Goal: Task Accomplishment & Management: Manage account settings

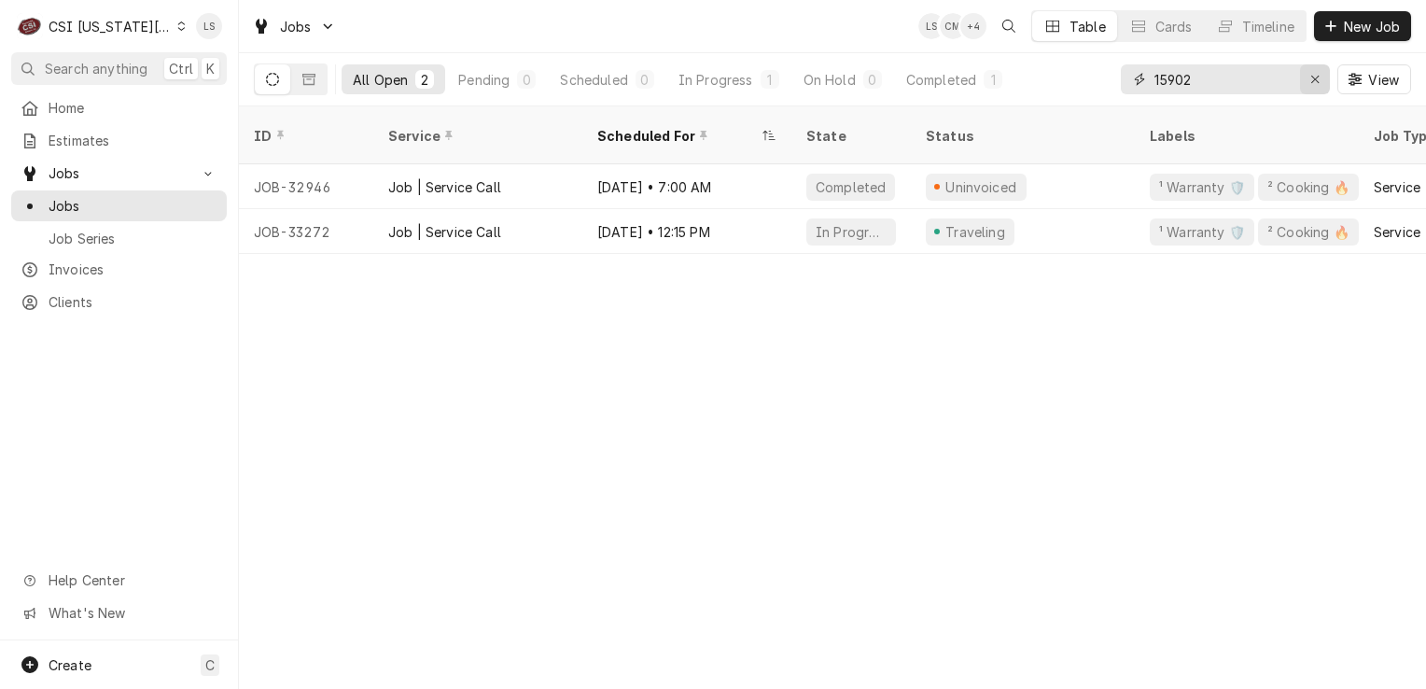
click at [1309, 77] on div "Erase input" at bounding box center [1315, 79] width 19 height 19
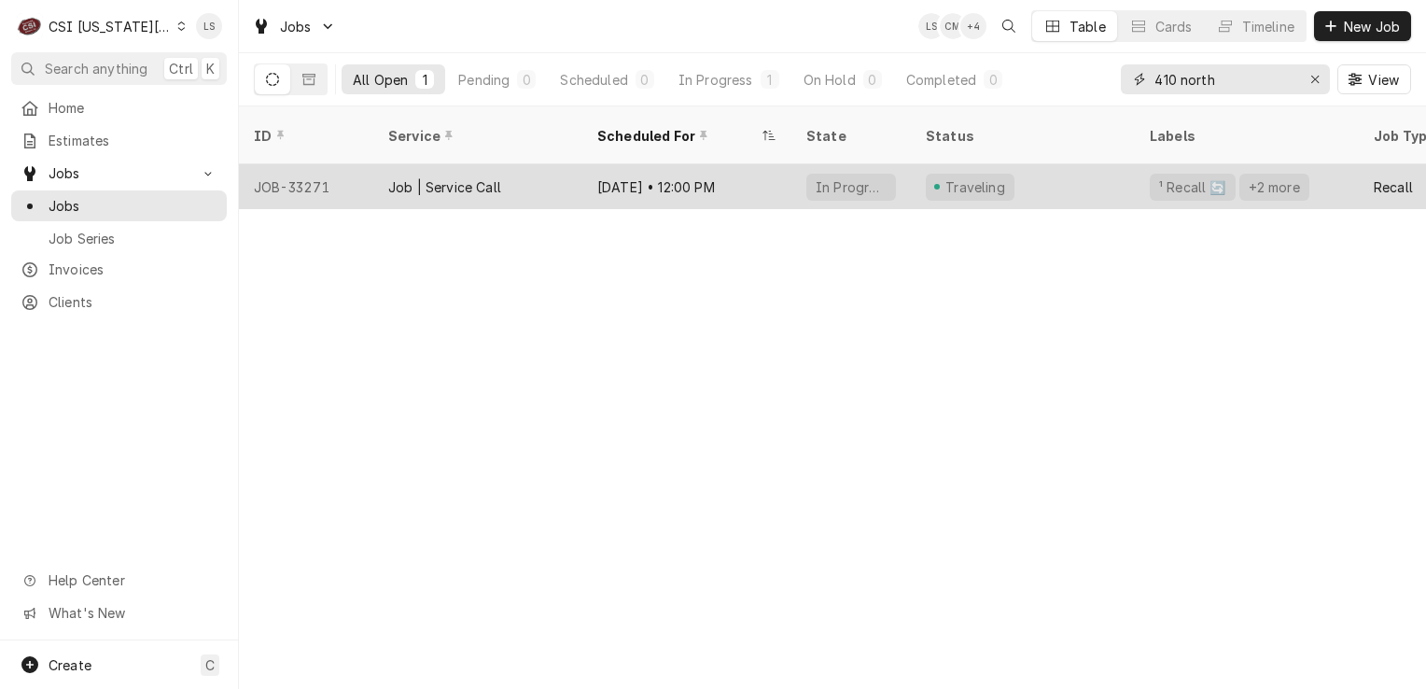
type input "410 north"
click at [302, 167] on div "JOB-33271" at bounding box center [306, 186] width 134 height 45
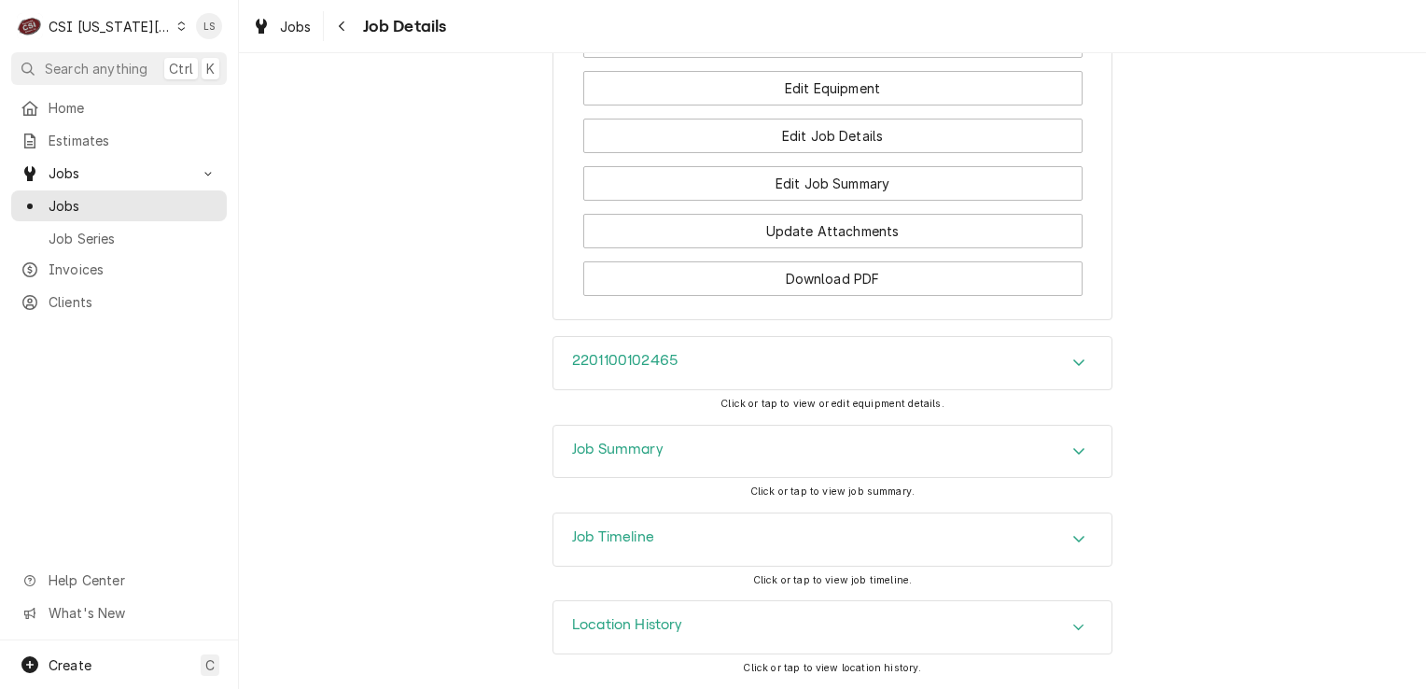
scroll to position [3677, 0]
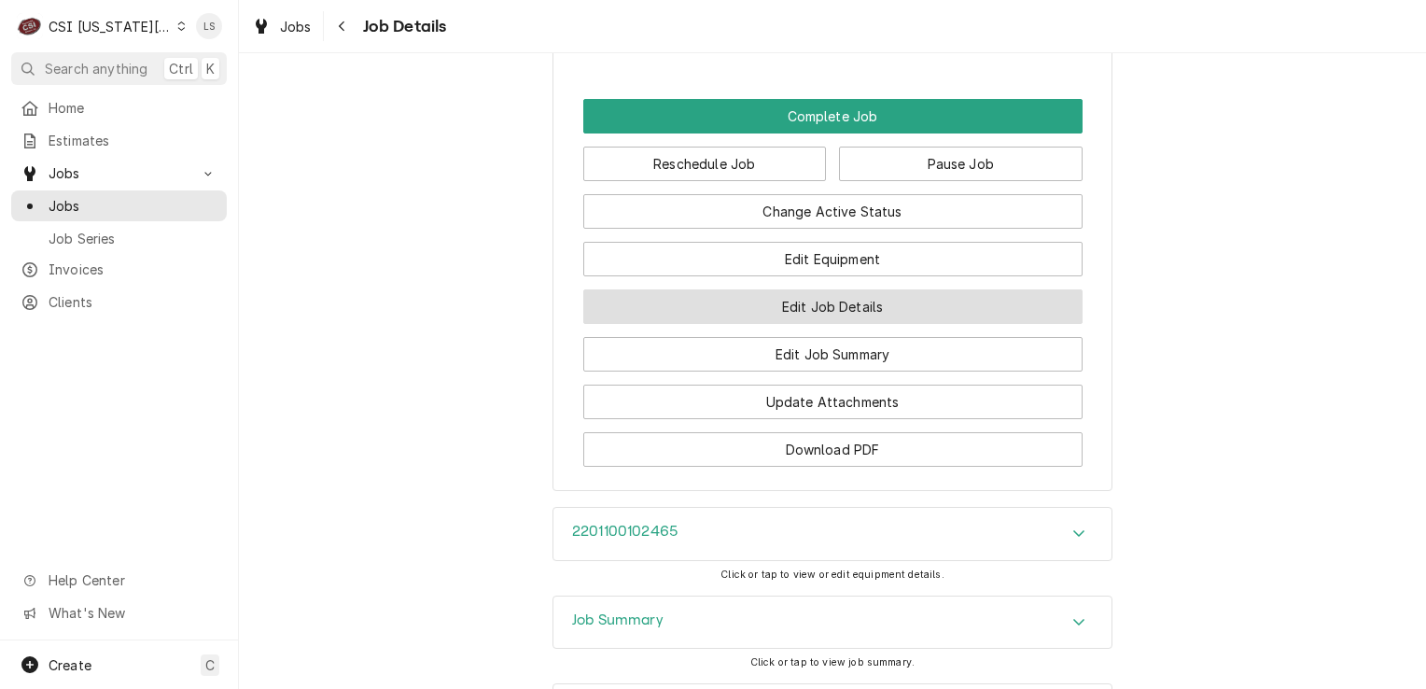
click at [858, 324] on button "Edit Job Details" at bounding box center [832, 306] width 499 height 35
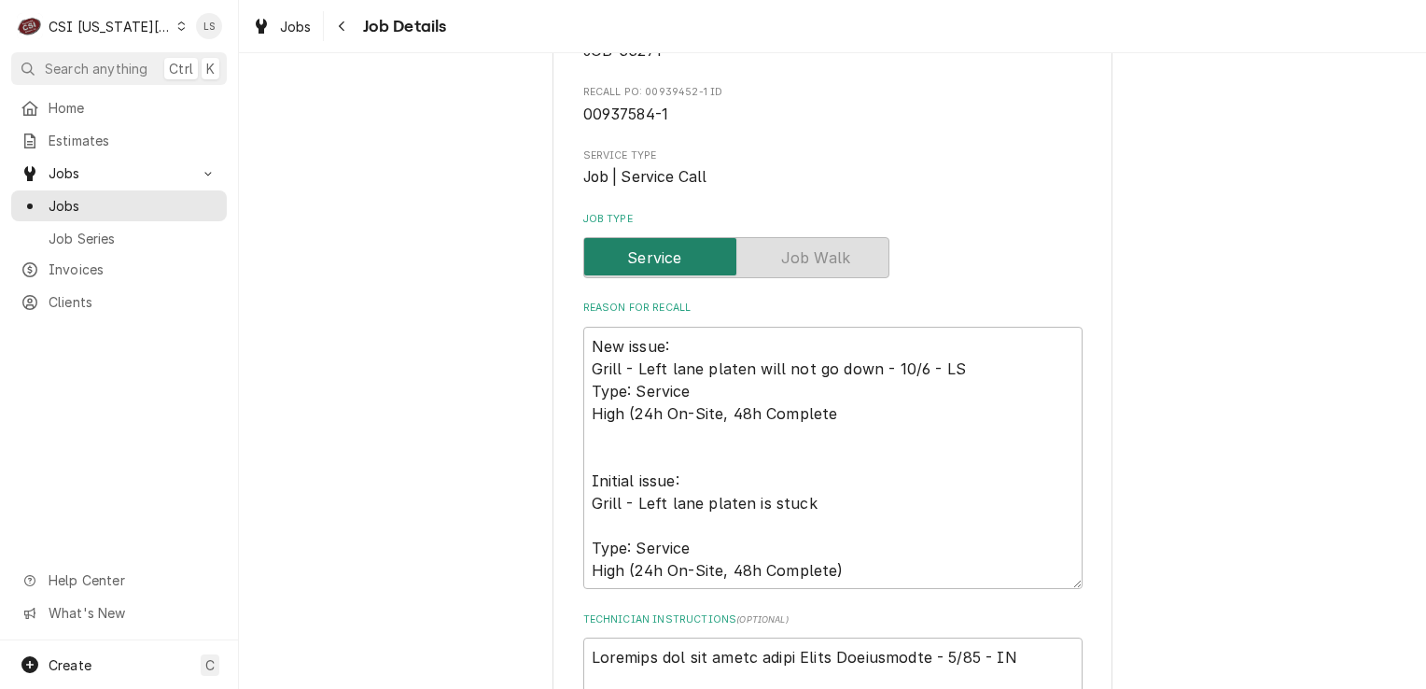
scroll to position [373, 0]
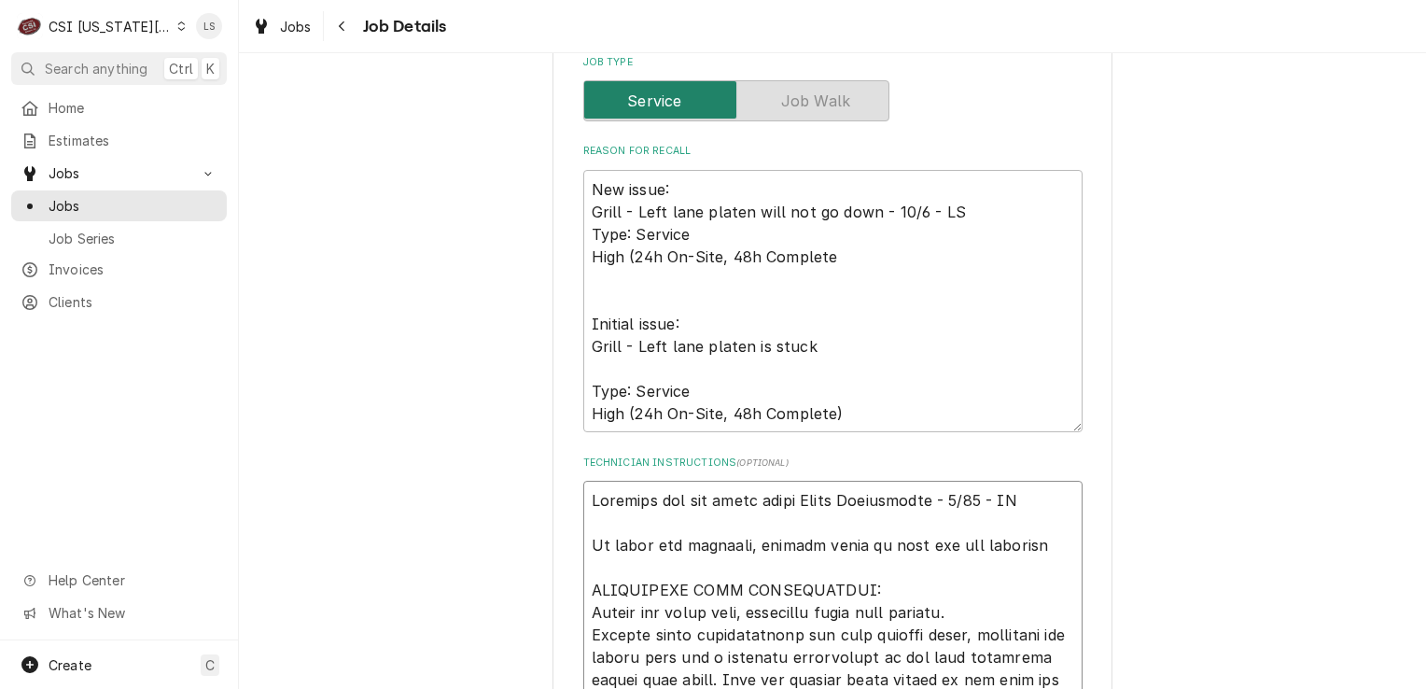
type textarea "x"
type textarea "Customer has net terms under Harma Enterprises - 9/30 - LS If parts are require…"
type textarea "x"
type textarea "Customer has net terms under Harma Enterprises - 9/30 - LS If parts are require…"
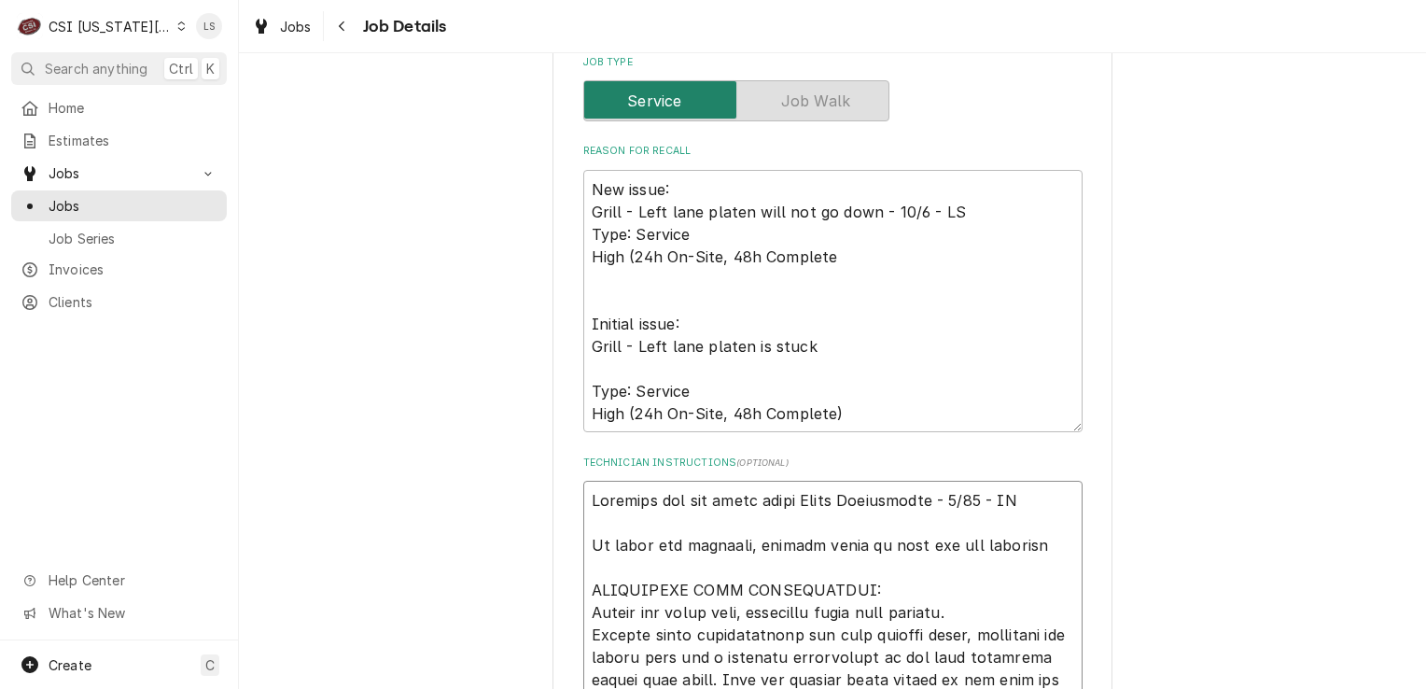
type textarea "x"
type textarea "R Customer has net terms under Harma Enterprises - 9/30 - LS If parts are requi…"
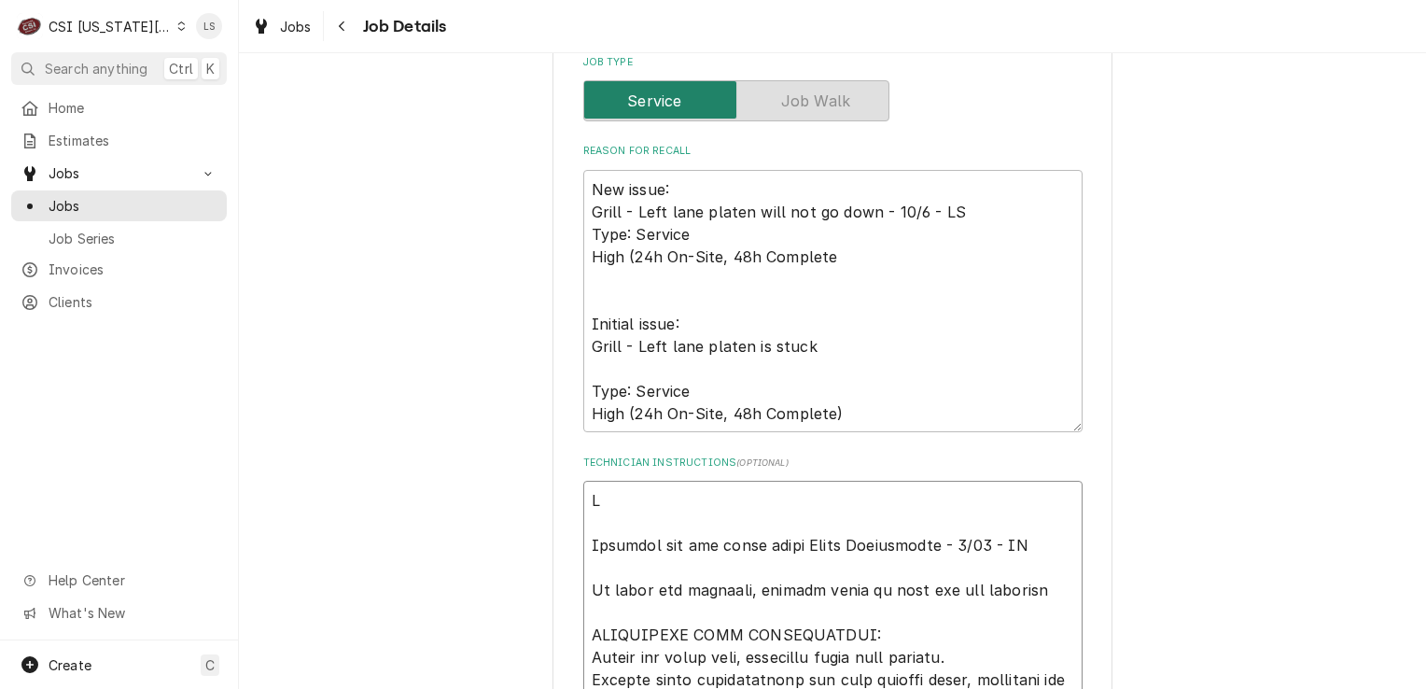
type textarea "x"
type textarea "Re Customer has net terms under Harma Enterprises - 9/30 - LS If parts are requ…"
type textarea "x"
type textarea "Rec Customer has net terms under Harma Enterprises - 9/30 - LS If parts are req…"
type textarea "x"
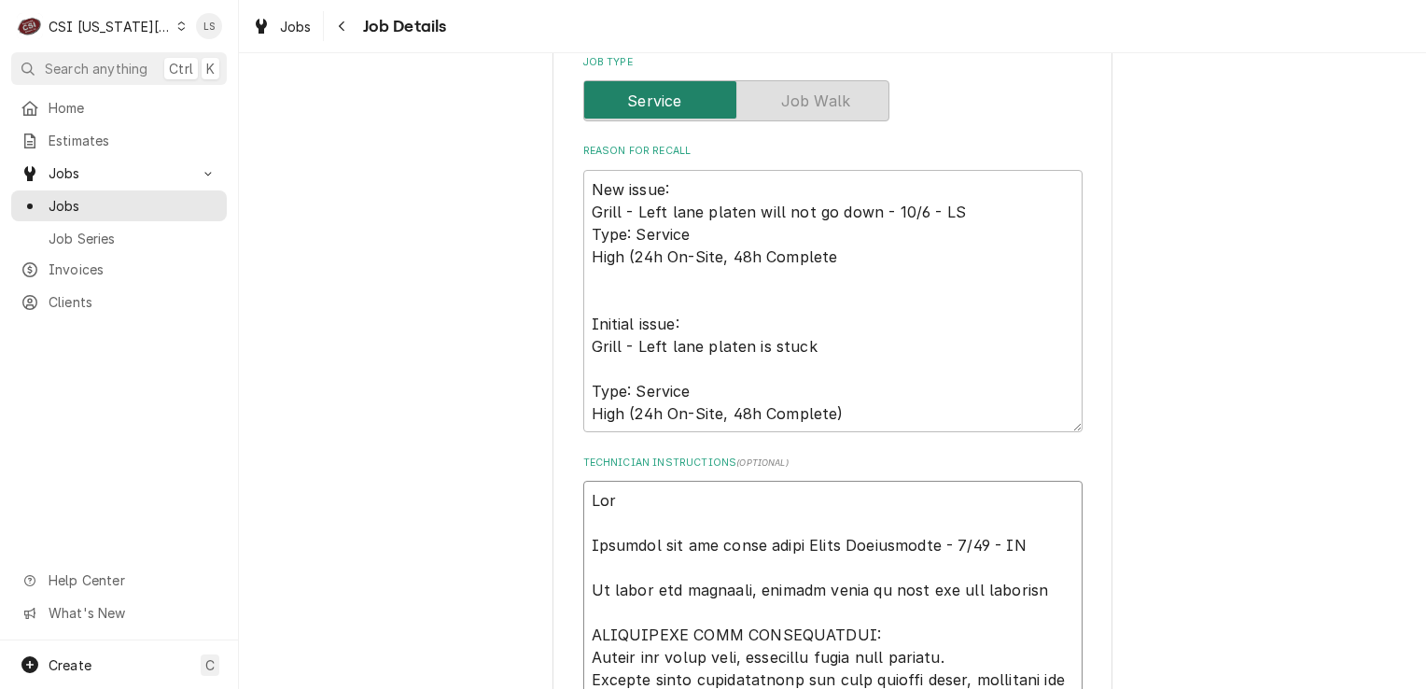
type textarea "Reca Customer has net terms under Harma Enterprises - 9/30 - LS If parts are re…"
type textarea "x"
type textarea "Recal Customer has net terms under Harma Enterprises - 9/30 - LS If parts are r…"
type textarea "x"
type textarea "Recall Customer has net terms under Harma Enterprises - 9/30 - LS If parts are …"
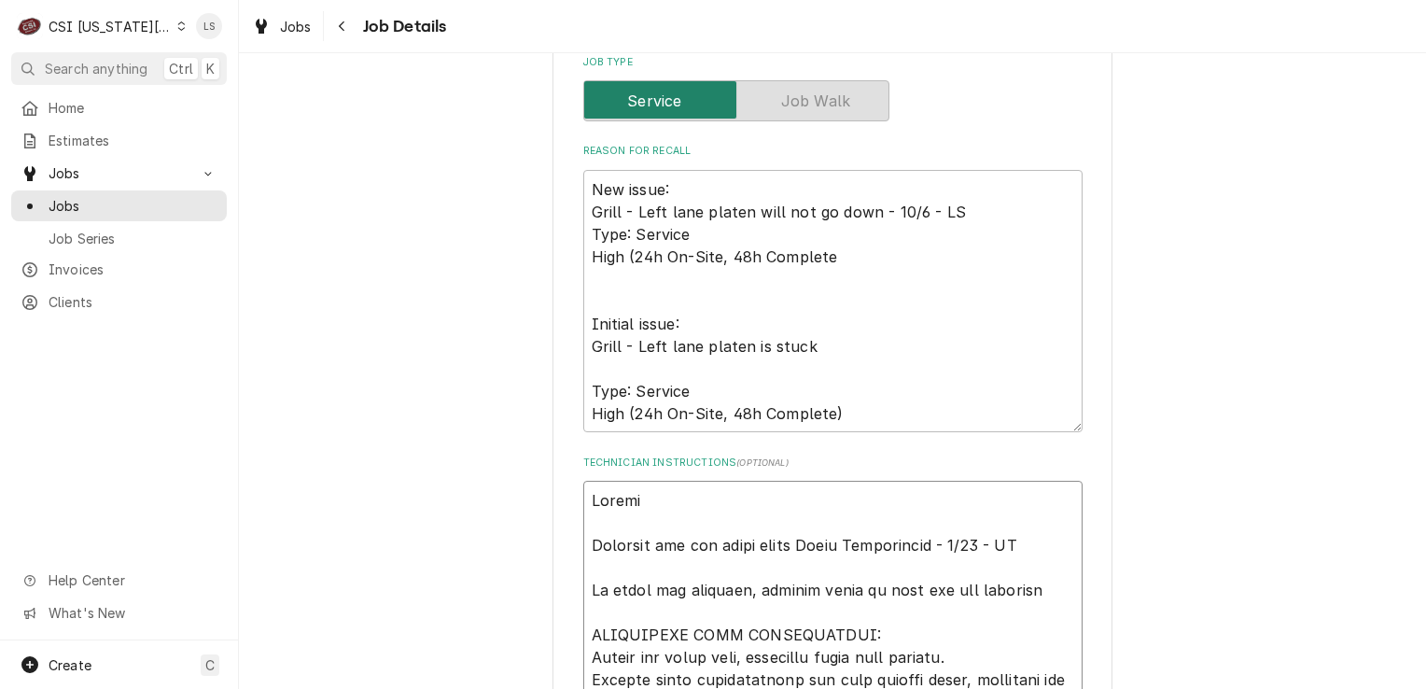
type textarea "x"
type textarea "Recall Customer has net terms under Harma Enterprises - 9/30 - LS If parts are …"
type textarea "x"
type textarea "Recall P Customer has net terms under Harma Enterprises - 9/30 - LS If parts ar…"
type textarea "x"
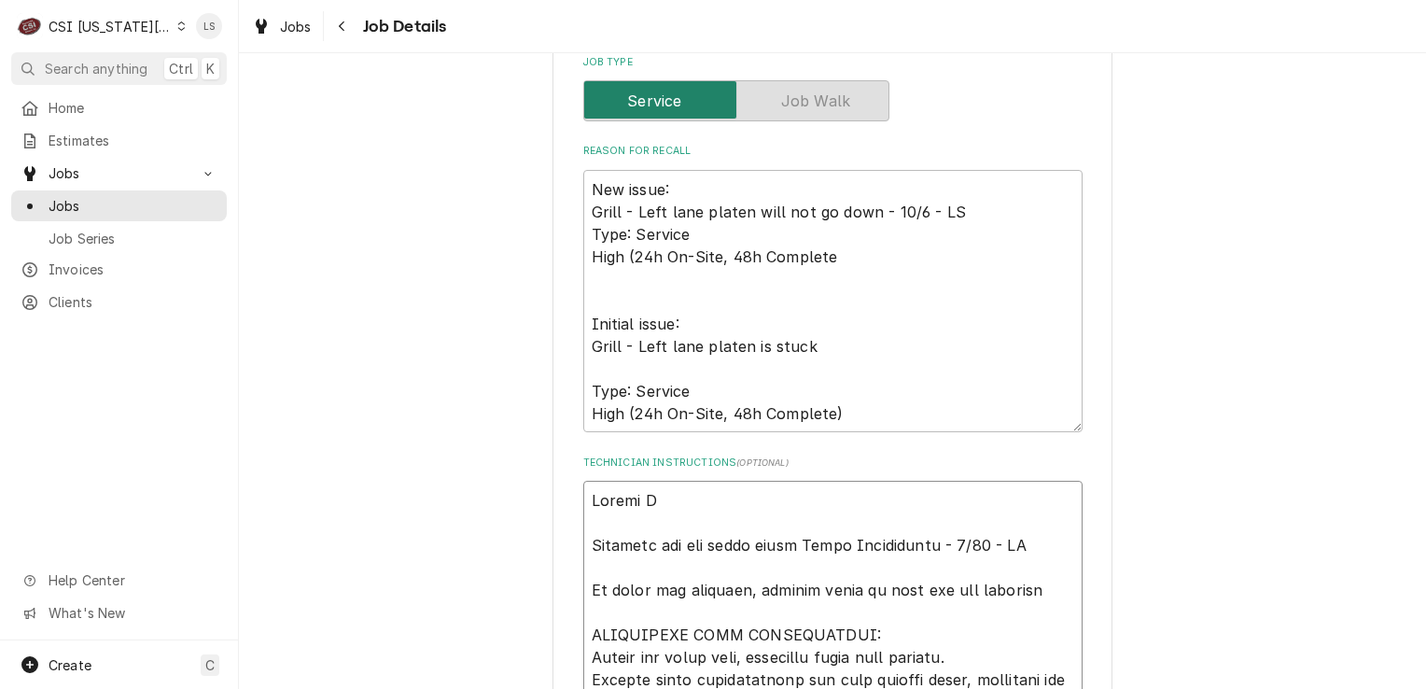
type textarea "Recall PO Customer has net terms under Harma Enterprises - 9/30 - LS If parts a…"
type textarea "x"
type textarea "Recall PO: Customer has net terms under Harma Enterprises - 9/30 - LS If parts …"
type textarea "x"
type textarea "Recall PO: Customer has net terms under Harma Enterprises - 9/30 - LS If parts …"
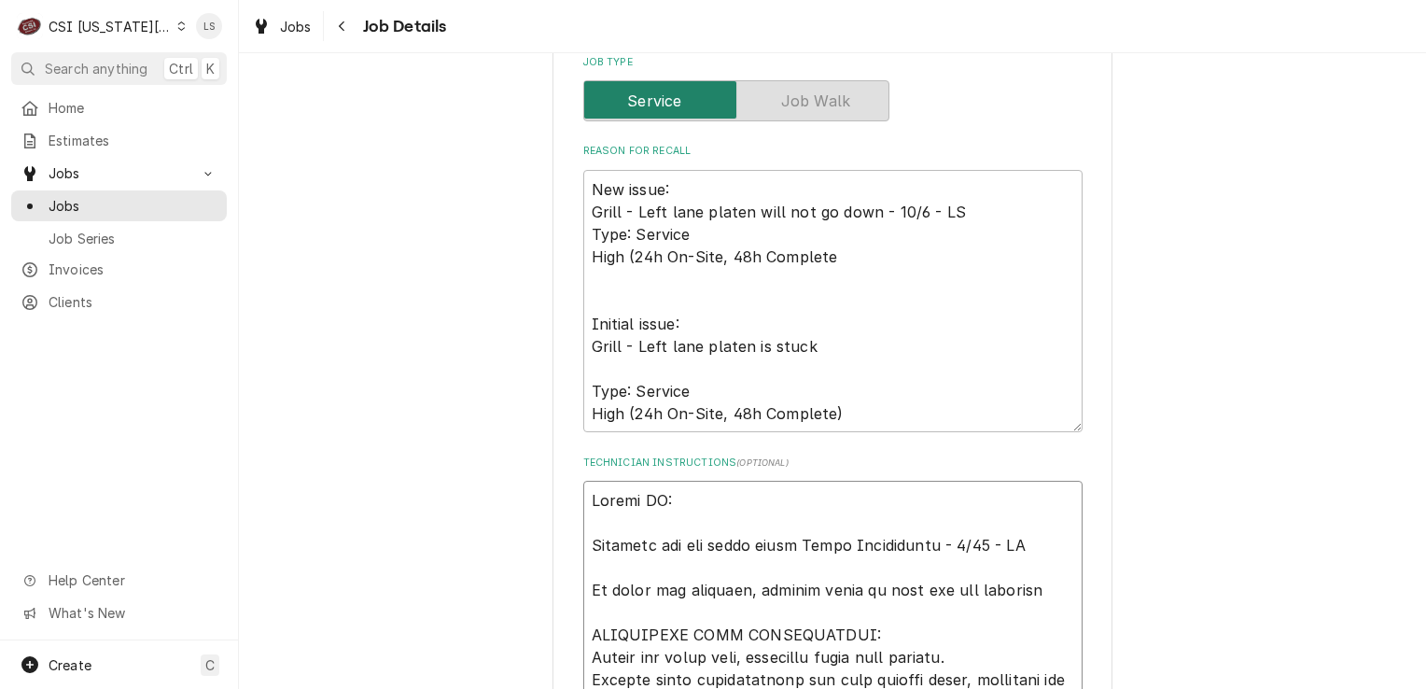
paste textarea "00939452-1"
type textarea "x"
type textarea "Recall PO: 00939452-1 Customer has net terms under Harma Enterprises - 9/30 - L…"
type textarea "x"
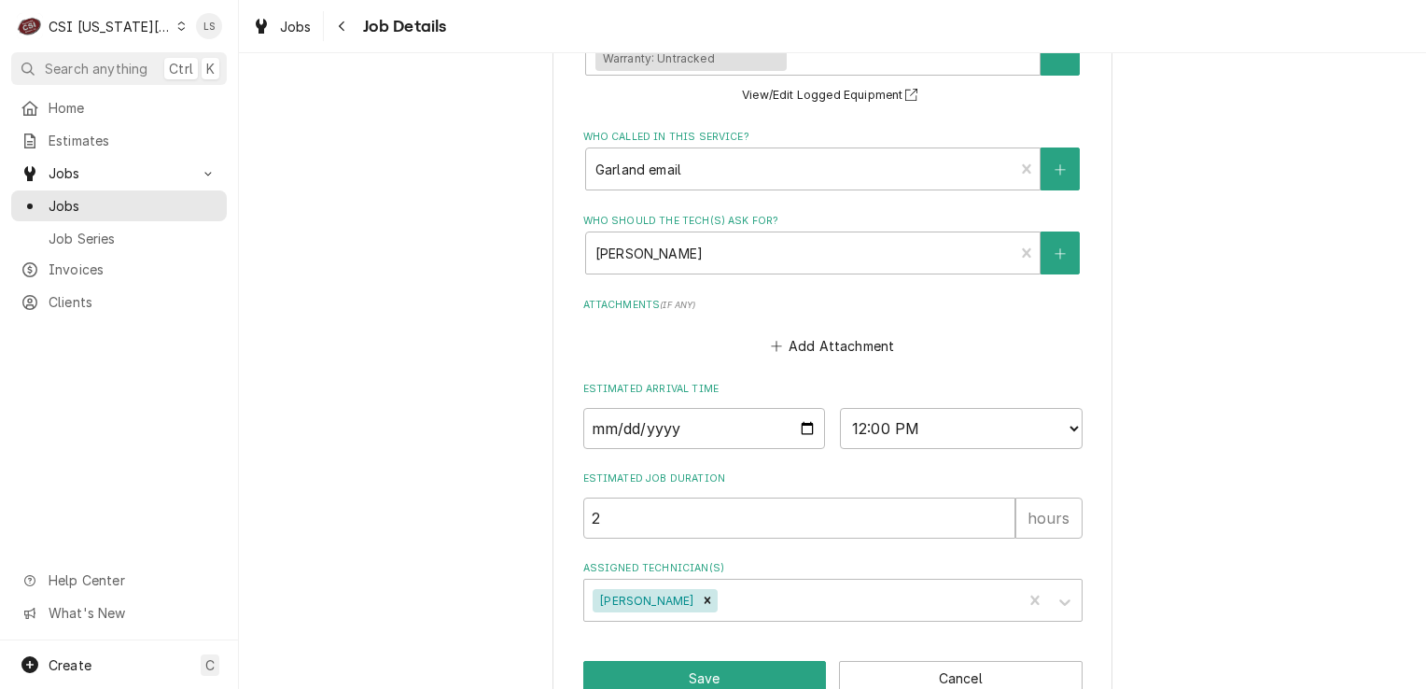
scroll to position [1678, 0]
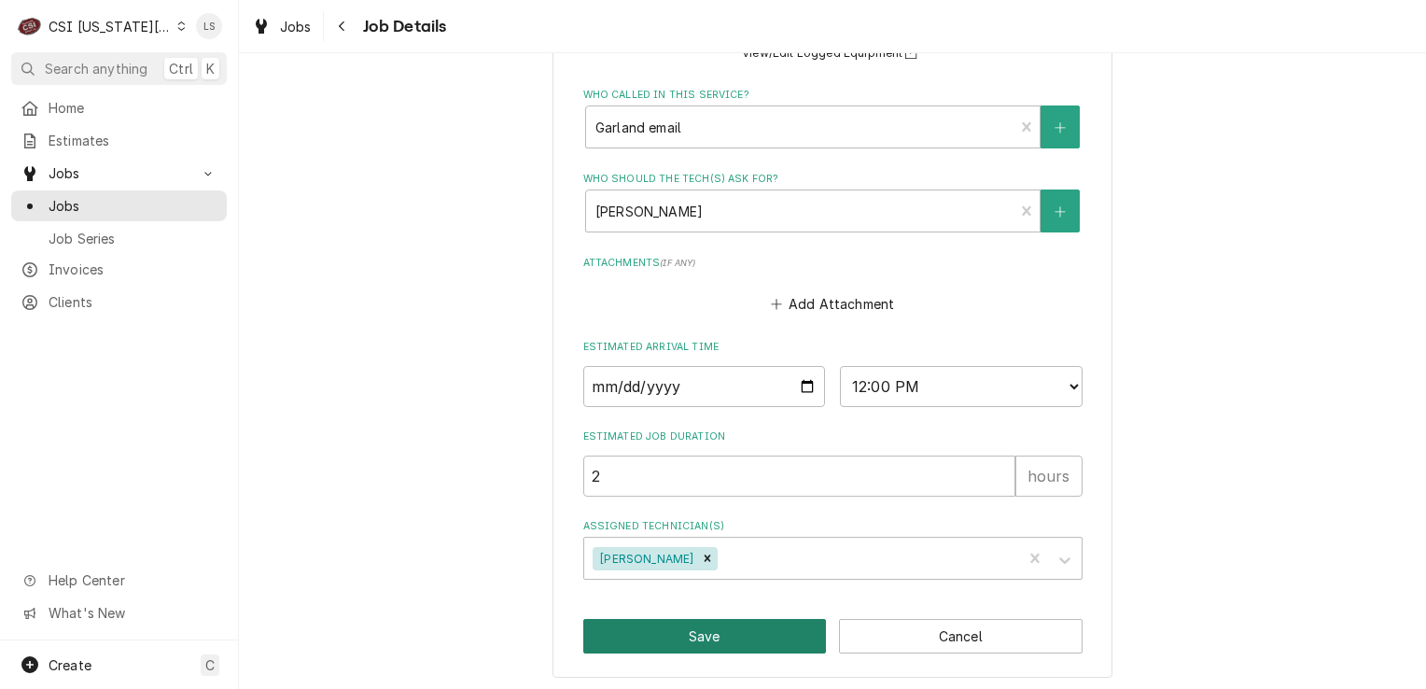
type textarea "Recall PO: 00939452-1 Customer has net terms under Harma Enterprises - 9/30 - L…"
click at [723, 637] on button "Save" at bounding box center [705, 636] width 244 height 35
type textarea "x"
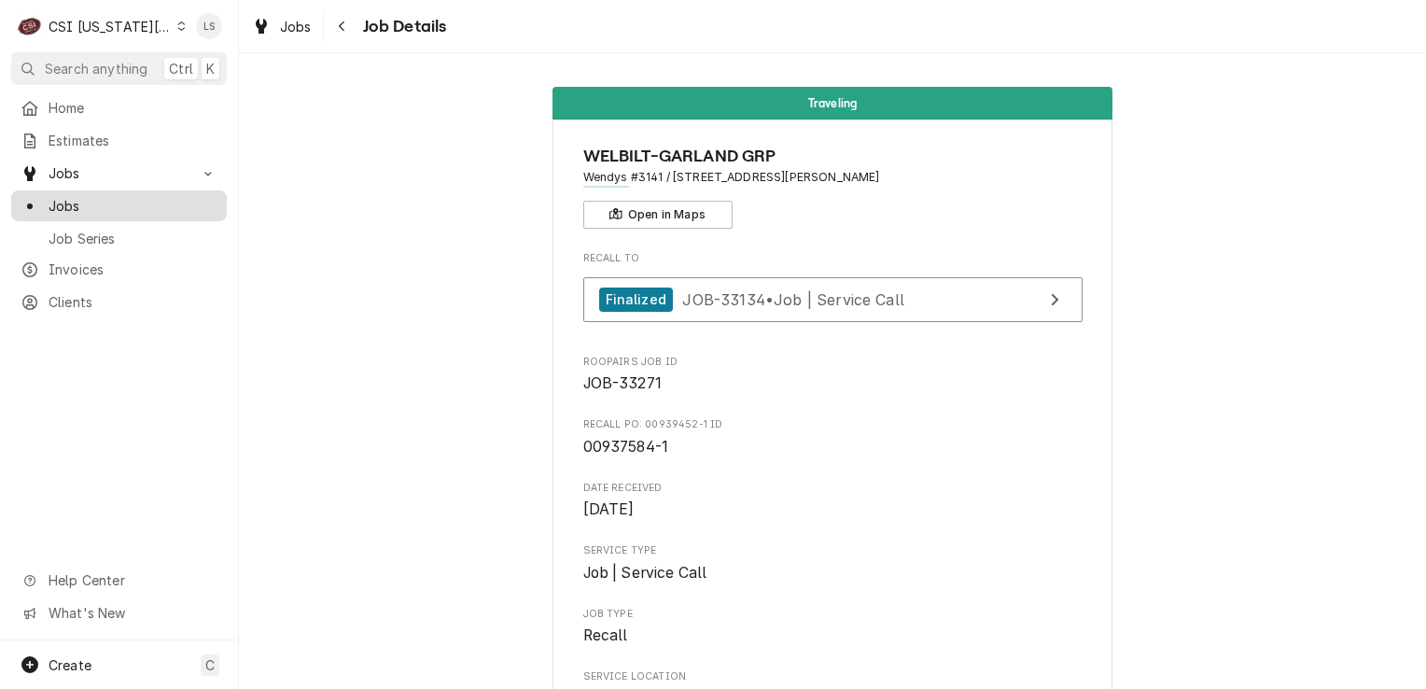
click at [71, 196] on span "Jobs" at bounding box center [133, 206] width 169 height 20
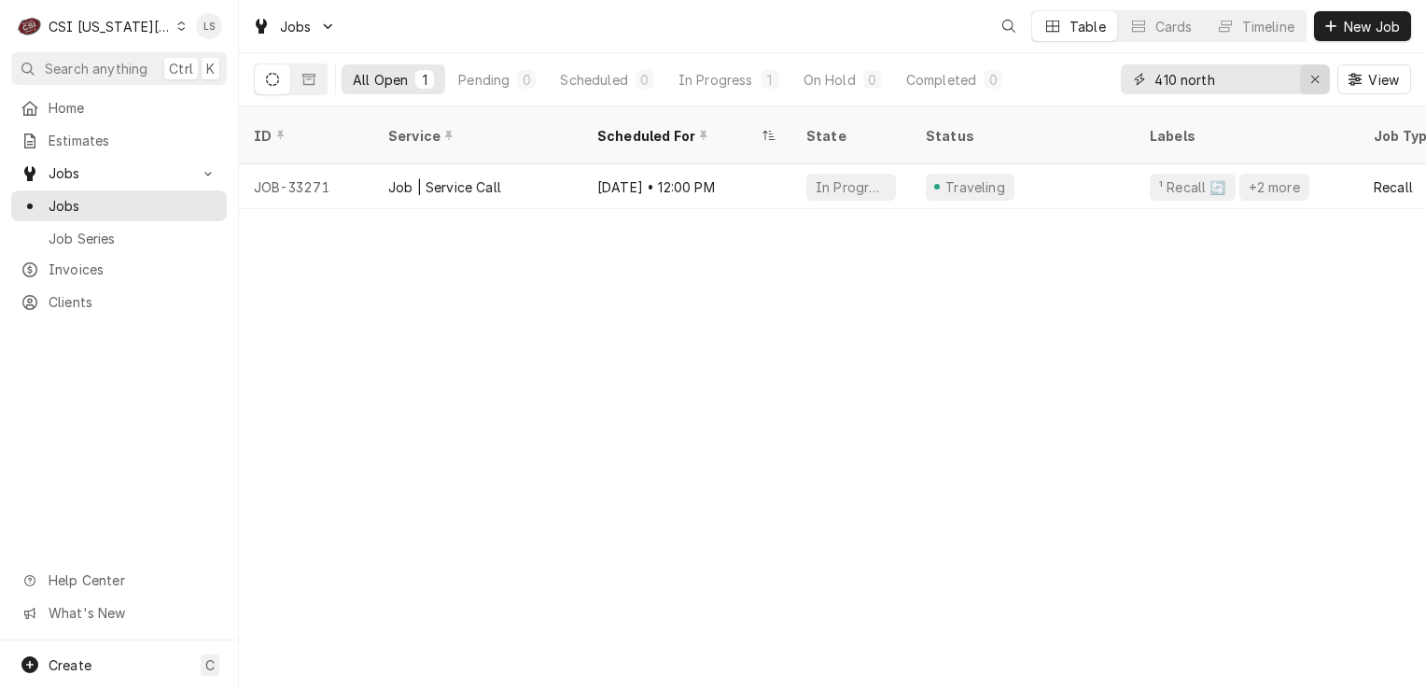
click at [1303, 80] on button "Erase input" at bounding box center [1315, 79] width 30 height 30
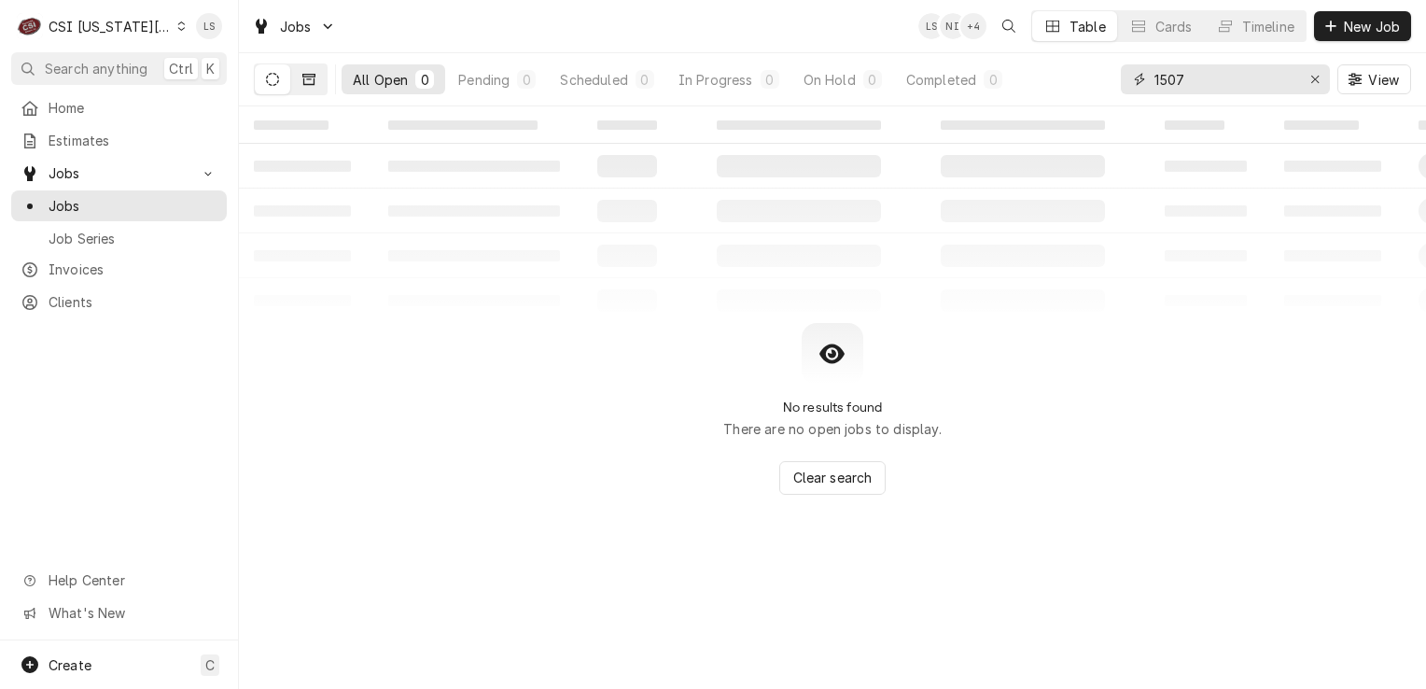
type input "1507"
click at [308, 74] on icon "Dynamic Content Wrapper" at bounding box center [308, 79] width 13 height 11
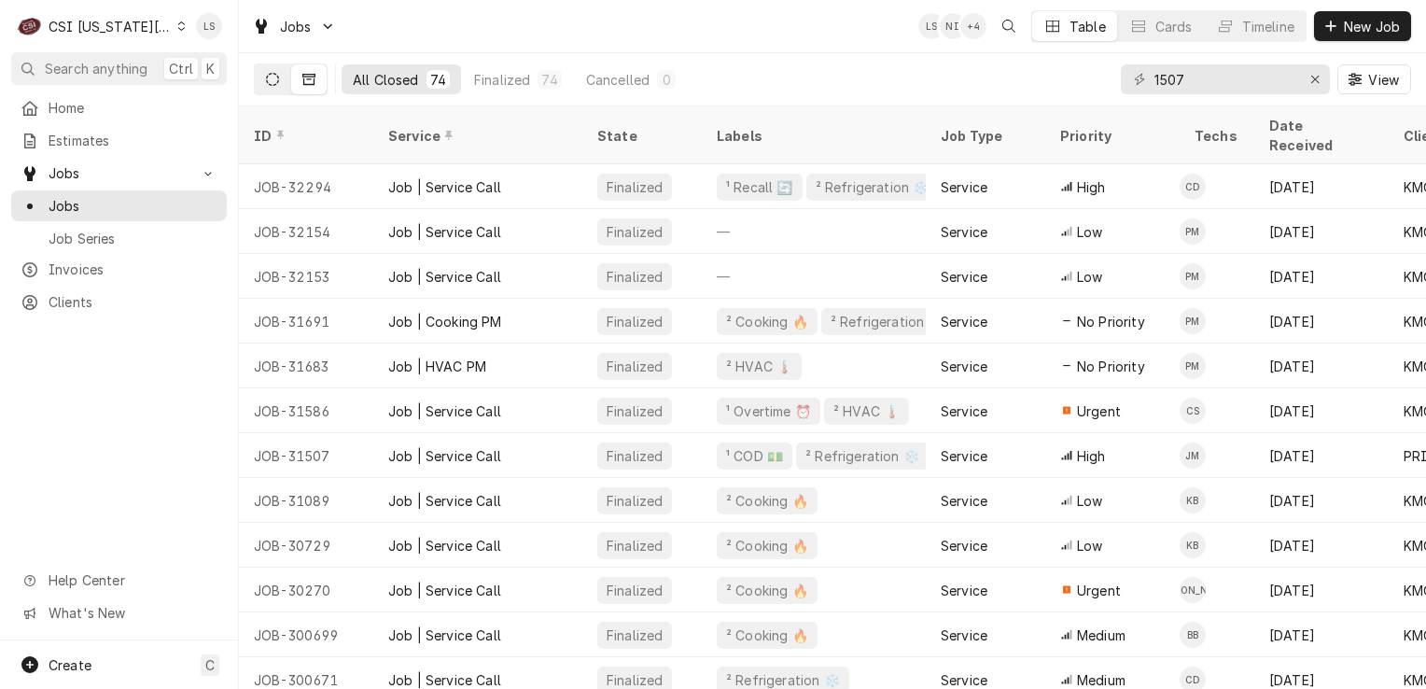
click at [284, 72] on button "Dynamic Content Wrapper" at bounding box center [272, 79] width 35 height 30
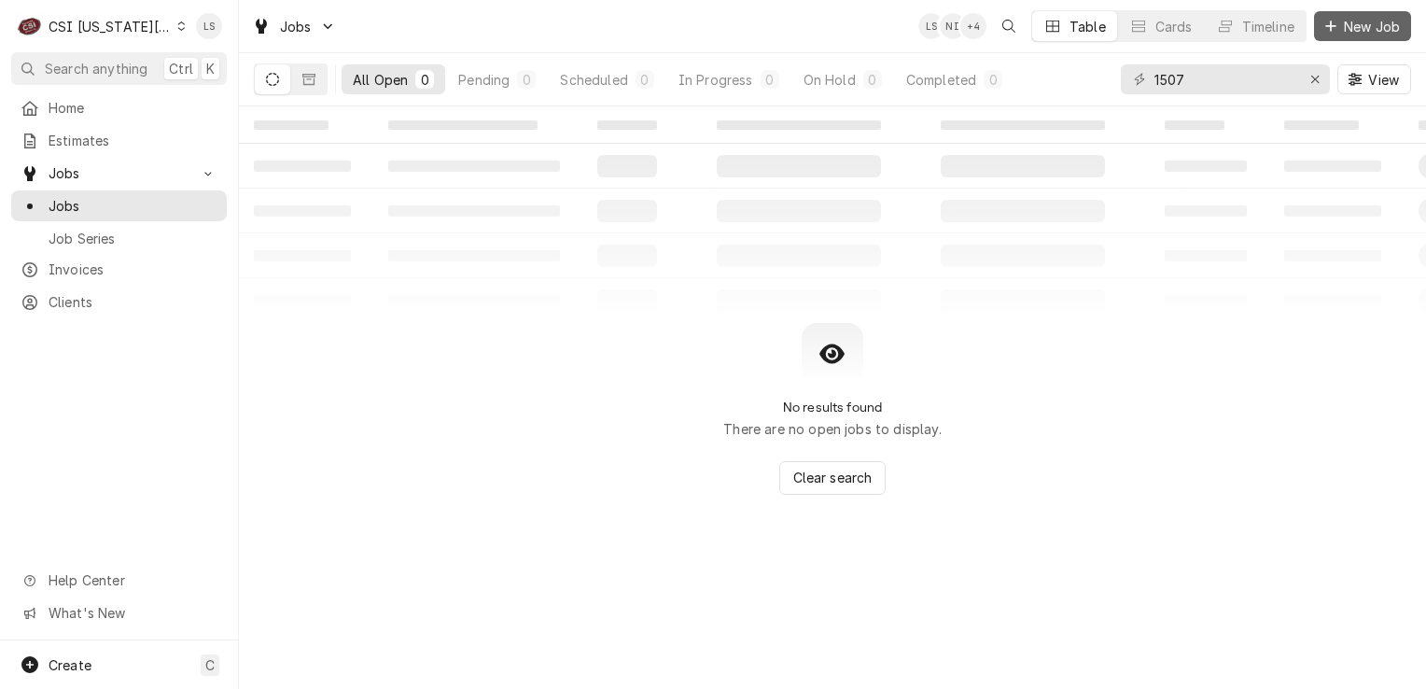
click at [1326, 24] on icon "Dynamic Content Wrapper" at bounding box center [1331, 26] width 11 height 13
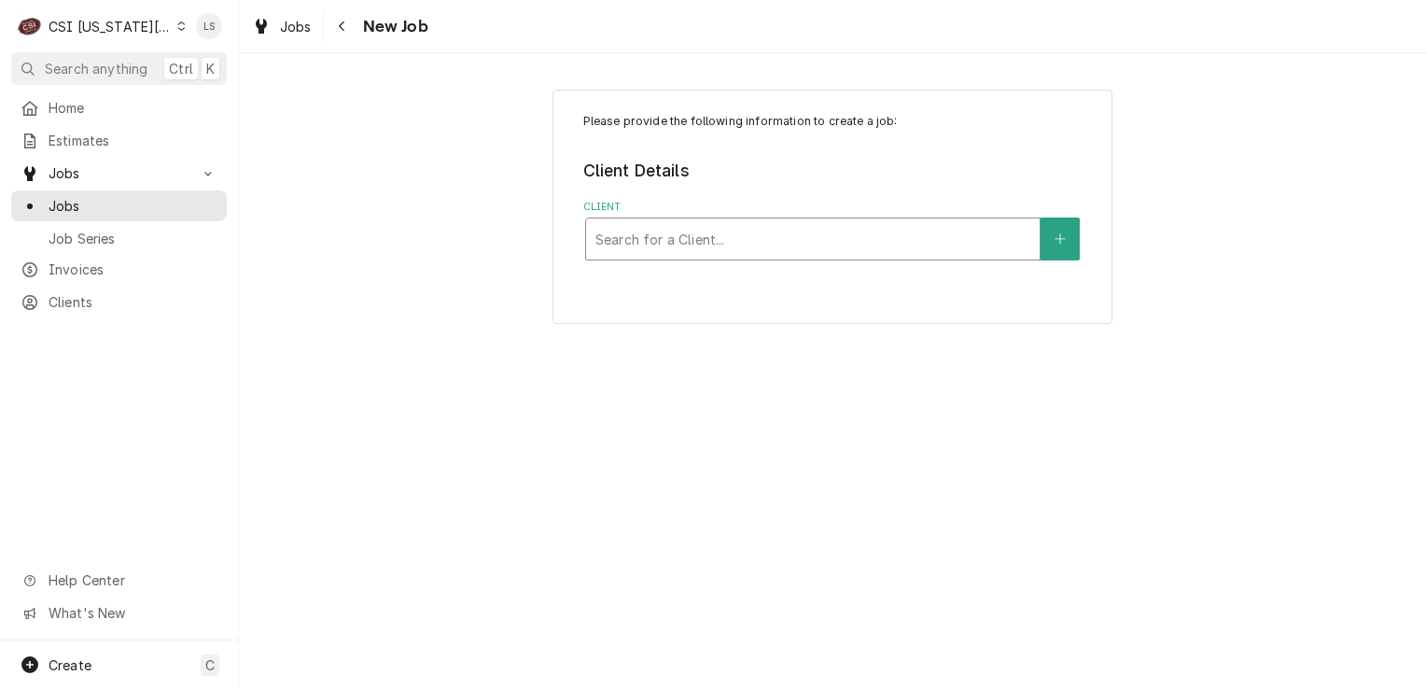
click at [662, 241] on div "Client" at bounding box center [813, 239] width 435 height 34
type input "kmo bur"
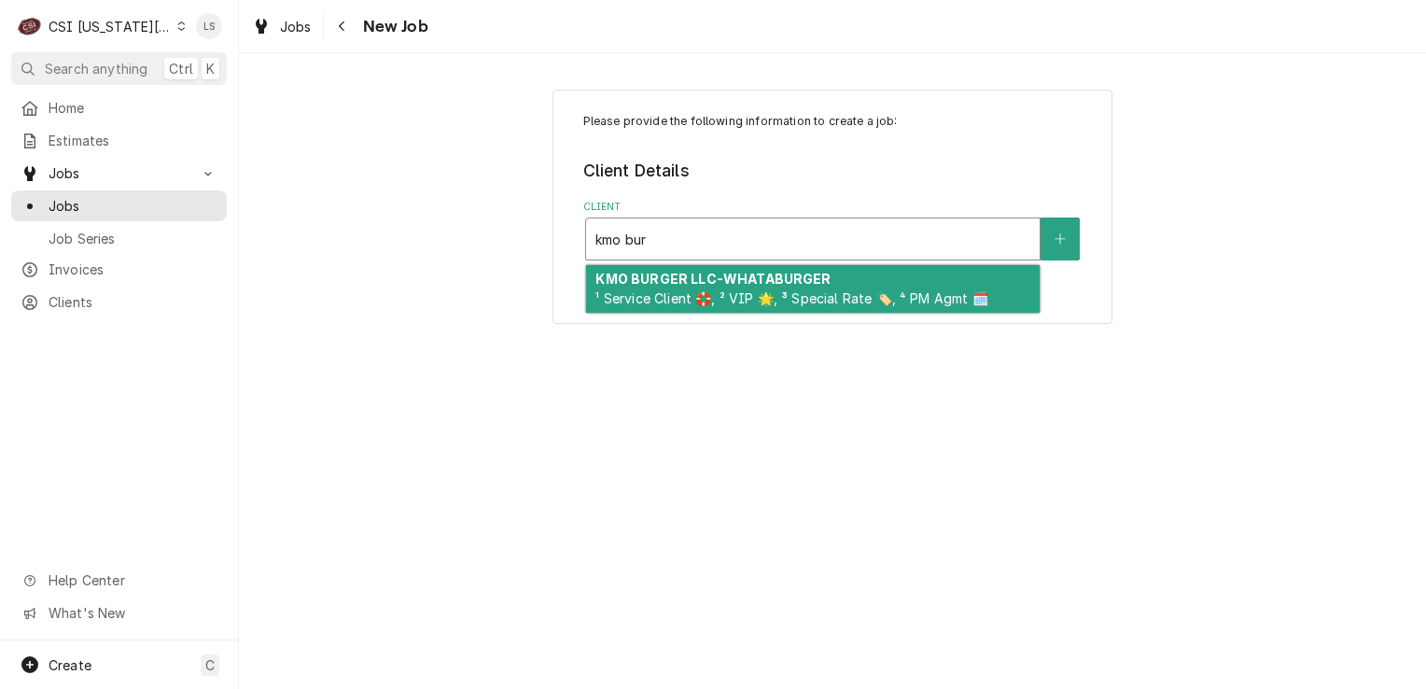
click at [695, 282] on strong "KMO BURGER LLC-WHATABURGER" at bounding box center [713, 279] width 235 height 16
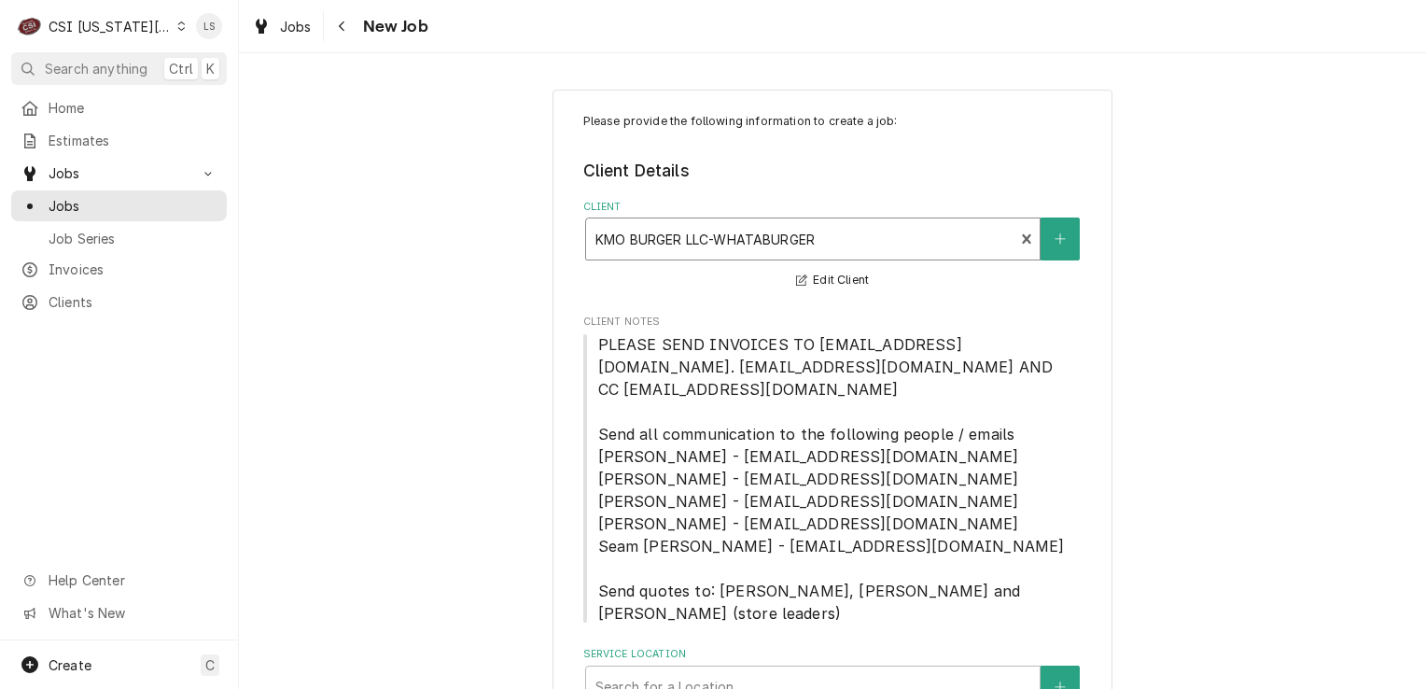
scroll to position [75, 0]
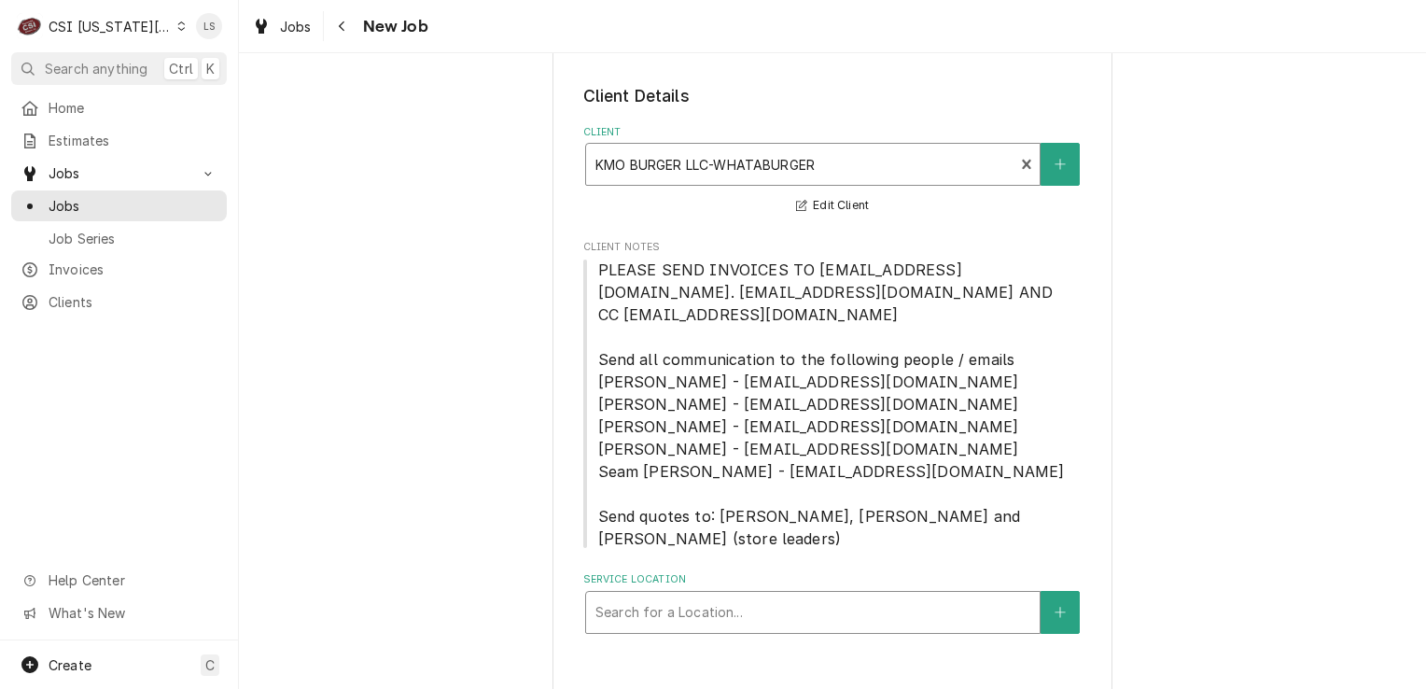
click at [769, 596] on div "Service Location" at bounding box center [813, 613] width 435 height 34
type input "1507"
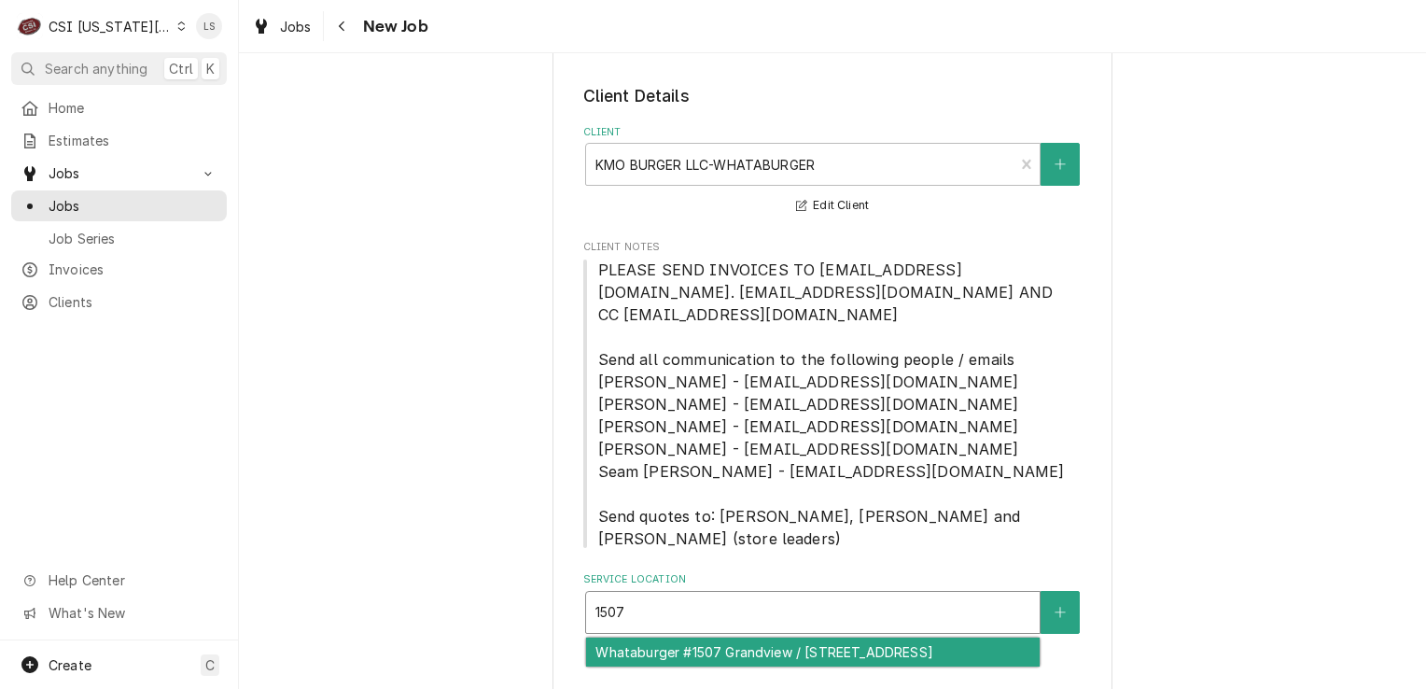
click at [760, 640] on div "Whataburger #1507 Grandview / 12424 S Us Hwy 71, Grandview, MO 64030" at bounding box center [813, 652] width 454 height 29
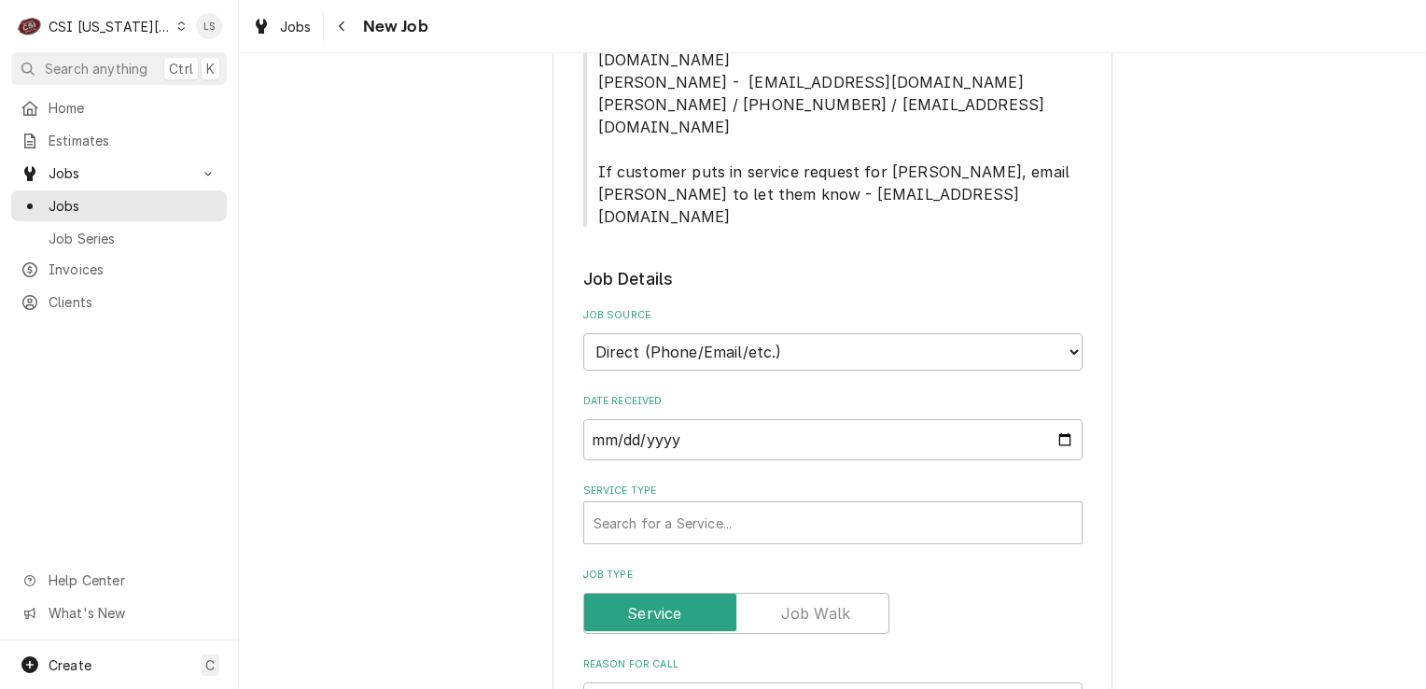
scroll to position [1008, 0]
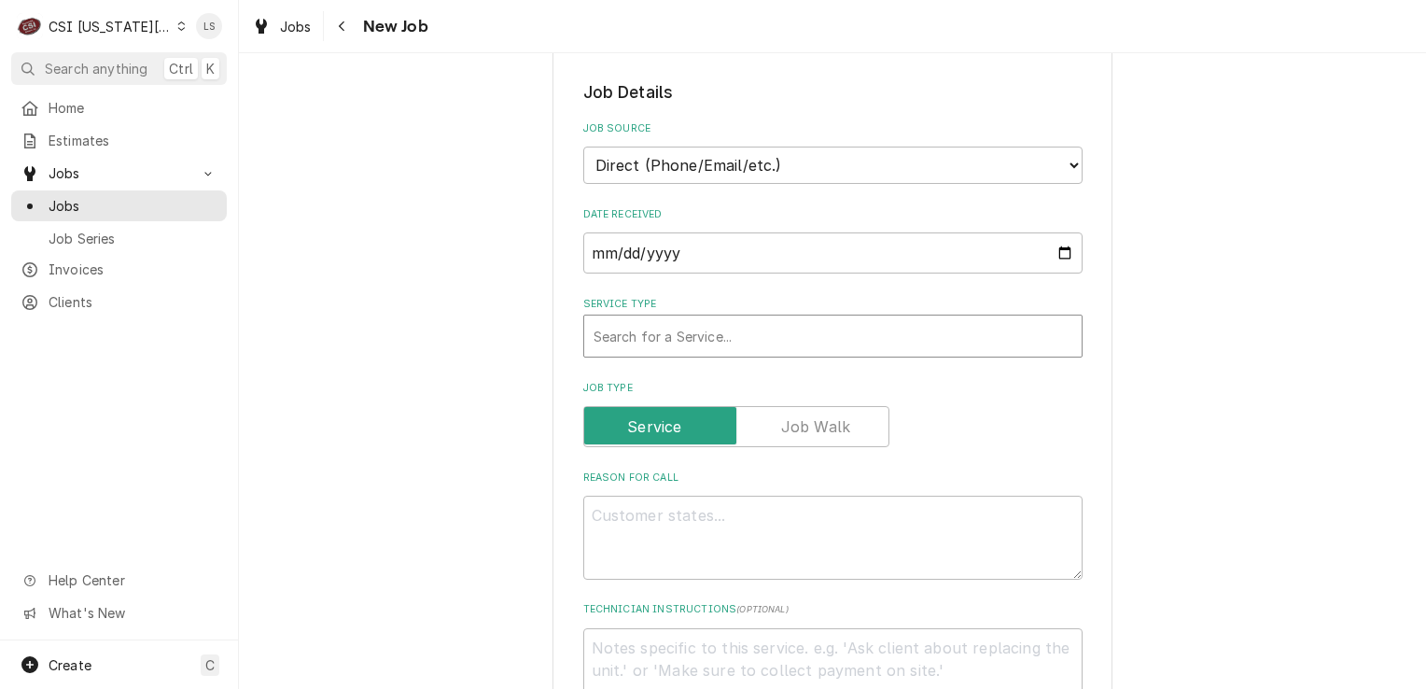
click at [713, 319] on div "Service Type" at bounding box center [833, 336] width 479 height 34
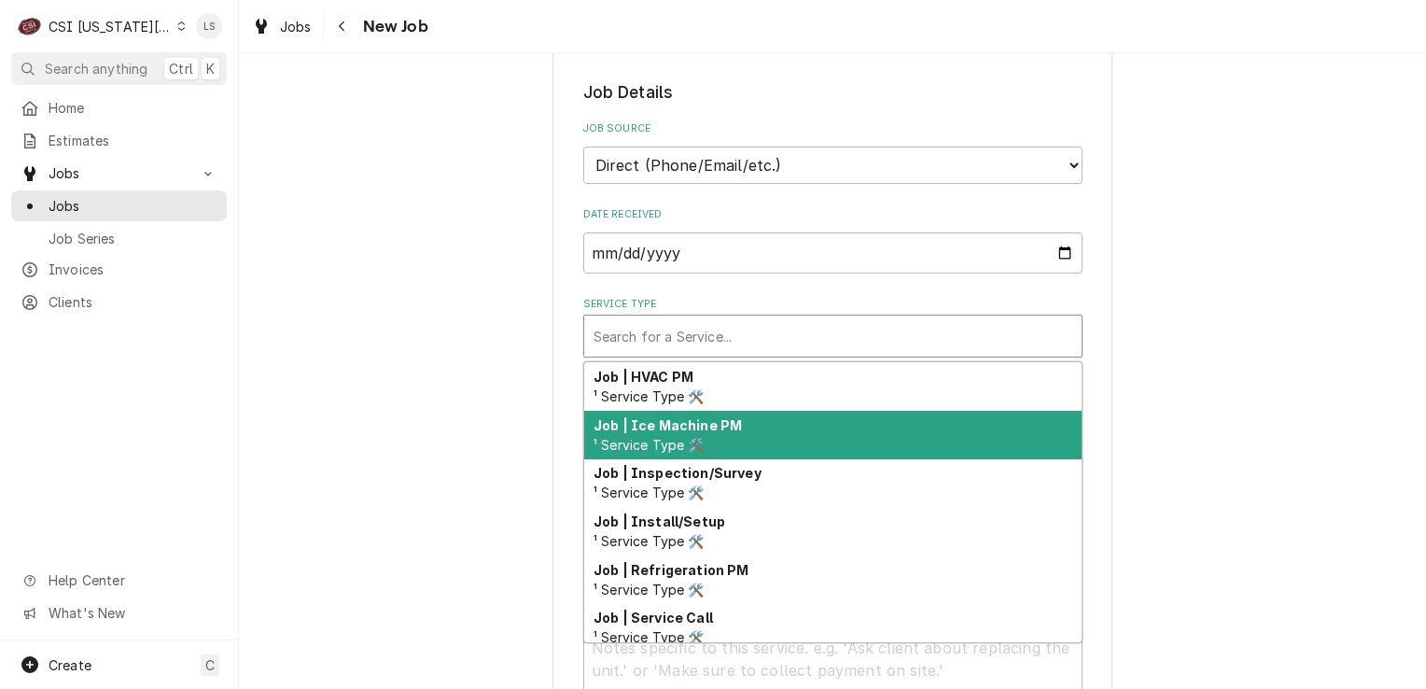
scroll to position [1057, 0]
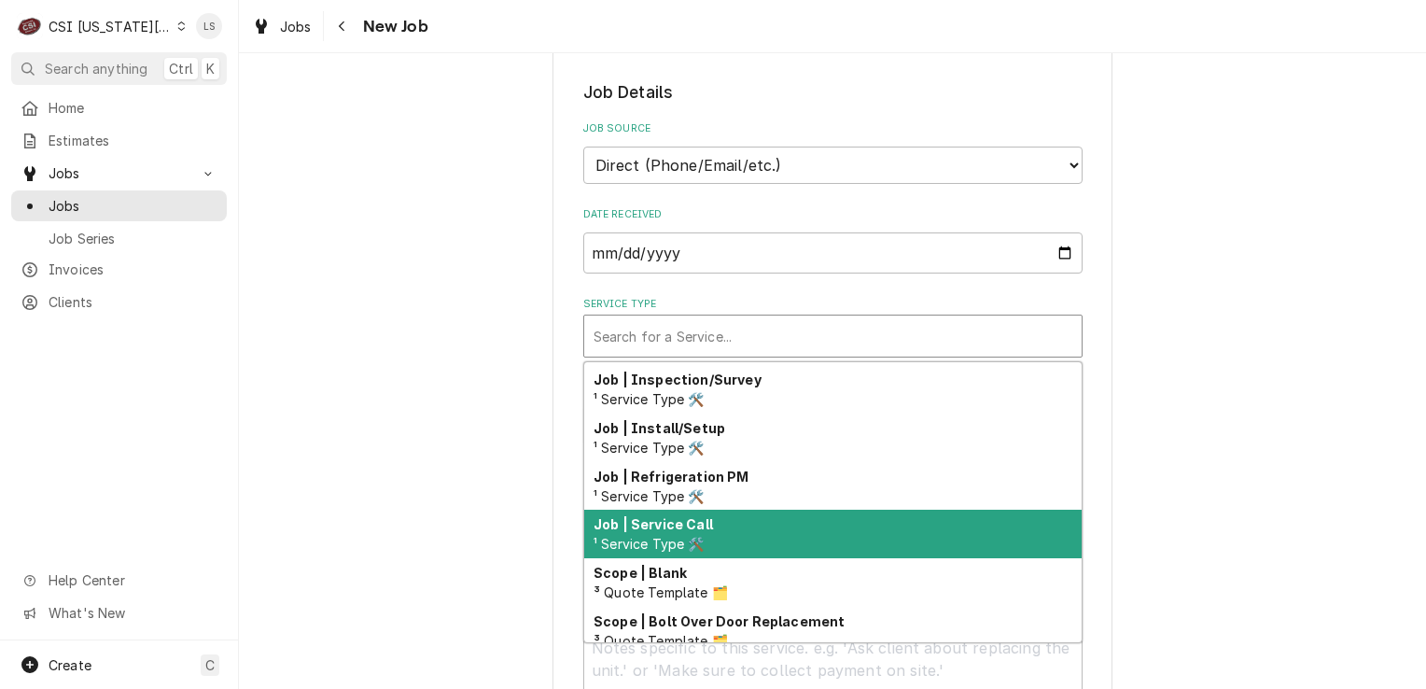
click at [687, 536] on span "¹ Service Type 🛠️" at bounding box center [649, 544] width 111 height 16
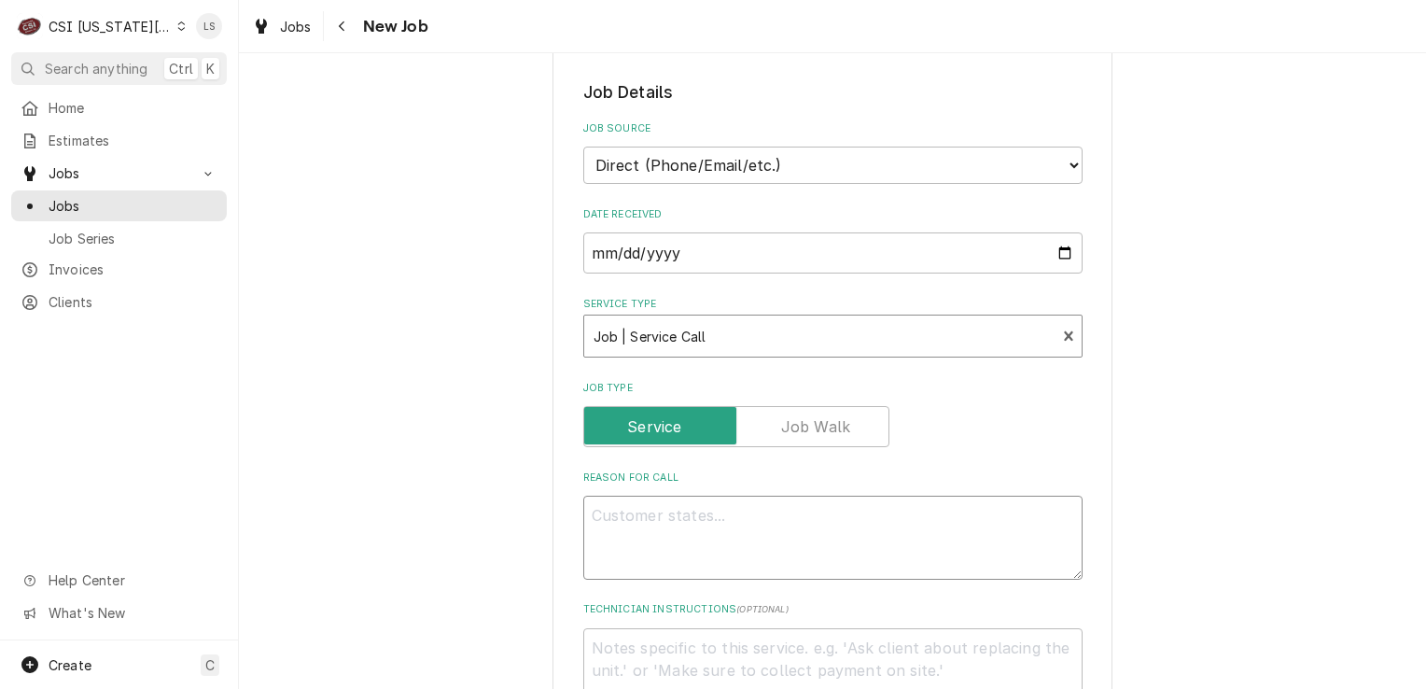
click at [642, 501] on textarea "Reason For Call" at bounding box center [832, 538] width 499 height 84
type textarea "x"
type textarea "W"
type textarea "x"
type textarea "WI"
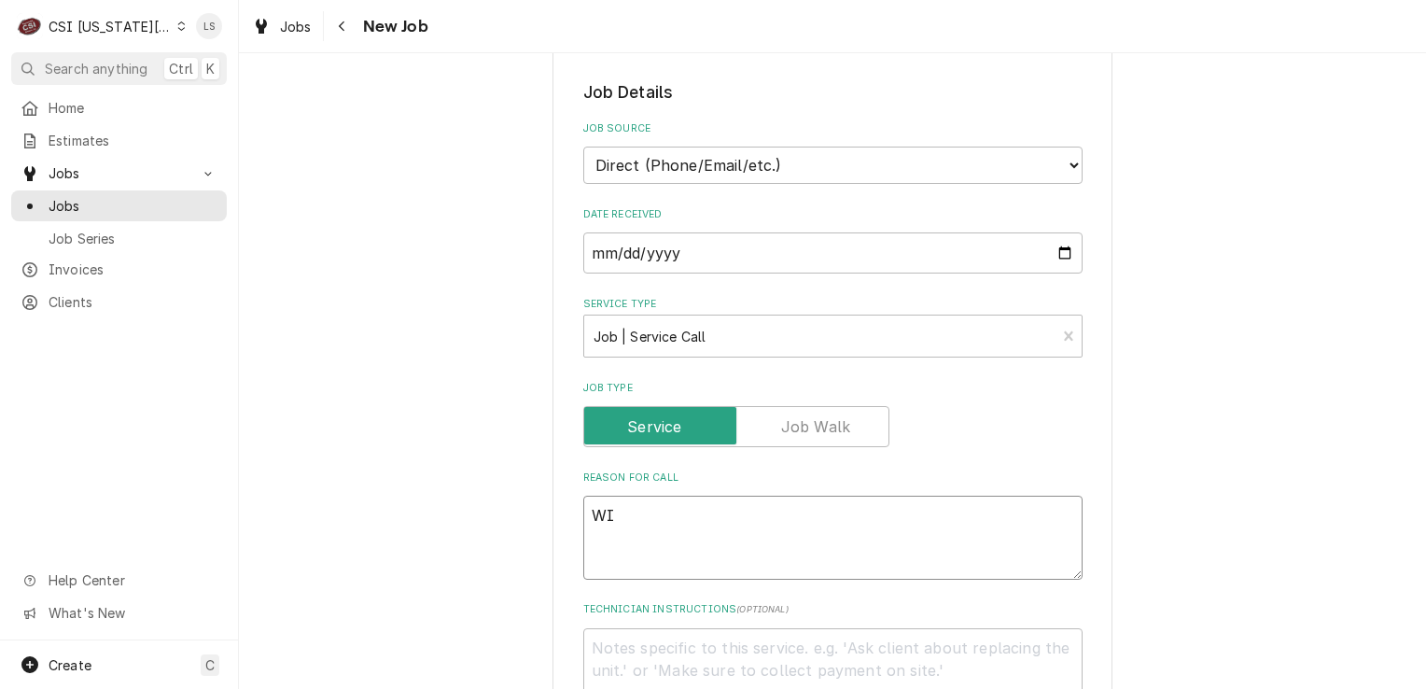
type textarea "x"
type textarea "WIC"
type textarea "x"
type textarea "WIC"
type textarea "x"
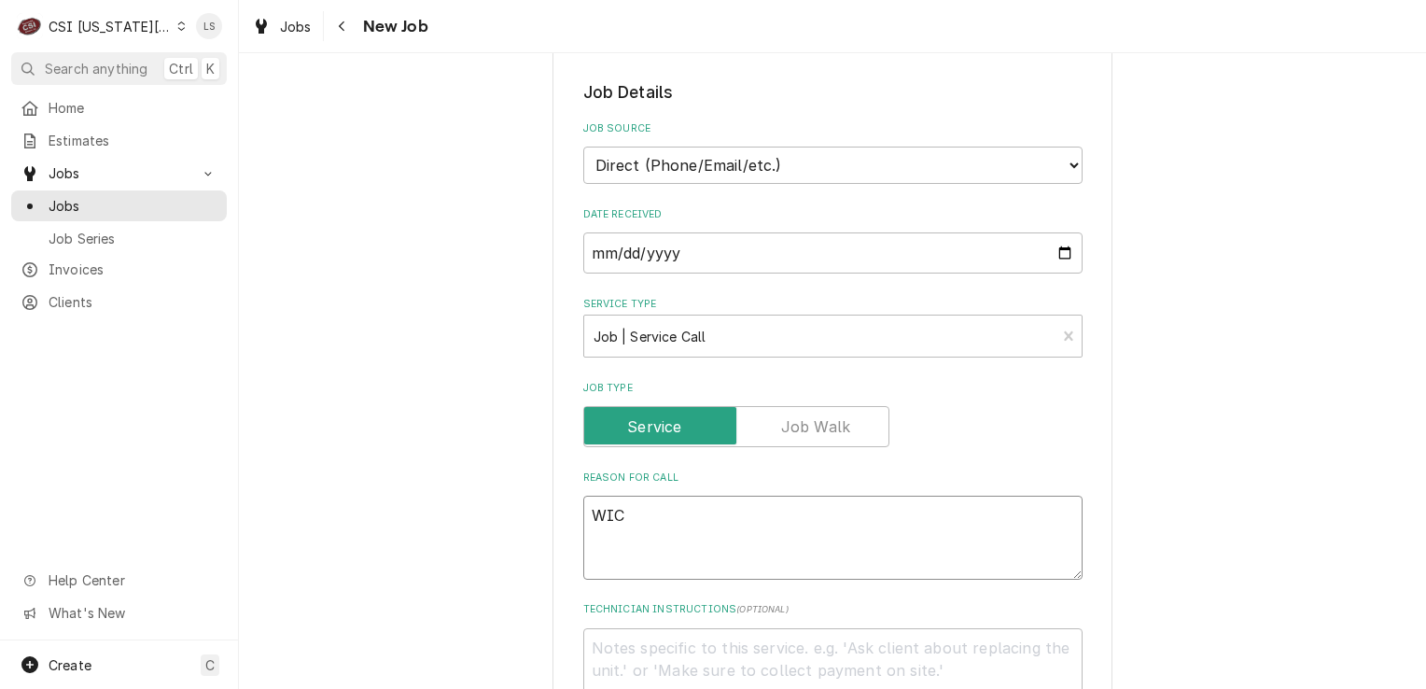
type textarea "WIC -"
type textarea "x"
type textarea "WIC -"
type textarea "x"
type textarea "WIC -"
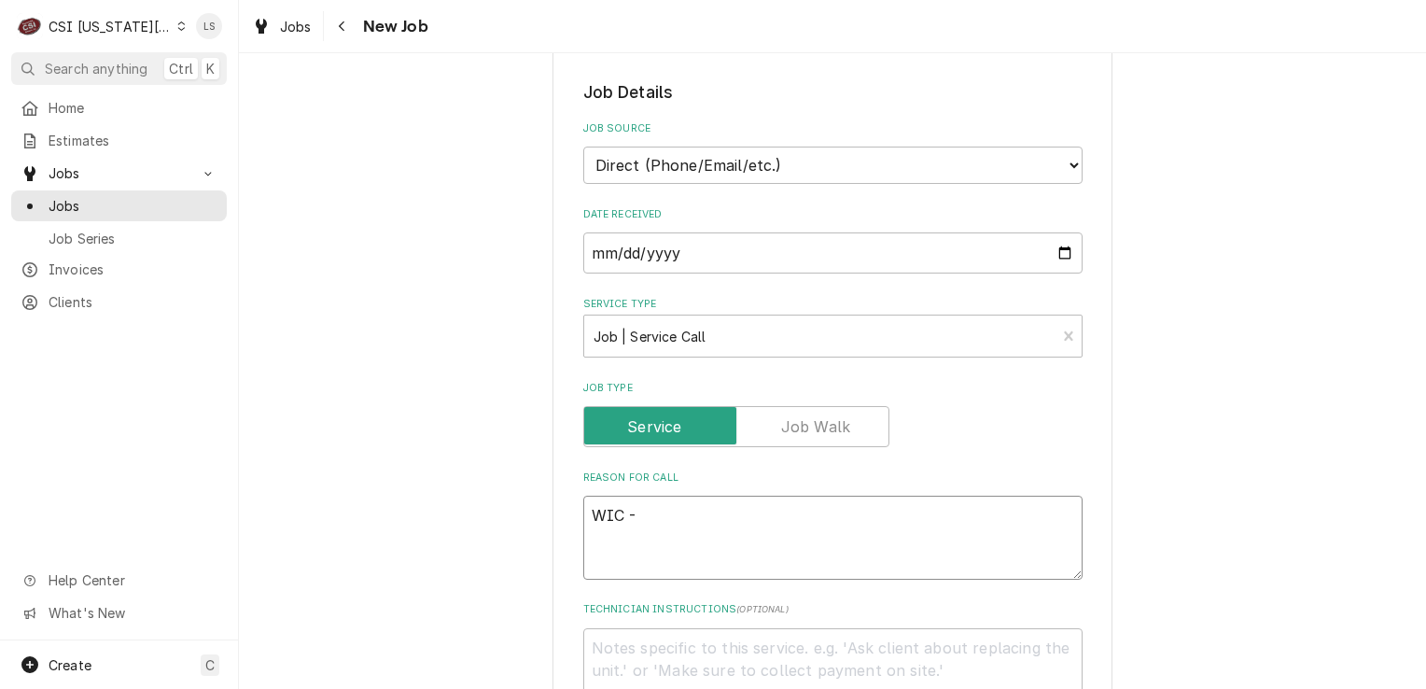
paste textarea "still frozen and the cooler is not keeping the items below 40 degrees"
type textarea "x"
type textarea "WIC - still frozen and the cooler is not keeping the items below 40 degrees"
type textarea "x"
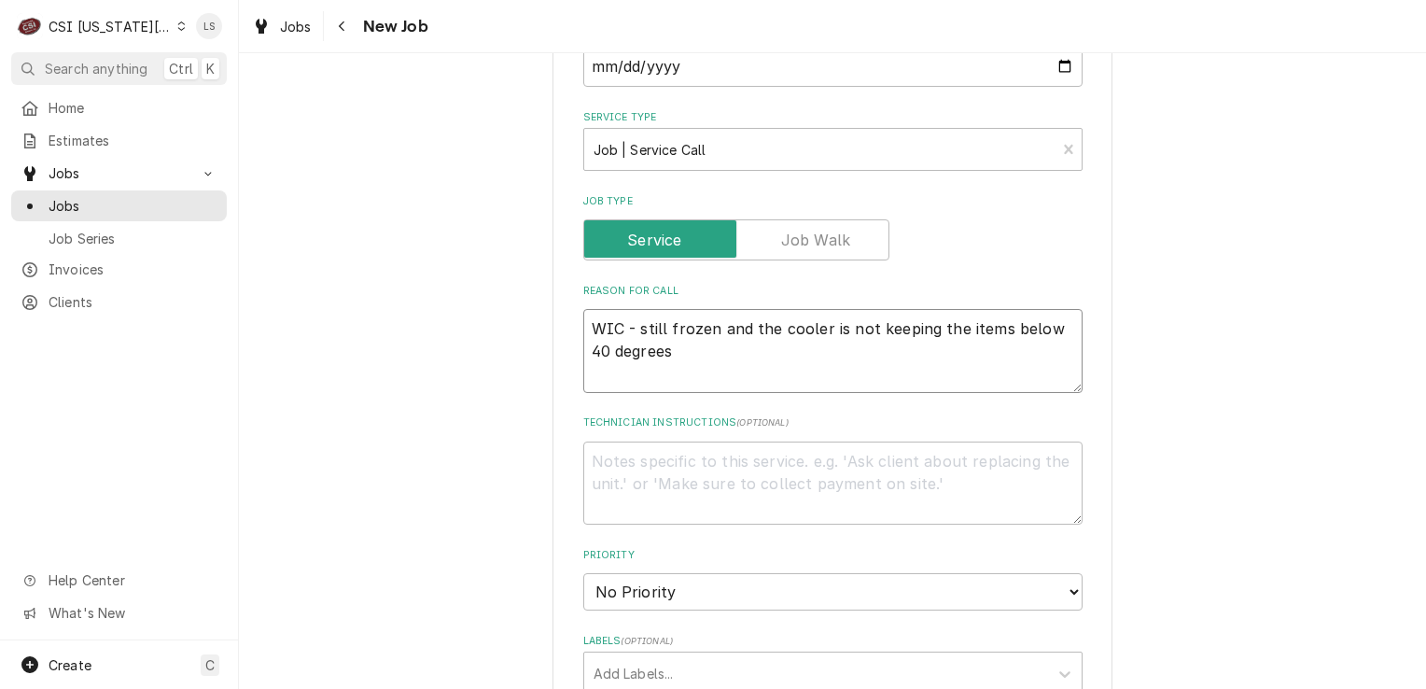
scroll to position [1475, 0]
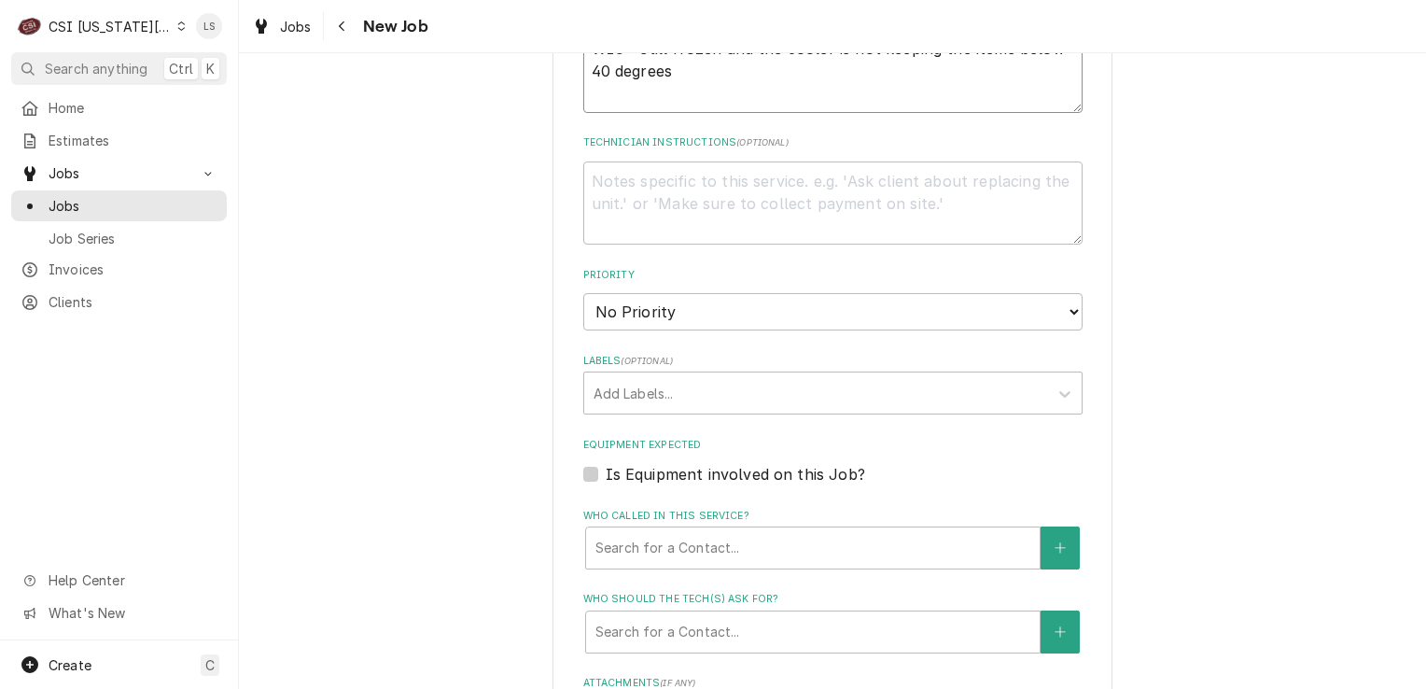
type textarea "WIC - still frozen and the cooler is not keeping the items below 40 degrees"
click at [605, 293] on select "No Priority Urgent High Medium Low" at bounding box center [832, 311] width 499 height 37
select select "1"
click at [583, 293] on select "No Priority Urgent High Medium Low" at bounding box center [832, 311] width 499 height 37
click at [620, 376] on div "Labels" at bounding box center [816, 393] width 445 height 34
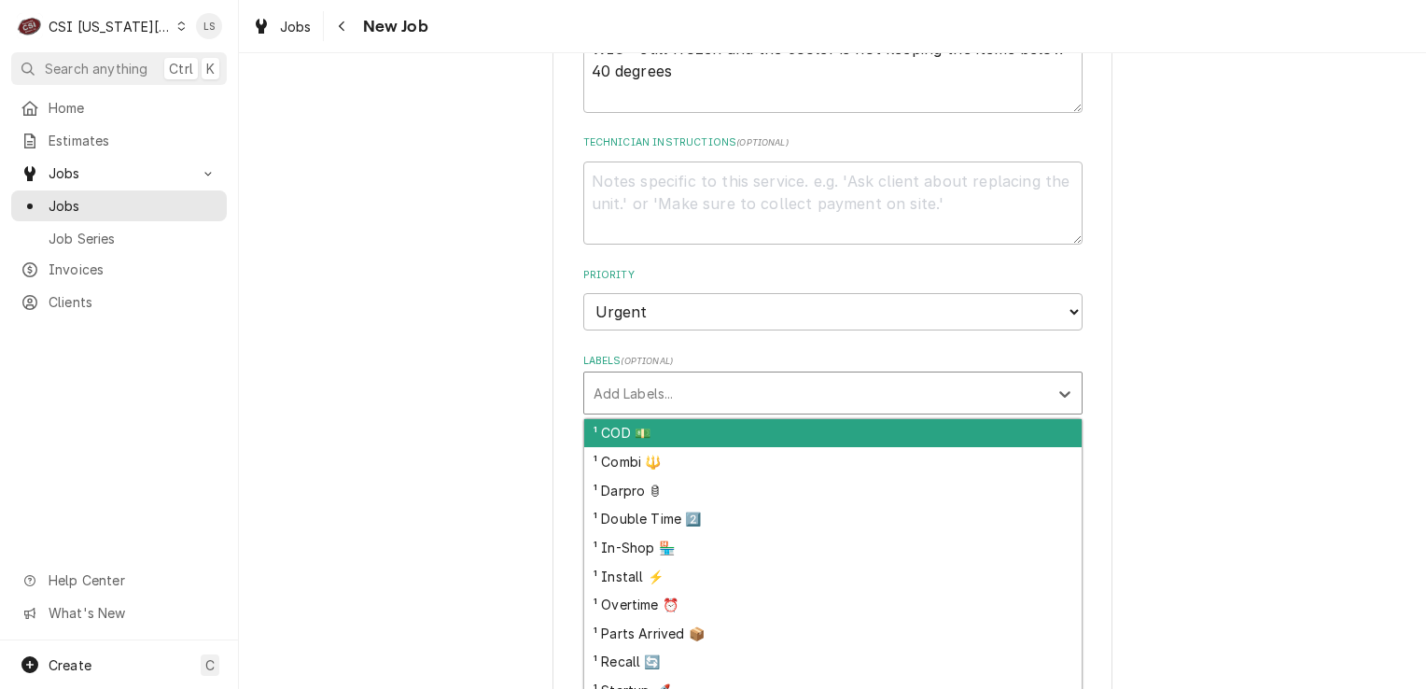
type textarea "x"
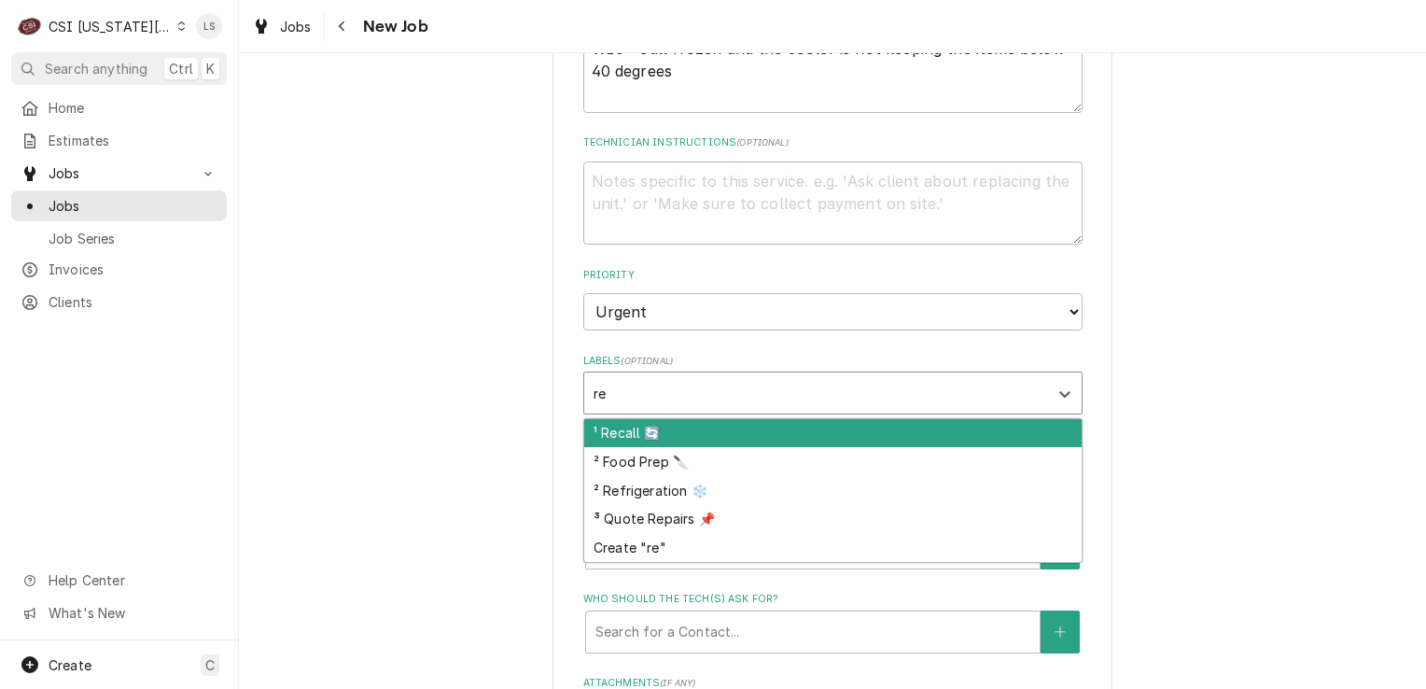
type input "ref"
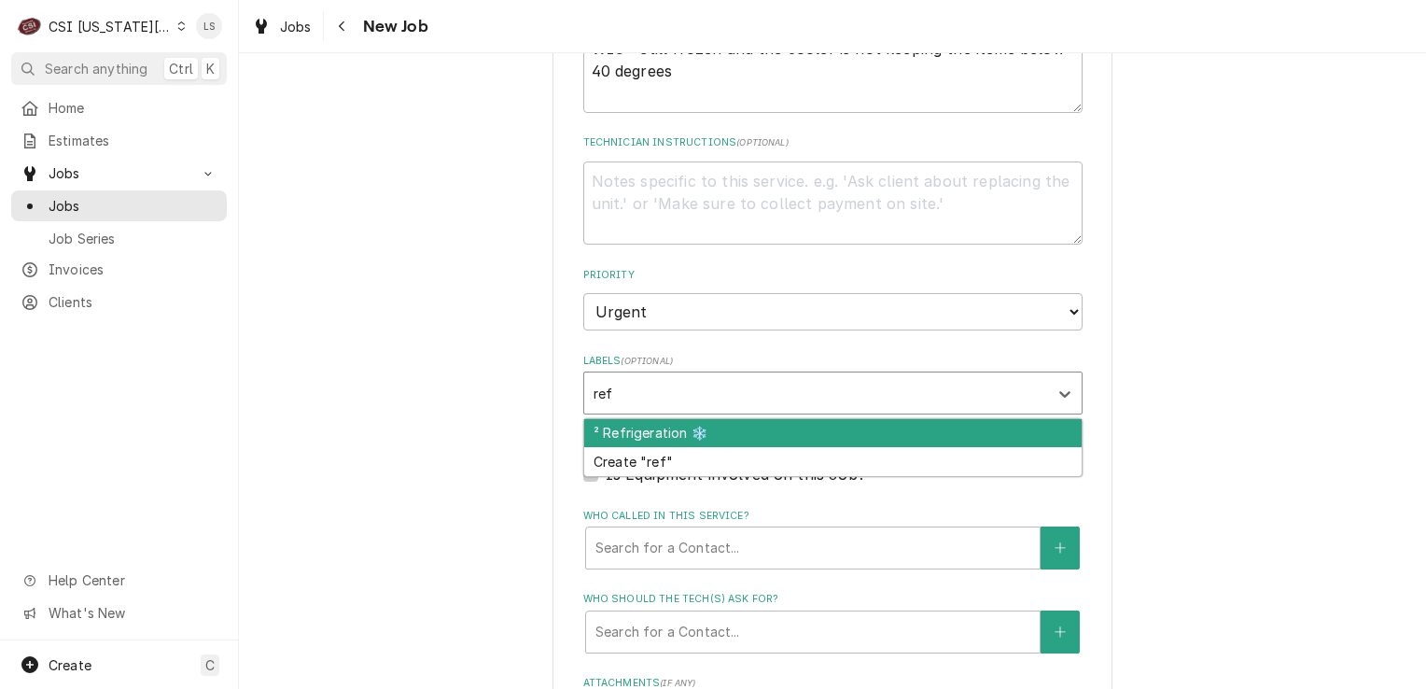
type textarea "x"
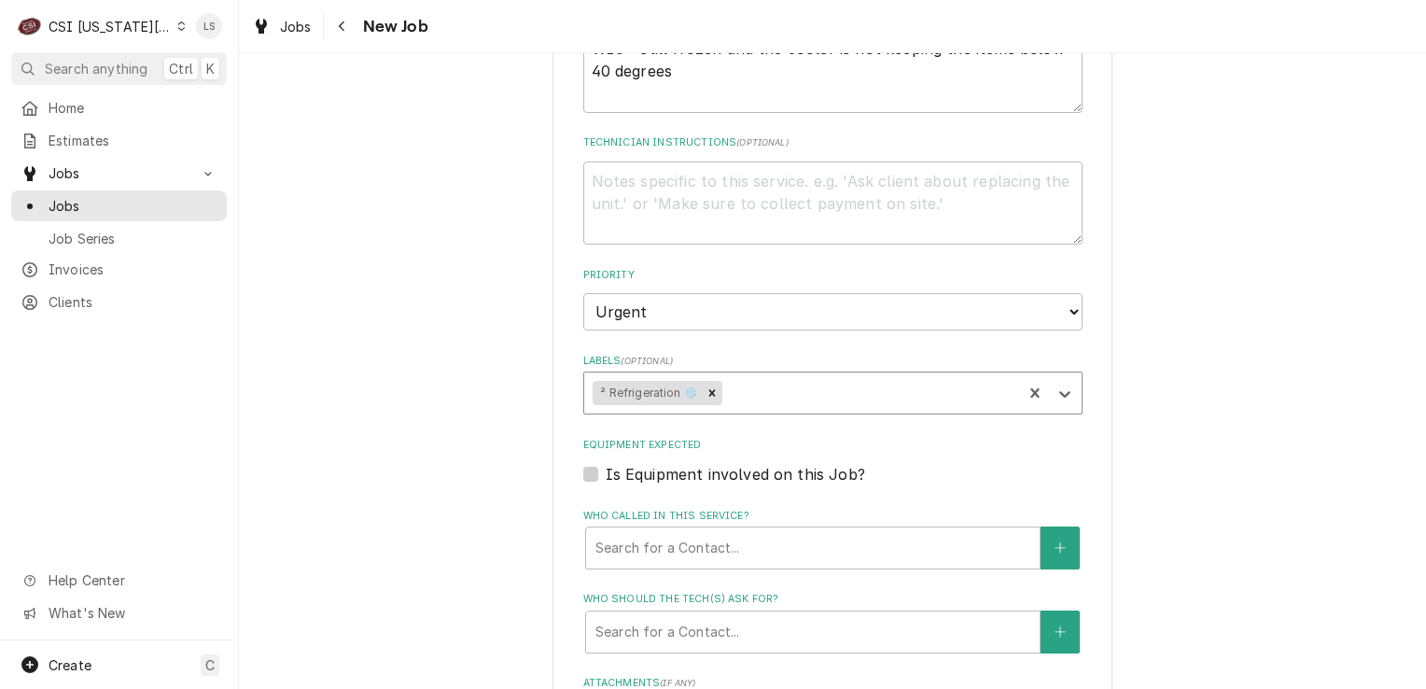
type textarea "x"
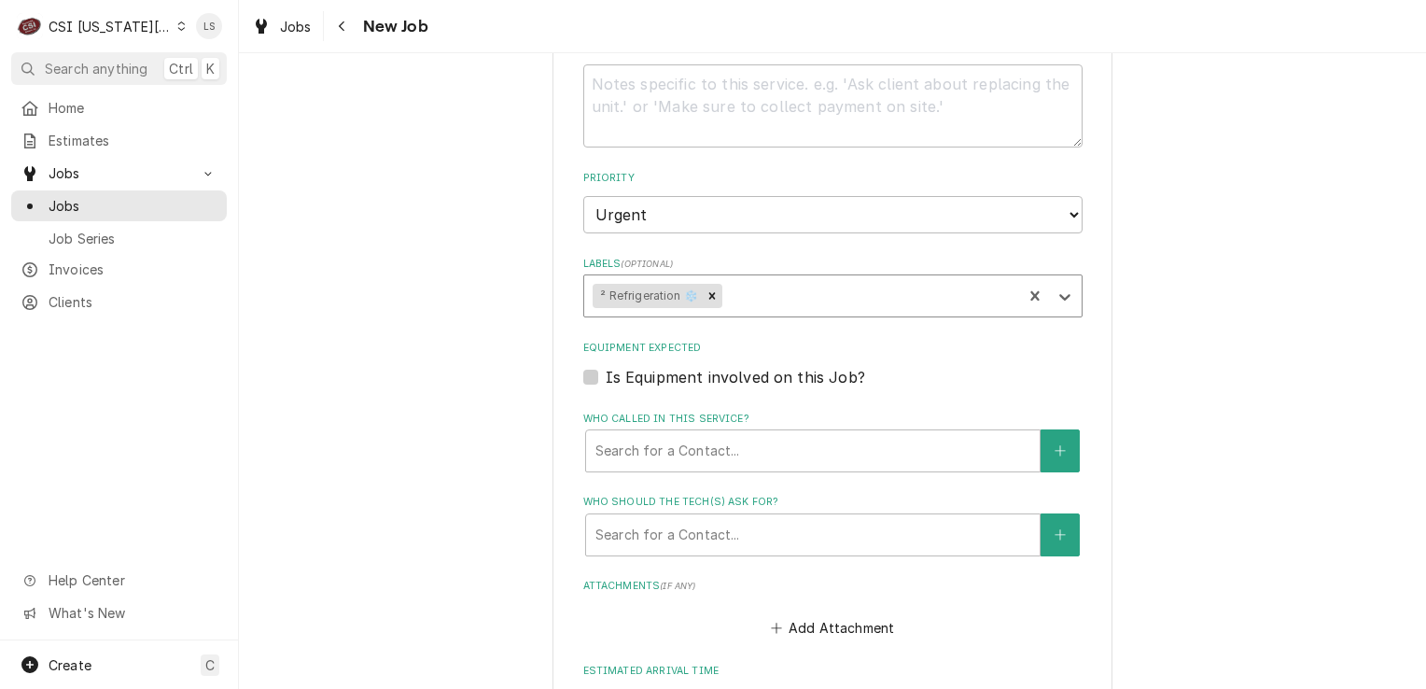
scroll to position [1662, 0]
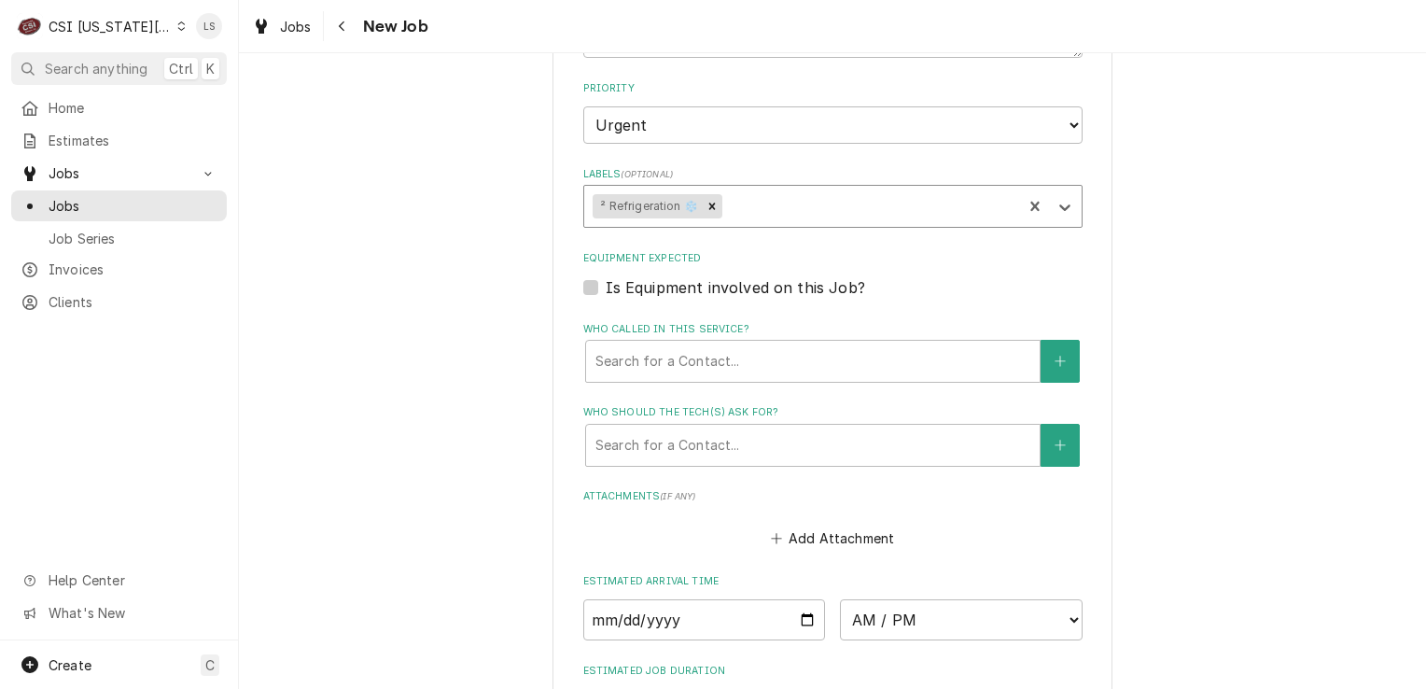
click at [606, 276] on label "Is Equipment involved on this Job?" at bounding box center [736, 287] width 260 height 22
click at [606, 276] on input "Equipment Expected" at bounding box center [855, 296] width 499 height 41
checkbox input "true"
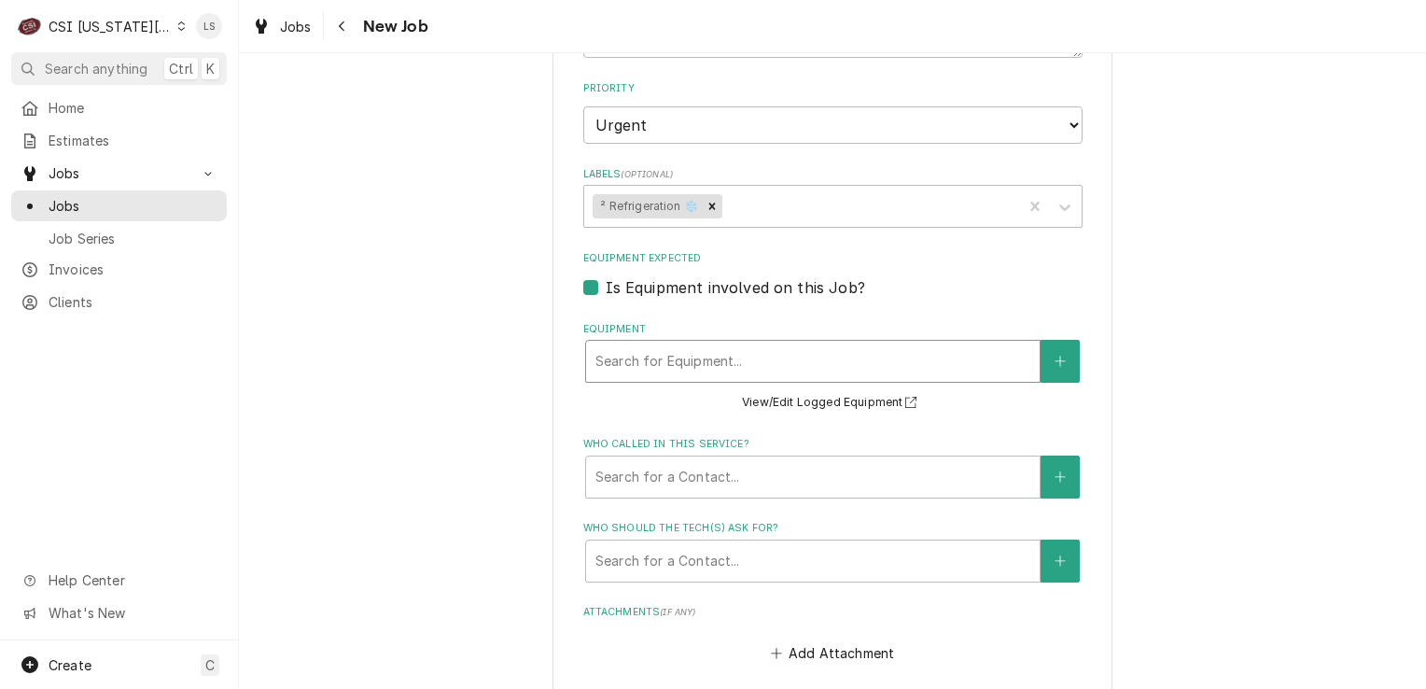
click at [671, 344] on div "Equipment" at bounding box center [813, 361] width 435 height 34
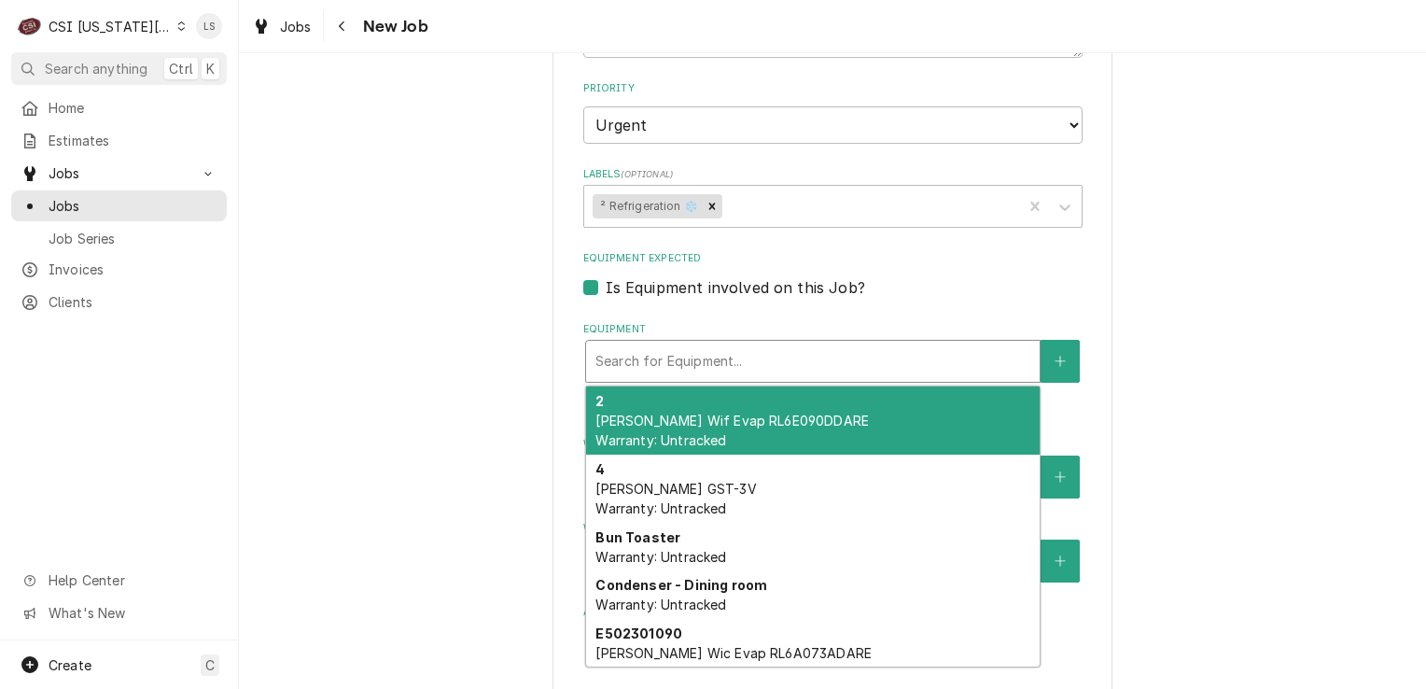
type textarea "x"
type input "w"
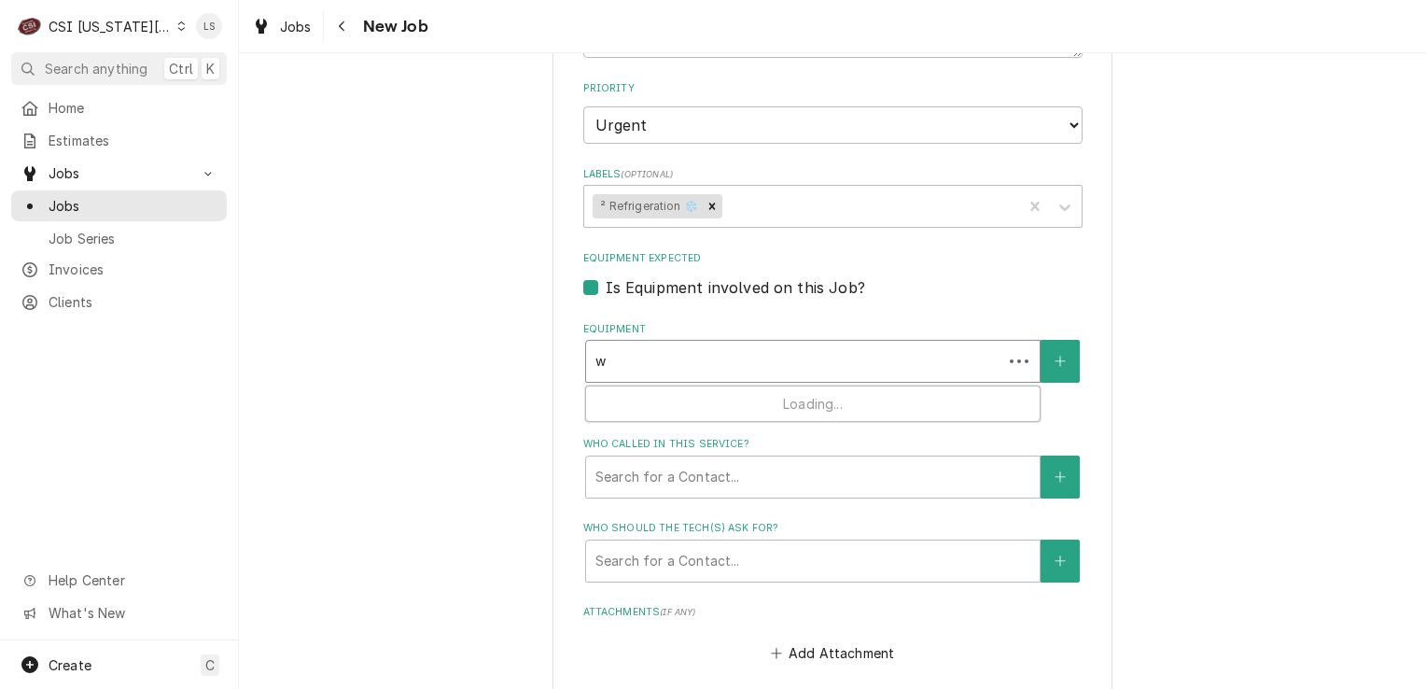
type textarea "x"
type input "wi"
type textarea "x"
type input "wic"
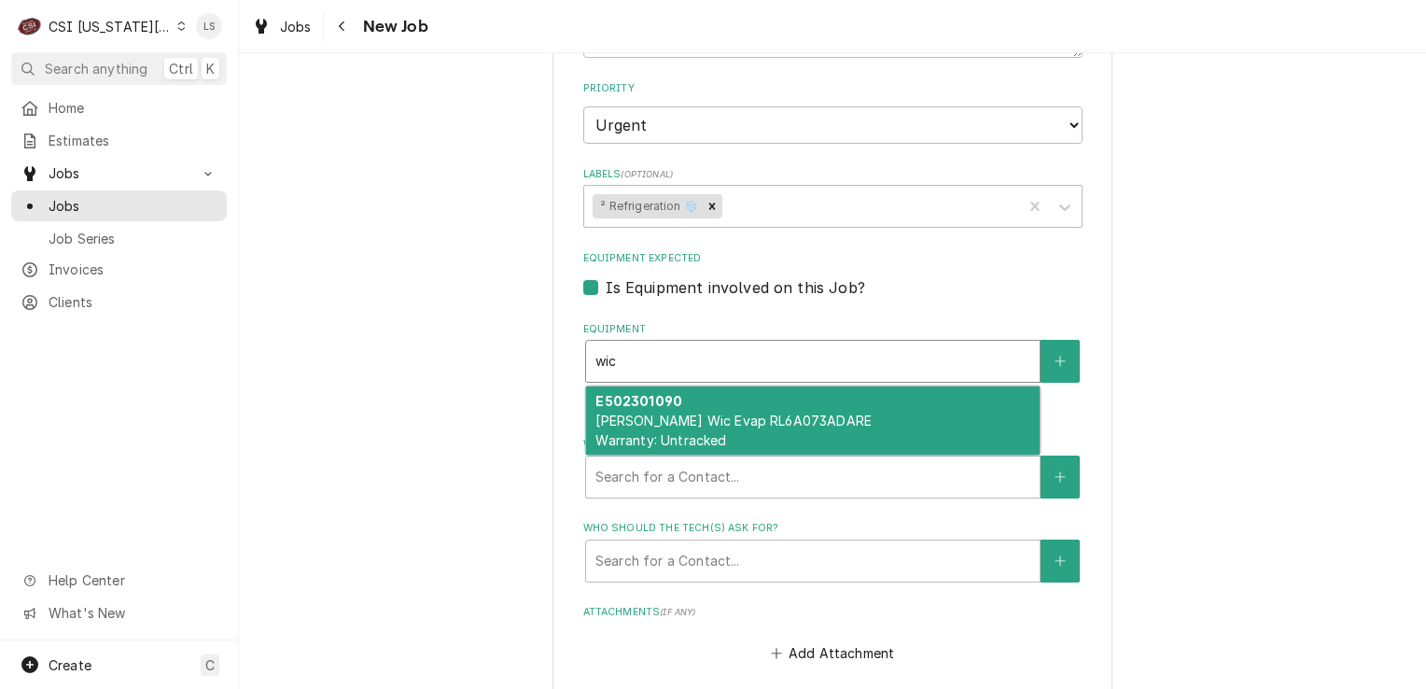
type textarea "x"
type input "wi"
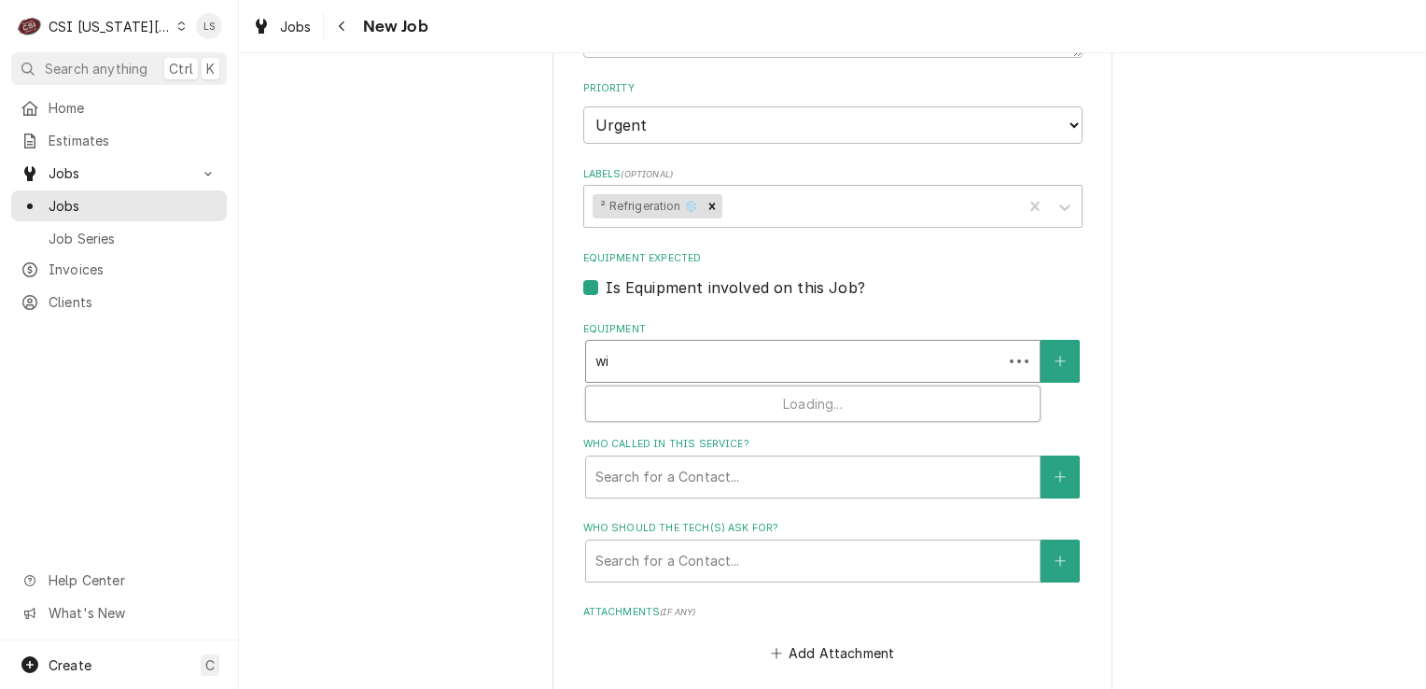
type textarea "x"
type input "w"
type textarea "x"
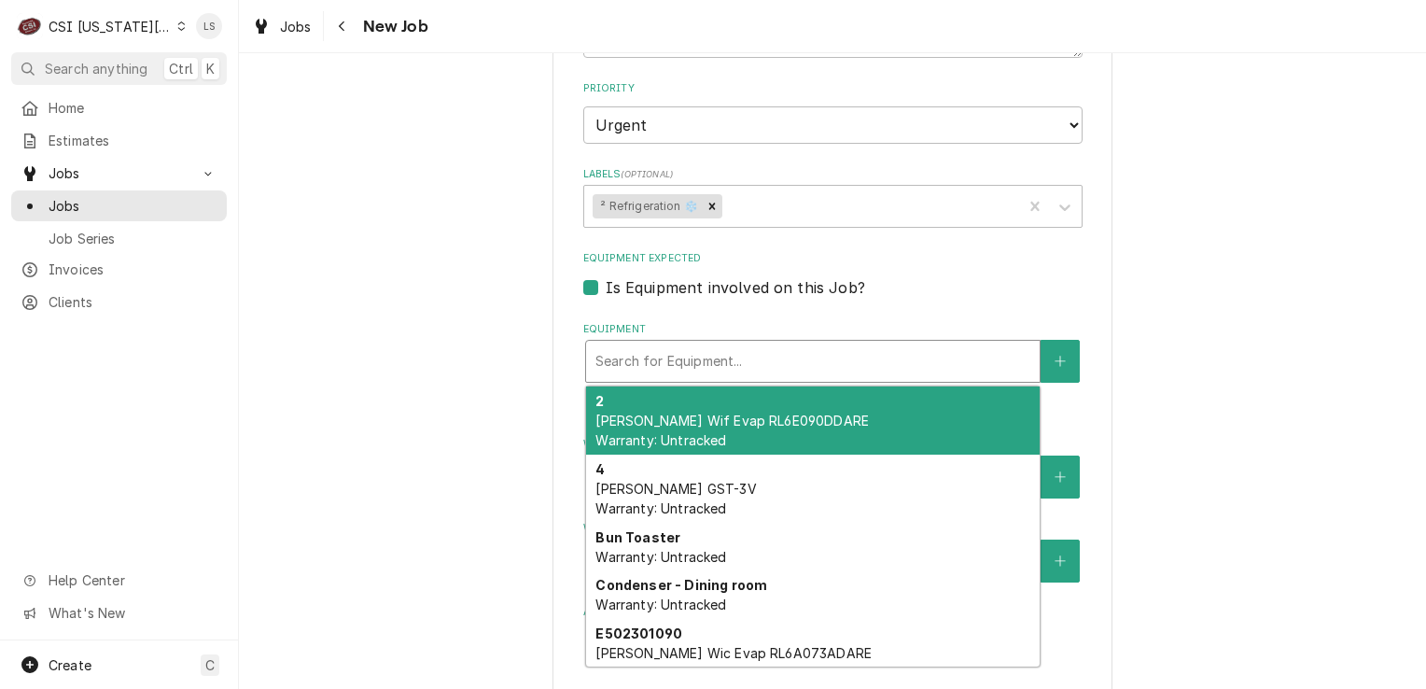
type textarea "x"
type input "w"
type textarea "x"
type input "wi"
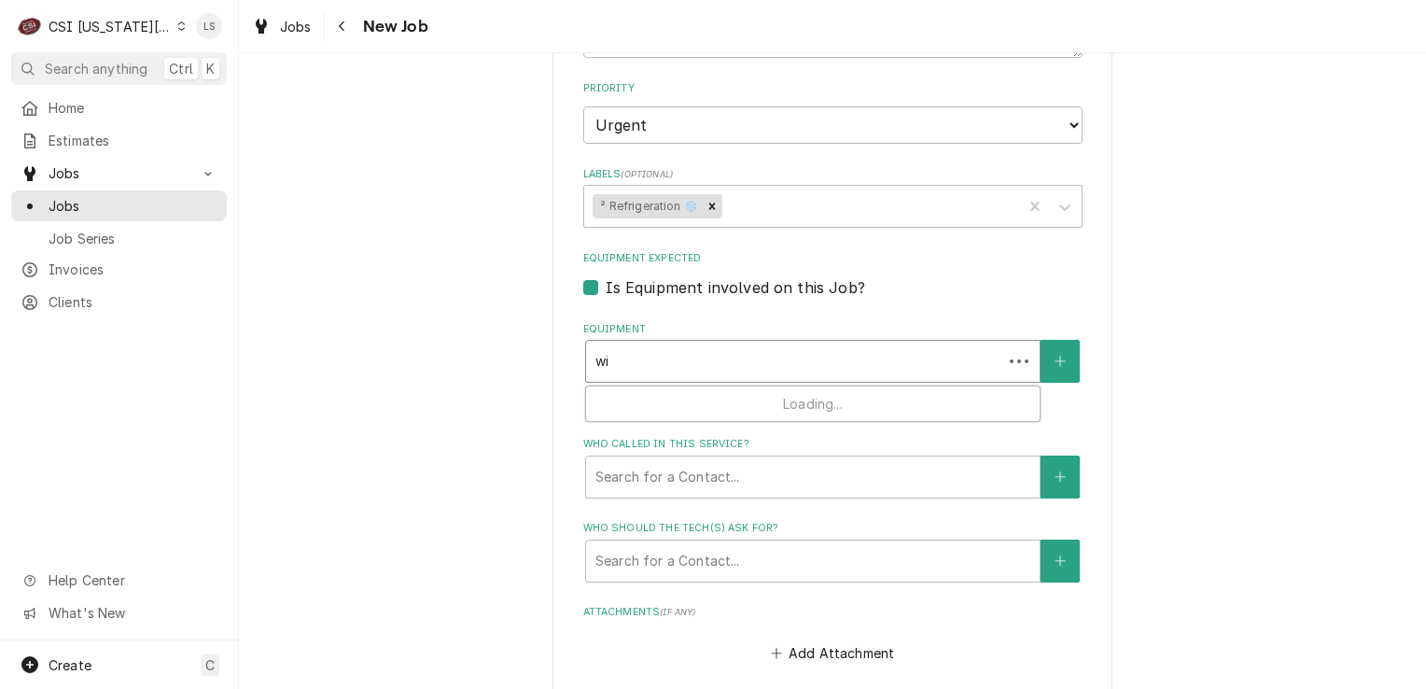
type textarea "x"
type input "wic"
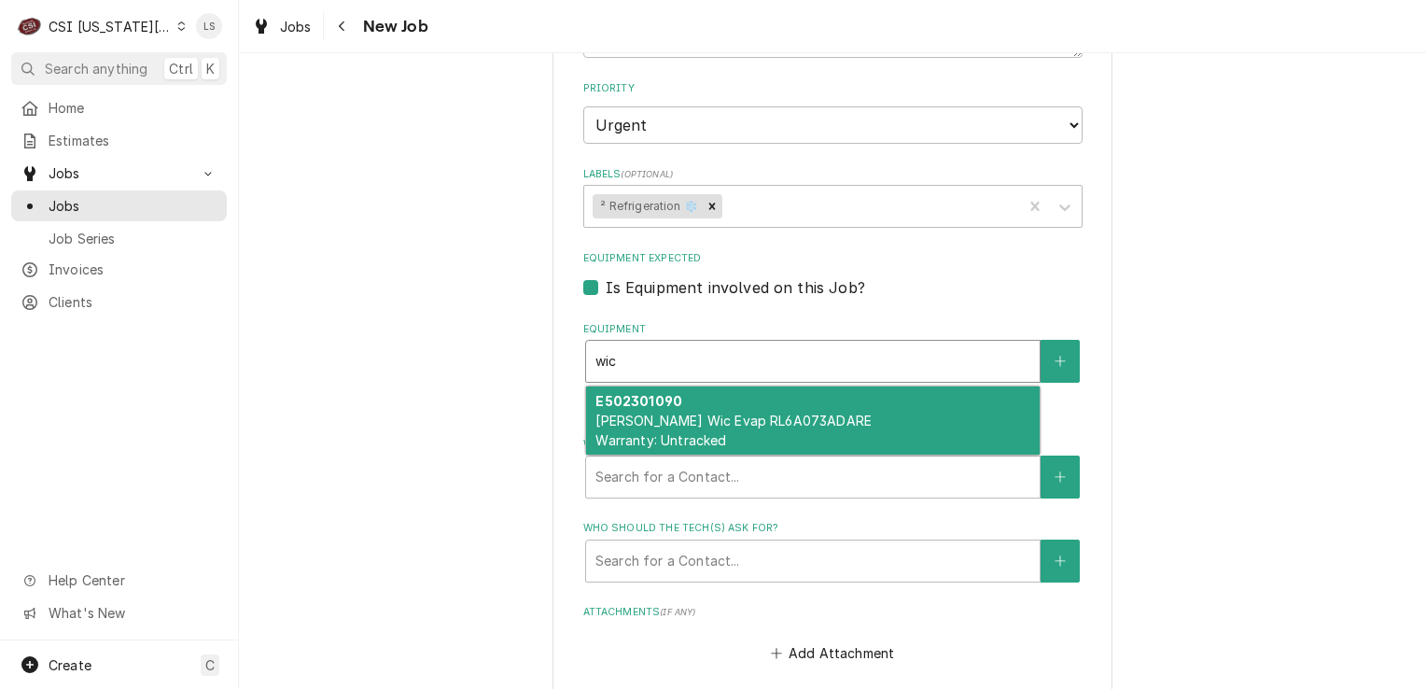
click at [668, 393] on strong "E502301090" at bounding box center [639, 401] width 87 height 16
type textarea "x"
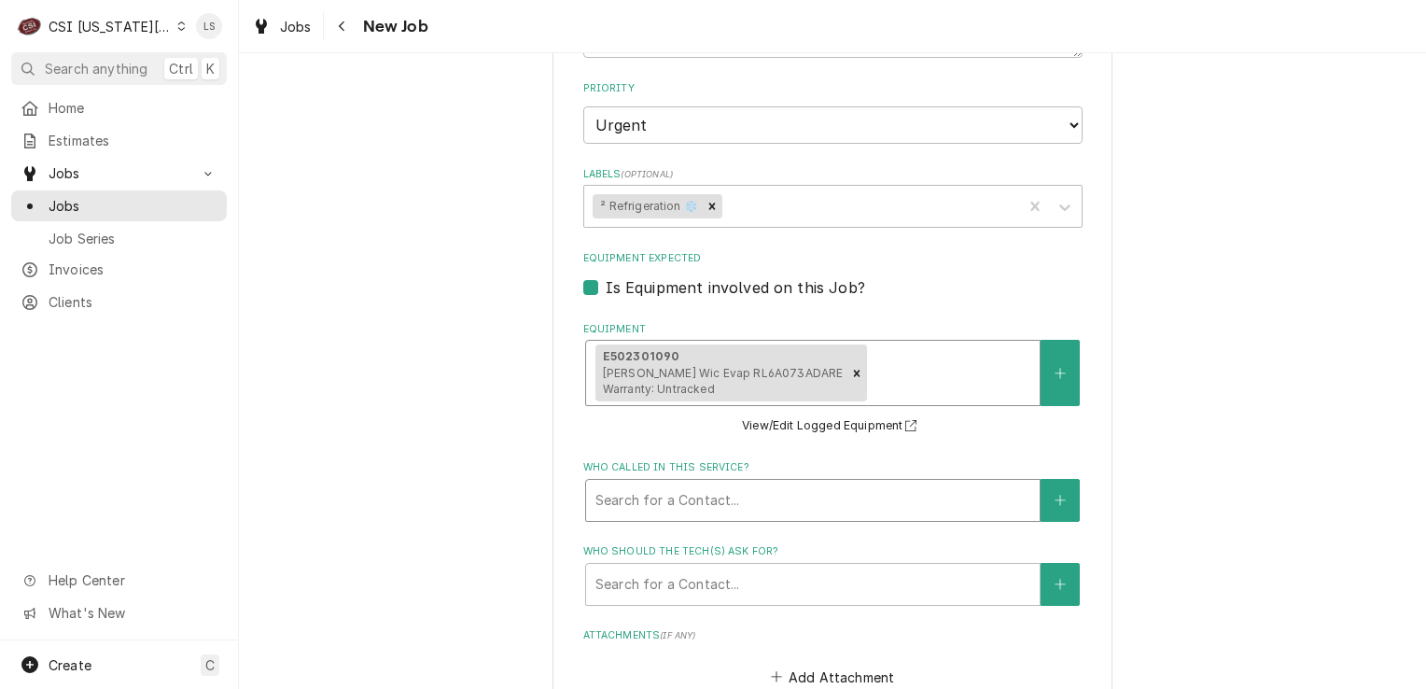
click at [793, 484] on div "Who called in this service?" at bounding box center [813, 501] width 435 height 34
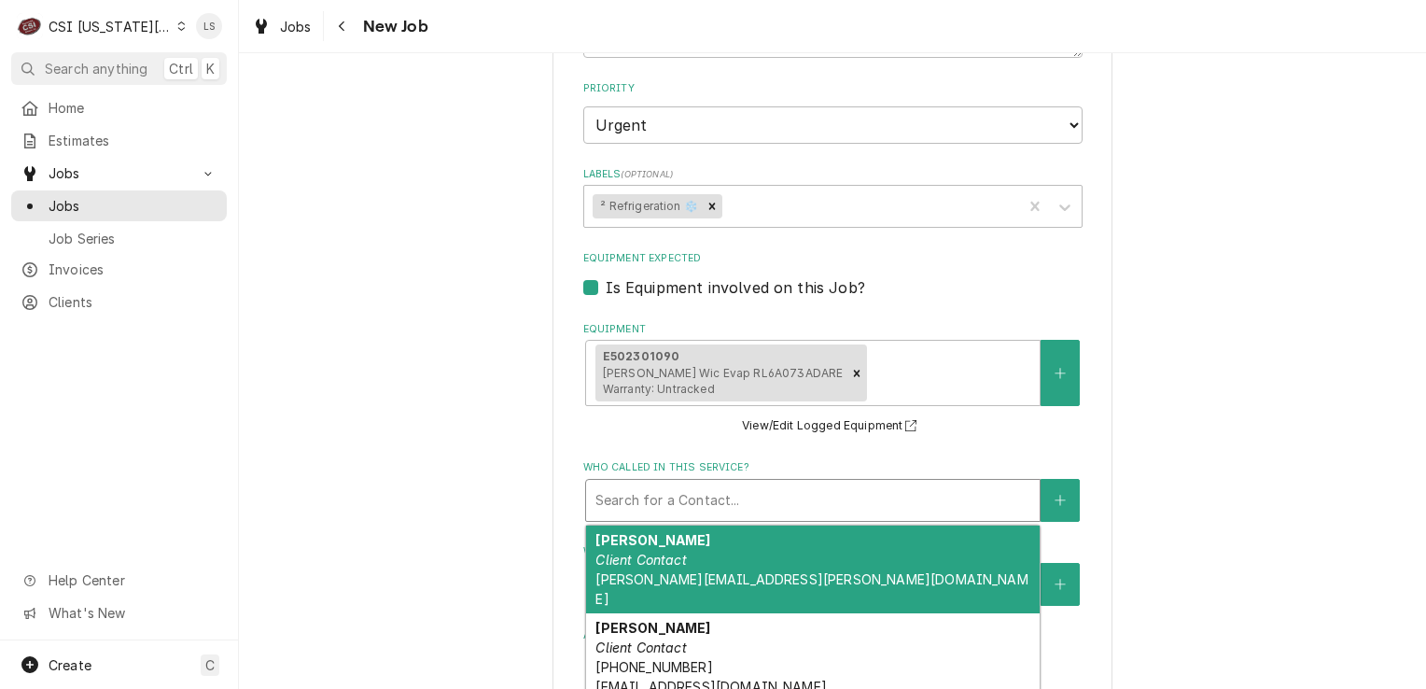
type textarea "x"
type input "n"
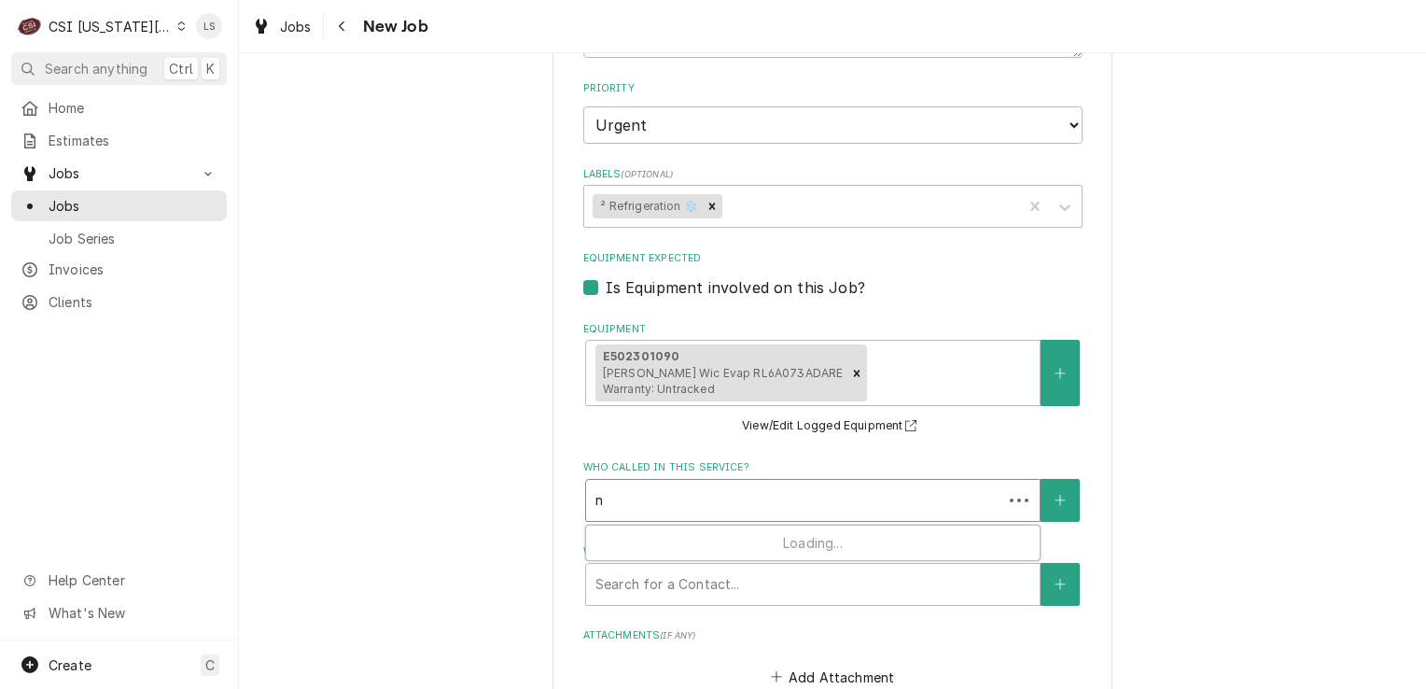
type textarea "x"
type input "na"
type textarea "x"
type input "nat"
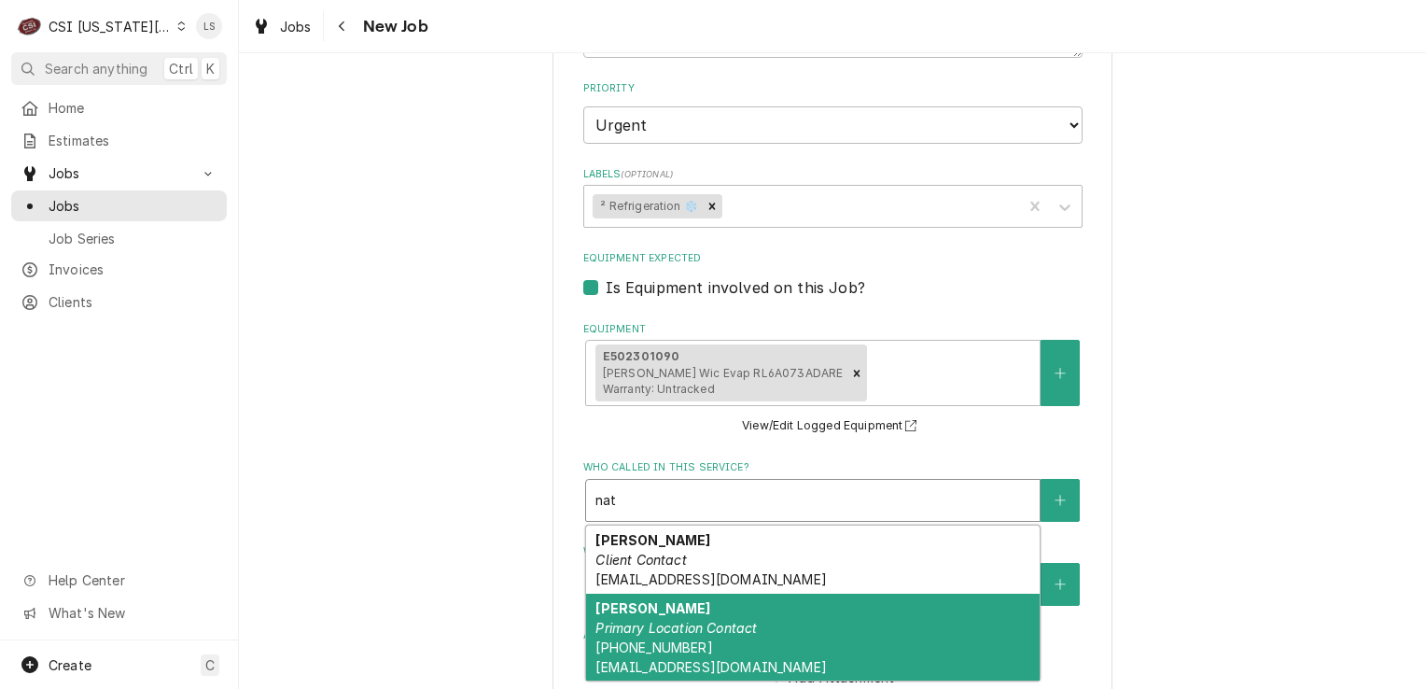
click at [720, 620] on em "Primary Location Contact" at bounding box center [676, 628] width 161 height 16
type textarea "x"
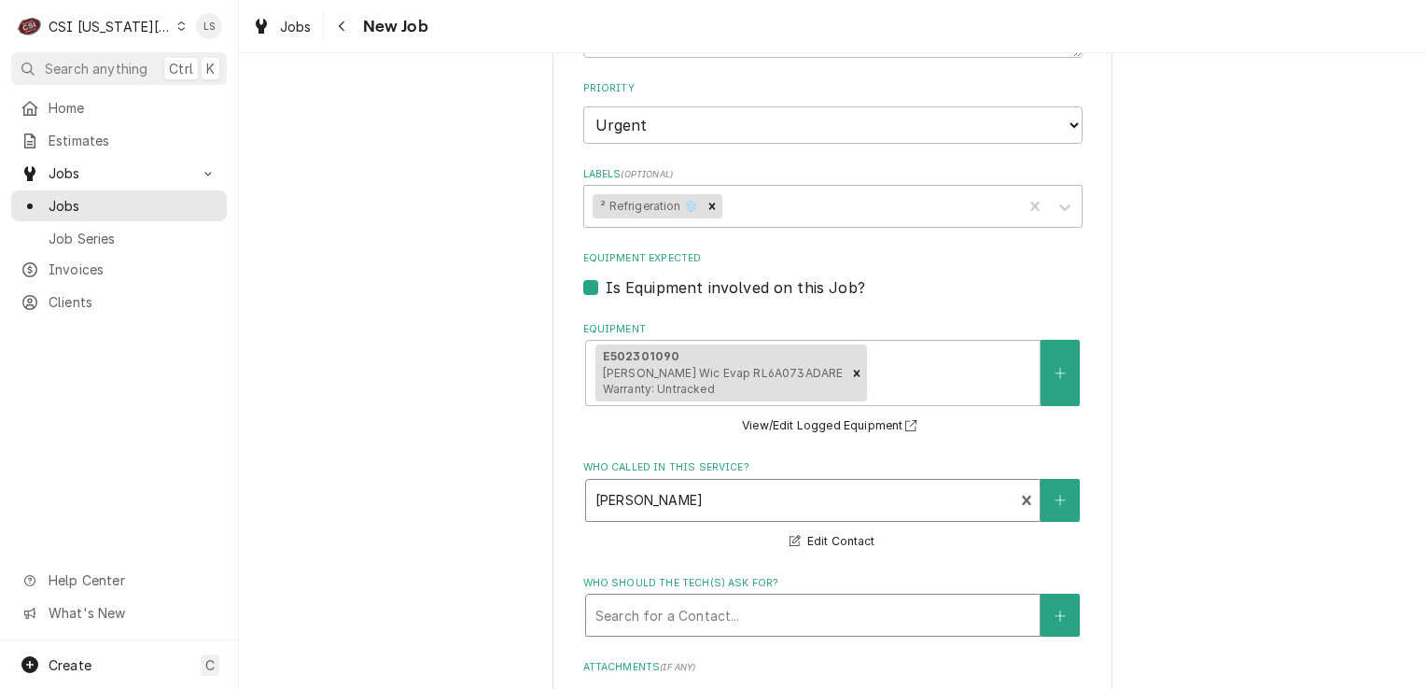
click at [659, 598] on div "Who should the tech(s) ask for?" at bounding box center [813, 615] width 435 height 34
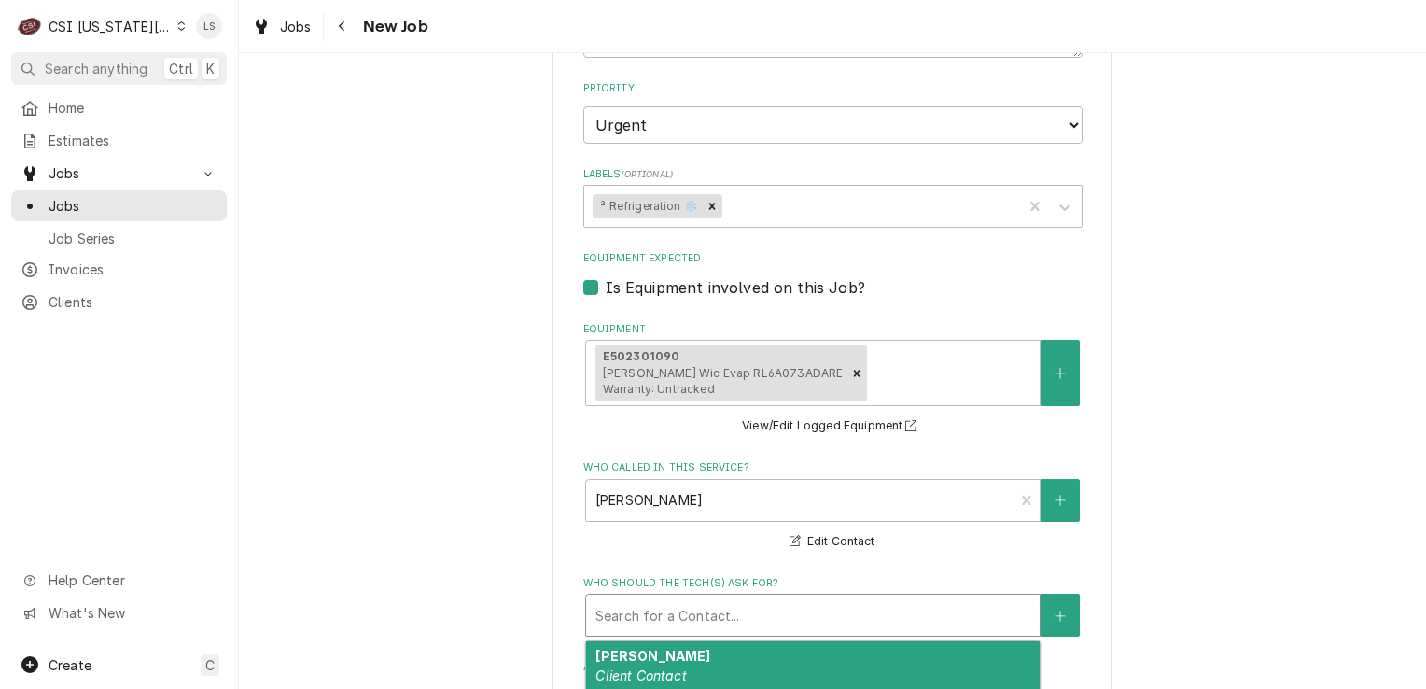
type textarea "x"
type input "n"
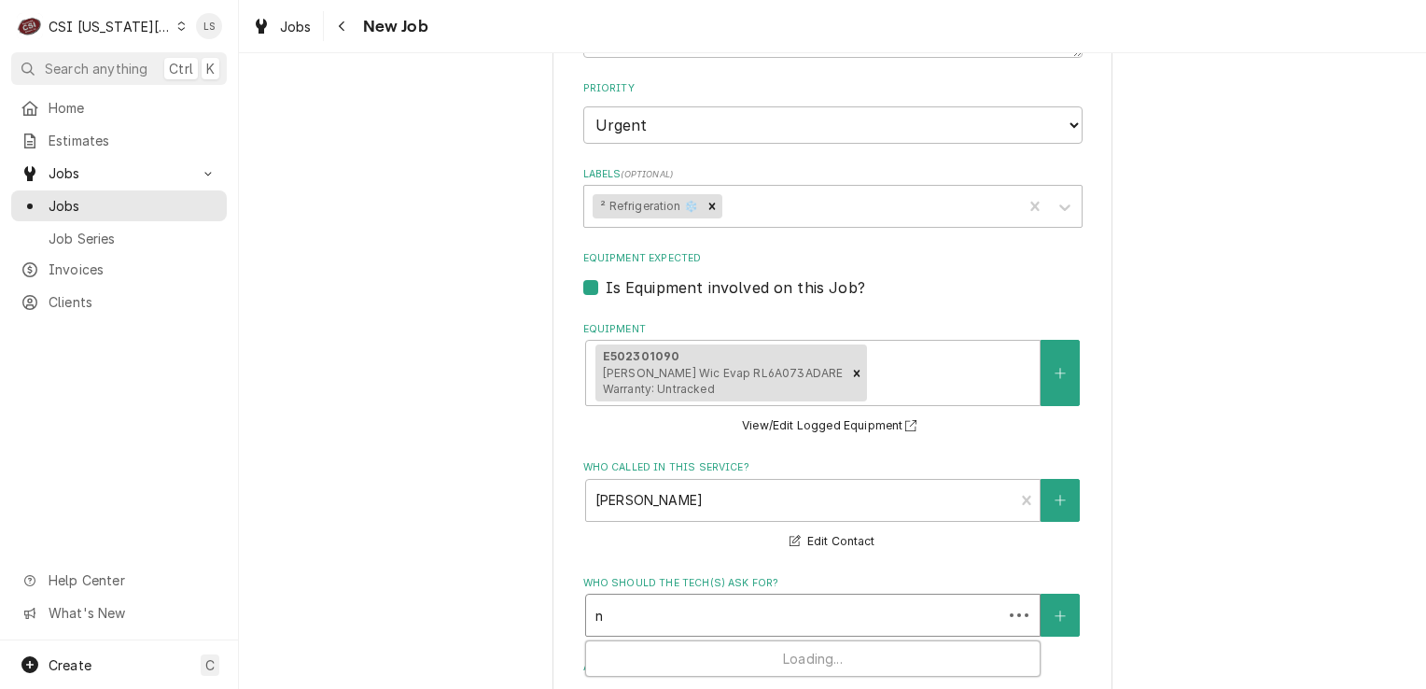
type textarea "x"
type input "na"
type textarea "x"
type input "nat"
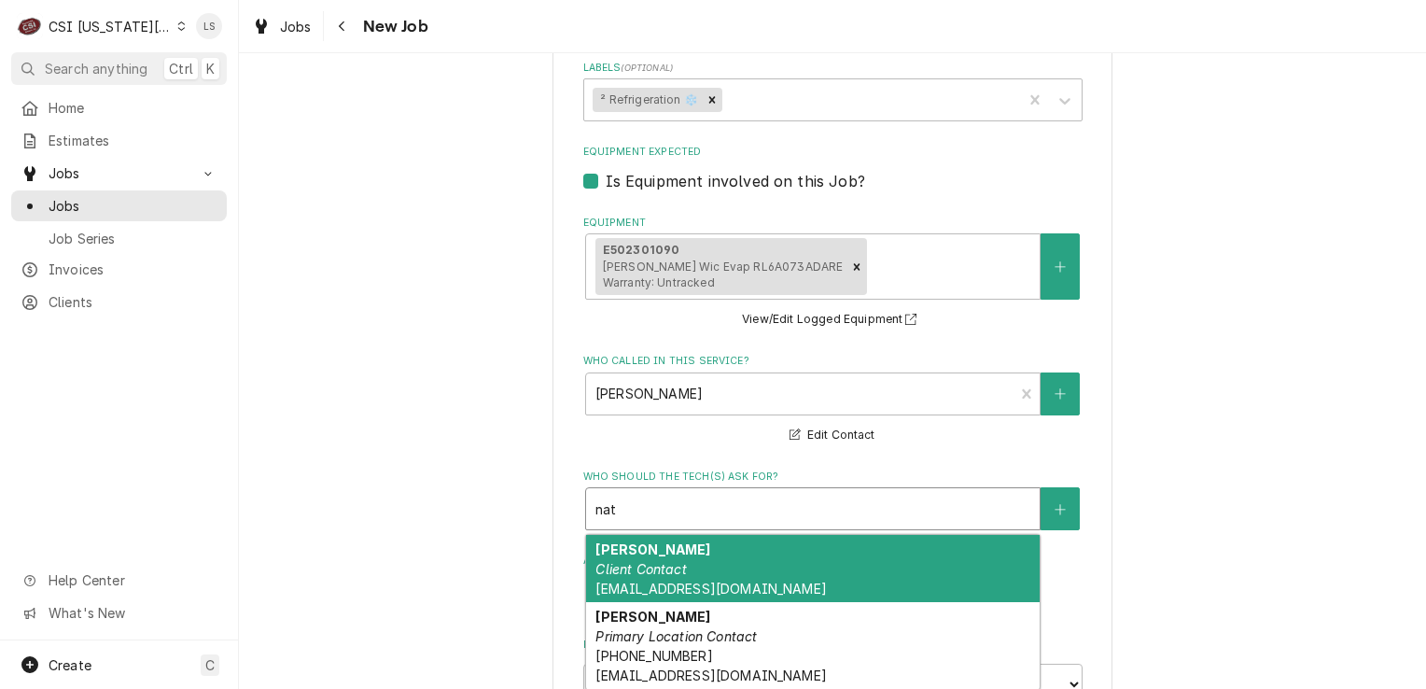
scroll to position [1848, 0]
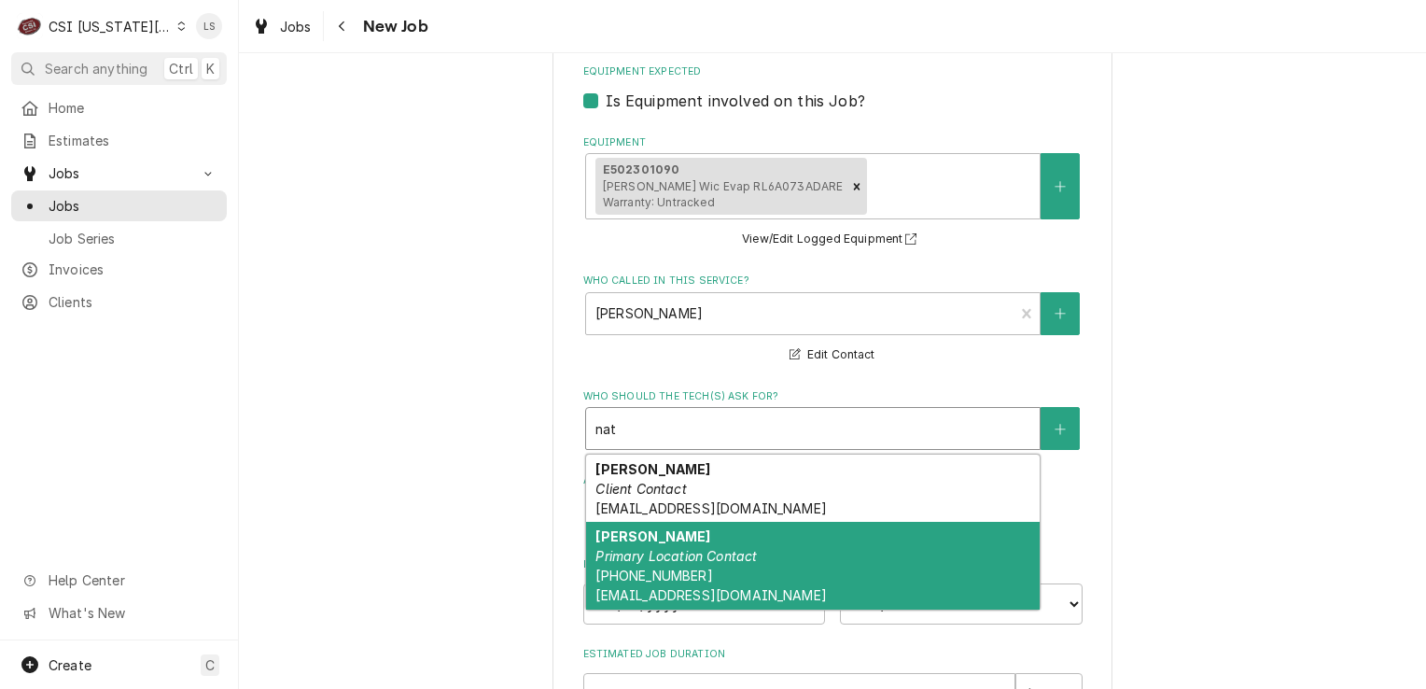
click at [807, 522] on div "Natanya Turnersmith Primary Location Contact (903) 917-8974 nrodriguez@kmoburge…" at bounding box center [813, 566] width 454 height 88
type textarea "x"
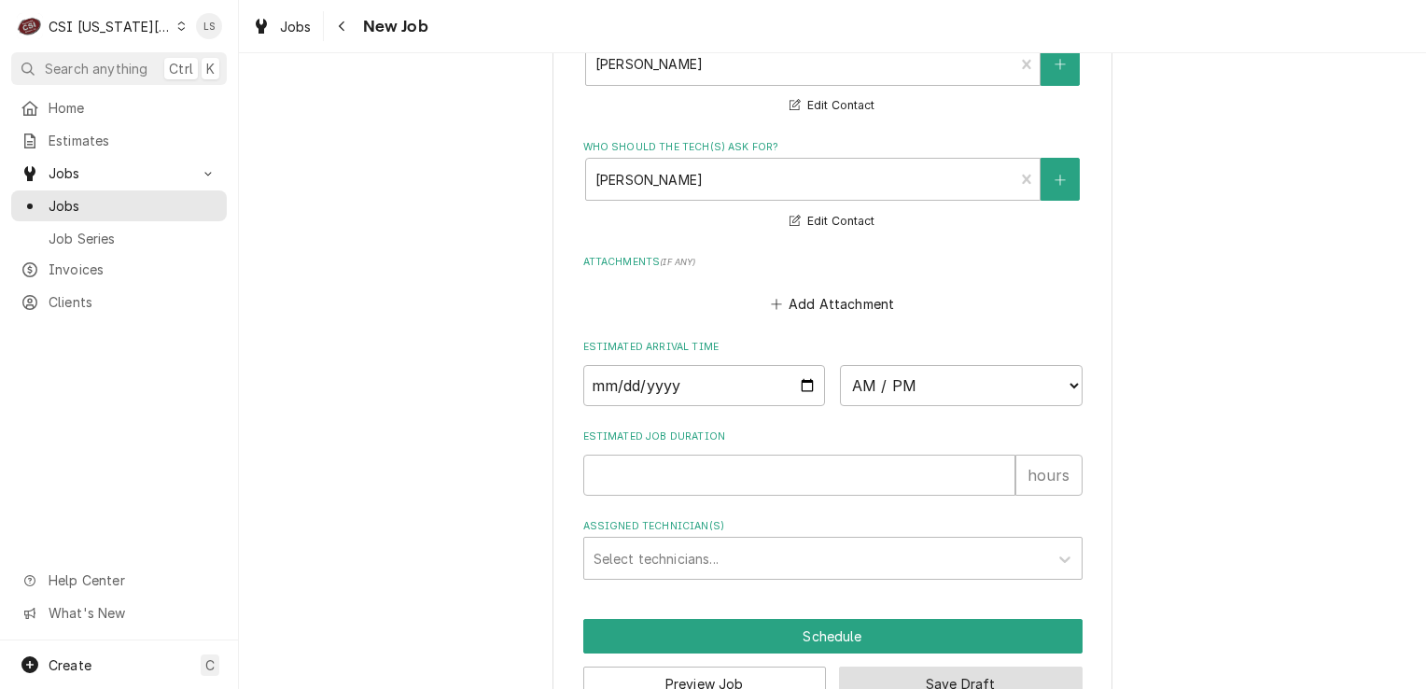
click at [920, 666] on button "Save Draft" at bounding box center [961, 683] width 244 height 35
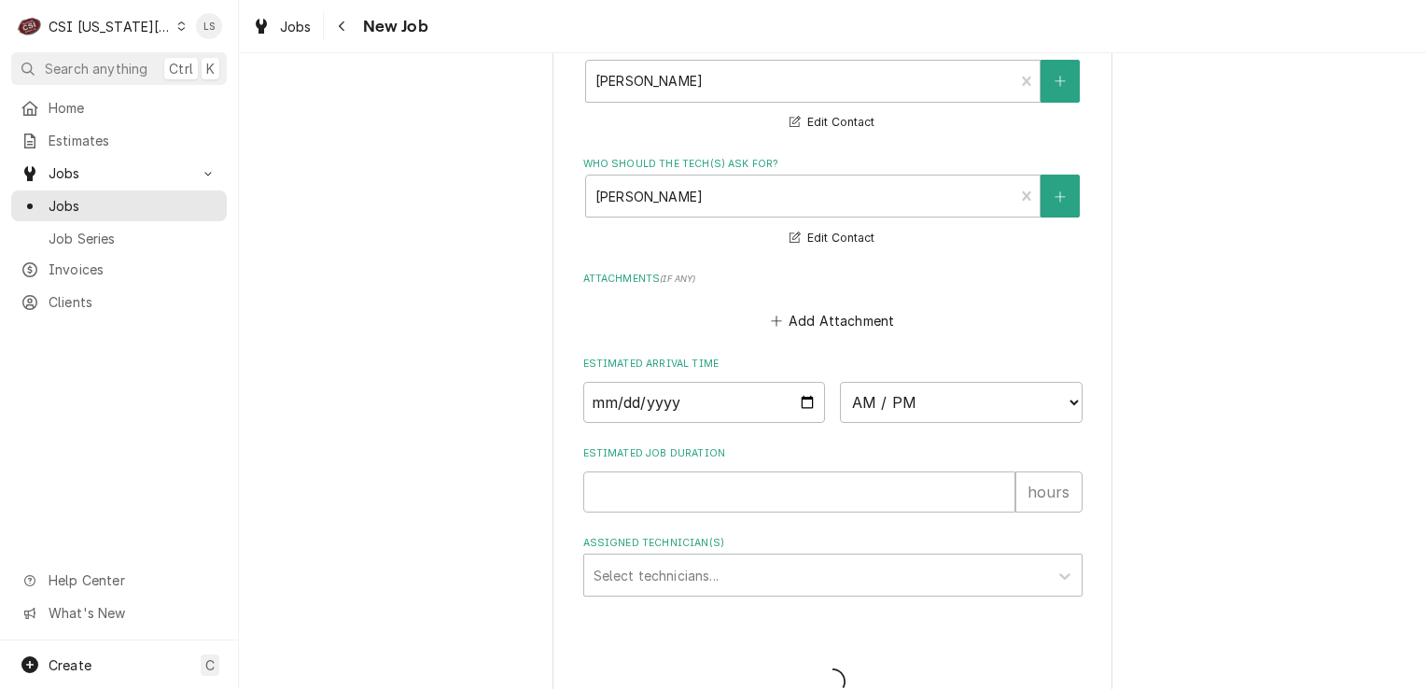
type textarea "x"
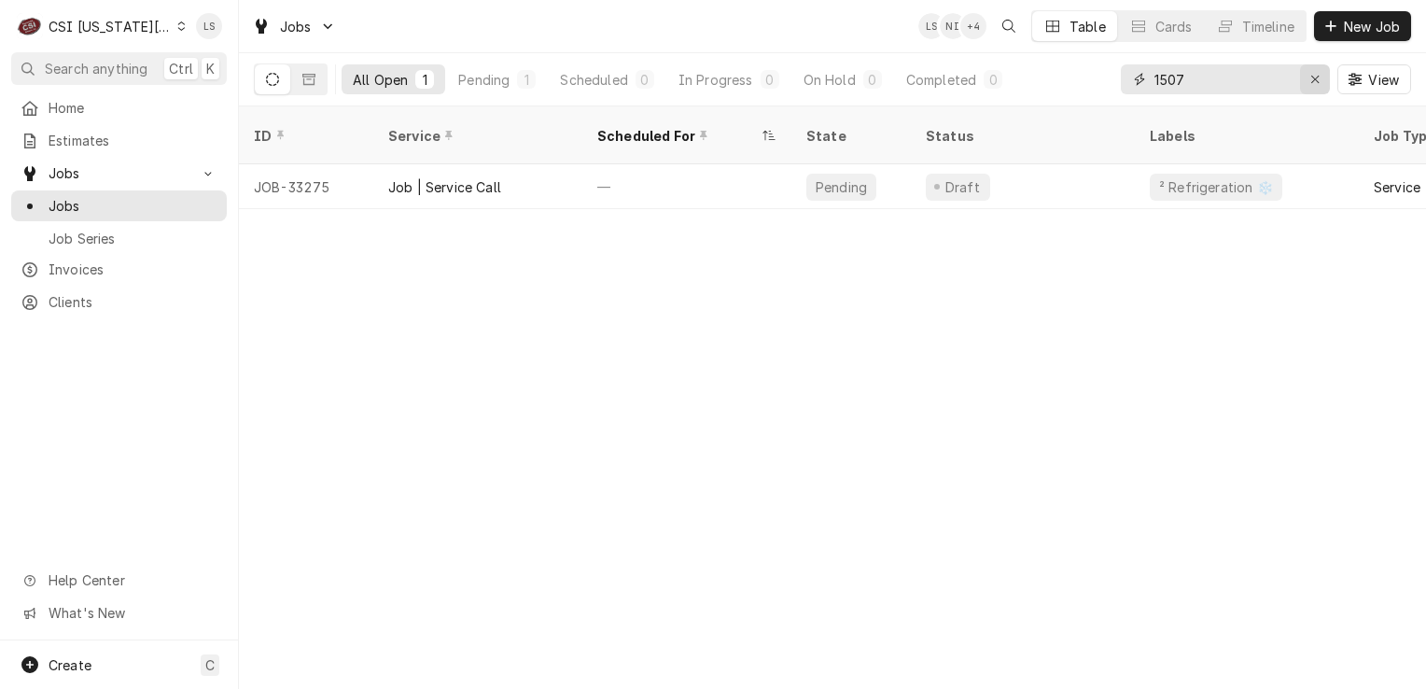
click at [1304, 76] on button "Erase input" at bounding box center [1315, 79] width 30 height 30
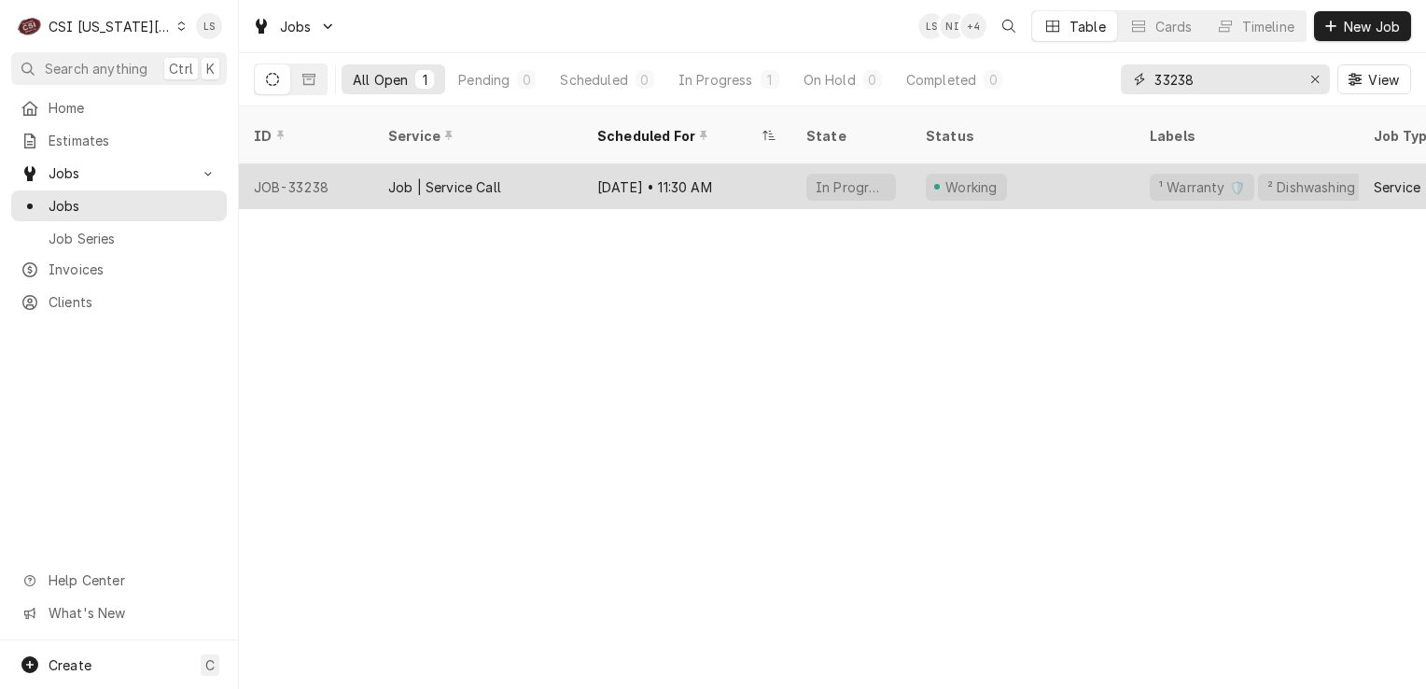
type input "33238"
click at [317, 164] on div "JOB-33238" at bounding box center [306, 186] width 134 height 45
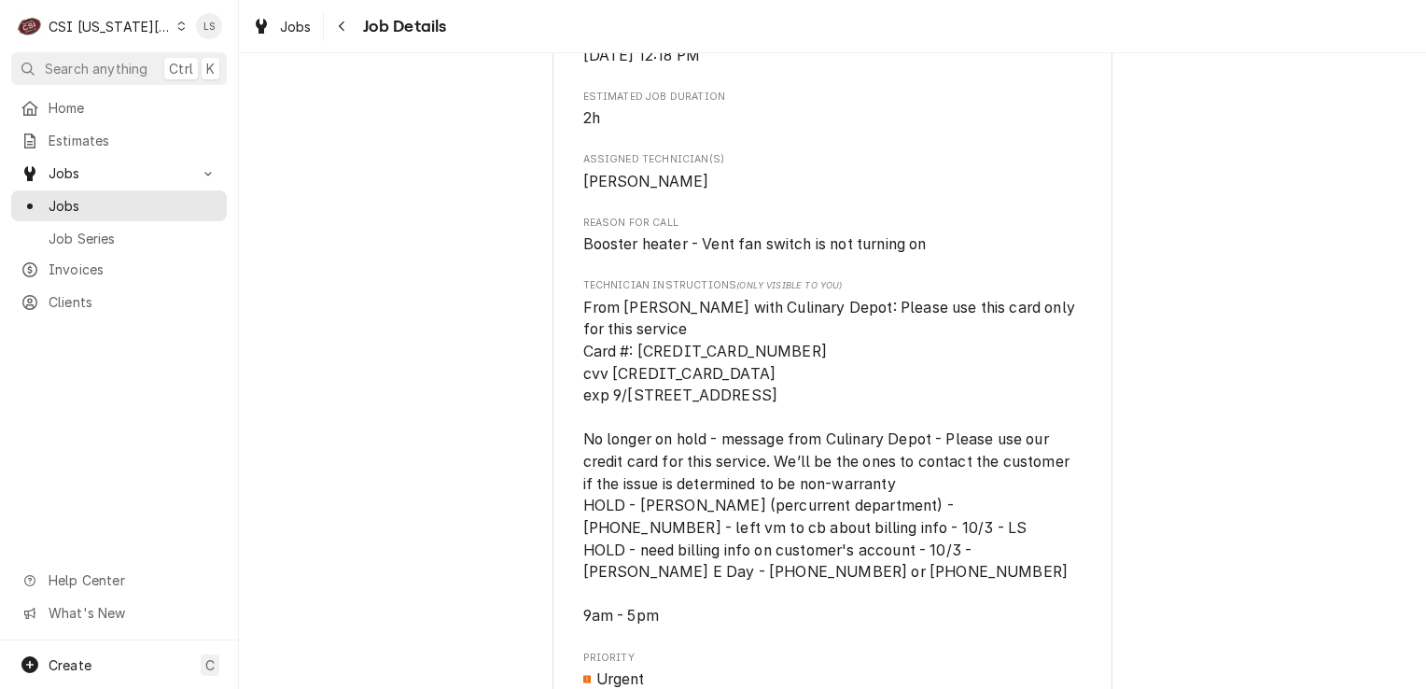
scroll to position [1214, 0]
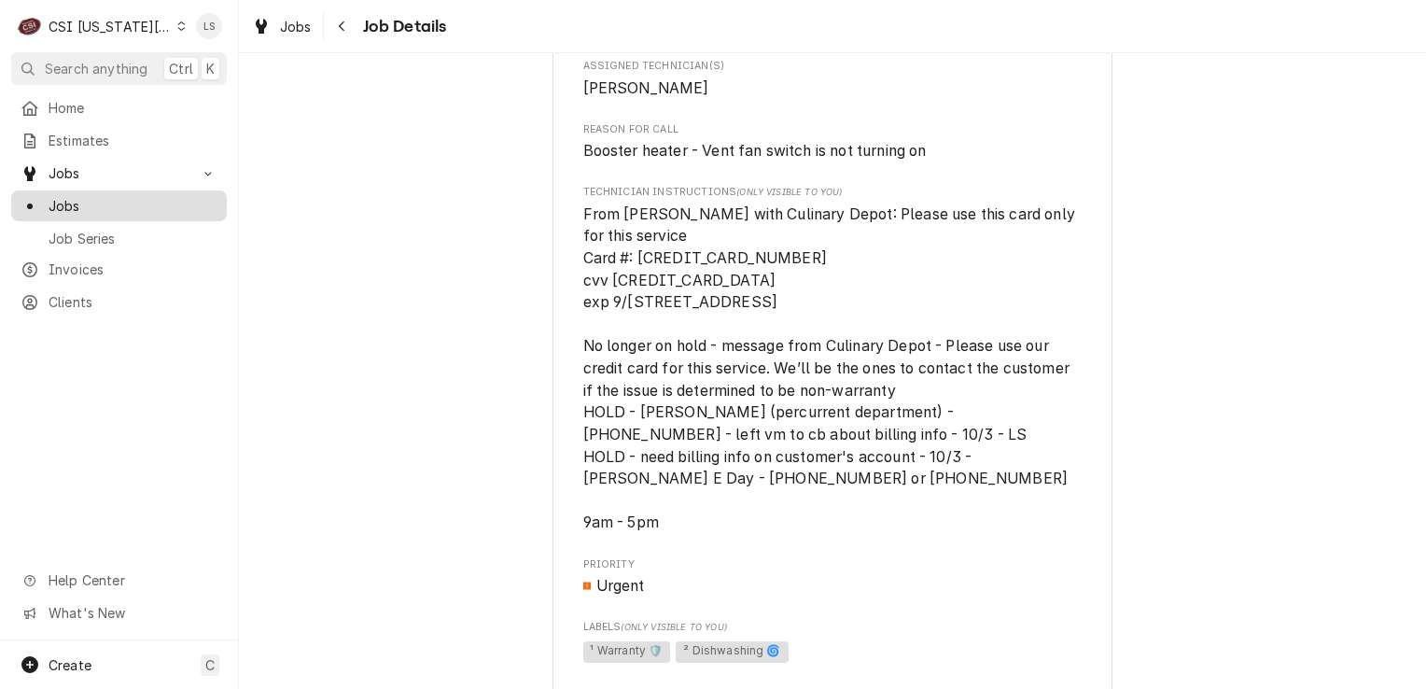
click at [90, 207] on span "Jobs" at bounding box center [133, 206] width 169 height 20
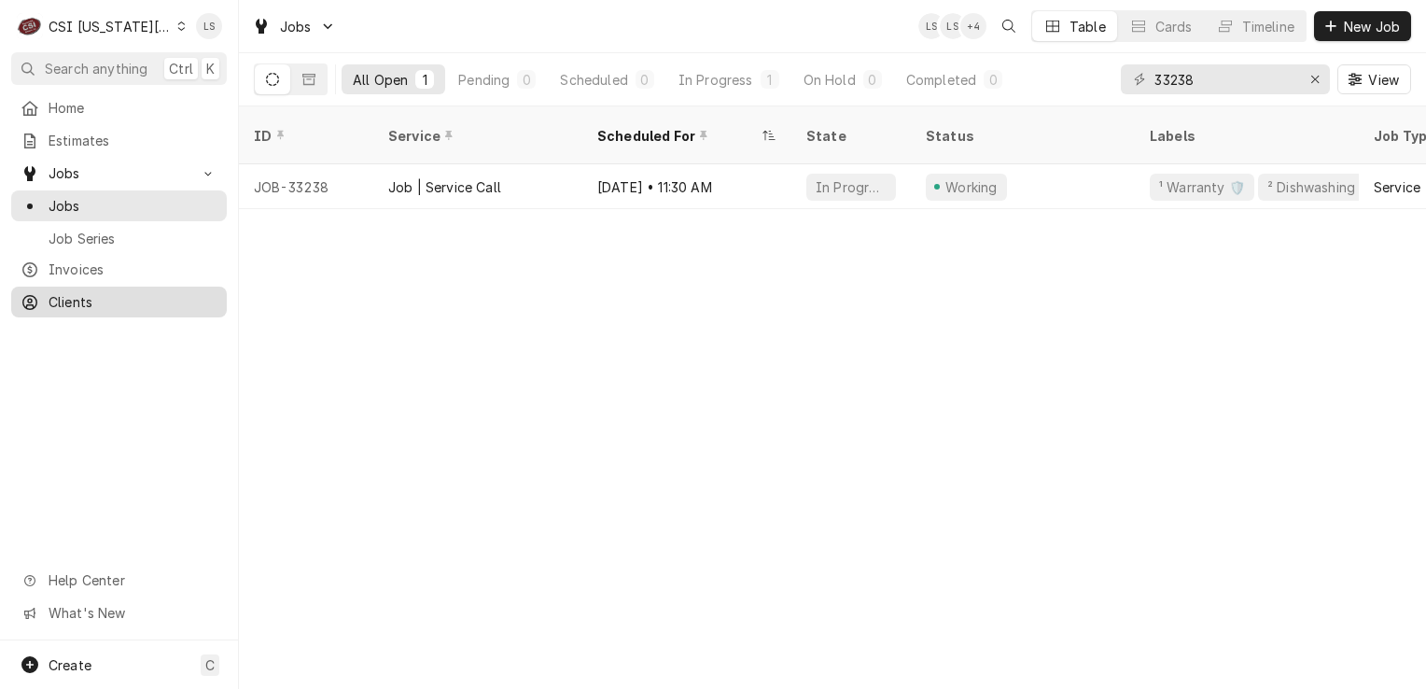
click at [125, 300] on span "Clients" at bounding box center [133, 302] width 169 height 20
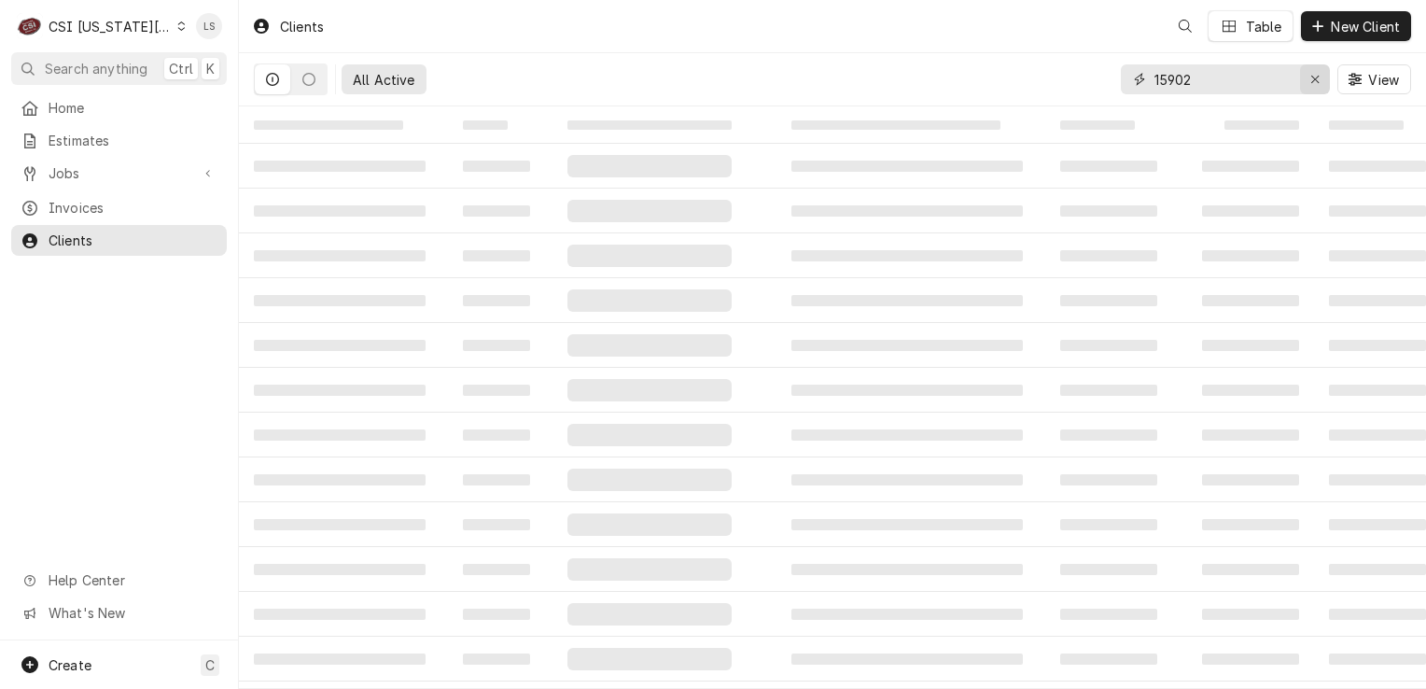
click at [1319, 80] on icon "Erase input" at bounding box center [1316, 79] width 10 height 13
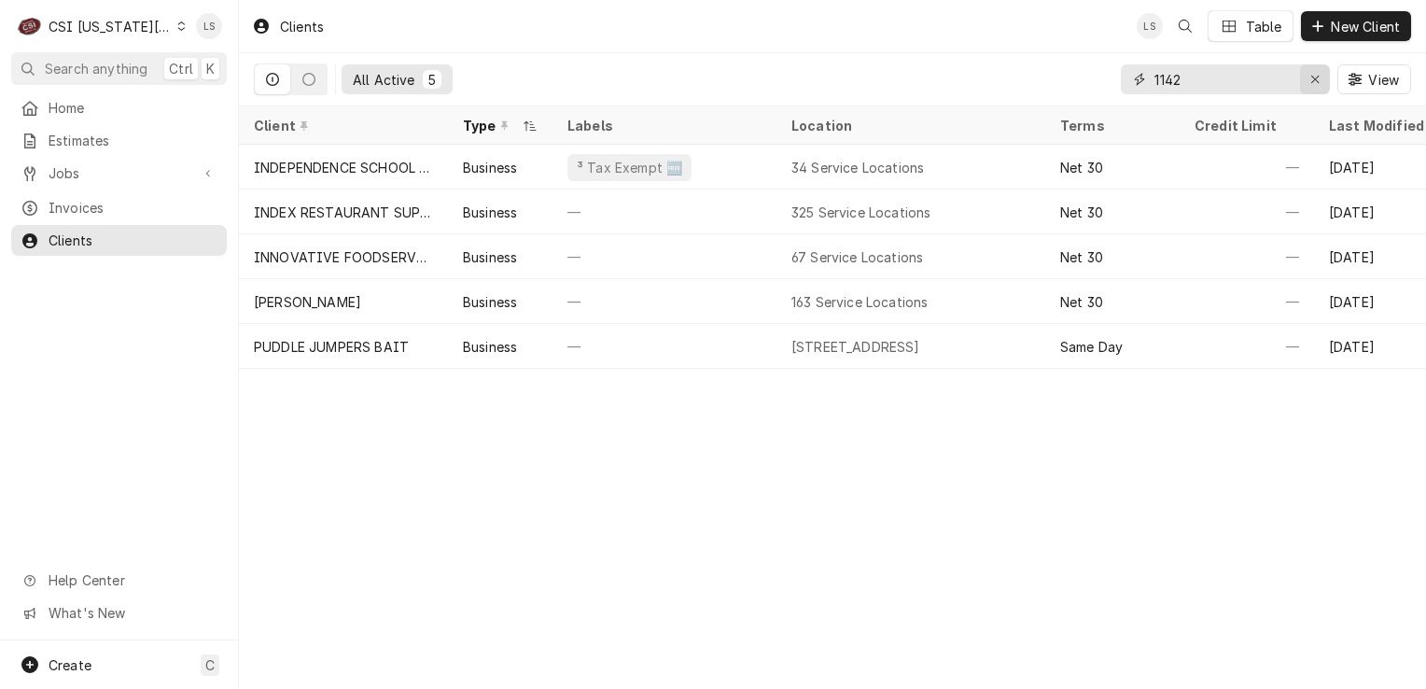
type input "1142"
click at [1315, 73] on icon "Erase input" at bounding box center [1316, 79] width 10 height 13
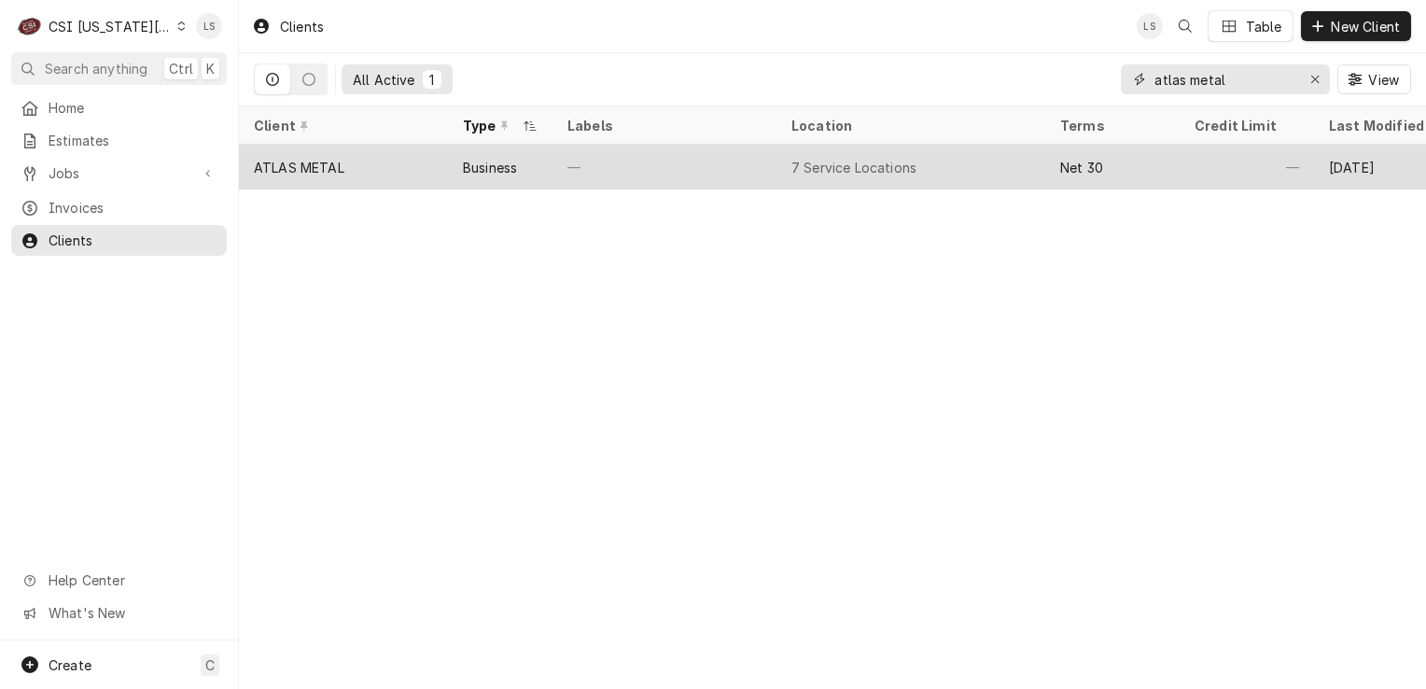
type input "atlas metal"
click at [384, 166] on div "ATLAS METAL" at bounding box center [343, 167] width 209 height 45
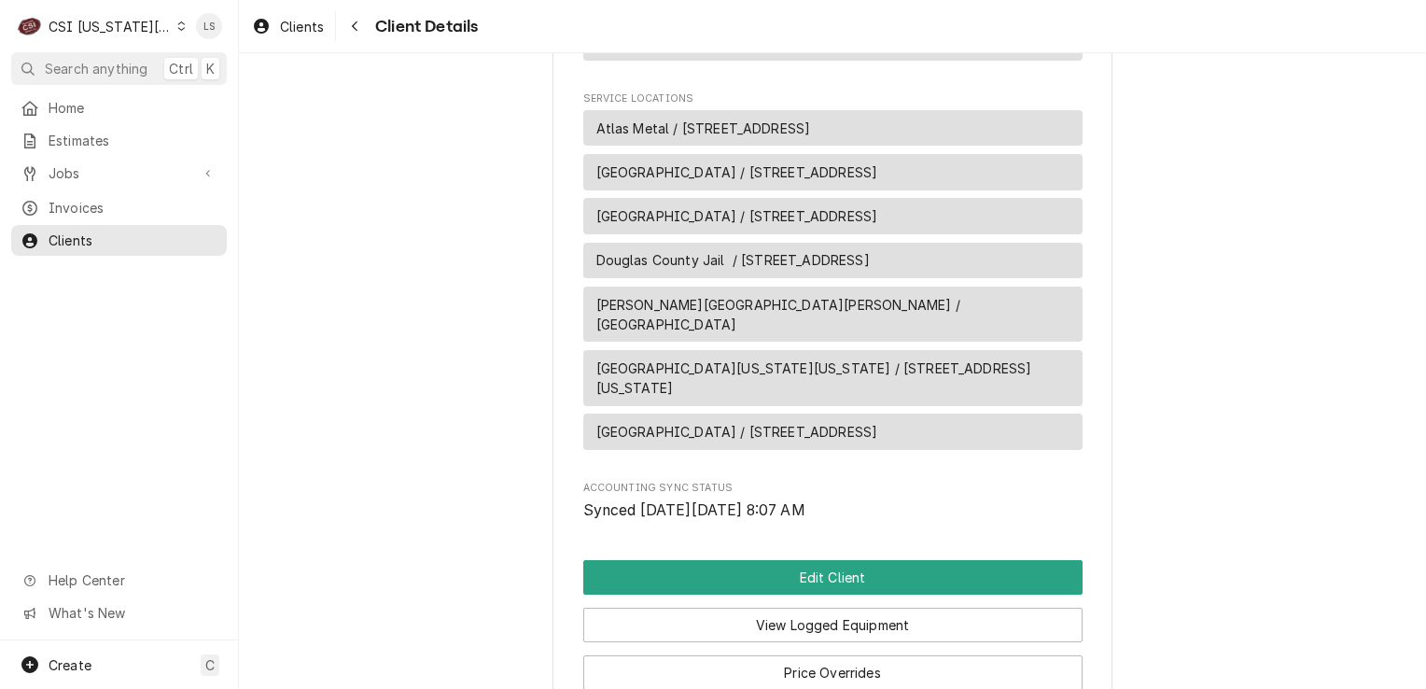
scroll to position [1223, 0]
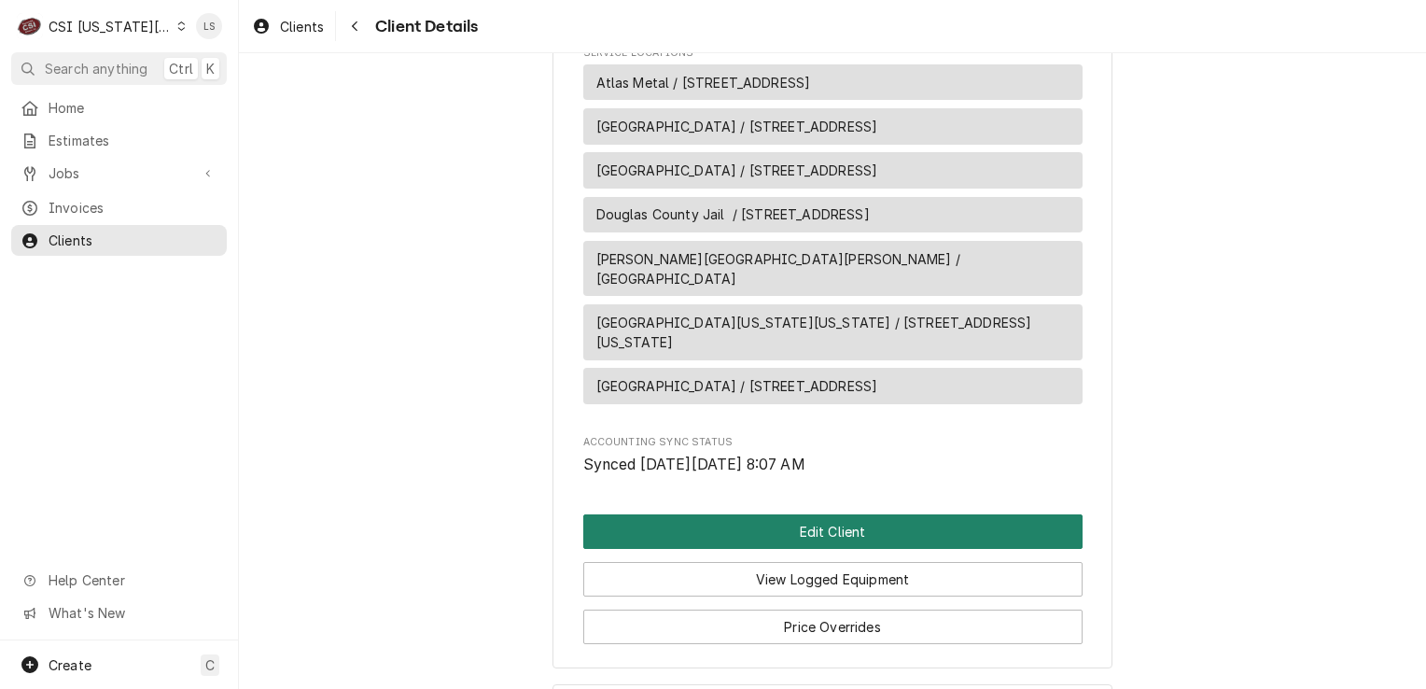
click at [841, 514] on button "Edit Client" at bounding box center [832, 531] width 499 height 35
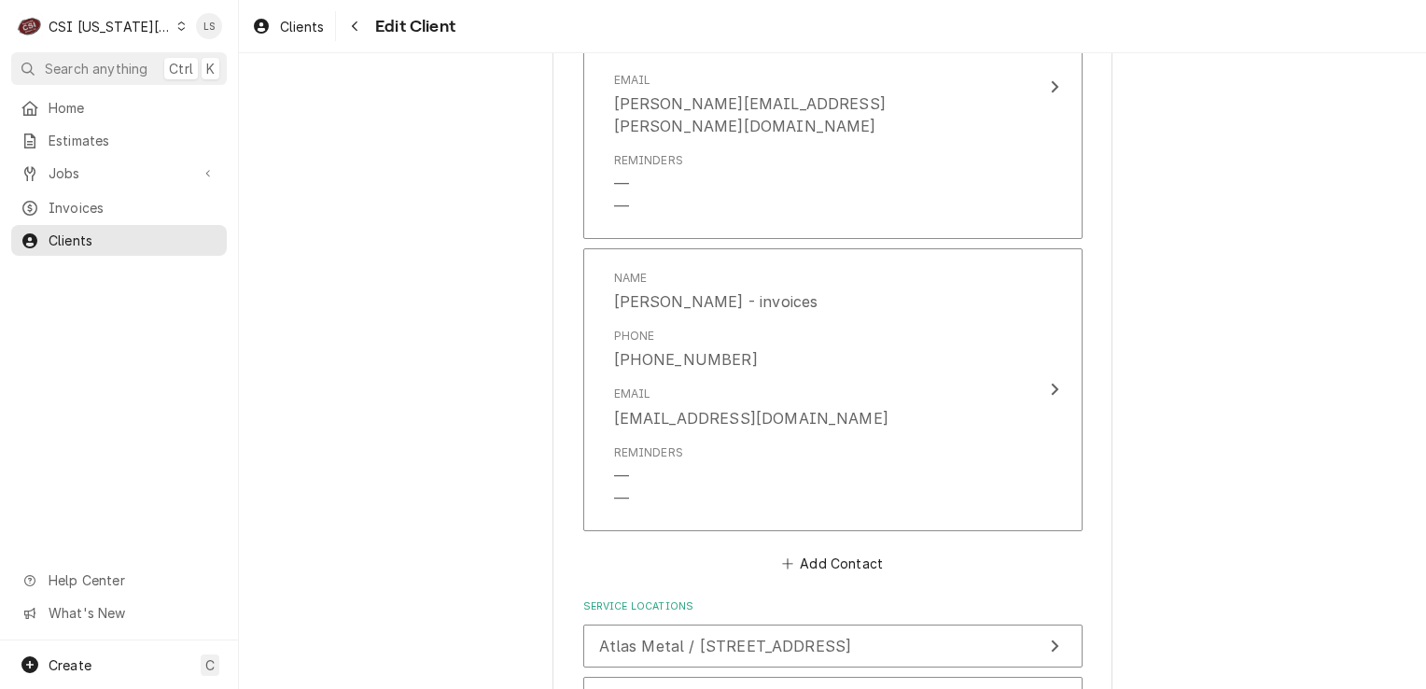
scroll to position [2289, 0]
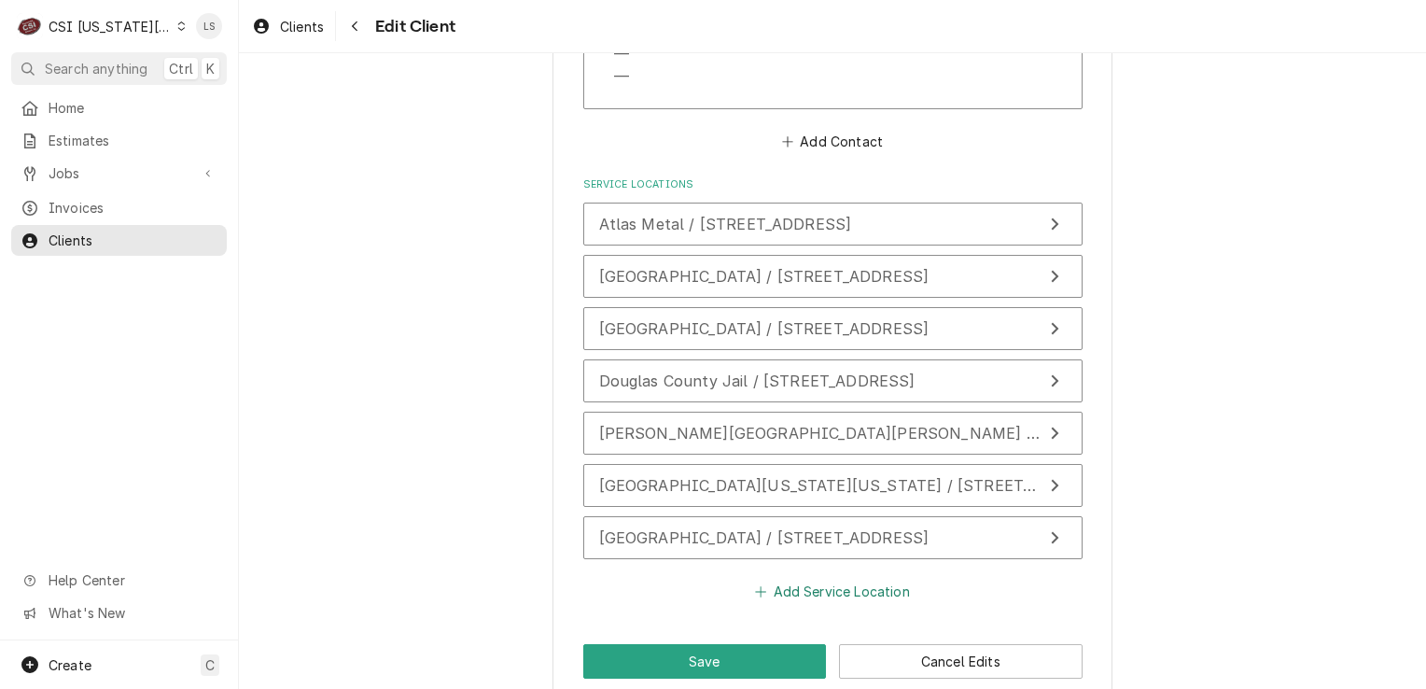
click at [803, 579] on button "Add Service Location" at bounding box center [832, 592] width 161 height 26
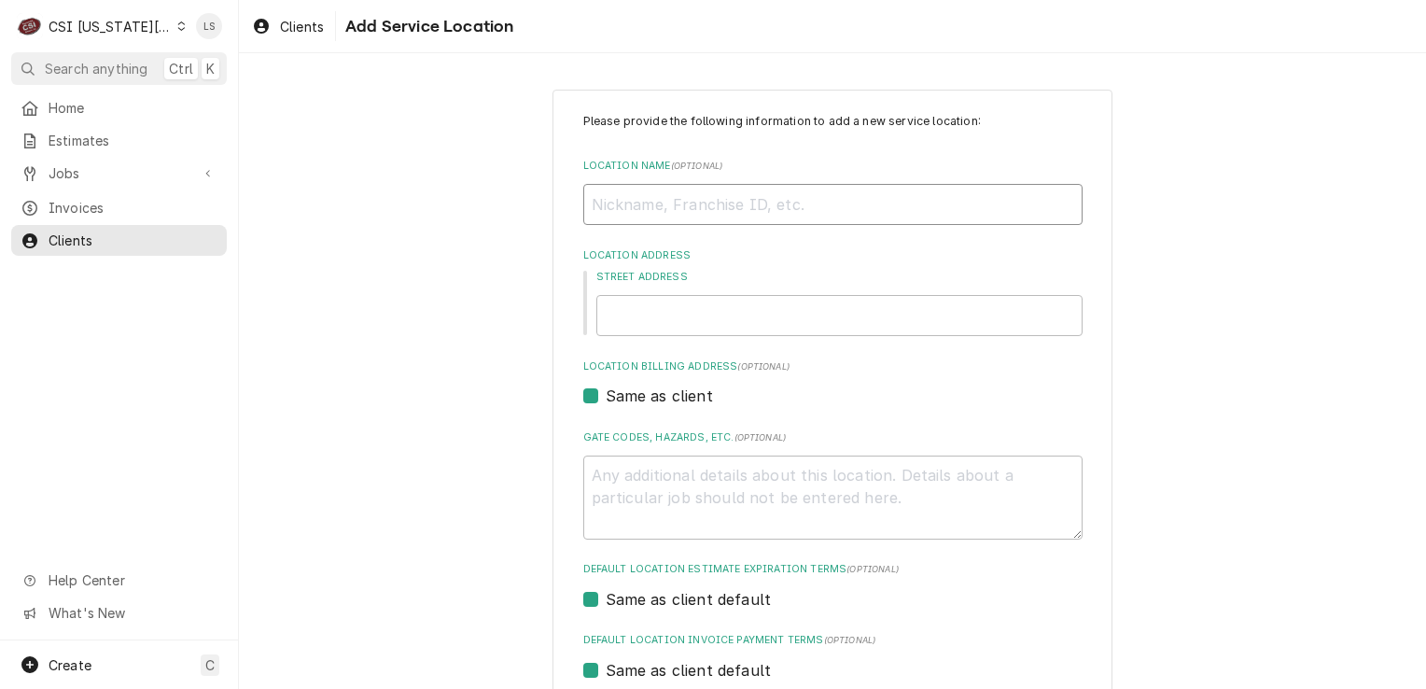
click at [661, 215] on input "Location Name ( optional )" at bounding box center [832, 204] width 499 height 41
type textarea "x"
type input "L"
type textarea "x"
type input "Li"
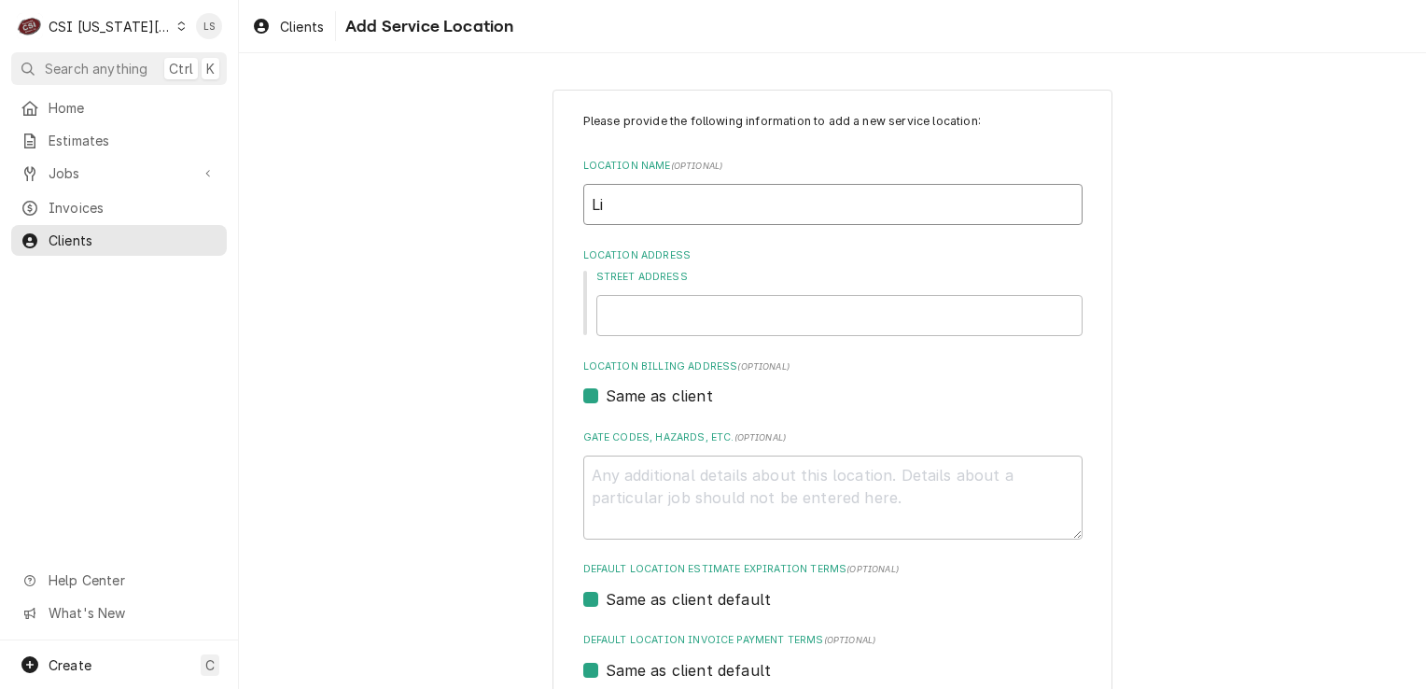
type textarea "x"
type input "Lib"
type textarea "x"
type input "Libe"
type textarea "x"
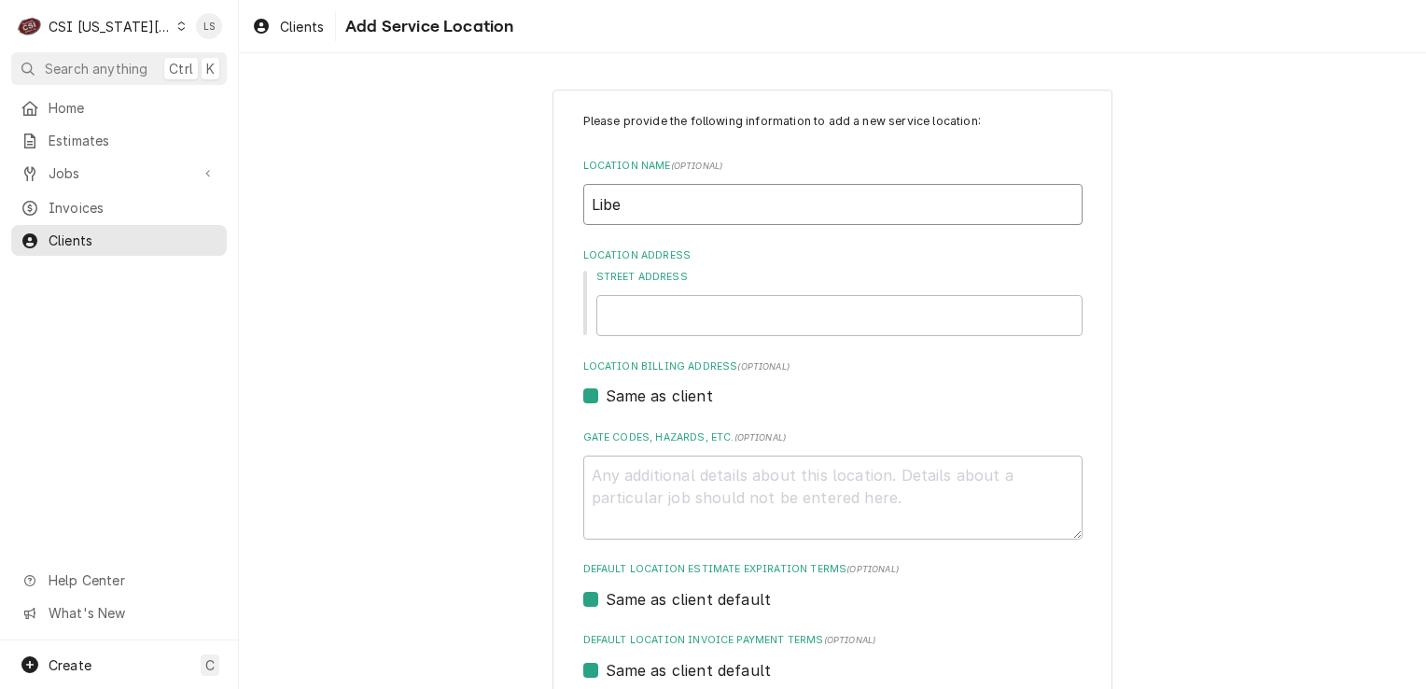
type input "Liber"
type textarea "x"
type input "Libert"
type textarea "x"
type input "Liberty"
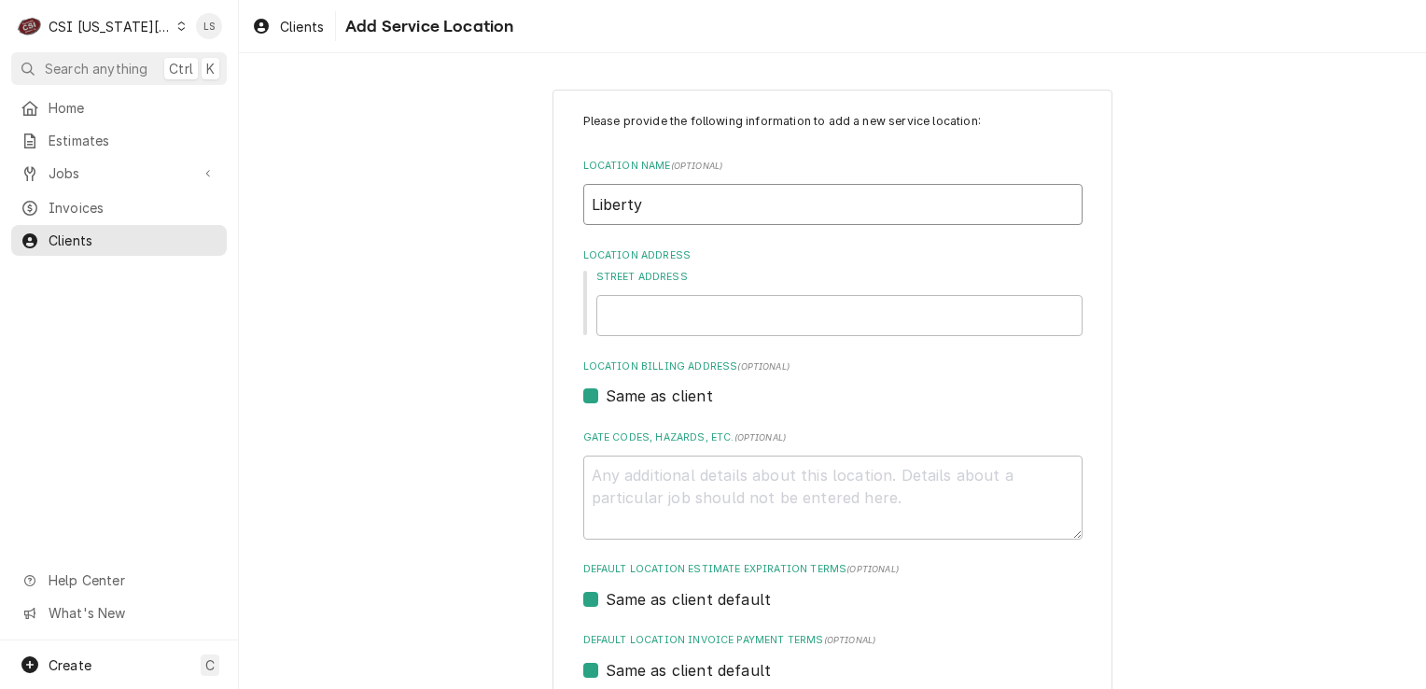
type textarea "x"
type input "Liberty"
type textarea "x"
type input "Liberty P"
type textarea "x"
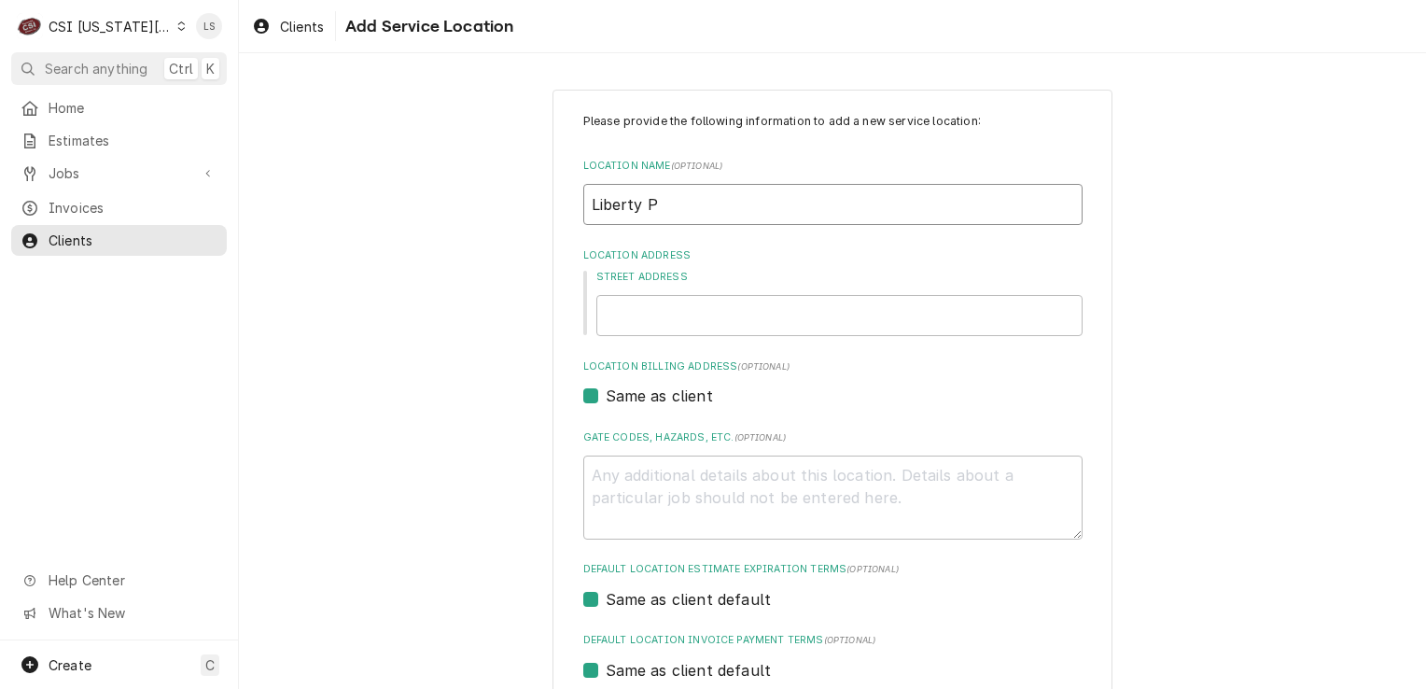
type input "Liberty Pu"
type textarea "x"
type input "Liberty Pub"
type textarea "x"
type input "Liberty Publ"
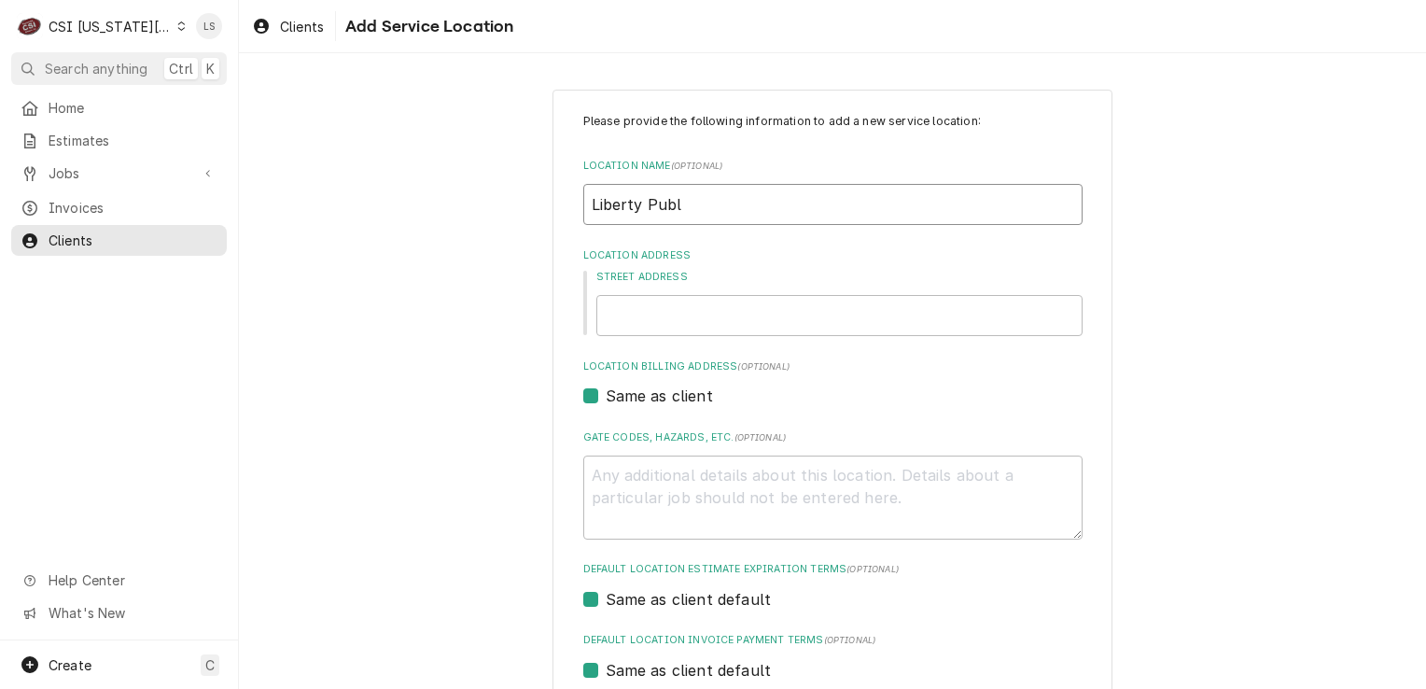
type textarea "x"
type input "Liberty Publi"
type textarea "x"
type input "Liberty Public"
type textarea "x"
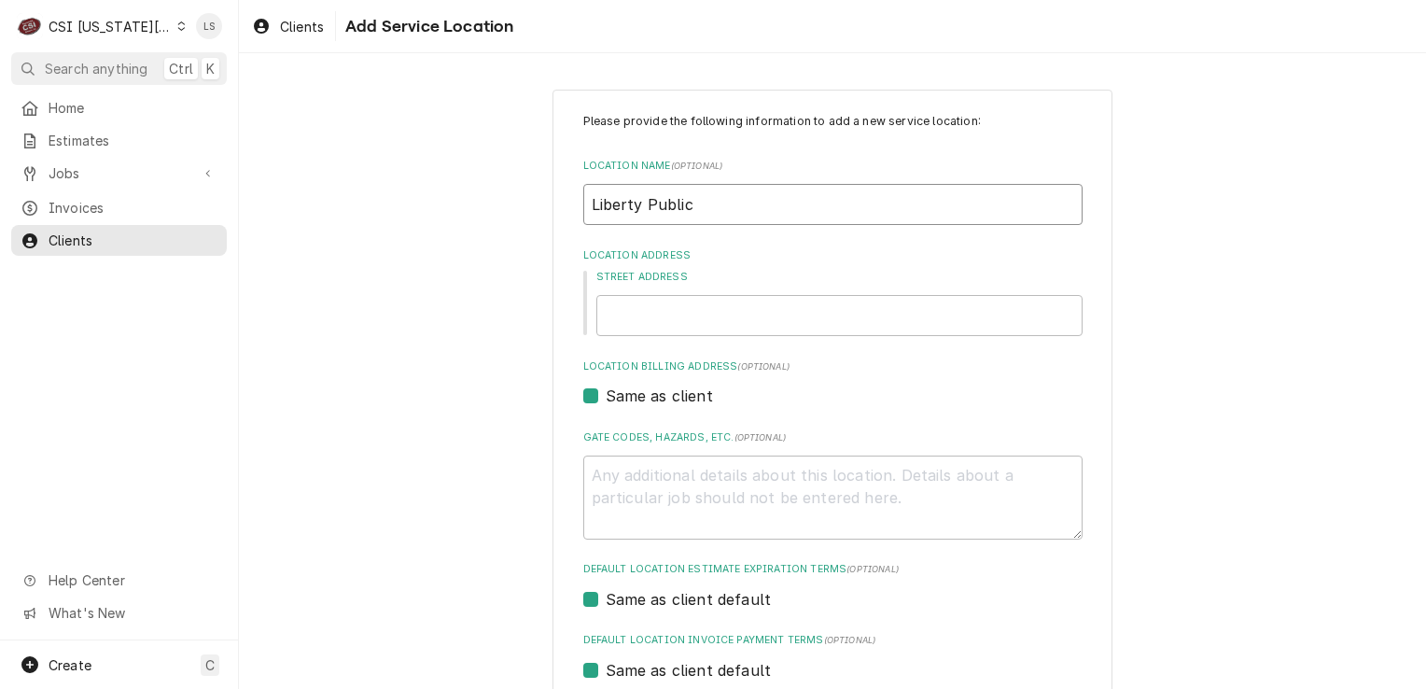
type input "Liberty Public"
type textarea "x"
type input "Liberty Public S"
type textarea "x"
type input "Liberty Public Sc"
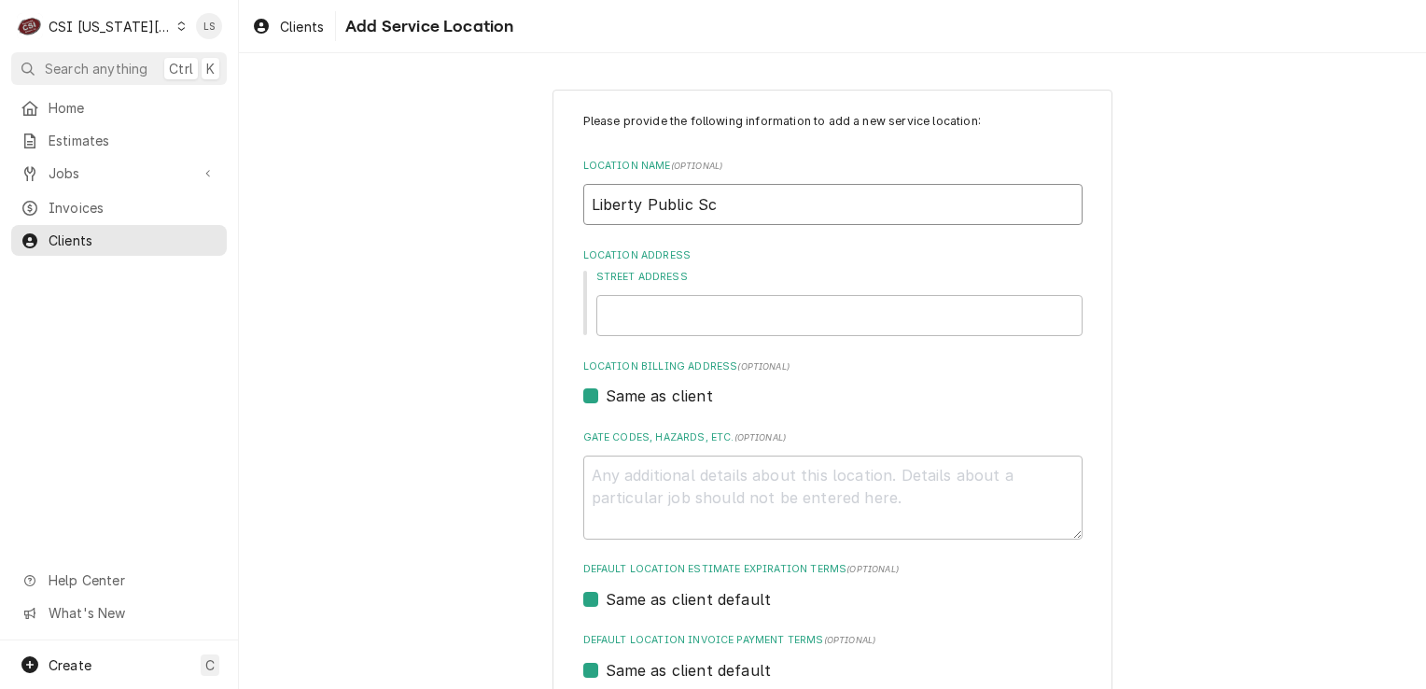
type textarea "x"
type input "Liberty Public Sch"
type textarea "x"
type input "Liberty Public Scho"
type textarea "x"
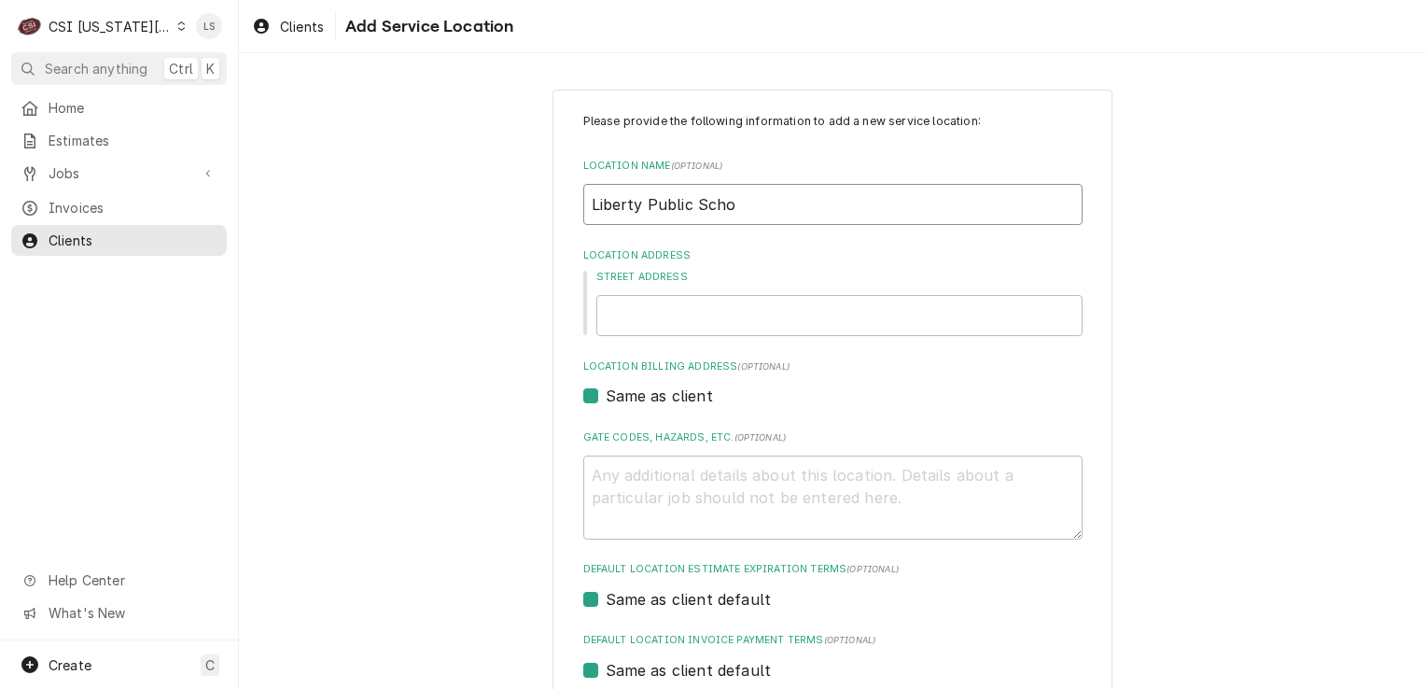
type input "Liberty Public Schoo"
type textarea "x"
type input "Liberty Public School"
paste input "1142 SOUTHVIEW DR"
type textarea "x"
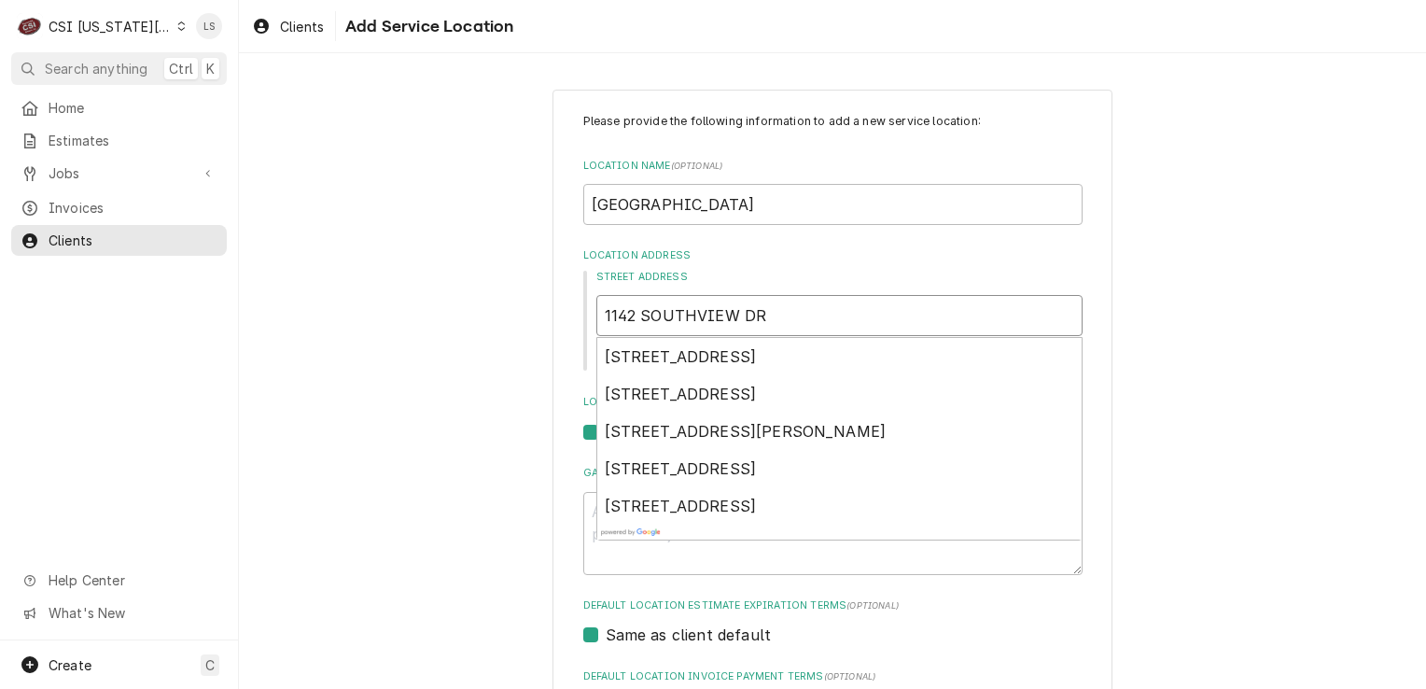
type input "1142 SOUTHVIEW DR"
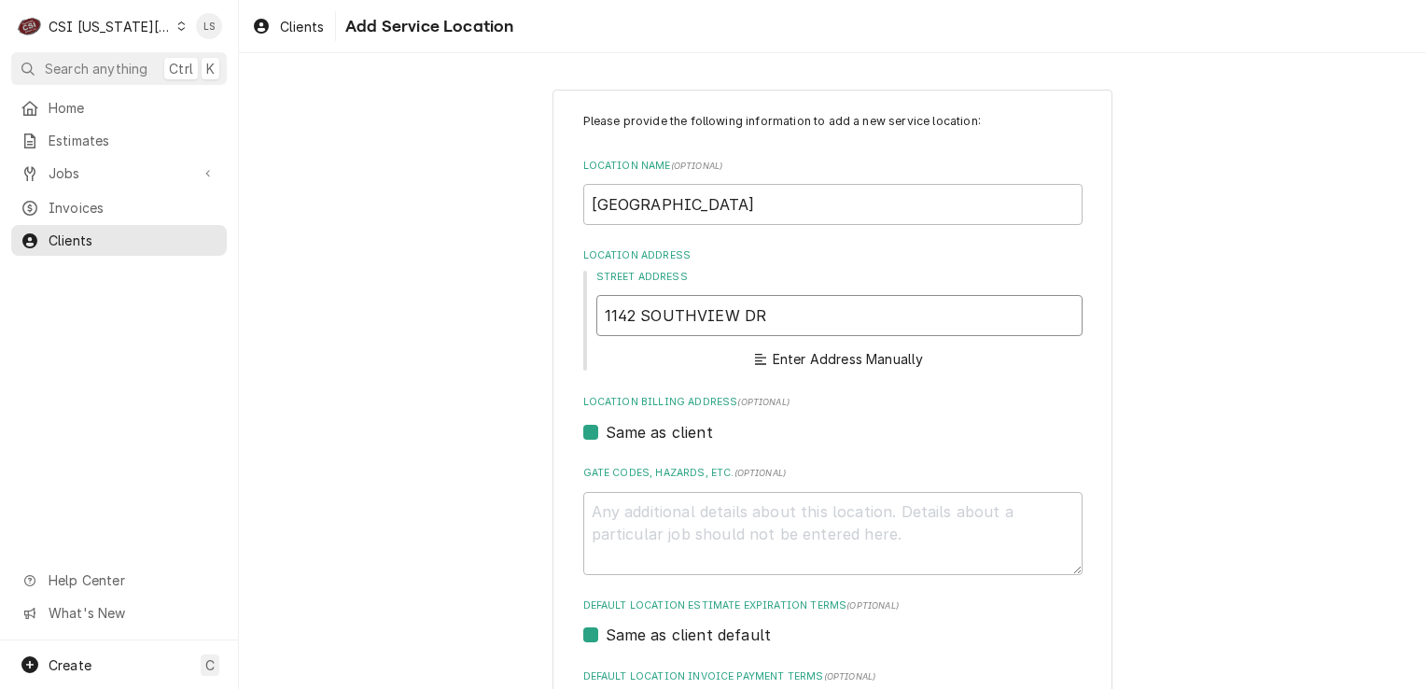
type textarea "x"
type input "1142 SOUTHVIEW DR"
type textarea "x"
type input "1142 SOUTHVIEW DR l"
type textarea "x"
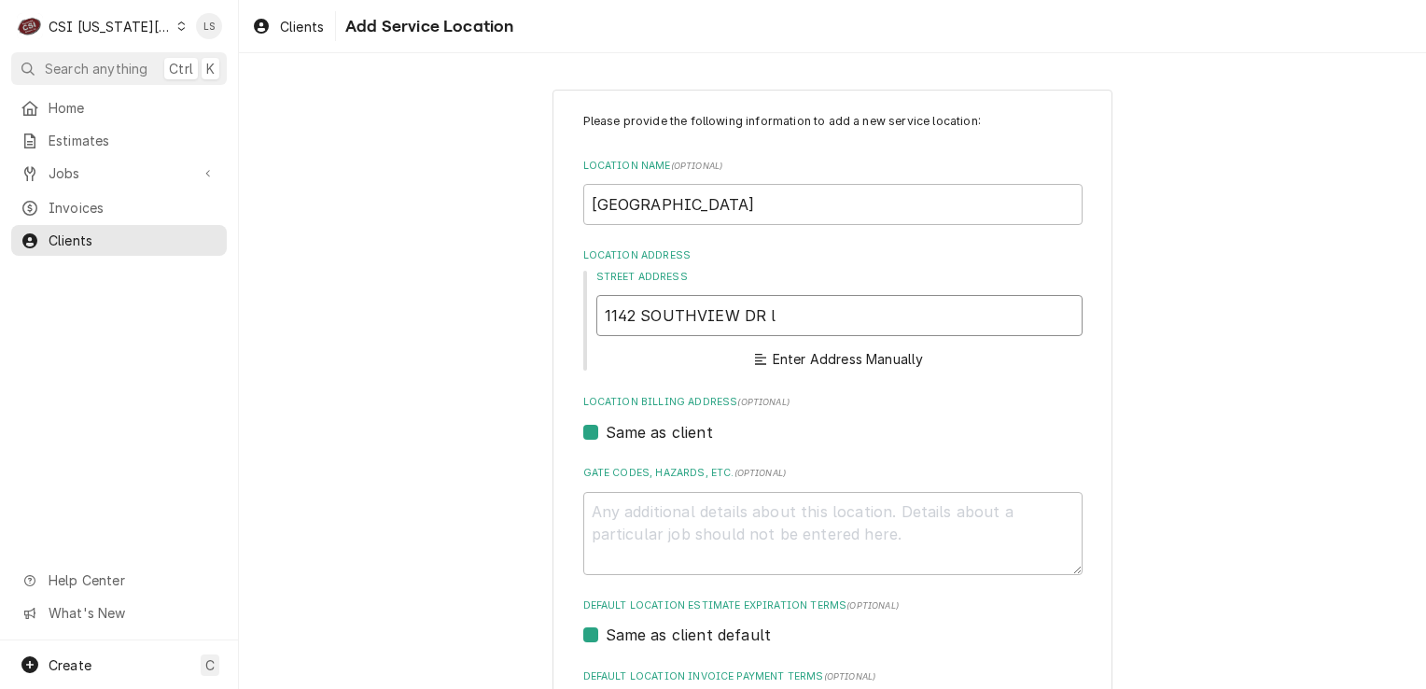
type input "1142 SOUTHVIEW DR lo"
type textarea "x"
type input "1142 SOUTHVIEW DR lob"
type textarea "x"
type input "1142 SOUTHVIEW DR lobe"
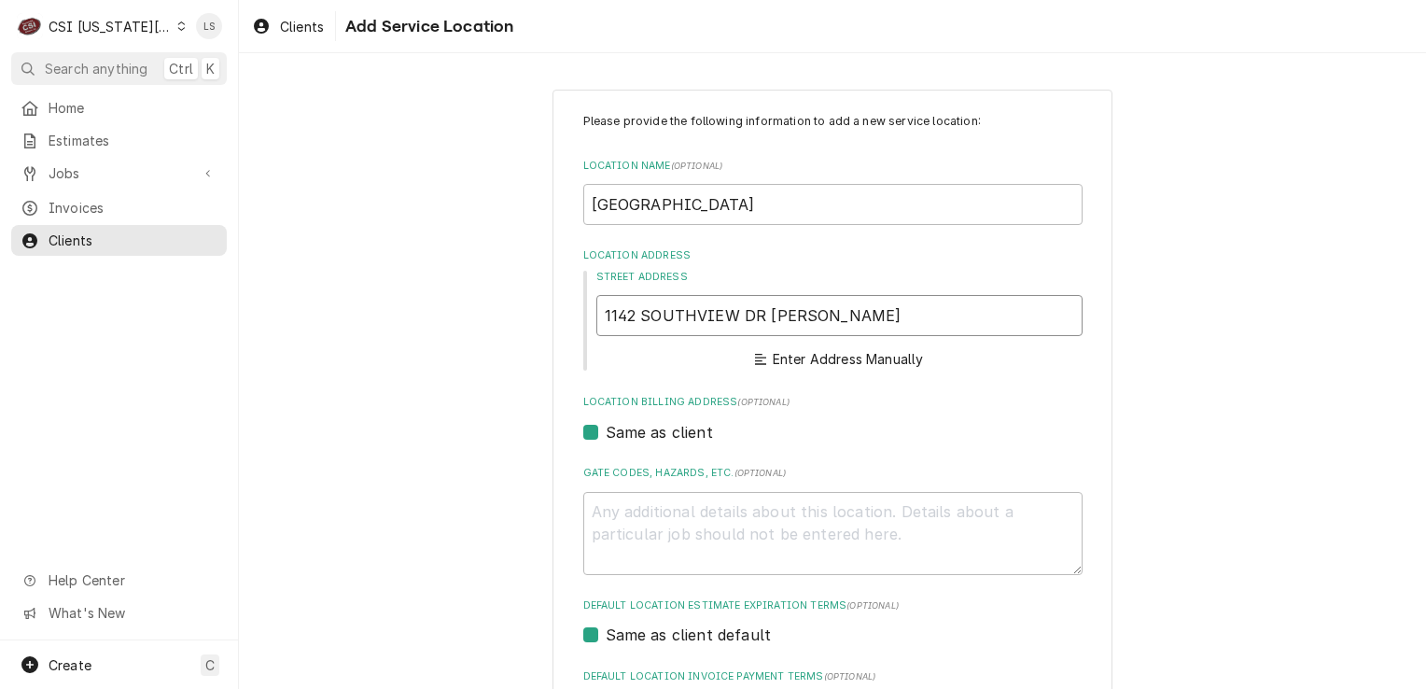
type textarea "x"
type input "1142 SOUTHVIEW DR lobert"
type textarea "x"
type input "1142 SOUTHVIEW DR loberty"
type textarea "x"
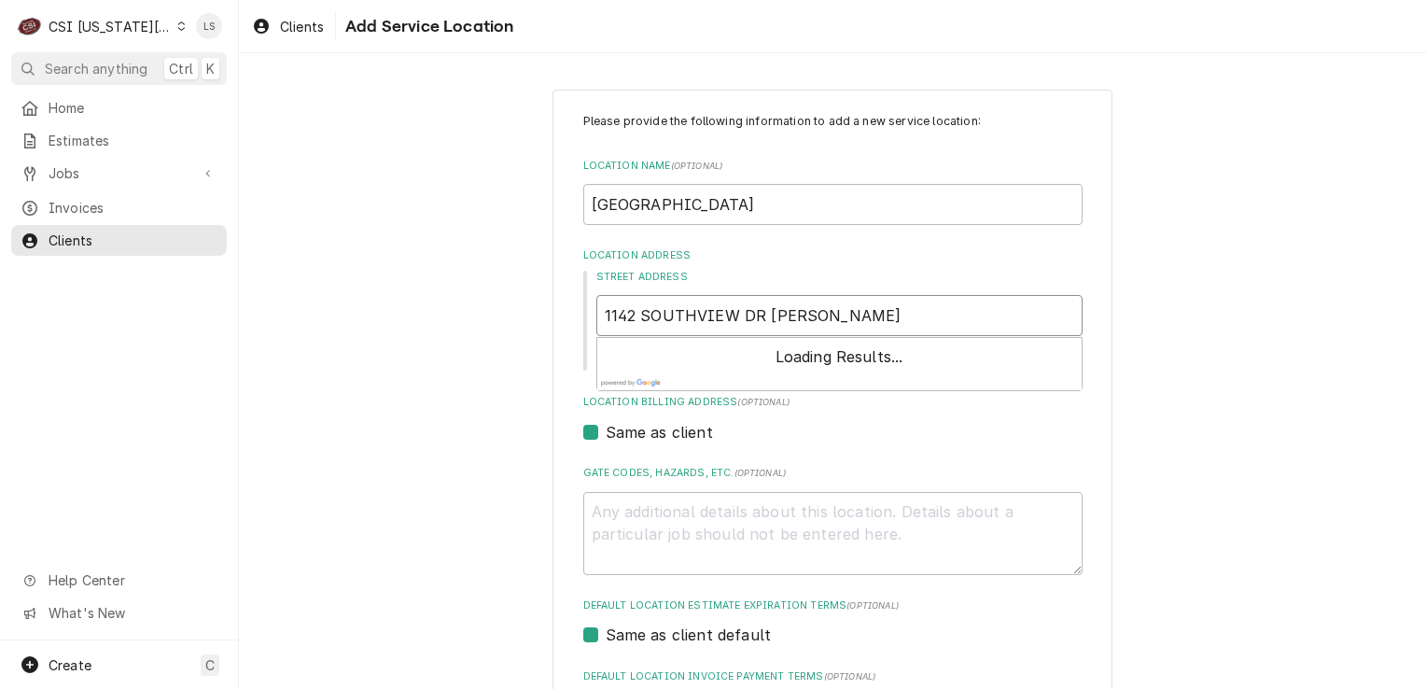
type input "1142 SOUTHVIEW DR lobert"
type textarea "x"
type input "1142 SOUTHVIEW DR lober"
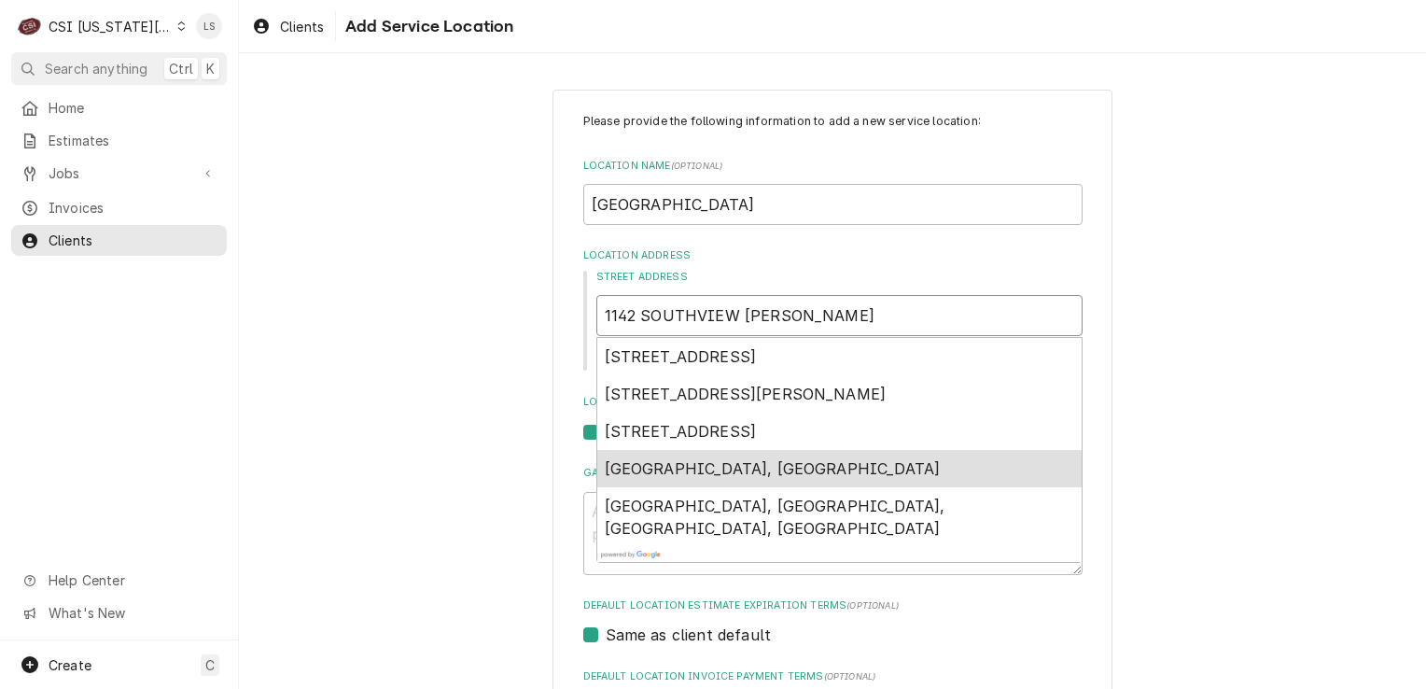
type textarea "x"
type input "1142 SOUTHVIEW DR lobe"
type textarea "x"
type input "1142 SOUTHVIEW DR lob"
type textarea "x"
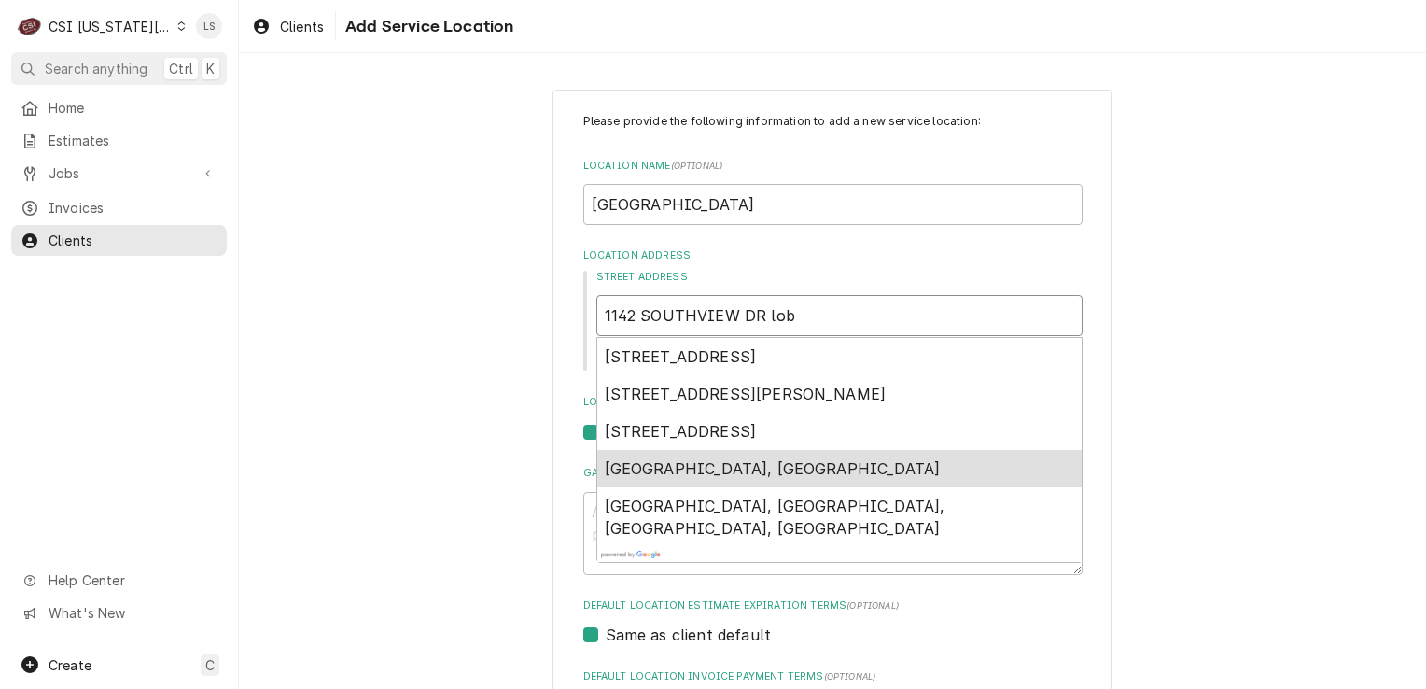
type input "1142 SOUTHVIEW DR lo"
type textarea "x"
type input "1142 SOUTHVIEW DR l"
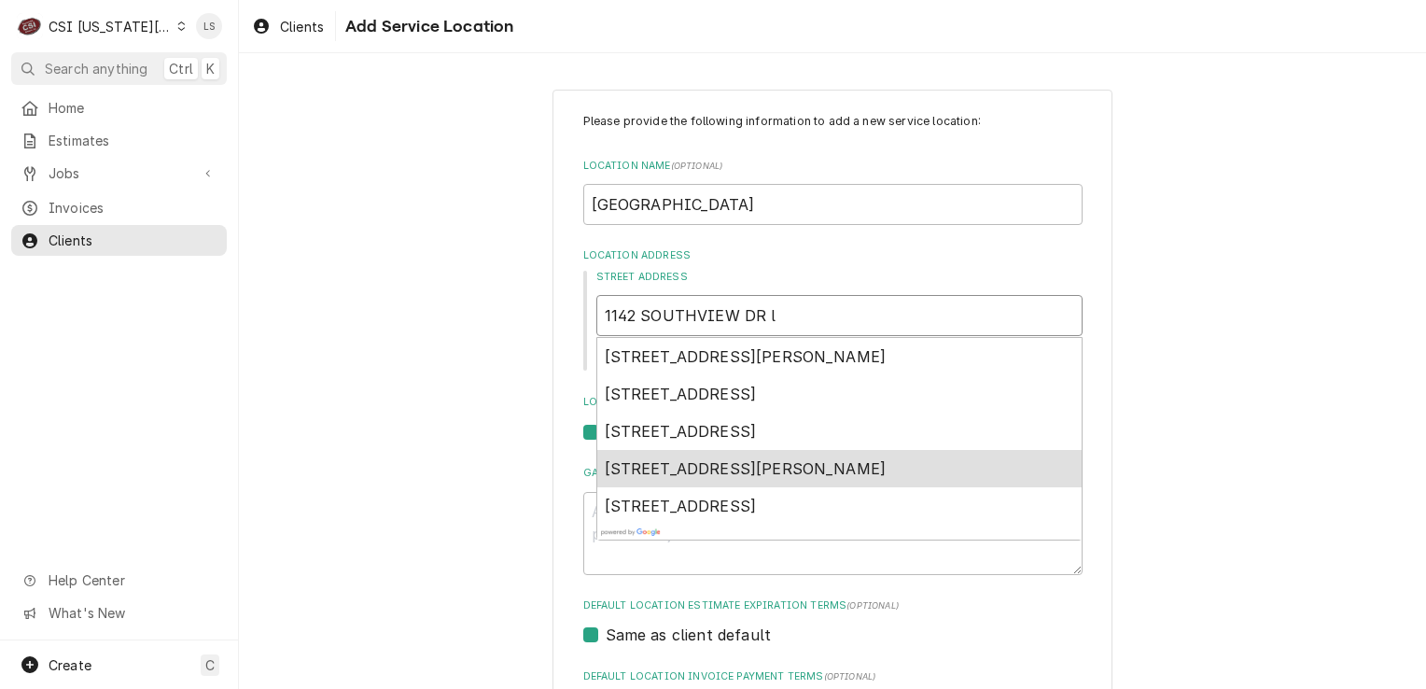
type textarea "x"
type input "1142 SOUTHVIEW DR li"
type textarea "x"
type input "1142 SOUTHVIEW DR lib"
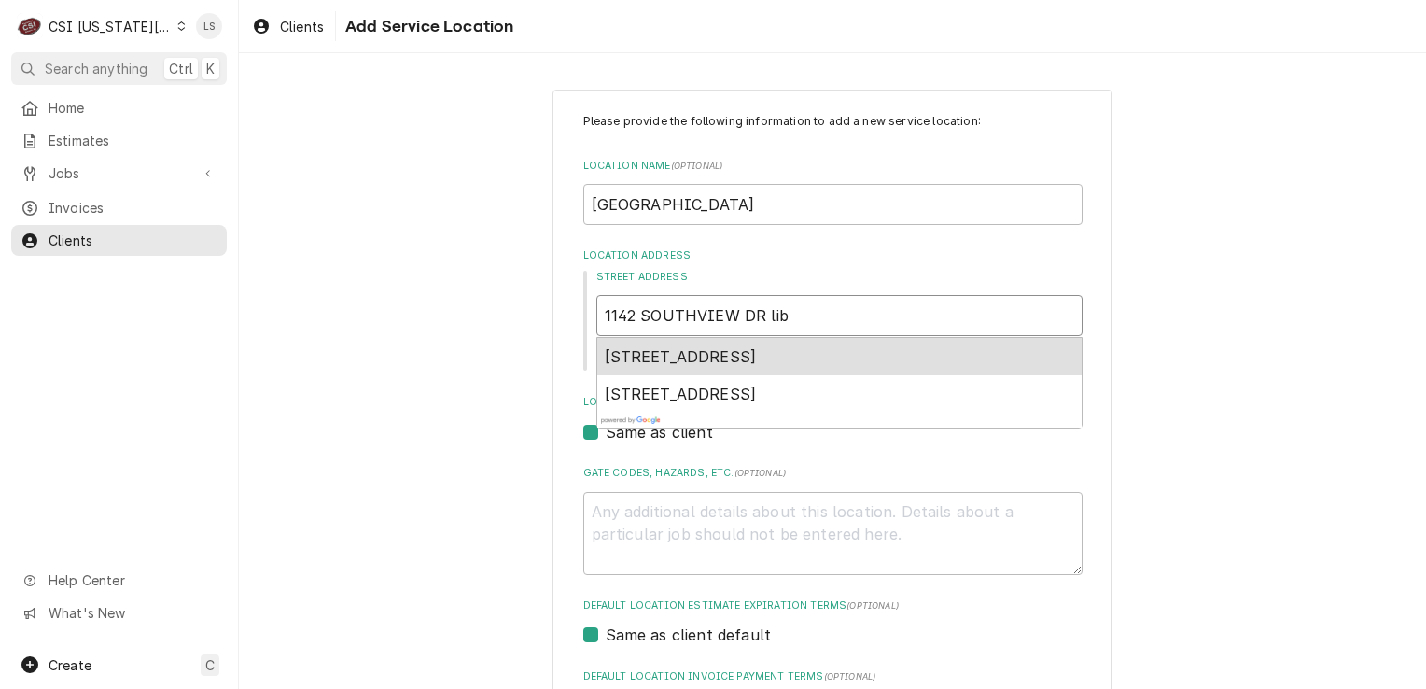
click at [757, 353] on span "1142 Southview Dr, Liberty, MO, USA" at bounding box center [681, 356] width 152 height 19
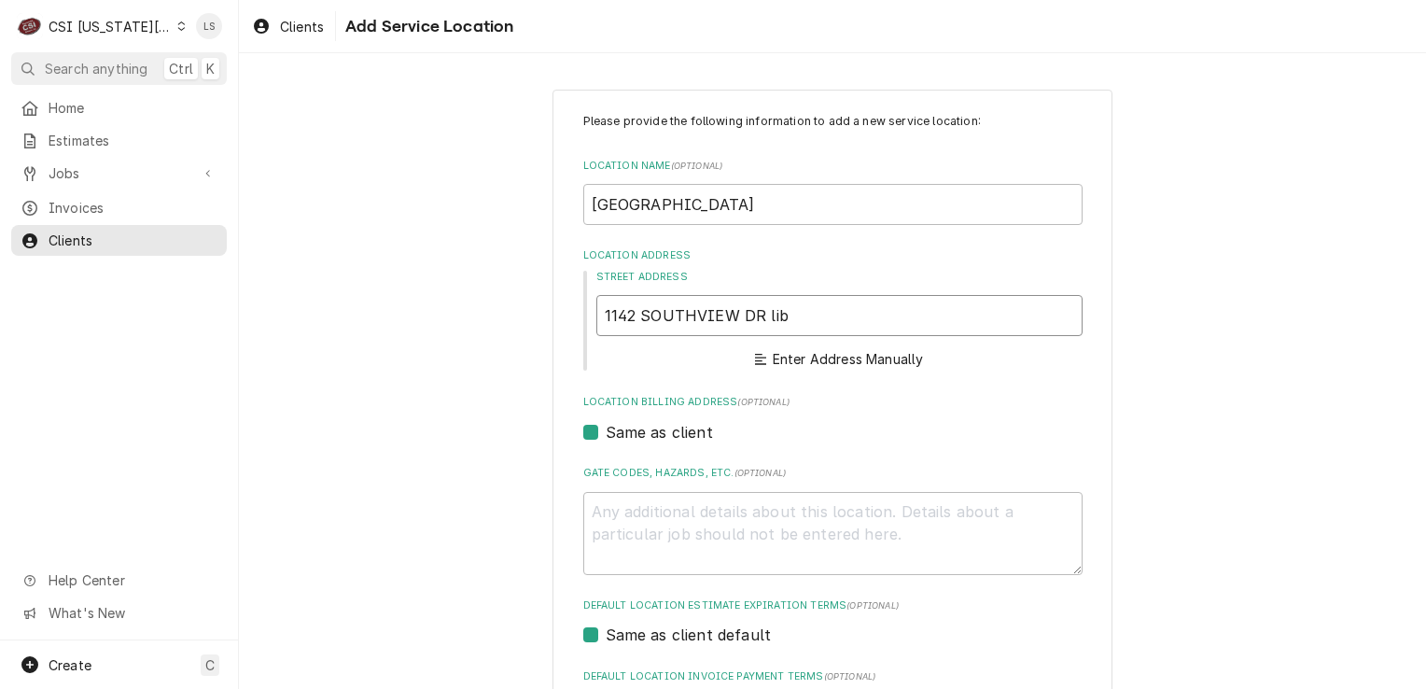
type textarea "x"
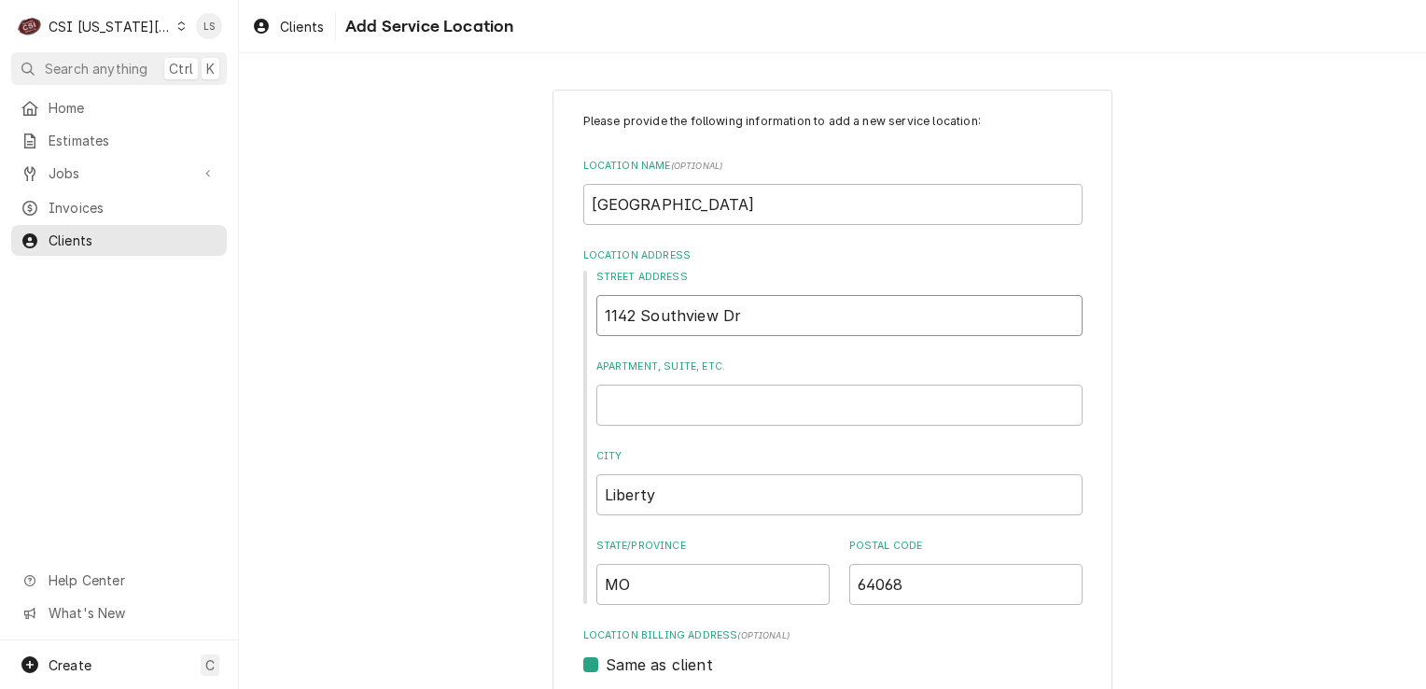
type input "1142 Southview Dr"
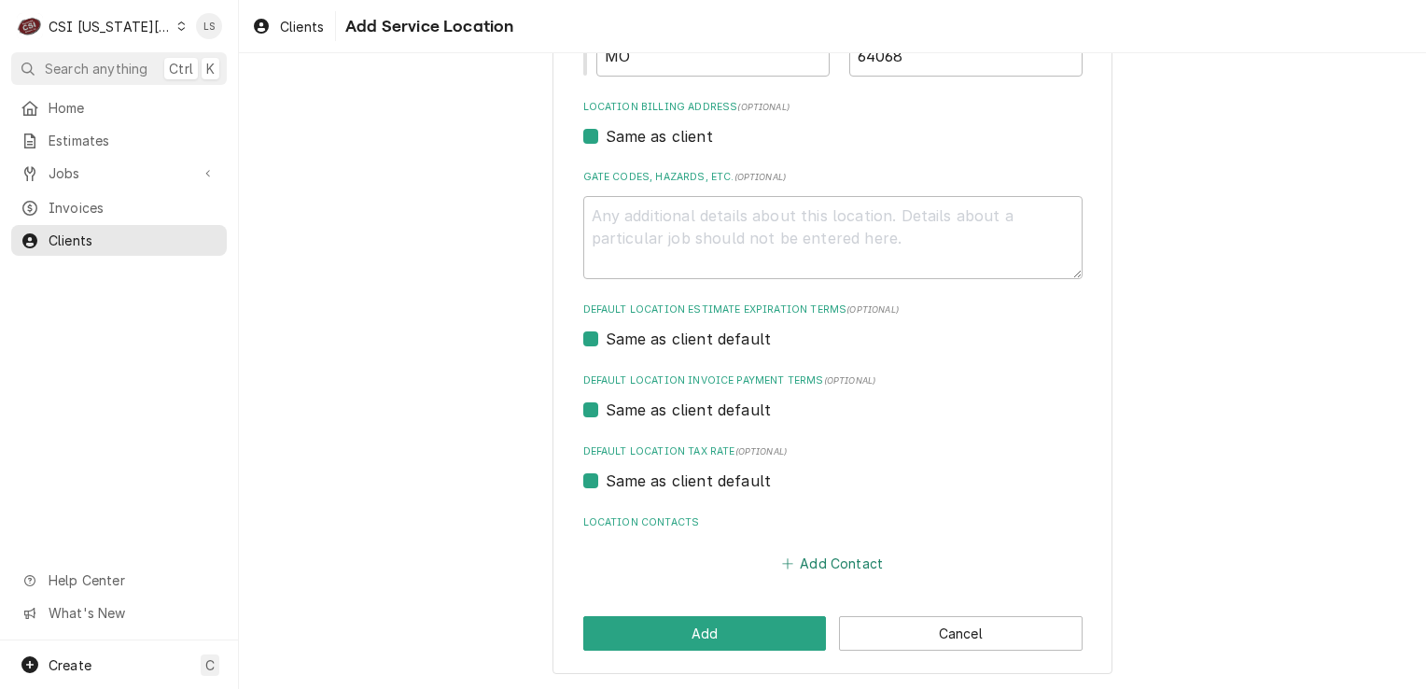
click at [813, 560] on button "Add Contact" at bounding box center [832, 564] width 107 height 26
type textarea "x"
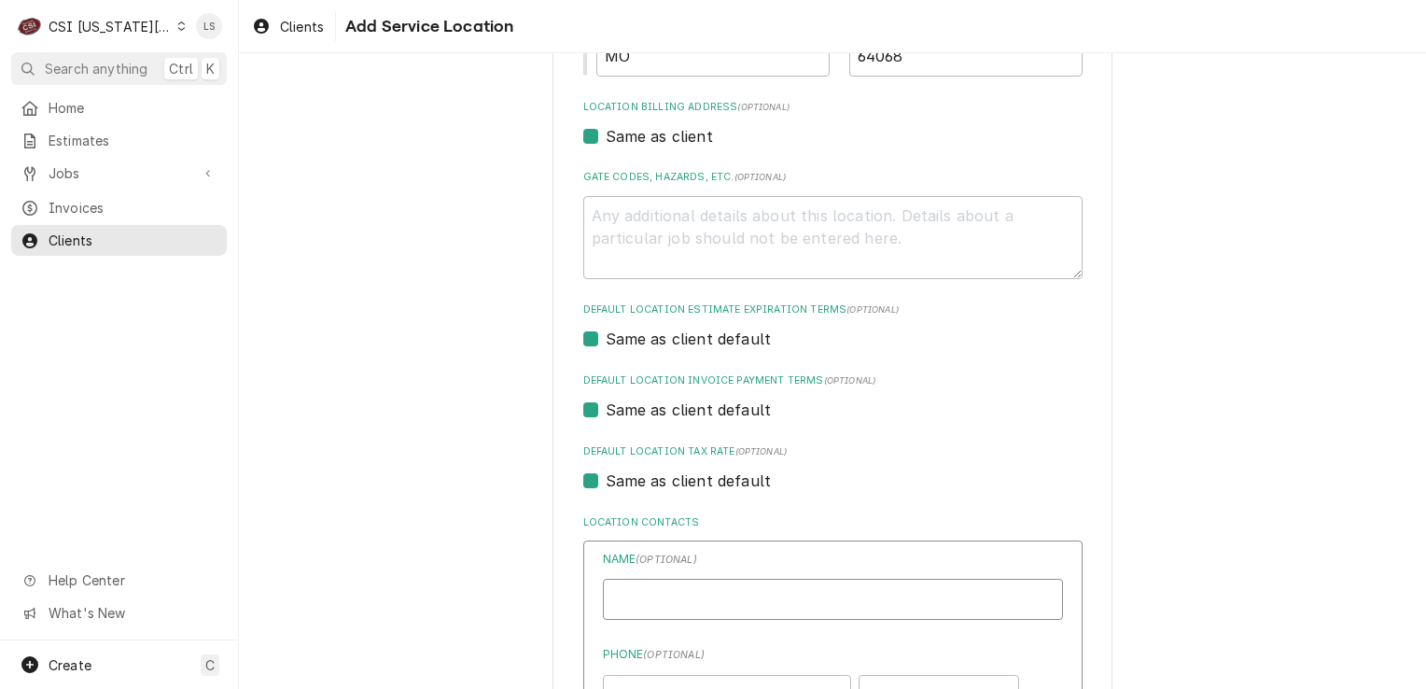
paste input "MISTY NEWLAN"
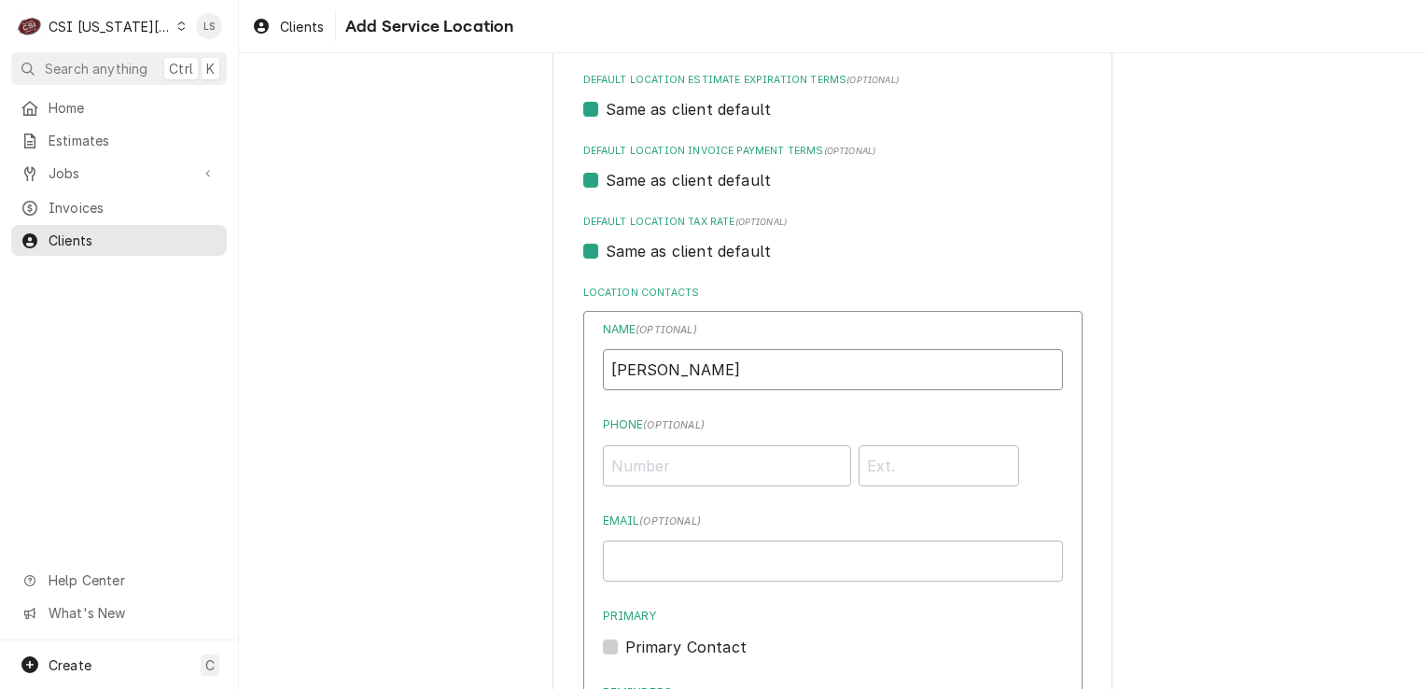
scroll to position [808, 0]
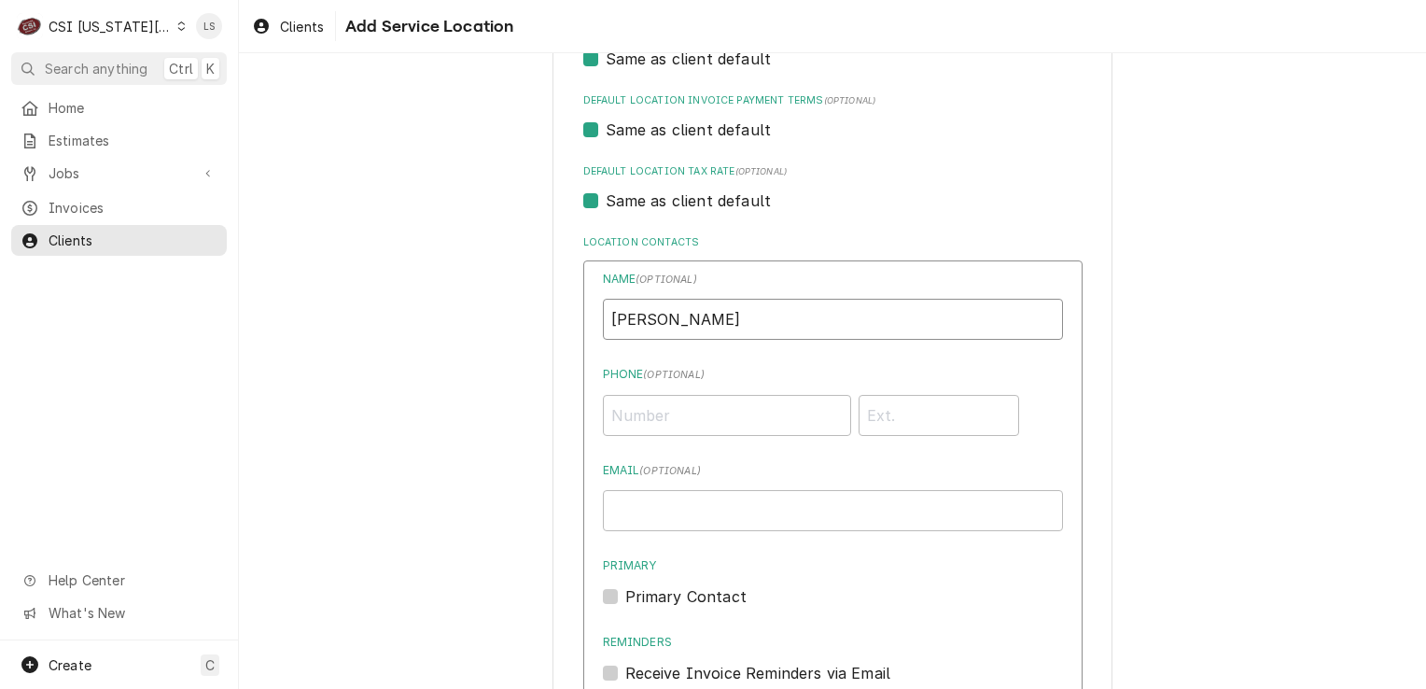
type input "MISTY NEWLAN"
paste input "(816) 736-5375"
type input "(816) 736-5375"
click at [625, 596] on label "Primary Contact" at bounding box center [685, 596] width 121 height 22
click at [625, 596] on input "Primary" at bounding box center [855, 605] width 460 height 41
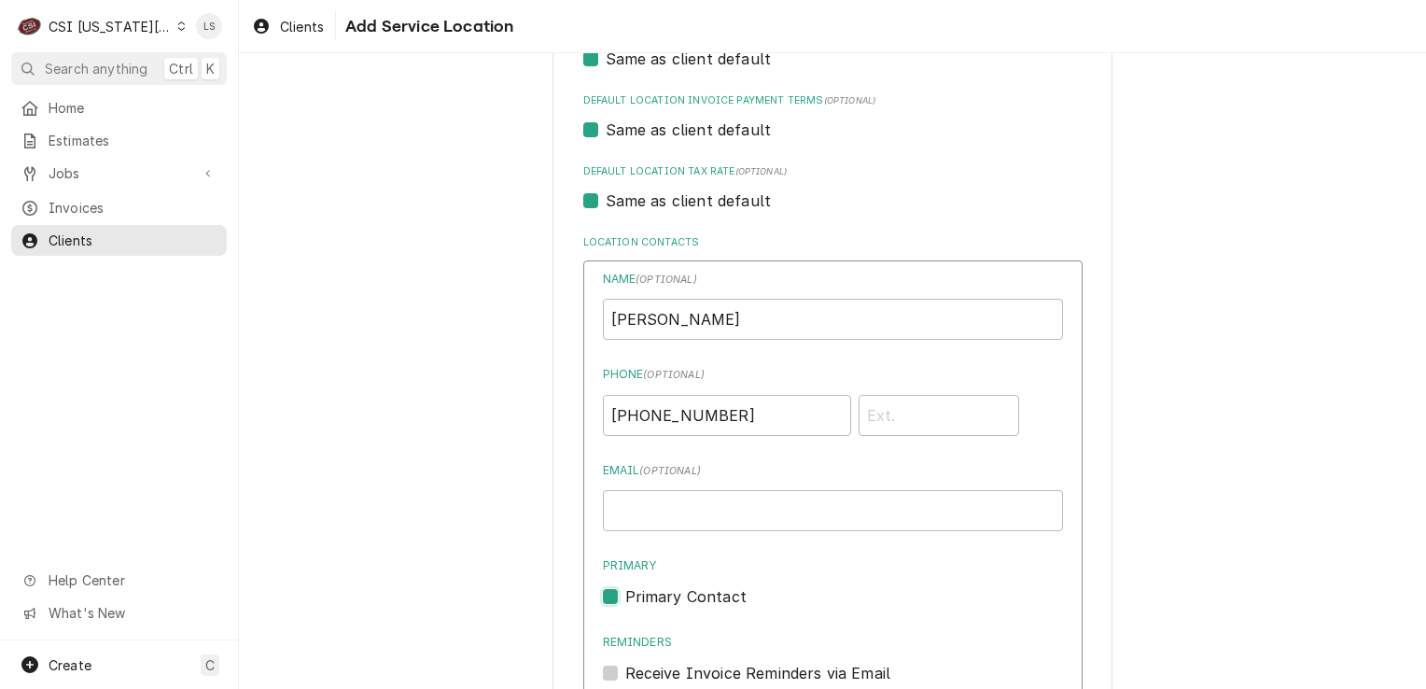
checkbox input "true"
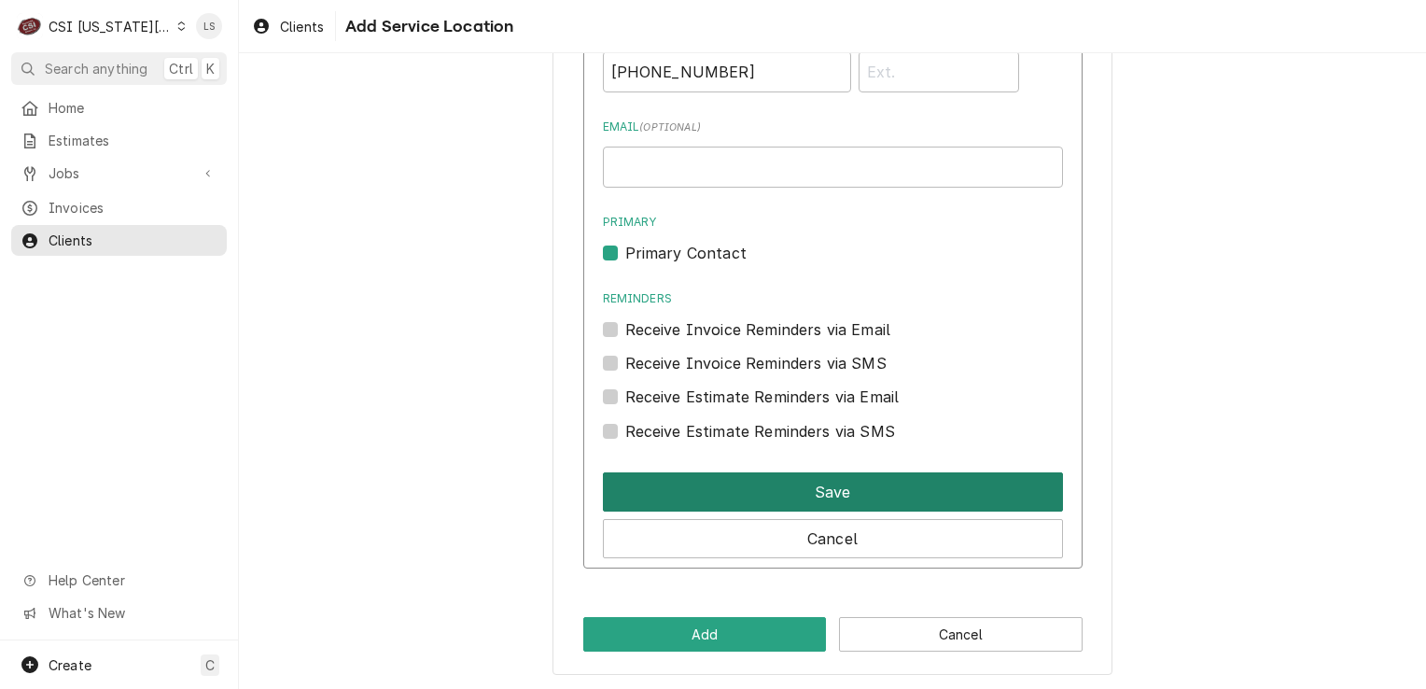
click at [748, 495] on button "Save" at bounding box center [833, 491] width 460 height 39
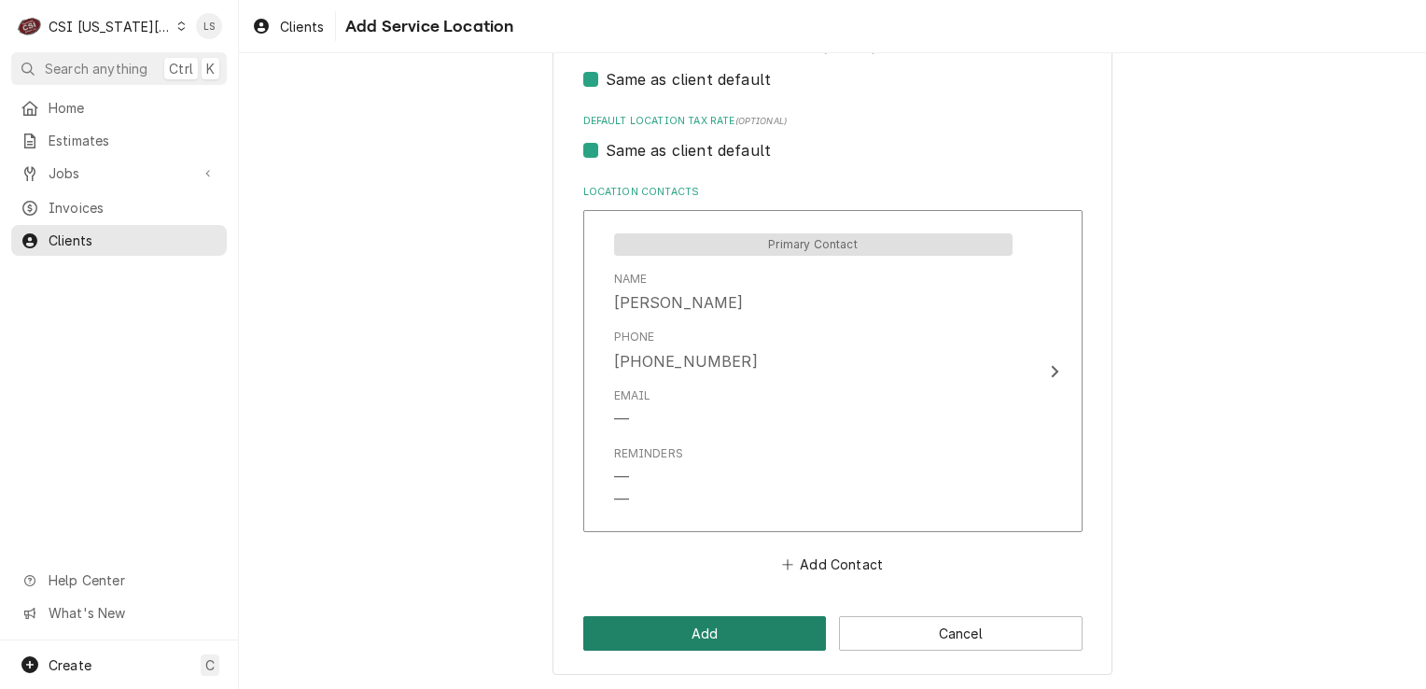
click at [642, 634] on button "Add" at bounding box center [705, 633] width 244 height 35
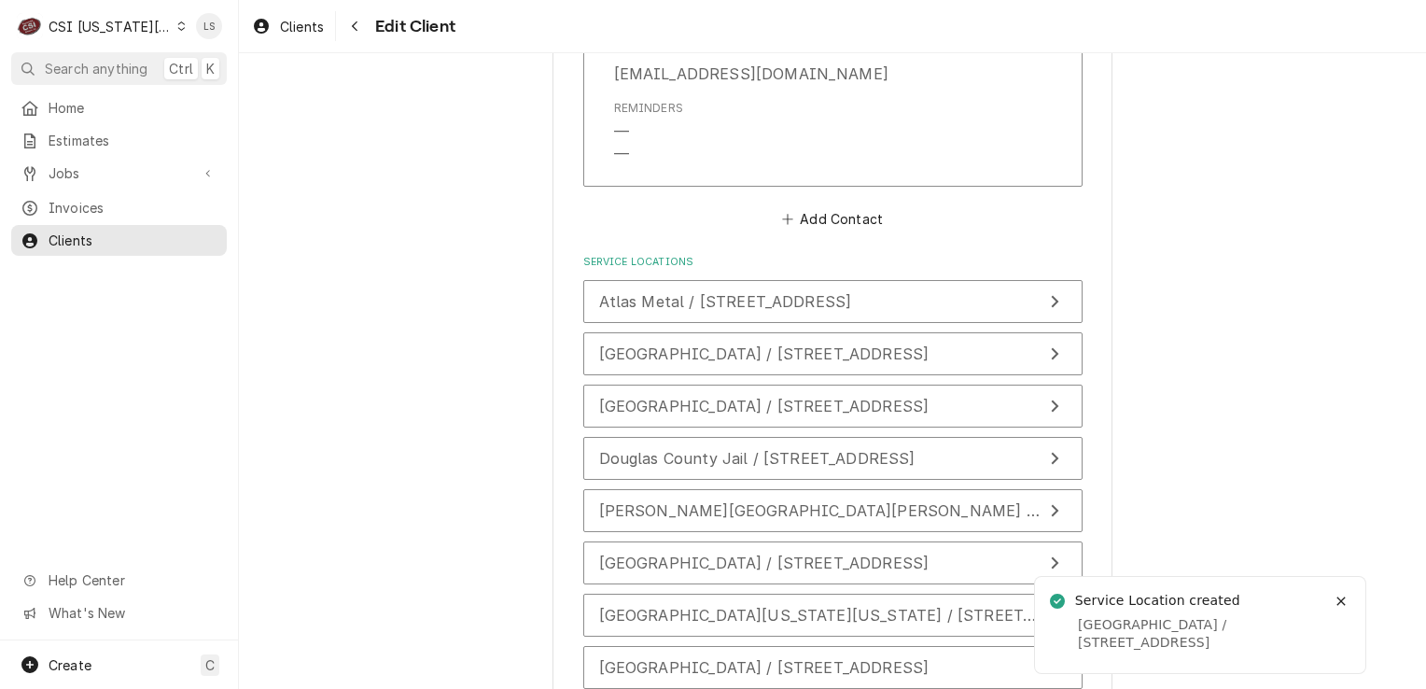
scroll to position [2341, 0]
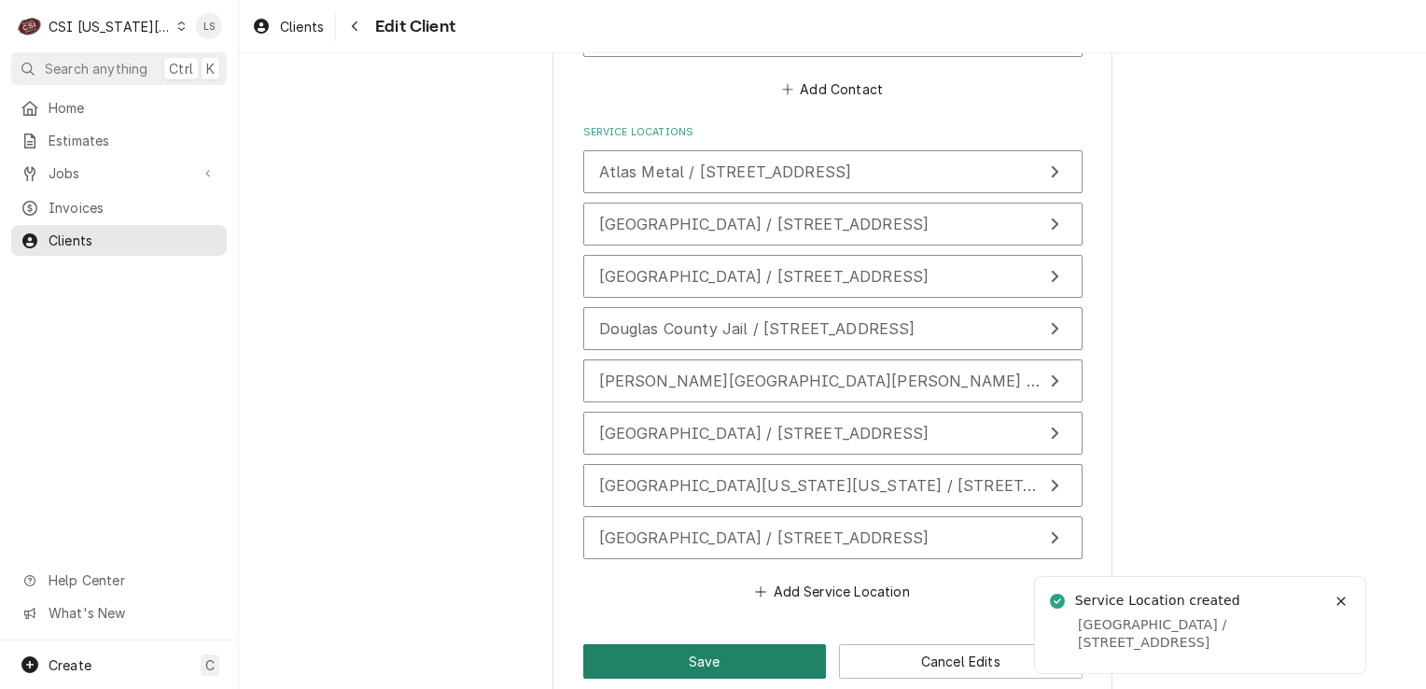
click at [727, 644] on button "Save" at bounding box center [705, 661] width 244 height 35
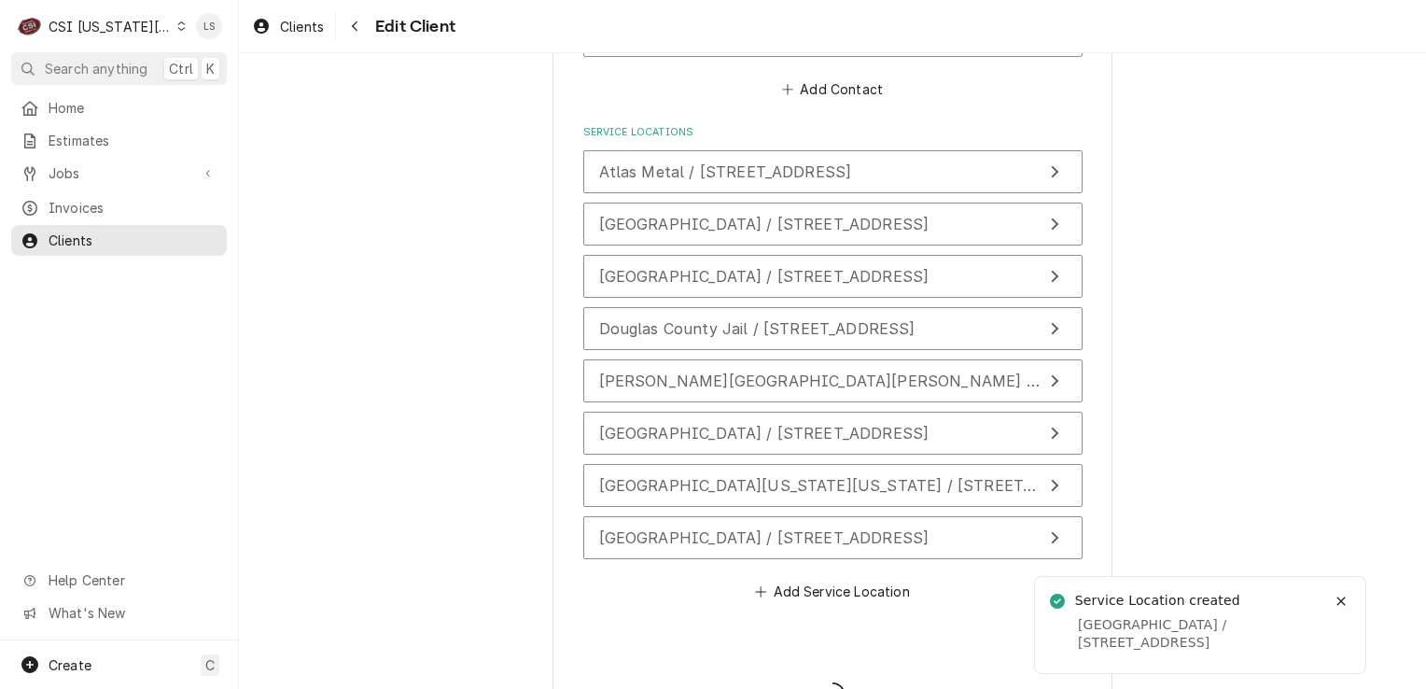
type textarea "x"
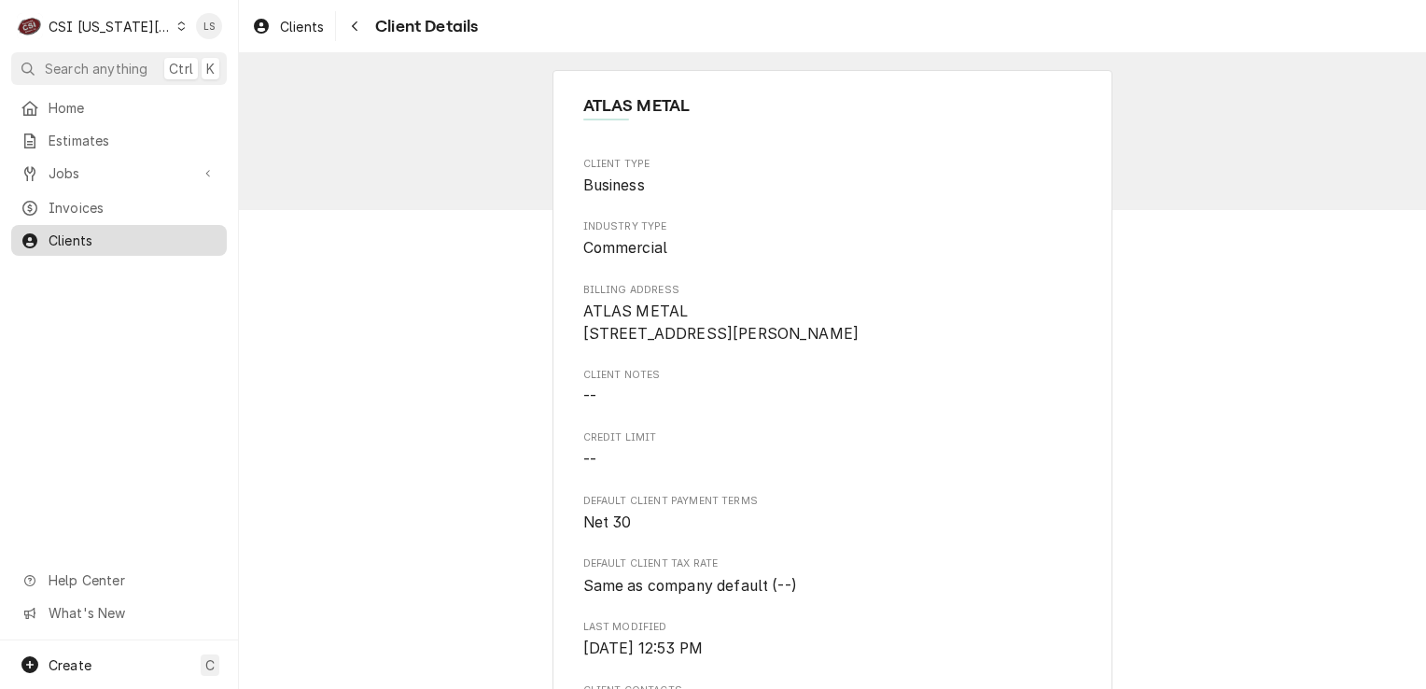
click at [71, 238] on span "Clients" at bounding box center [133, 241] width 169 height 20
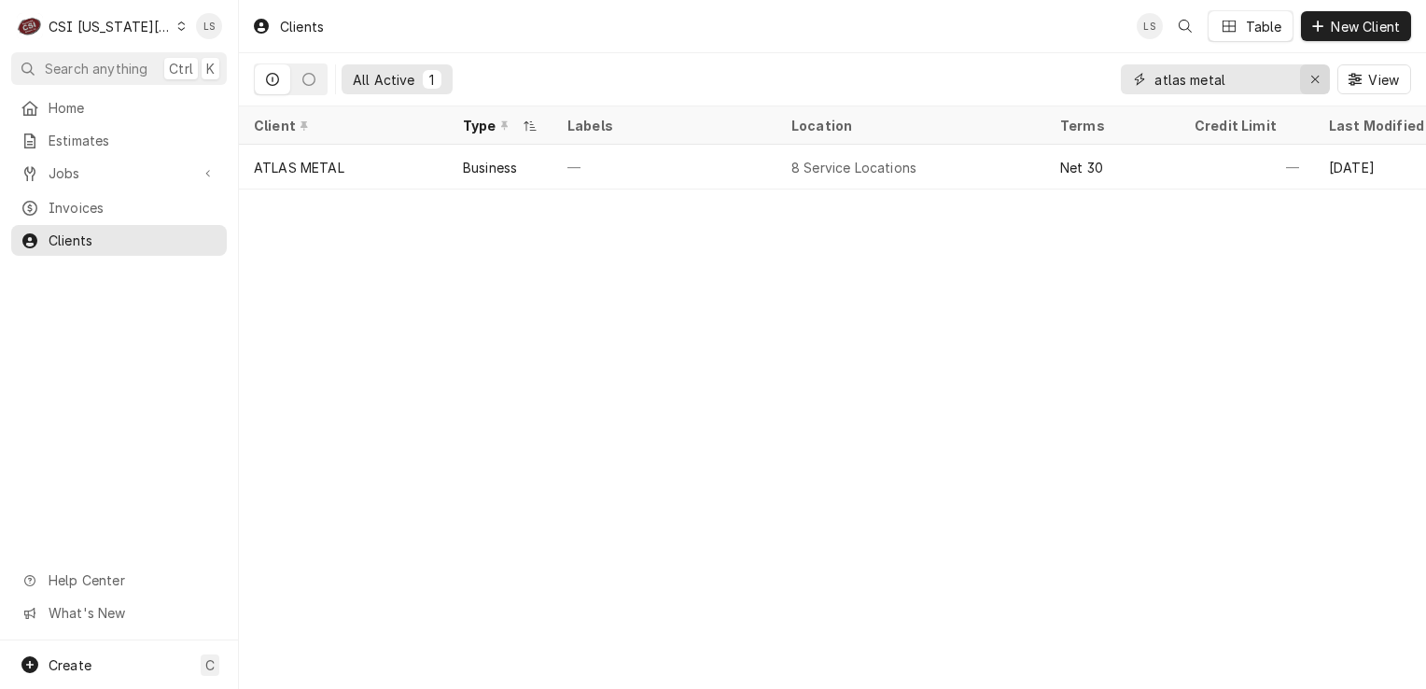
click at [1318, 80] on icon "Erase input" at bounding box center [1316, 79] width 10 height 13
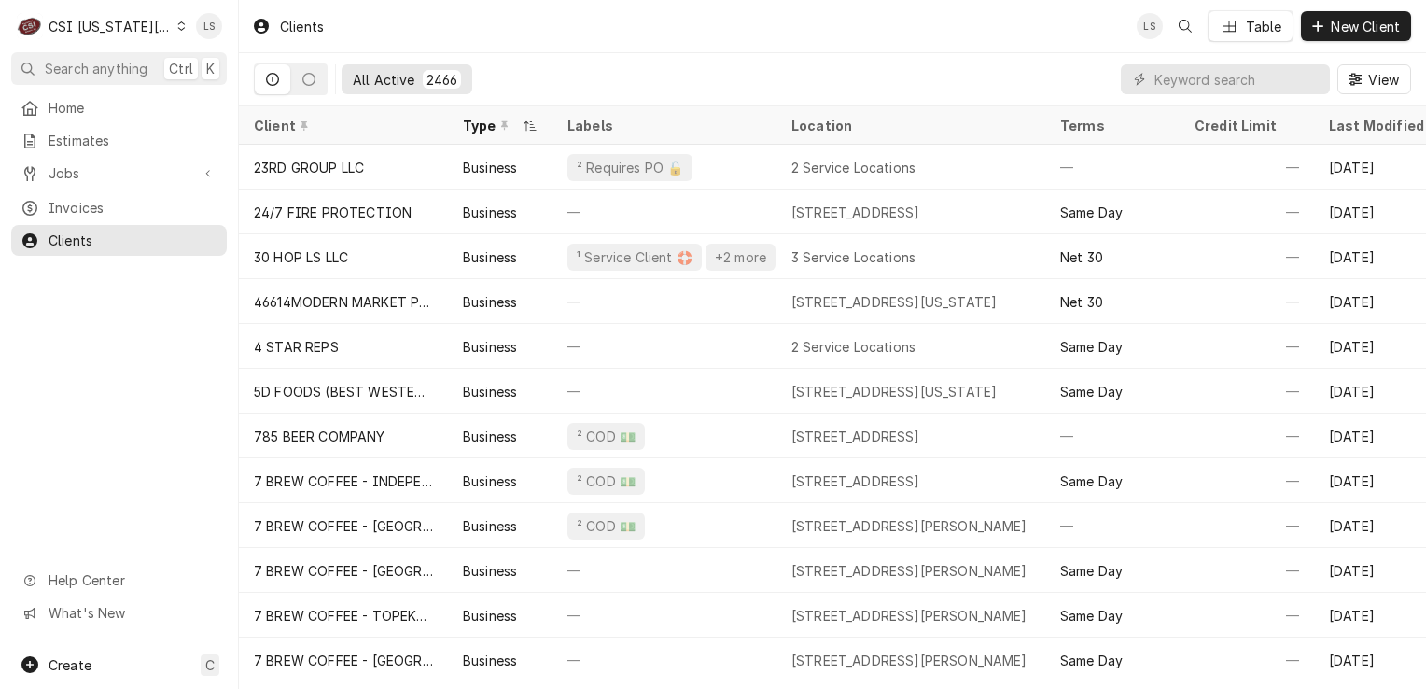
click at [177, 25] on div "Dynamic Content Wrapper" at bounding box center [181, 26] width 8 height 13
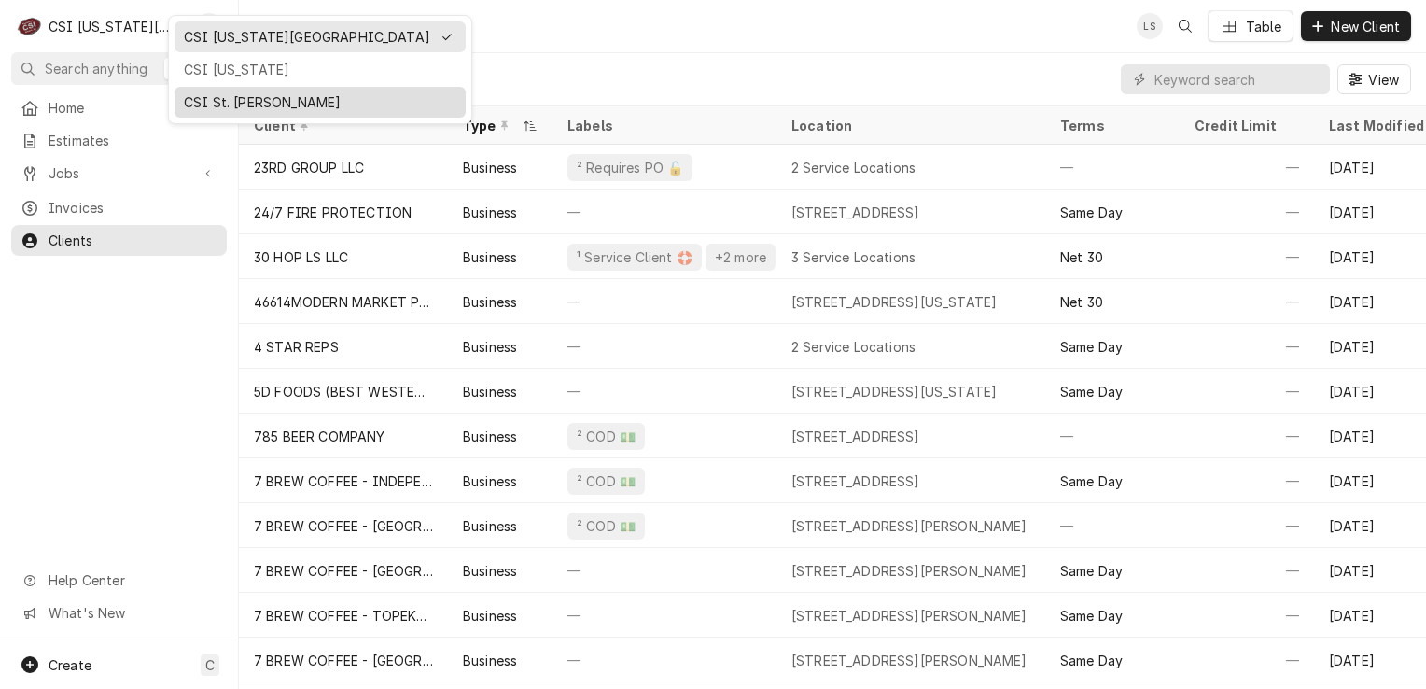
click at [195, 95] on div "CSI St. [PERSON_NAME]" at bounding box center [320, 102] width 273 height 20
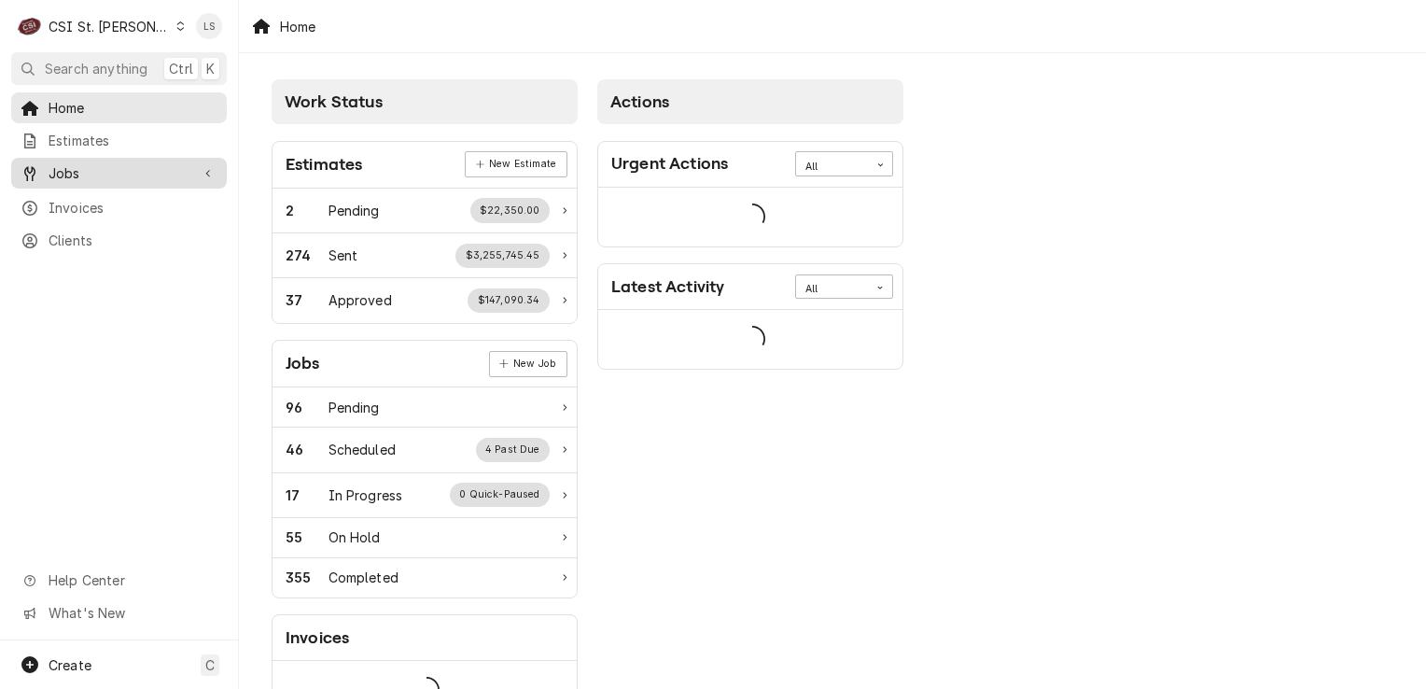
click at [77, 177] on div "Jobs" at bounding box center [119, 172] width 208 height 23
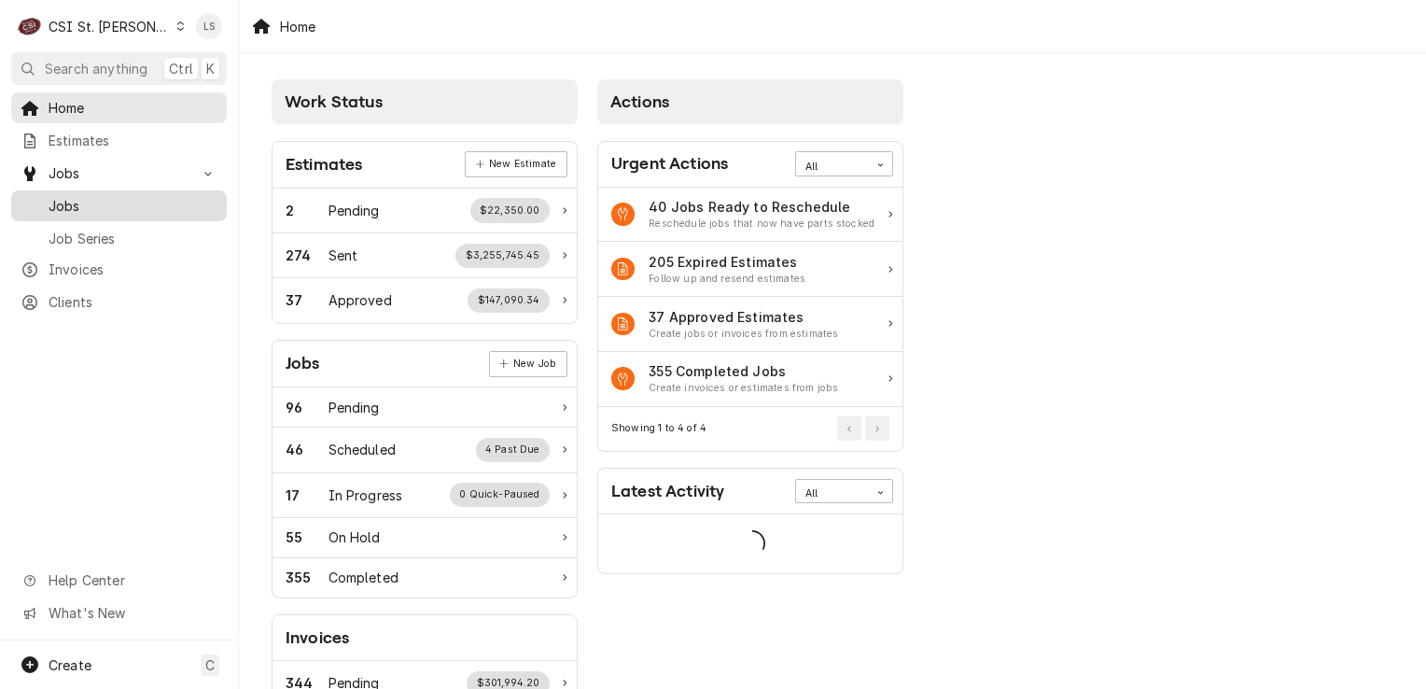
click at [77, 197] on span "Jobs" at bounding box center [133, 206] width 169 height 20
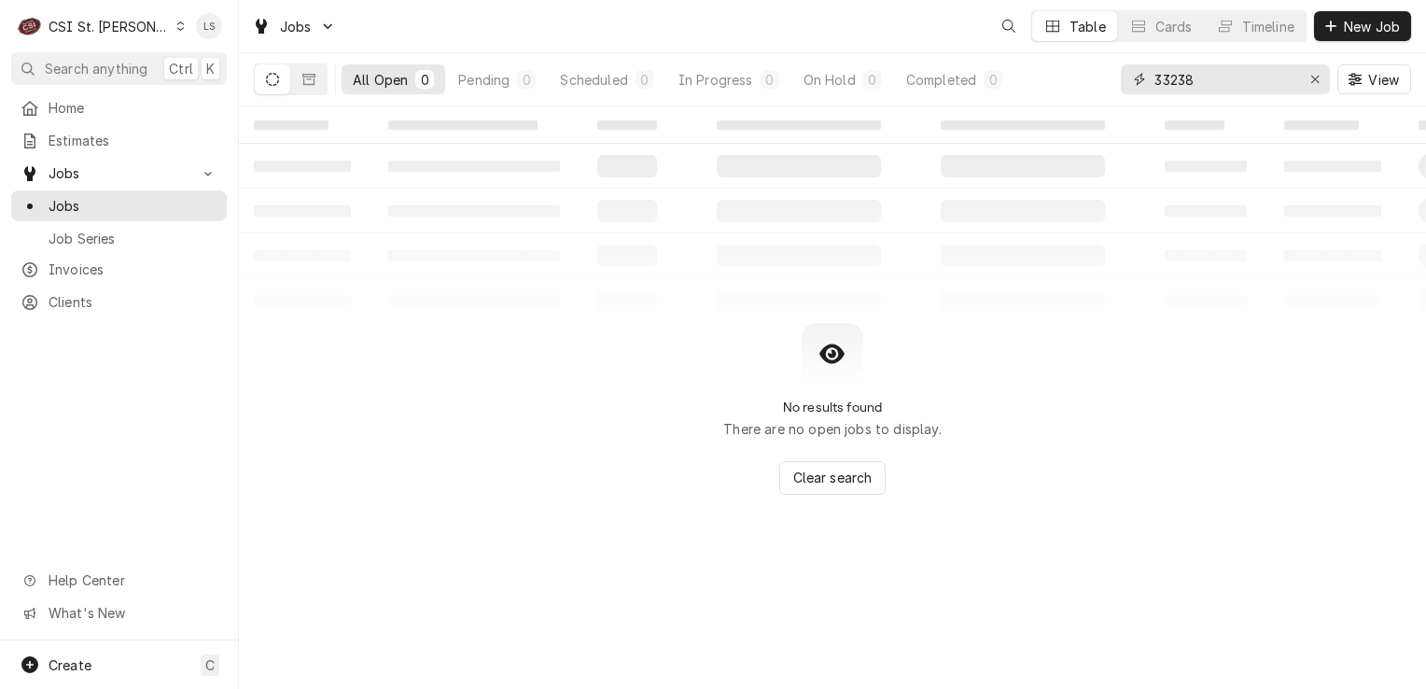
drag, startPoint x: 1310, startPoint y: 84, endPoint x: 1296, endPoint y: 84, distance: 14.0
click at [1307, 84] on div "Erase input" at bounding box center [1315, 79] width 19 height 19
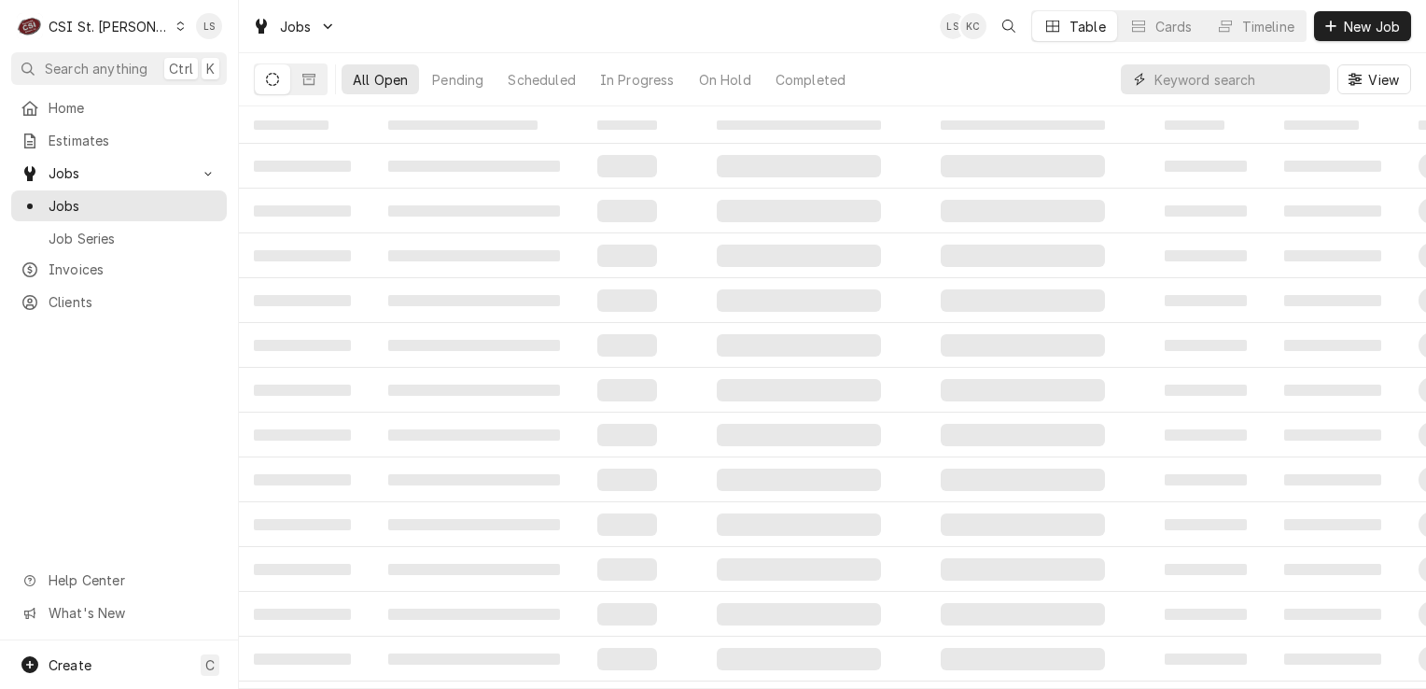
paste input "43073"
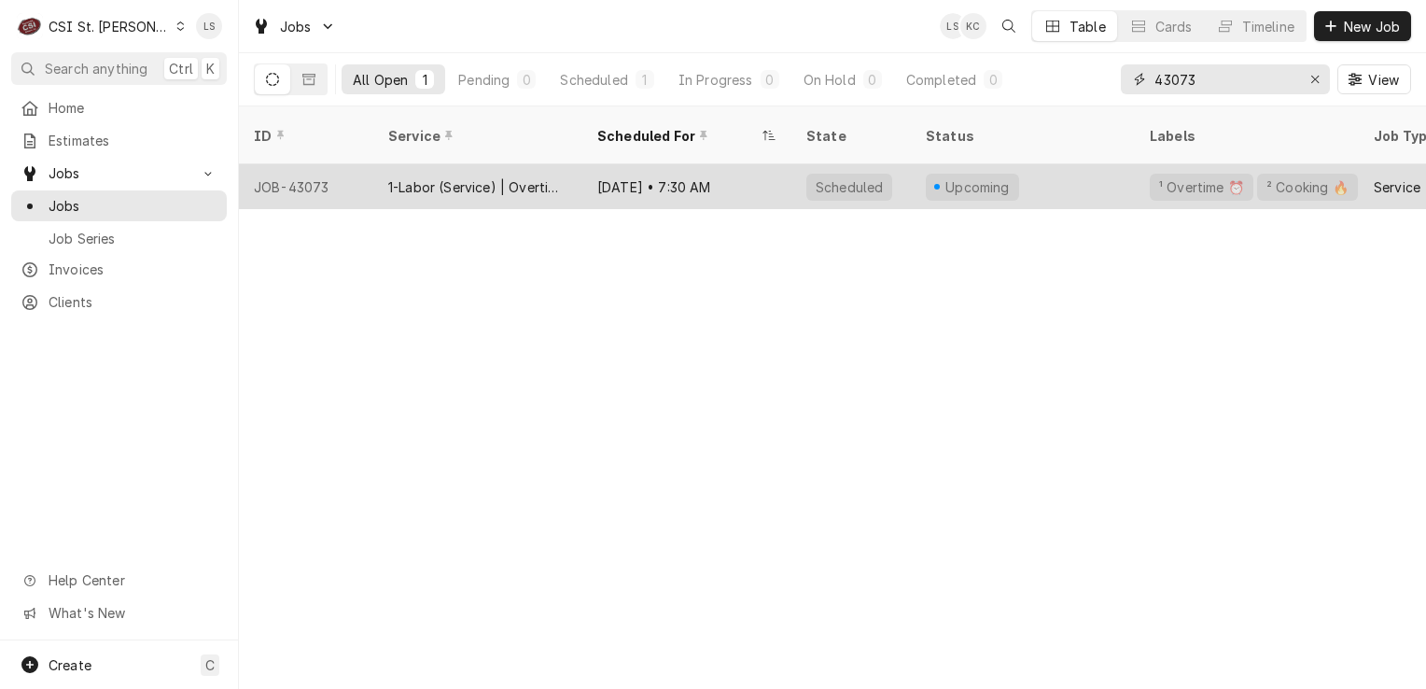
type input "43073"
click at [302, 164] on div "JOB-43073" at bounding box center [306, 186] width 134 height 45
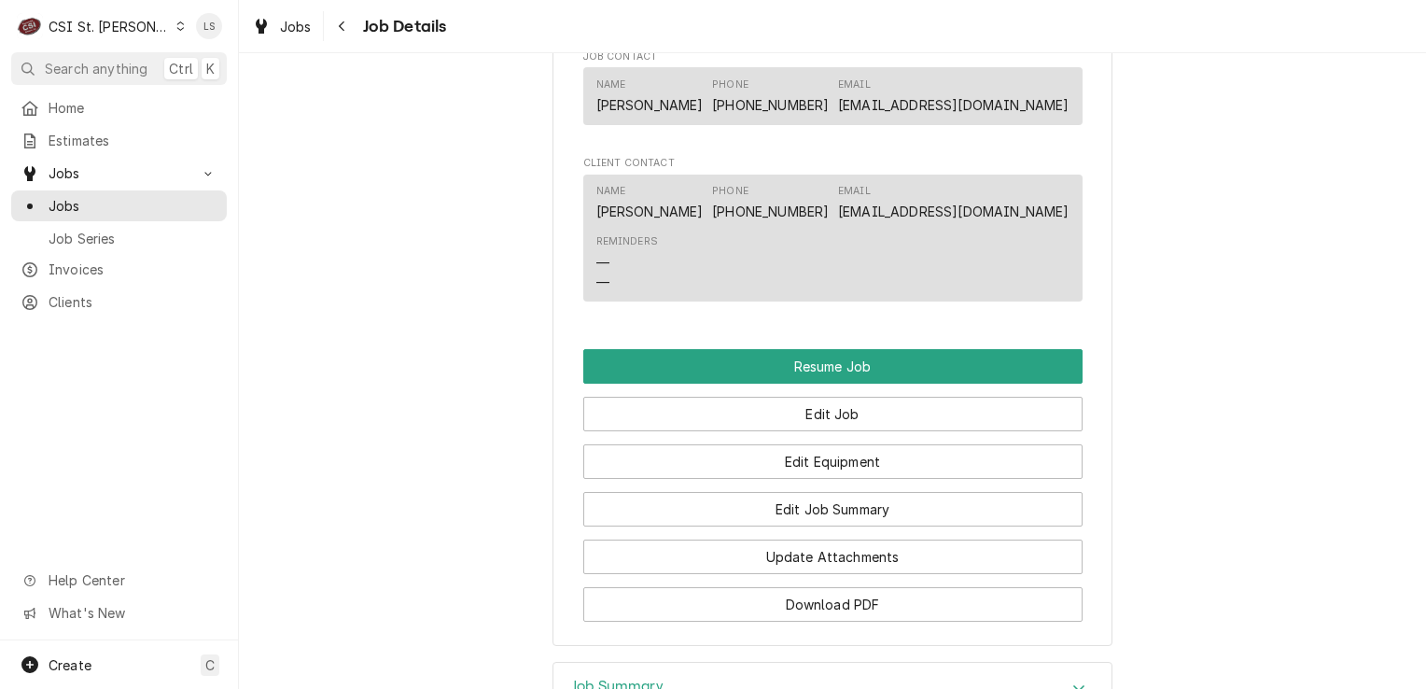
scroll to position [2147, 0]
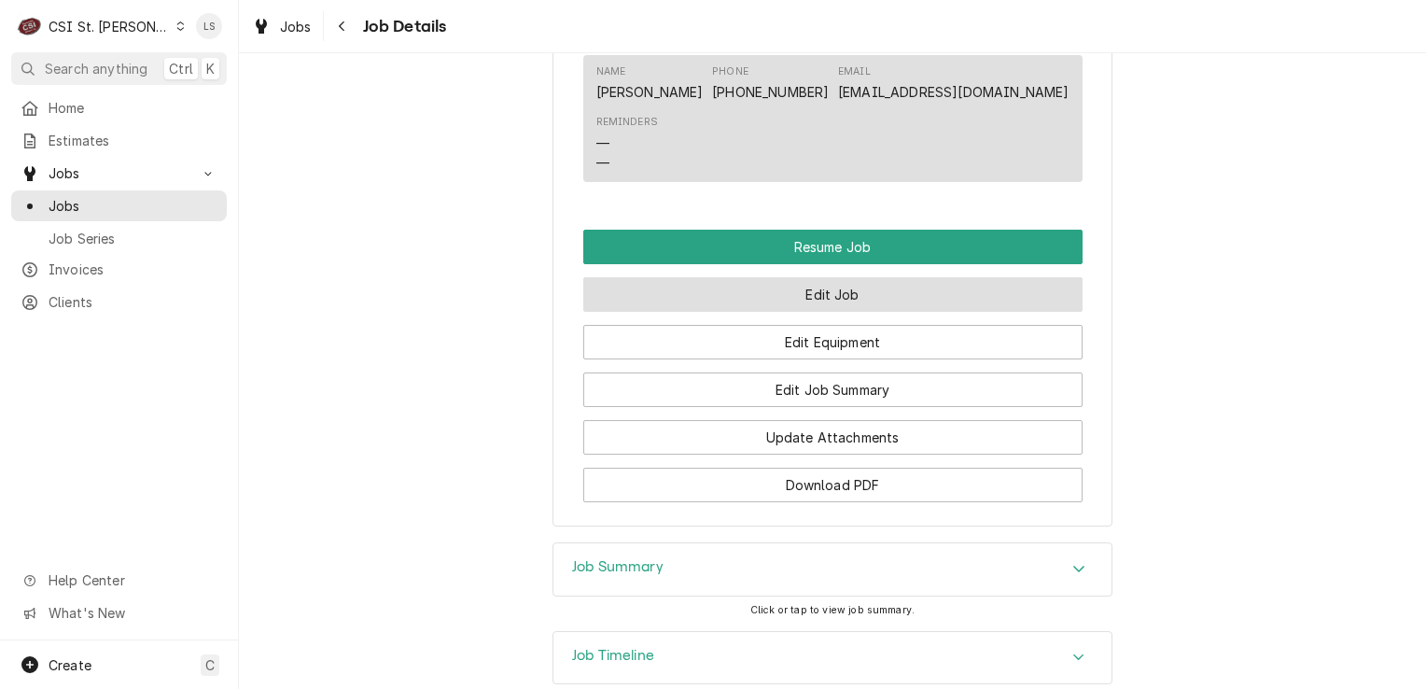
click at [855, 292] on button "Edit Job" at bounding box center [832, 294] width 499 height 35
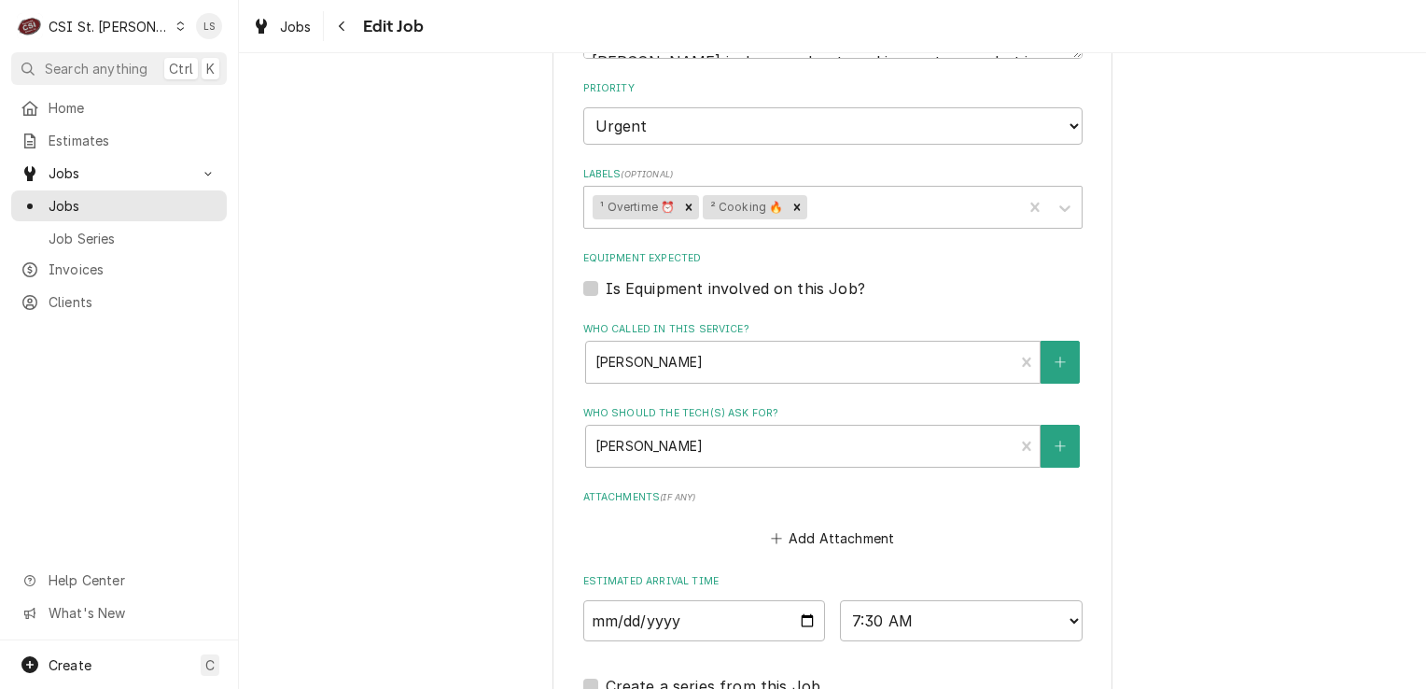
scroll to position [1400, 0]
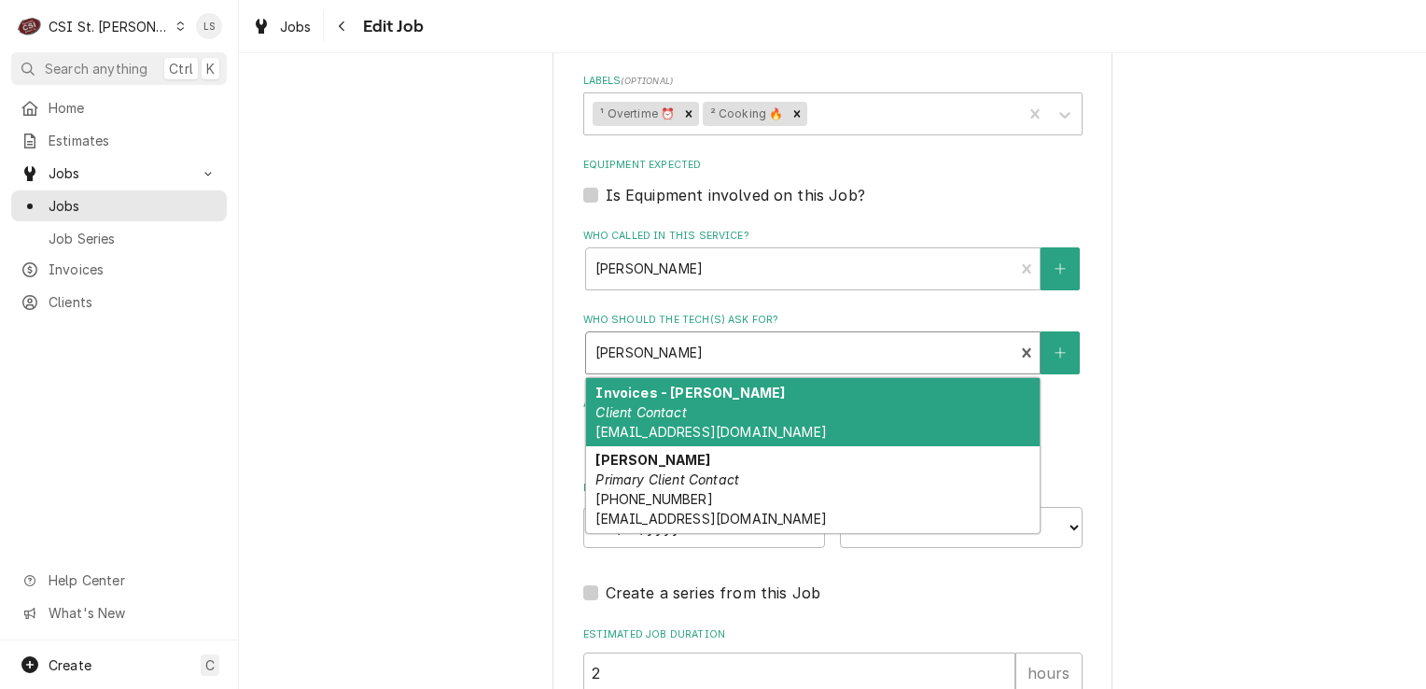
click at [679, 336] on div "Who should the tech(s) ask for?" at bounding box center [801, 353] width 410 height 34
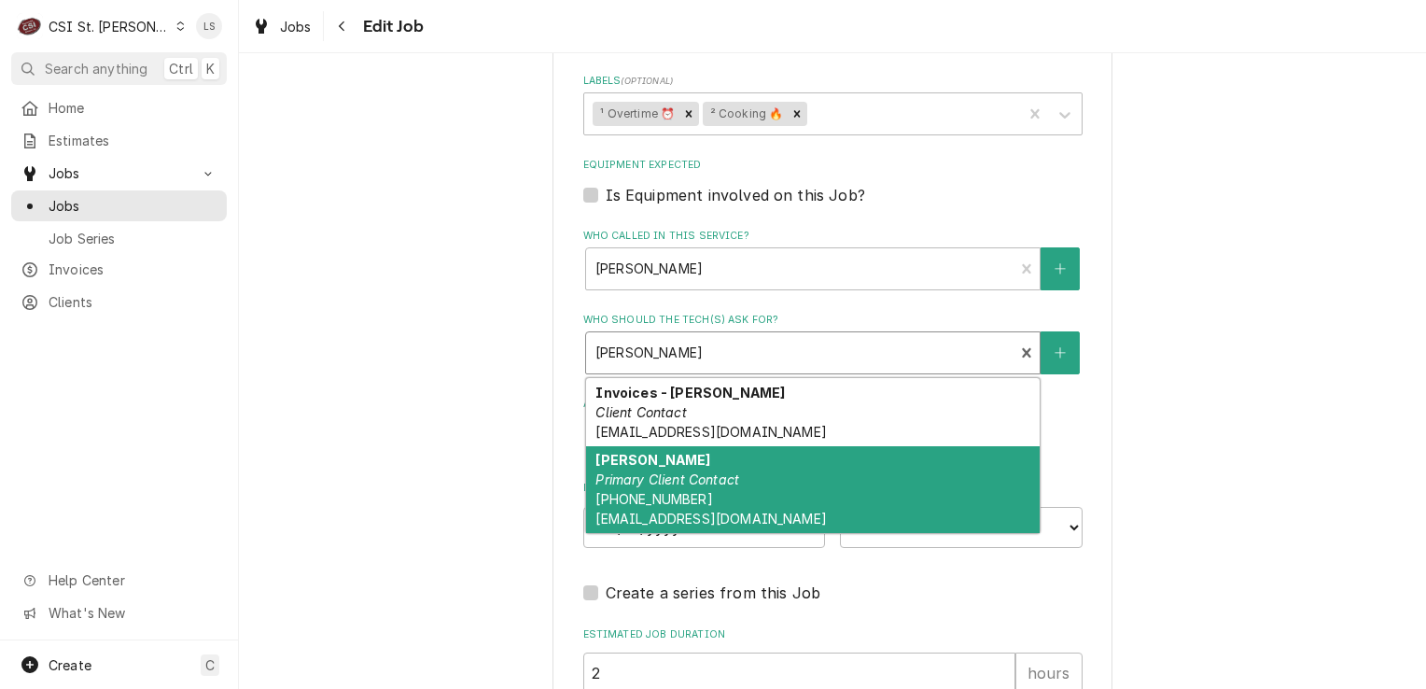
click at [713, 471] on em "Primary Client Contact" at bounding box center [668, 479] width 144 height 16
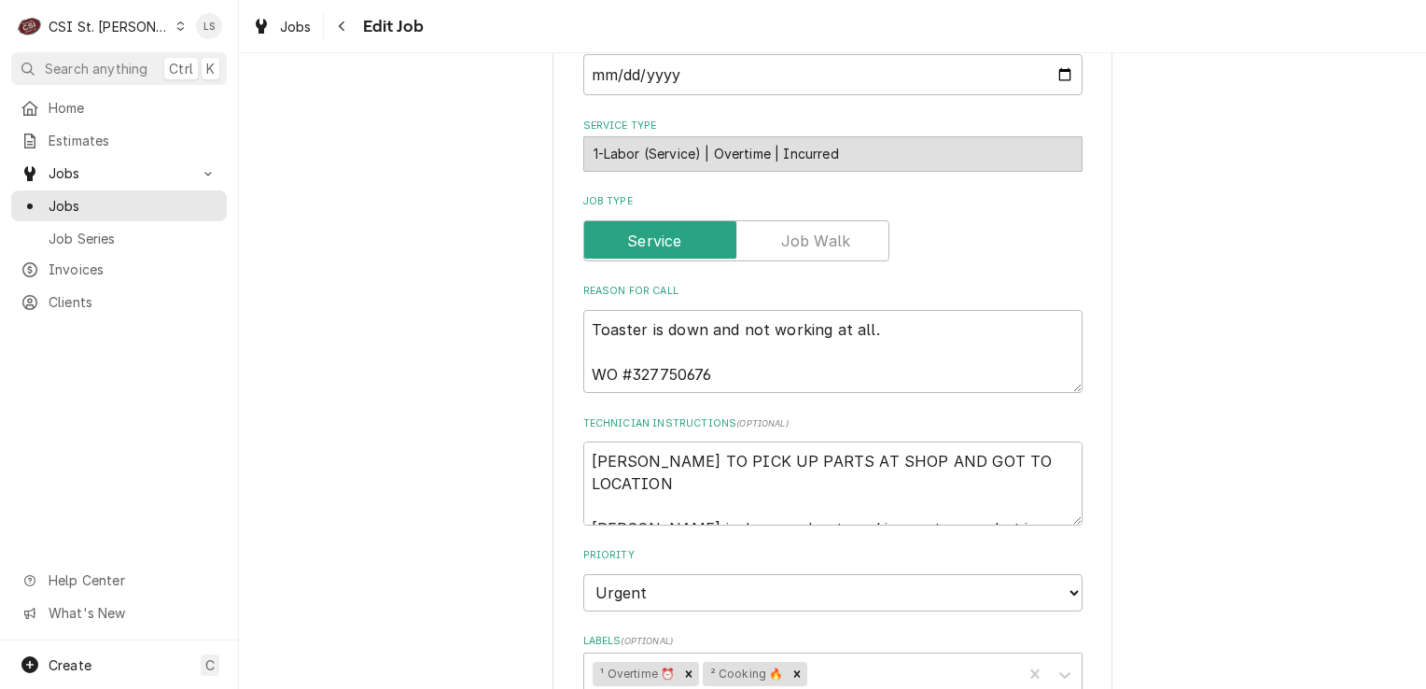
scroll to position [933, 0]
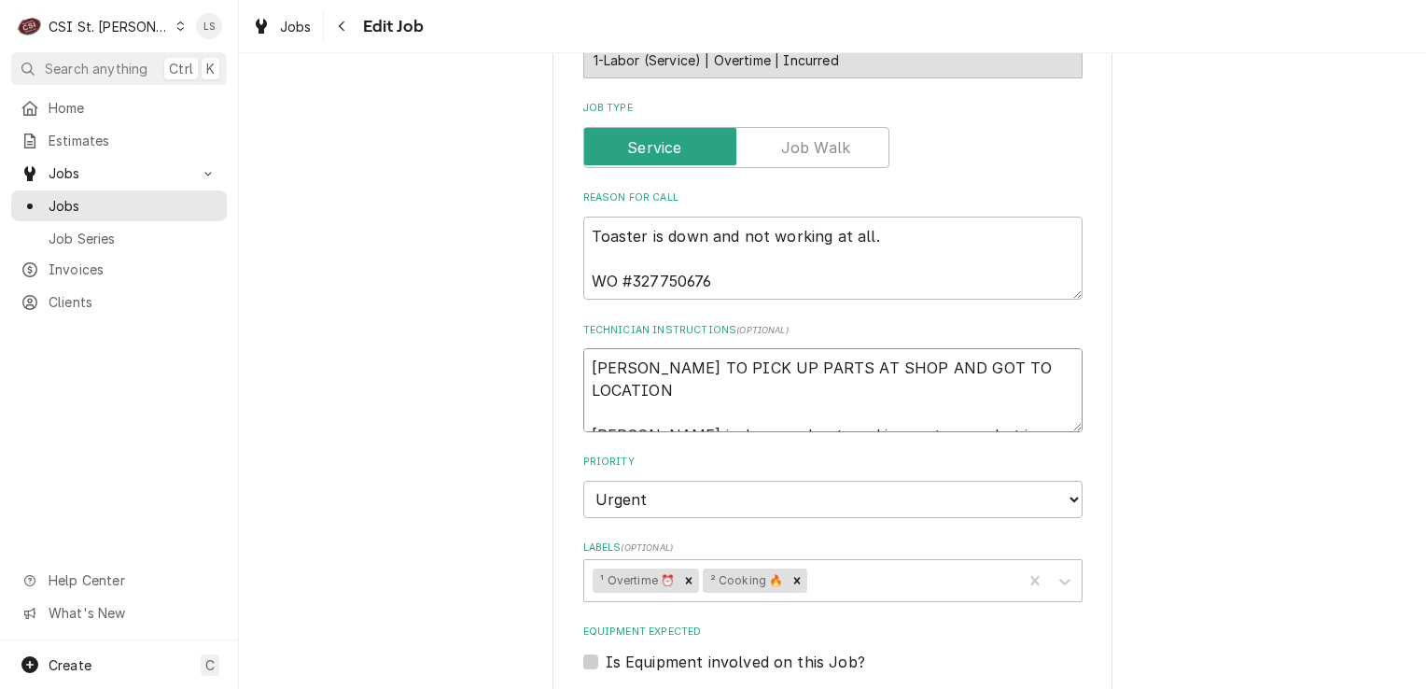
click at [583, 348] on textarea "TOM TO PICK UP PARTS AT SHOP AND GOT TO LOCATION Toaster is down and not workin…" at bounding box center [832, 390] width 499 height 84
type textarea "x"
type textarea "TOM TO PICK UP PARTS AT SHOP AND GOT TO LOCATION Toaster is down and not workin…"
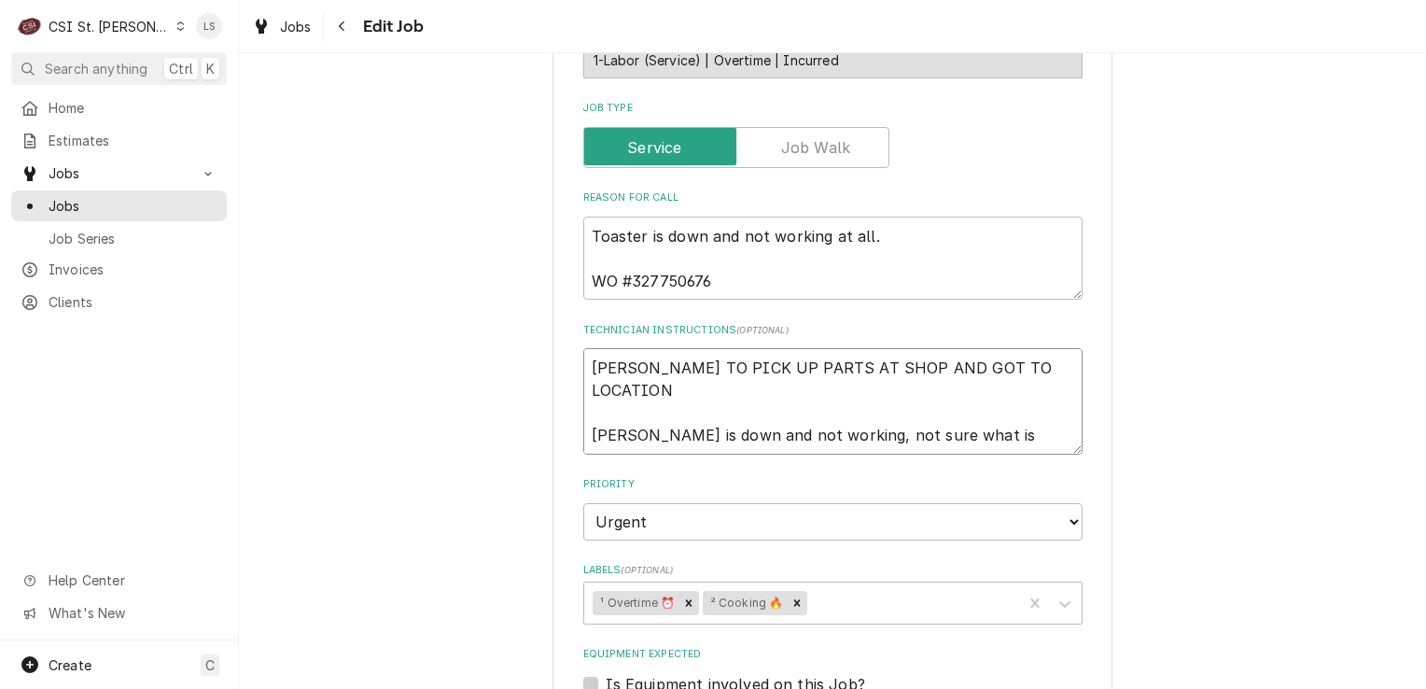
type textarea "x"
type textarea "TOM TO PICK UP PARTS AT SHOP AND GOT TO LOCATION Toaster is down and not workin…"
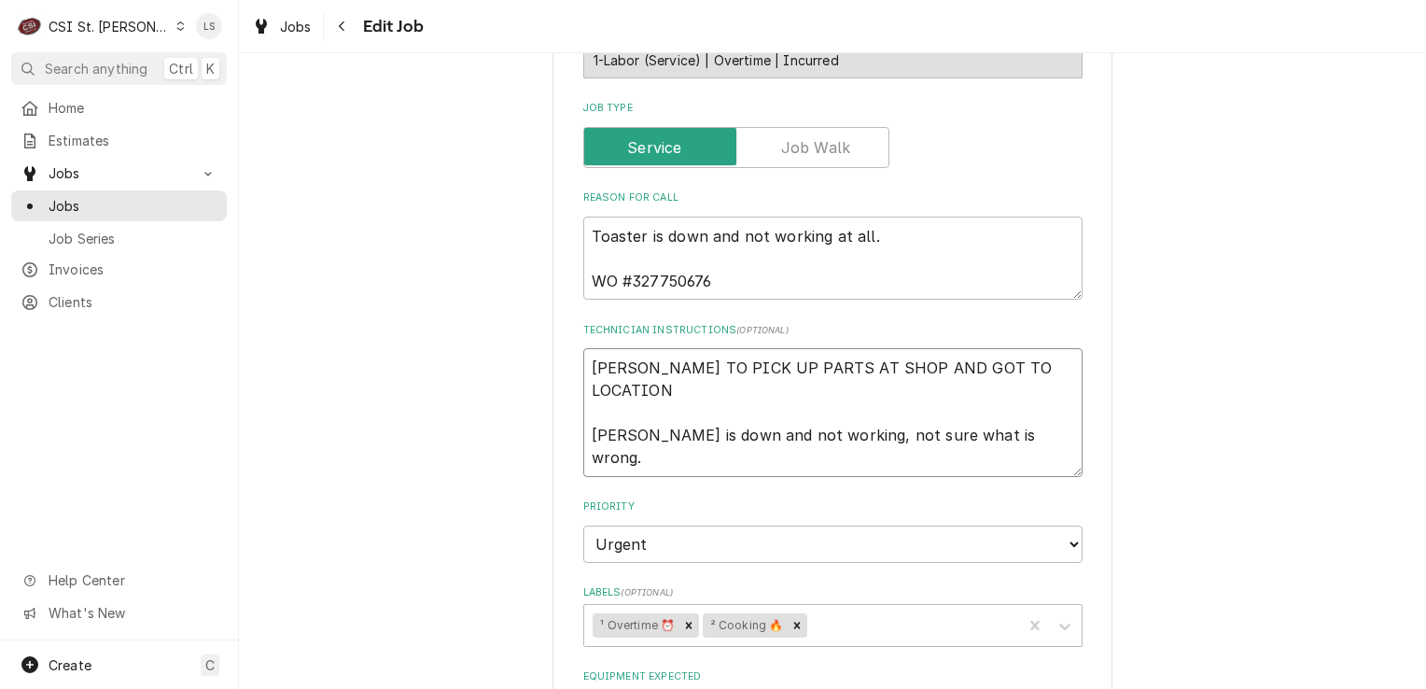
click at [583, 348] on textarea "TOM TO PICK UP PARTS AT SHOP AND GOT TO LOCATION Toaster is down and not workin…" at bounding box center [832, 412] width 499 height 129
type textarea "x"
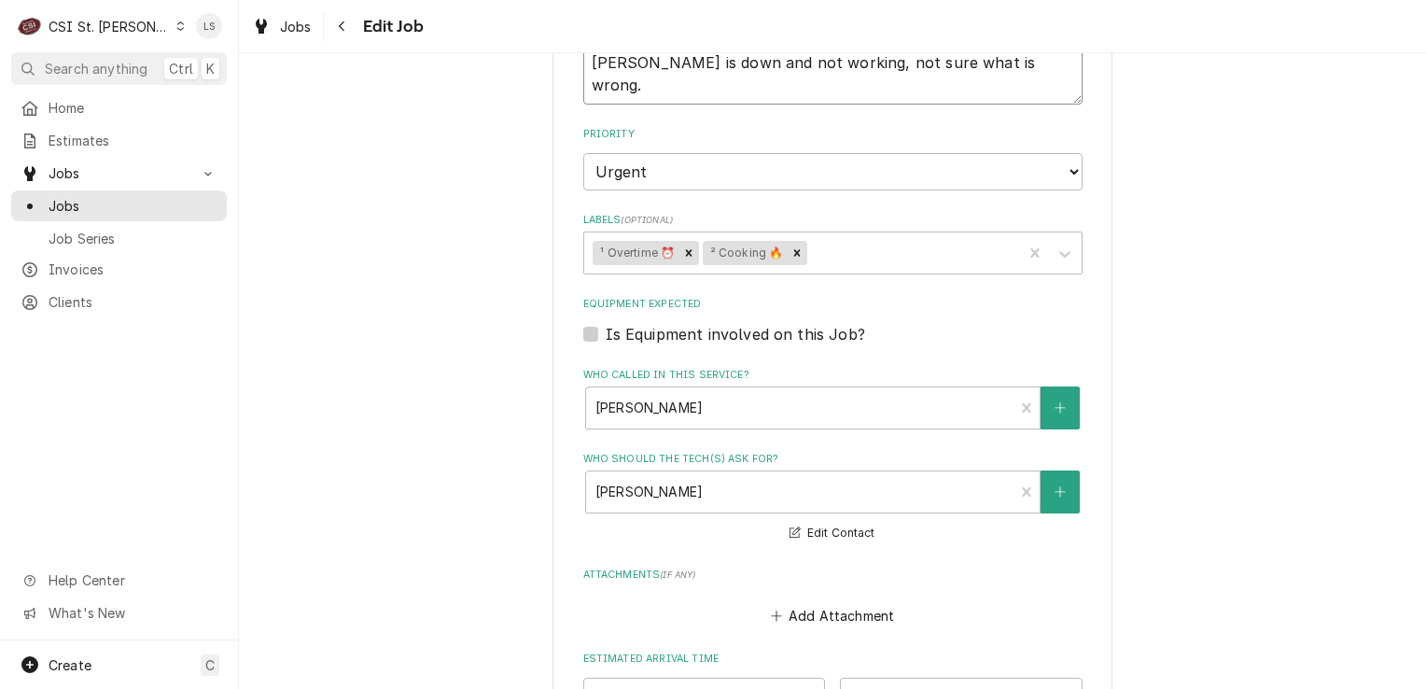
scroll to position [1307, 0]
type textarea "TOM TO PICK UP PARTS AT SHOP AND GOT TO LOCATION Toaster is down and not workin…"
click at [611, 390] on div "Who called in this service?" at bounding box center [801, 407] width 410 height 34
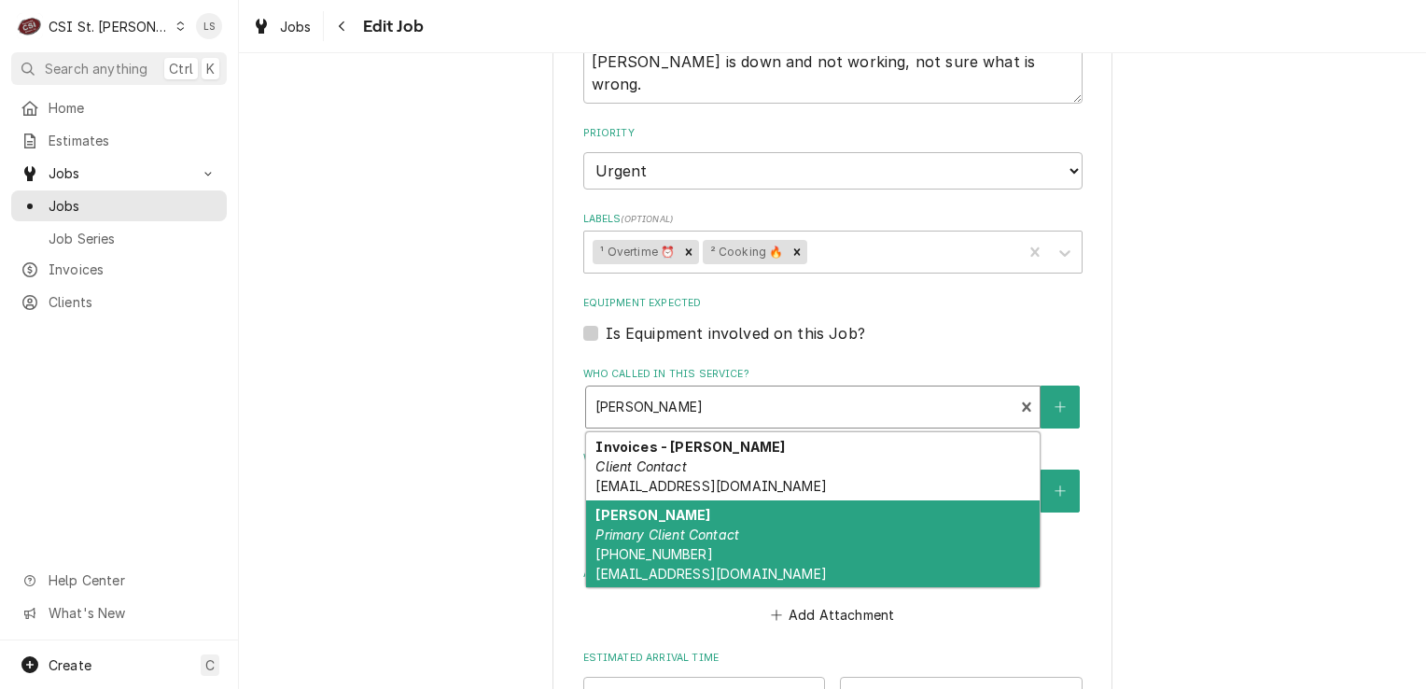
click at [618, 507] on strong "Jeff Costa" at bounding box center [653, 515] width 115 height 16
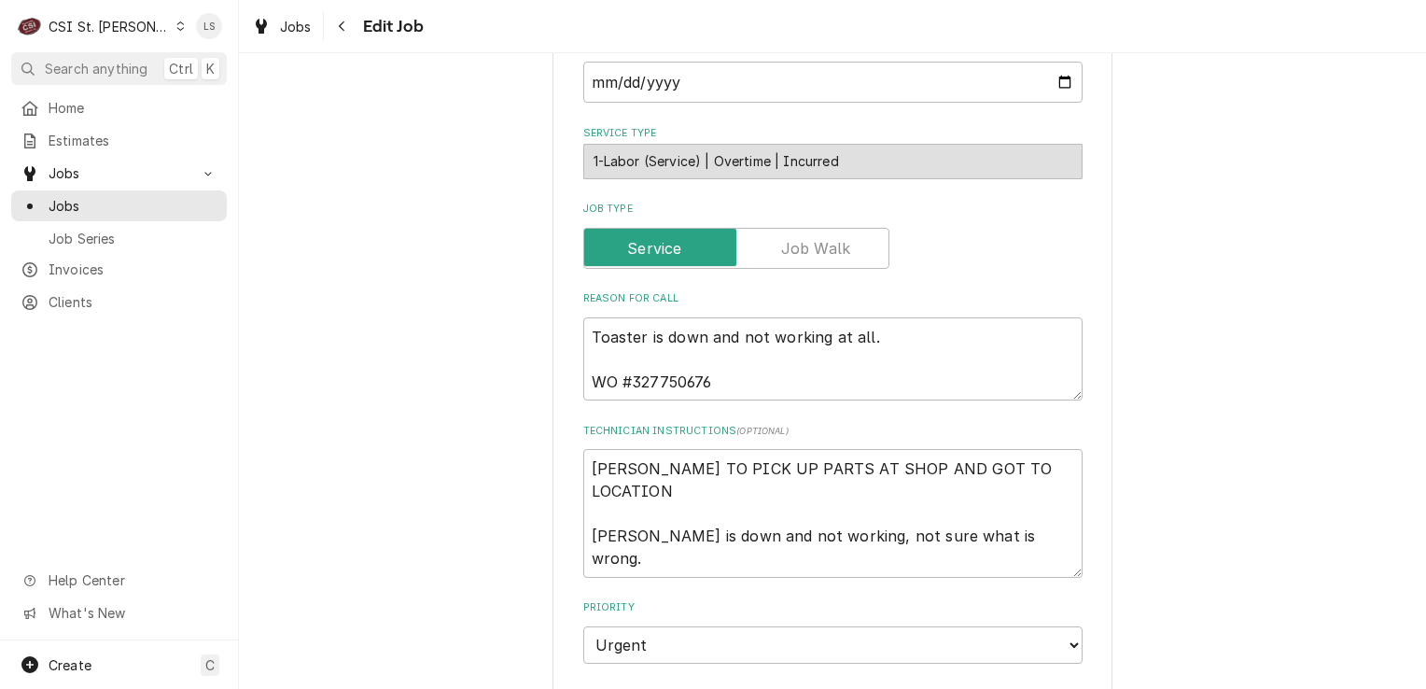
scroll to position [1027, 0]
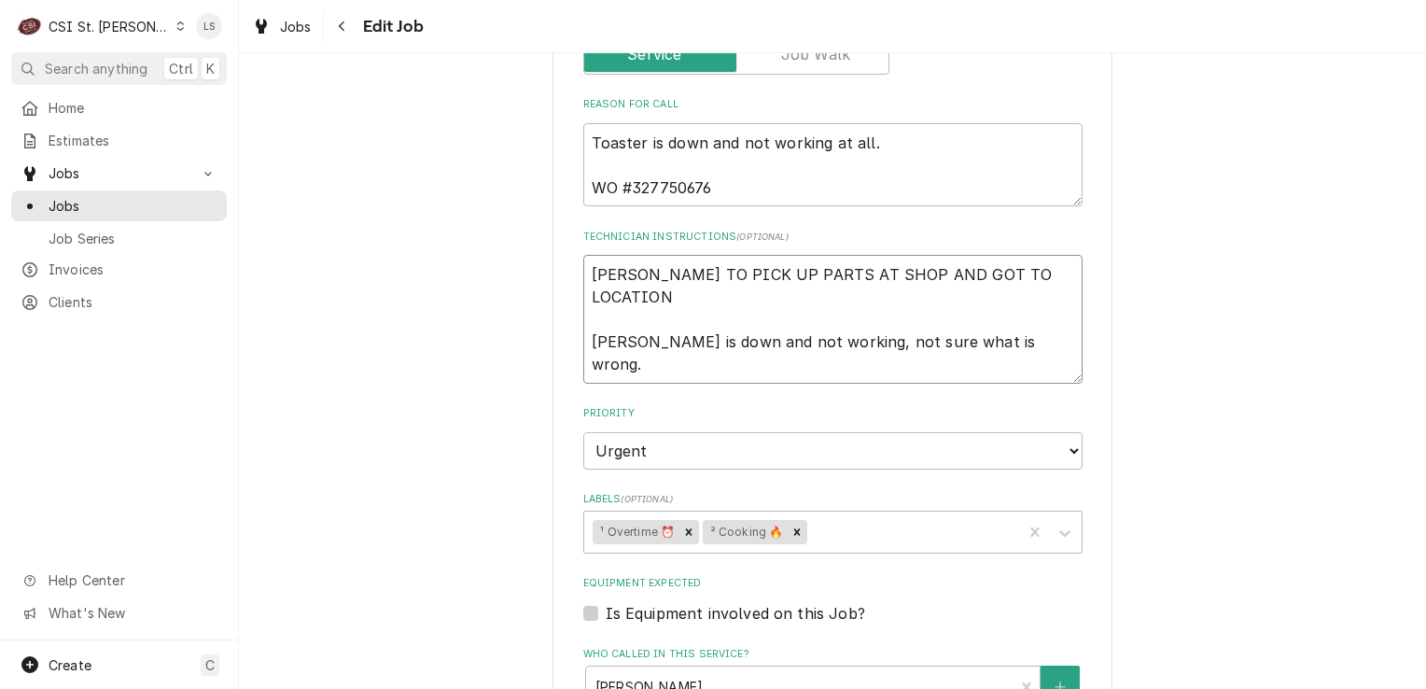
click at [675, 255] on textarea "TOM TO PICK UP PARTS AT SHOP AND GOT TO LOCATION Toaster is down and not workin…" at bounding box center [832, 319] width 499 height 129
type textarea "x"
type textarea "TOM TO PICK UP PARTS AT SHOP AND GOT TO LOCATION Toaster is down and not workin…"
type textarea "x"
type textarea "TOM TO PICK UP PARTS AT SHOP AND GOT TO LOCATION Toaster is down and not workin…"
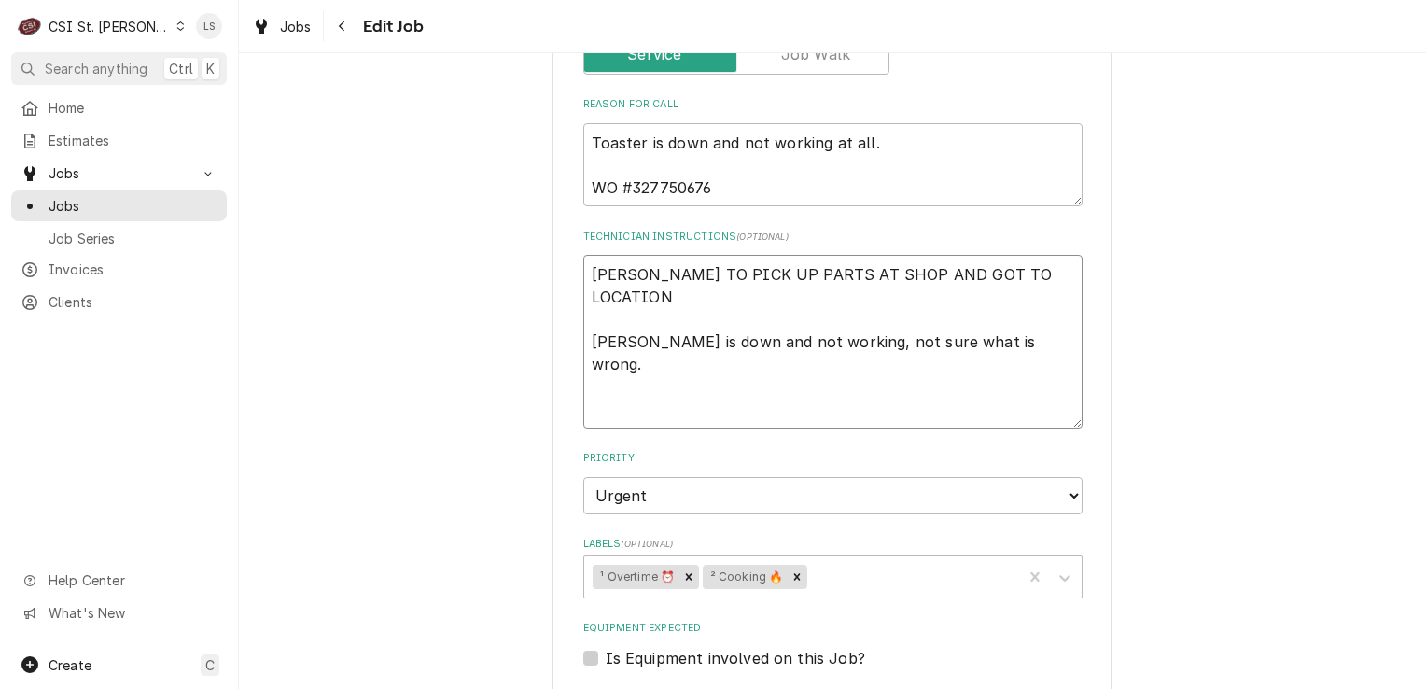
type textarea "x"
type textarea "TOM TO PICK UP PARTS AT SHOP AND GOT TO LOCATION Toaster is down and not workin…"
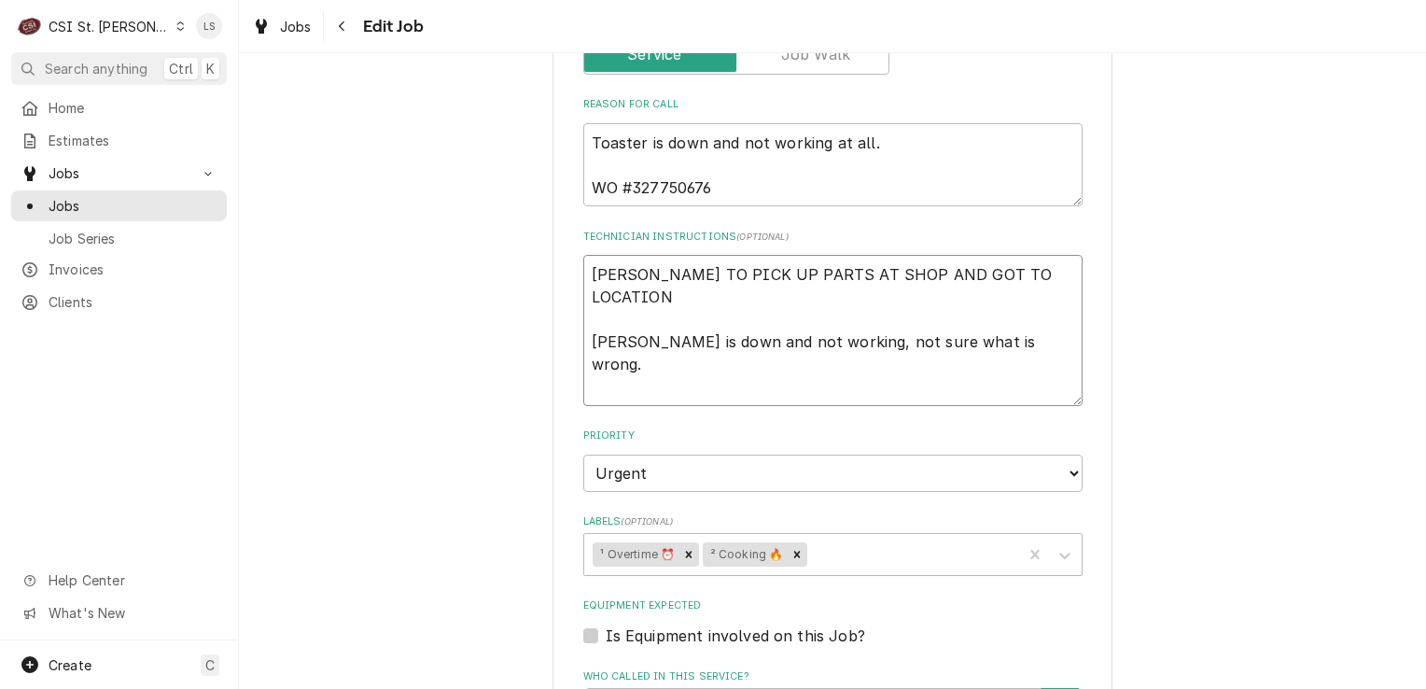
type textarea "x"
type textarea "TOM TO PICK UP PARTS AT SHOP AND GOT TO LOCATION Toaster is down and not workin…"
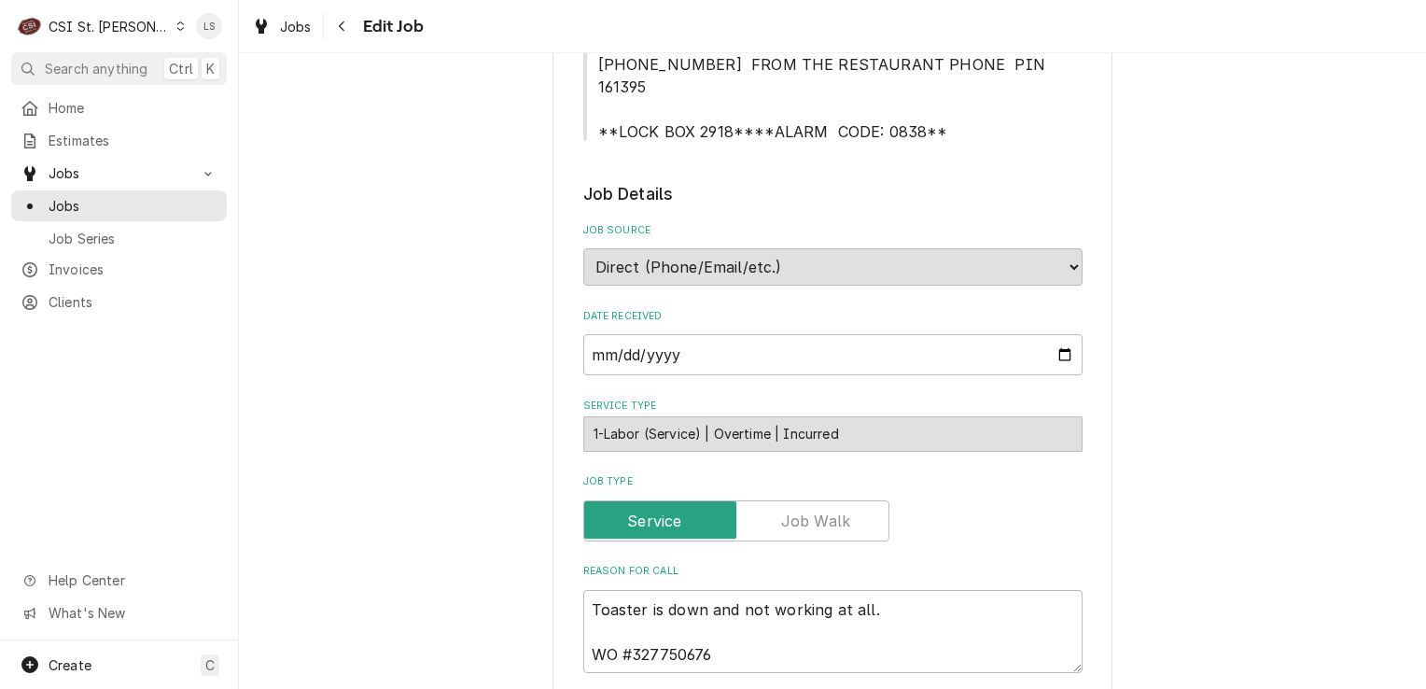
scroll to position [840, 0]
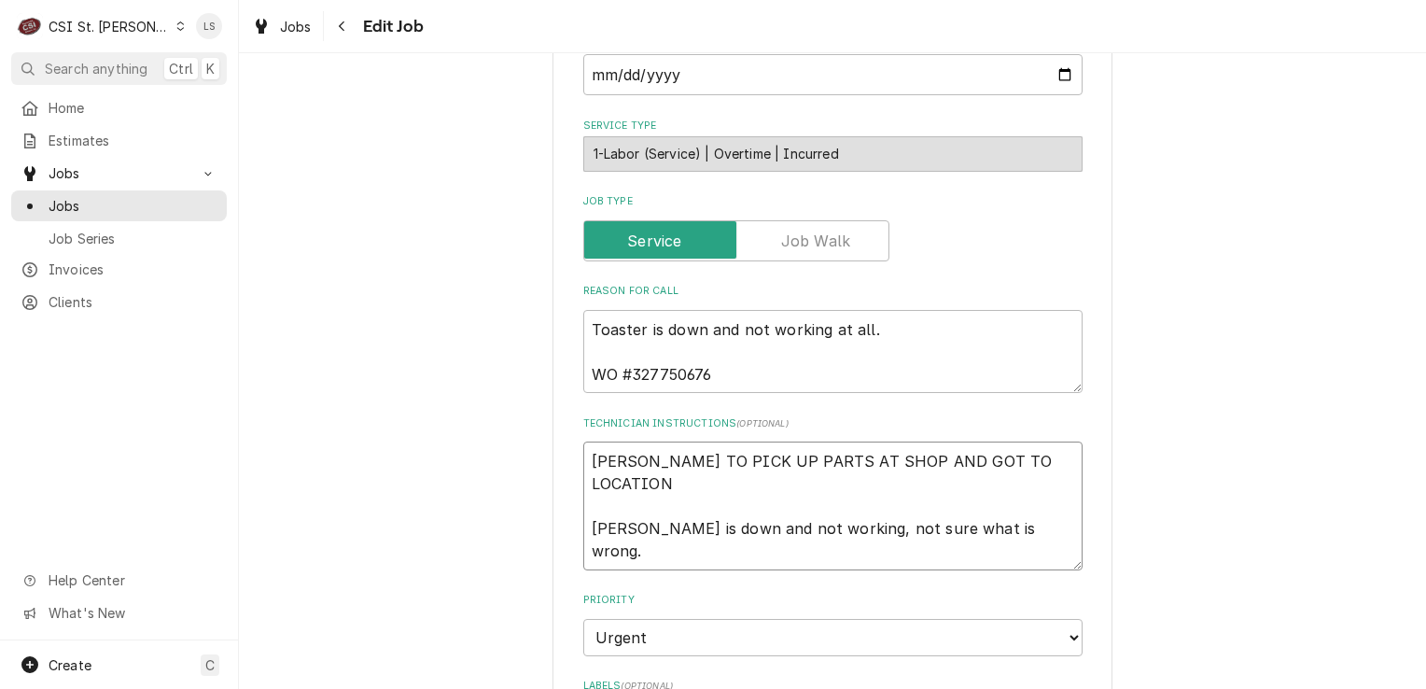
type textarea "x"
type textarea "S TOM TO PICK UP PARTS AT SHOP AND GOT TO LOCATION Toaster is down and not work…"
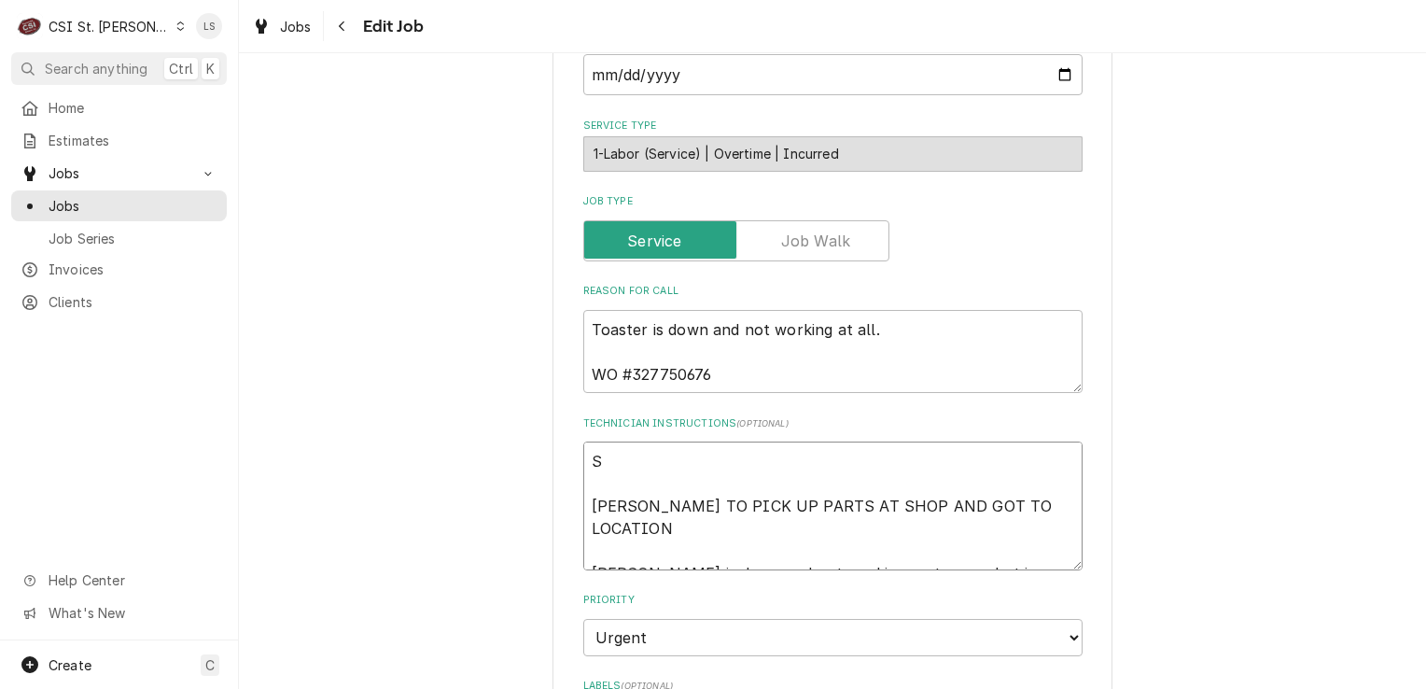
type textarea "x"
type textarea "Sp TOM TO PICK UP PARTS AT SHOP AND GOT TO LOCATION Toaster is down and not wor…"
type textarea "x"
type textarea "Spo TOM TO PICK UP PARTS AT SHOP AND GOT TO LOCATION Toaster is down and not wo…"
type textarea "x"
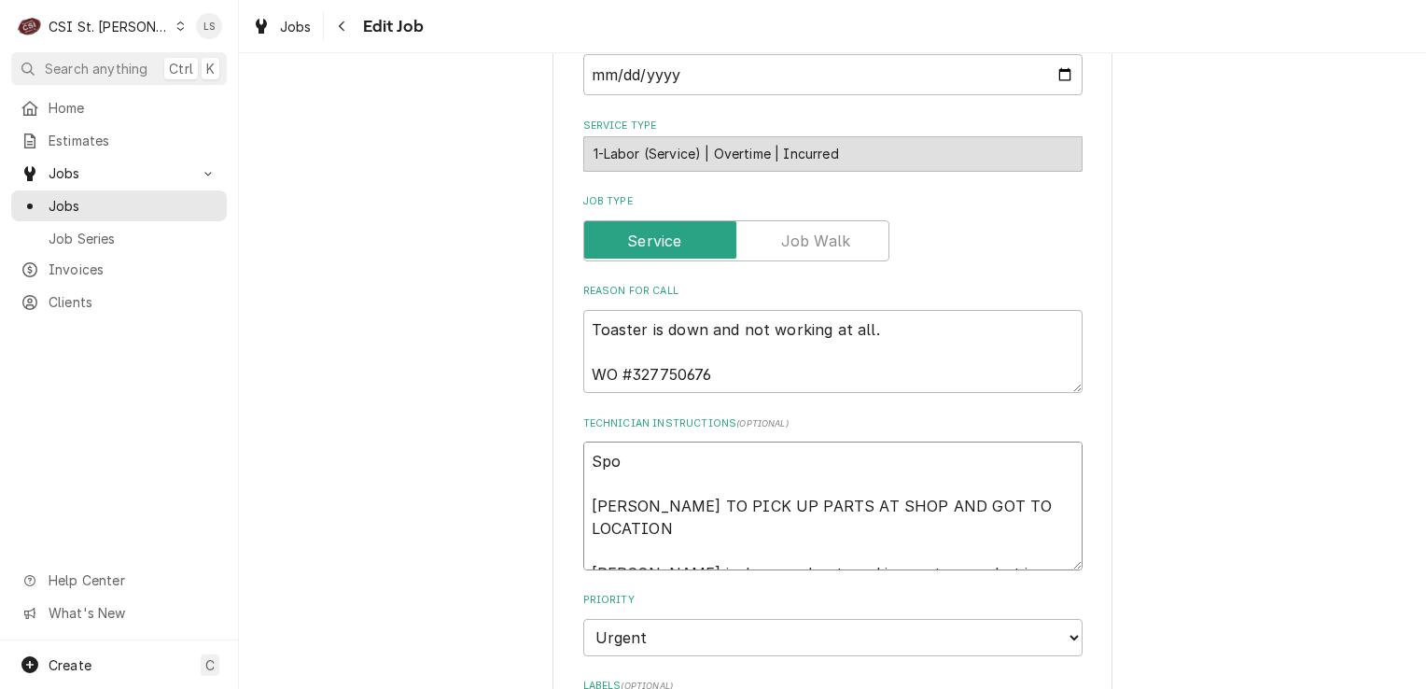
type textarea "Spok TOM TO PICK UP PARTS AT SHOP AND GOT TO LOCATION Toaster is down and not w…"
type textarea "x"
type textarea "Spoke TOM TO PICK UP PARTS AT SHOP AND GOT TO LOCATION Toaster is down and not …"
type textarea "x"
type textarea "Spoke TOM TO PICK UP PARTS AT SHOP AND GOT TO LOCATION Toaster is down and not …"
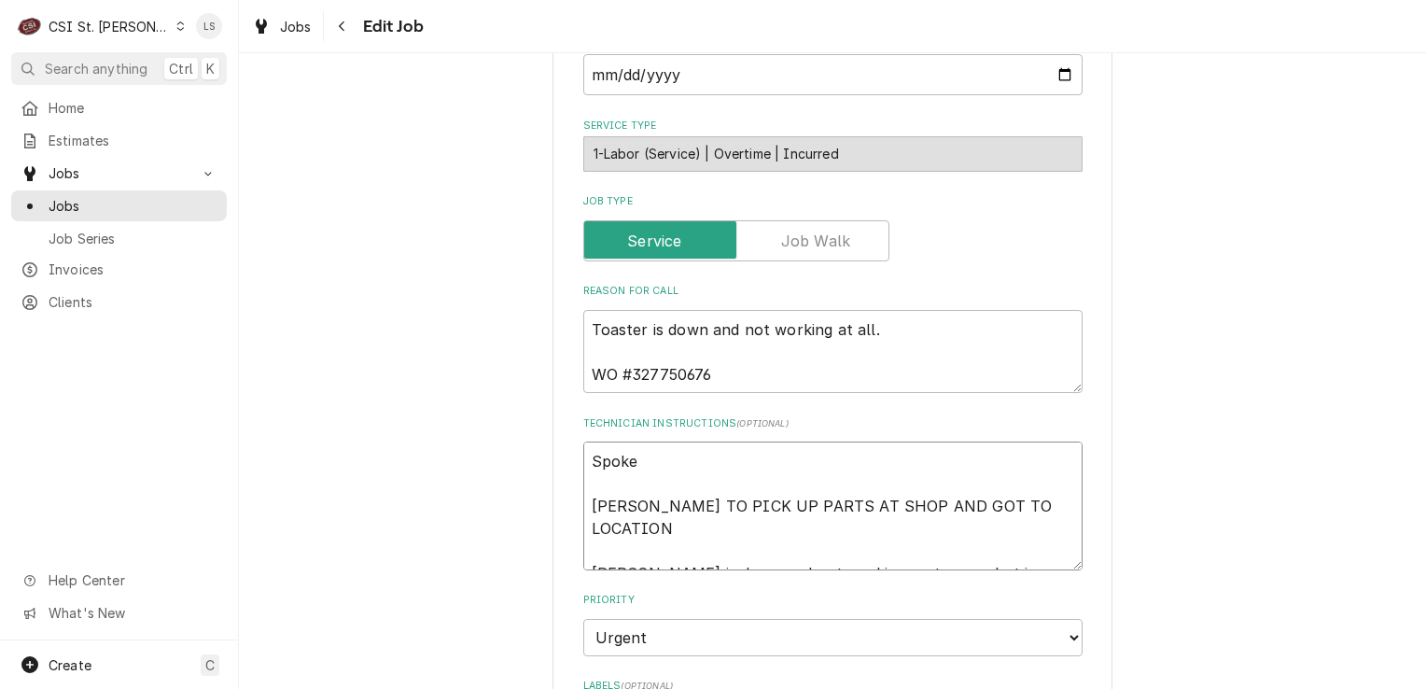
type textarea "x"
type textarea "Spoke t TOM TO PICK UP PARTS AT SHOP AND GOT TO LOCATION Toaster is down and no…"
type textarea "x"
type textarea "Spoke to TOM TO PICK UP PARTS AT SHOP AND GOT TO LOCATION Toaster is down and n…"
type textarea "x"
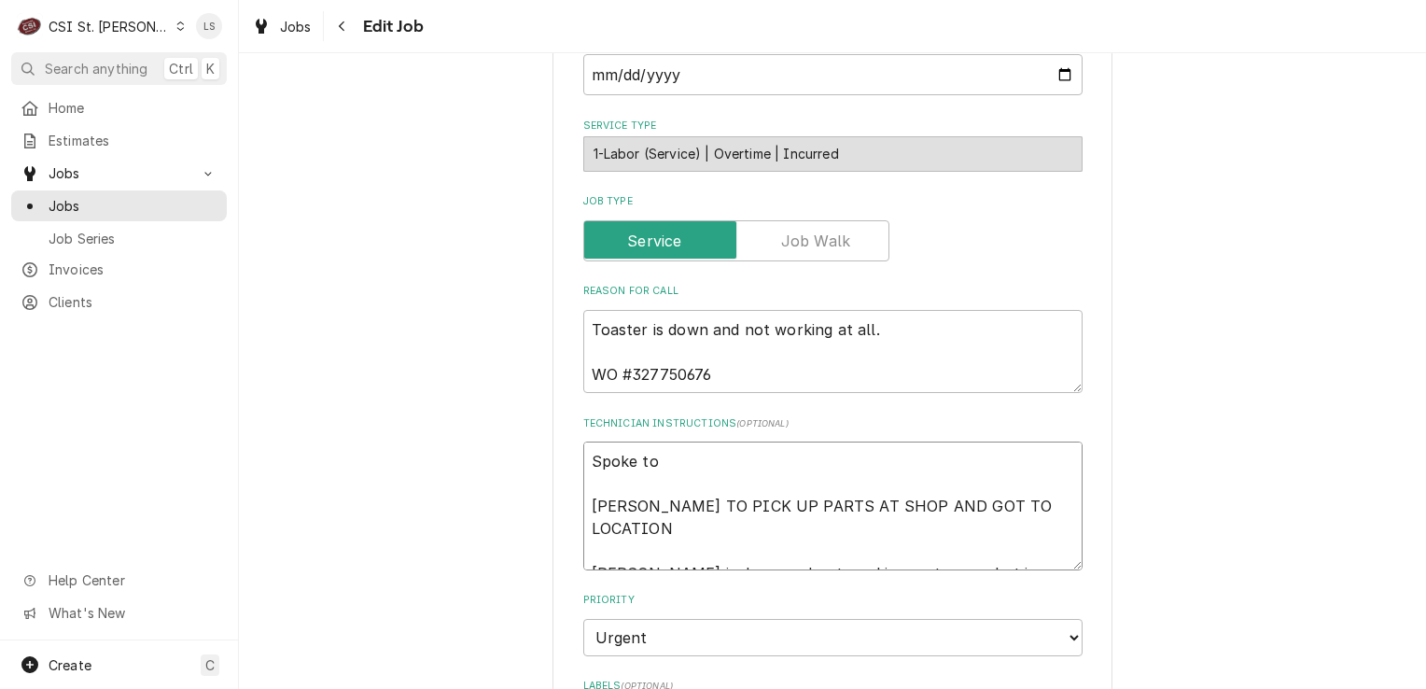
type textarea "Spoke to TOM TO PICK UP PARTS AT SHOP AND GOT TO LOCATION Toaster is down and n…"
type textarea "x"
type textarea "Spoke to J TOM TO PICK UP PARTS AT SHOP AND GOT TO LOCATION Toaster is down and…"
type textarea "x"
type textarea "Spoke to Je TOM TO PICK UP PARTS AT SHOP AND GOT TO LOCATION Toaster is down an…"
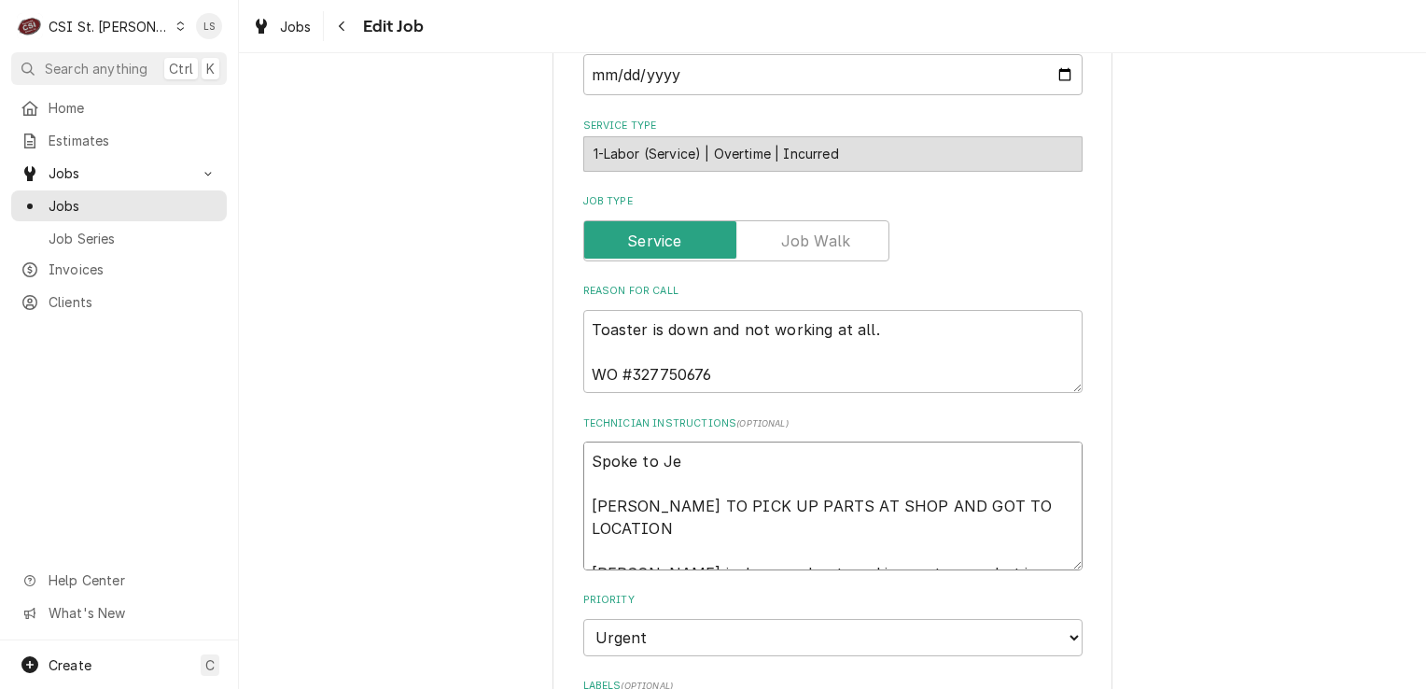
type textarea "x"
type textarea "Spoke to Jef TOM TO PICK UP PARTS AT SHOP AND GOT TO LOCATION Toaster is down a…"
type textarea "x"
type textarea "Spoke to Jeff TOM TO PICK UP PARTS AT SHOP AND GOT TO LOCATION Toaster is down …"
type textarea "x"
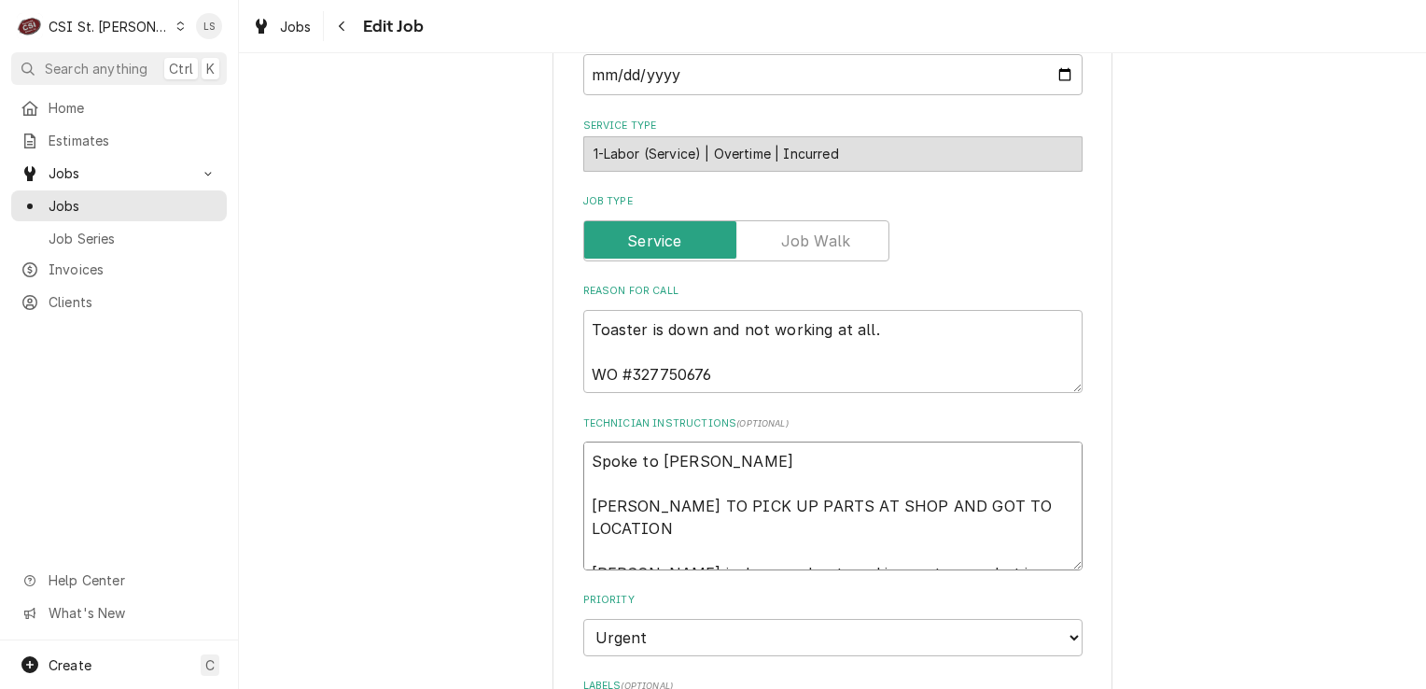
type textarea "Spoke to Jeff a TOM TO PICK UP PARTS AT SHOP AND GOT TO LOCATION Toaster is dow…"
type textarea "x"
type textarea "Spoke to Jeff an TOM TO PICK UP PARTS AT SHOP AND GOT TO LOCATION Toaster is do…"
type textarea "x"
type textarea "Spoke to Jeff and TOM TO PICK UP PARTS AT SHOP AND GOT TO LOCATION Toaster is d…"
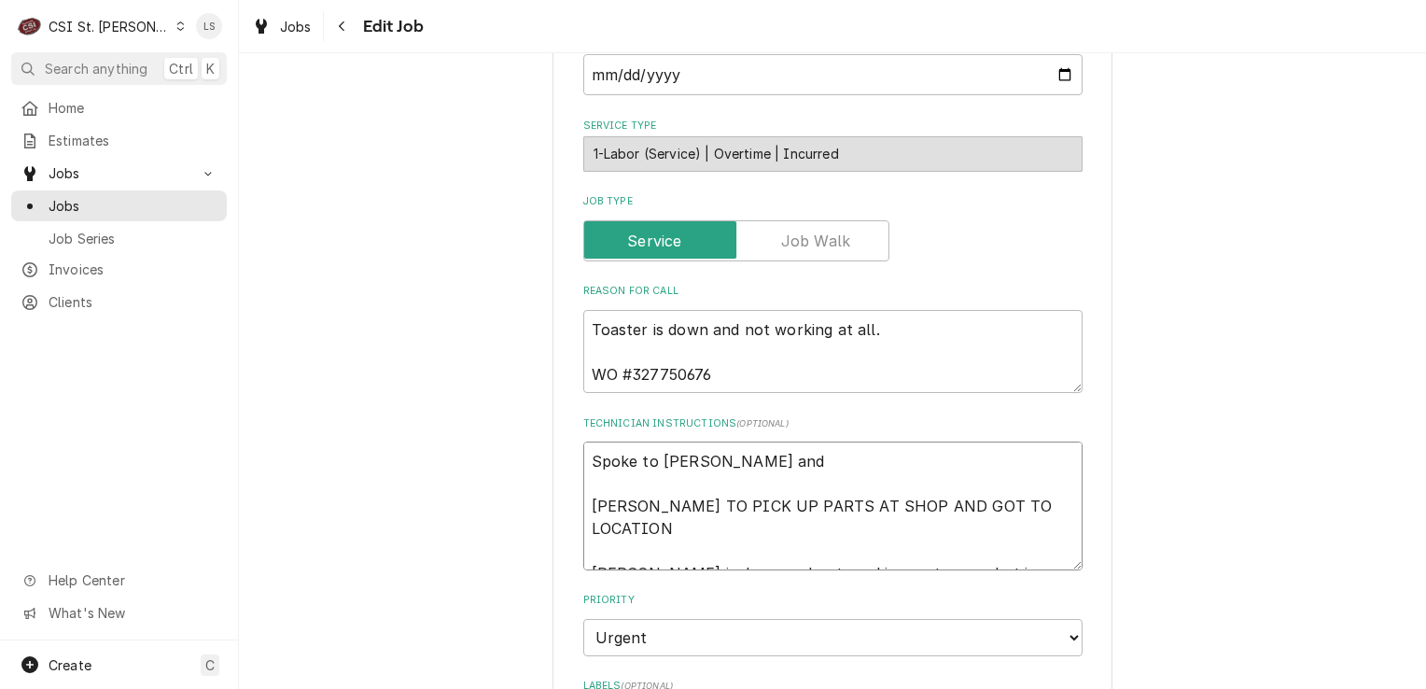
type textarea "x"
type textarea "Spoke to Jeff and c TOM TO PICK UP PARTS AT SHOP AND GOT TO LOCATION Toaster is…"
type textarea "x"
type textarea "Spoke to Jeff and co TOM TO PICK UP PARTS AT SHOP AND GOT TO LOCATION Toaster i…"
type textarea "x"
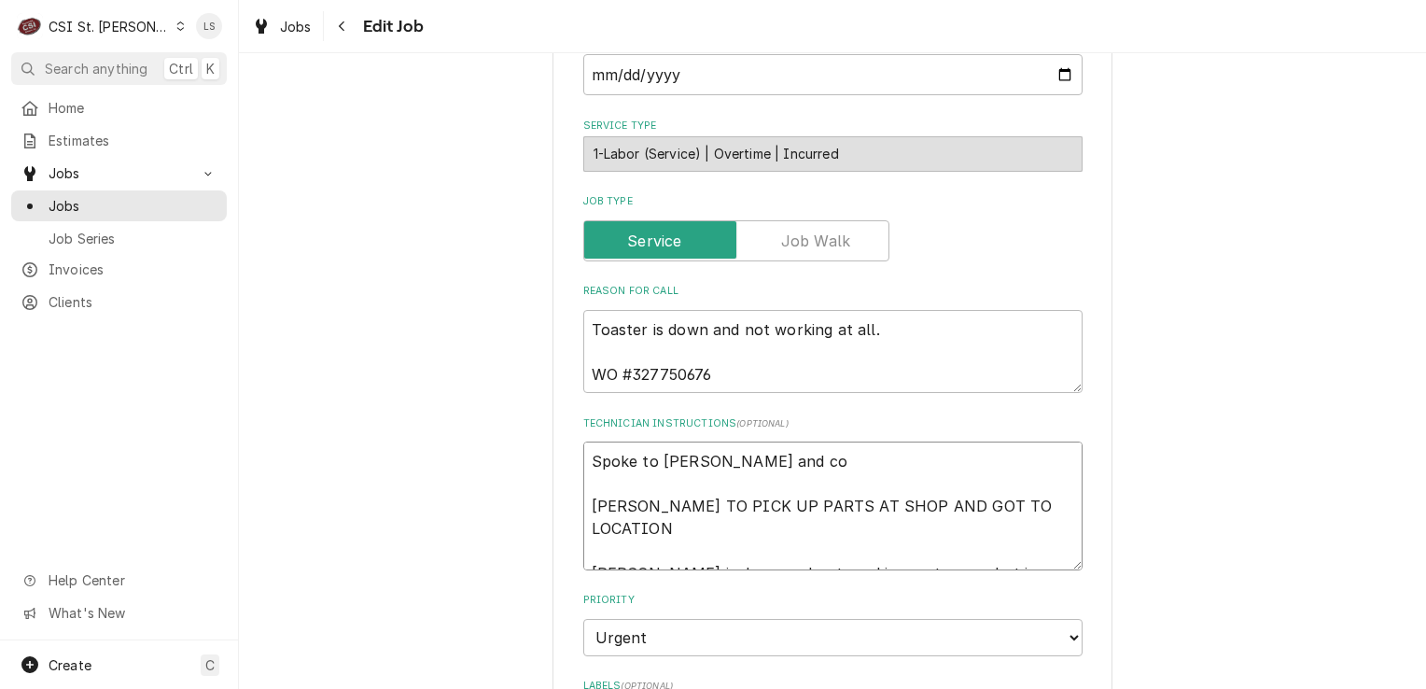
type textarea "Spoke to Jeff and con TOM TO PICK UP PARTS AT SHOP AND GOT TO LOCATION Toaster …"
type textarea "x"
type textarea "Spoke to Jeff and conf TOM TO PICK UP PARTS AT SHOP AND GOT TO LOCATION Toaster…"
type textarea "x"
type textarea "Spoke to Jeff and confir TOM TO PICK UP PARTS AT SHOP AND GOT TO LOCATION Toast…"
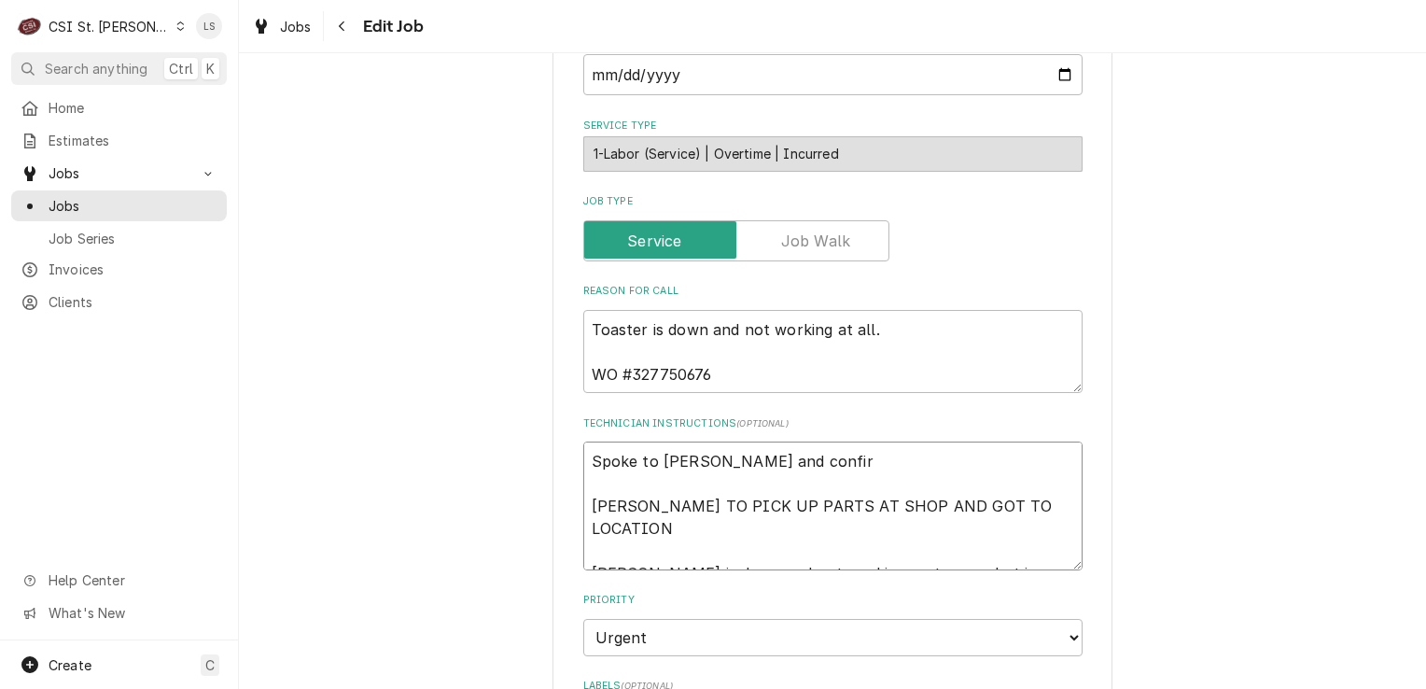
type textarea "x"
type textarea "Spoke to Jeff and confirm TOM TO PICK UP PARTS AT SHOP AND GOT TO LOCATION Toas…"
type textarea "x"
type textarea "Spoke to Jeff and confirme TOM TO PICK UP PARTS AT SHOP AND GOT TO LOCATION Toa…"
type textarea "x"
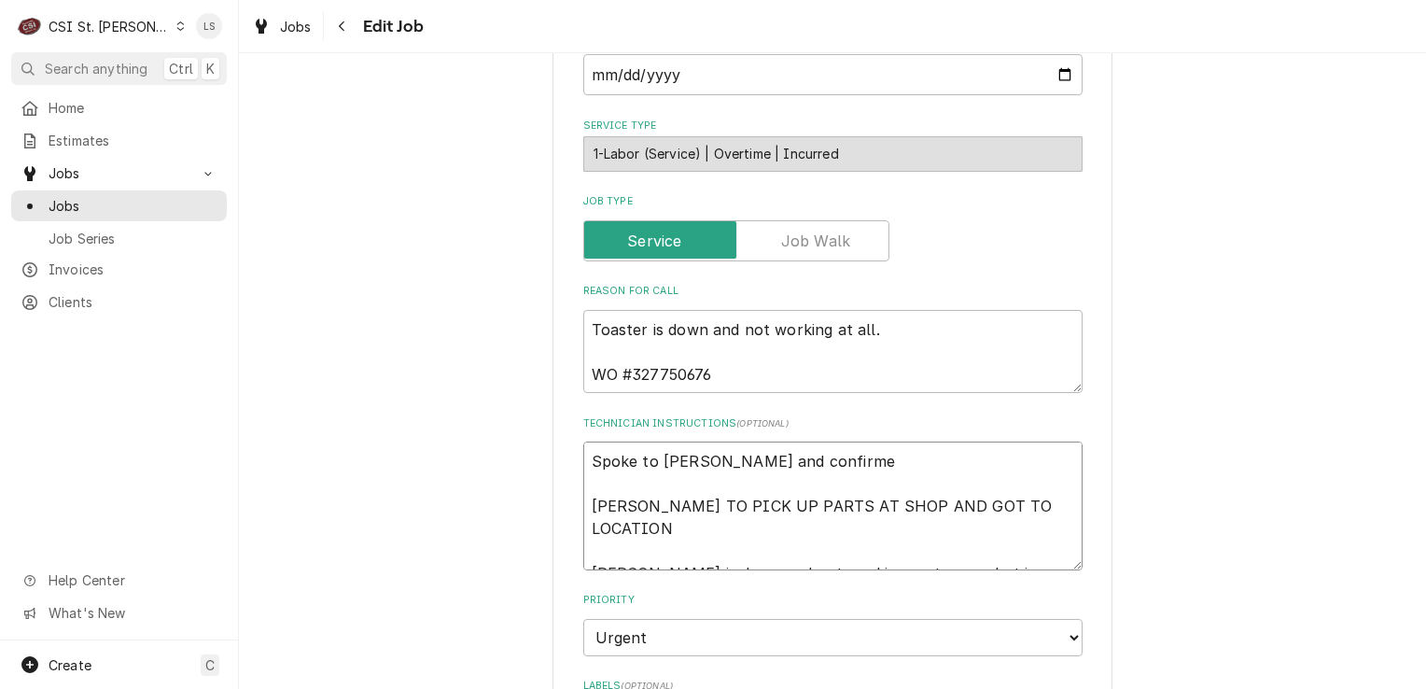
type textarea "Spoke to Jeff and confirmed TOM TO PICK UP PARTS AT SHOP AND GOT TO LOCATION To…"
type textarea "x"
type textarea "Spoke to Jeff and confirmed TOM TO PICK UP PARTS AT SHOP AND GOT TO LOCATION To…"
type textarea "x"
type textarea "Spoke to Jeff and confirmed fo TOM TO PICK UP PARTS AT SHOP AND GOT TO LOCATION…"
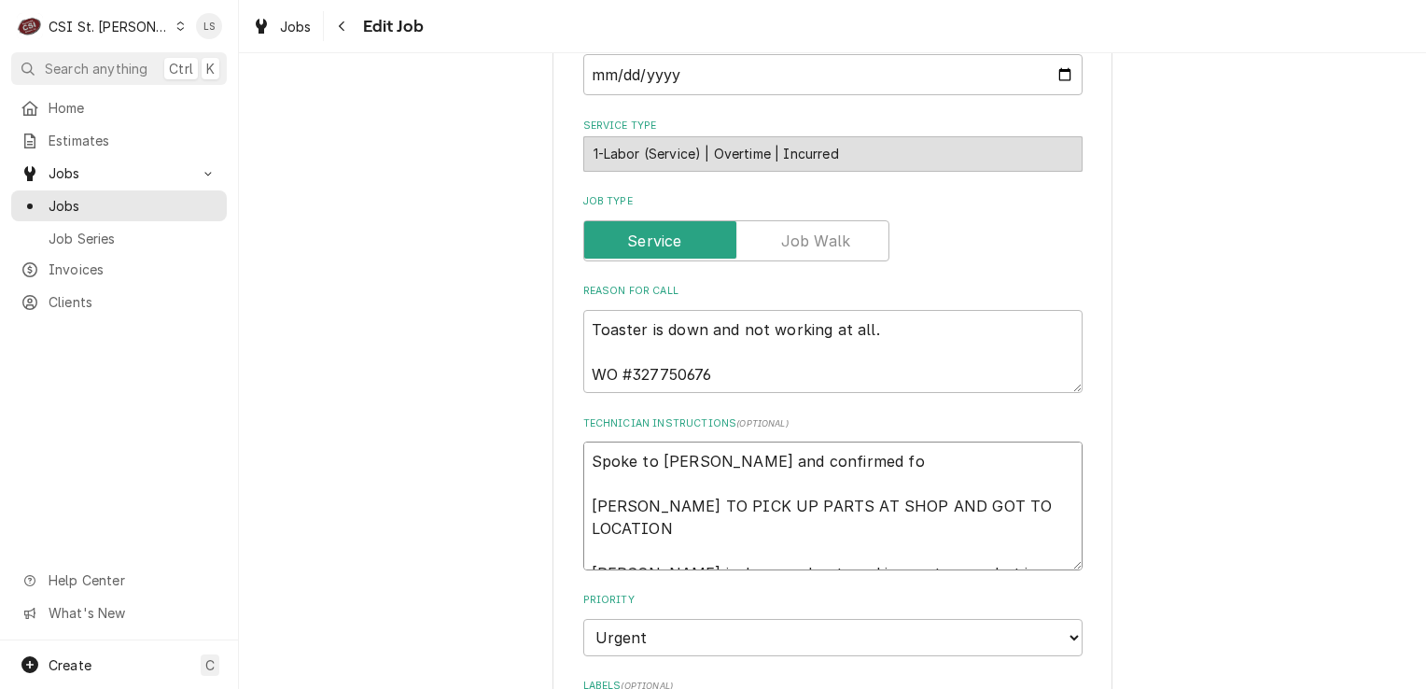
type textarea "x"
type textarea "Spoke to Jeff and confirmed for TOM TO PICK UP PARTS AT SHOP AND GOT TO LOCATIO…"
type textarea "x"
type textarea "Spoke to Jeff and confirmed for TOM TO PICK UP PARTS AT SHOP AND GOT TO LOCATIO…"
type textarea "x"
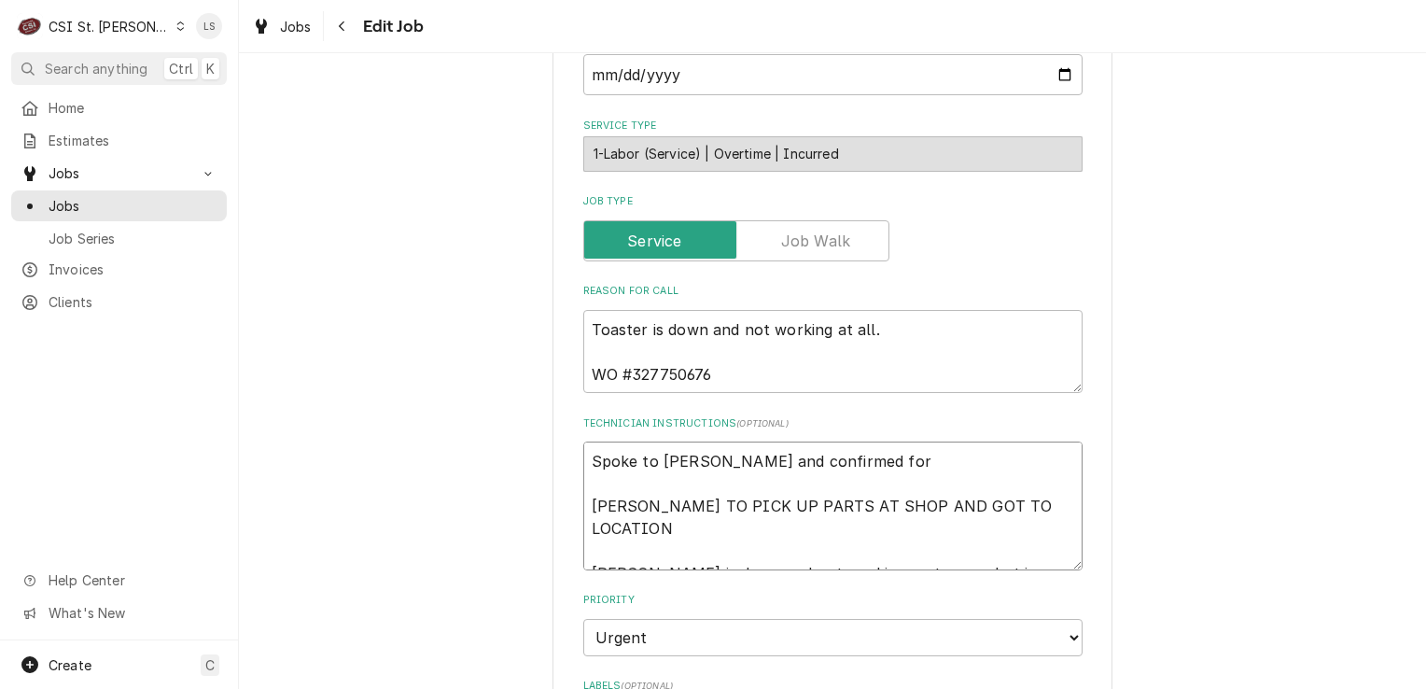
type textarea "Spoke to Jeff and confirmed for T TOM TO PICK UP PARTS AT SHOP AND GOT TO LOCAT…"
type textarea "x"
type textarea "Spoke to Jeff and confirmed for Tu TOM TO PICK UP PARTS AT SHOP AND GOT TO LOCA…"
type textarea "x"
type textarea "Spoke to Jeff and confirmed for Tue TOM TO PICK UP PARTS AT SHOP AND GOT TO LOC…"
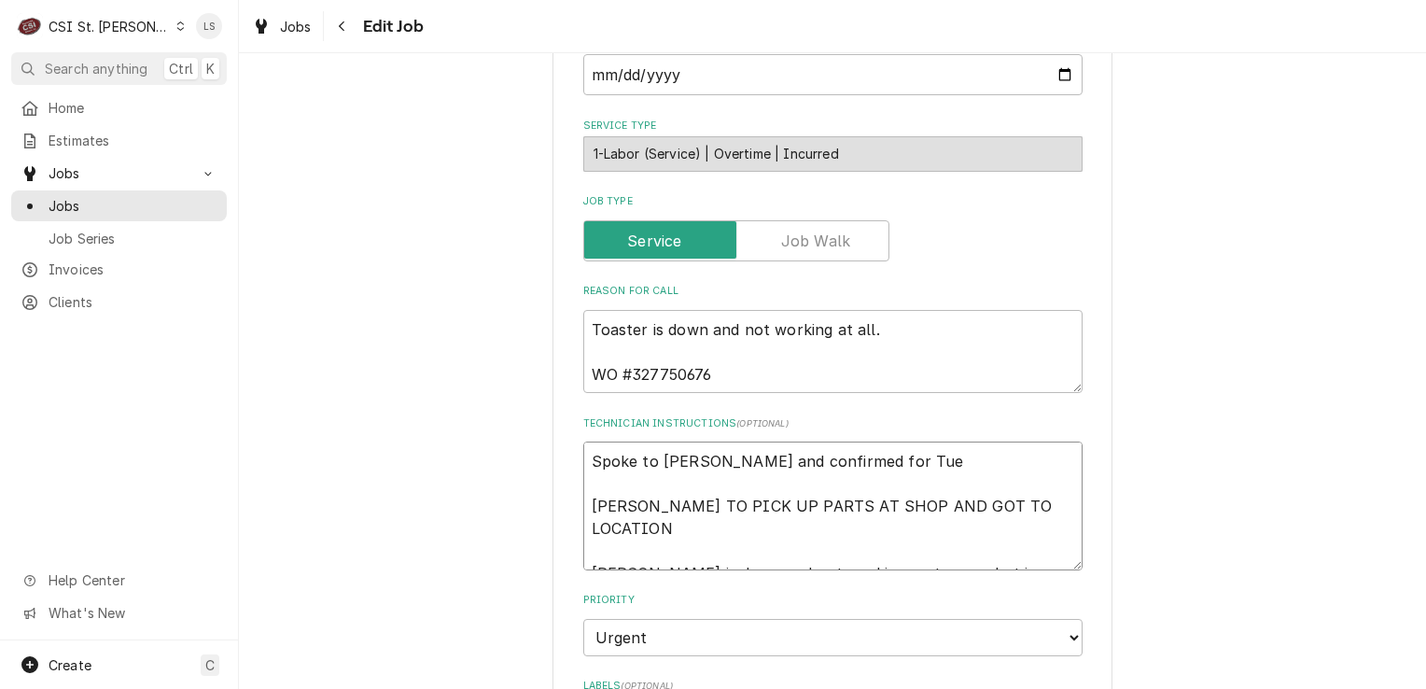
type textarea "x"
type textarea "Spoke to Jeff and confirmed for Tues TOM TO PICK UP PARTS AT SHOP AND GOT TO LO…"
type textarea "x"
type textarea "Spoke to Jeff and confirmed for Tuesd TOM TO PICK UP PARTS AT SHOP AND GOT TO L…"
type textarea "x"
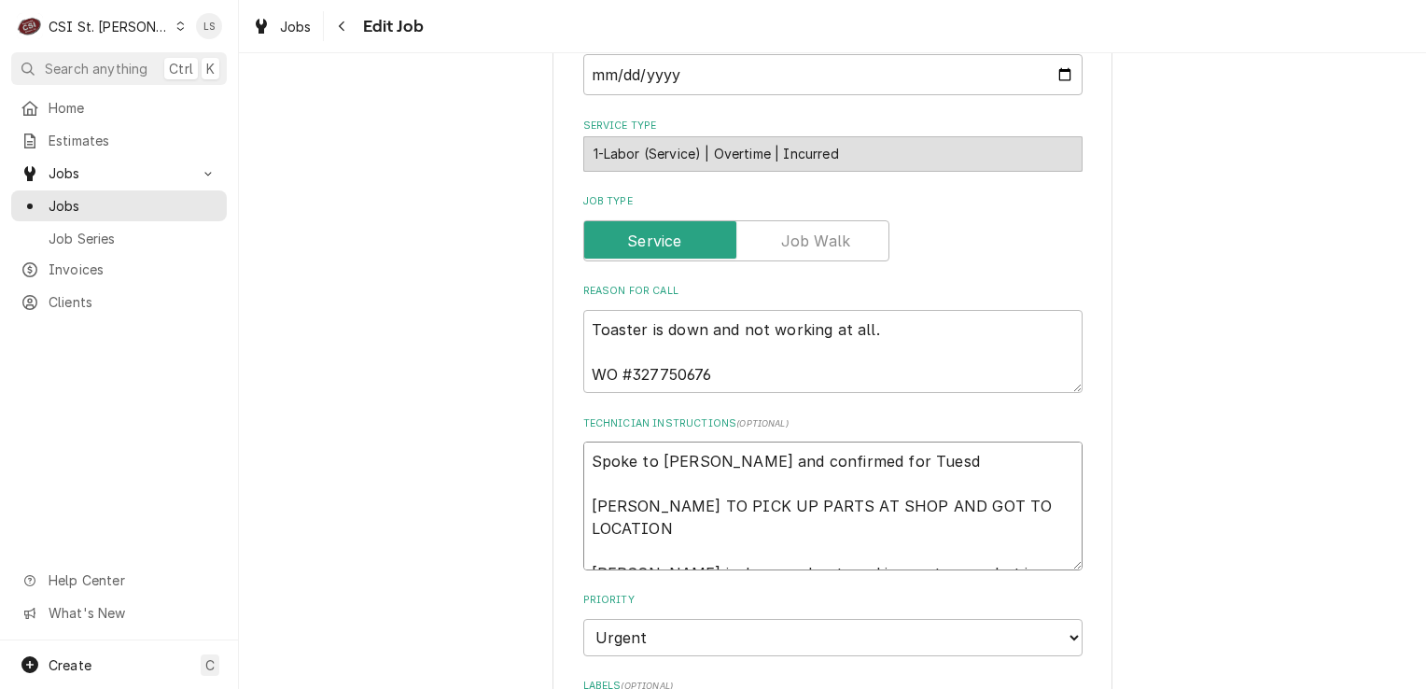
type textarea "Spoke to Jeff and confirmed for Tuesda TOM TO PICK UP PARTS AT SHOP AND GOT TO …"
type textarea "x"
type textarea "Spoke to Jeff and confirmed for Tuesday TOM TO PICK UP PARTS AT SHOP AND GOT TO…"
type textarea "x"
type textarea "Spoke to Jeff and confirmed for Tuesday TOM TO PICK UP PARTS AT SHOP AND GOT TO…"
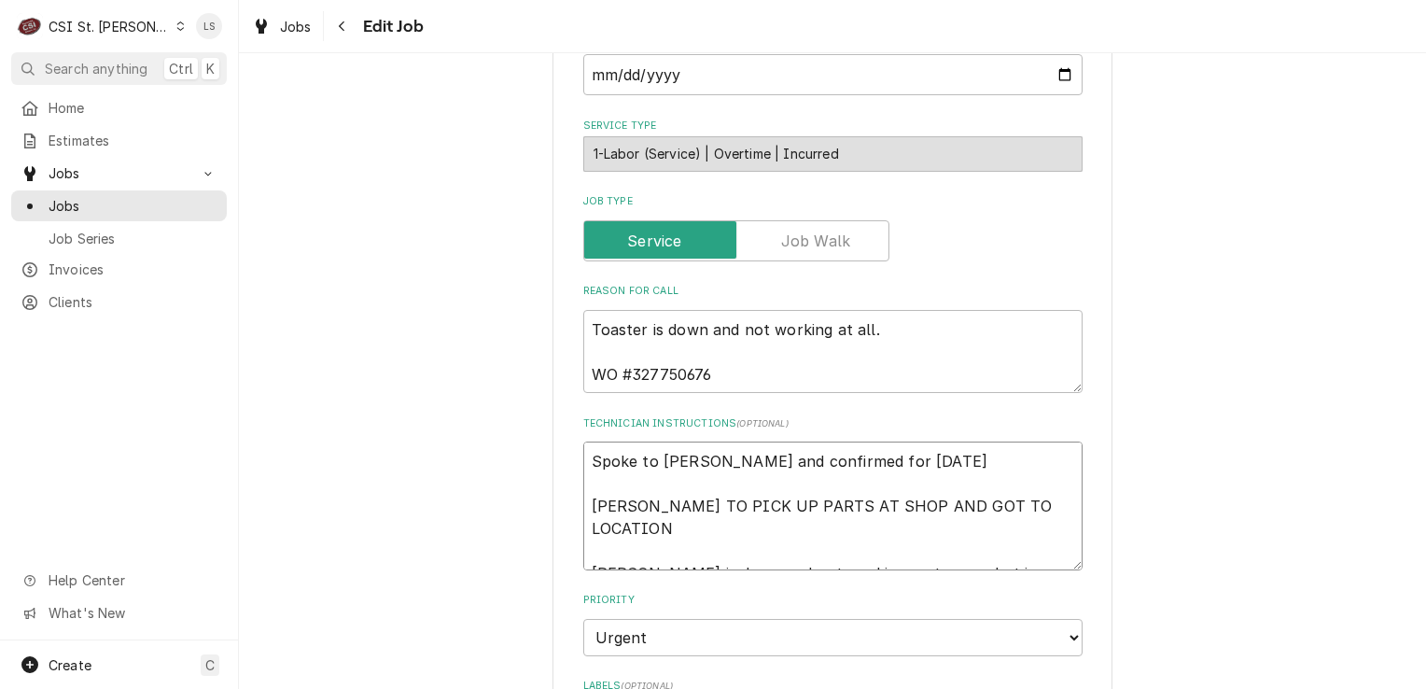
type textarea "x"
type textarea "Spoke to Jeff and confirmed for Tuesday 1 TOM TO PICK UP PARTS AT SHOP AND GOT …"
type textarea "x"
type textarea "Spoke to Jeff and confirmed for Tuesday 10 TOM TO PICK UP PARTS AT SHOP AND GOT…"
type textarea "x"
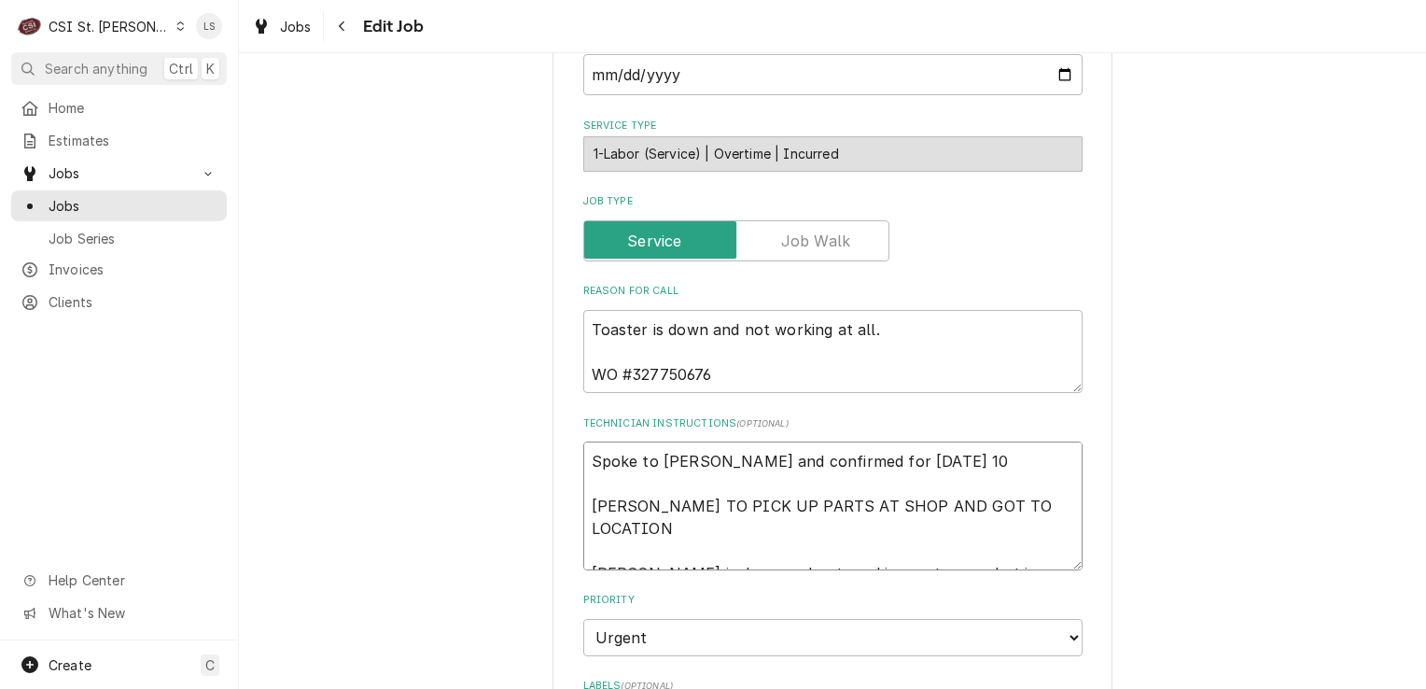
type textarea "Spoke to Jeff and confirmed for Tuesday 10/ TOM TO PICK UP PARTS AT SHOP AND GO…"
type textarea "x"
type textarea "Spoke to Jeff and confirmed for Tuesday 10/7 TOM TO PICK UP PARTS AT SHOP AND G…"
type textarea "x"
type textarea "Spoke to Jeff and confirmed for Tuesday 10/7 TOM TO PICK UP PARTS AT SHOP AND G…"
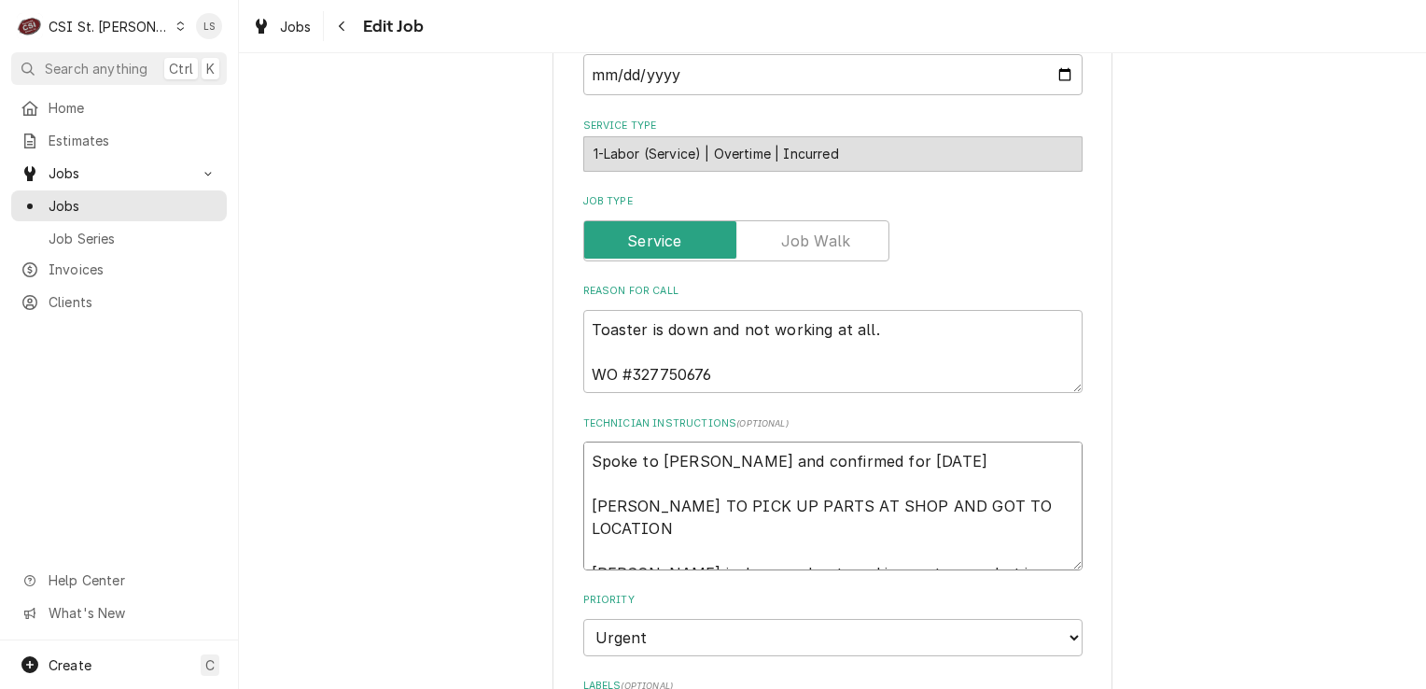
type textarea "x"
type textarea "Spoke to Jeff and confirmed for Tuesday 10/7 a TOM TO PICK UP PARTS AT SHOP AND…"
type textarea "x"
type textarea "Spoke to Jeff and confirmed for Tuesday 10/7 at TOM TO PICK UP PARTS AT SHOP AN…"
type textarea "x"
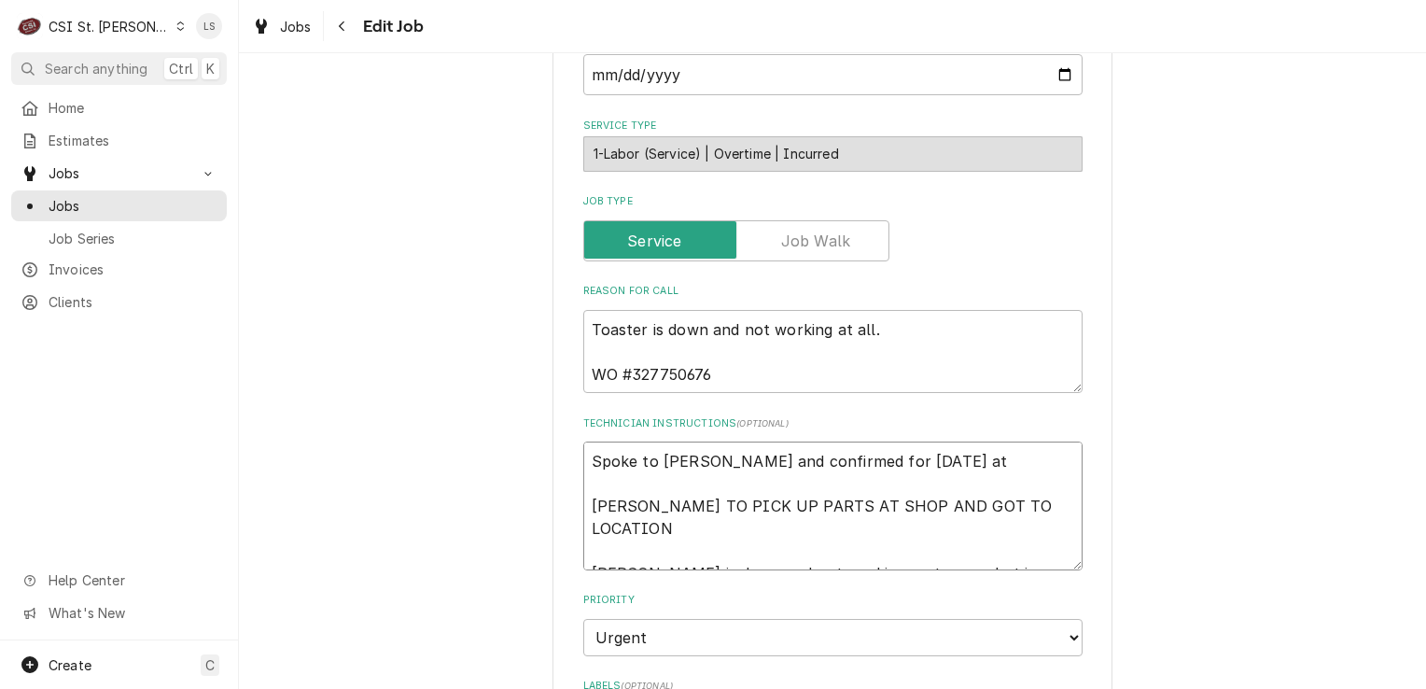
type textarea "Spoke to Jeff and confirmed for Tuesday 10/7 at TOM TO PICK UP PARTS AT SHOP AN…"
type textarea "x"
type textarea "Spoke to Jeff and confirmed for Tuesday 10/7 at 7 TOM TO PICK UP PARTS AT SHOP …"
type textarea "x"
type textarea "Spoke to Jeff and confirmed for Tuesday 10/7 at 7: TOM TO PICK UP PARTS AT SHOP…"
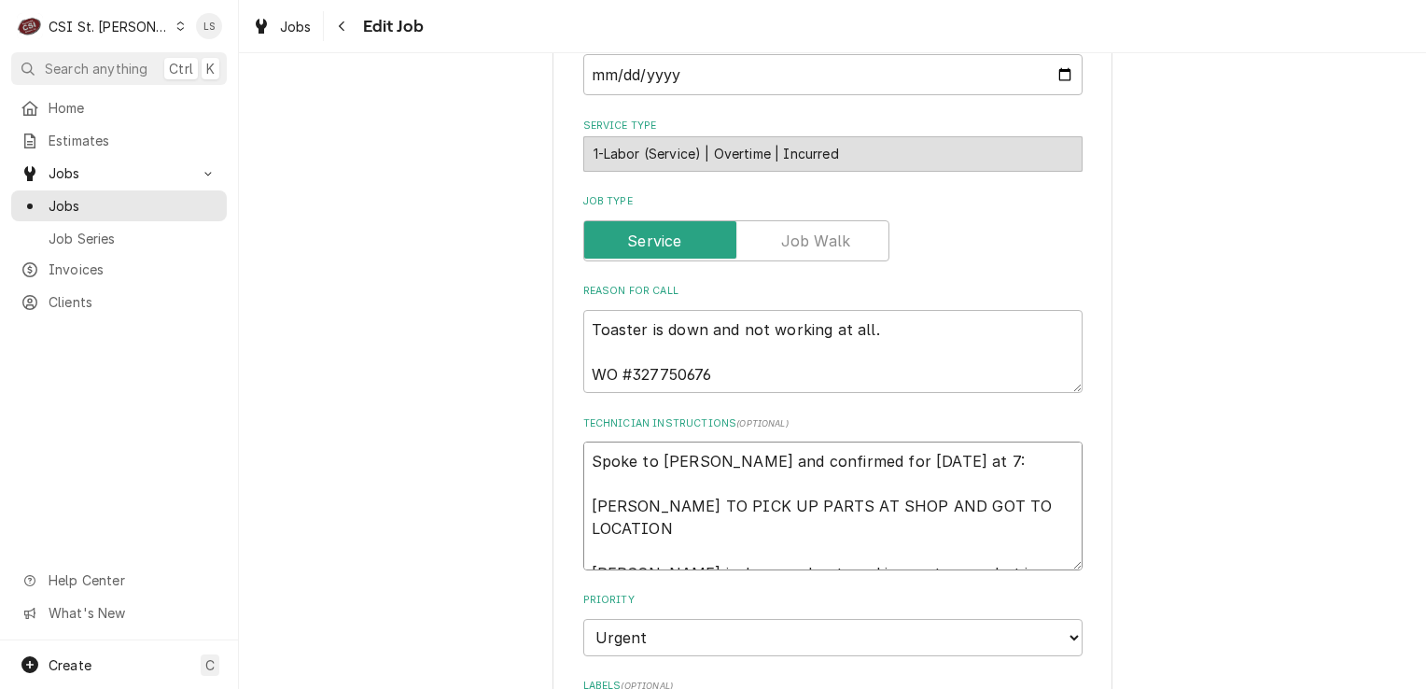
type textarea "x"
type textarea "Spoke to Jeff and confirmed for Tuesday 10/7 at 7:30 TOM TO PICK UP PARTS AT SH…"
type textarea "x"
type textarea "Spoke to Jeff and confirmed for Tuesday 10/7 at 7:30am TOM TO PICK UP PARTS AT …"
type textarea "x"
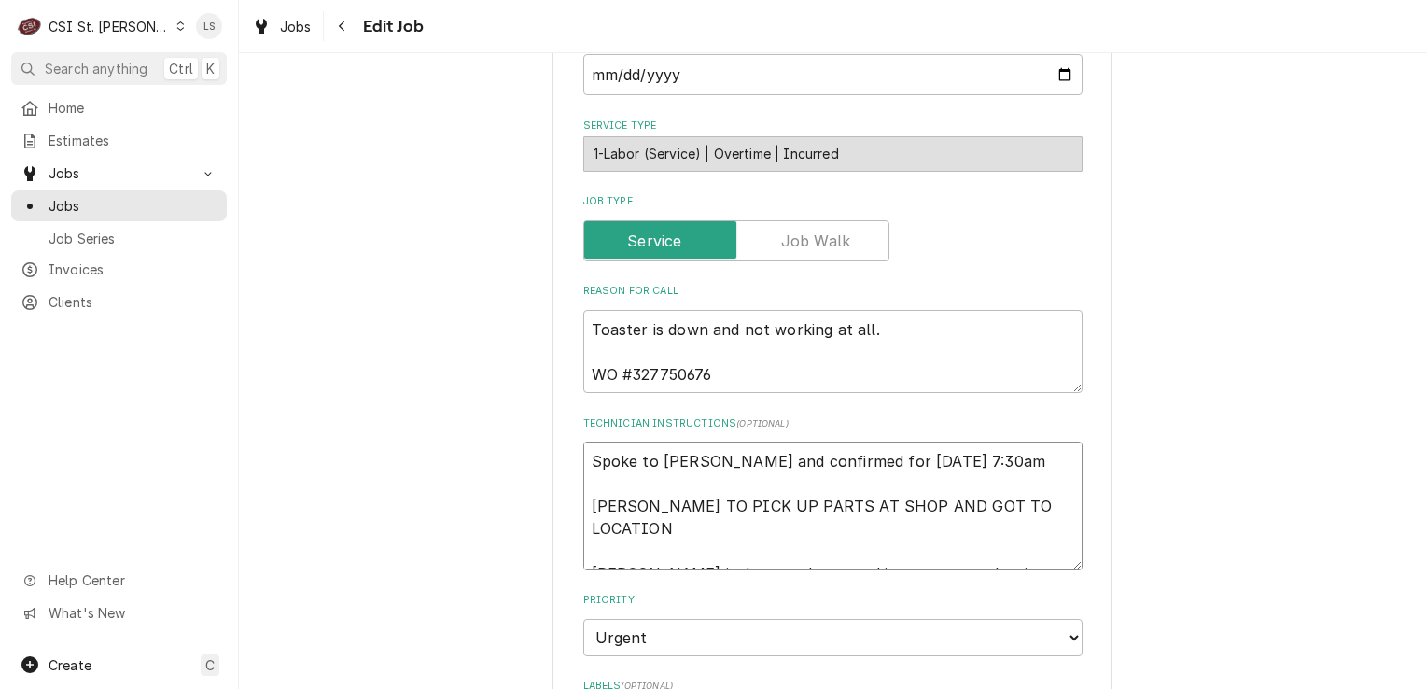
type textarea "Spoke to Jeff and confirmed for Tuesday 10/7 at 7:30am TOM TO PICK UP PARTS AT …"
type textarea "x"
type textarea "Spoke to Jeff and confirmed for Tuesday 10/7 at 7:30am - TOM TO PICK UP PARTS A…"
type textarea "x"
type textarea "Spoke to Jeff and confirmed for Tuesday 10/7 at 7:30am - TOM TO PICK UP PARTS A…"
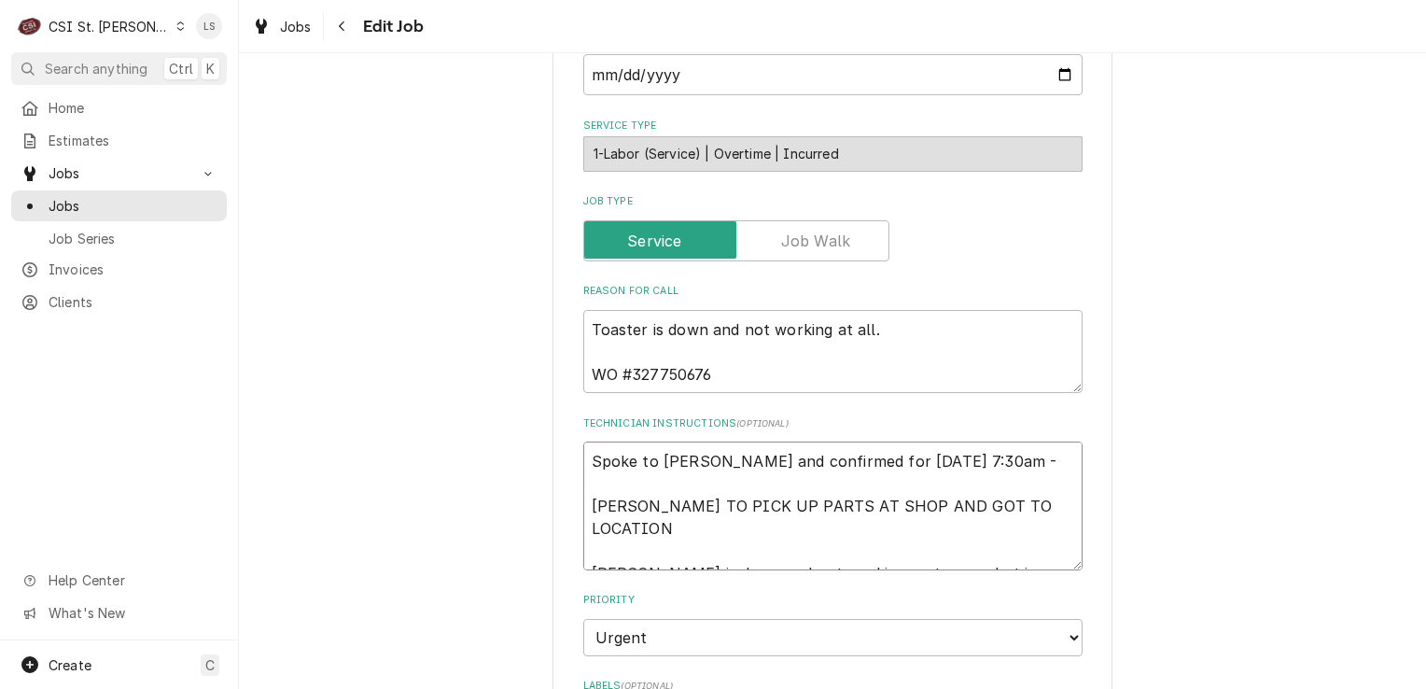
type textarea "x"
type textarea "Spoke to Jeff and confirmed for Tuesday 10/7 at 7:30am - L TOM TO PICK UP PARTS…"
type textarea "x"
type textarea "Spoke to Jeff and confirmed for Tuesday 10/7 at 7:30am - LS TOM TO PICK UP PART…"
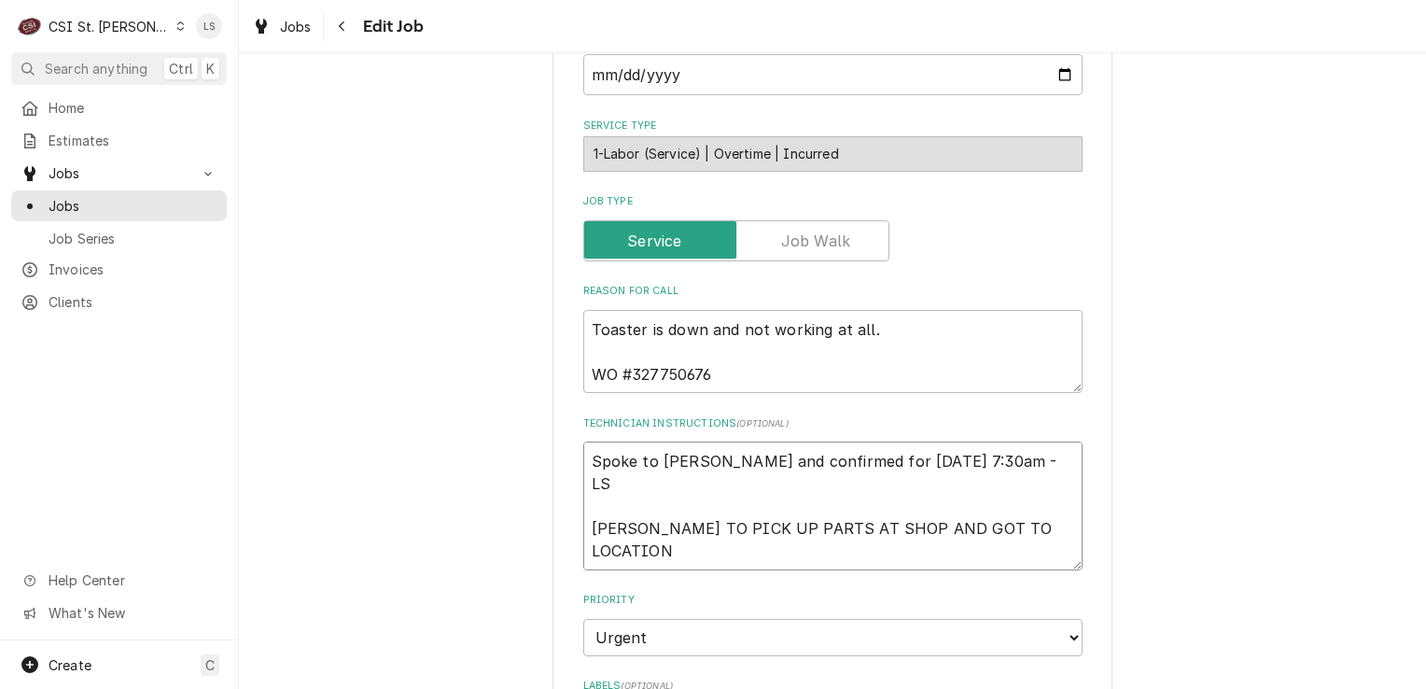
type textarea "x"
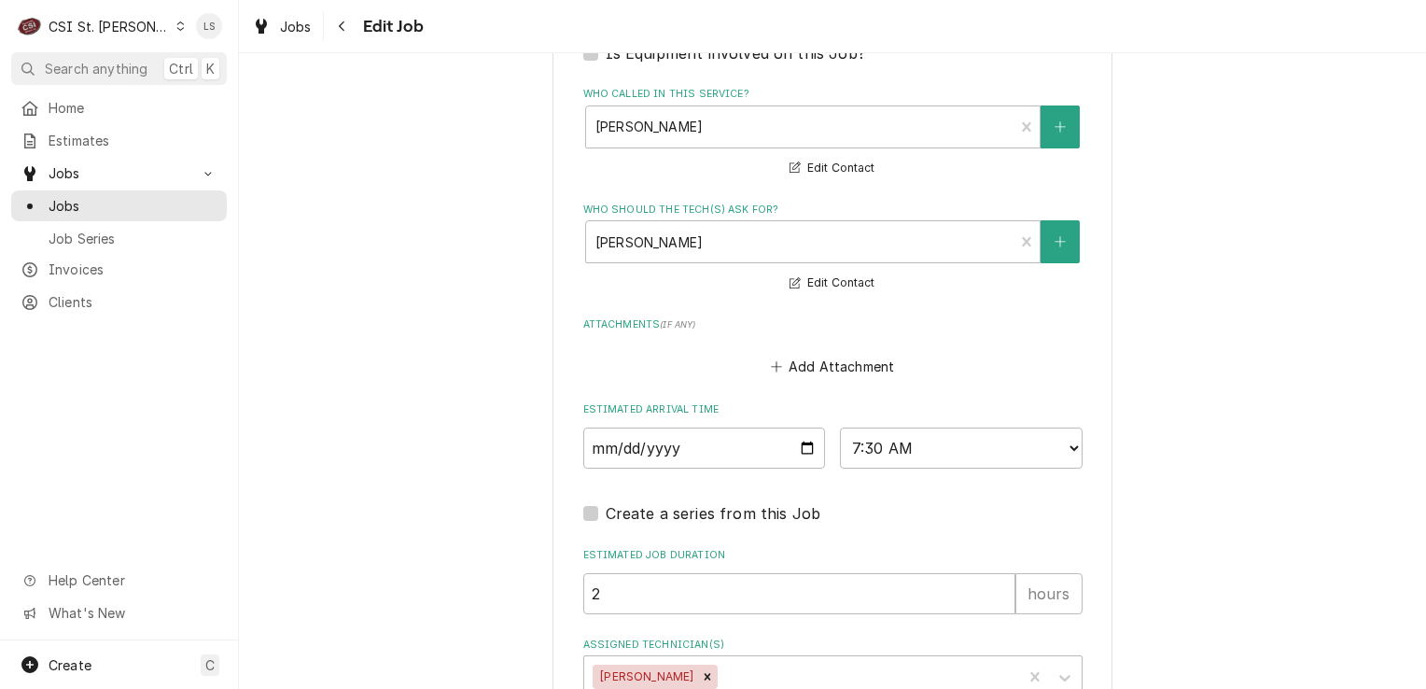
scroll to position [1680, 0]
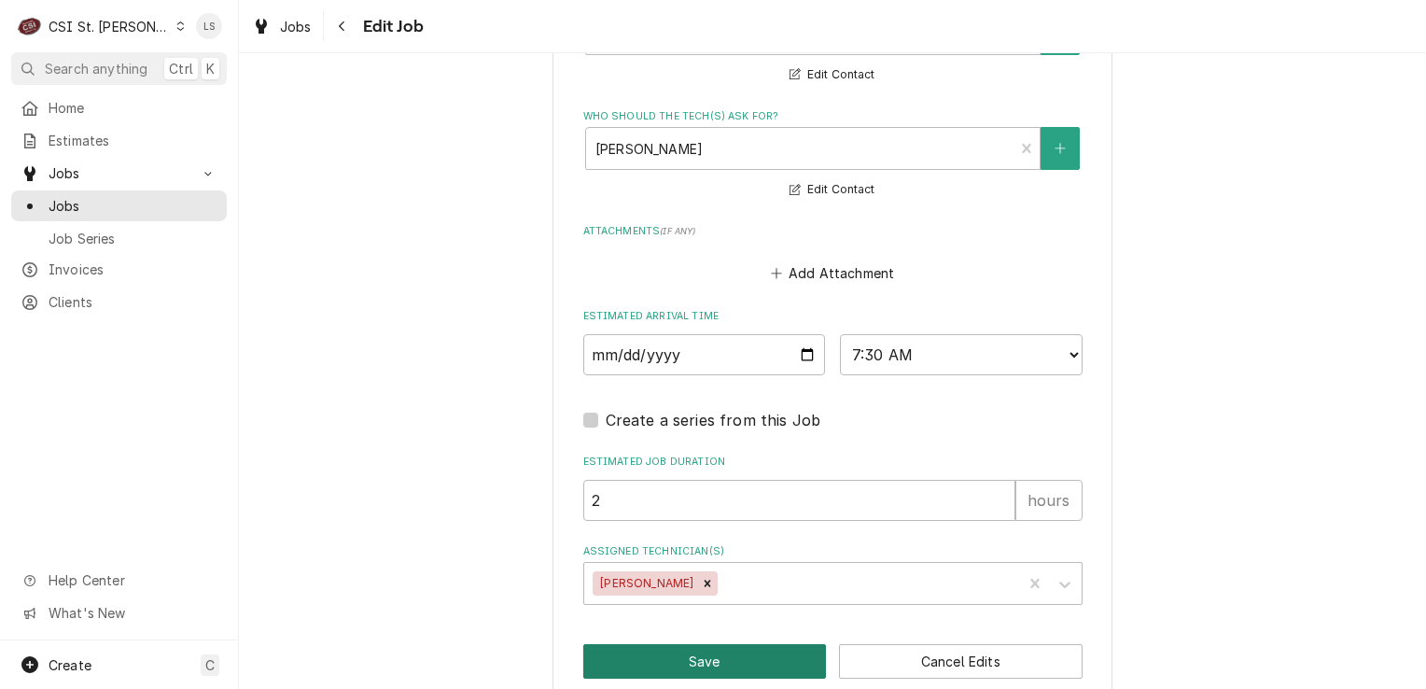
type textarea "Spoke to Jeff and confirmed for Tuesday 10/7 at 7:30am - LS TOM TO PICK UP PART…"
click at [681, 644] on button "Save" at bounding box center [705, 661] width 244 height 35
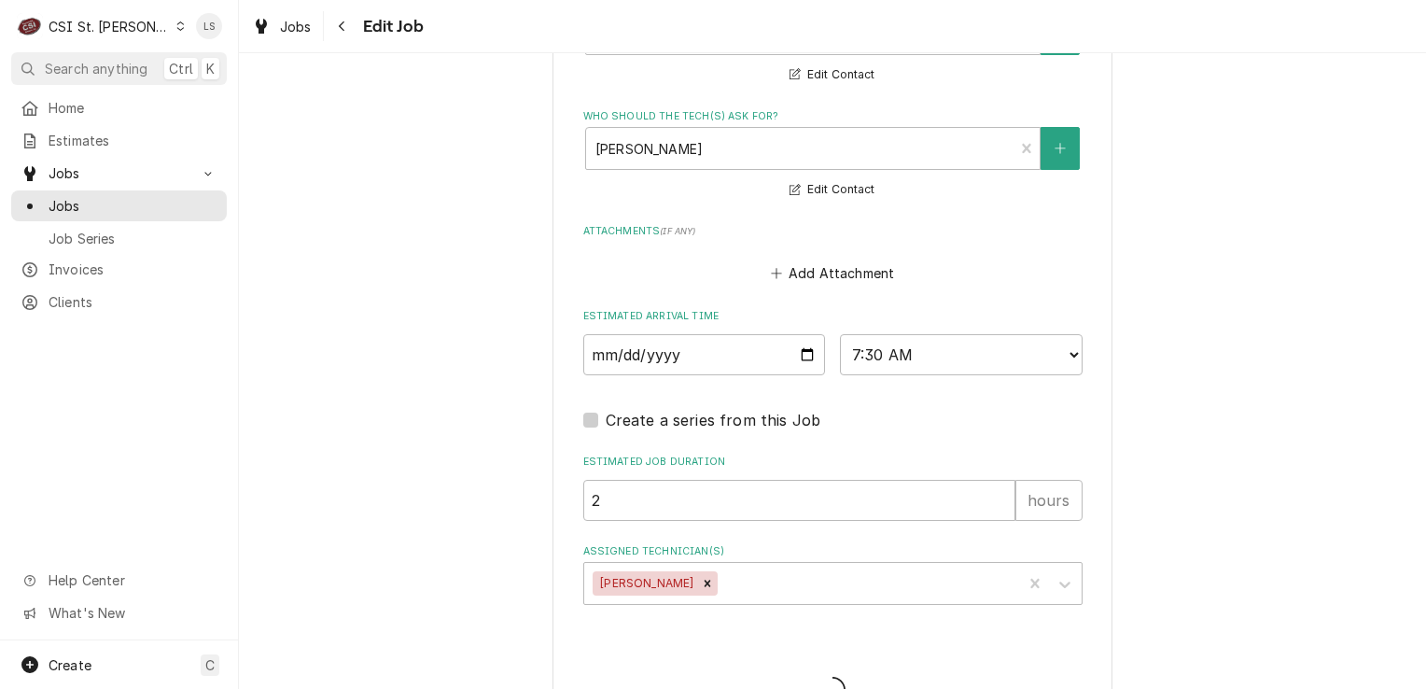
type textarea "x"
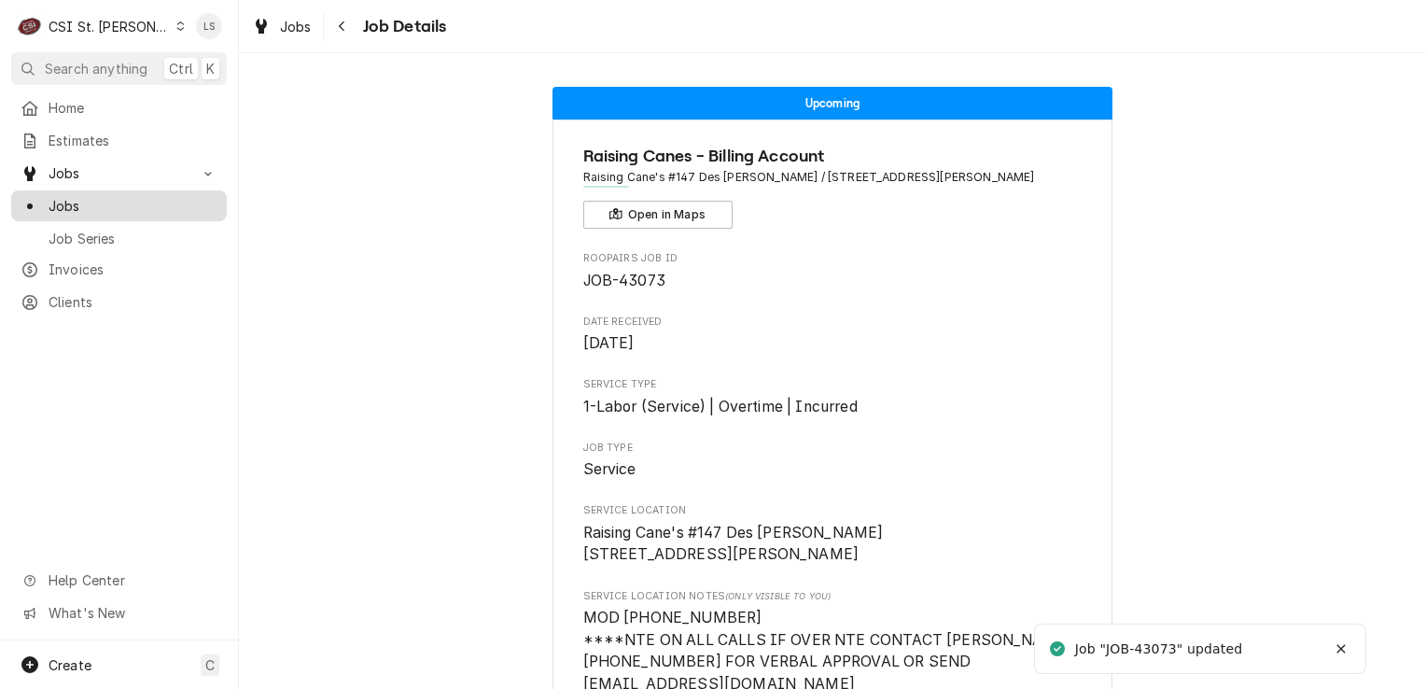
click at [121, 204] on span "Jobs" at bounding box center [133, 206] width 169 height 20
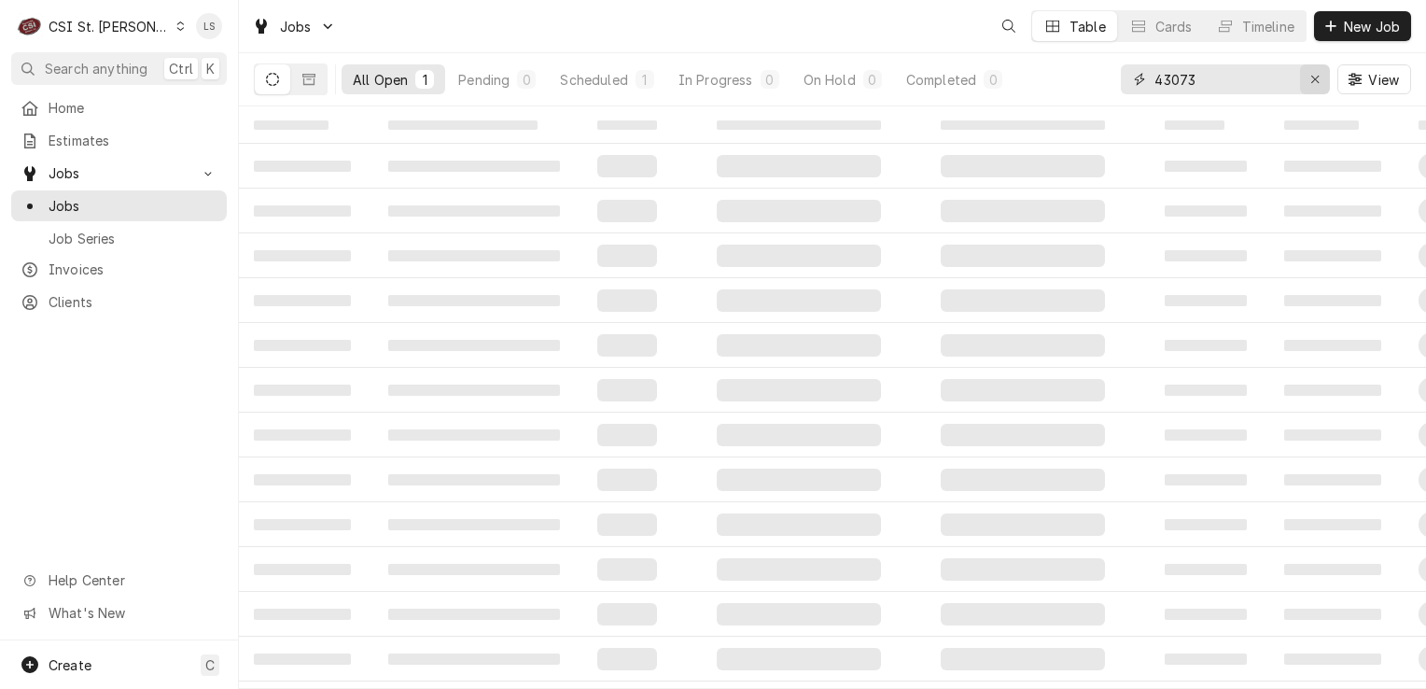
click at [1306, 80] on div "Erase input" at bounding box center [1315, 79] width 19 height 19
paste input "42809"
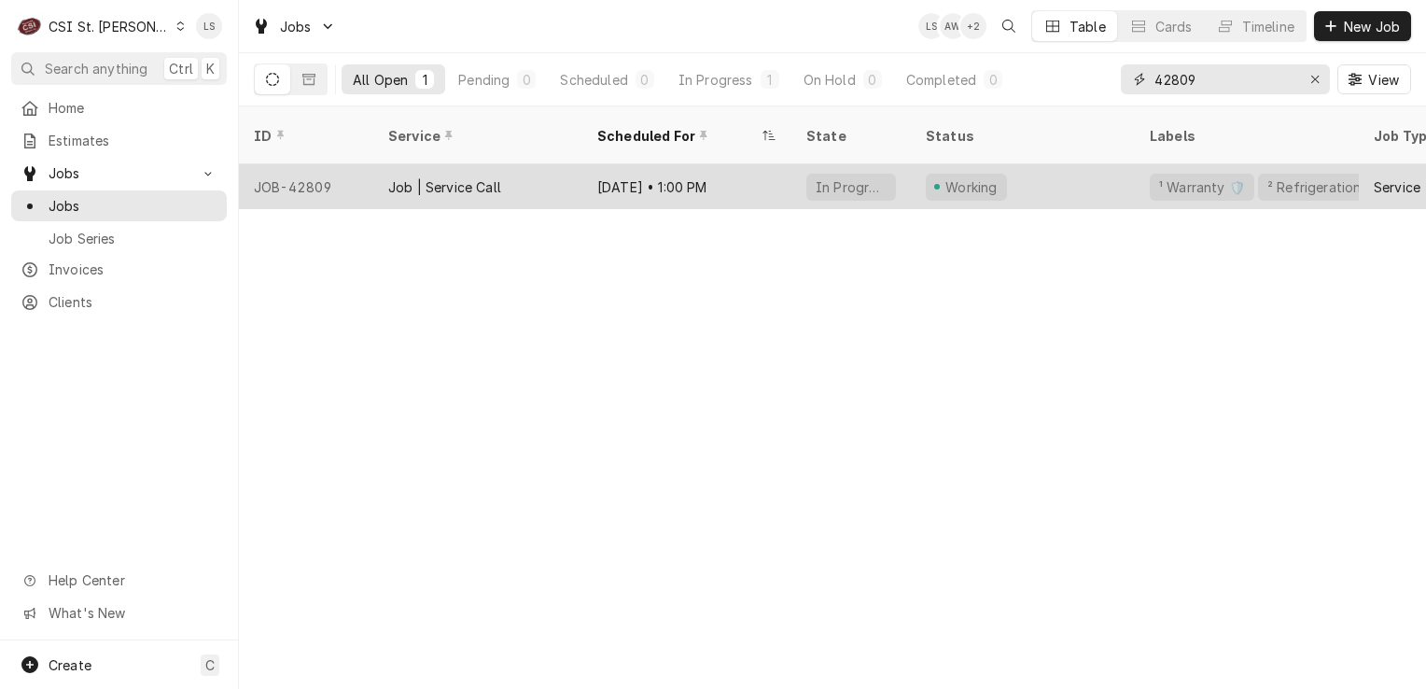
type input "42809"
click at [316, 170] on div "JOB-42809" at bounding box center [306, 186] width 134 height 45
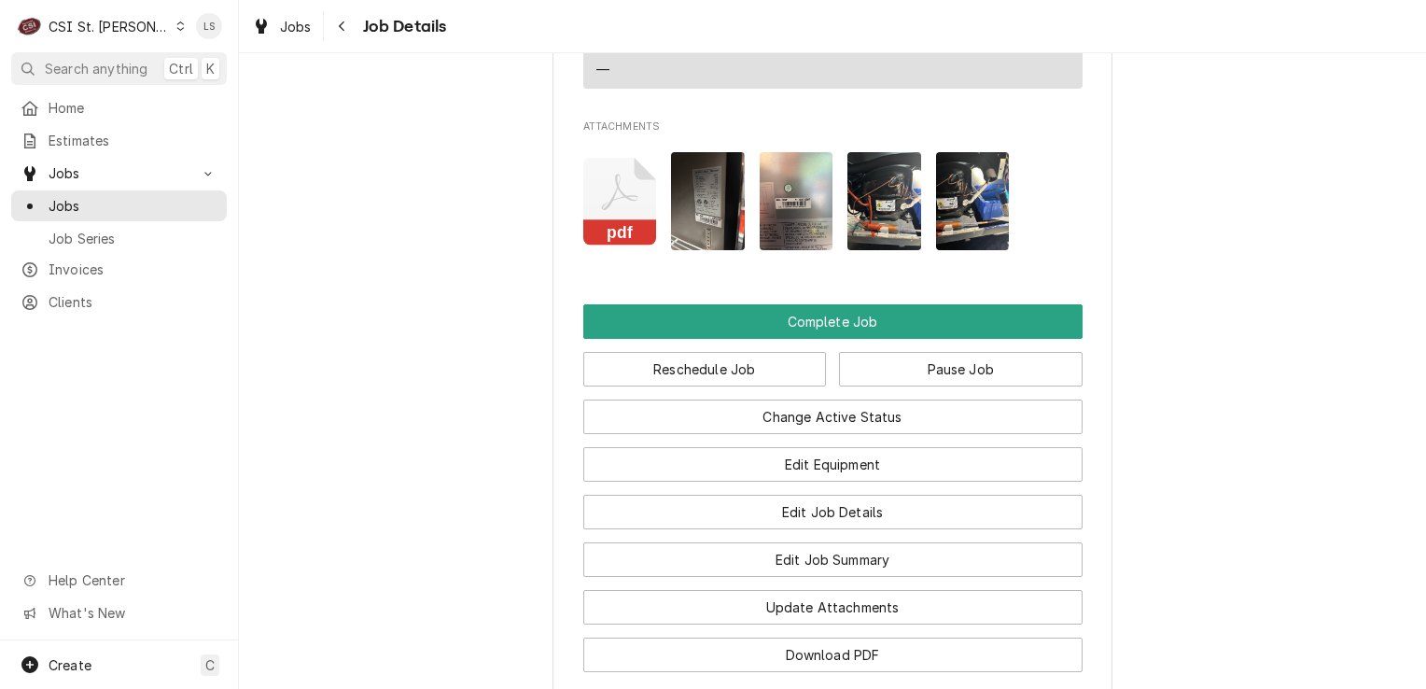
scroll to position [2623, 0]
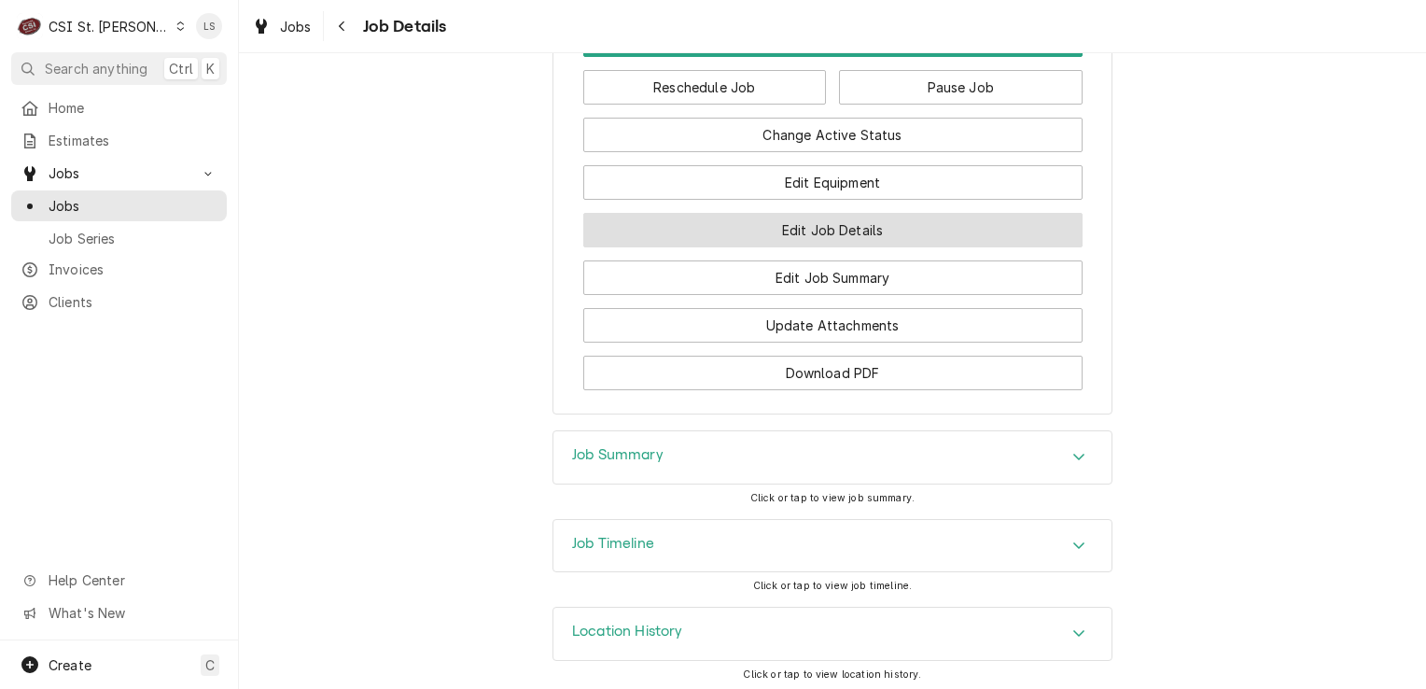
click at [851, 233] on button "Edit Job Details" at bounding box center [832, 230] width 499 height 35
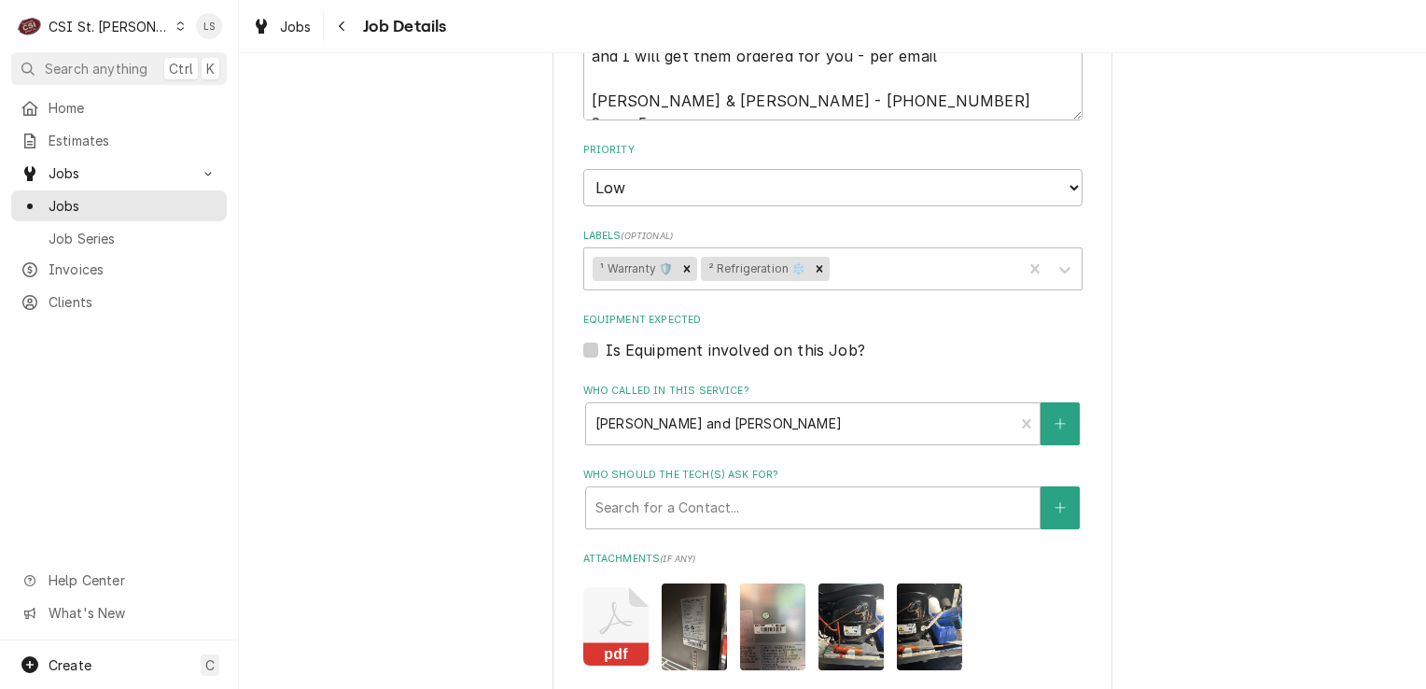
scroll to position [1027, 0]
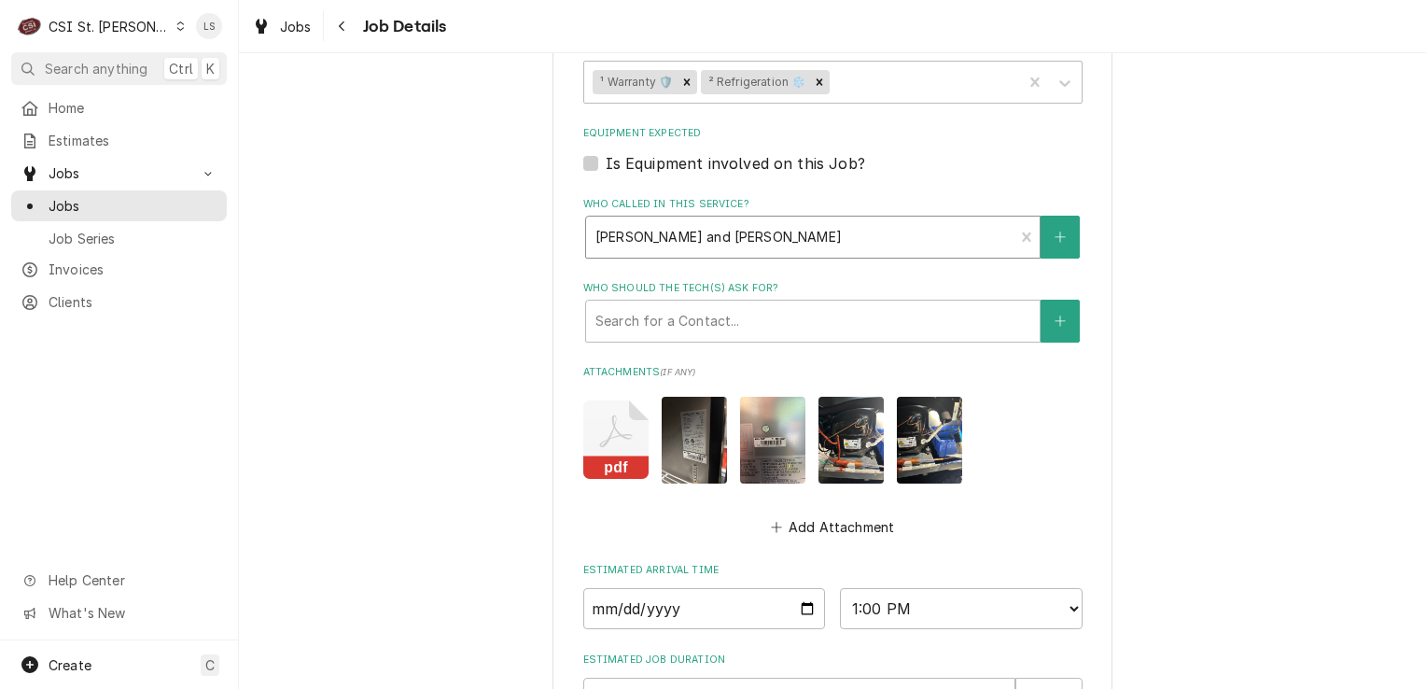
click at [624, 238] on div "Who called in this service?" at bounding box center [801, 237] width 410 height 34
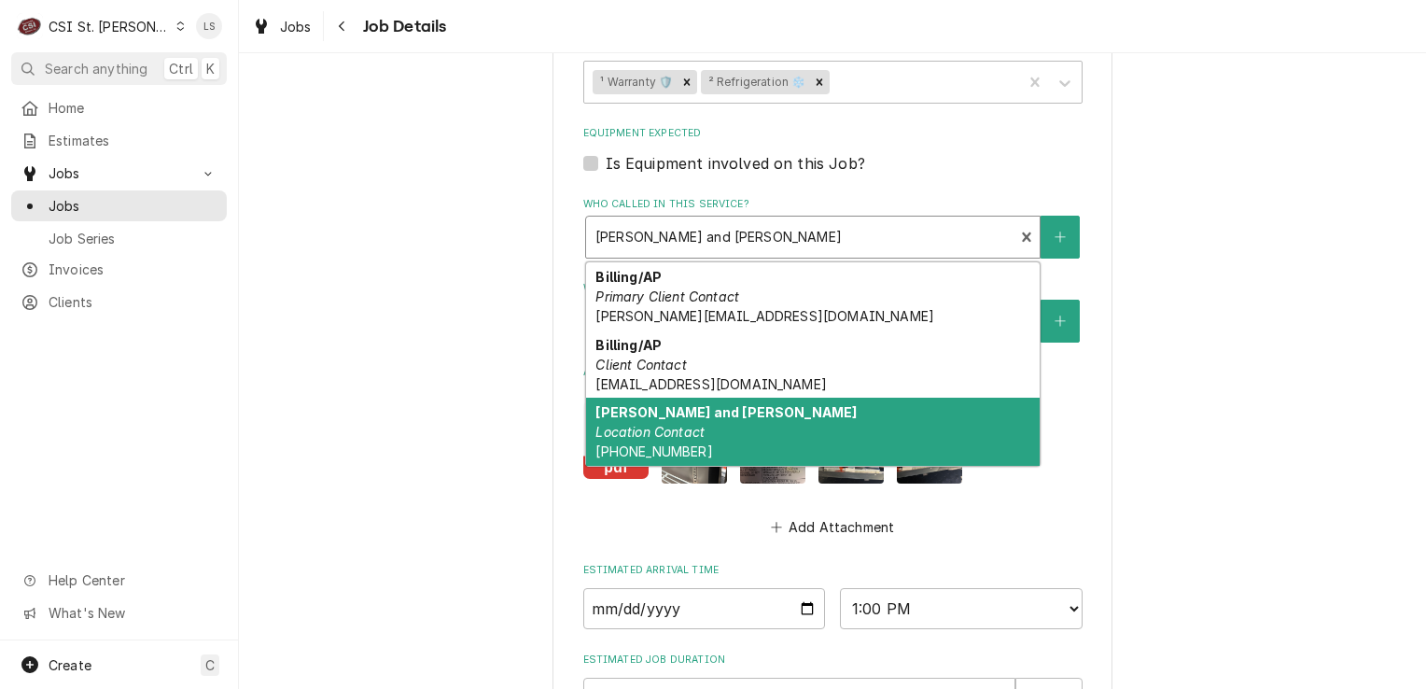
click at [704, 436] on div "[PERSON_NAME] and [PERSON_NAME] Contact [PHONE_NUMBER]" at bounding box center [813, 432] width 454 height 68
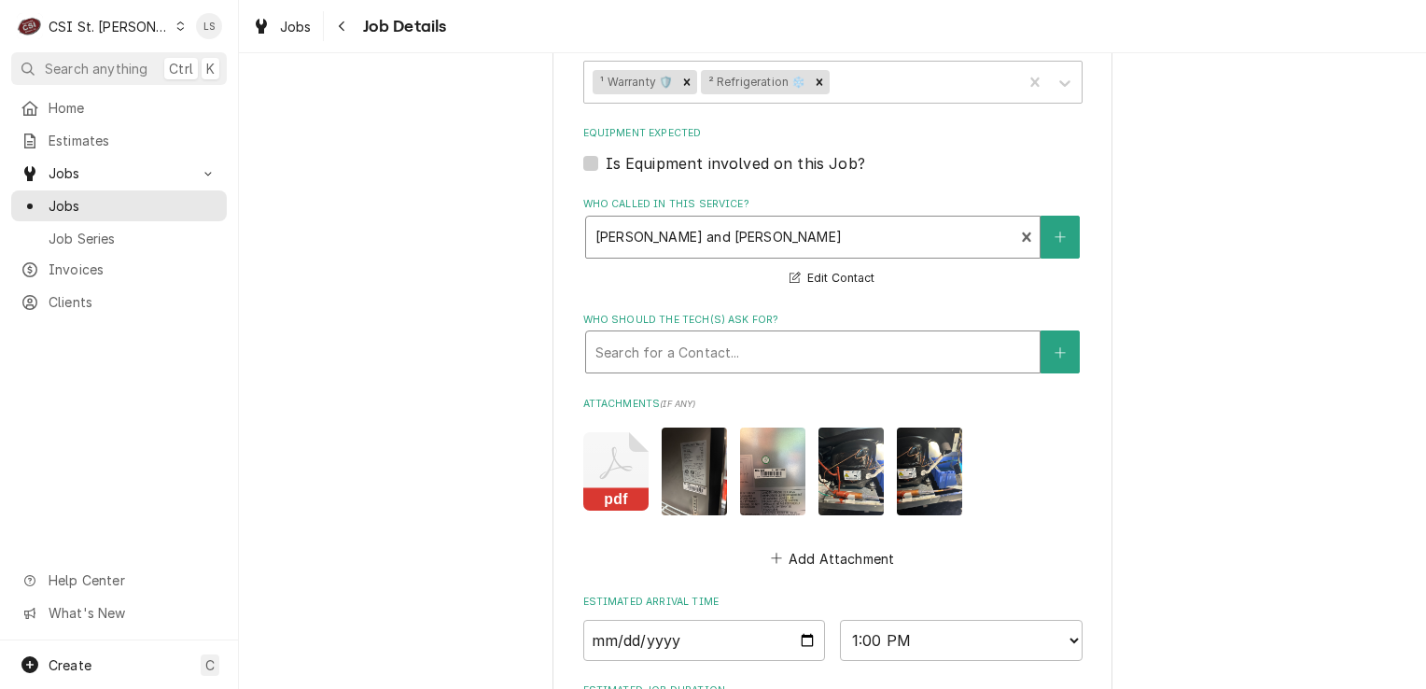
click at [657, 342] on div "Who should the tech(s) ask for?" at bounding box center [813, 352] width 435 height 34
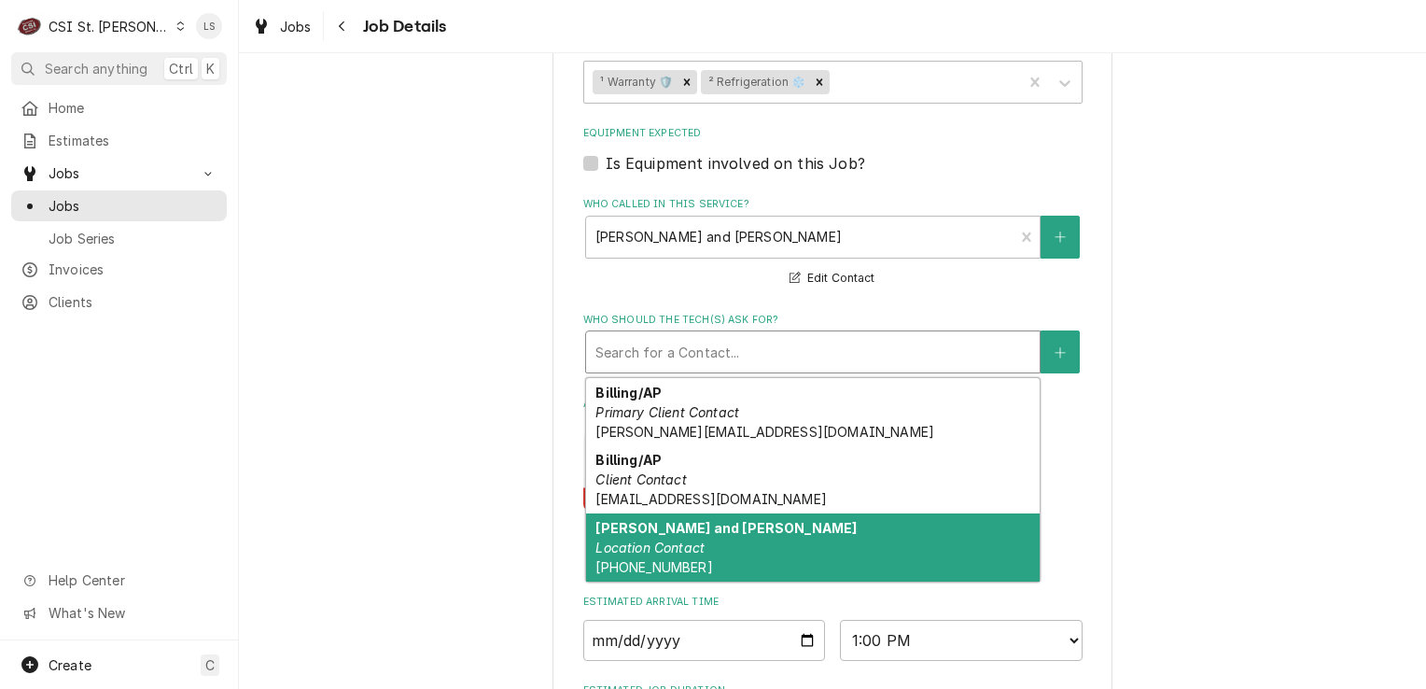
click at [646, 527] on strong "[PERSON_NAME] and [PERSON_NAME]" at bounding box center [726, 528] width 261 height 16
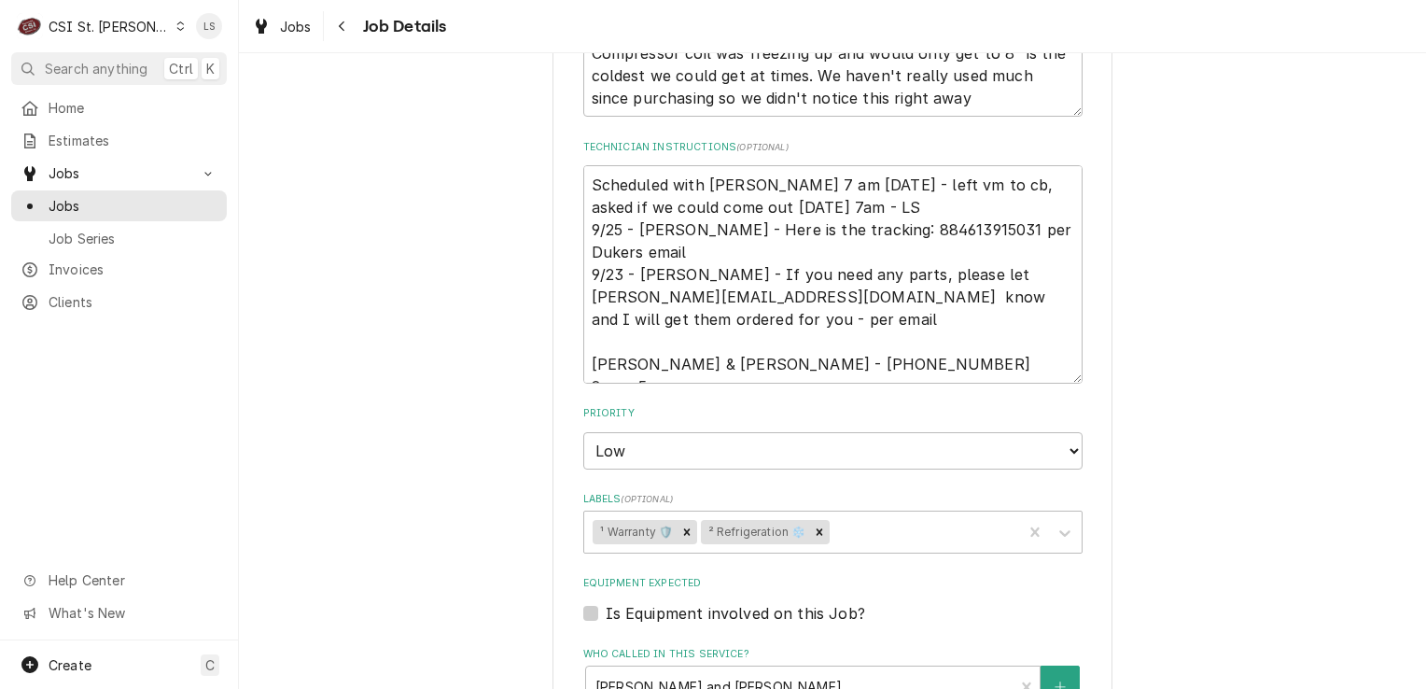
scroll to position [467, 0]
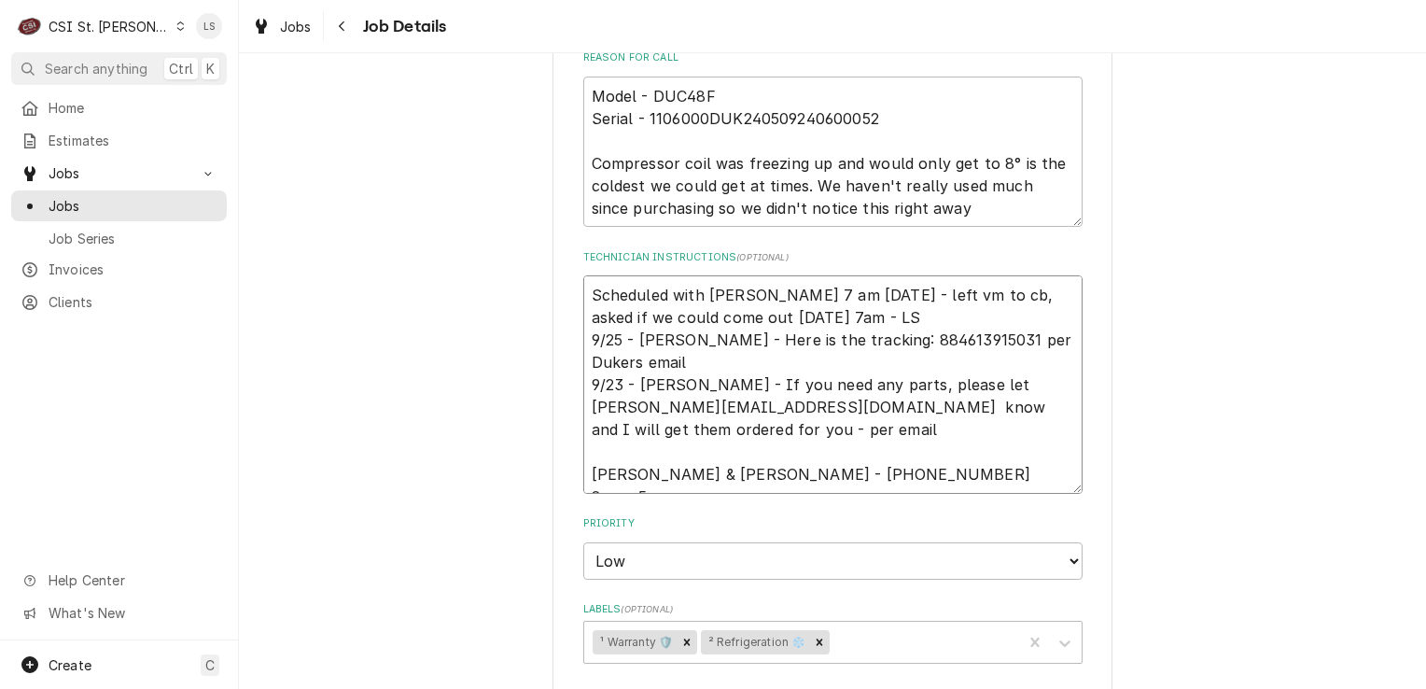
click at [585, 285] on textarea "Scheduled with [PERSON_NAME] 7 am [DATE] - left vm to cb, asked if we could com…" at bounding box center [832, 384] width 499 height 218
click at [836, 290] on textarea "Scheduled with [PERSON_NAME] 7 am [DATE] - left vm to cb, asked if we could com…" at bounding box center [832, 384] width 499 height 218
type textarea "x"
type textarea "Scheduled with [PERSON_NAME] 7 am [DATE] - left vm to cb, asked if we could com…"
click at [586, 290] on textarea "Scheduled with [PERSON_NAME] 7 am [DATE] - left vm to cb, asked if we could com…" at bounding box center [832, 384] width 499 height 218
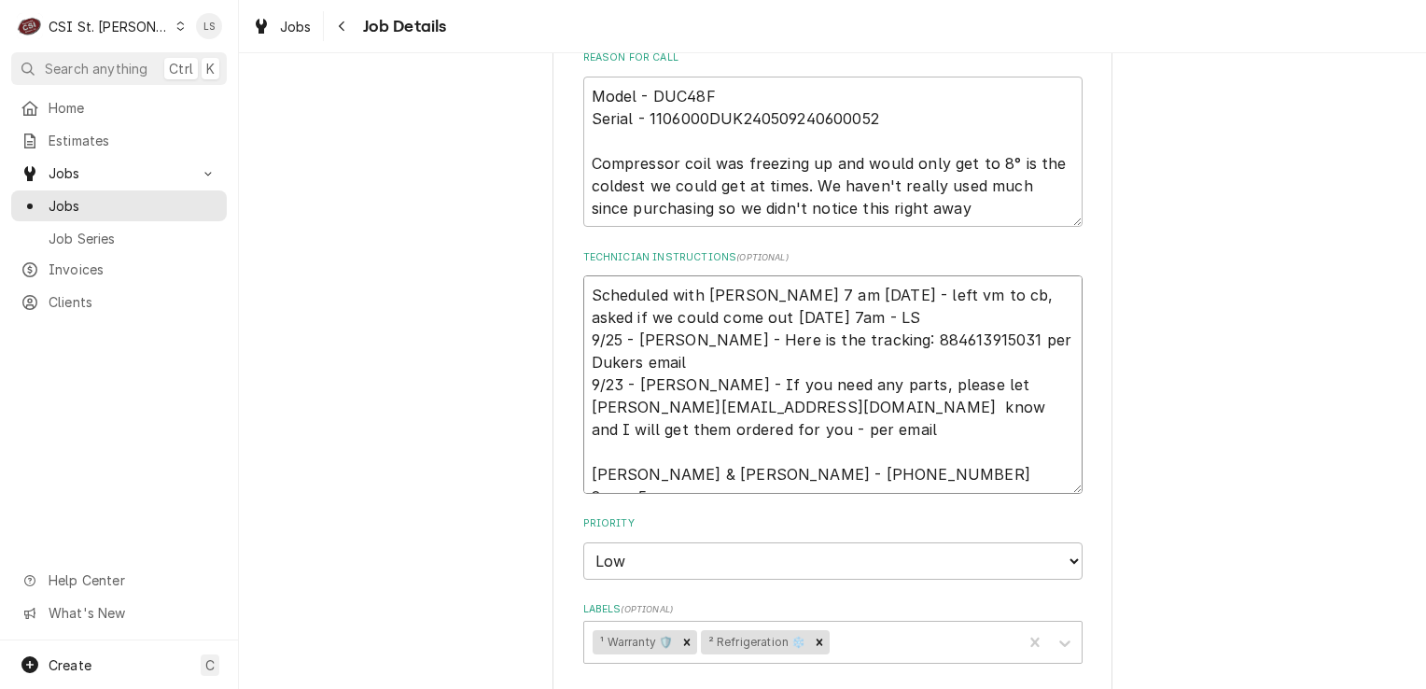
type textarea "x"
type textarea "Scheduled with [PERSON_NAME] 7 am [DATE] - left vm to cb, asked if we could com…"
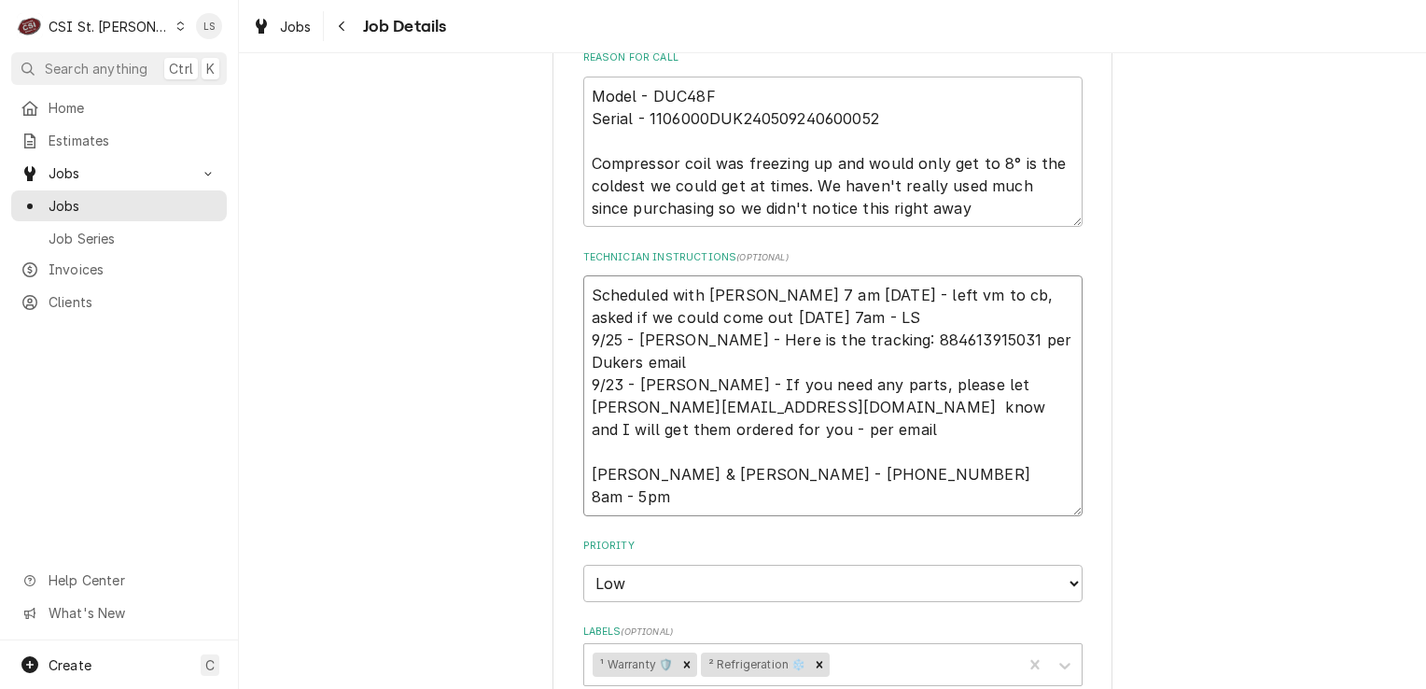
click at [586, 290] on textarea "Scheduled with [PERSON_NAME] 7 am [DATE] - left vm to cb, asked if we could com…" at bounding box center [832, 395] width 499 height 241
type textarea "x"
type textarea "S Scheduled with [PERSON_NAME] 7 am [DATE] - left vm to cb, asked if we could c…"
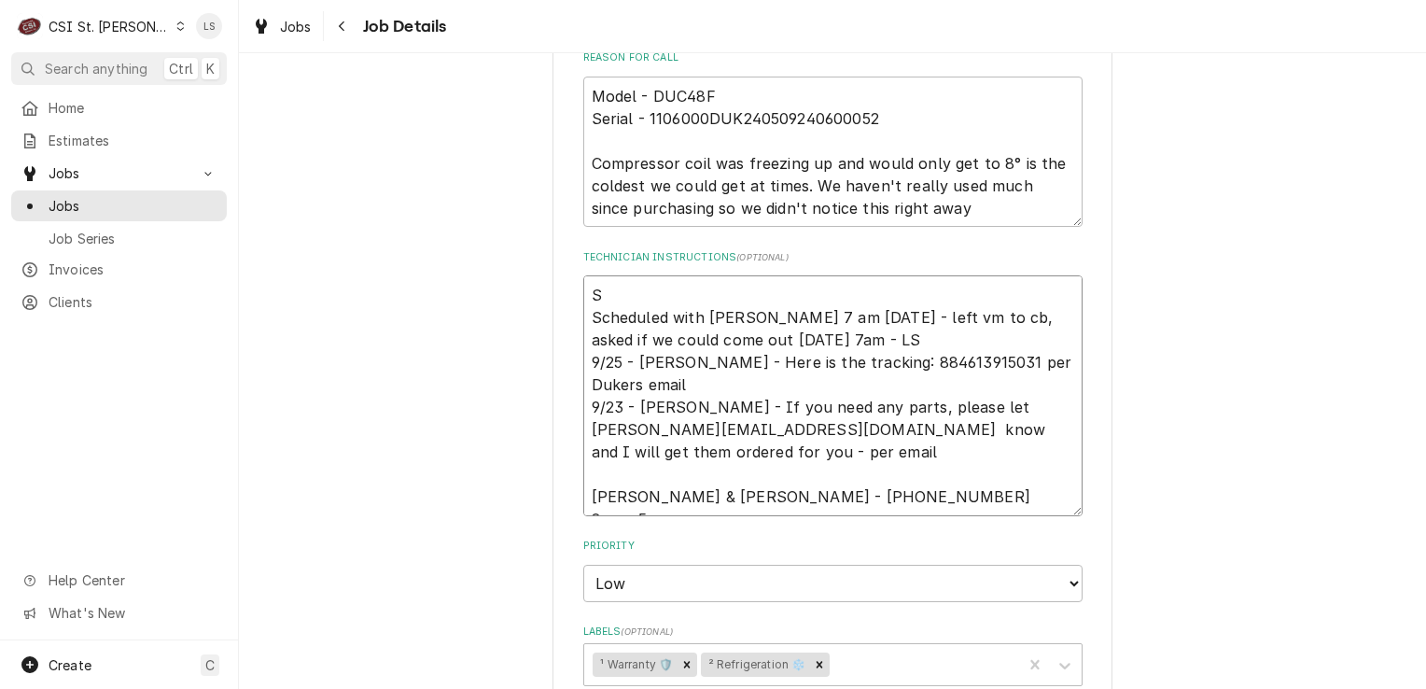
type textarea "x"
type textarea "Sp Scheduled with [PERSON_NAME] 7 am [DATE] - left vm to cb, asked if we could …"
type textarea "x"
type textarea "Spo Scheduled with [PERSON_NAME] 7 am [DATE] - left vm to cb, asked if we could…"
type textarea "x"
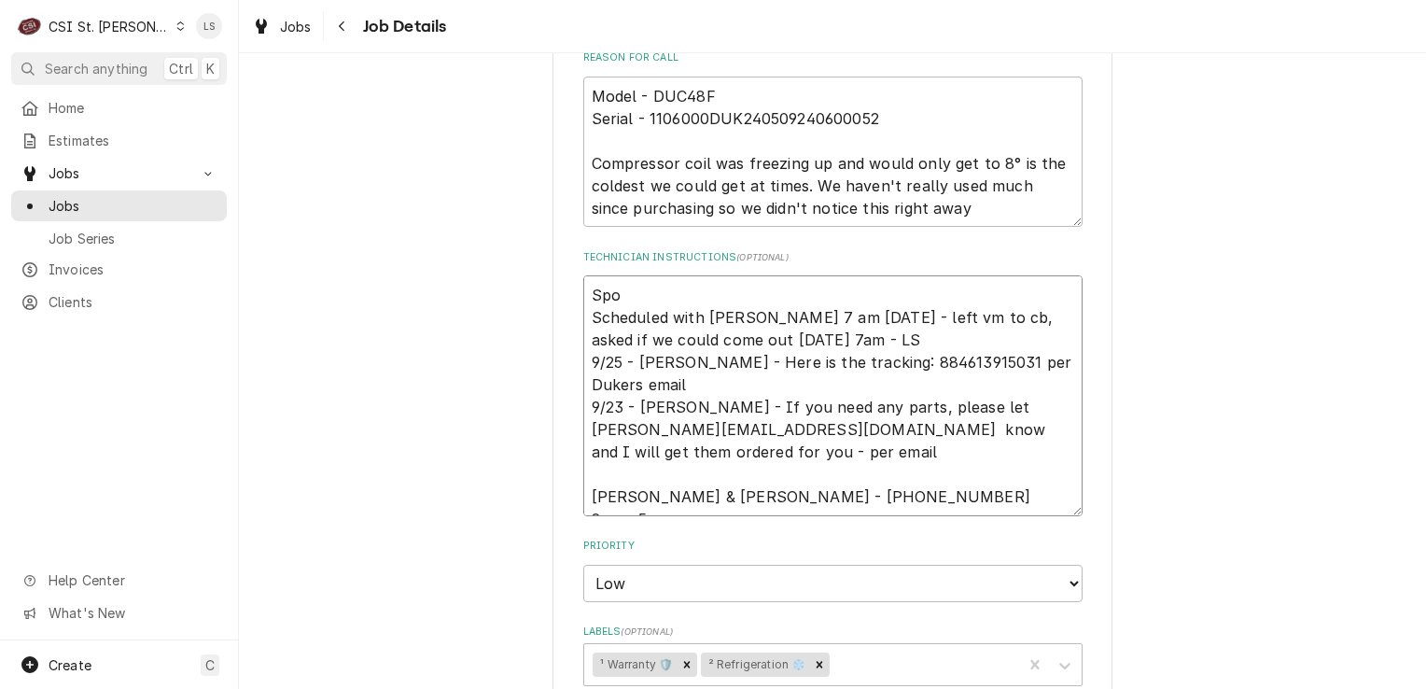
type textarea "Spoe Scheduled with [PERSON_NAME] 7 am [DATE] - left vm to cb, asked if we coul…"
type textarea "x"
type textarea "Spoe Scheduled with [PERSON_NAME] 7 am [DATE] - left vm to cb, asked if we coul…"
type textarea "x"
type textarea "Spoe Scheduled with [PERSON_NAME] 7 am [DATE] - left vm to cb, asked if we coul…"
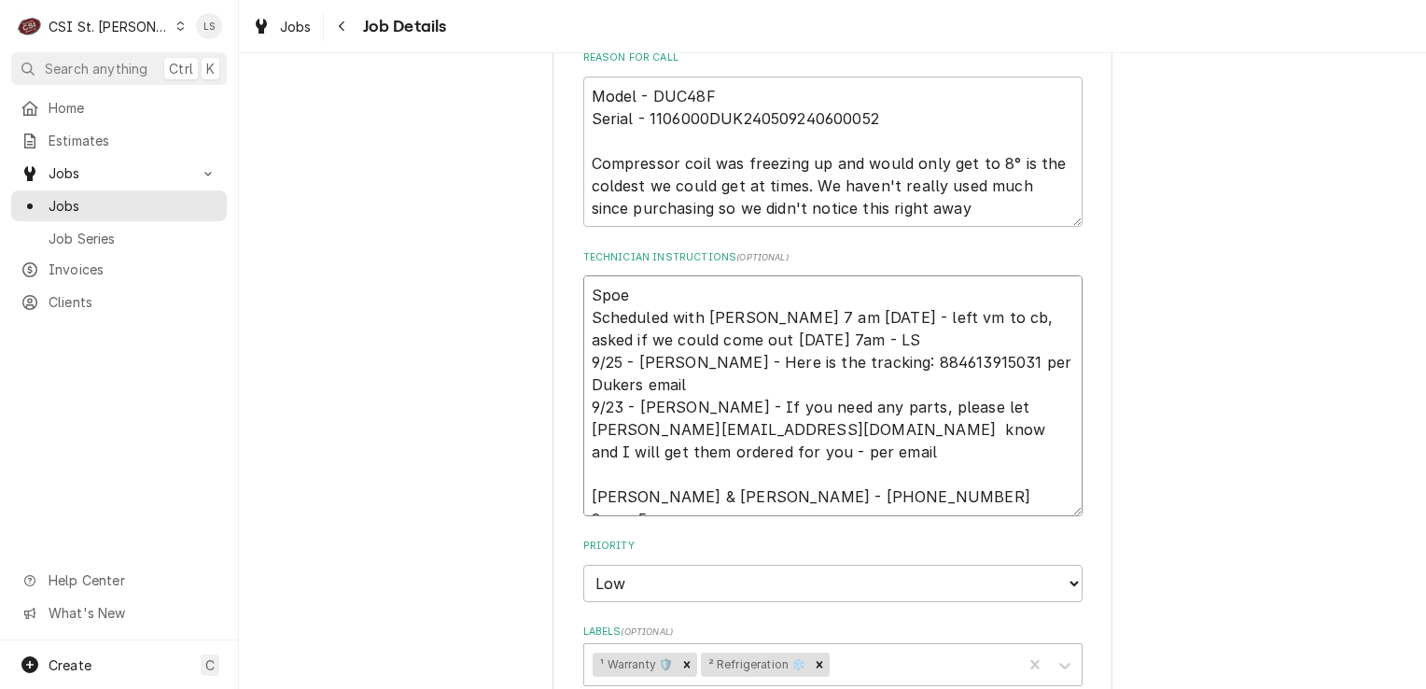
type textarea "x"
type textarea "Spo Scheduled with [PERSON_NAME] 7 am [DATE] - left vm to cb, asked if we could…"
type textarea "x"
type textarea "Spok Scheduled with [PERSON_NAME] 7 am [DATE] - left vm to cb, asked if we coul…"
type textarea "x"
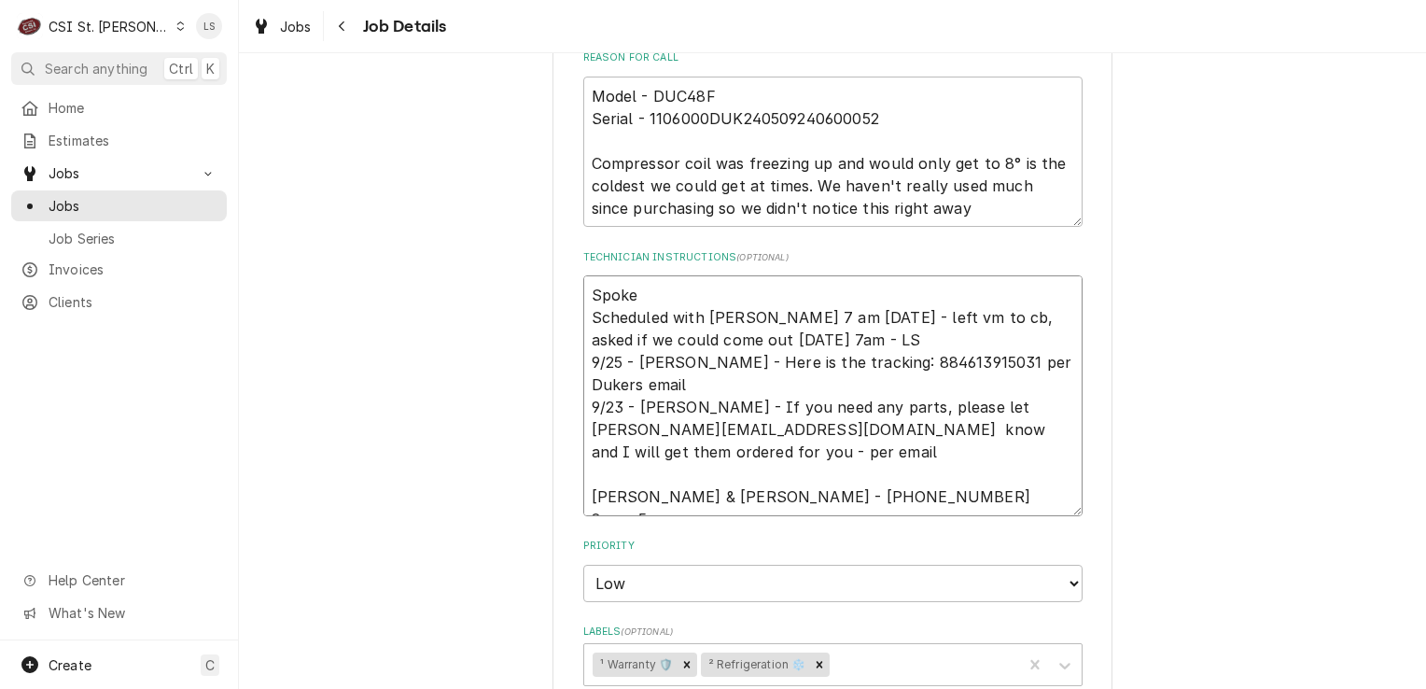
type textarea "Spoke Scheduled with [PERSON_NAME] 7 am [DATE] - left vm to cb, asked if we cou…"
type textarea "x"
type textarea "Spoke to Scheduled with [PERSON_NAME] 7 am [DATE] - left vm to cb, asked if we …"
type textarea "x"
type textarea "Spoke to Scheduled with [PERSON_NAME] 7 am [DATE] - left vm to cb, asked if we …"
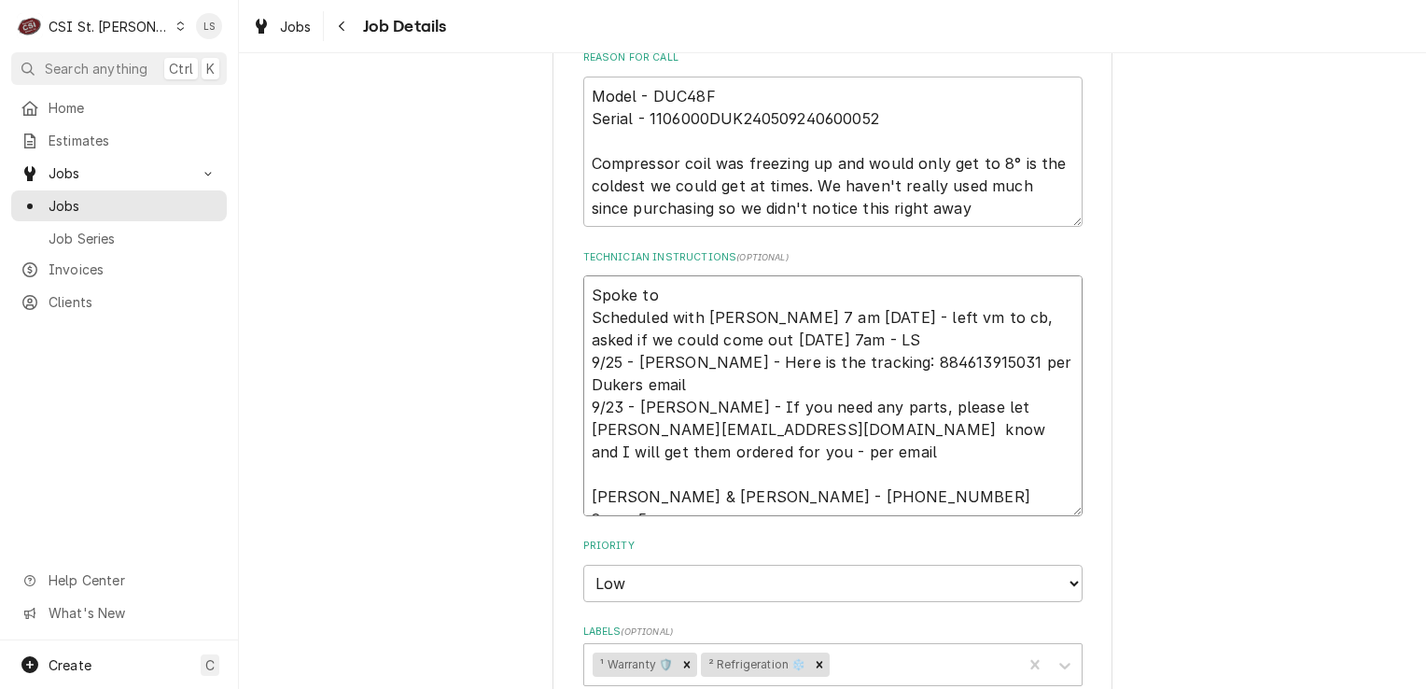
type textarea "x"
type textarea "Spoke to D Scheduled with [PERSON_NAME] 7 am [DATE] - left vm to cb, asked if w…"
type textarea "x"
type textarea "Spoke to D= Scheduled with [PERSON_NAME] 7 am [DATE] - left vm to cb, asked if …"
type textarea "x"
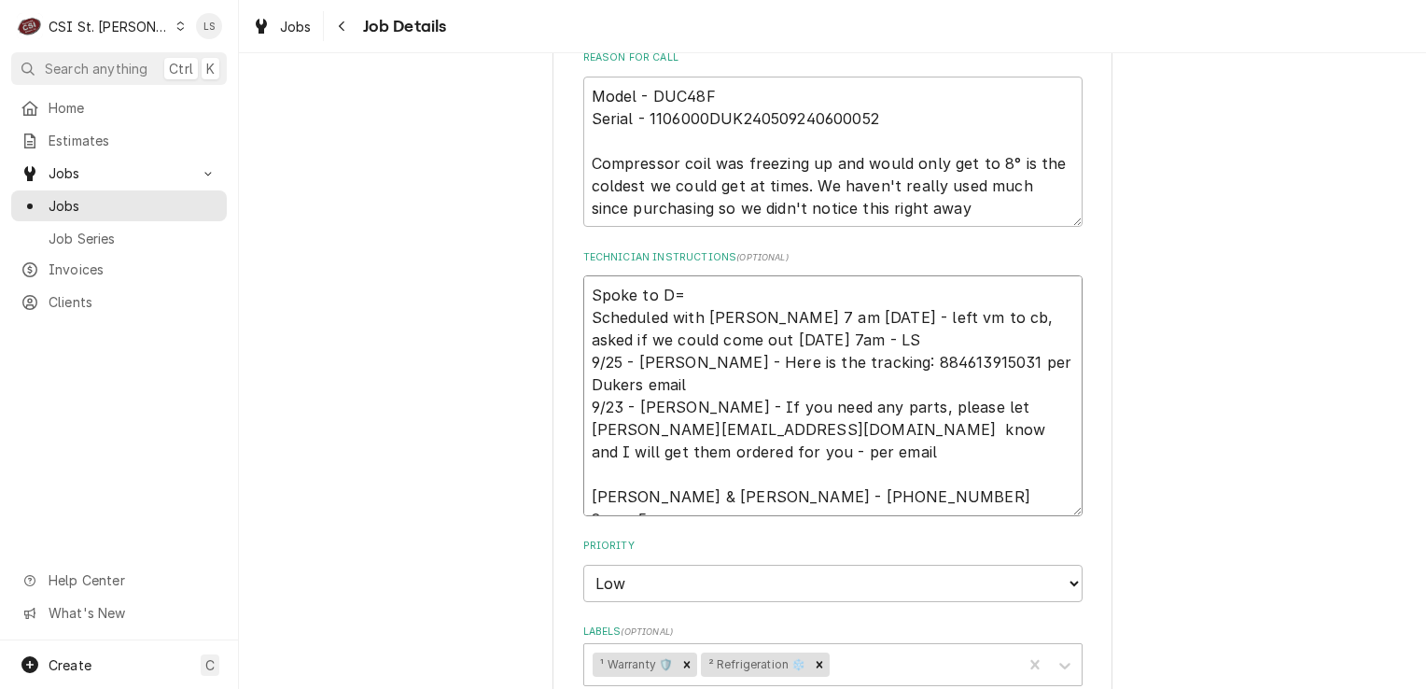
type textarea "Spoke to D Scheduled with [PERSON_NAME] 7 am [DATE] - left vm to cb, asked if w…"
type textarea "x"
type textarea "Spoke to Scheduled with Dave 7 am Monday 10/3 - left vm to cb, asked if we coul…"
type textarea "x"
type textarea "Spoke to S Scheduled with Dave 7 am Monday 10/3 - left vm to cb, asked if we co…"
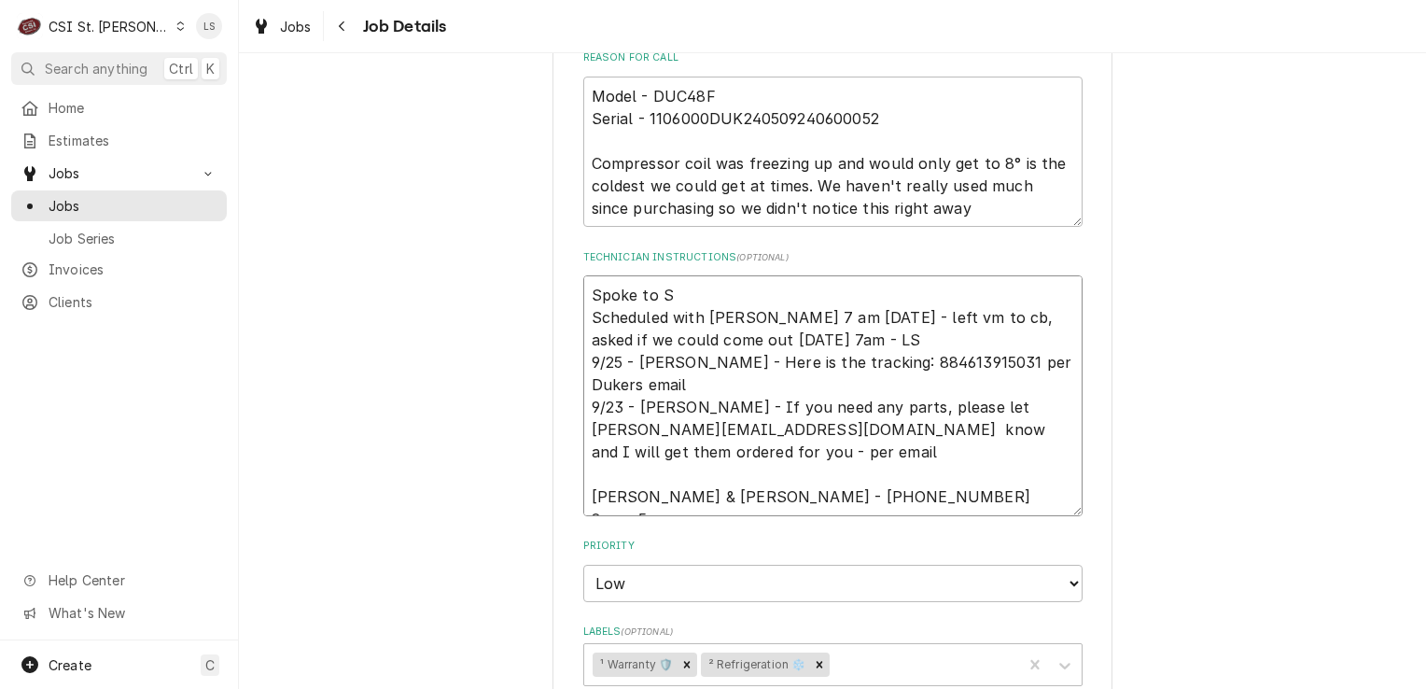
type textarea "x"
type textarea "Spoke to Sa Scheduled with Dave 7 am Monday 10/3 - left vm to cb, asked if we c…"
type textarea "x"
type textarea "Spoke to San Scheduled with Dave 7 am Monday 10/3 - left vm to cb, asked if we …"
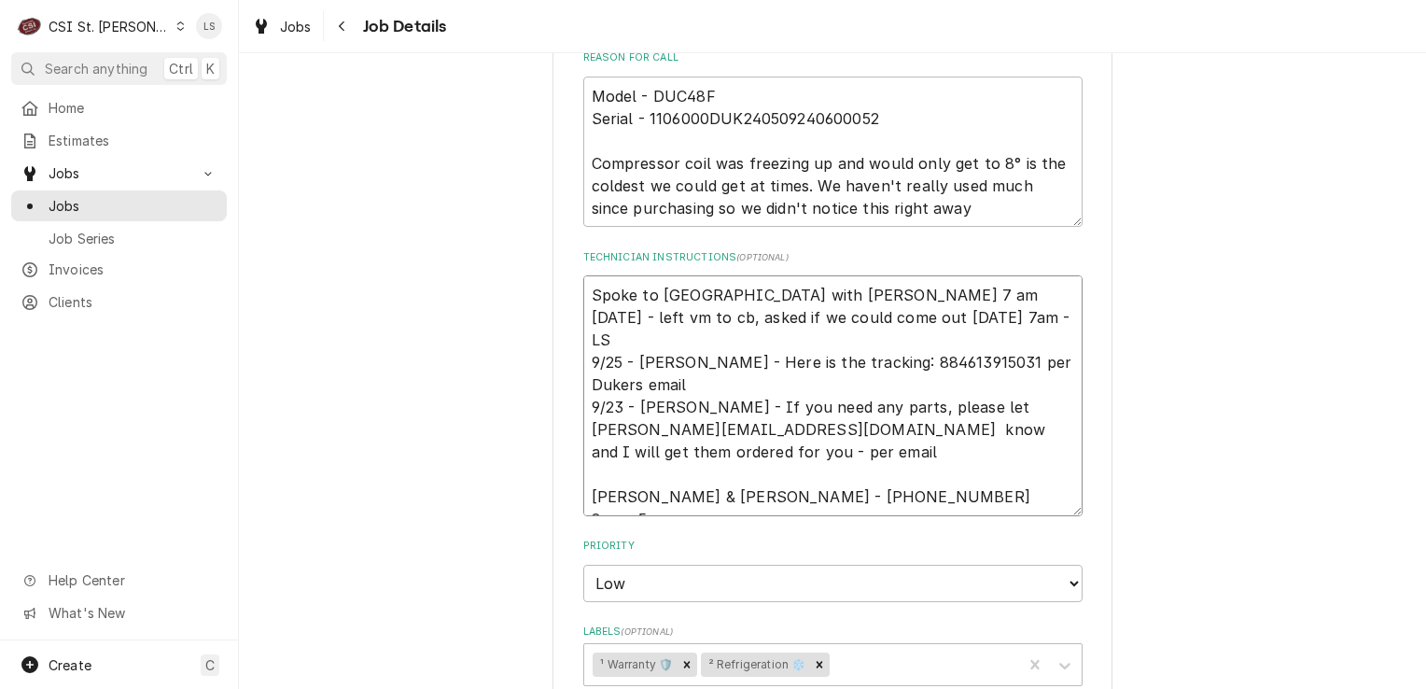
type textarea "x"
type textarea "Spoke to Sand Scheduled with Dave 7 am Monday 10/3 - left vm to cb, asked if we…"
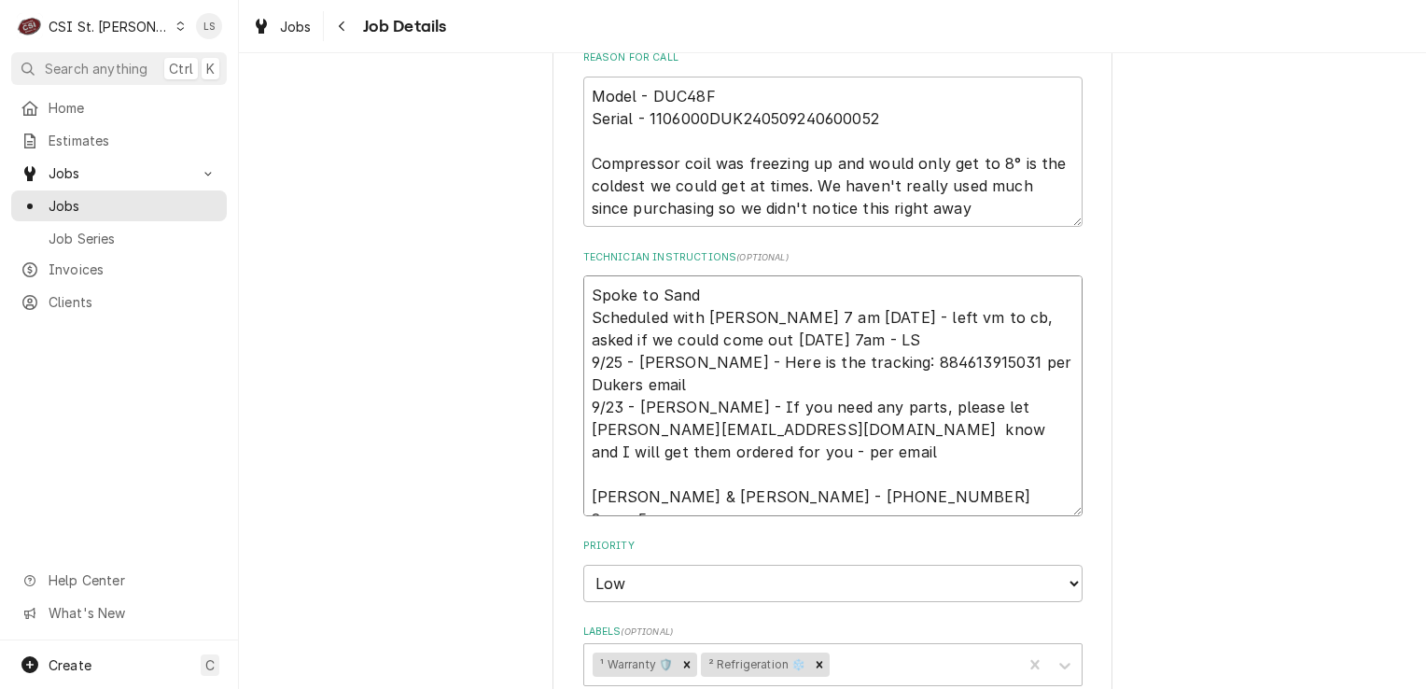
type textarea "x"
type textarea "Spoke to Sandy Scheduled with Dave 7 am Monday 10/3 - left vm to cb, asked if w…"
type textarea "x"
type textarea "Spoke to Sandy Scheduled with Dave 7 am Monday 10/3 - left vm to cb, asked if w…"
type textarea "x"
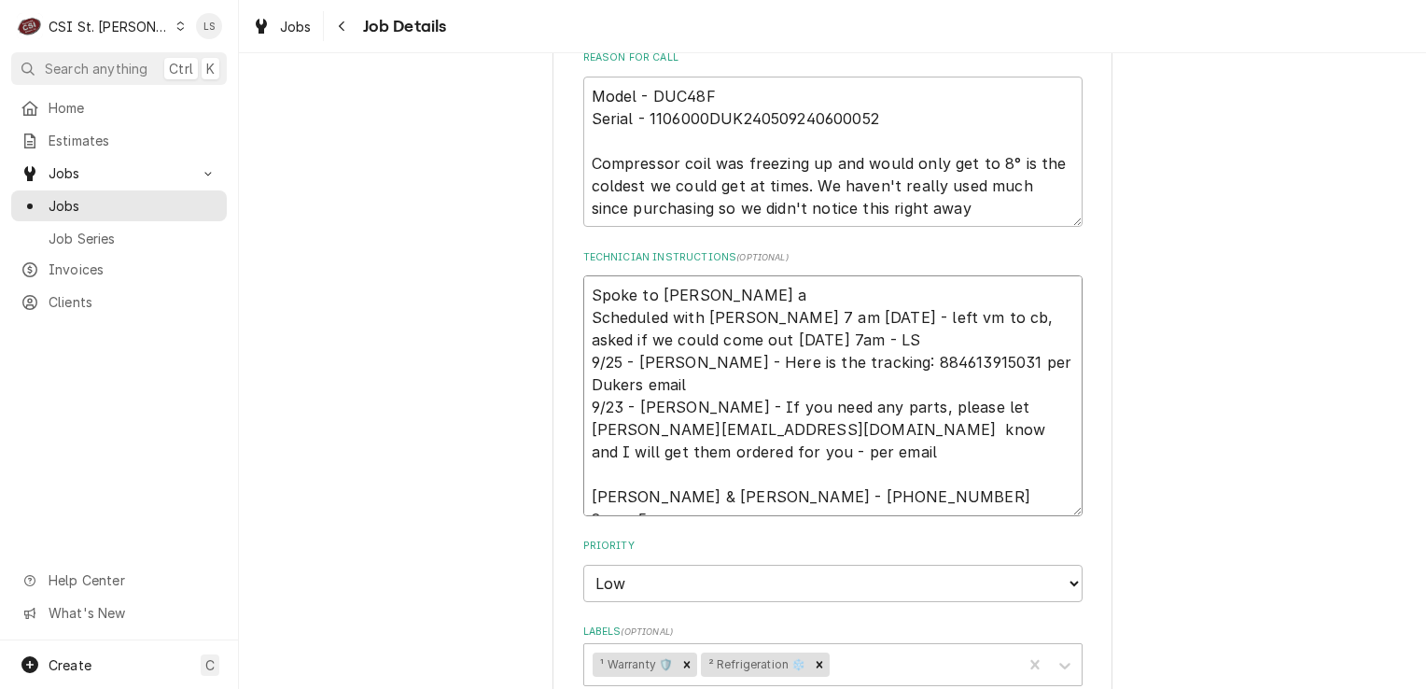
type textarea "Spoke to Sandy an Scheduled with Dave 7 am Monday 10/3 - left vm to cb, asked i…"
type textarea "x"
type textarea "Spoke to Sandy and Scheduled with Dave 7 am Monday 10/3 - left vm to cb, asked …"
type textarea "x"
type textarea "Spoke to Sandy and o Scheduled with Dave 7 am Monday 10/3 - left vm to cb, aske…"
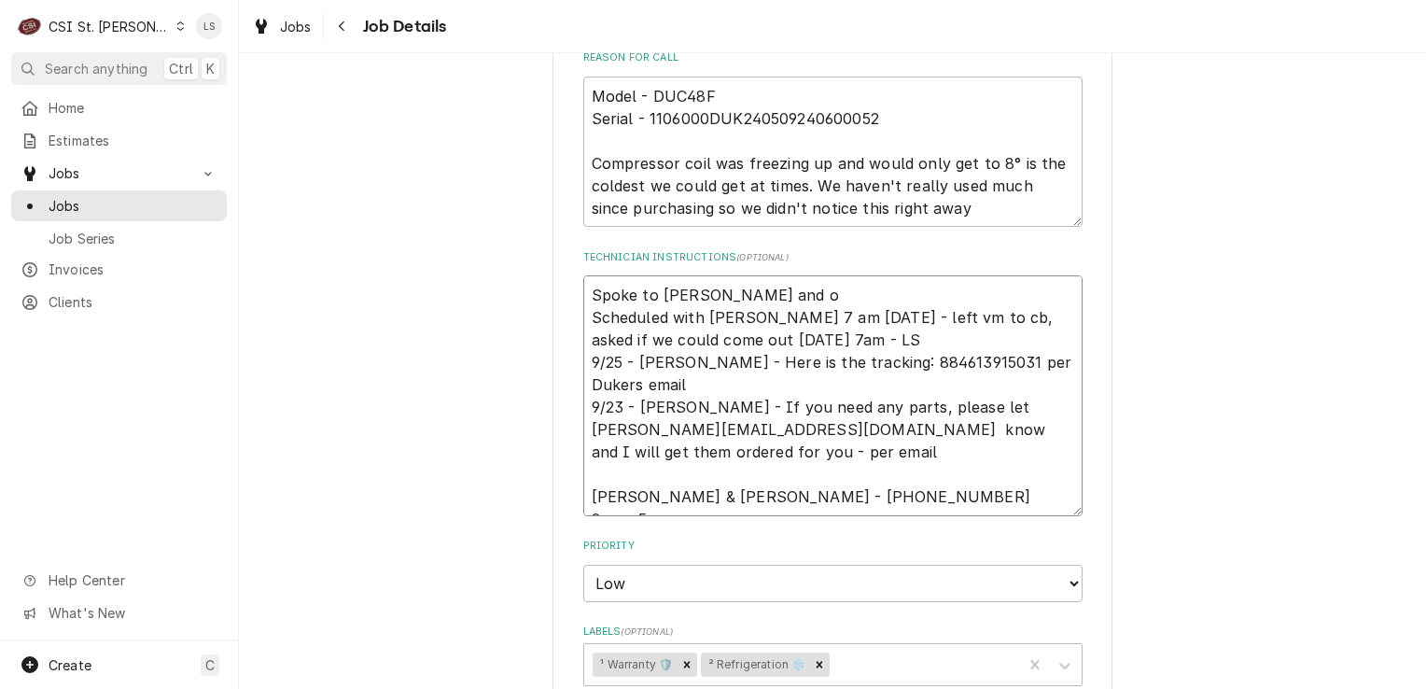
type textarea "x"
type textarea "Spoke to Sandy and on Scheduled with Dave 7 am Monday 10/3 - left vm to cb, ask…"
type textarea "x"
type textarea "Spoke to Sandy and o Scheduled with Dave 7 am Monday 10/3 - left vm to cb, aske…"
type textarea "x"
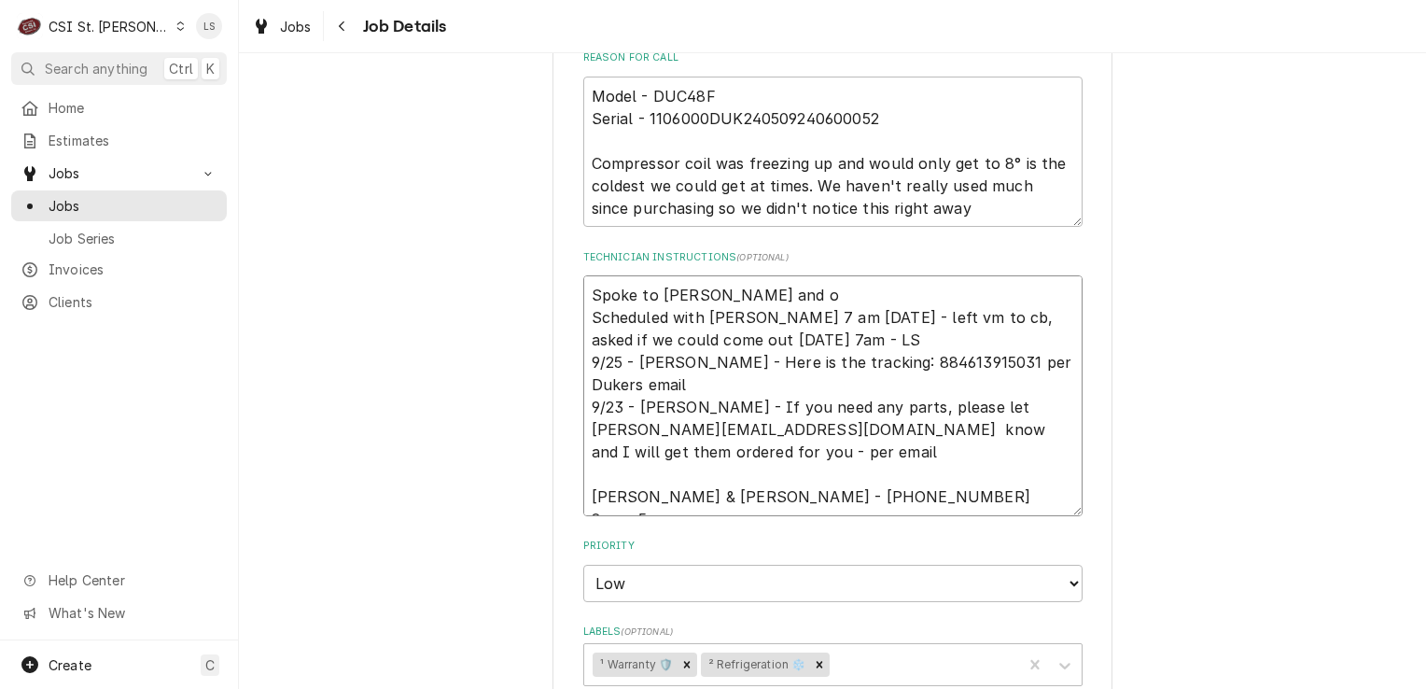
type textarea "Spoke to Sandy and Scheduled with Dave 7 am Monday 10/3 - left vm to cb, asked …"
type textarea "x"
type textarea "Spoke to Sandy and co Scheduled with Dave 7 am Monday 10/3 - left vm to cb, ask…"
type textarea "x"
type textarea "Spoke to Sandy and con Scheduled with Dave 7 am Monday 10/3 - left vm to cb, as…"
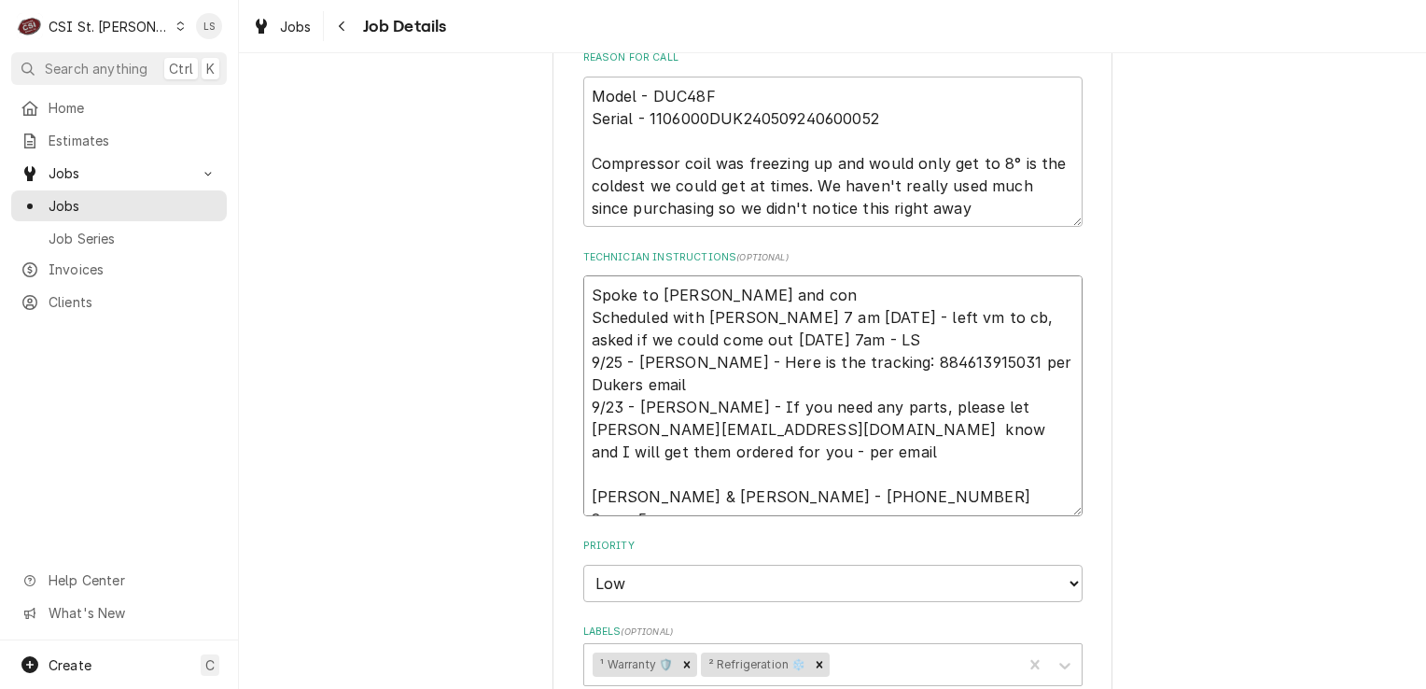
type textarea "x"
type textarea "Spoke to Sandy and conf Scheduled with Dave 7 am Monday 10/3 - left vm to cb, a…"
type textarea "x"
type textarea "Spoke to Sandy and confi Scheduled with Dave 7 am Monday 10/3 - left vm to cb, …"
type textarea "x"
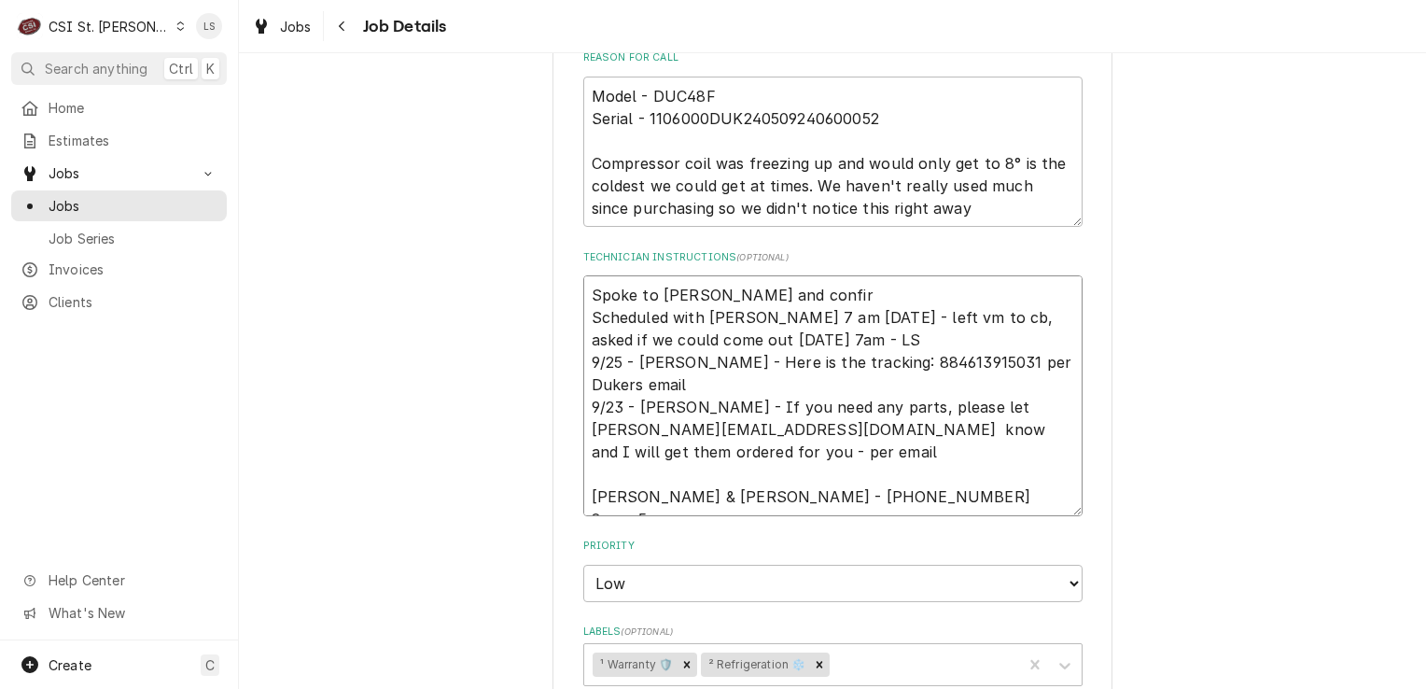
type textarea "Spoke to Sandy and confirm Scheduled with Dave 7 am Monday 10/3 - left vm to cb…"
type textarea "x"
type textarea "Spoke to Sandy and confirme Scheduled with Dave 7 am Monday 10/3 - left vm to c…"
type textarea "x"
type textarea "Spoke to Sandy and confirmef Scheduled with Dave 7 am Monday 10/3 - left vm to …"
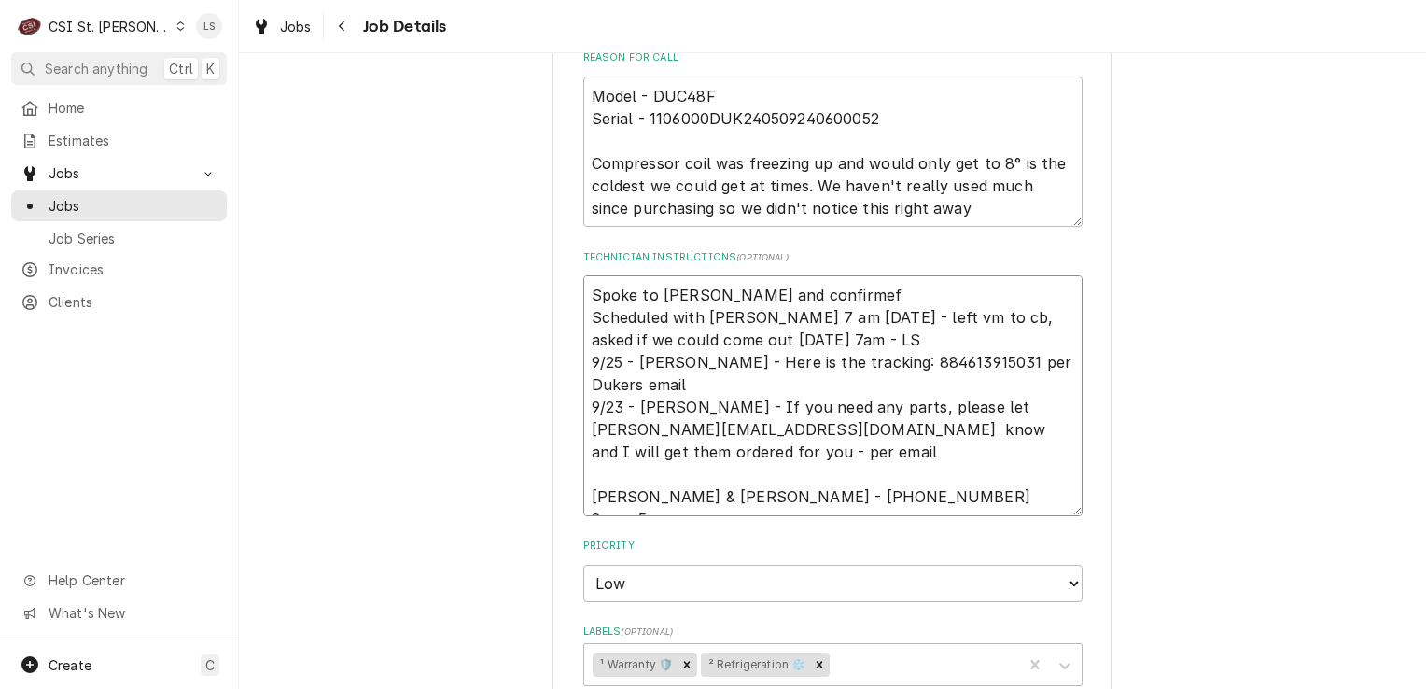
type textarea "x"
type textarea "Spoke to Sandy and confirmef f Scheduled with Dave 7 am Monday 10/3 - left vm t…"
type textarea "x"
type textarea "Spoke to Sandy and confirmef fo Scheduled with Dave 7 am Monday 10/3 - left vm …"
type textarea "x"
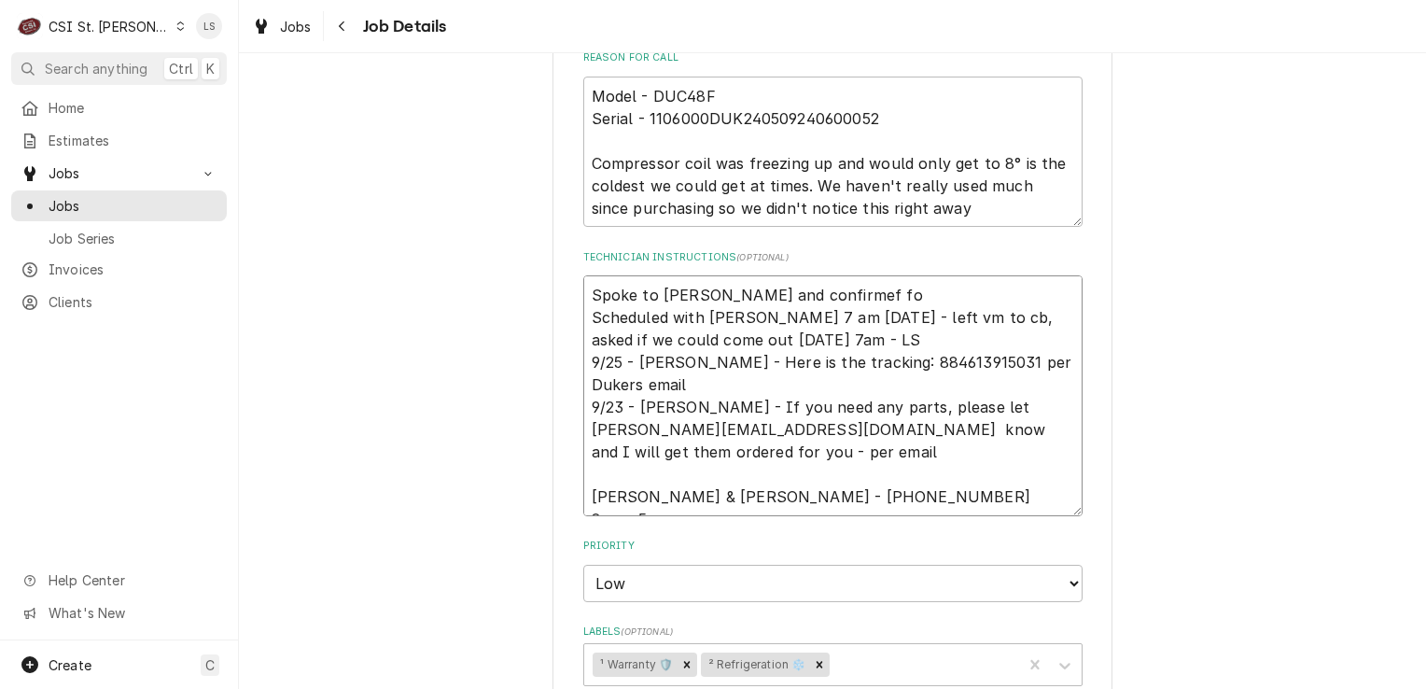
type textarea "Spoke to Sandy and confirmef for Scheduled with Dave 7 am Monday 10/3 - left vm…"
type textarea "x"
type textarea "Spoke to Sandy and confirmef for Scheduled with Dave 7 am Monday 10/3 - left vm…"
type textarea "x"
type textarea "Spoke to Sandy and confirmef for Scheduled with Dave 7 am Monday 10/3 - left vm…"
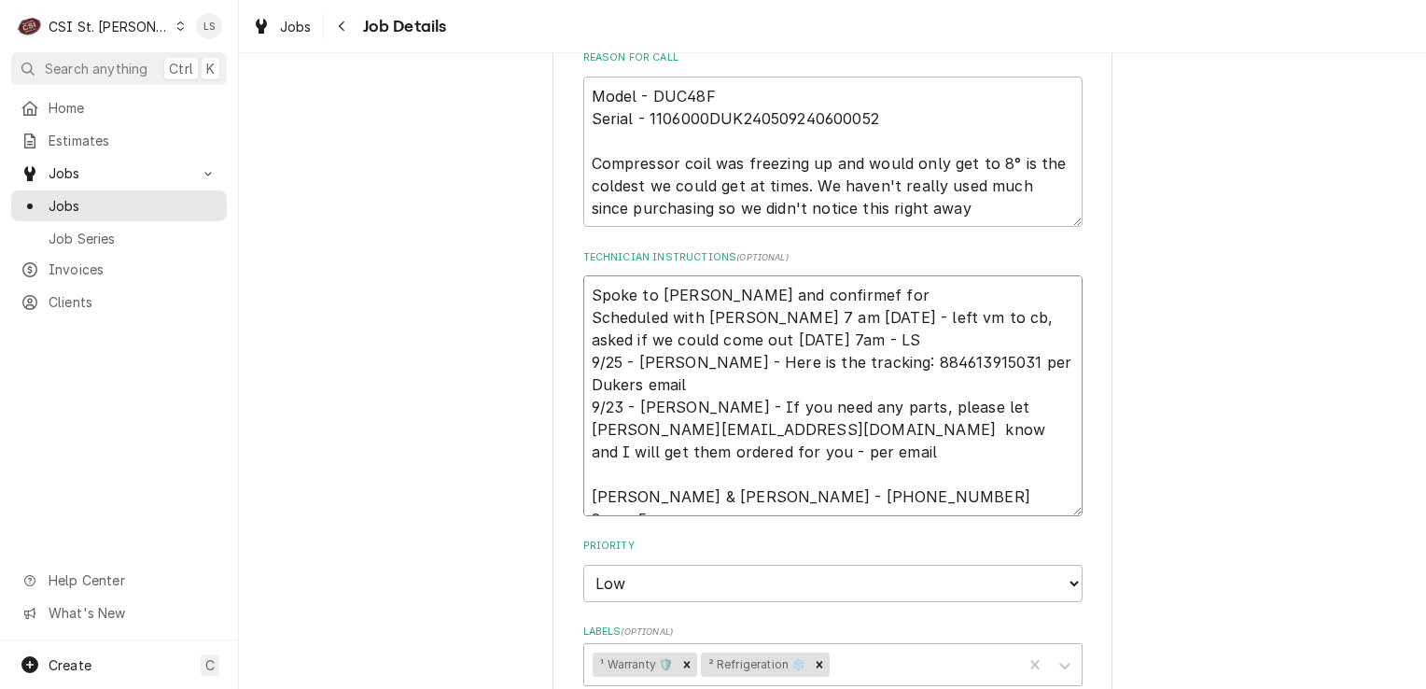
type textarea "x"
type textarea "Spoke to Sandy and confirmef fo Scheduled with Dave 7 am Monday 10/3 - left vm …"
type textarea "x"
type textarea "Spoke to Sandy and confirmef f Scheduled with Dave 7 am Monday 10/3 - left vm t…"
type textarea "x"
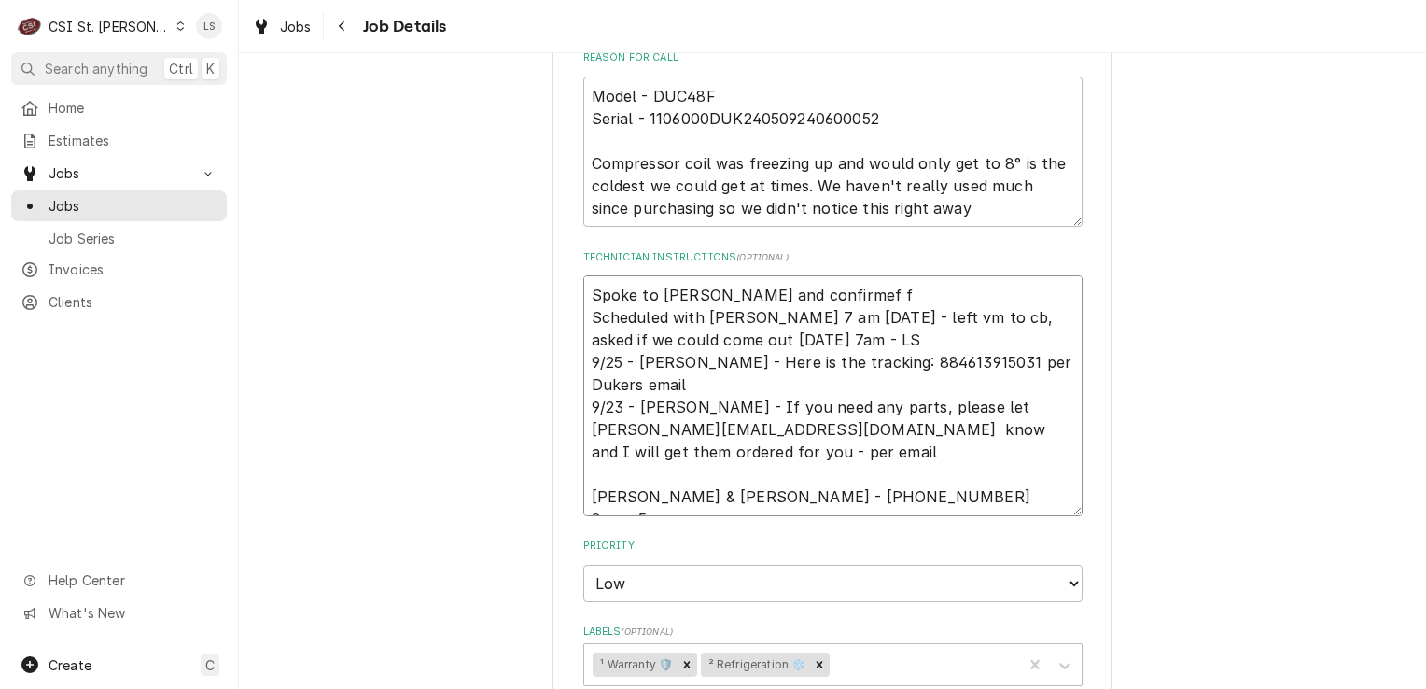
type textarea "Spoke to Sandy and confirmef Scheduled with Dave 7 am Monday 10/3 - left vm to …"
type textarea "x"
type textarea "Spoke to Sandy and confirmef Scheduled with Dave 7 am Monday 10/3 - left vm to …"
type textarea "x"
type textarea "Spoke to Sandy and confirme Scheduled with Dave 7 am Monday 10/3 - left vm to c…"
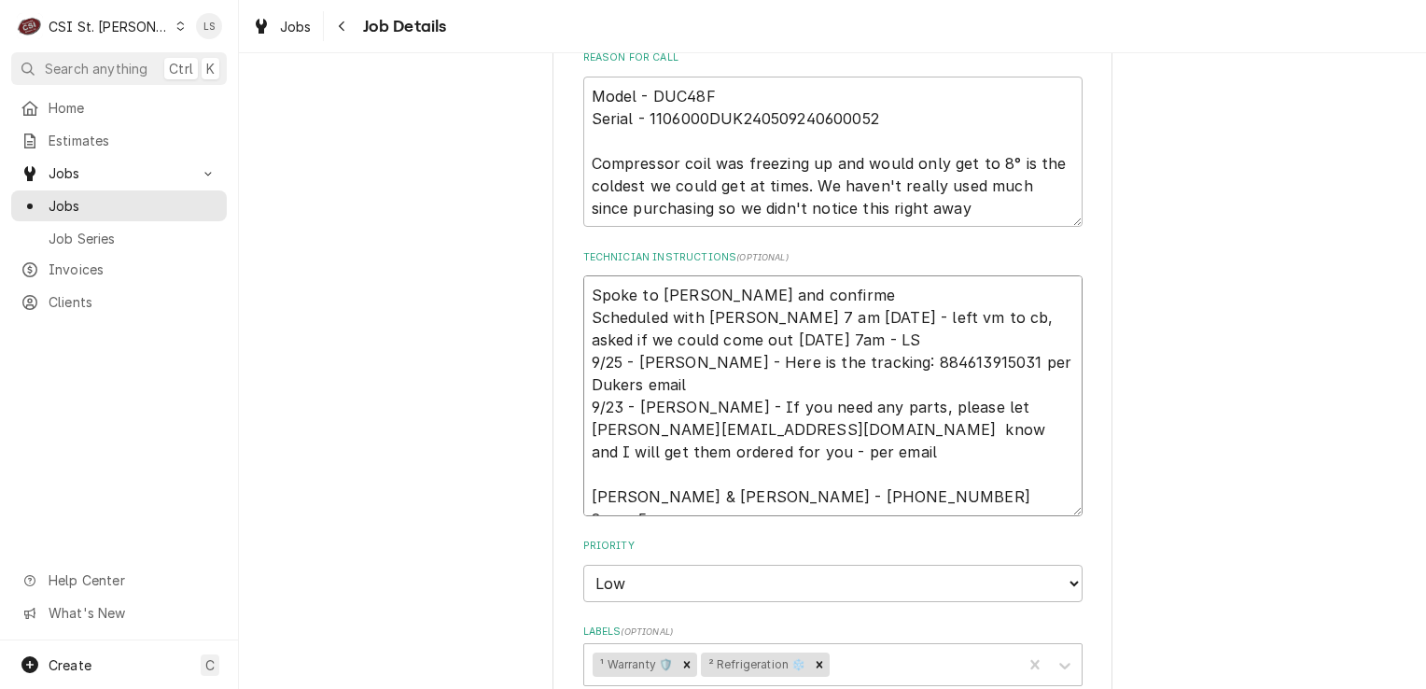
type textarea "x"
type textarea "Spoke to Sandy and confirmed Scheduled with Dave 7 am Monday 10/3 - left vm to …"
type textarea "x"
type textarea "Spoke to Sandy and confirmed Scheduled with Dave 7 am Monday 10/3 - left vm to …"
type textarea "x"
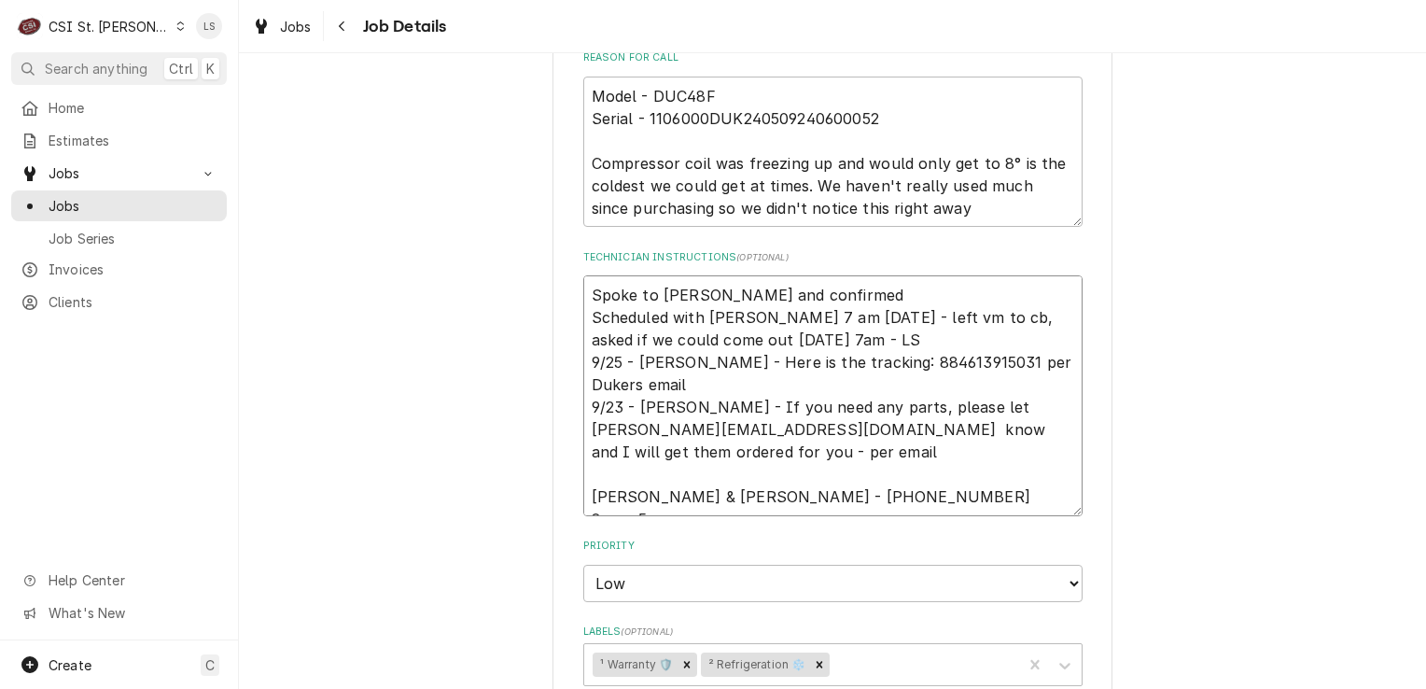
type textarea "Spoke to Sandy and confirmed f Scheduled with Dave 7 am Monday 10/3 - left vm t…"
type textarea "x"
type textarea "Spoke to Sandy and confirmed fo Scheduled with Dave 7 am Monday 10/3 - left vm …"
type textarea "x"
type textarea "Spoke to Sandy and confirmed for Scheduled with Dave 7 am Monday 10/3 - left vm…"
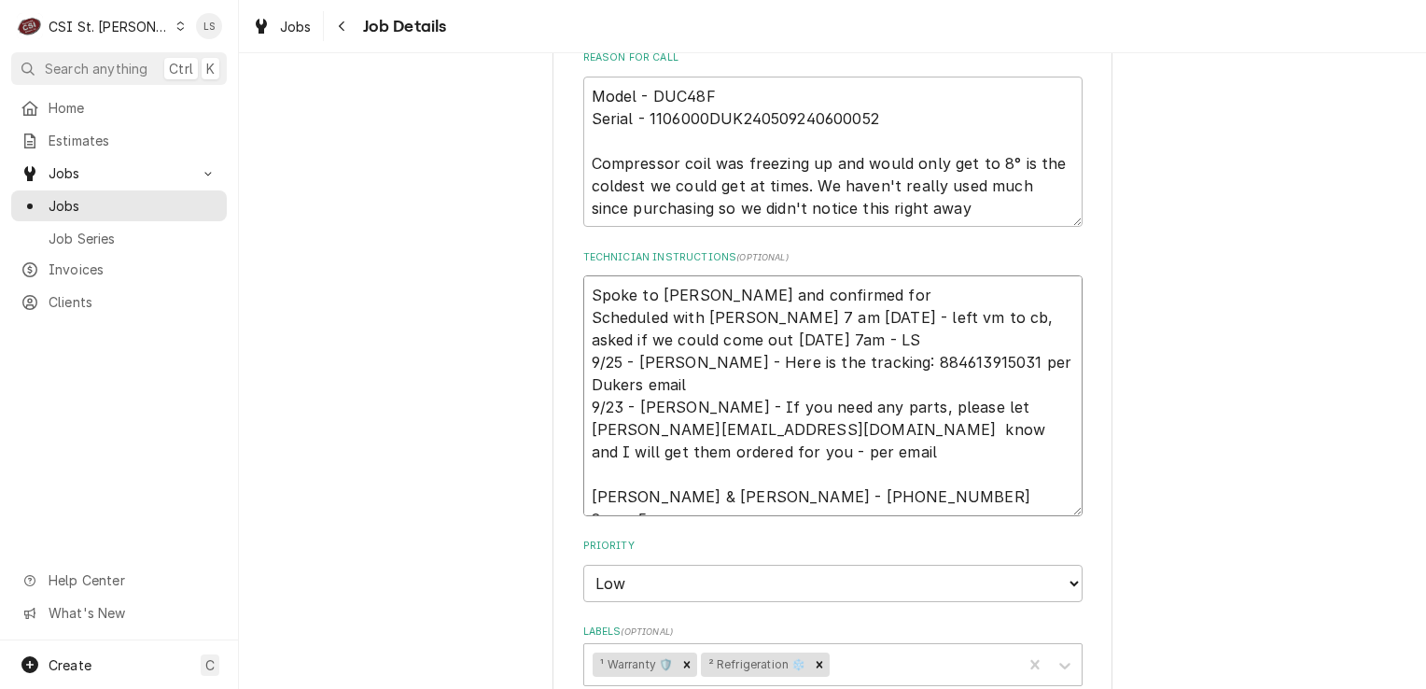
type textarea "x"
type textarea "Spoke to Sandy and confirmed for T Scheduled with Dave 7 am Monday 10/3 - left …"
type textarea "x"
type textarea "Spoke to Sandy and confirmed for Tu Scheduled with Dave 7 am Monday 10/3 - left…"
type textarea "x"
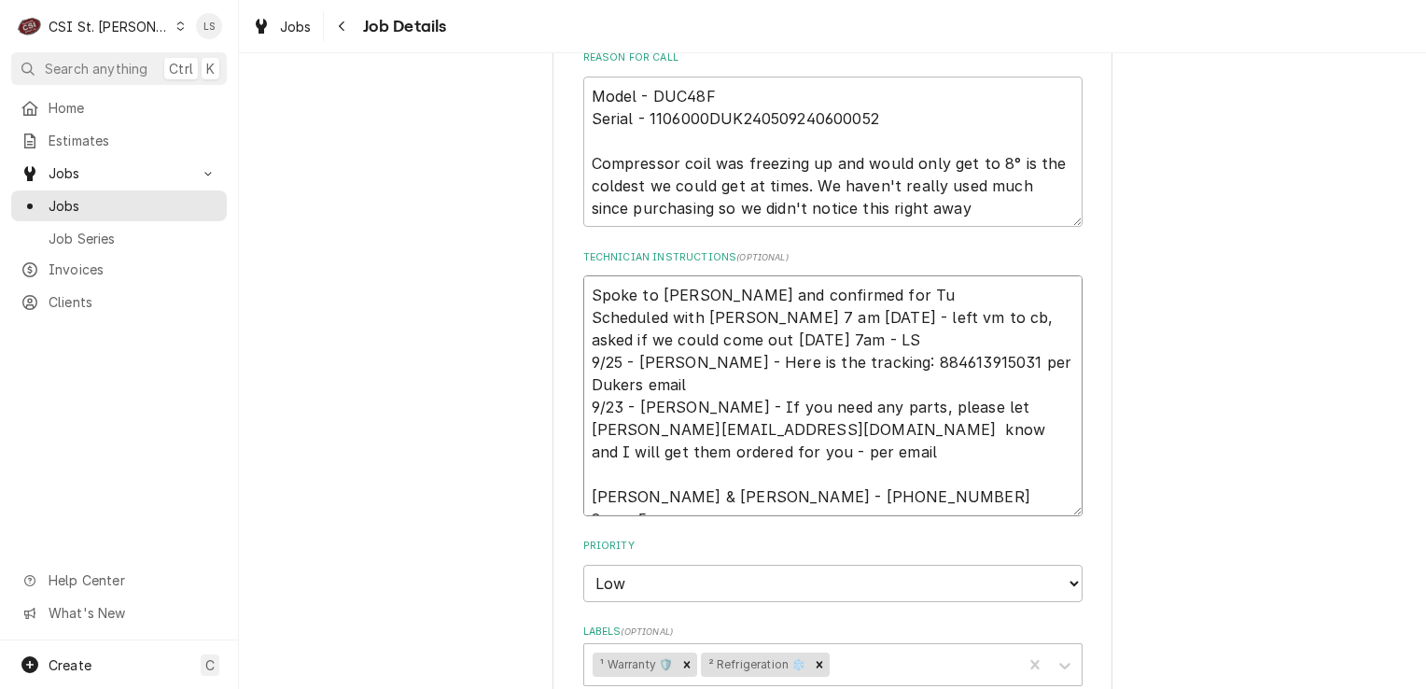
type textarea "Spoke to Sandy and confirmed for Tue Scheduled with Dave 7 am Monday 10/3 - lef…"
type textarea "x"
type textarea "Spoke to Sandy and confirmed for Tues Scheduled with Dave 7 am Monday 10/3 - le…"
type textarea "x"
type textarea "Spoke to Sandy and confirmed for Tuesd Scheduled with Dave 7 am Monday 10/3 - l…"
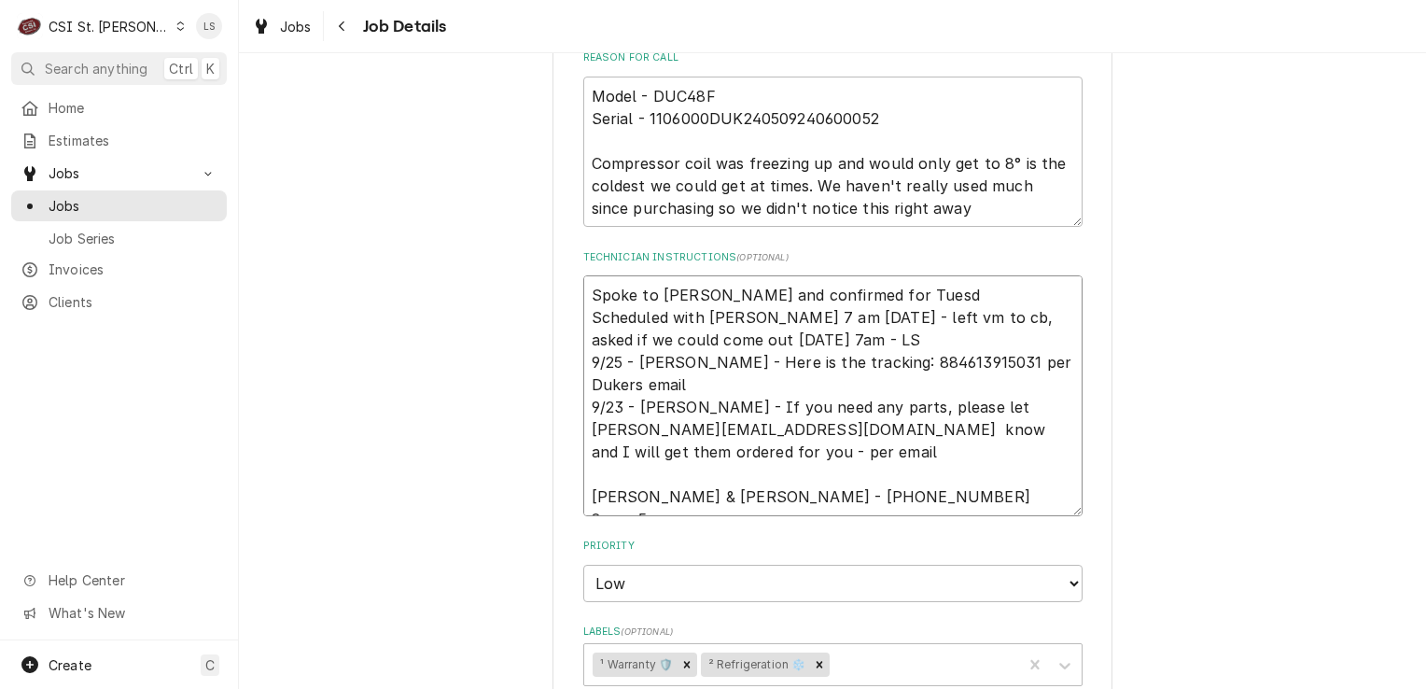
type textarea "x"
type textarea "Spoke to Sandy and confirmed for Tuesda Scheduled with Dave 7 am Monday 10/3 - …"
type textarea "x"
type textarea "Spoke to Sandy and confirmed for Tuesday Scheduled with Dave 7 am Monday 10/3 -…"
type textarea "x"
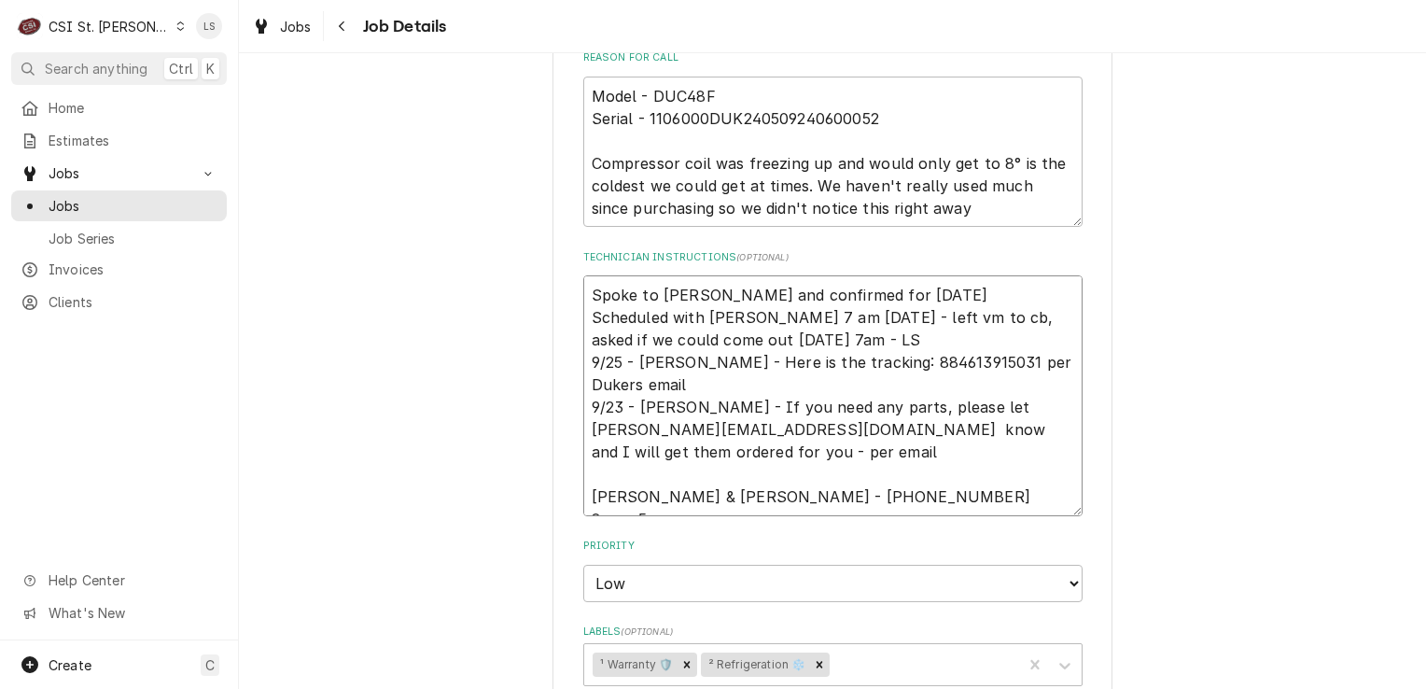
type textarea "Spoke to Sandy and confirmed for Tuesday Scheduled with Dave 7 am Monday 10/3 -…"
type textarea "x"
type textarea "Spoke to Sandy and confirmed for Tuesday 1 Scheduled with Dave 7 am Monday 10/3…"
type textarea "x"
type textarea "Spoke to Sandy and confirmed for Tuesday 10 Scheduled with Dave 7 am Monday 10/…"
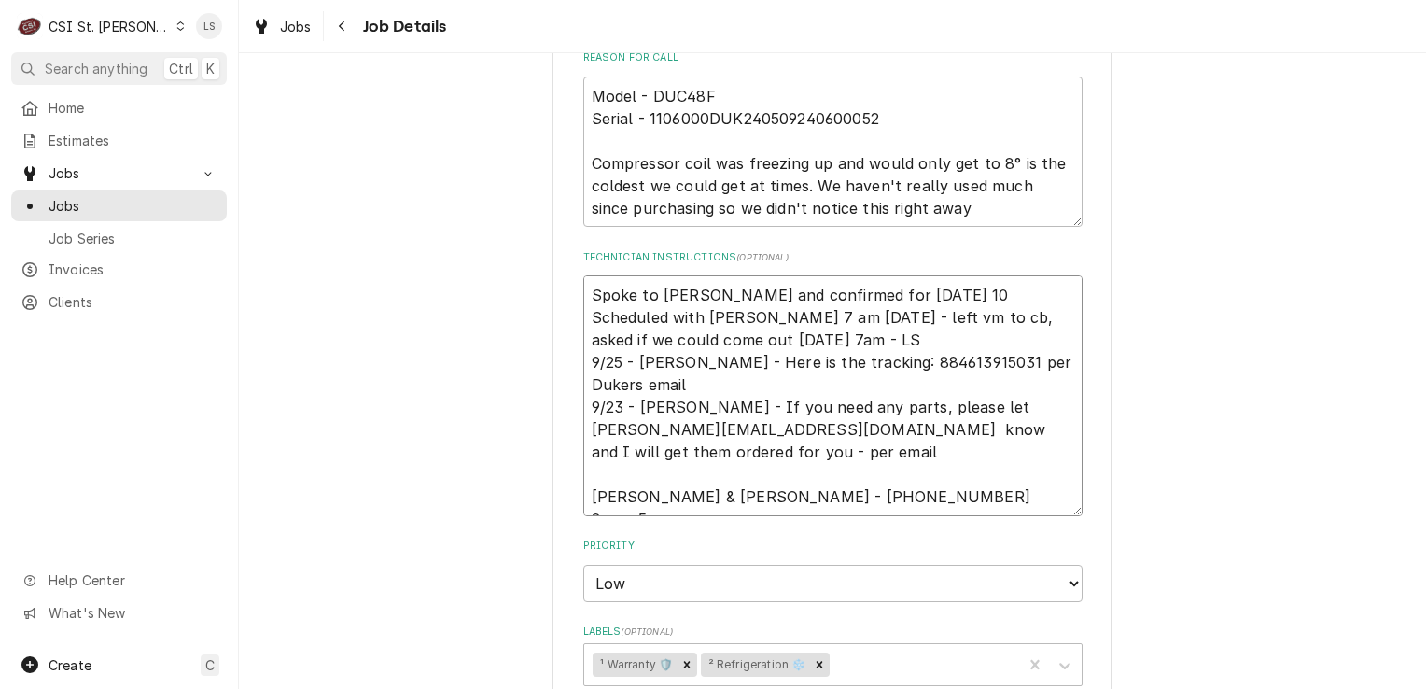
type textarea "x"
type textarea "Spoke to Sandy and confirmed for Tuesday 10/ Scheduled with Dave 7 am Monday 10…"
type textarea "x"
type textarea "Spoke to Sandy and confirmed for Tuesday 10/7 Scheduled with Dave 7 am Monday 1…"
type textarea "x"
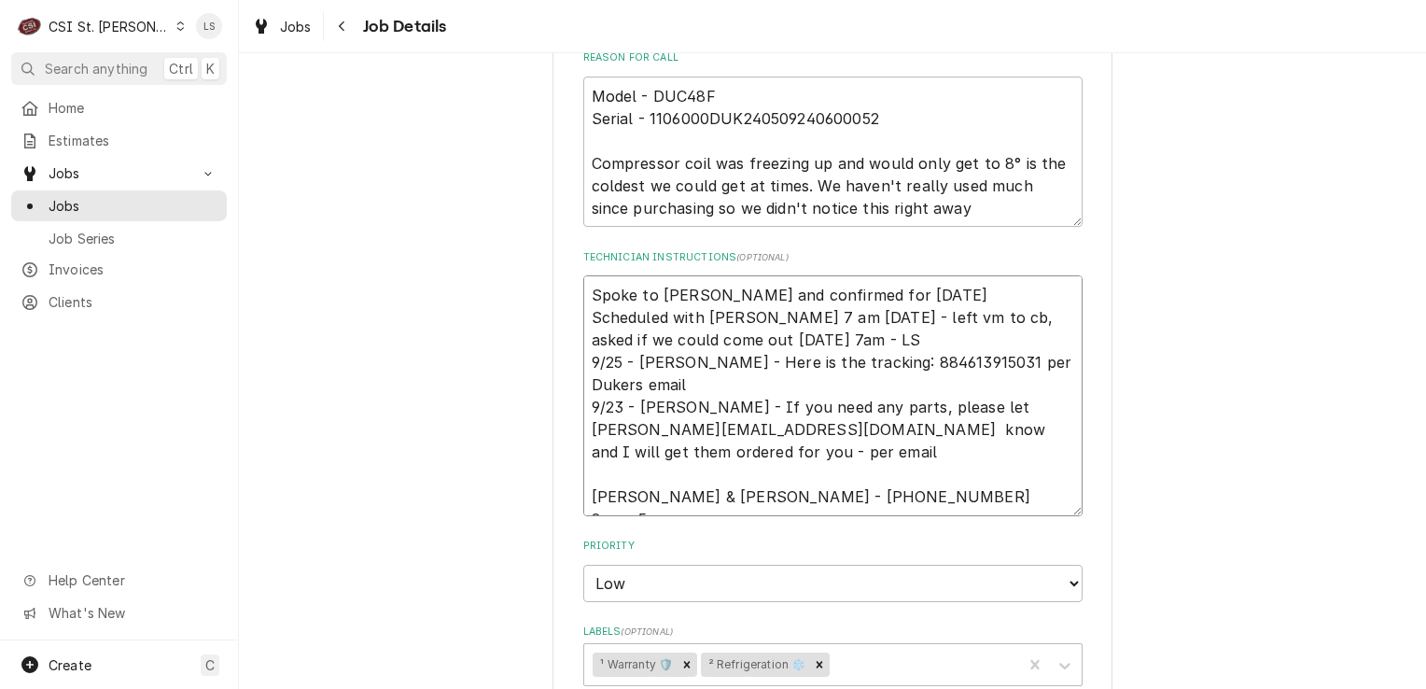
type textarea "Spoke to Sandy and confirmed for Tuesday 10/7 Scheduled with Dave 7 am Monday 1…"
type textarea "x"
type textarea "Spoke to Sandy and confirmed for Tuesday 10/7 a Scheduled with Dave 7 am Monday…"
type textarea "x"
type textarea "Spoke to Sandy and confirmed for Tuesday 10/7 at Scheduled with Dave 7 am Monda…"
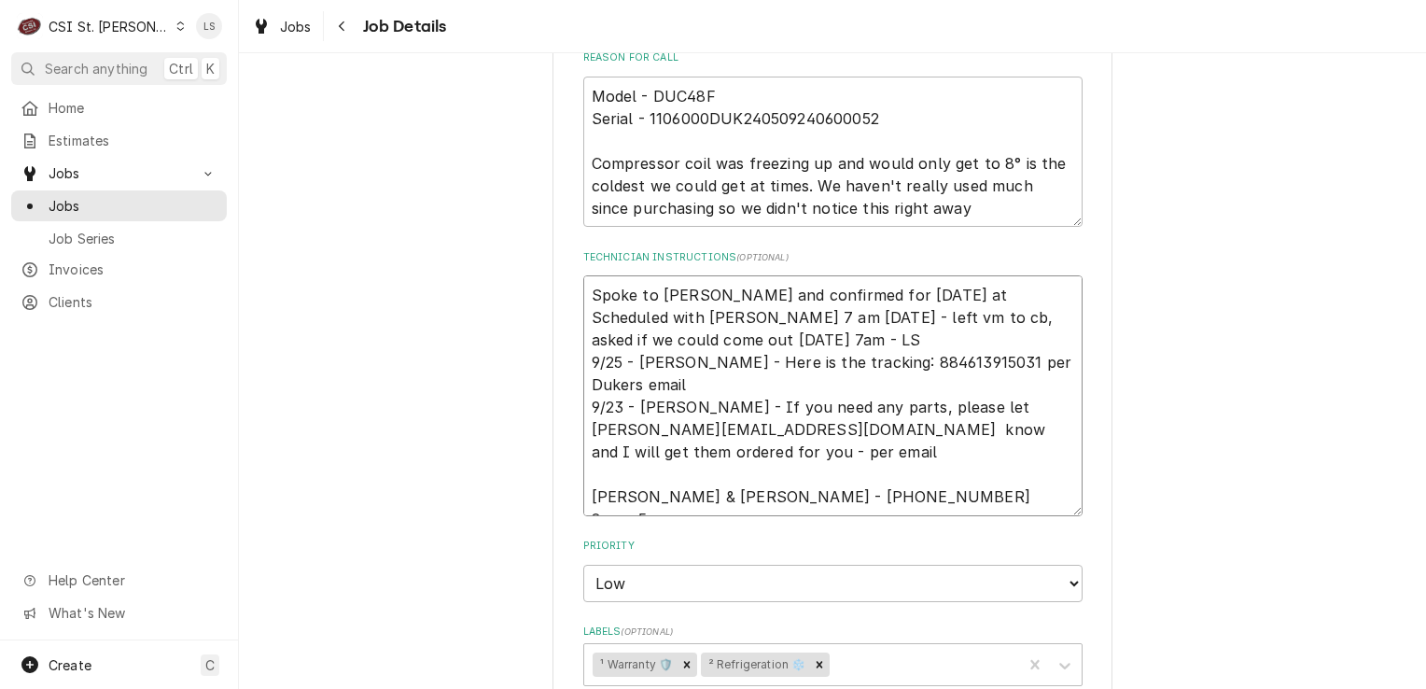
type textarea "x"
type textarea "Spoke to Sandy and confirmed for Tuesday 10/7 at Scheduled with Dave 7 am Monda…"
type textarea "x"
type textarea "Spoke to Sandy and confirmed for Tuesday 10/7 at 8 Scheduled with Dave 7 am Mon…"
type textarea "x"
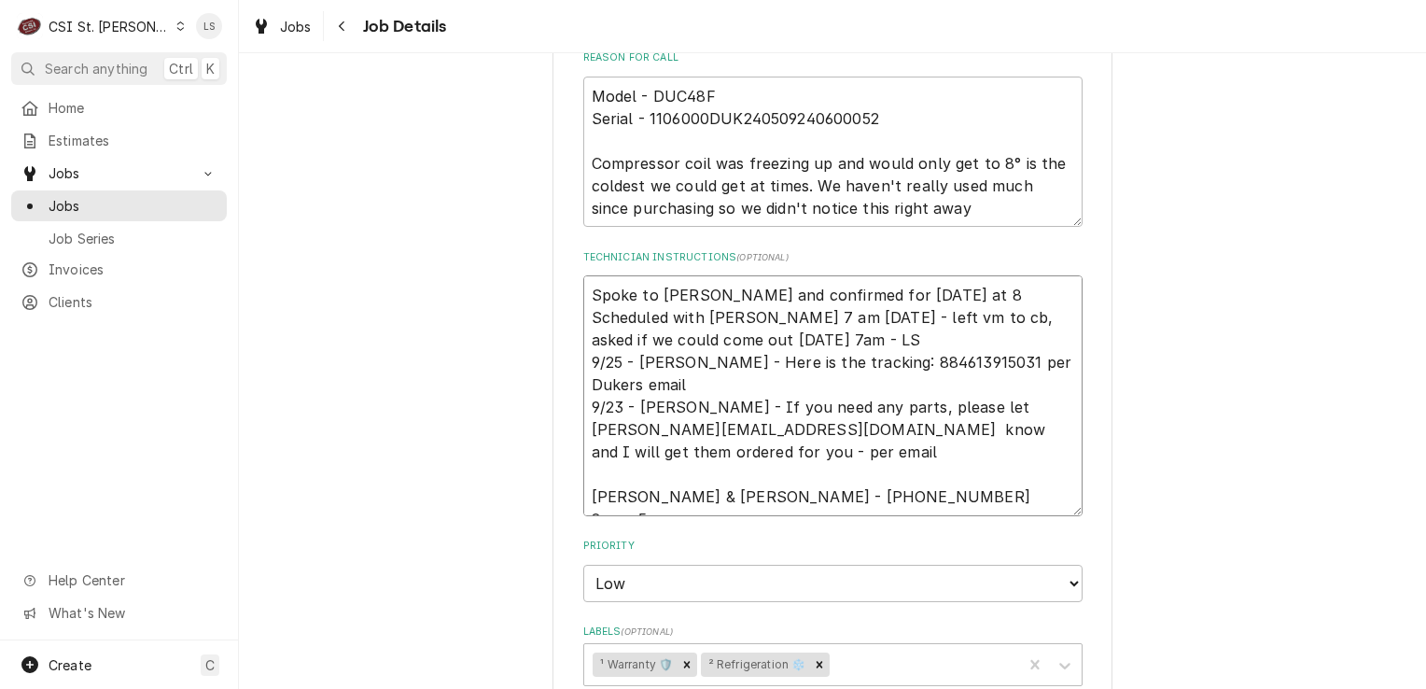
type textarea "Spoke to Sandy and confirmed for Tuesday 10/7 at 8m Scheduled with Dave 7 am Mo…"
type textarea "x"
type textarea "Spoke to Sandy and confirmed for Tuesday 10/7 at 8 Scheduled with Dave 7 am Mon…"
type textarea "x"
type textarea "Spoke to Sandy and confirmed for Tuesday 10/7 at 8a Scheduled with Dave 7 am Mo…"
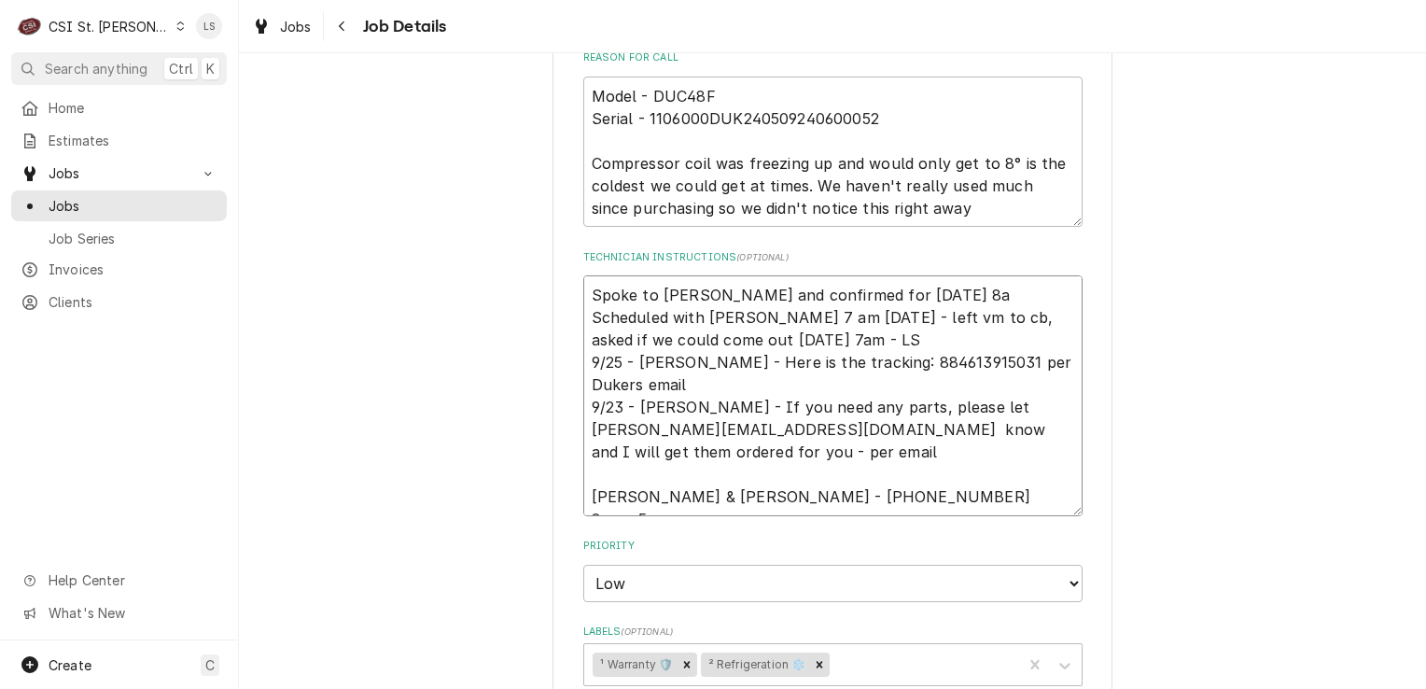
type textarea "x"
type textarea "Spoke to Sandy and confirmed for Tuesday 10/7 at 8am Scheduled with Dave 7 am M…"
type textarea "x"
type textarea "Spoke to Sandy and confirmed for Tuesday 10/7 at 8am Scheduled with Dave 7 am M…"
type textarea "x"
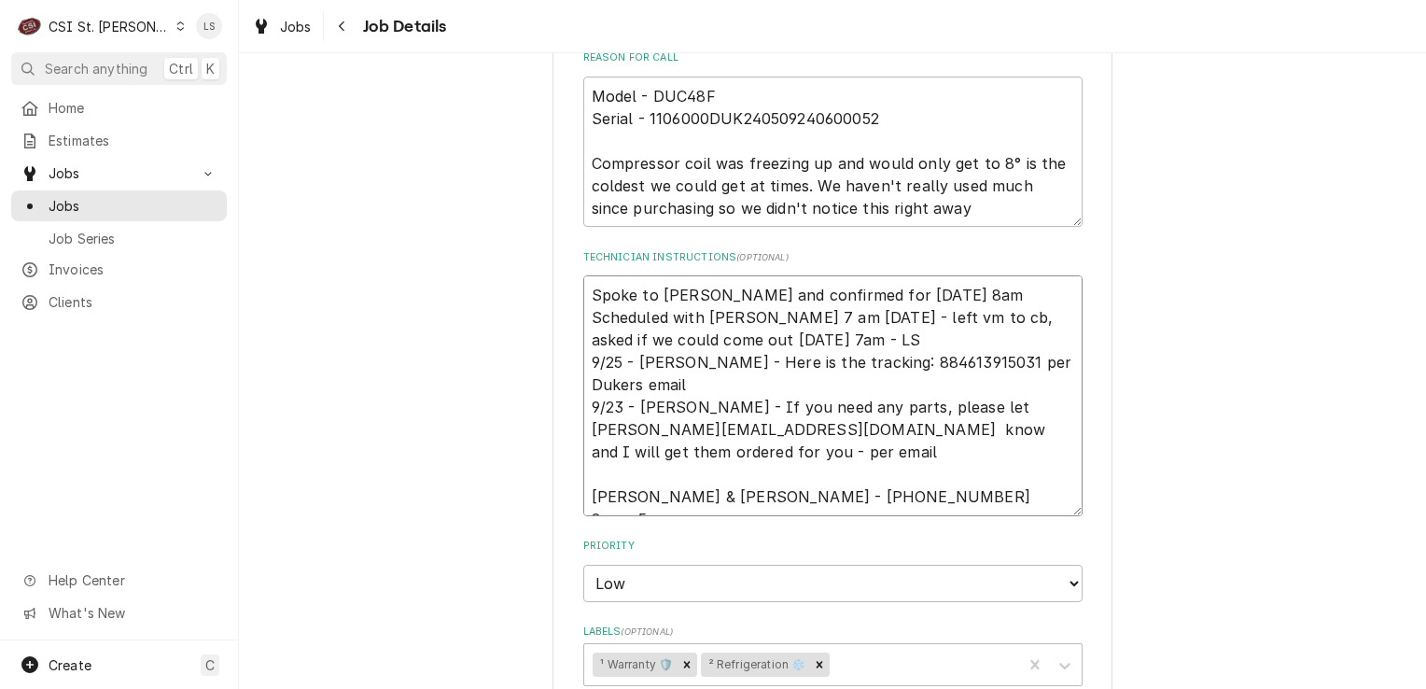
type textarea "Spoke to Sandy and confirmed for Tuesday 10/7 at 8am - Scheduled with Dave 7 am…"
type textarea "x"
type textarea "Spoke to Sandy and confirmed for Tuesday 10/7 at 8am - Scheduled with Dave 7 am…"
type textarea "x"
type textarea "Spoke to Sandy and confirmed for Tuesday 10/7 at 8am - L Scheduled with Dave 7 …"
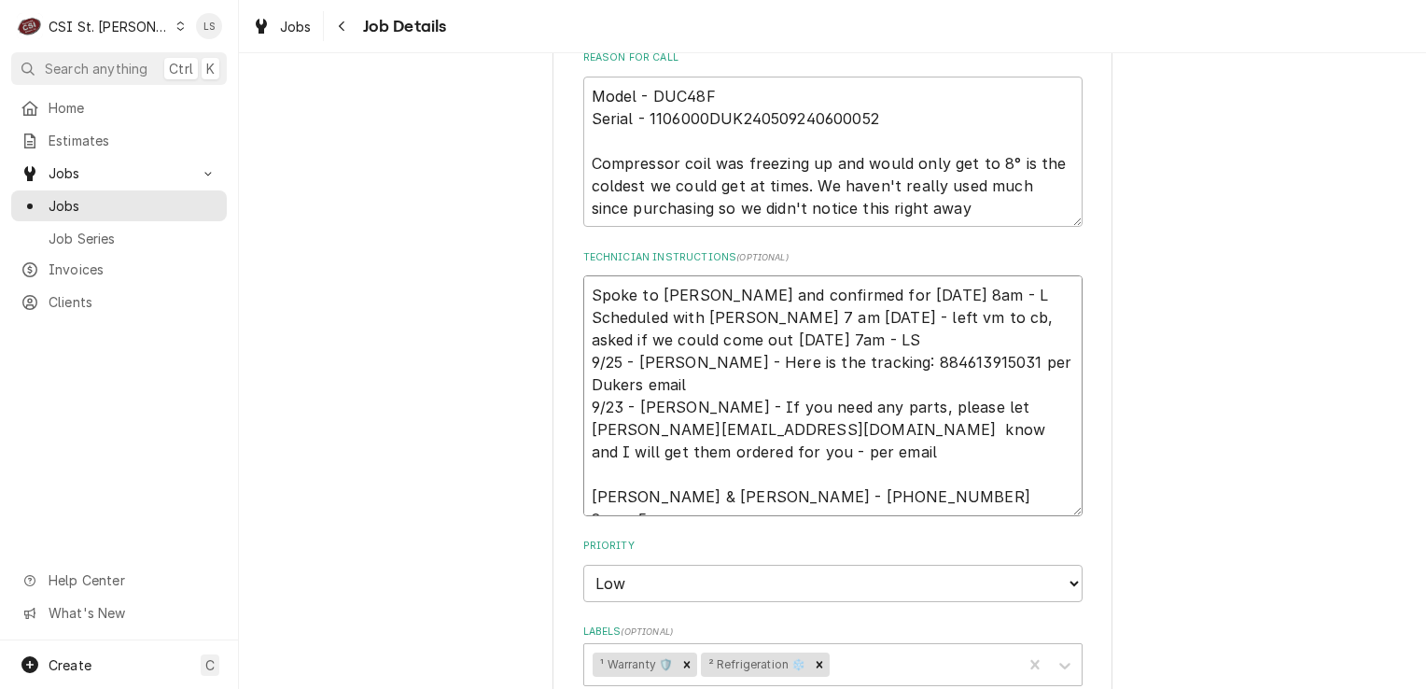
type textarea "x"
type textarea "Spoke to [PERSON_NAME] and confirmed for [DATE] 8am - LS Scheduled with [PERSON…"
type textarea "x"
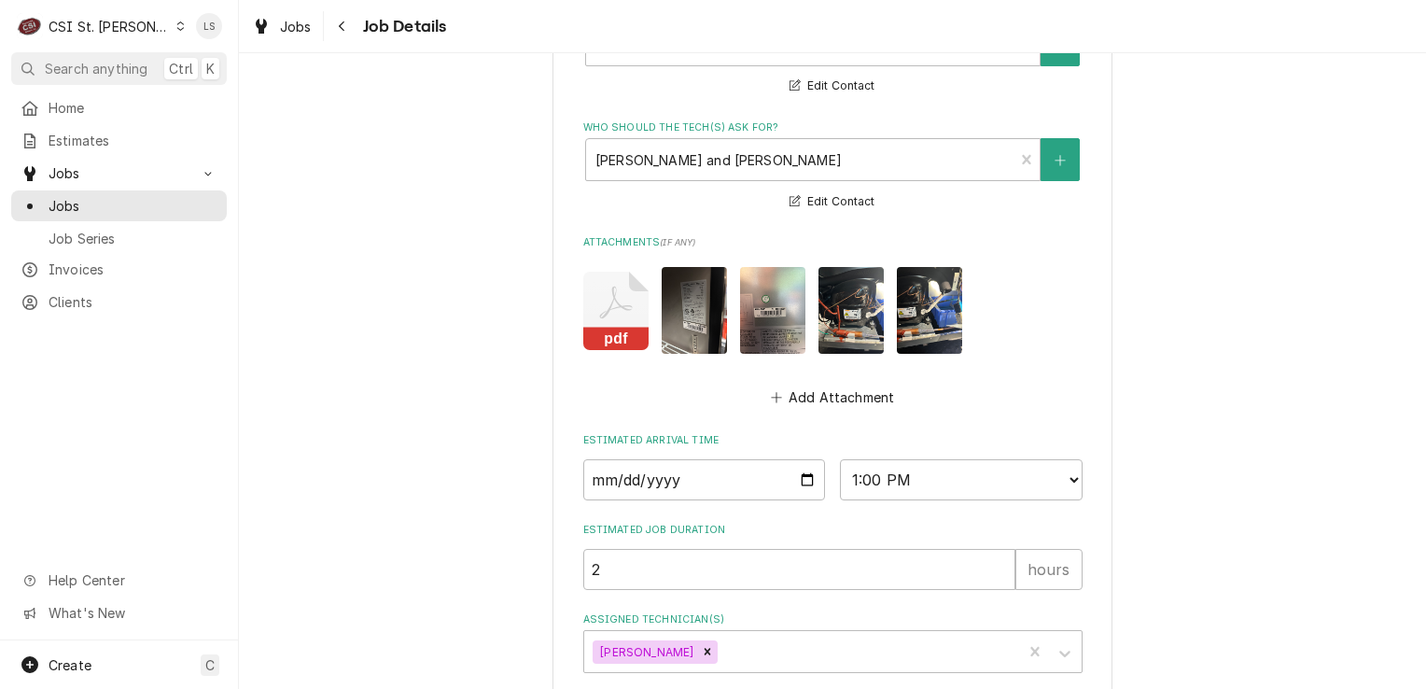
scroll to position [1336, 0]
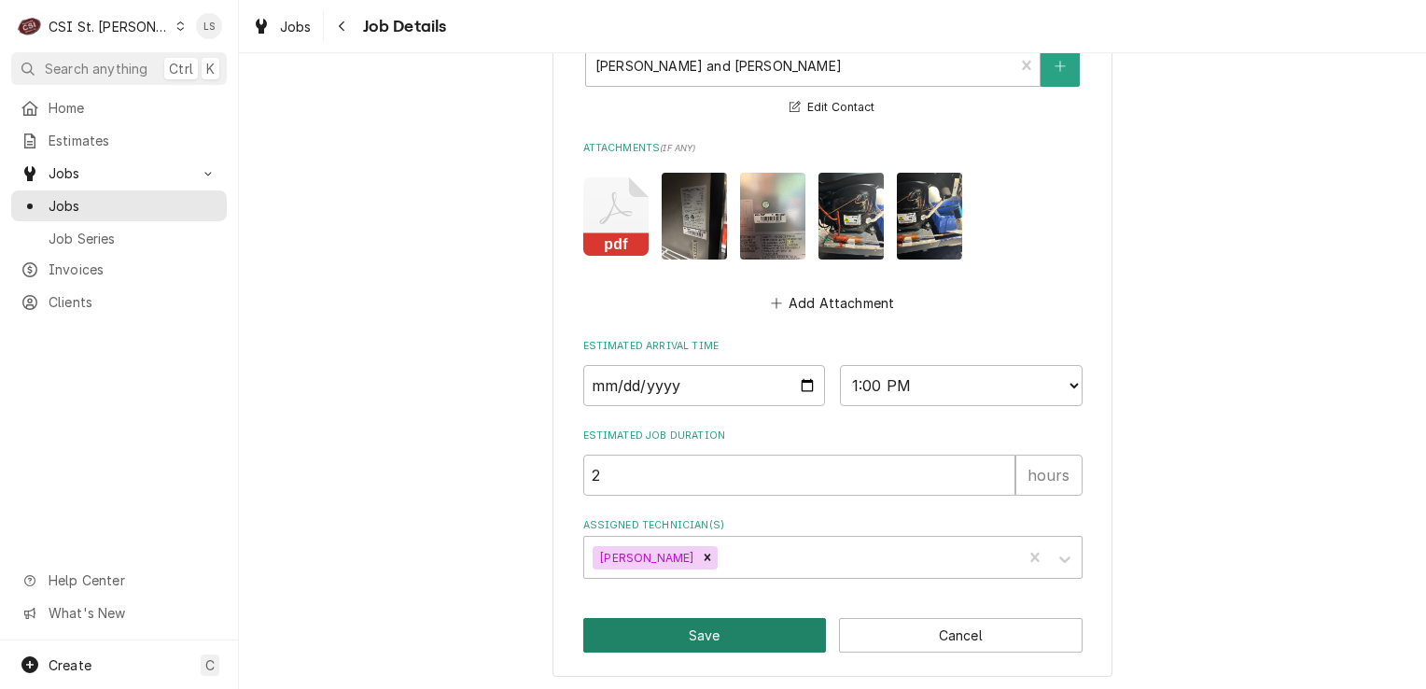
type textarea "Spoke to [PERSON_NAME] and confirmed for [DATE] 8am - LS Scheduled with [PERSON…"
click at [760, 631] on button "Save" at bounding box center [705, 635] width 244 height 35
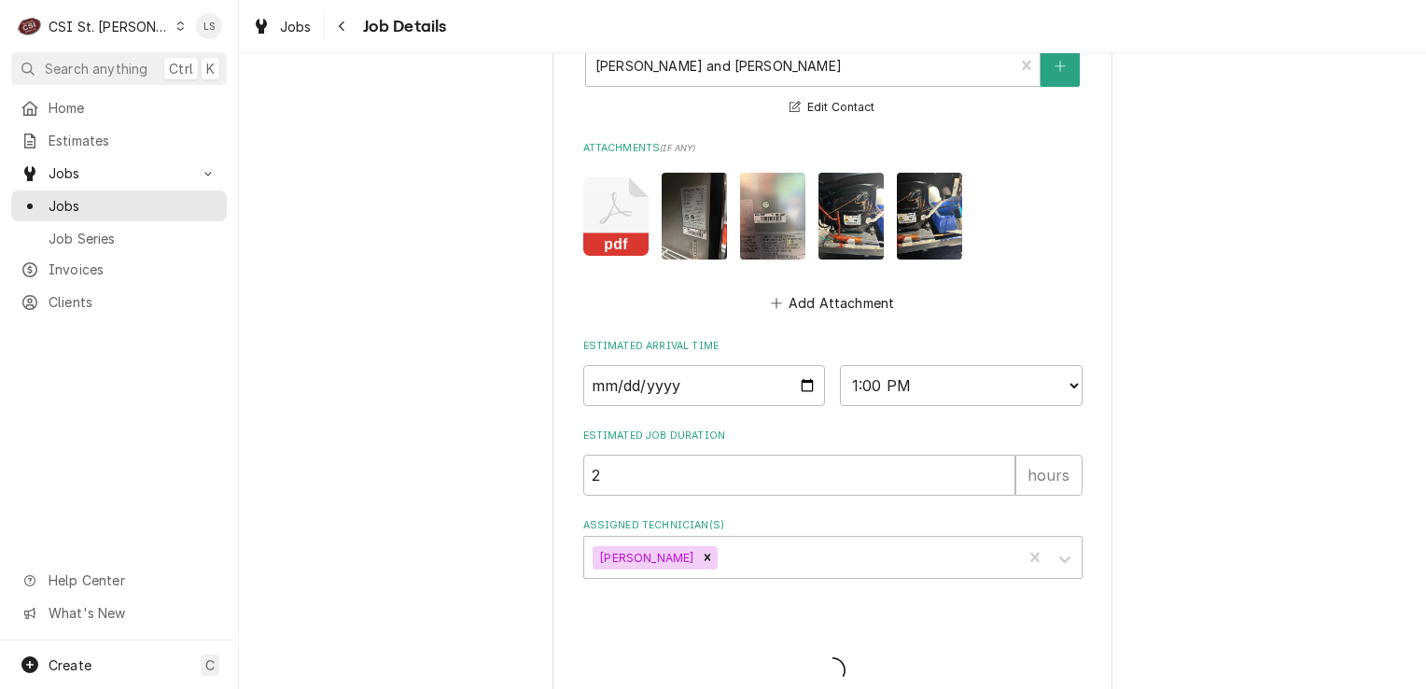
type textarea "x"
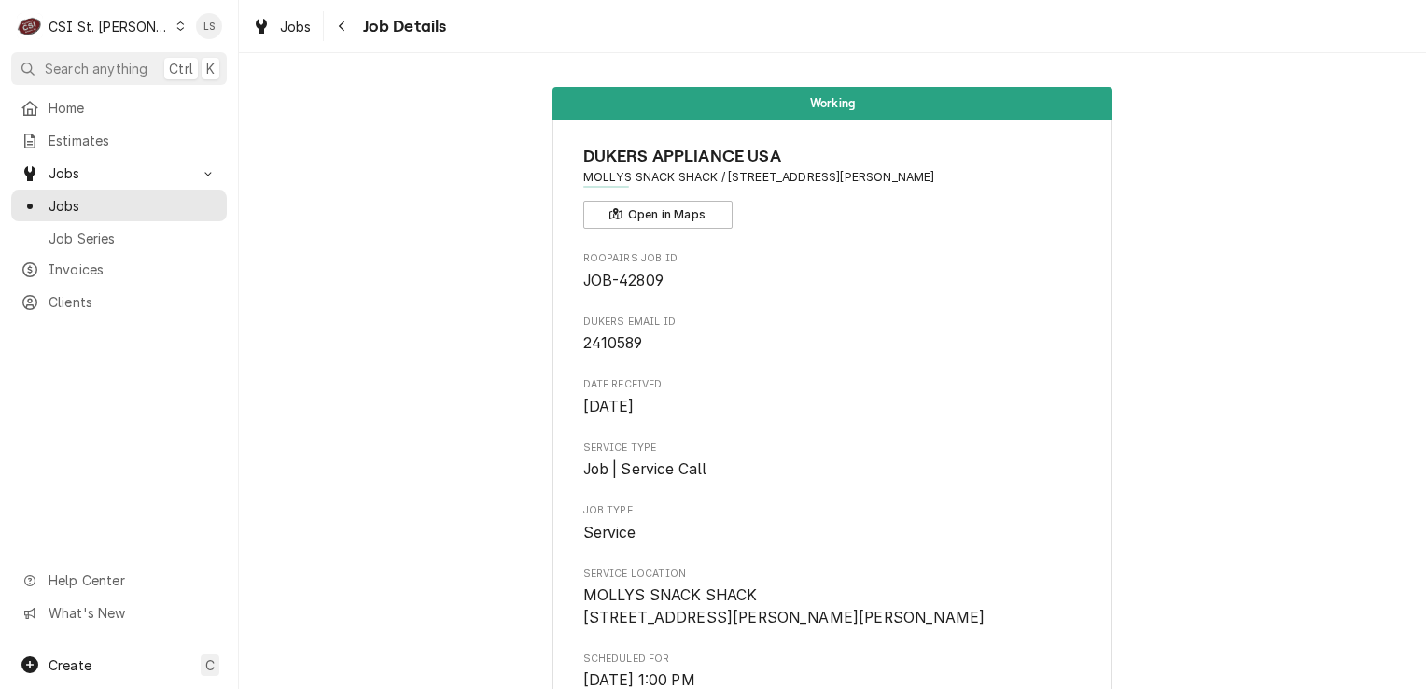
click at [131, 20] on div "CSI St. [PERSON_NAME]" at bounding box center [109, 27] width 121 height 20
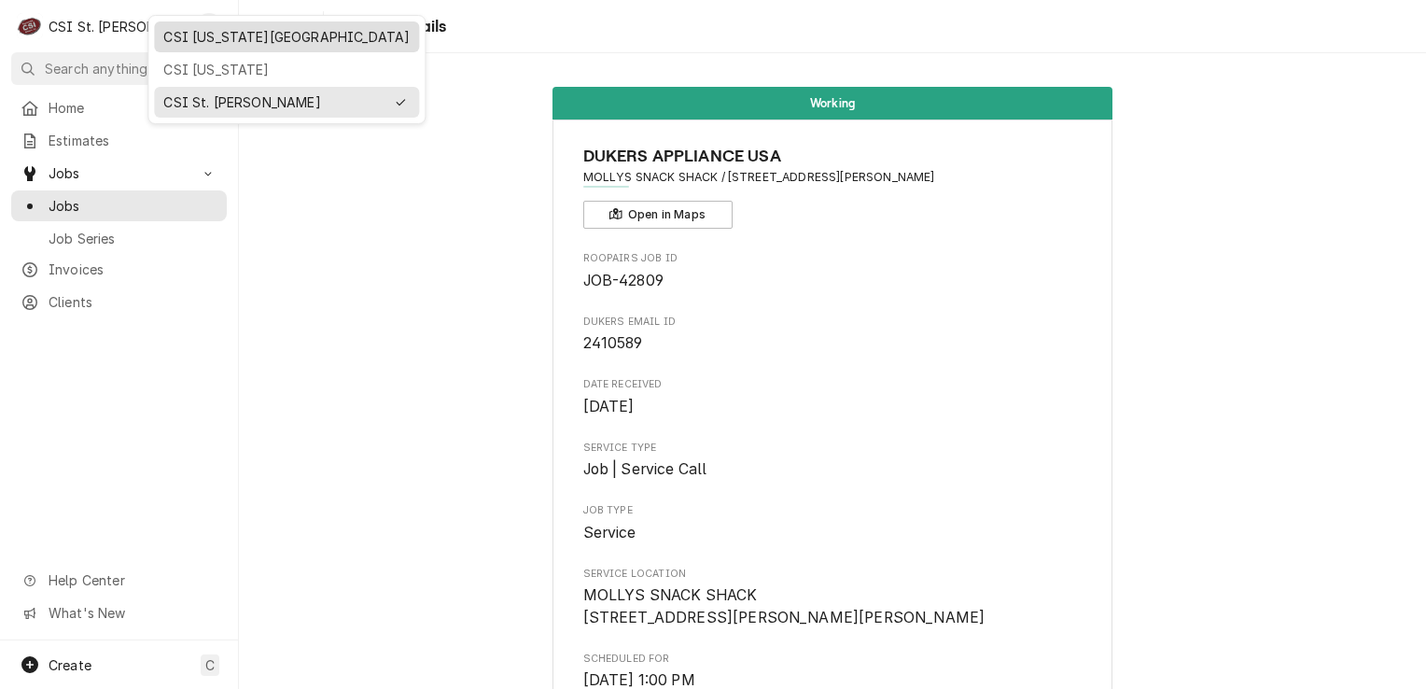
click at [207, 31] on div "CSI [US_STATE][GEOGRAPHIC_DATA]" at bounding box center [286, 37] width 246 height 20
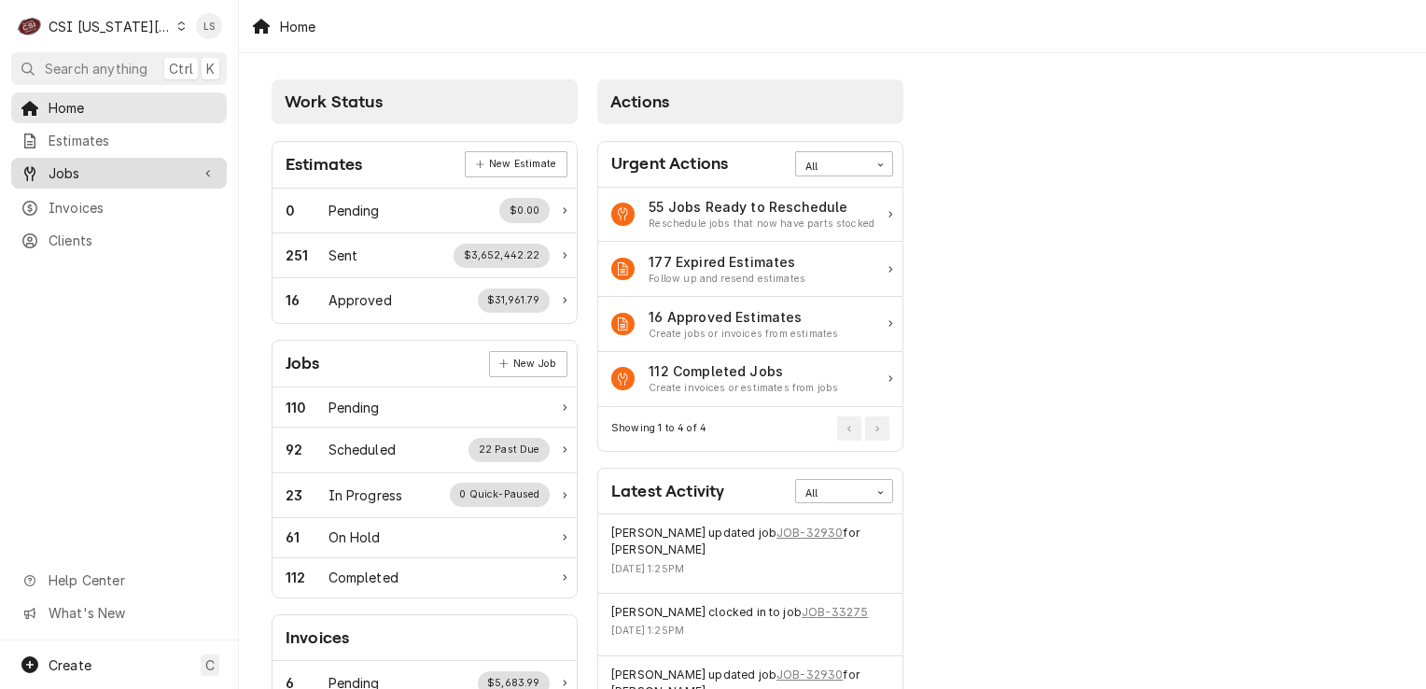
click at [106, 173] on span "Jobs" at bounding box center [119, 173] width 141 height 20
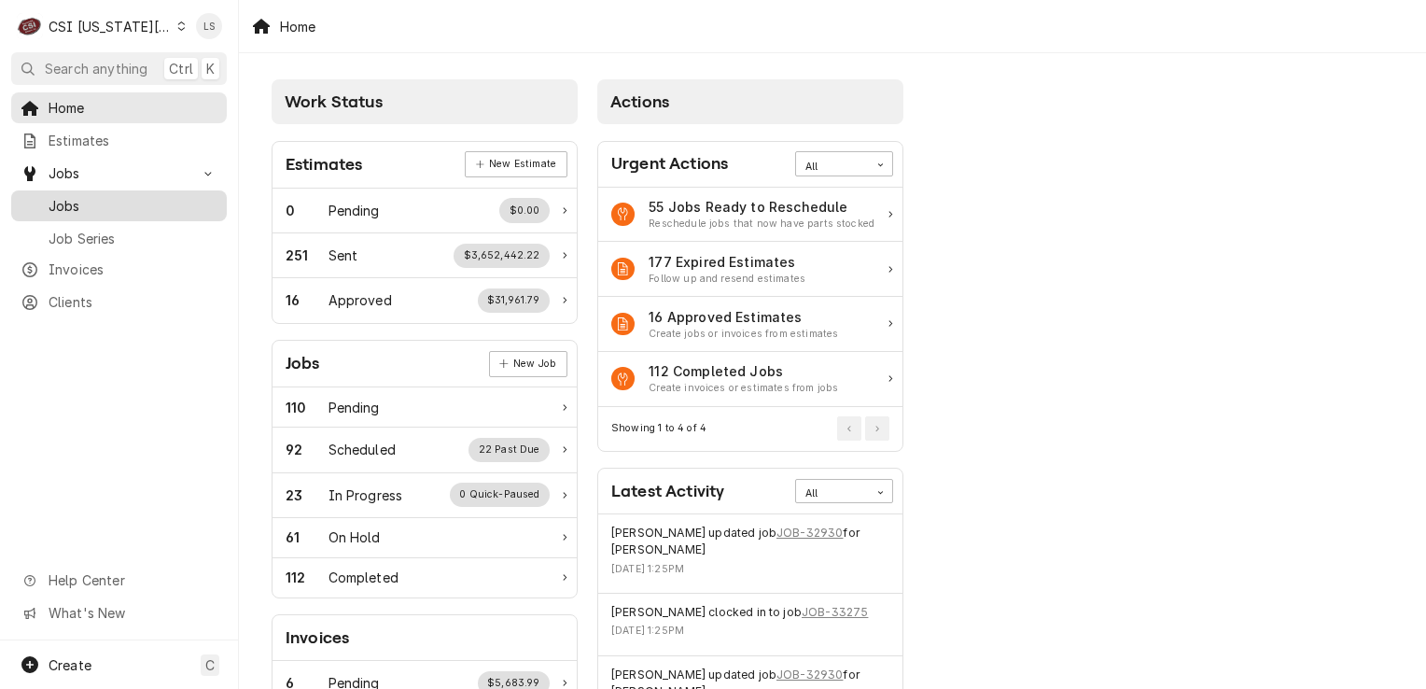
click at [101, 196] on span "Jobs" at bounding box center [133, 206] width 169 height 20
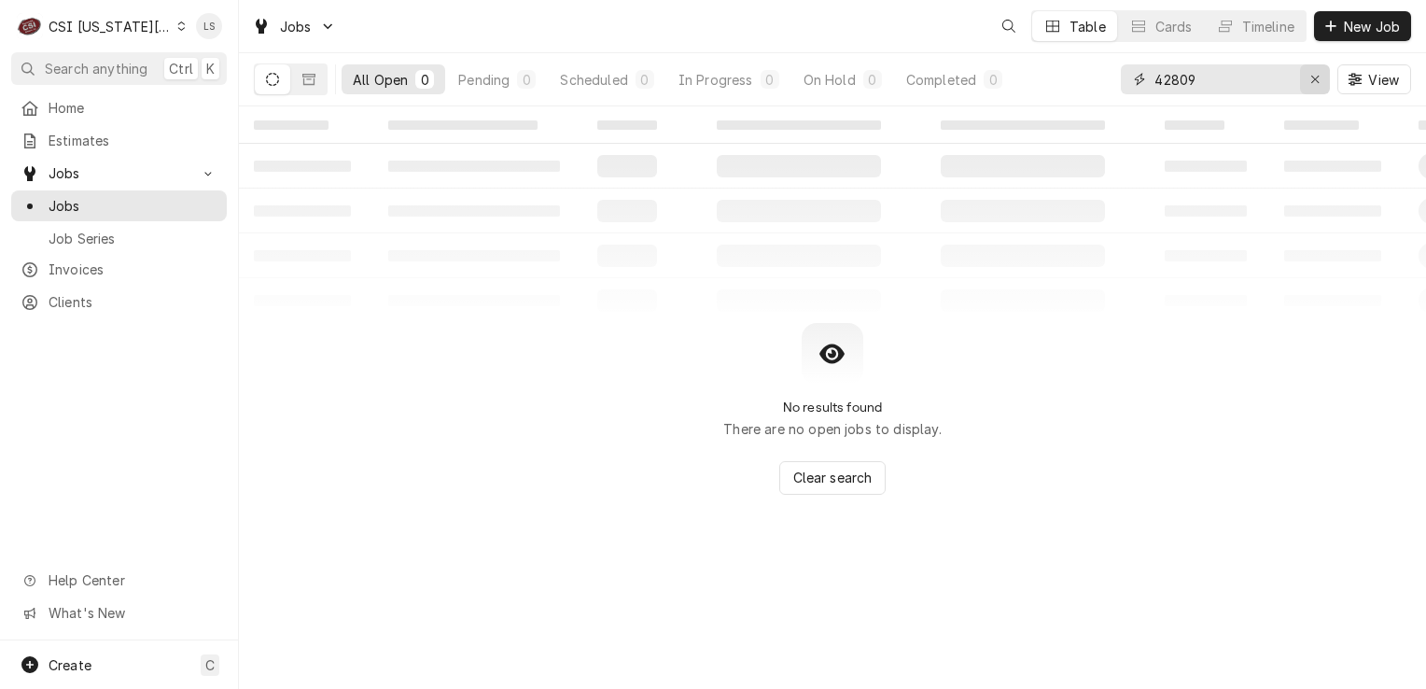
click at [1321, 77] on div "Erase input" at bounding box center [1315, 79] width 19 height 19
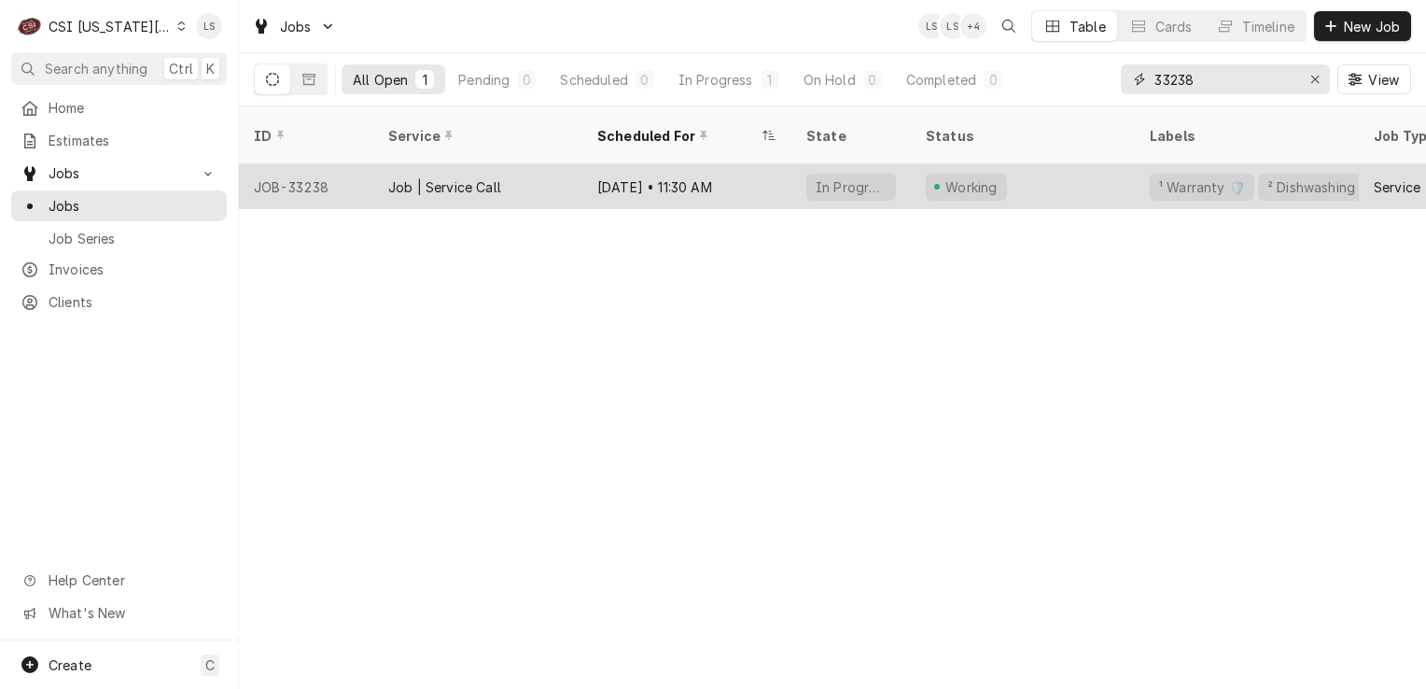
type input "33238"
click at [328, 166] on div "JOB-33238" at bounding box center [306, 186] width 134 height 45
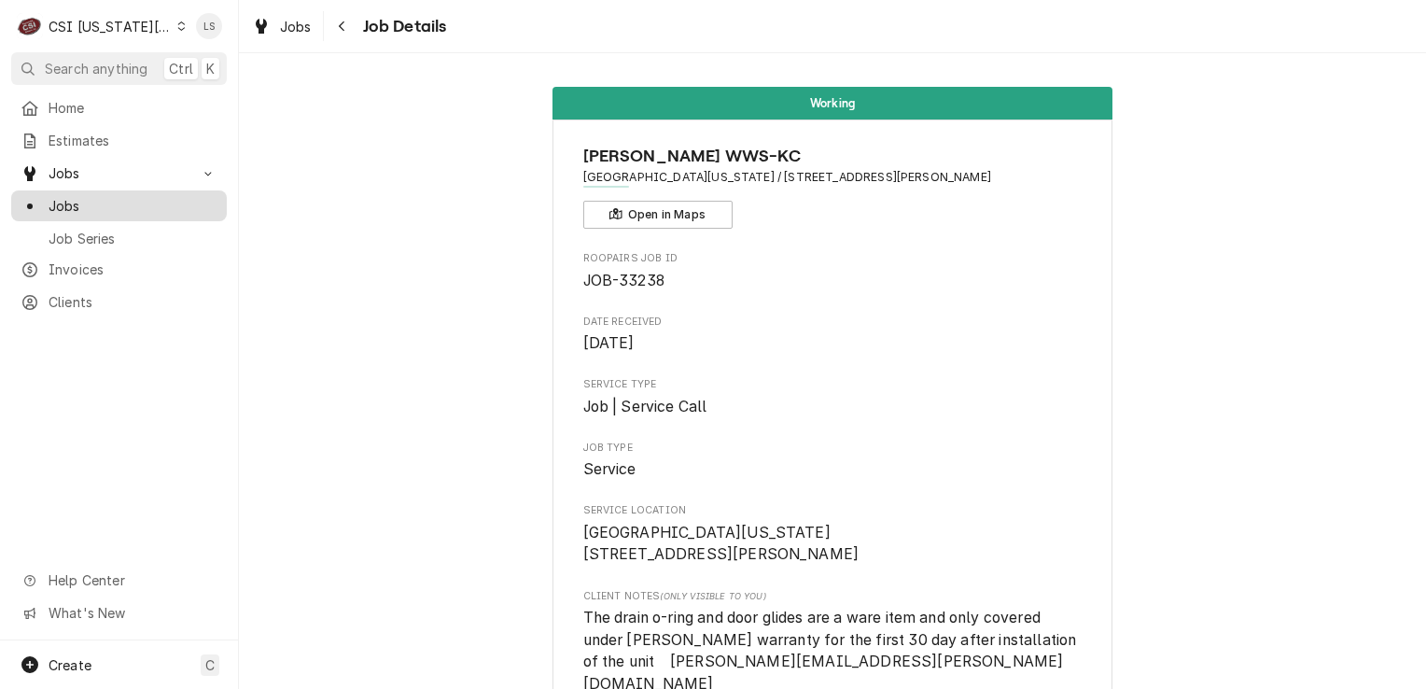
click at [79, 199] on span "Jobs" at bounding box center [133, 206] width 169 height 20
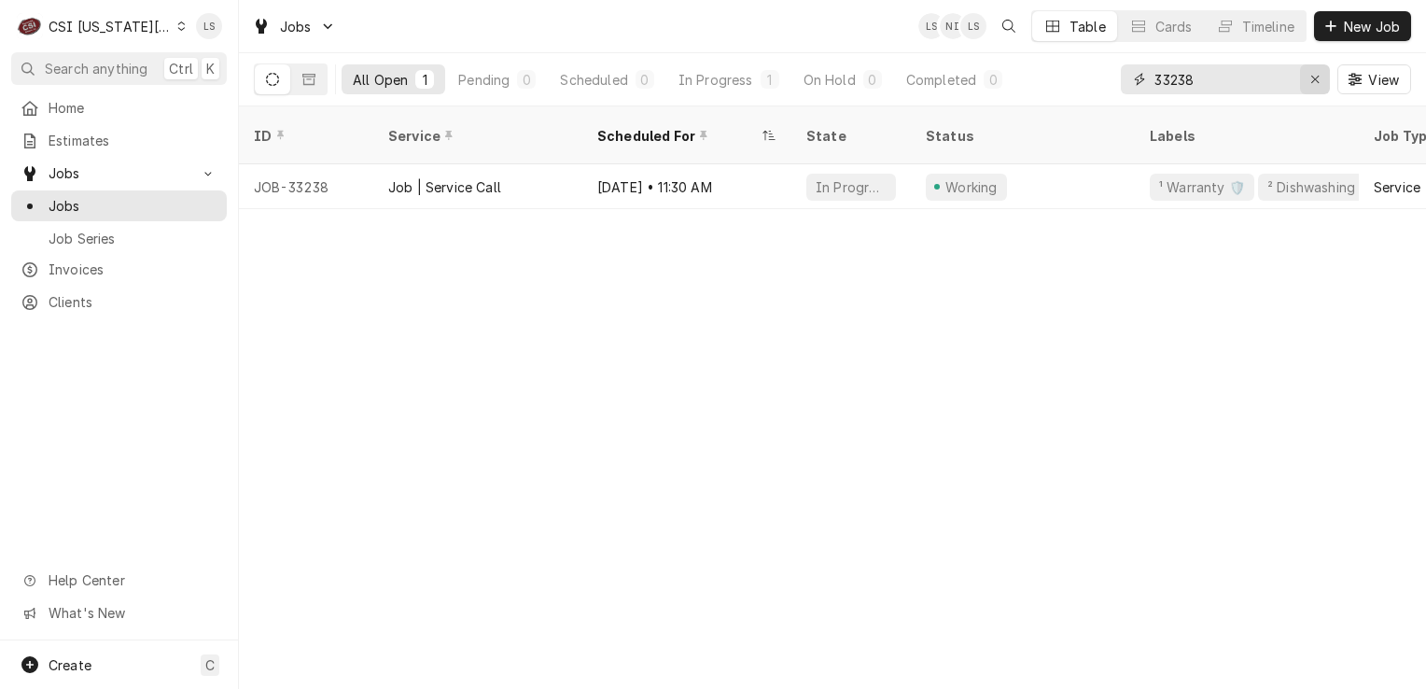
click at [1315, 84] on icon "Erase input" at bounding box center [1316, 79] width 10 height 13
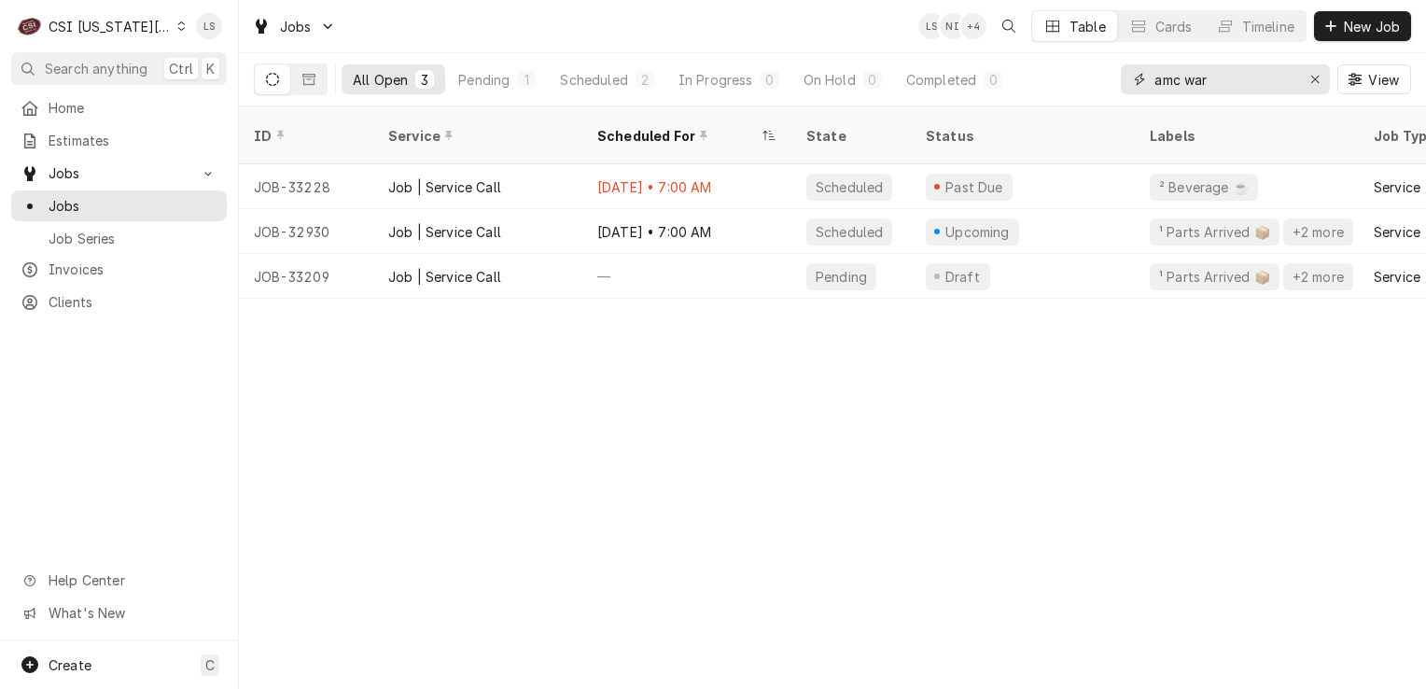
type input "amc war"
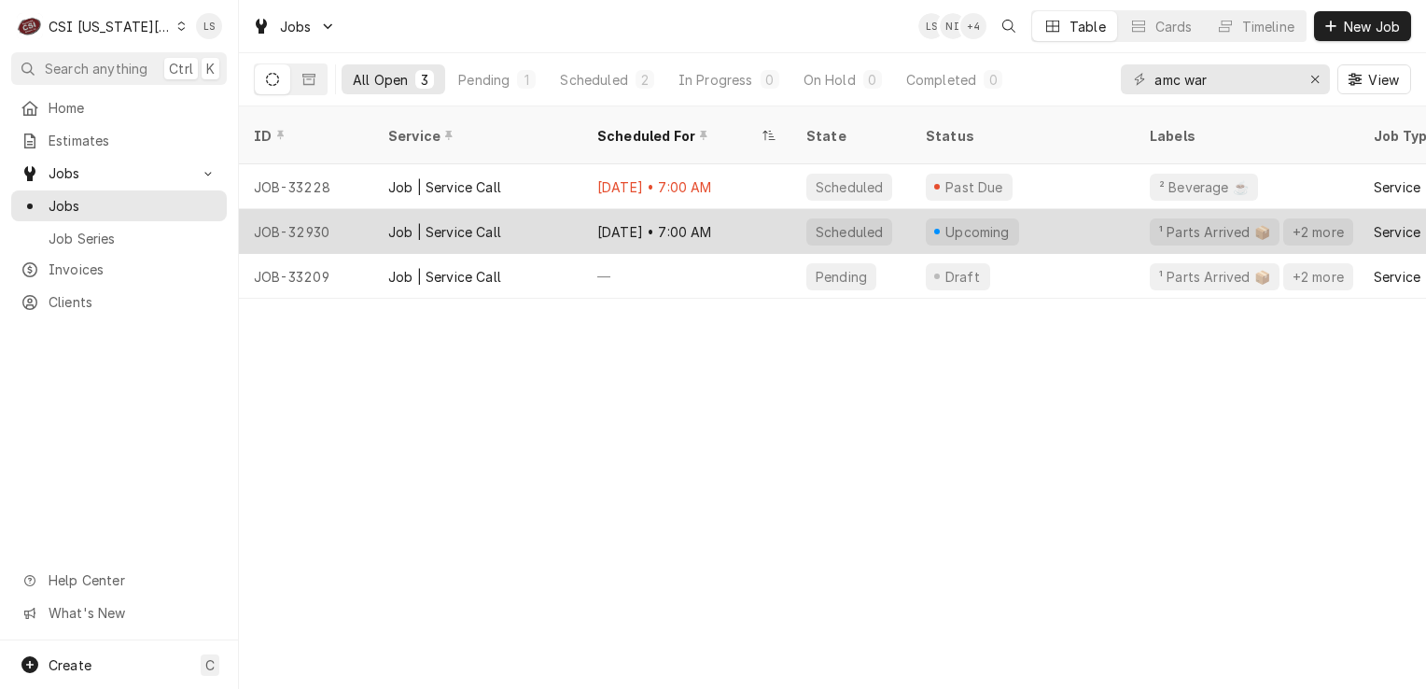
click at [306, 209] on div "JOB-32930" at bounding box center [306, 231] width 134 height 45
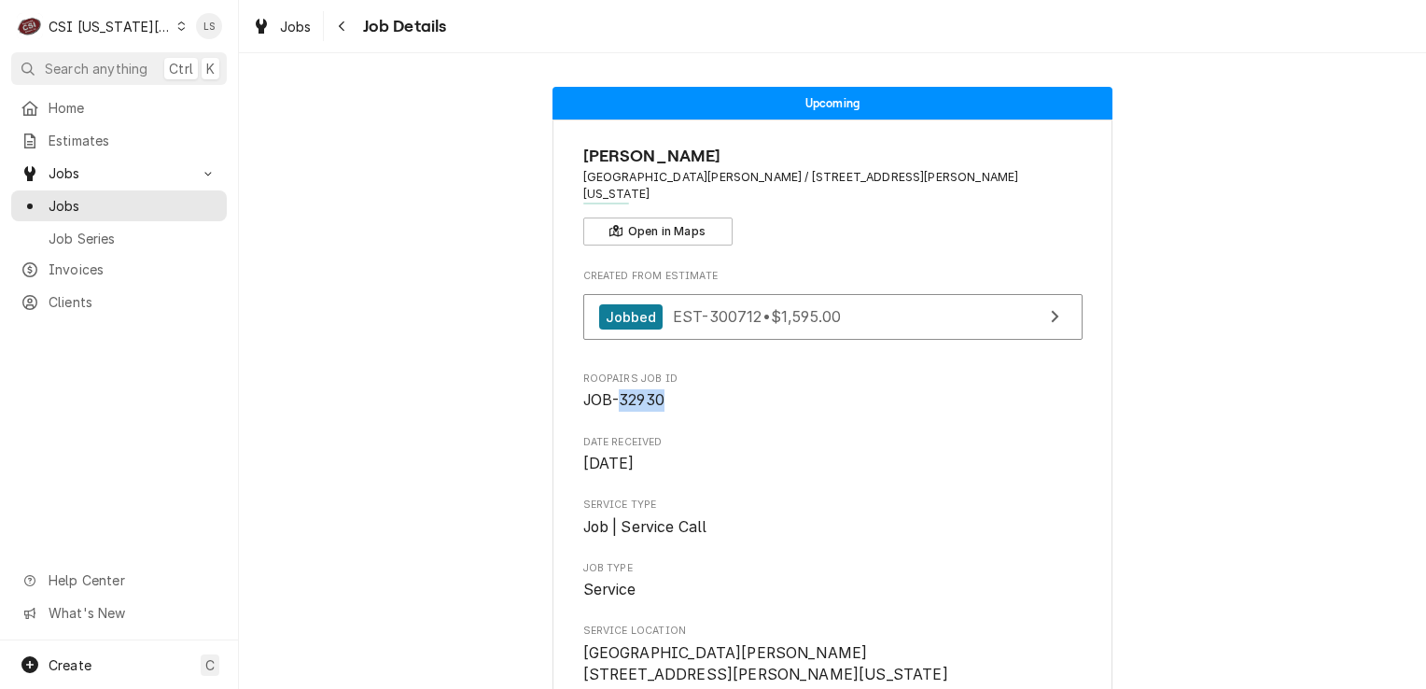
drag, startPoint x: 665, startPoint y: 386, endPoint x: 616, endPoint y: 381, distance: 48.9
click at [616, 389] on span "JOB-32930" at bounding box center [832, 400] width 499 height 22
copy span "32930"
click at [178, 29] on icon "Dynamic Content Wrapper" at bounding box center [181, 25] width 7 height 9
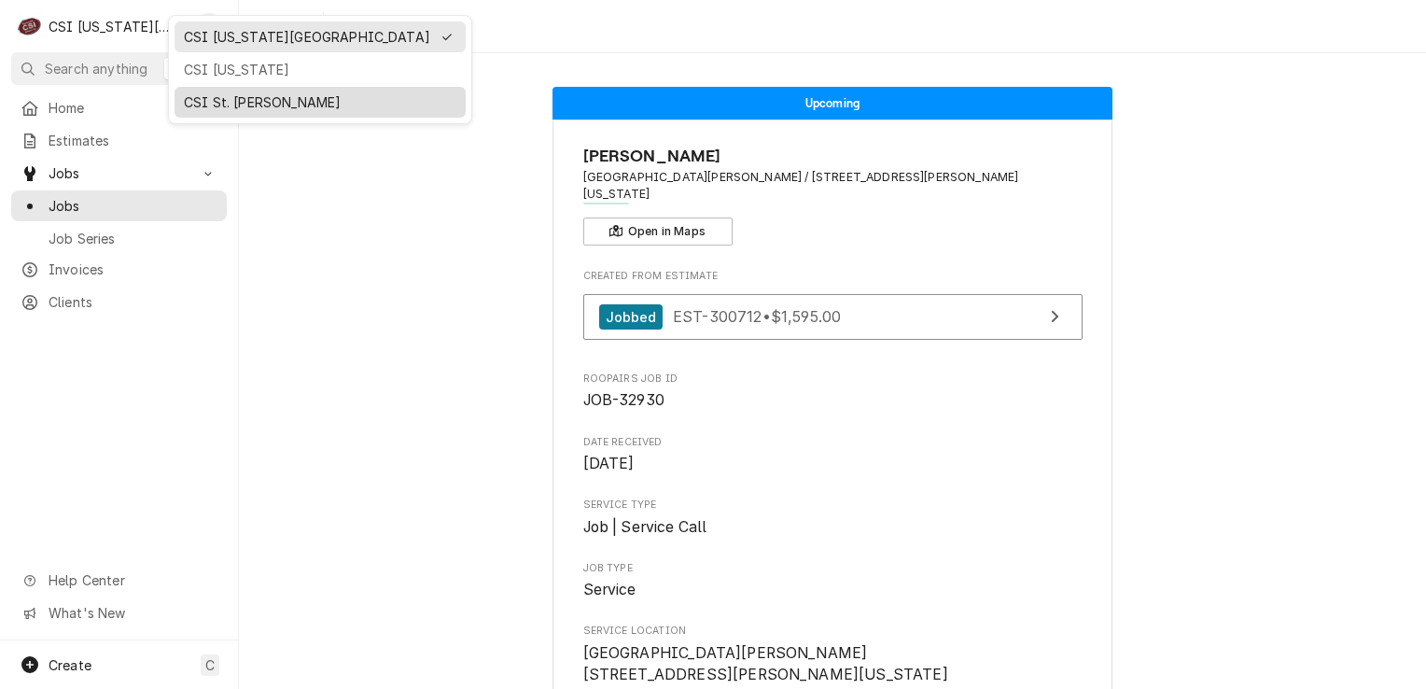
click at [204, 105] on div "CSI St. Louis" at bounding box center [320, 102] width 273 height 20
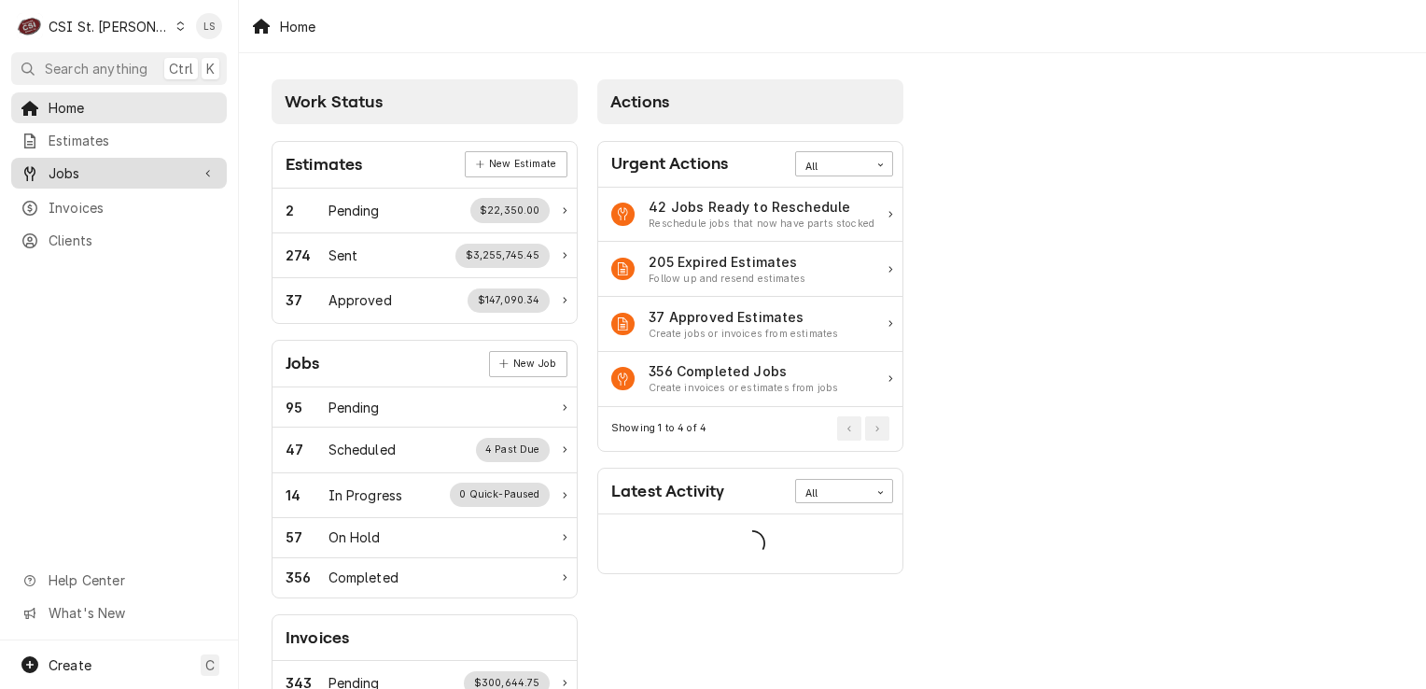
click at [77, 170] on span "Jobs" at bounding box center [119, 173] width 141 height 20
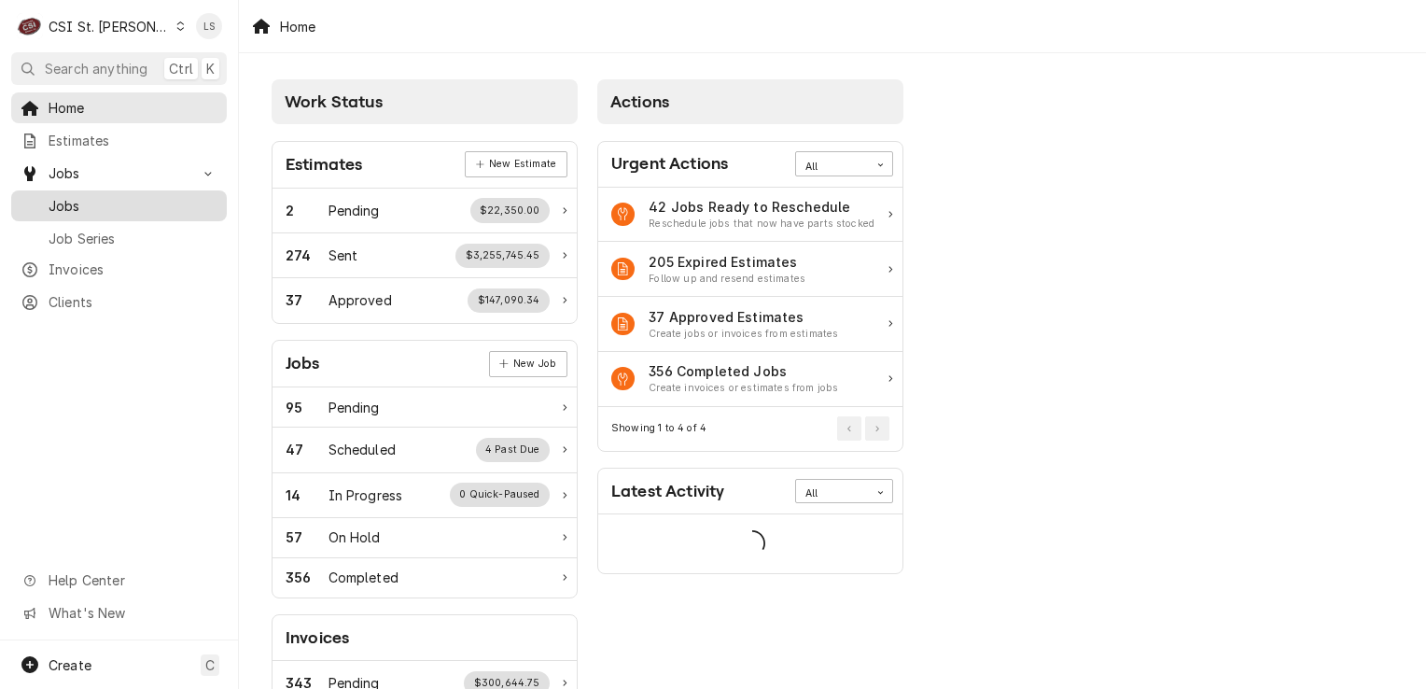
click at [76, 196] on span "Jobs" at bounding box center [133, 206] width 169 height 20
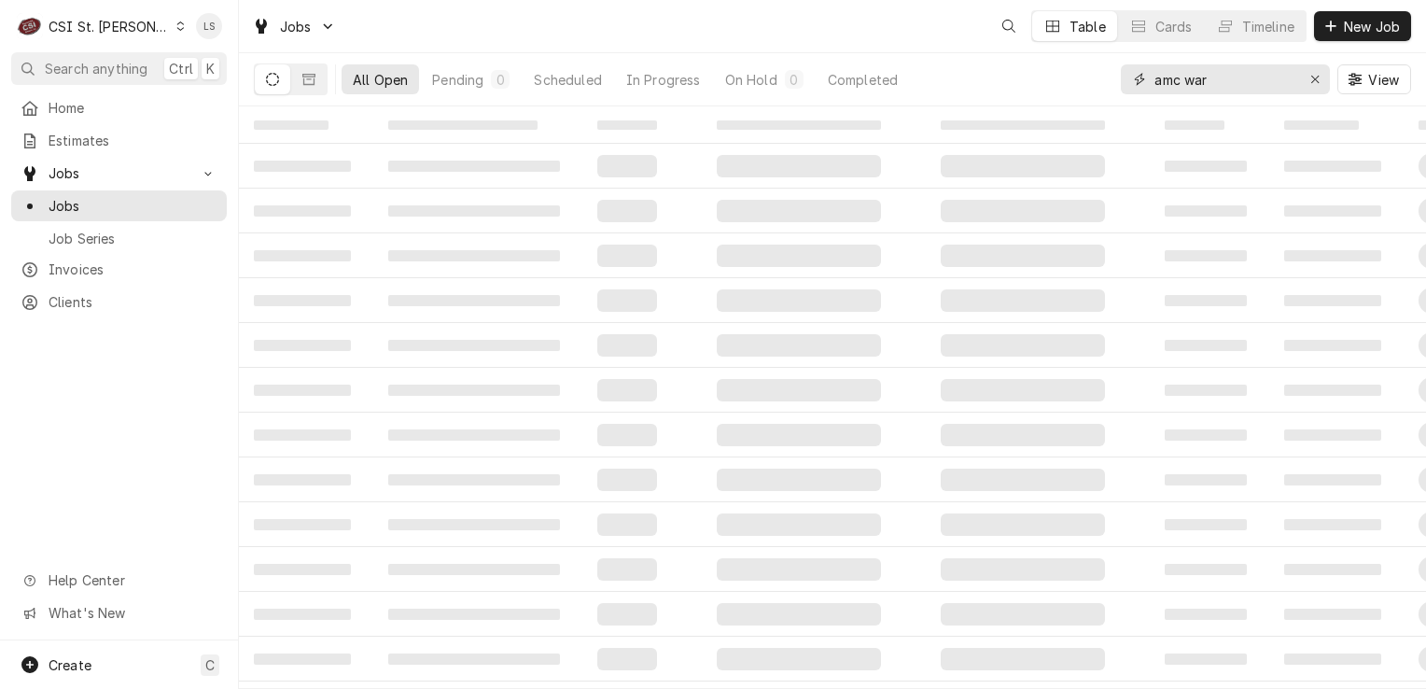
drag, startPoint x: 1315, startPoint y: 85, endPoint x: 1231, endPoint y: 87, distance: 84.0
click at [1312, 85] on icon "Erase input" at bounding box center [1316, 79] width 10 height 13
paste input "43111"
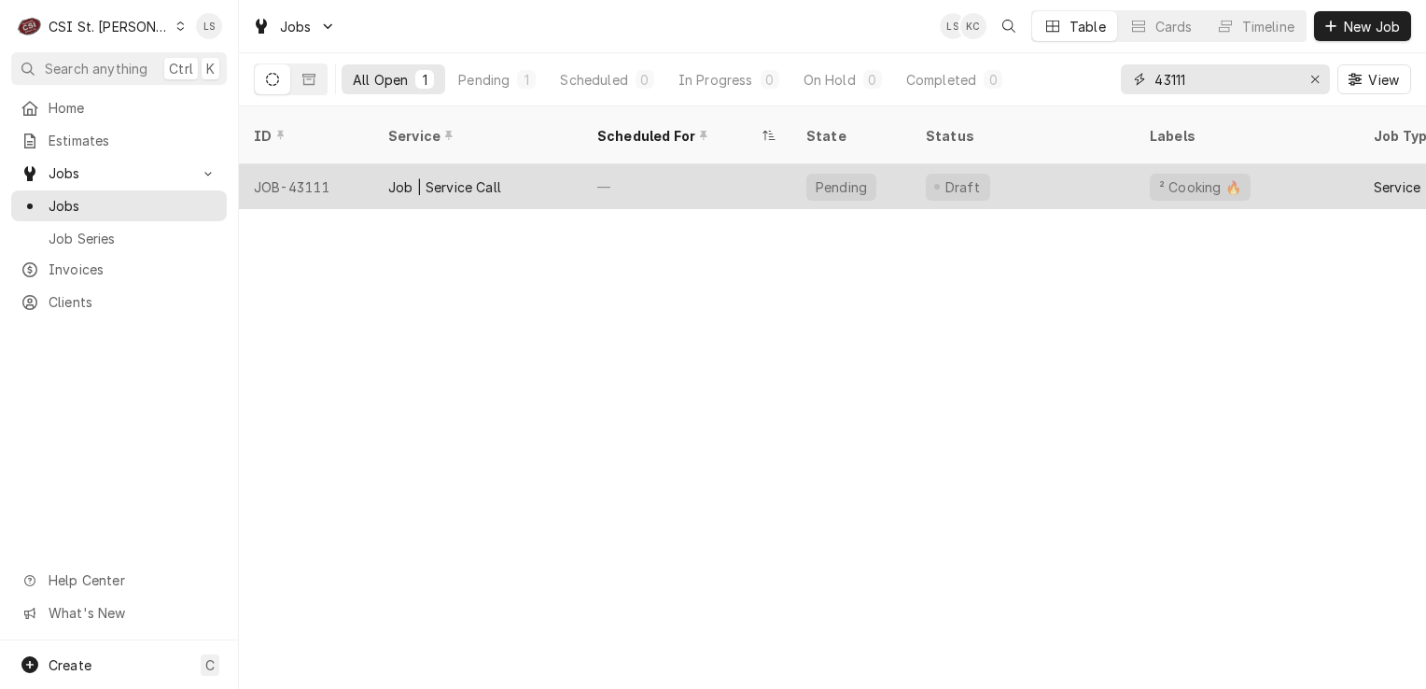
type input "43111"
click at [303, 170] on div "JOB-43111" at bounding box center [306, 186] width 134 height 45
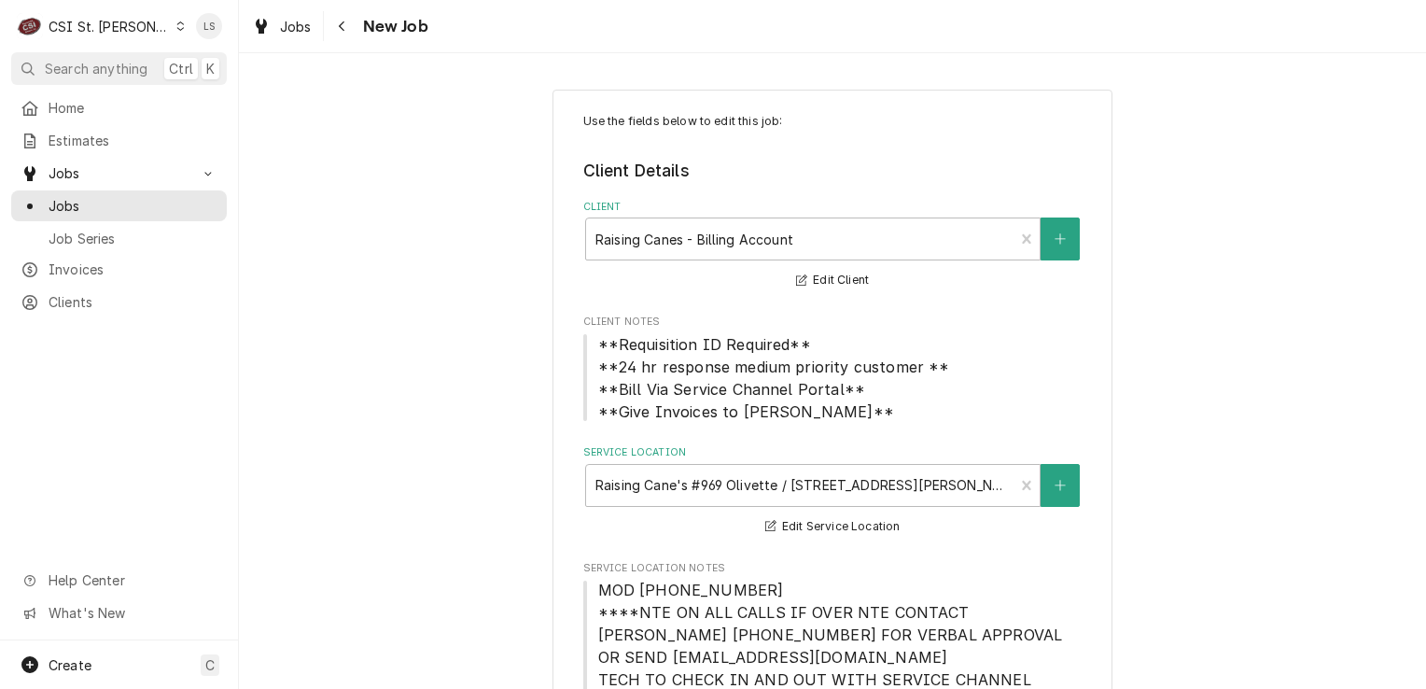
type textarea "x"
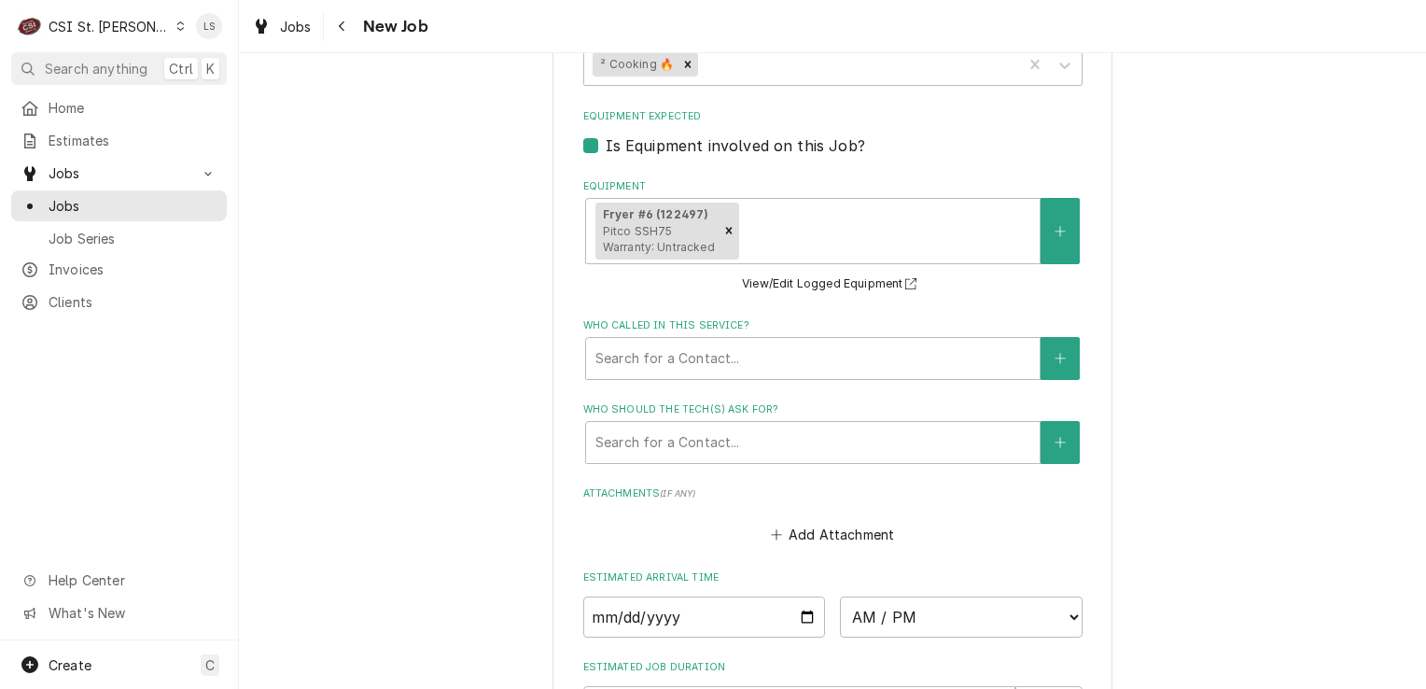
scroll to position [1960, 0]
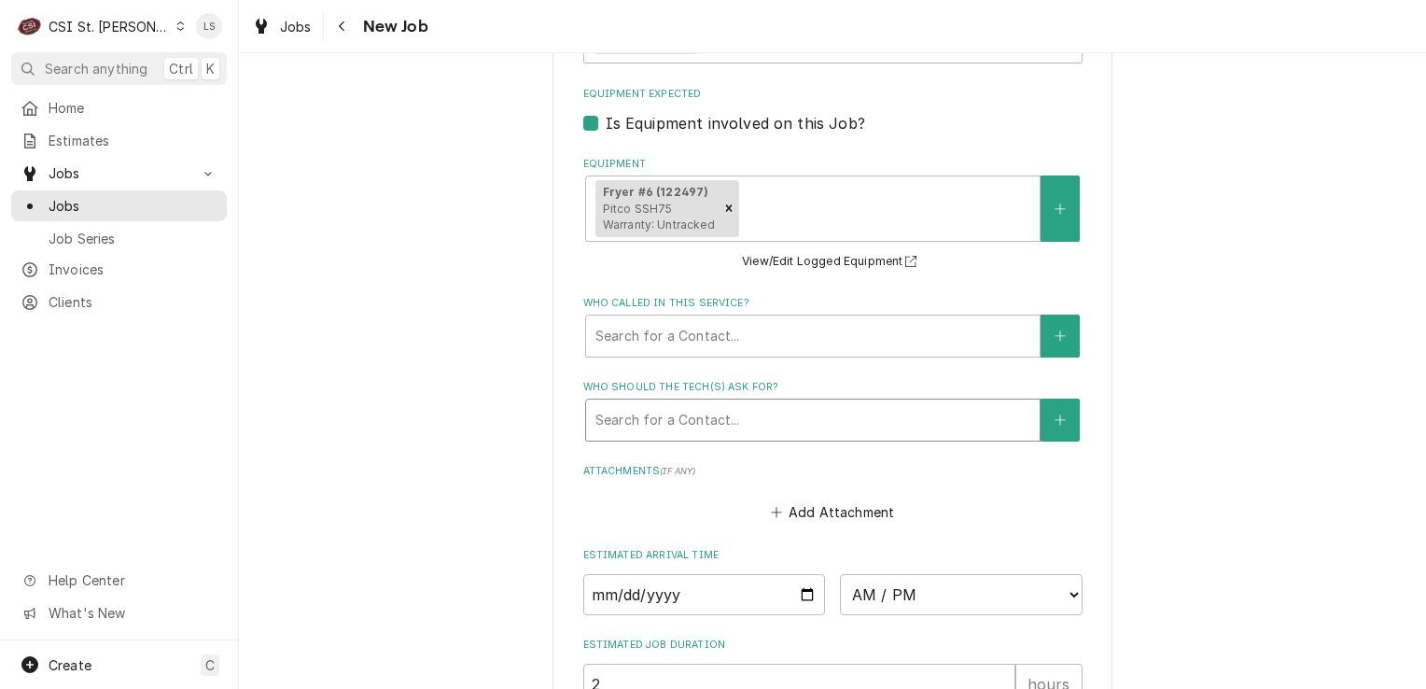
click at [663, 409] on div "Search for a Contact..." at bounding box center [813, 420] width 454 height 41
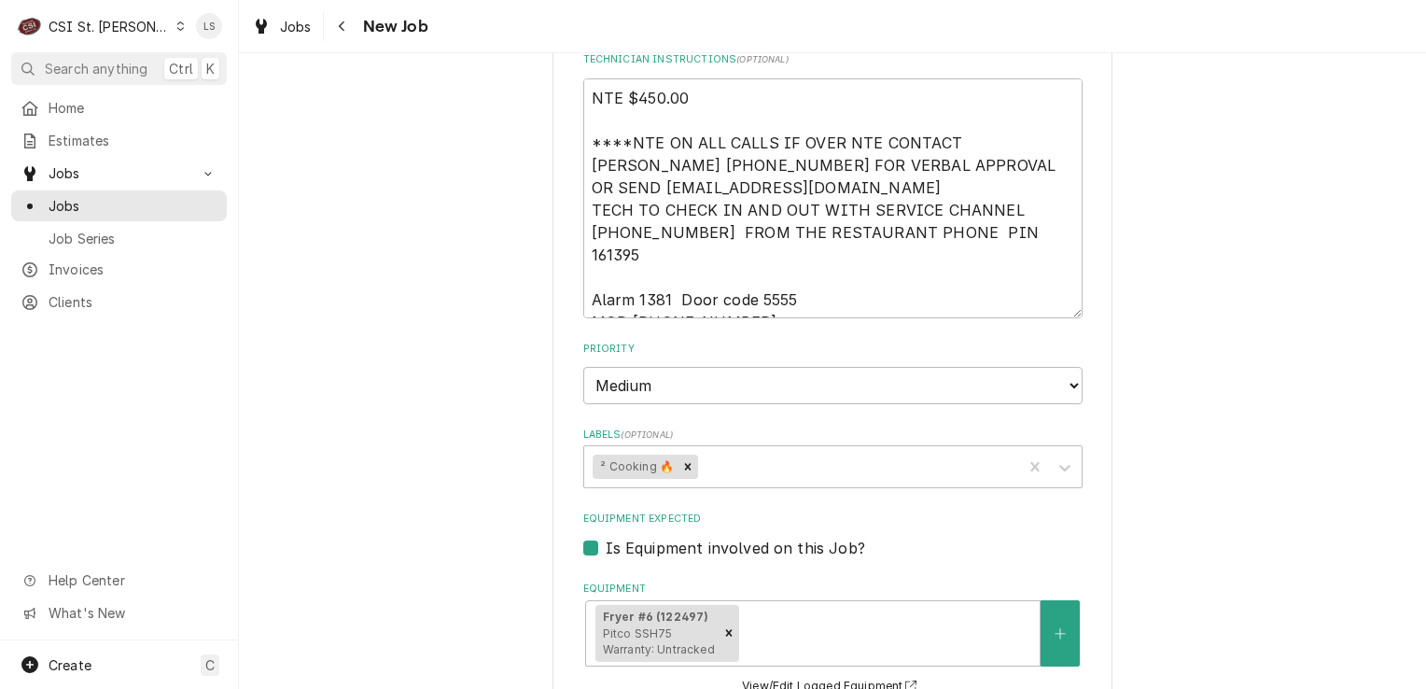
scroll to position [1494, 0]
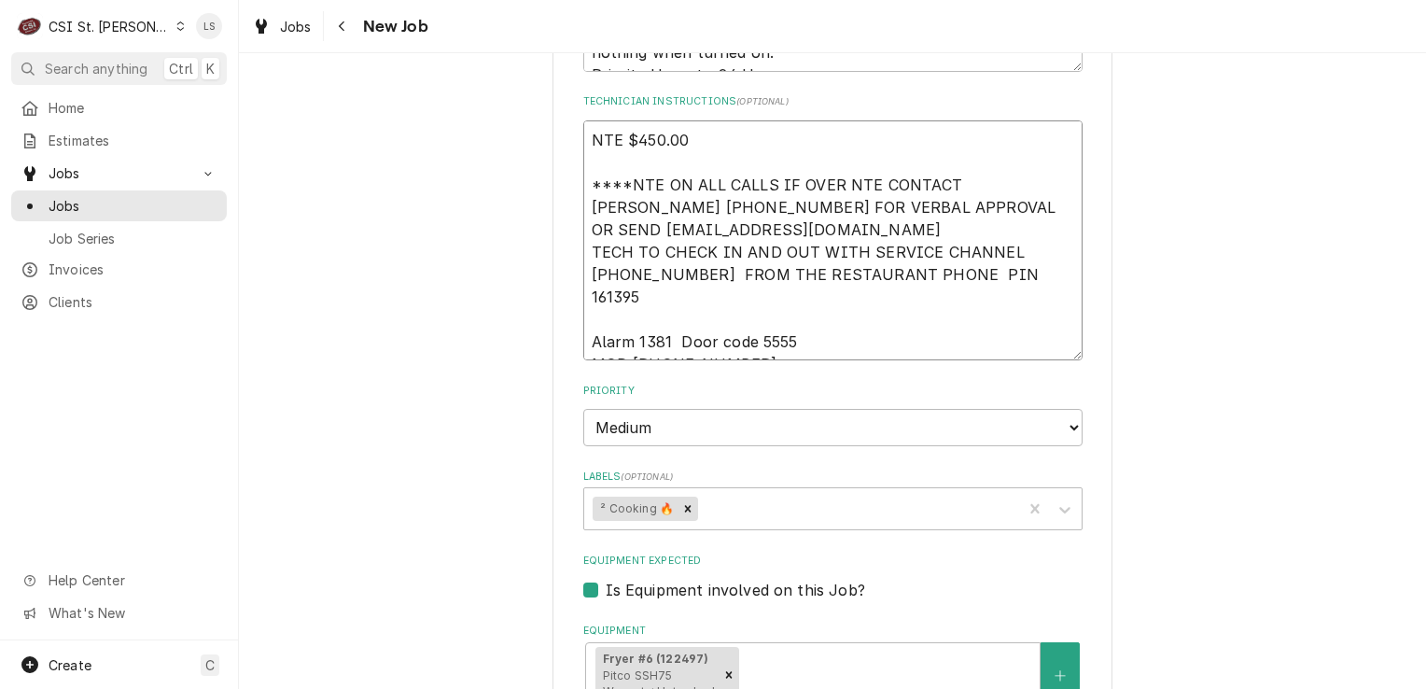
drag, startPoint x: 734, startPoint y: 323, endPoint x: 624, endPoint y: 313, distance: 109.7
click at [624, 313] on textarea "NTE $450.00 ****NTE ON ALL CALLS IF OVER NTE CONTACT JEFF COSTA 636-399-1299 FO…" at bounding box center [832, 240] width 499 height 241
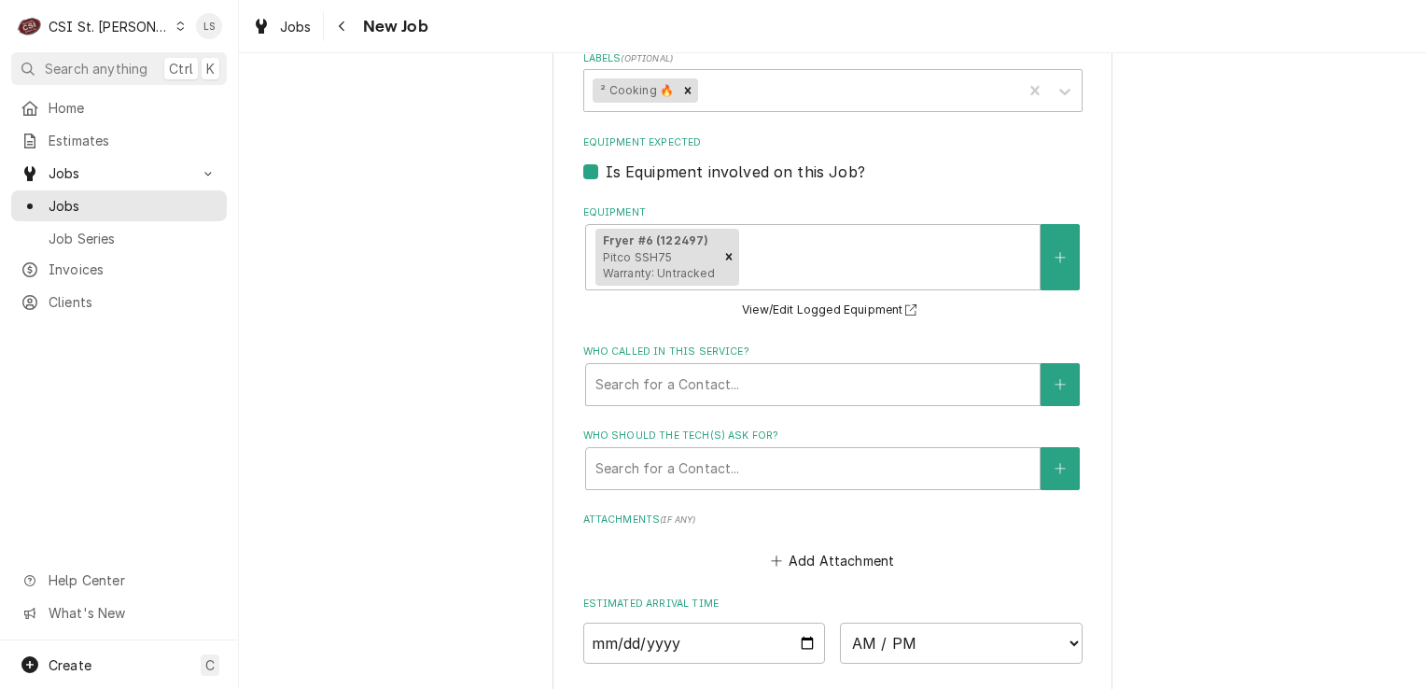
scroll to position [2054, 0]
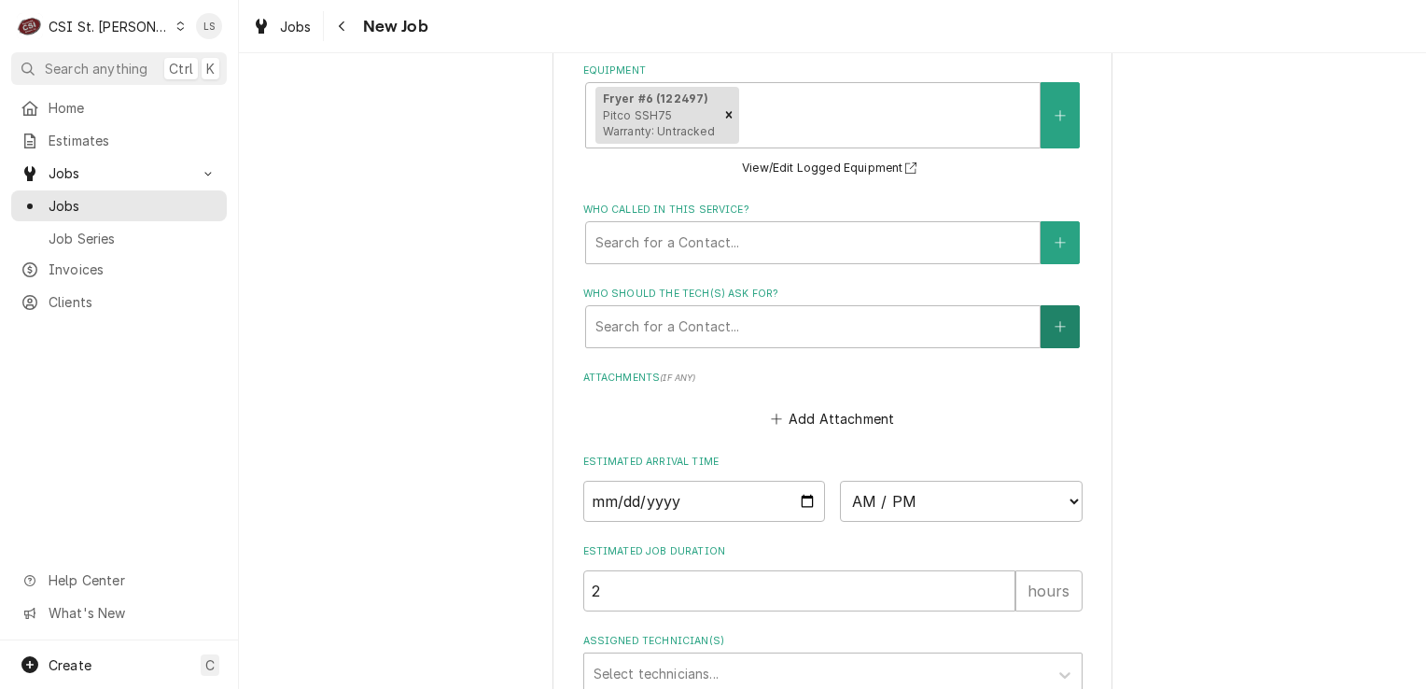
click at [1056, 307] on button "Who should the tech(s) ask for?" at bounding box center [1060, 326] width 39 height 43
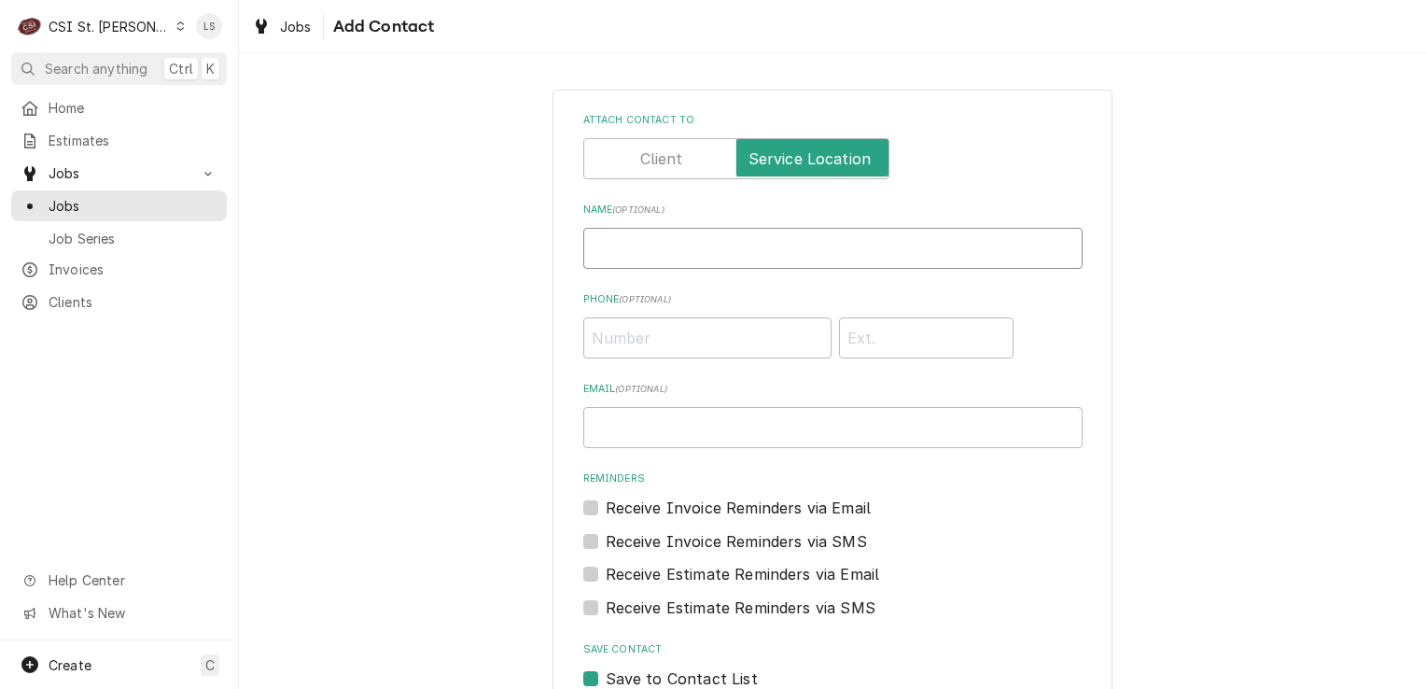
click at [667, 246] on input "Name ( optional )" at bounding box center [832, 248] width 499 height 41
type input "Work"
paste input "(314) 513-0268"
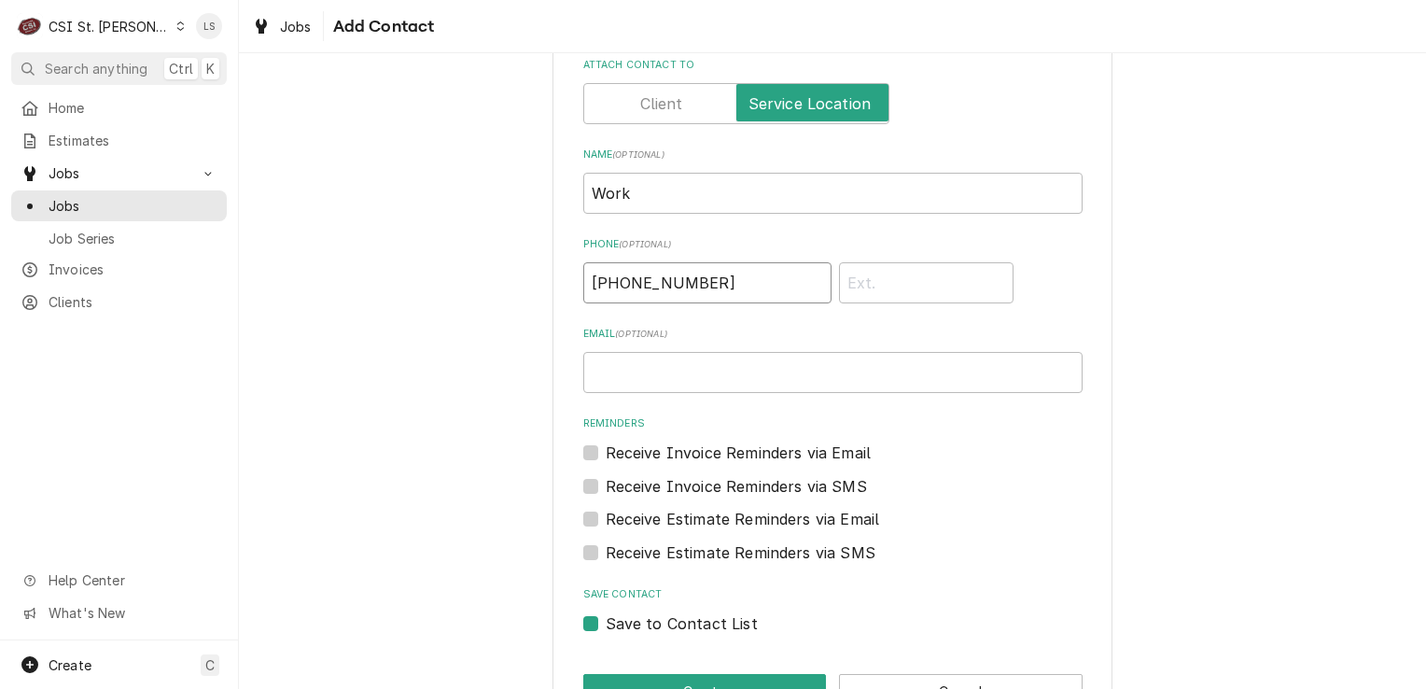
scroll to position [113, 0]
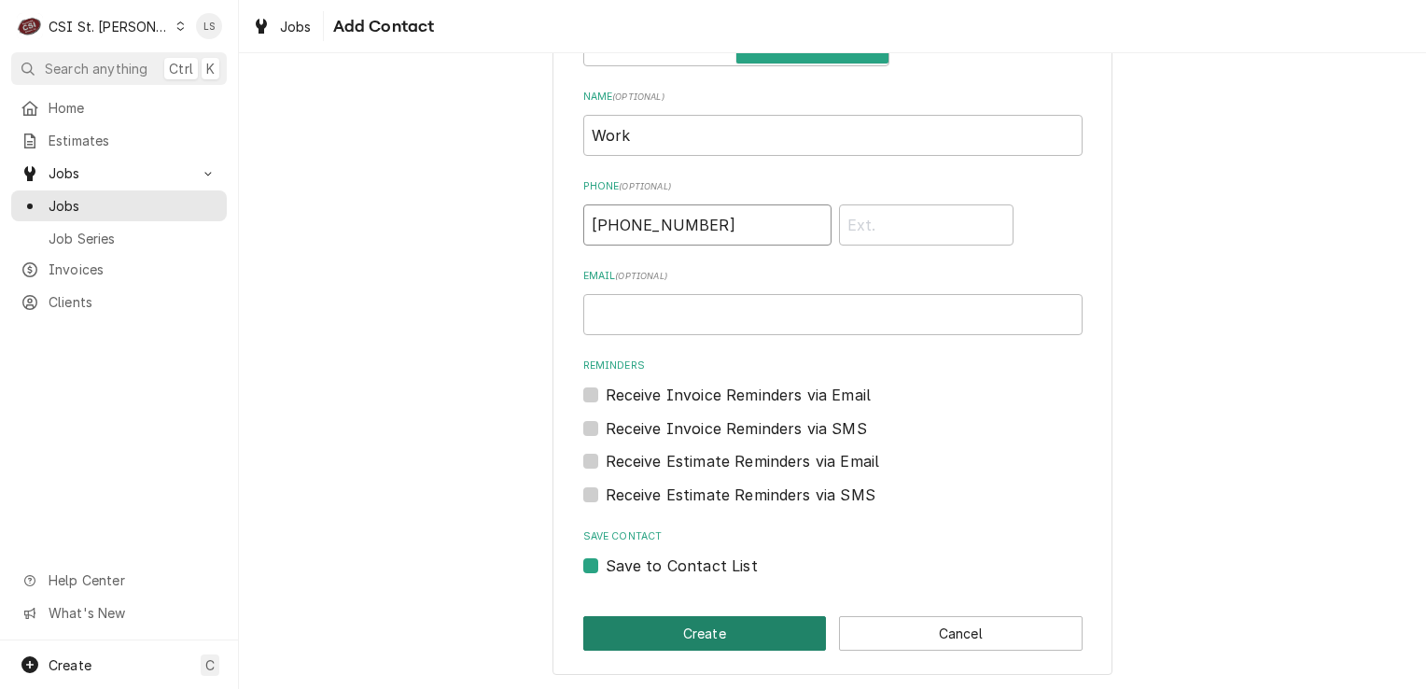
type input "(314) 513-0268"
click at [704, 636] on button "Create" at bounding box center [705, 633] width 244 height 35
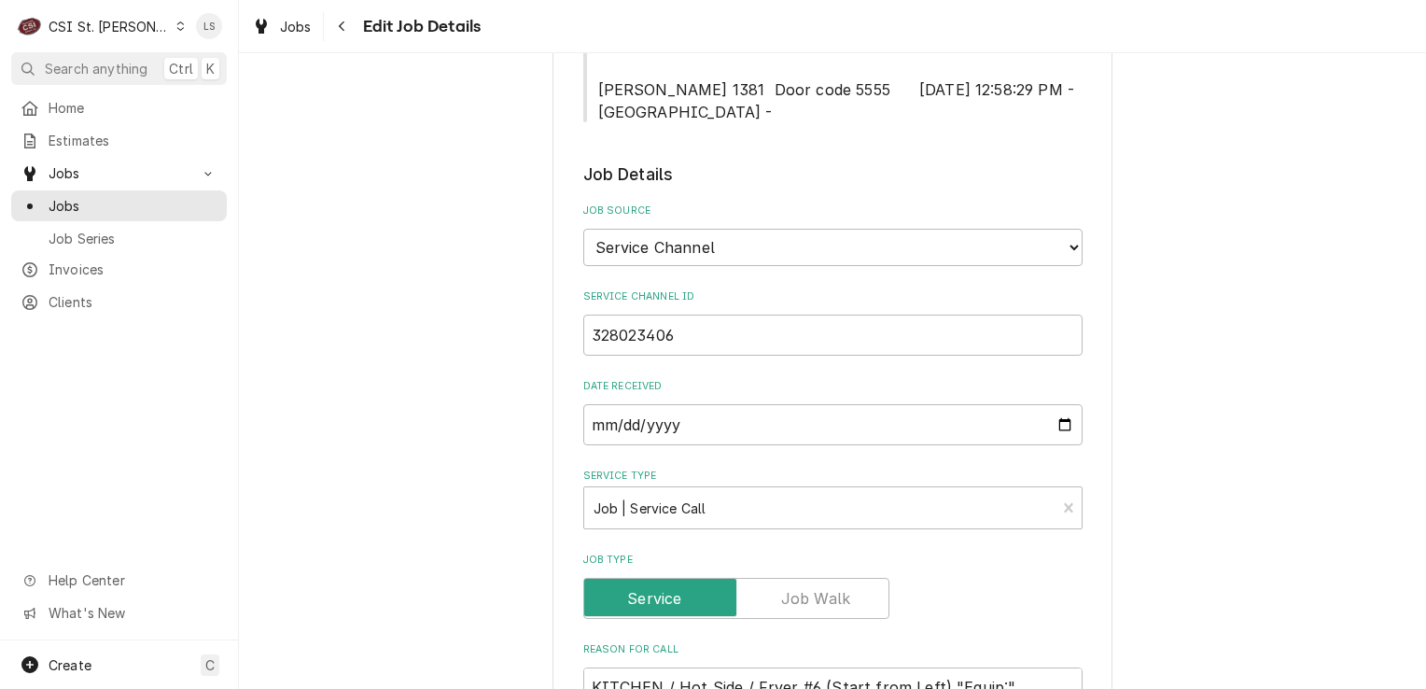
scroll to position [1191, 0]
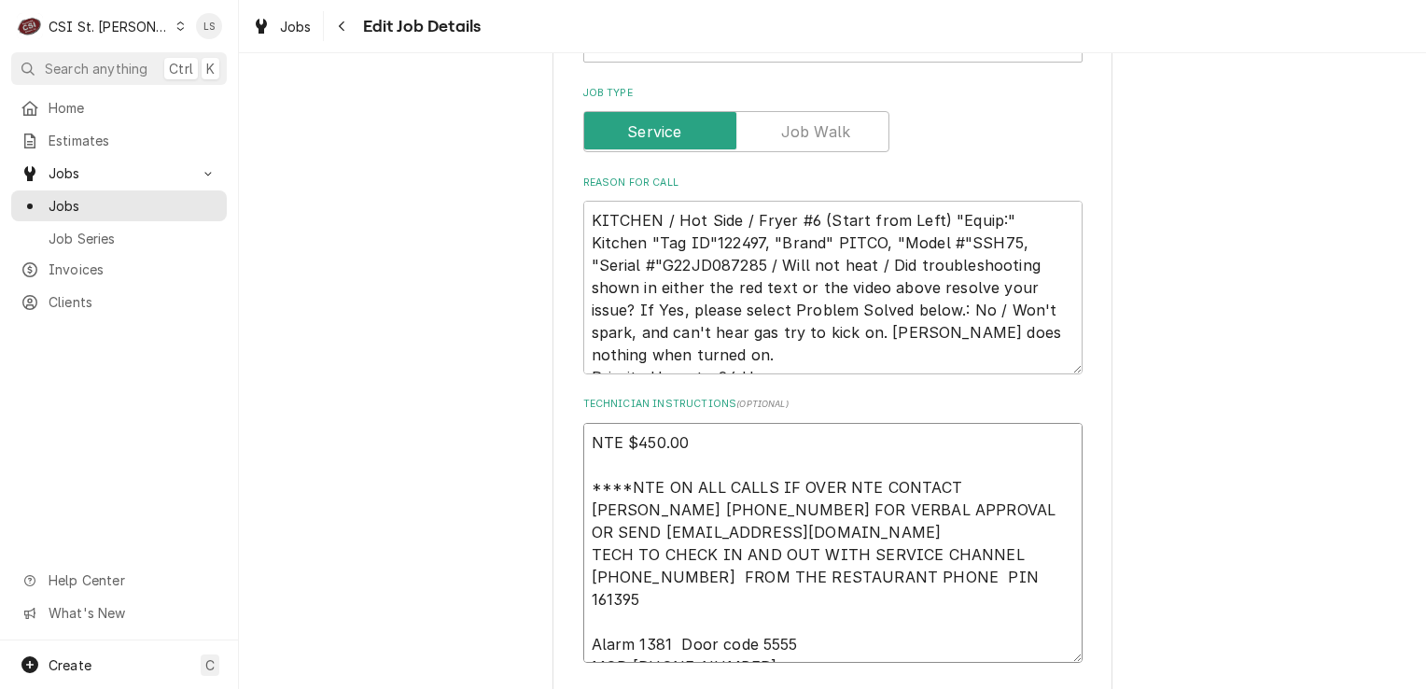
click at [584, 423] on textarea "NTE $450.00 ****NTE ON ALL CALLS IF OVER NTE CONTACT JEFF COSTA 636-399-1299 FO…" at bounding box center [832, 543] width 499 height 241
type textarea "x"
type textarea "NTE $450.00 ****NTE ON ALL CALLS IF OVER NTE CONTACT JEFF COSTA 636-399-1299 FO…"
type textarea "x"
type textarea "NTE $450.00 ****NTE ON ALL CALLS IF OVER NTE CONTACT JEFF COSTA 636-399-1299 FO…"
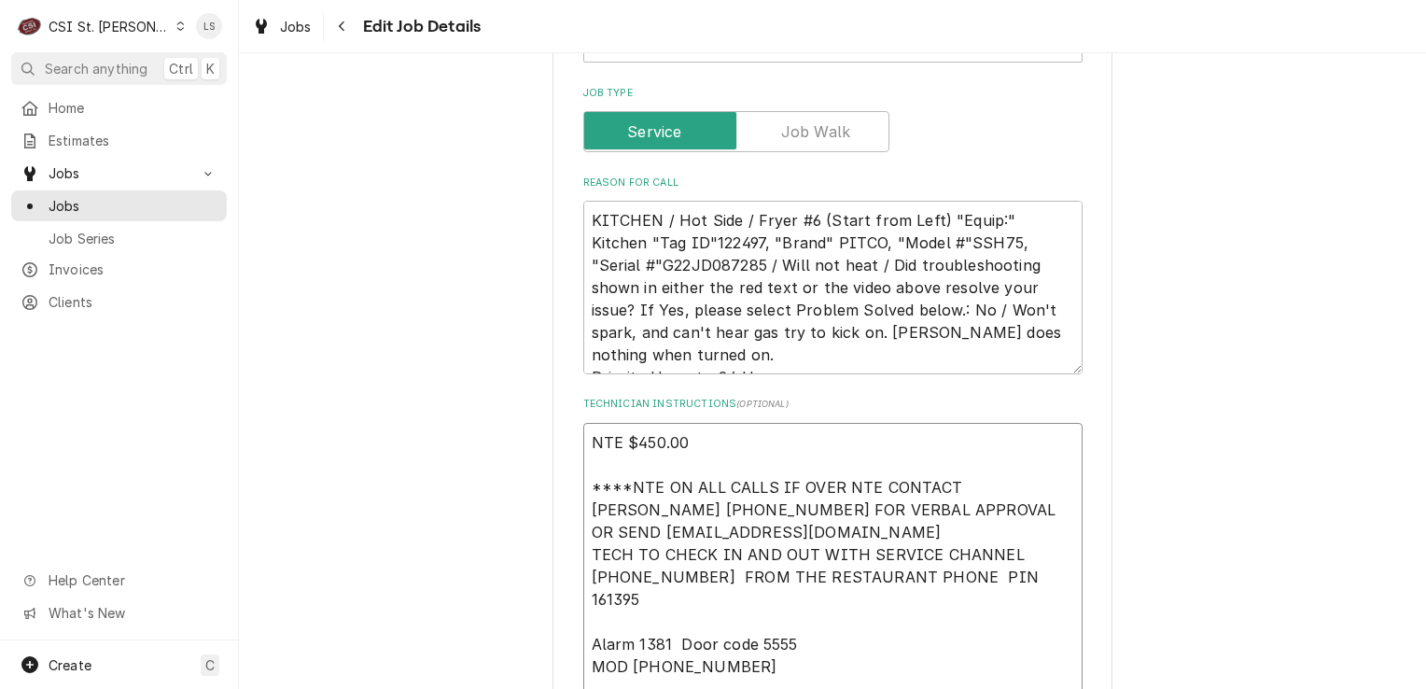
click at [584, 423] on textarea "NTE $450.00 ****NTE ON ALL CALLS IF OVER NTE CONTACT JEFF COSTA 636-399-1299 FO…" at bounding box center [832, 566] width 499 height 286
type textarea "x"
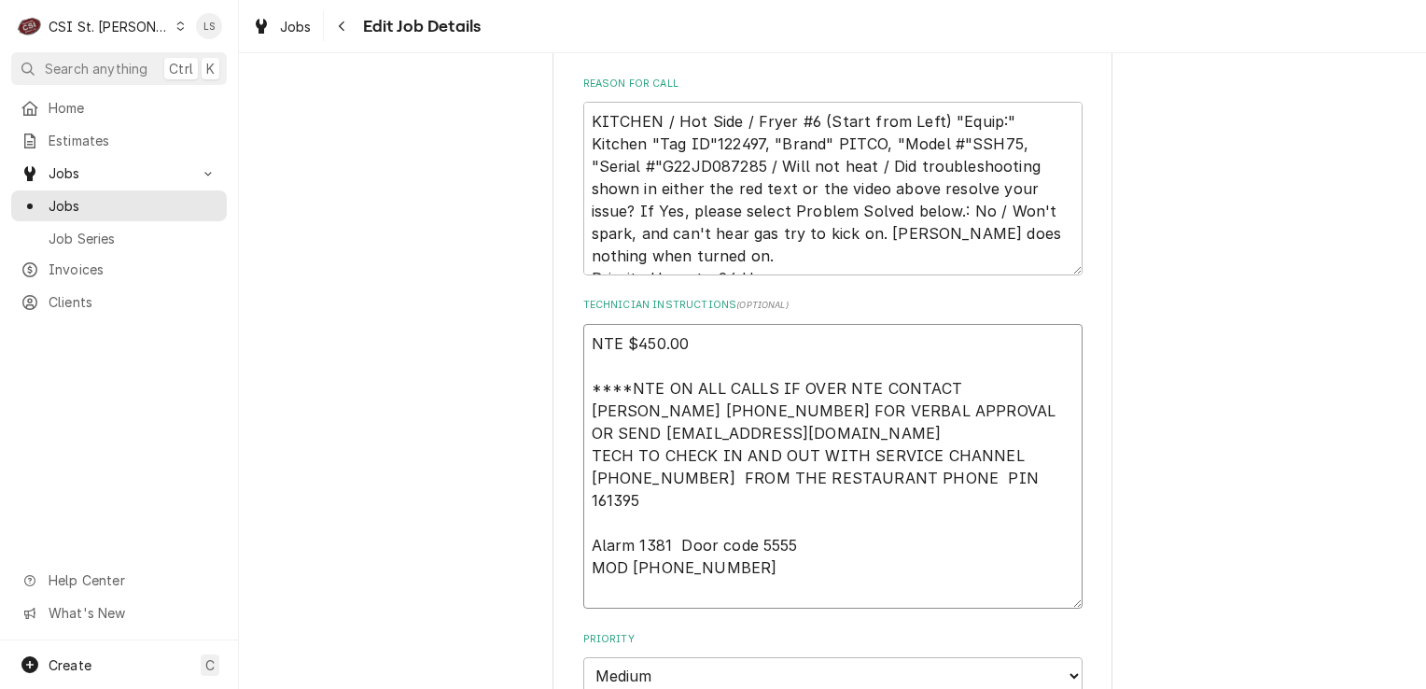
scroll to position [1471, 0]
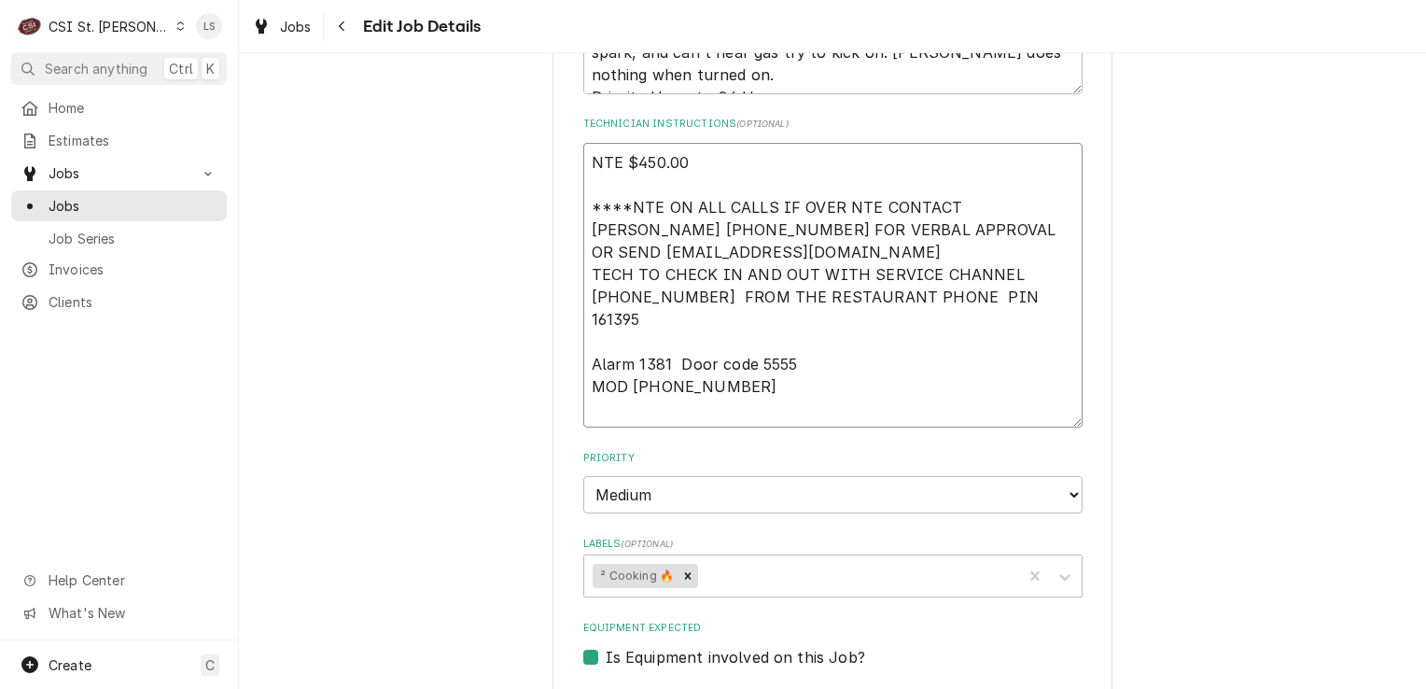
type textarea "NTE $450.00 ****NTE ON ALL CALLS IF OVER NTE CONTACT JEFF COSTA 636-399-1299 FO…"
type textarea "x"
type textarea "S NTE $450.00 ****NTE ON ALL CALLS IF OVER NTE CONTACT JEFF COSTA 636-399-1299 …"
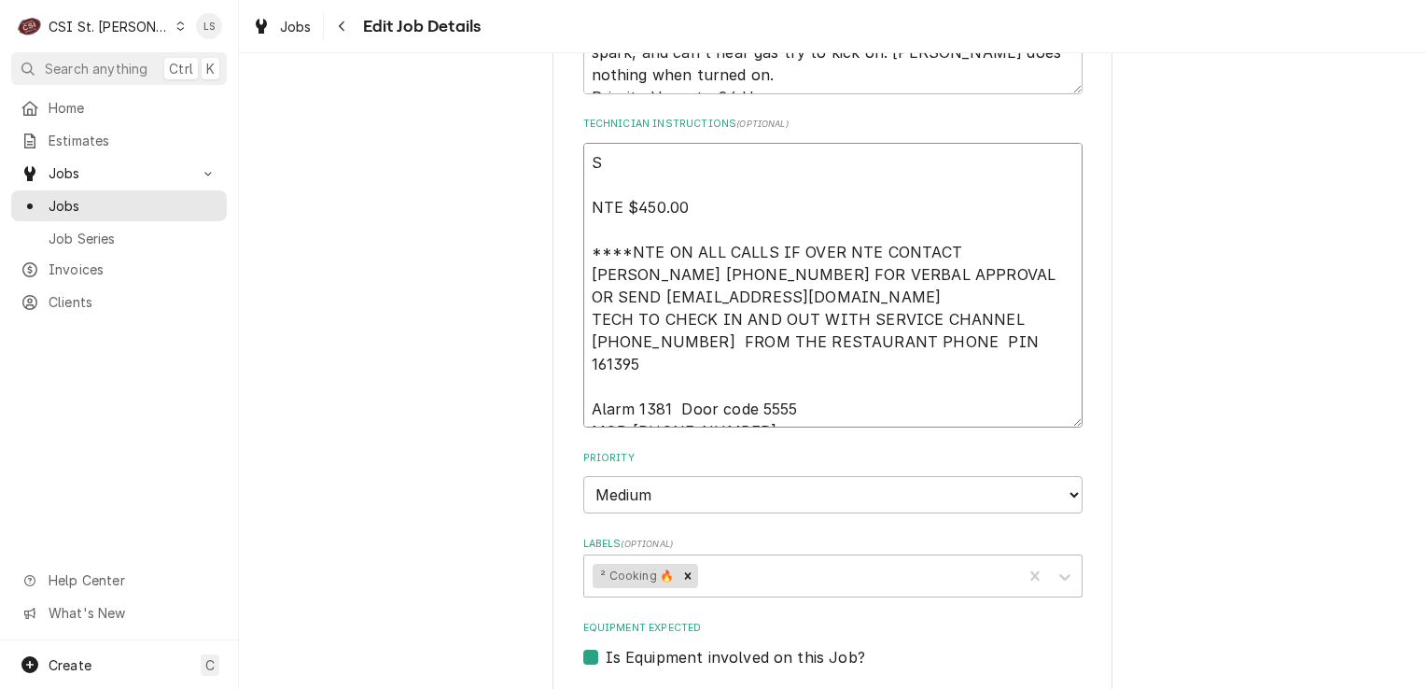
type textarea "x"
type textarea "Sp NTE $450.00 ****NTE ON ALL CALLS IF OVER NTE CONTACT JEFF COSTA 636-399-1299…"
type textarea "x"
type textarea "Spo NTE $450.00 ****NTE ON ALL CALLS IF OVER NTE CONTACT JEFF COSTA 636-399-129…"
type textarea "x"
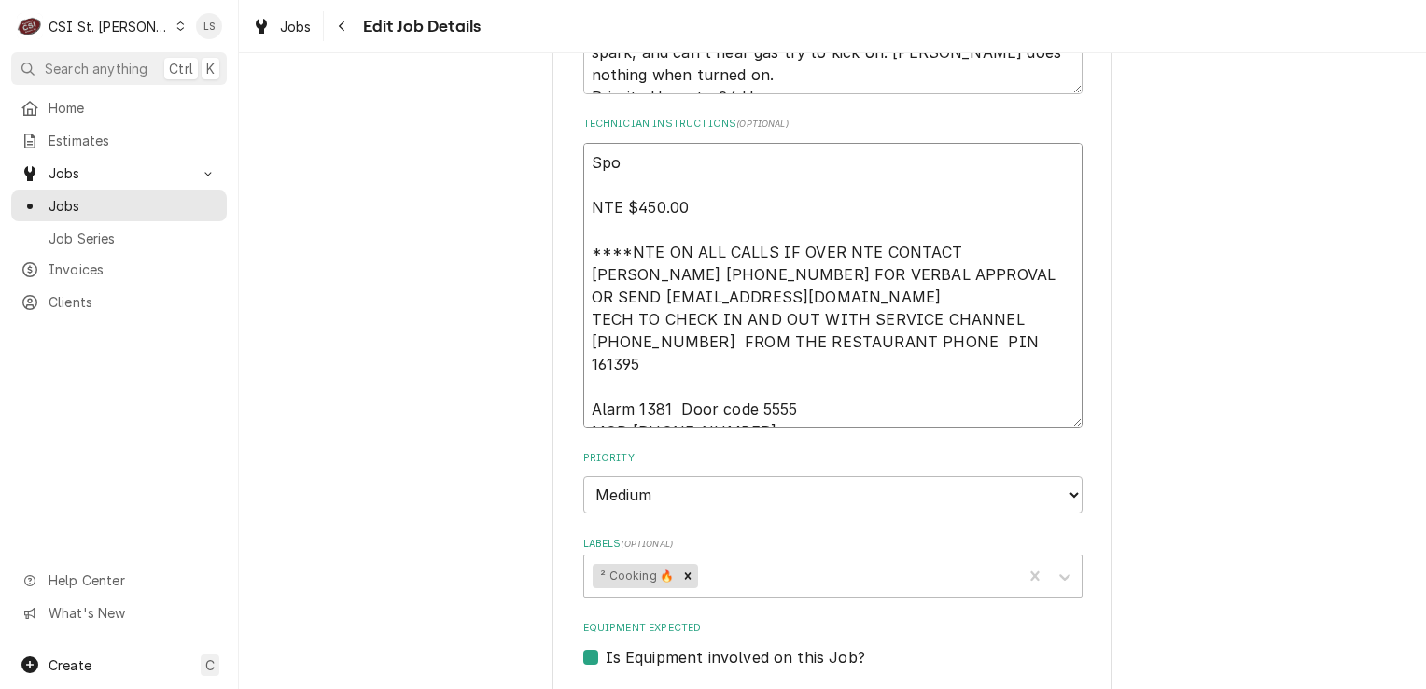
type textarea "Spok NTE $450.00 ****NTE ON ALL CALLS IF OVER NTE CONTACT JEFF COSTA 636-399-12…"
type textarea "x"
type textarea "Spoke NTE $450.00 ****NTE ON ALL CALLS IF OVER NTE CONTACT JEFF COSTA 636-399-1…"
type textarea "x"
type textarea "Spoke NTE $450.00 ****NTE ON ALL CALLS IF OVER NTE CONTACT JEFF COSTA 636-399-1…"
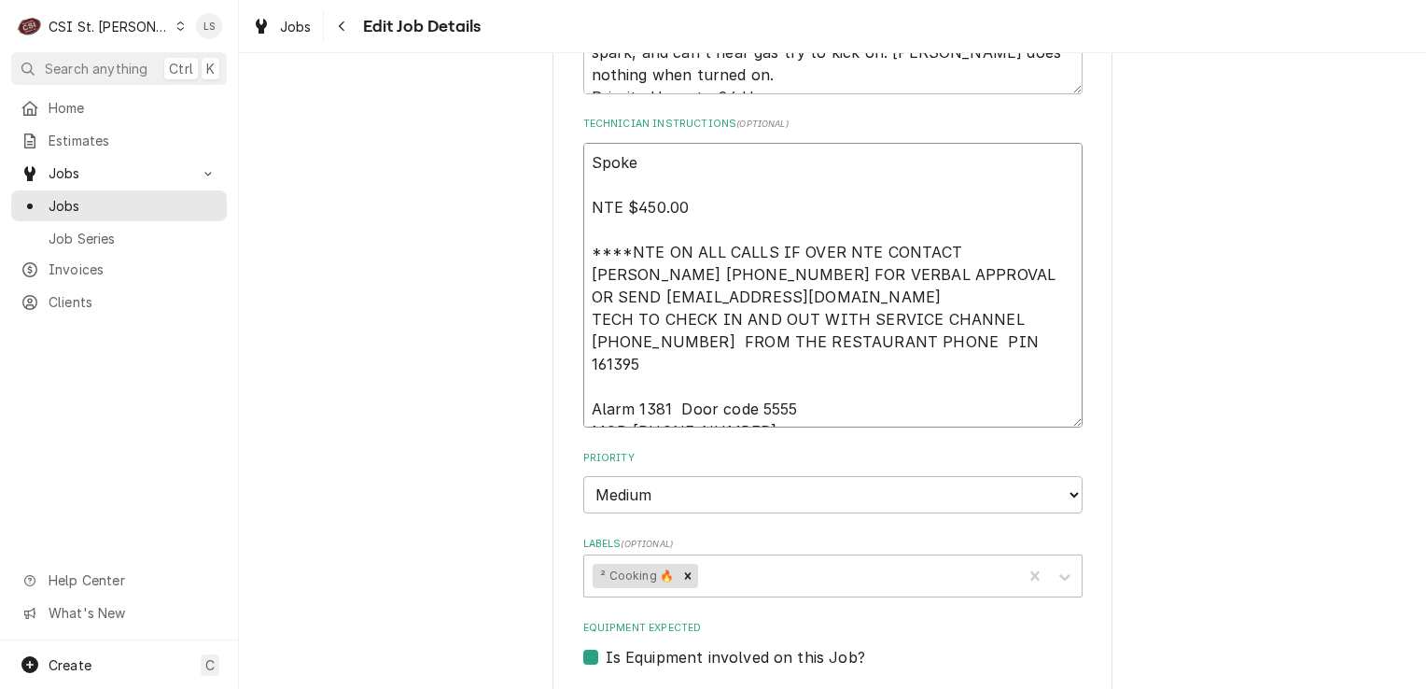
type textarea "x"
type textarea "Spoke to NTE $450.00 ****NTE ON ALL CALLS IF OVER NTE CONTACT JEFF COSTA 636-39…"
type textarea "x"
type textarea "Spoke to NTE $450.00 ****NTE ON ALL CALLS IF OVER NTE CONTACT JEFF COSTA 636-39…"
type textarea "x"
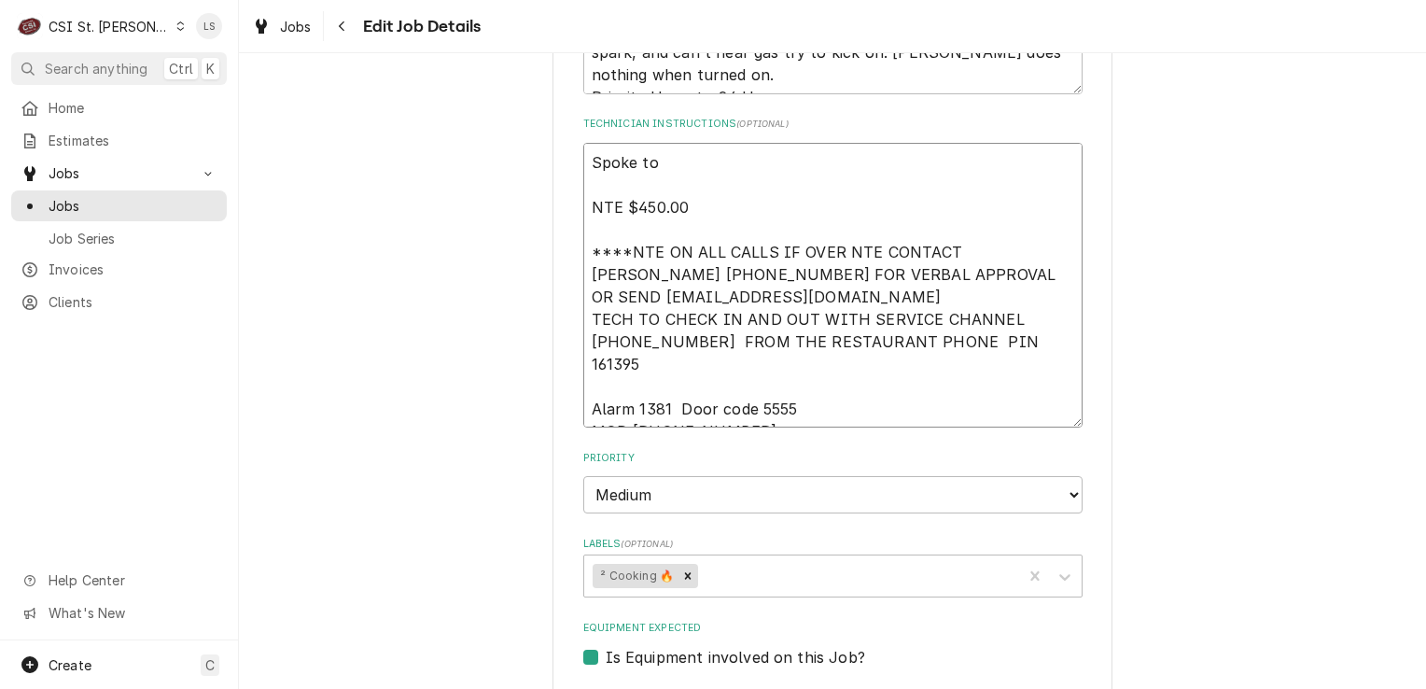
type textarea "Spoke to B NTE $450.00 ****NTE ON ALL CALLS IF OVER NTE CONTACT JEFF COSTA 636-…"
type textarea "x"
type textarea "Spoke to BK NTE $450.00 ****NTE ON ALL CALLS IF OVER NTE CONTACT JEFF COSTA 636…"
type textarea "x"
type textarea "Spoke to BK NTE $450.00 ****NTE ON ALL CALLS IF OVER NTE CONTACT JEFF COSTA 636…"
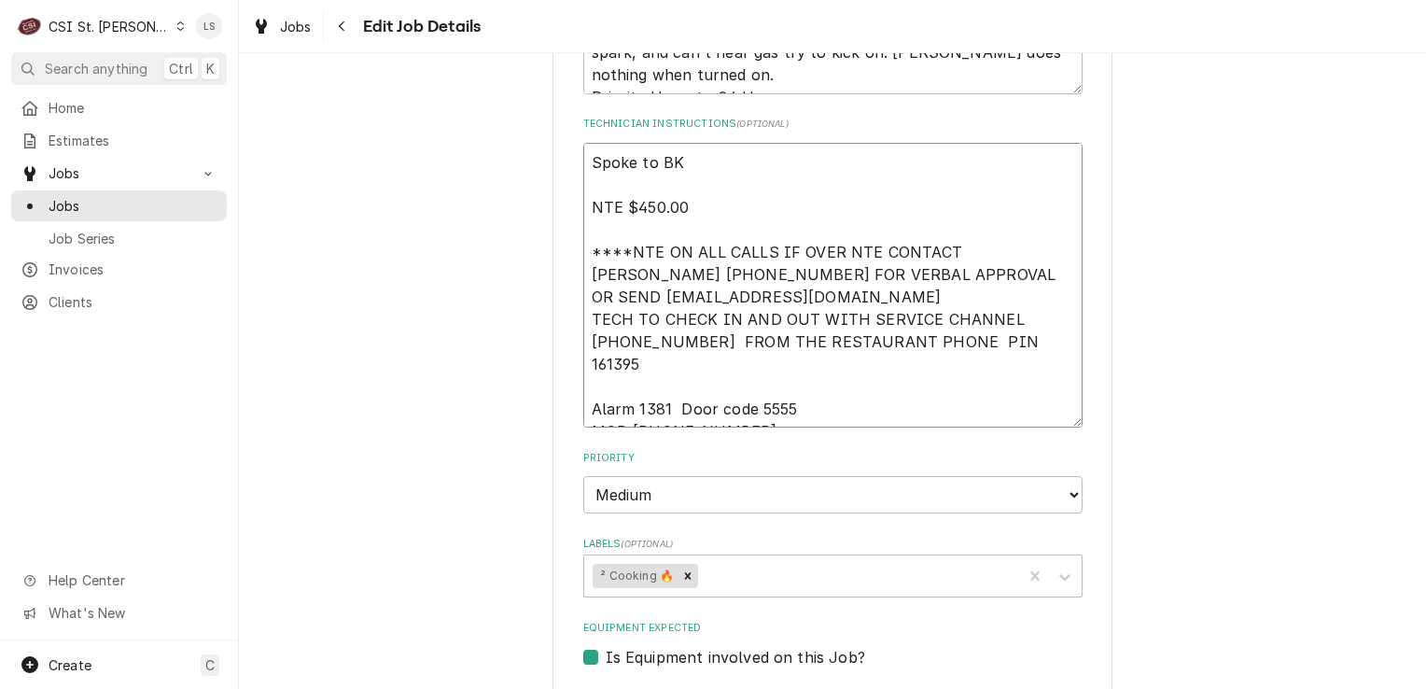
type textarea "x"
type textarea "Spoke to BK a NTE $450.00 ****NTE ON ALL CALLS IF OVER NTE CONTACT JEFF COSTA 6…"
type textarea "x"
type textarea "Spoke to BK NTE $450.00 ****NTE ON ALL CALLS IF OVER NTE CONTACT JEFF COSTA 636…"
type textarea "x"
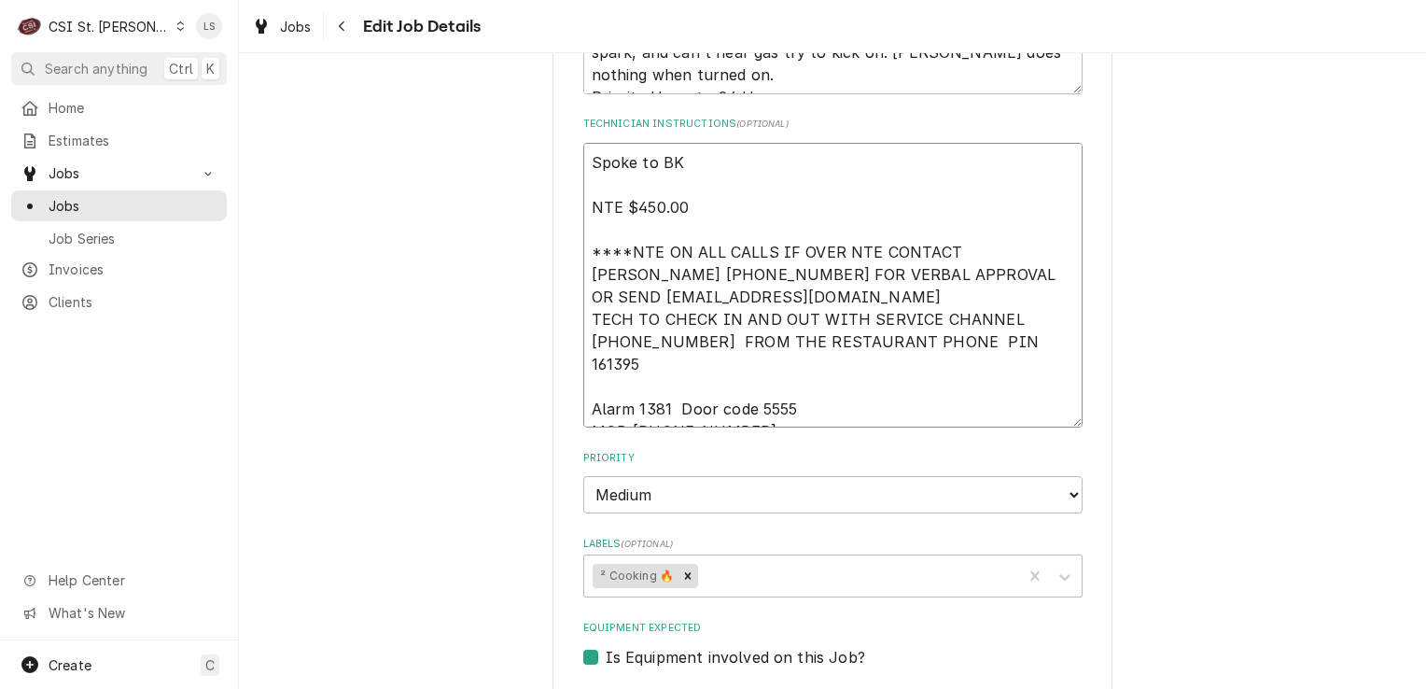
type textarea "Spoke to BK NTE $450.00 ****NTE ON ALL CALLS IF OVER NTE CONTACT JEFF COSTA 636…"
type textarea "x"
type textarea "Spoke to B NTE $450.00 ****NTE ON ALL CALLS IF OVER NTE CONTACT JEFF COSTA 636-…"
type textarea "x"
type textarea "Spoke to BJ NTE $450.00 ****NTE ON ALL CALLS IF OVER NTE CONTACT JEFF COSTA 636…"
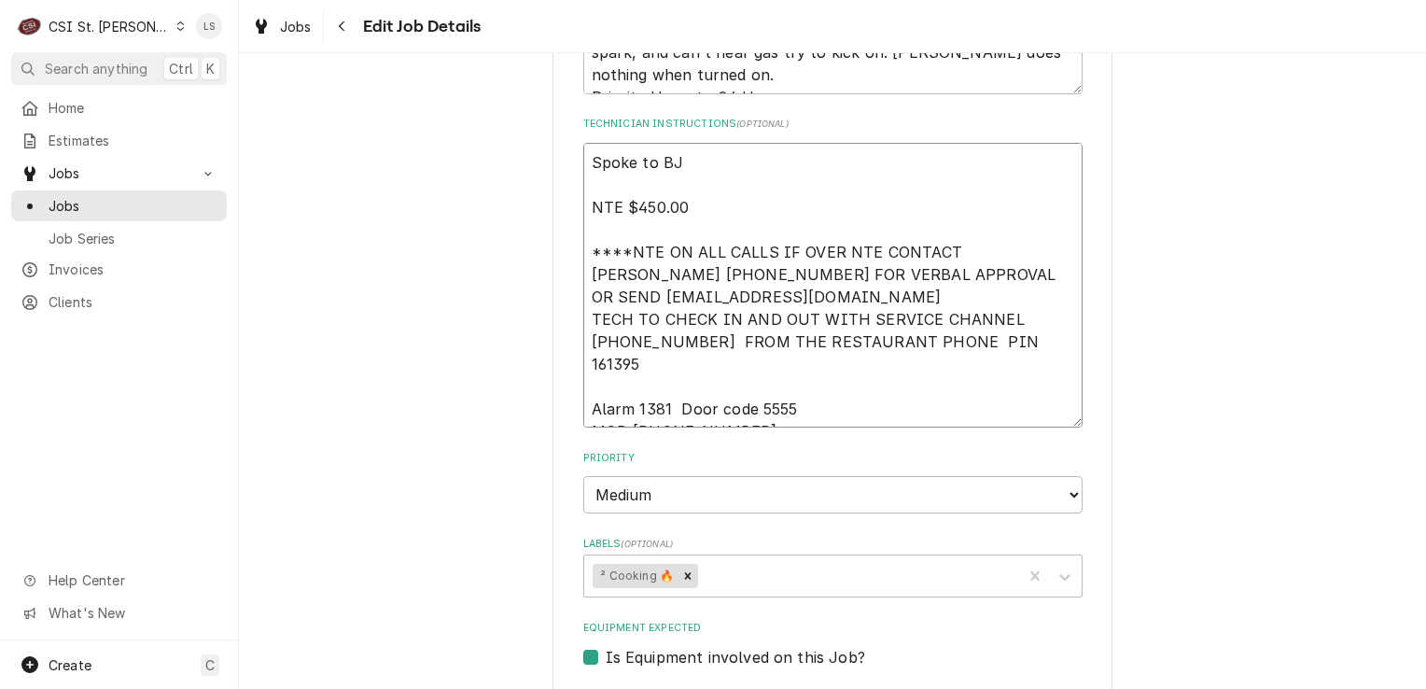
type textarea "x"
type textarea "Spoke to BJ NTE $450.00 ****NTE ON ALL CALLS IF OVER NTE CONTACT JEFF COSTA 636…"
type textarea "x"
type textarea "Spoke to BJ ( NTE $450.00 ****NTE ON ALL CALLS IF OVER NTE CONTACT JEFF COSTA 6…"
type textarea "x"
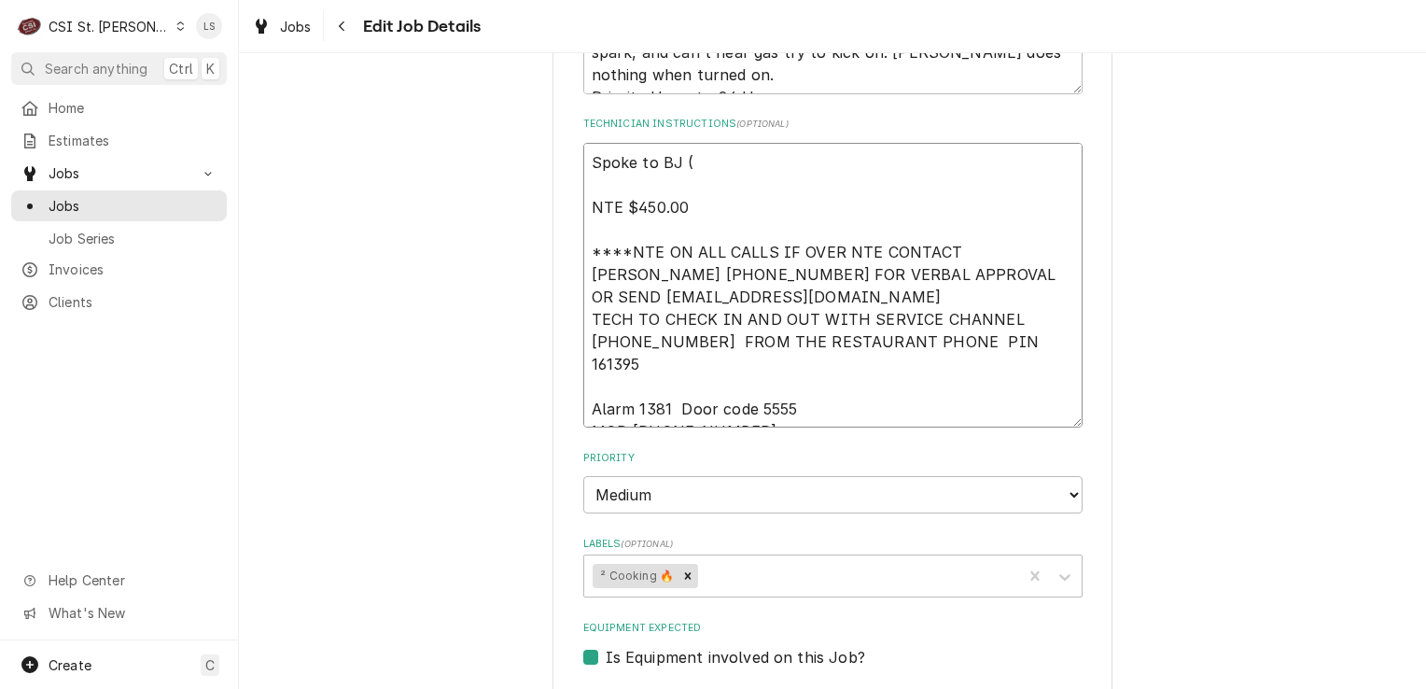
type textarea "Spoke to BJ (M NTE $450.00 ****NTE ON ALL CALLS IF OVER NTE CONTACT JEFF COSTA …"
type textarea "x"
type textarea "Spoke to BJ (MO NTE $450.00 ****NTE ON ALL CALLS IF OVER NTE CONTACT JEFF COSTA…"
type textarea "x"
type textarea "Spoke to BJ (MOD NTE $450.00 ****NTE ON ALL CALLS IF OVER NTE CONTACT JEFF COST…"
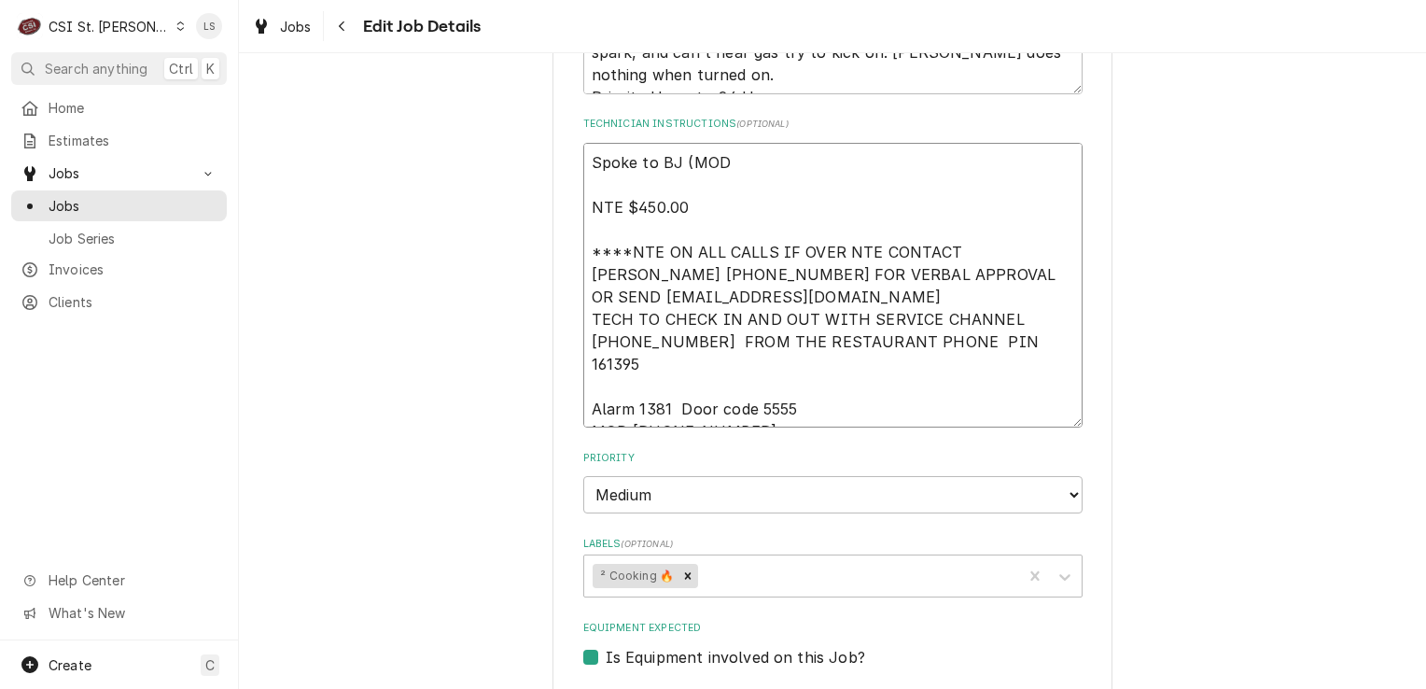
type textarea "x"
type textarea "Spoke to BJ (MOD) NTE $450.00 ****NTE ON ALL CALLS IF OVER NTE CONTACT JEFF COS…"
type textarea "x"
type textarea "Spoke to BJ (MOD) NTE $450.00 ****NTE ON ALL CALLS IF OVER NTE CONTACT JEFF COS…"
type textarea "x"
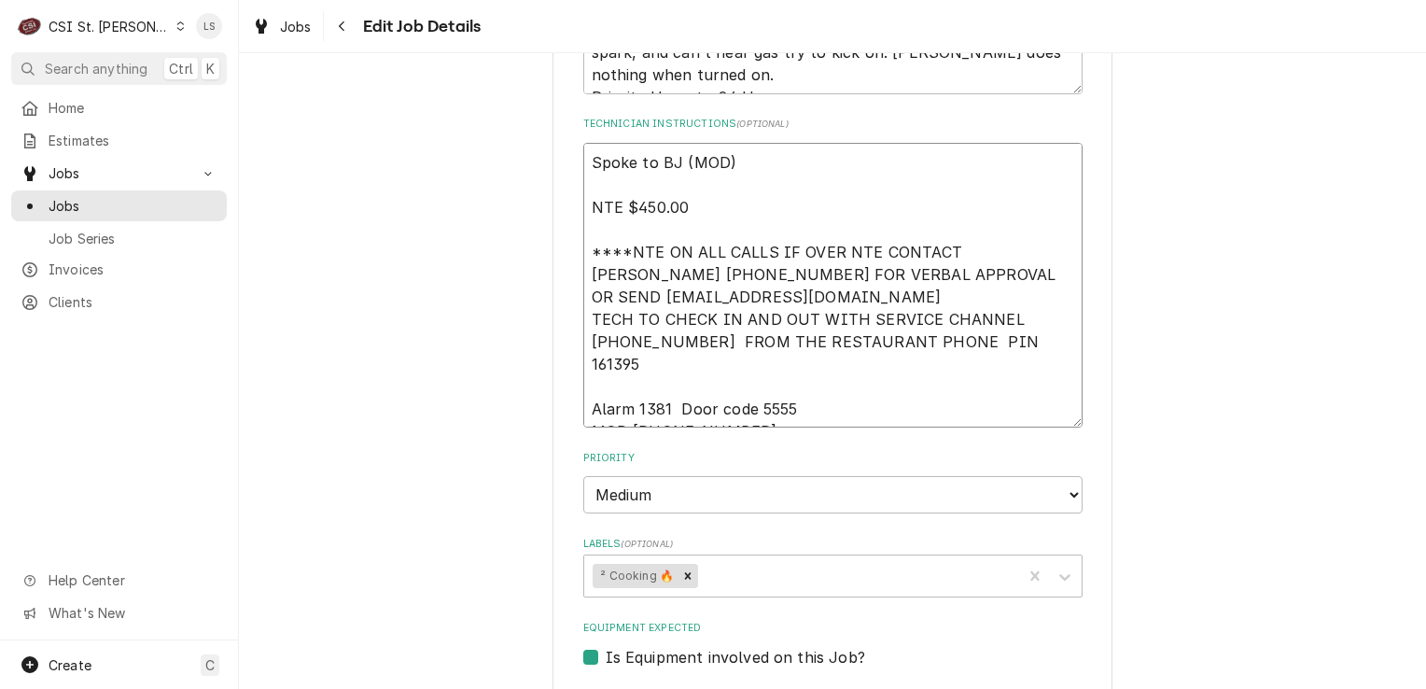
type textarea "Spoke to BJ (MOD) a NTE $450.00 ****NTE ON ALL CALLS IF OVER NTE CONTACT JEFF C…"
type textarea "x"
type textarea "Spoke to BJ (MOD) an NTE $450.00 ****NTE ON ALL CALLS IF OVER NTE CONTACT JEFF …"
type textarea "x"
type textarea "Spoke to BJ (MOD) and NTE $450.00 ****NTE ON ALL CALLS IF OVER NTE CONTACT JEFF…"
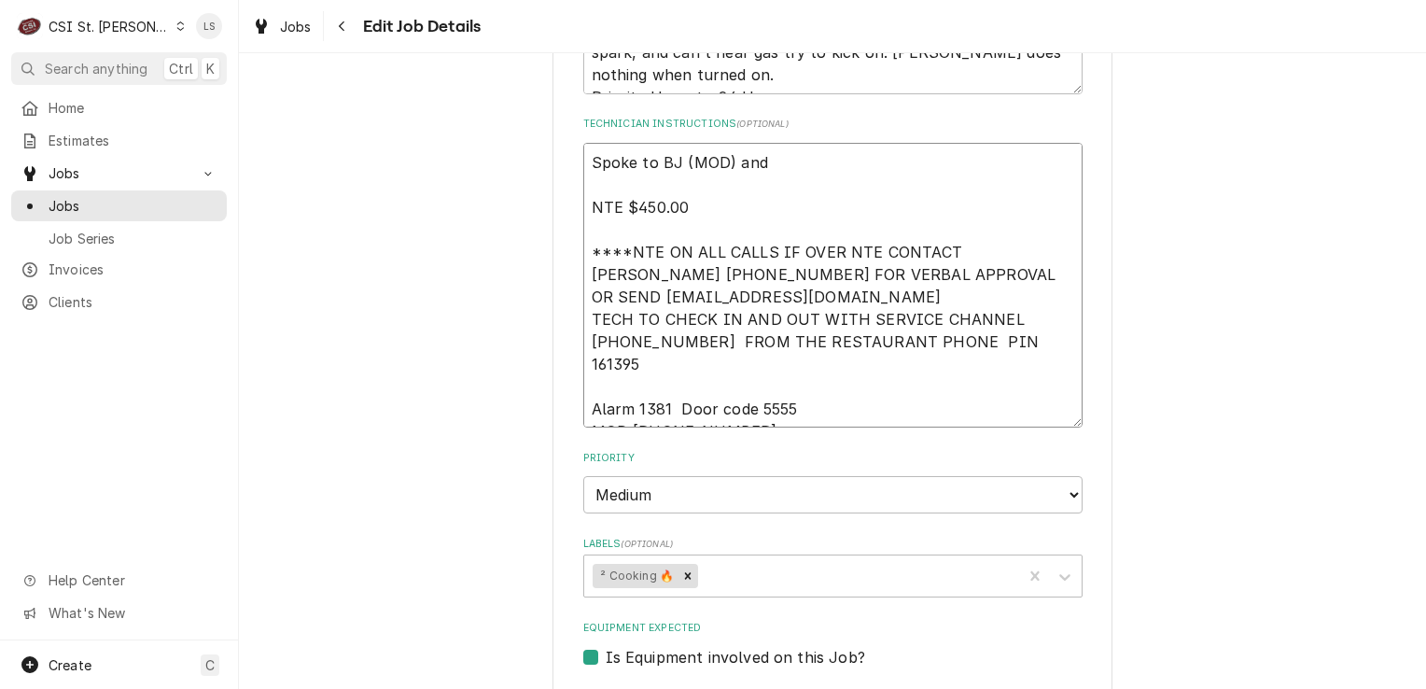
type textarea "x"
type textarea "Spoke to BJ (MOD) and NTE $450.00 ****NTE ON ALL CALLS IF OVER NTE CONTACT JEFF…"
type textarea "x"
type textarea "Spoke to BJ (MOD) and c NTE $450.00 ****NTE ON ALL CALLS IF OVER NTE CONTACT JE…"
type textarea "x"
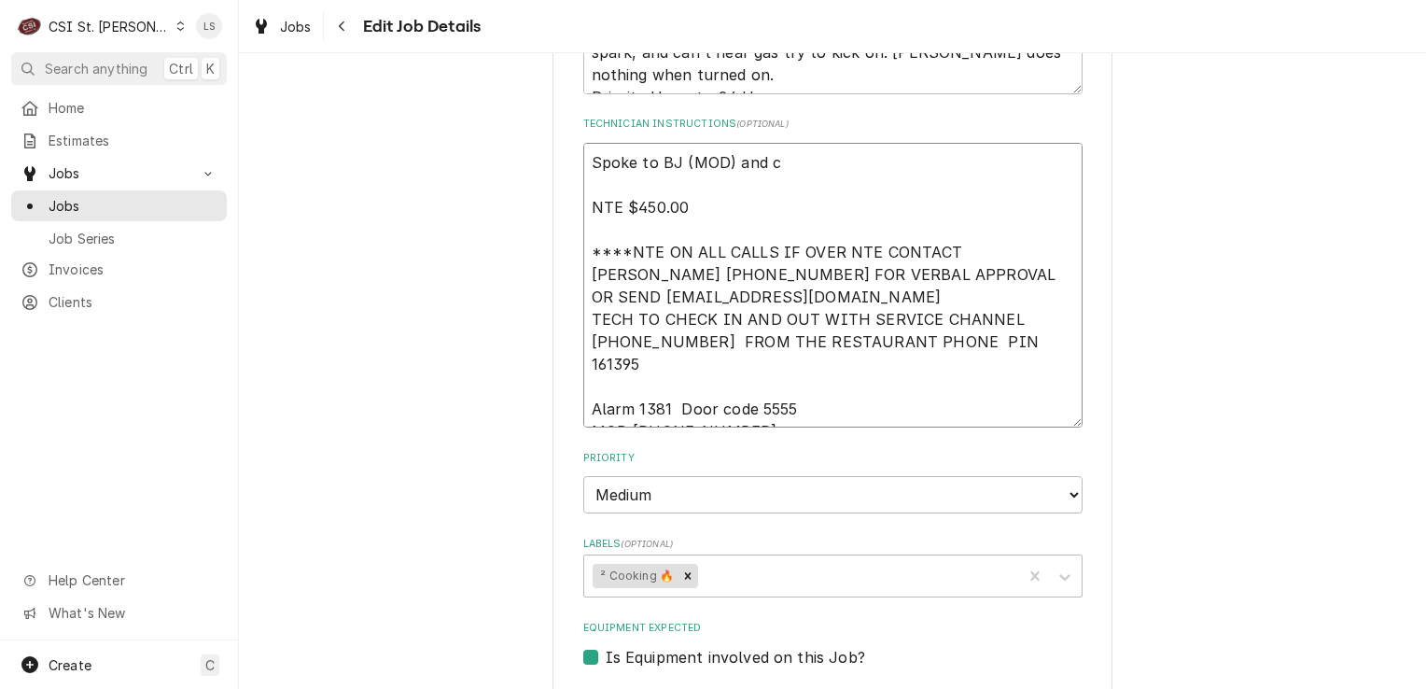
type textarea "Spoke to BJ (MOD) and co NTE $450.00 ****NTE ON ALL CALLS IF OVER NTE CONTACT J…"
type textarea "x"
type textarea "Spoke to BJ (MOD) and con NTE $450.00 ****NTE ON ALL CALLS IF OVER NTE CONTACT …"
type textarea "x"
type textarea "Spoke to BJ (MOD) and conf NTE $450.00 ****NTE ON ALL CALLS IF OVER NTE CONTACT…"
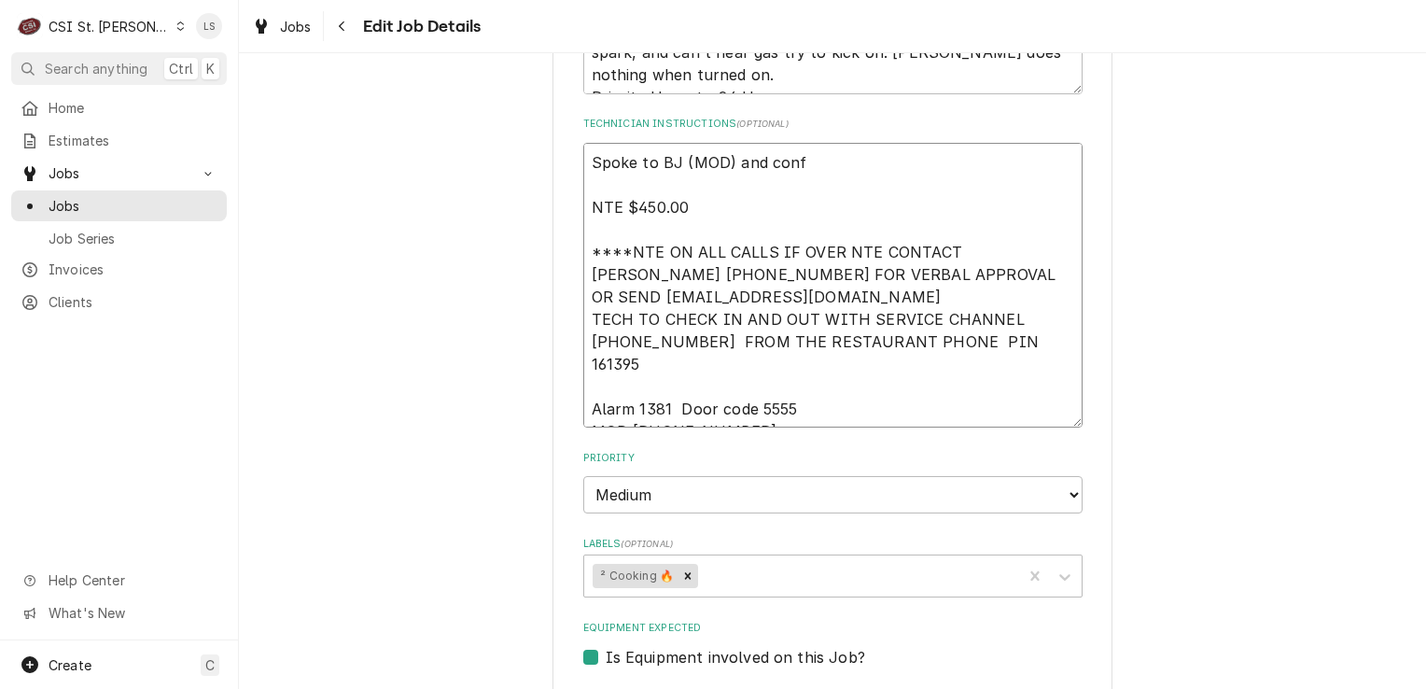
type textarea "x"
type textarea "Spoke to BJ (MOD) and confi NTE $450.00 ****NTE ON ALL CALLS IF OVER NTE CONTAC…"
type textarea "x"
type textarea "Spoke to BJ (MOD) and confir NTE $450.00 ****NTE ON ALL CALLS IF OVER NTE CONTA…"
type textarea "x"
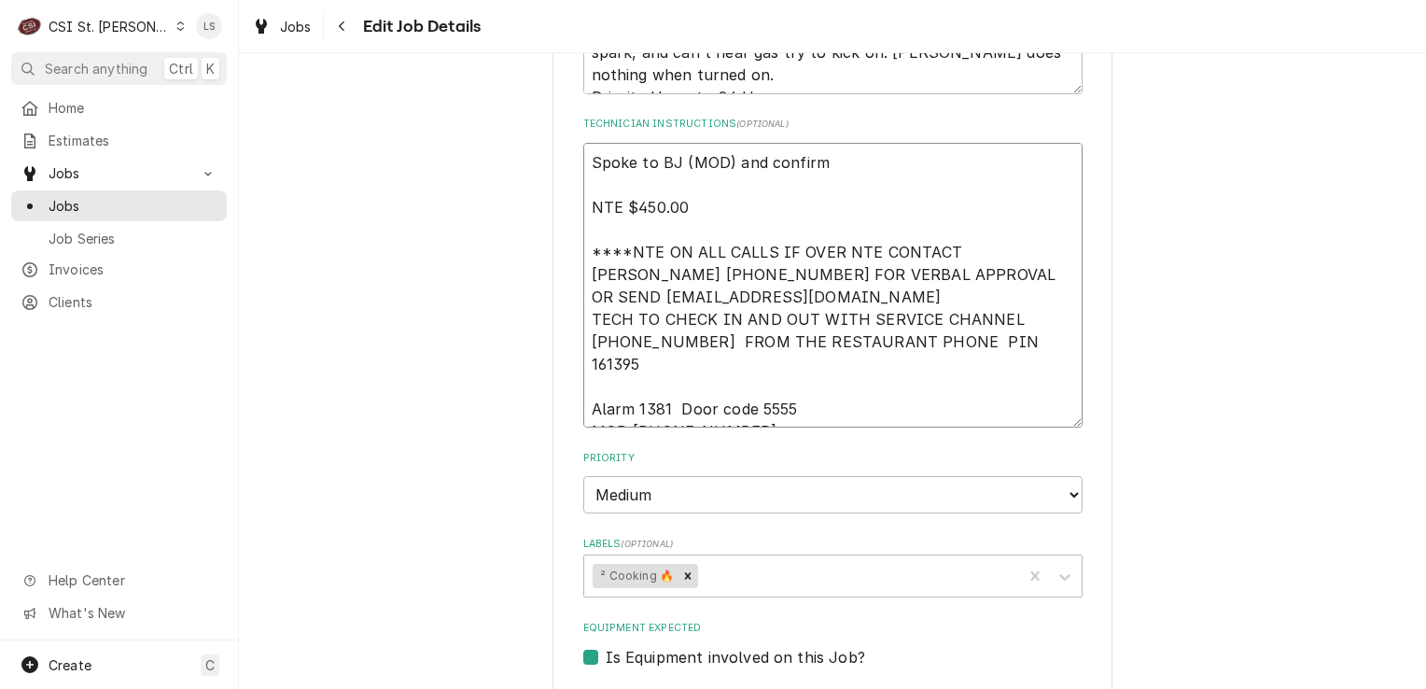
type textarea "Spoke to BJ (MOD) and confirme NTE $450.00 ****NTE ON ALL CALLS IF OVER NTE CON…"
type textarea "x"
type textarea "Spoke to BJ (MOD) and confirmed NTE $450.00 ****NTE ON ALL CALLS IF OVER NTE CO…"
type textarea "x"
type textarea "Spoke to BJ (MOD) and confirmed f NTE $450.00 ****NTE ON ALL CALLS IF OVER NTE …"
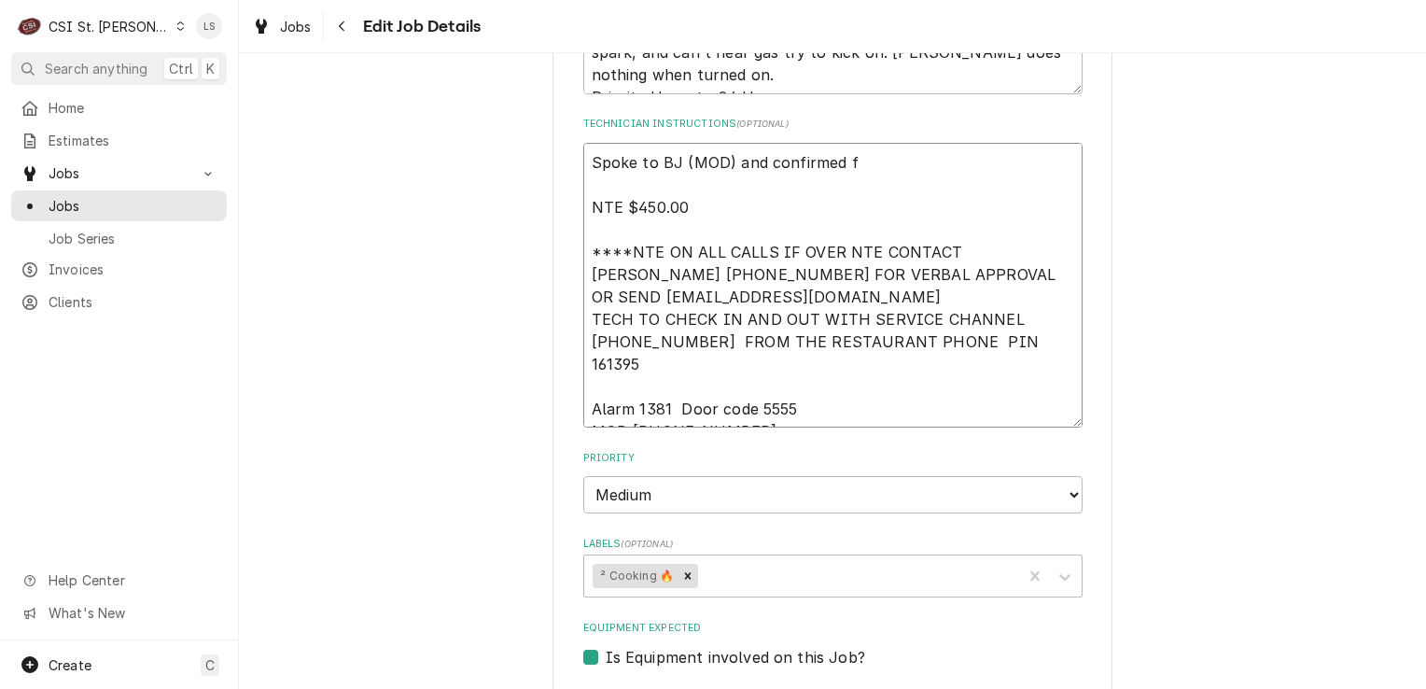
type textarea "x"
type textarea "Spoke to BJ (MOD) and confirmed fo NTE $450.00 ****NTE ON ALL CALLS IF OVER NTE…"
type textarea "x"
type textarea "Spoke to BJ (MOD) and confirmed for NTE $450.00 ****NTE ON ALL CALLS IF OVER NT…"
type textarea "x"
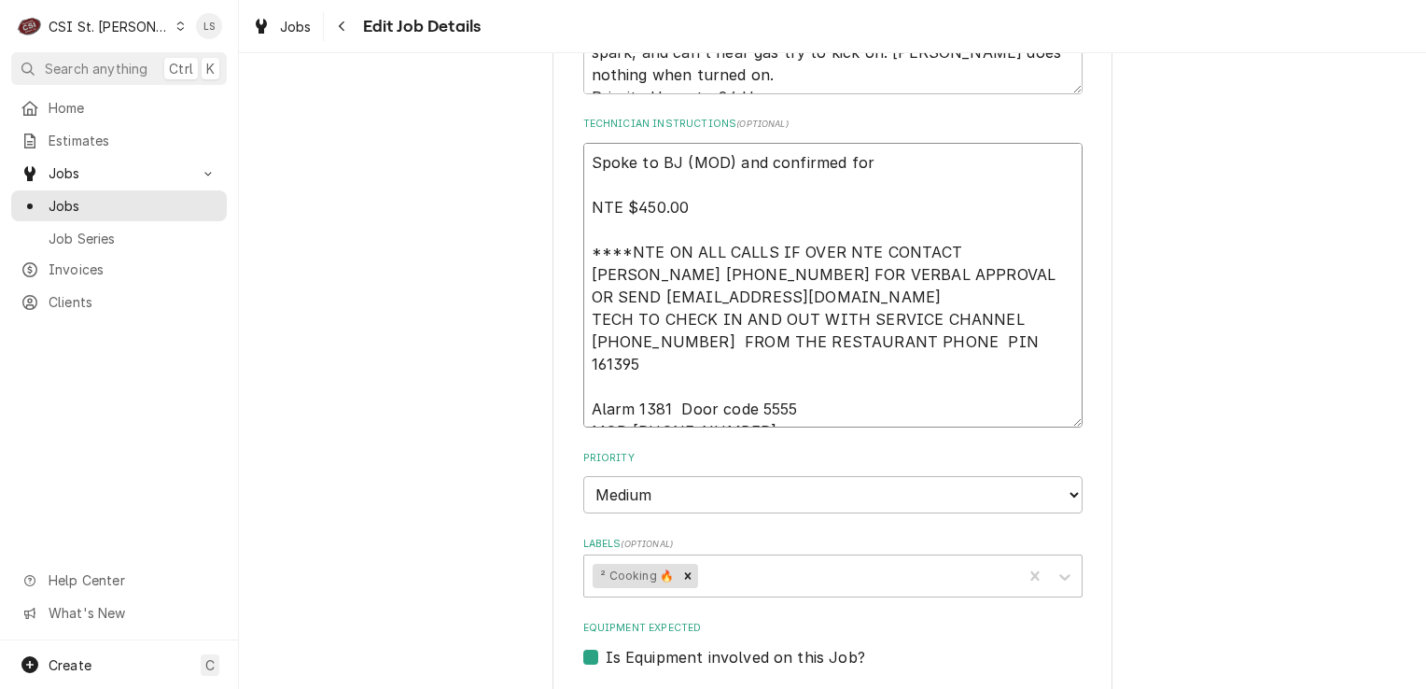
type textarea "Spoke to BJ (MOD) and confirmed for T NTE $450.00 ****NTE ON ALL CALLS IF OVER …"
type textarea "x"
type textarea "Spoke to BJ (MOD) and confirmed for Te NTE $450.00 ****NTE ON ALL CALLS IF OVER…"
type textarea "x"
type textarea "Spoke to BJ (MOD) and confirmed for T NTE $450.00 ****NTE ON ALL CALLS IF OVER …"
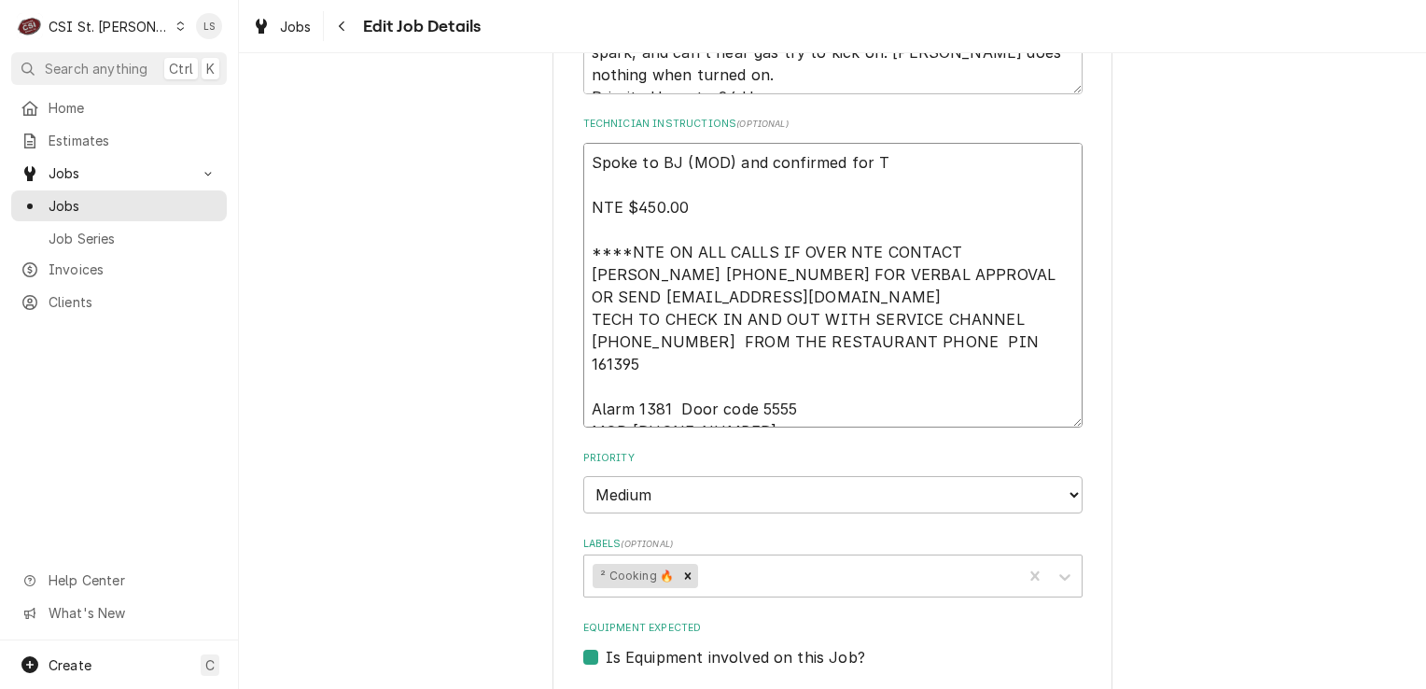
type textarea "x"
type textarea "Spoke to BJ (MOD) and confirmed for Tu NTE $450.00 ****NTE ON ALL CALLS IF OVER…"
type textarea "x"
type textarea "Spoke to BJ (MOD) and confirmed for Tue NTE $450.00 ****NTE ON ALL CALLS IF OVE…"
type textarea "x"
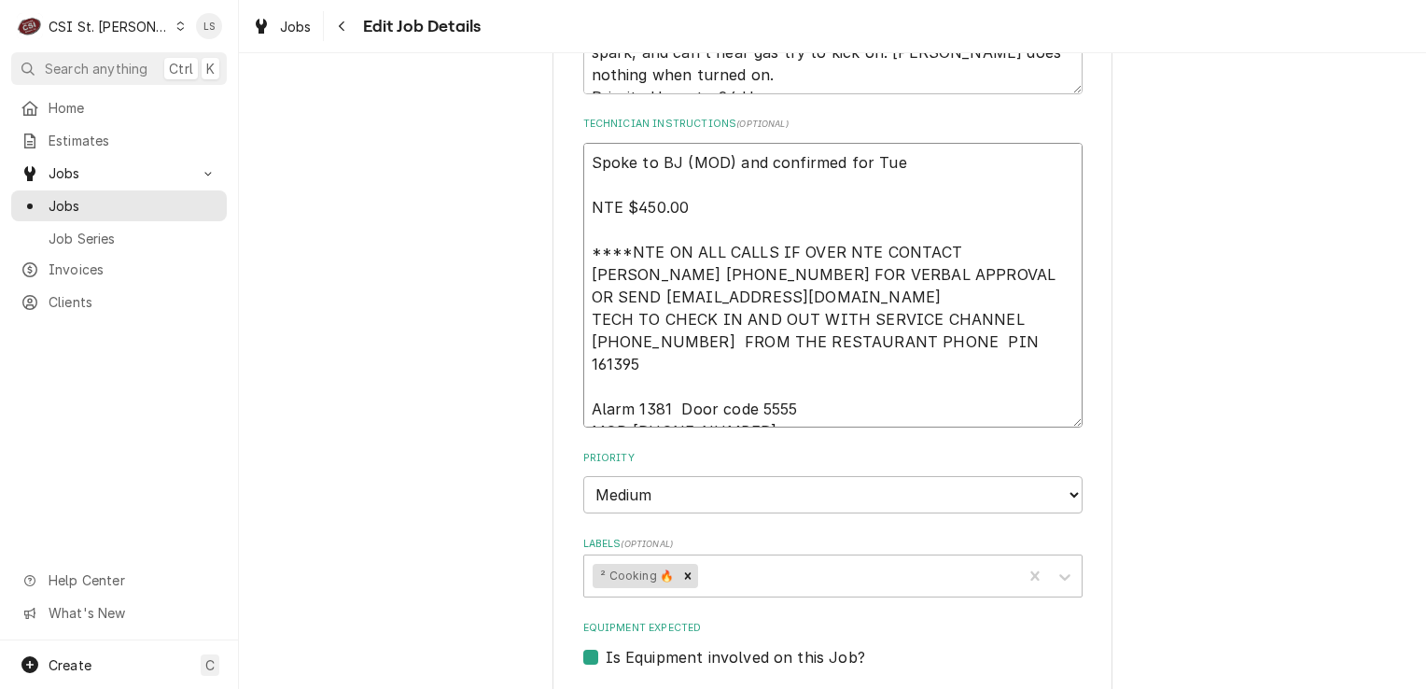
type textarea "Spoke to BJ (MOD) and confirmed for Tues NTE $450.00 ****NTE ON ALL CALLS IF OV…"
type textarea "x"
type textarea "Spoke to BJ (MOD) and confirmed for Tuesd NTE $450.00 ****NTE ON ALL CALLS IF O…"
type textarea "x"
type textarea "Spoke to BJ (MOD) and confirmed for Tuesda NTE $450.00 ****NTE ON ALL CALLS IF …"
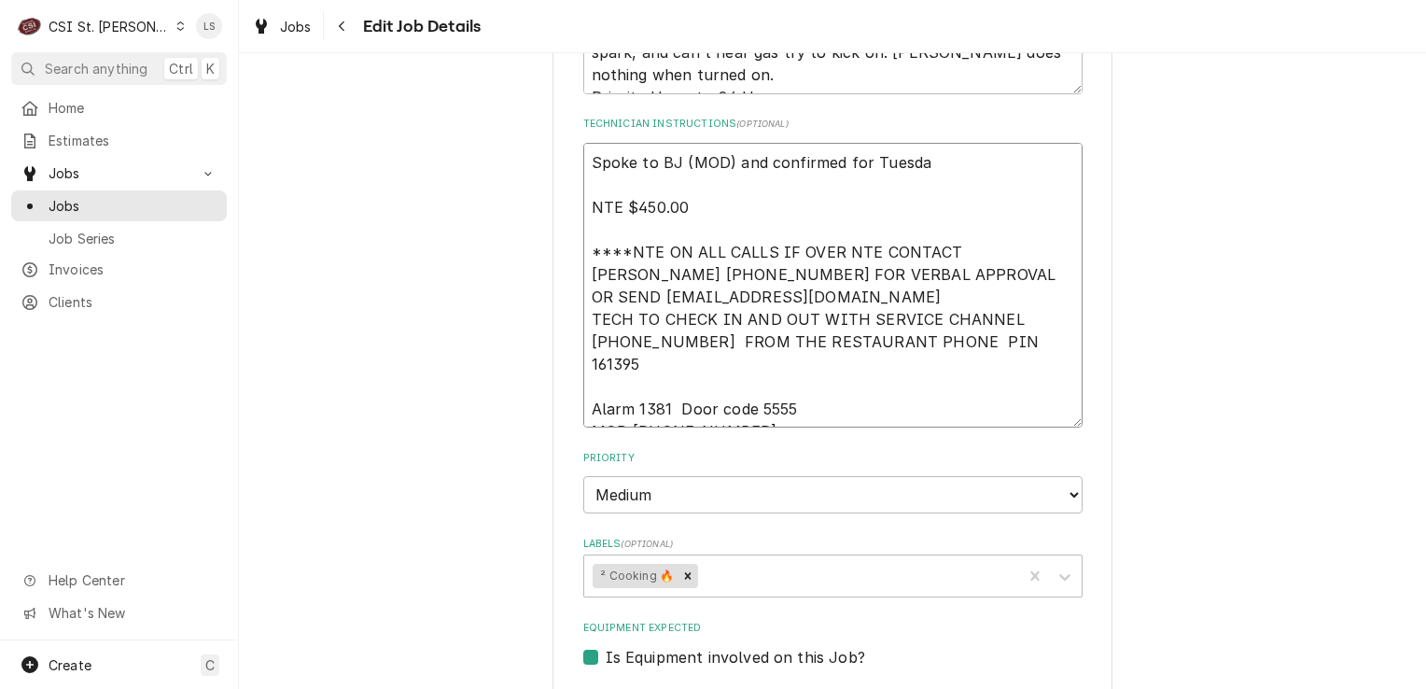
type textarea "x"
type textarea "Spoke to BJ (MOD) and confirmed for Tuesday NTE $450.00 ****NTE ON ALL CALLS IF…"
type textarea "x"
type textarea "Spoke to BJ (MOD) and confirmed for Tuesday NTE $450.00 ****NTE ON ALL CALLS IF…"
type textarea "x"
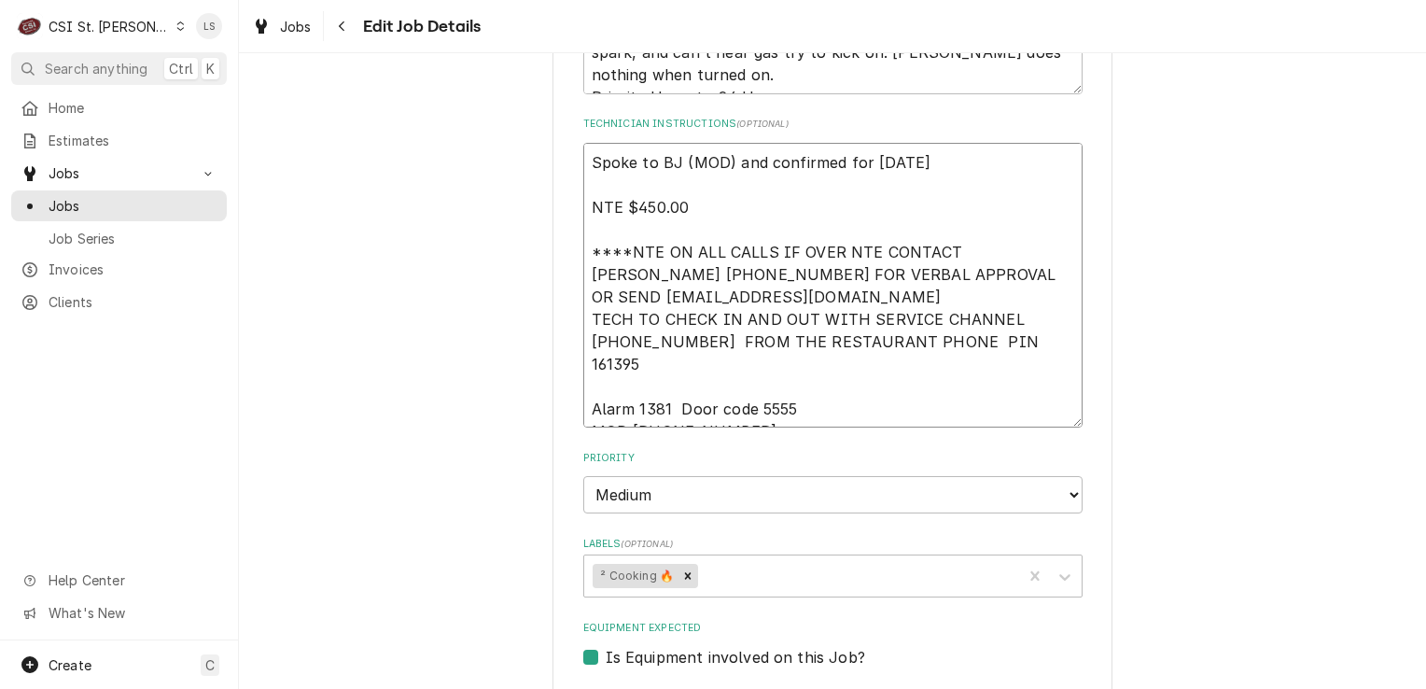
type textarea "Spoke to BJ (MOD) and confirmed for Tuesday 1 NTE $450.00 ****NTE ON ALL CALLS …"
type textarea "x"
type textarea "Spoke to BJ (MOD) and confirmed for Tuesday 10 NTE $450.00 ****NTE ON ALL CALLS…"
type textarea "x"
type textarea "Spoke to BJ (MOD) and confirmed for Tuesday 10/ NTE $450.00 ****NTE ON ALL CALL…"
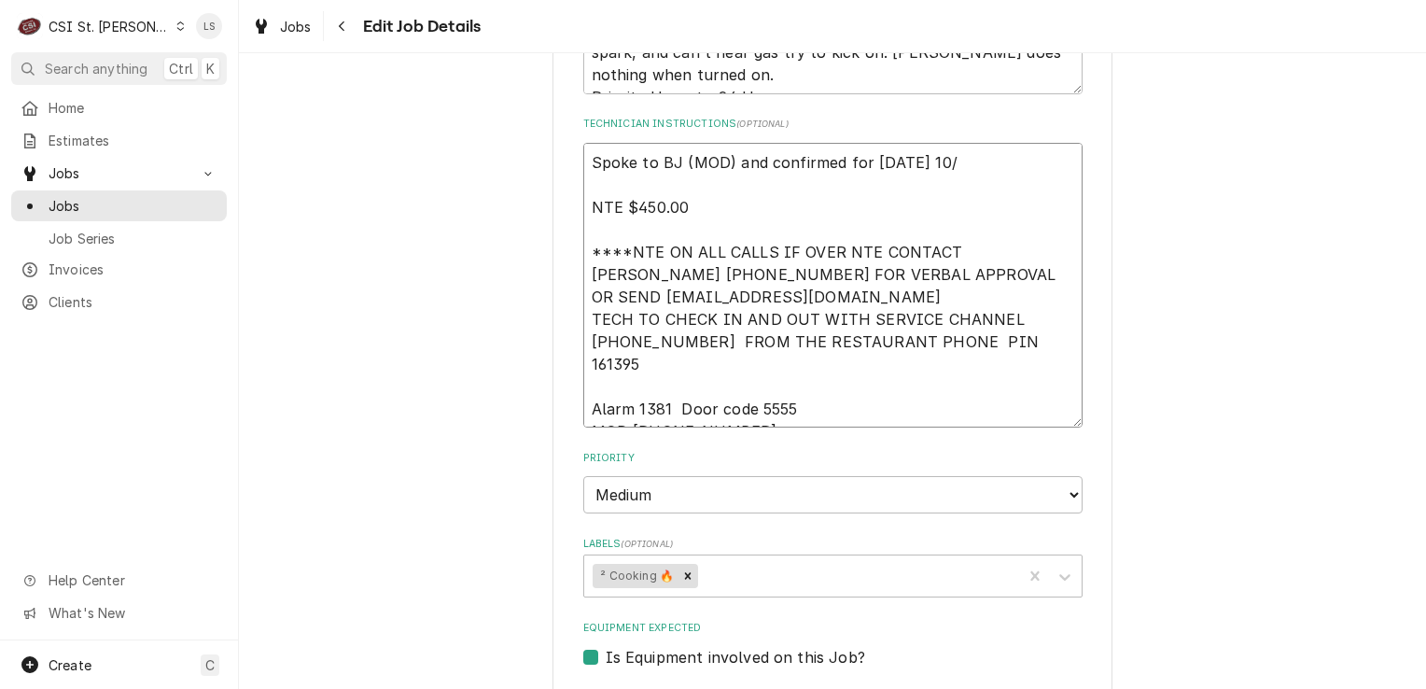
type textarea "x"
type textarea "Spoke to BJ (MOD) and confirmed for Tuesday 10/7 NTE $450.00 ****NTE ON ALL CAL…"
type textarea "x"
type textarea "Spoke to BJ (MOD) and confirmed for Tuesday 10/7 NTE $450.00 ****NTE ON ALL CAL…"
type textarea "x"
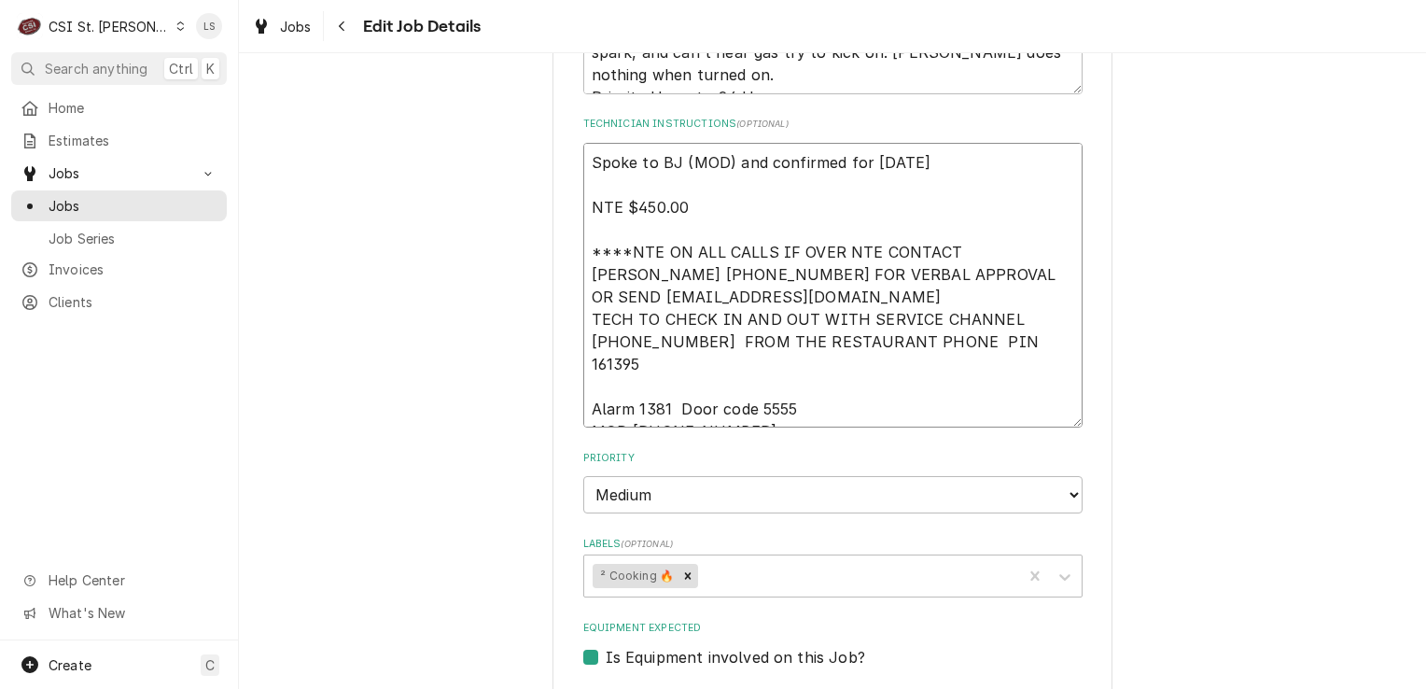
type textarea "Spoke to BJ (MOD) and confirmed for Tuesday 10/7 a NTE $450.00 ****NTE ON ALL C…"
type textarea "x"
type textarea "Spoke to BJ (MOD) and confirmed for Tuesday 10/7 at NTE $450.00 ****NTE ON ALL …"
type textarea "x"
type textarea "Spoke to BJ (MOD) and confirmed for Tuesday 10/7 at NTE $450.00 ****NTE ON ALL …"
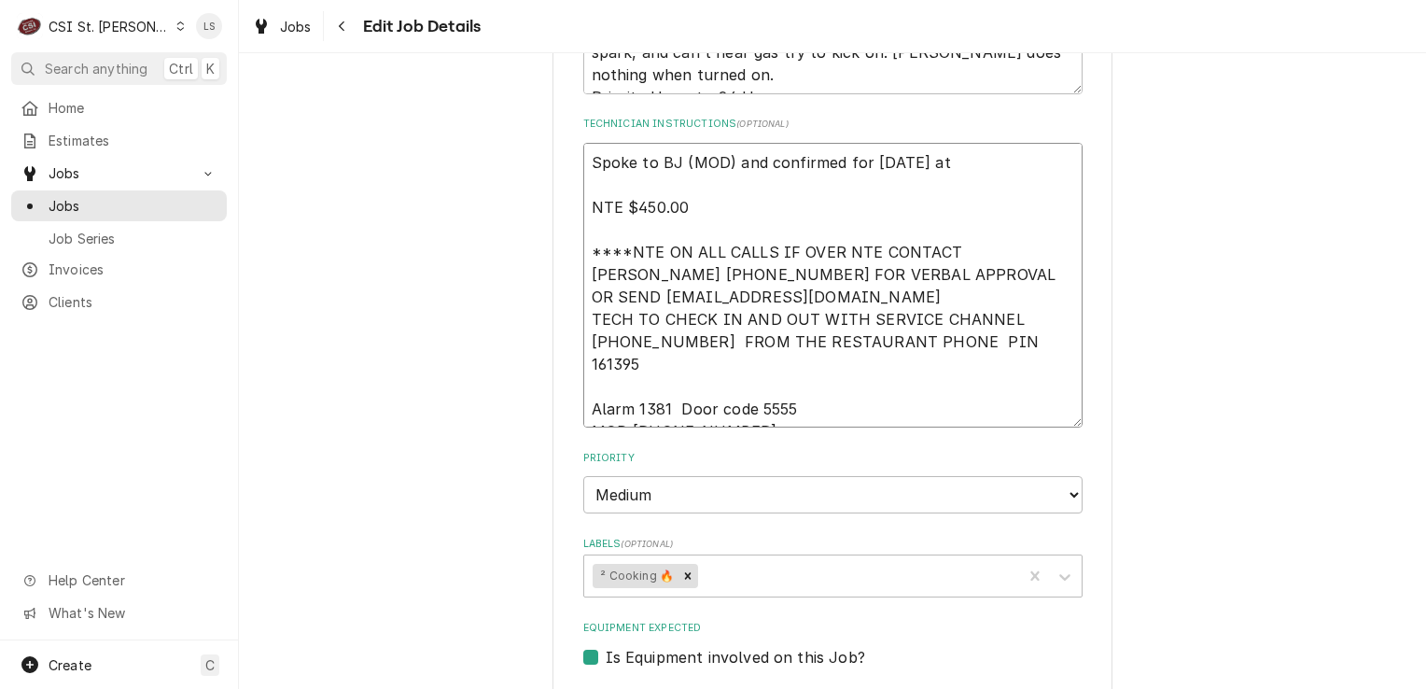
type textarea "x"
type textarea "Spoke to BJ (MOD) and confirmed for Tuesday 10/7 at 7 NTE $450.00 ****NTE ON AL…"
type textarea "x"
type textarea "Spoke to BJ (MOD) and confirmed for Tuesday 10/7 at 7a NTE $450.00 ****NTE ON A…"
type textarea "x"
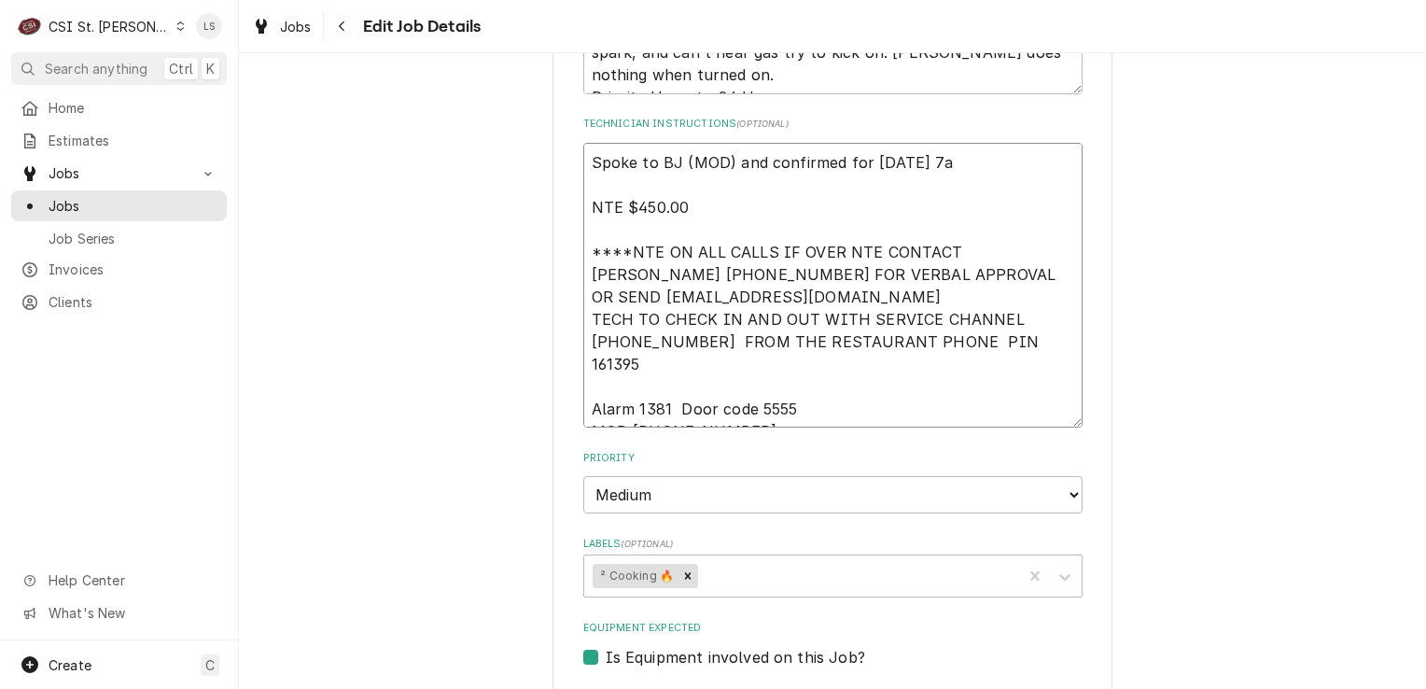
type textarea "Spoke to BJ (MOD) and confirmed for Tuesday 10/7 at 7am NTE $450.00 ****NTE ON …"
type textarea "x"
type textarea "Spoke to BJ (MOD) and confirmed for Tuesday 10/7 at 7am NTE $450.00 ****NTE ON …"
type textarea "x"
type textarea "Spoke to BJ (MOD) and confirmed for Tuesday 10/7 at 7am - NTE $450.00 ****NTE O…"
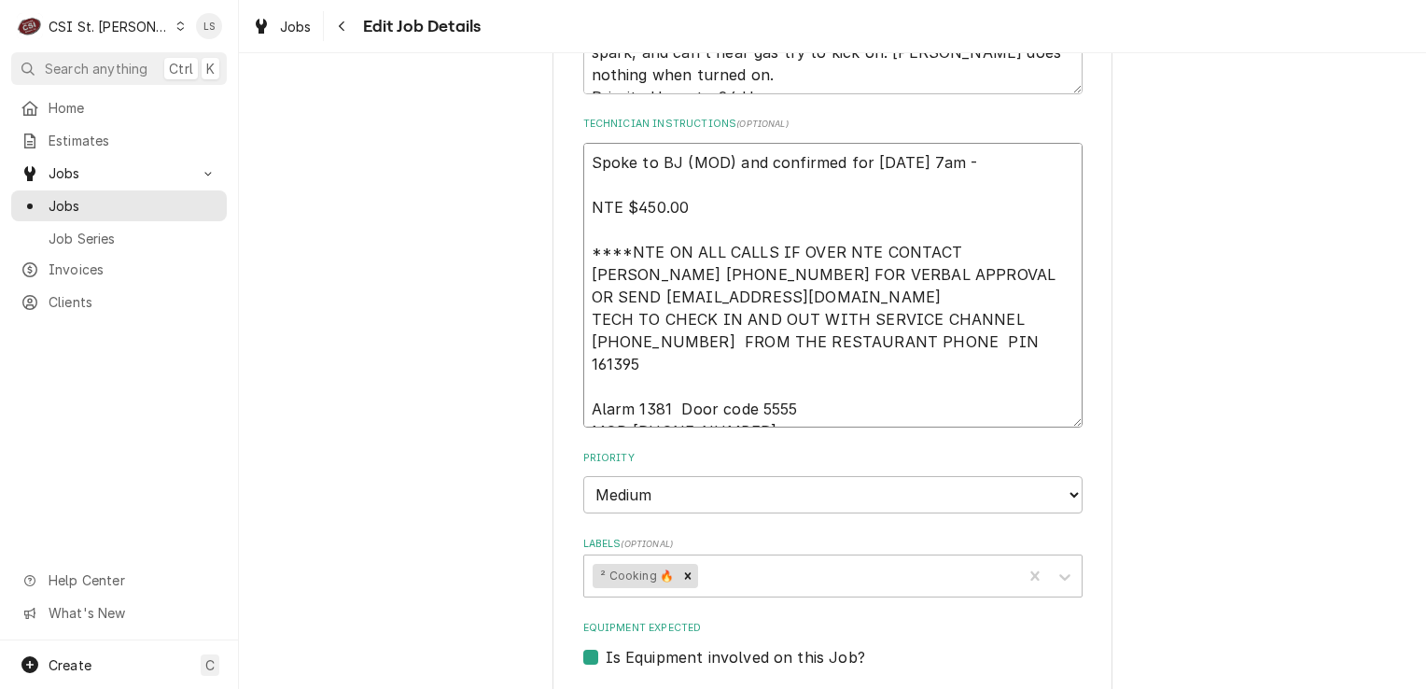
type textarea "x"
type textarea "Spoke to BJ (MOD) and confirmed for Tuesday 10/7 at 7am - NTE $450.00 ****NTE O…"
type textarea "x"
type textarea "Spoke to BJ (MOD) and confirmed for Tuesday 10/7 at 7am - L NTE $450.00 ****NTE…"
type textarea "x"
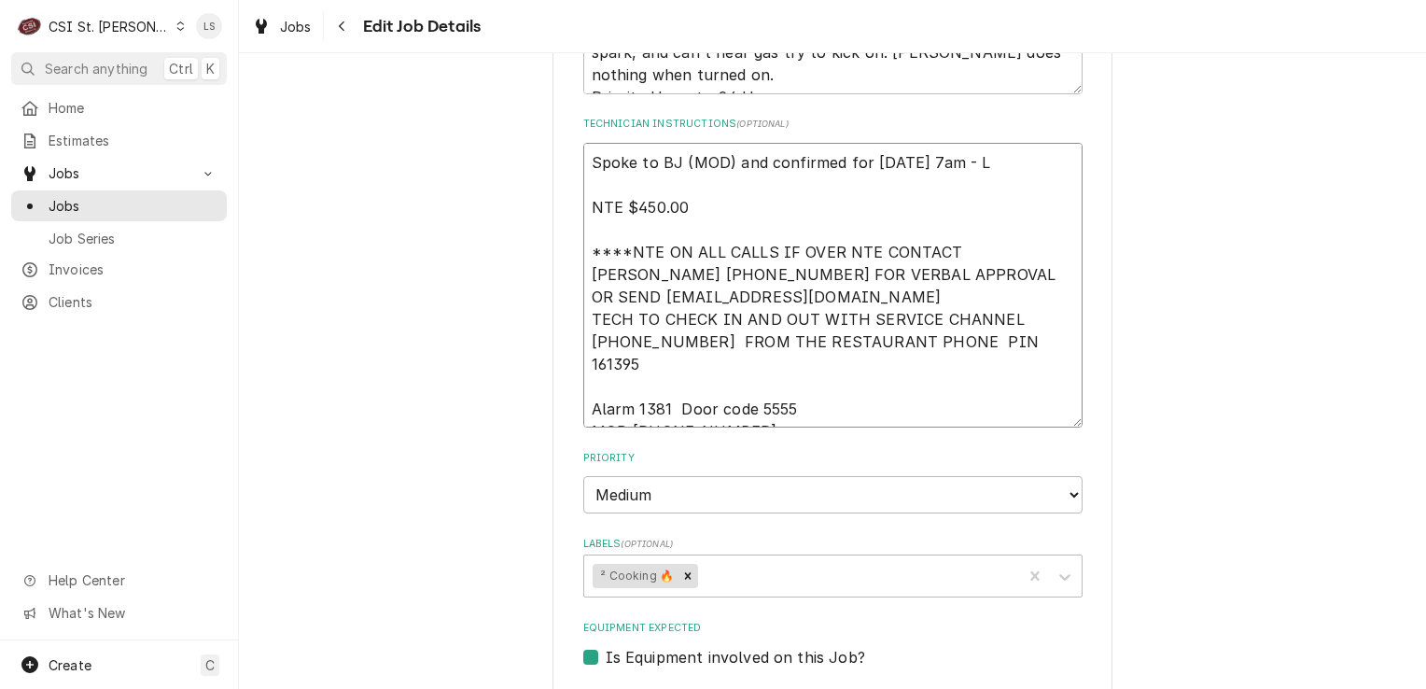
type textarea "Spoke to BJ (MOD) and confirmed for Tuesday 10/7 at 7am - LS NTE $450.00 ****NT…"
type textarea "x"
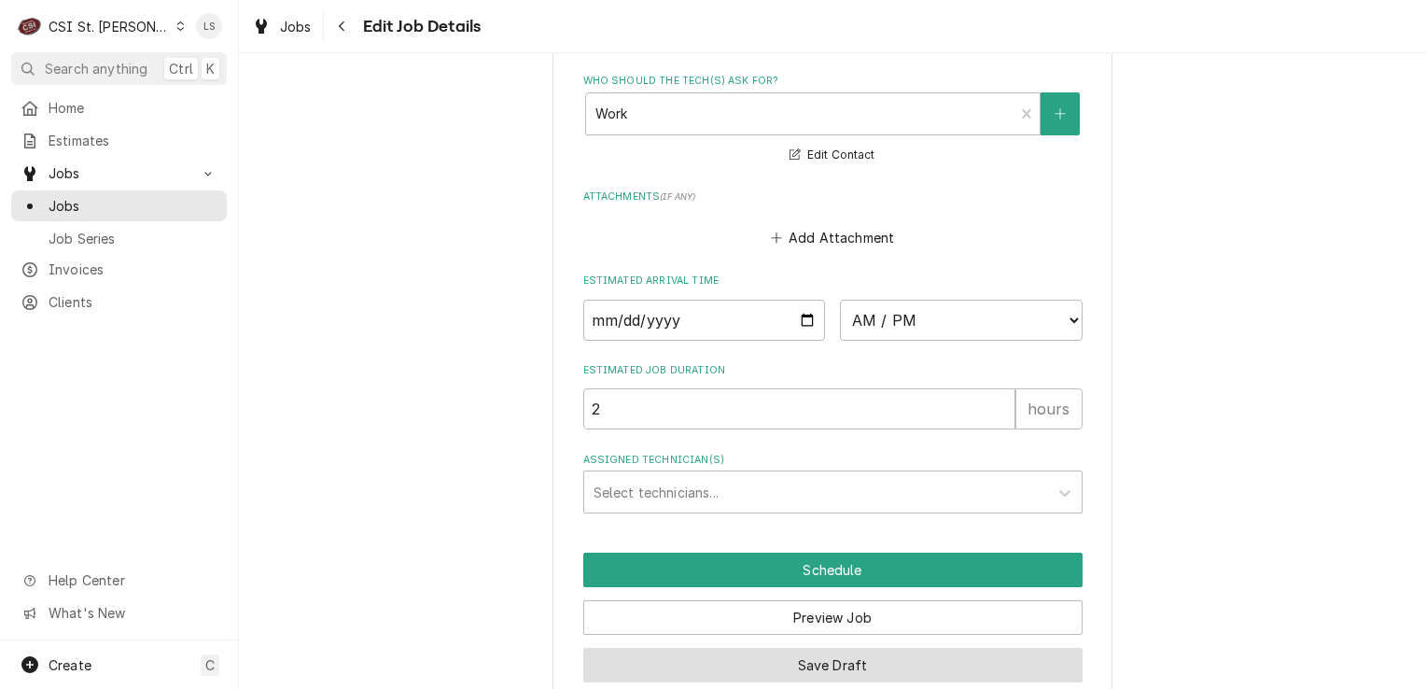
type textarea "Spoke to BJ (MOD) and confirmed for Tuesday 10/7 at 7am - LS NTE $450.00 ****NT…"
drag, startPoint x: 736, startPoint y: 633, endPoint x: 853, endPoint y: 688, distance: 129.9
click at [741, 648] on button "Save Draft" at bounding box center [832, 665] width 499 height 35
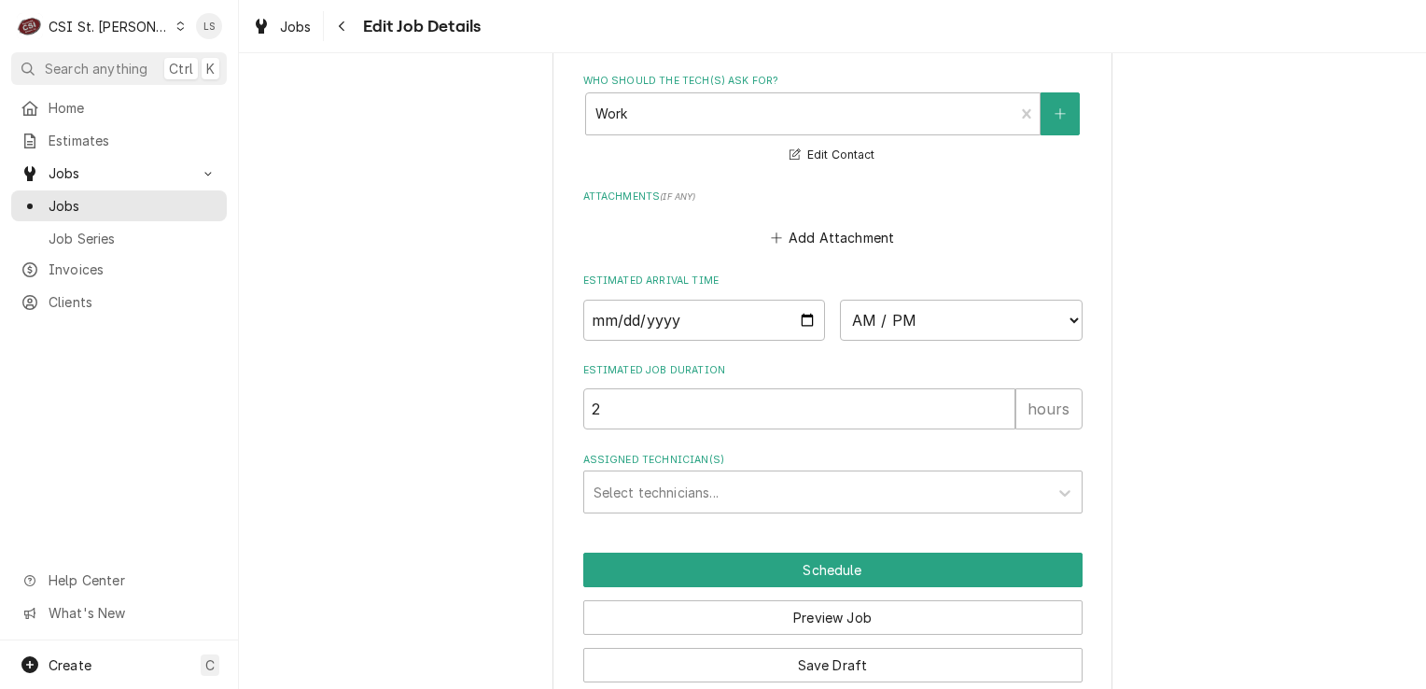
scroll to position [2252, 0]
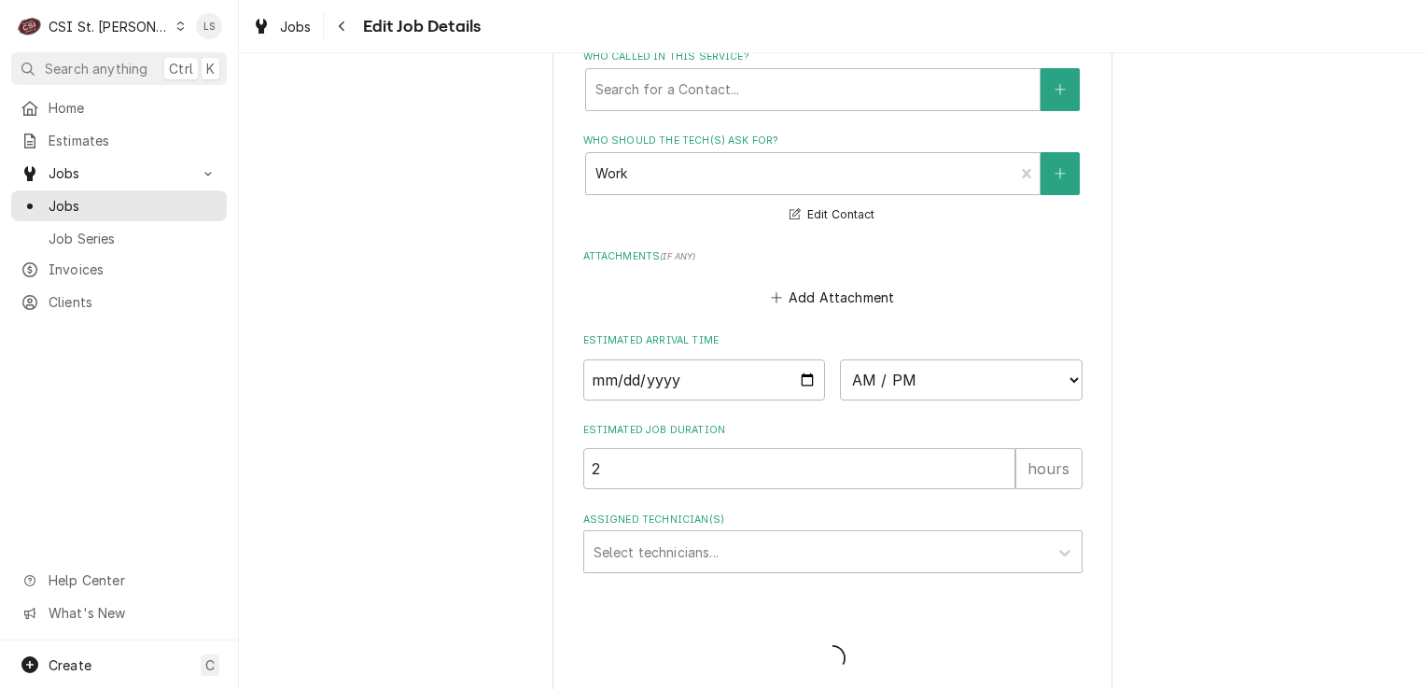
type textarea "x"
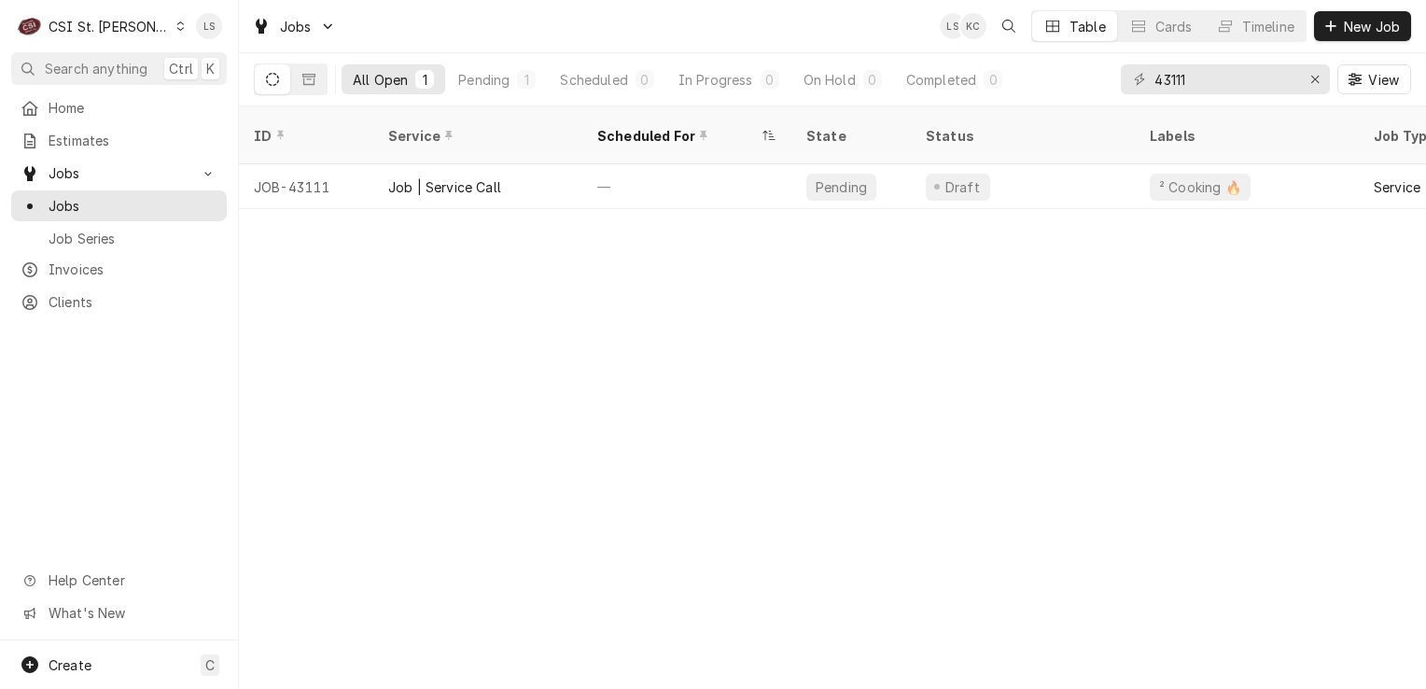
click at [153, 28] on div "C CSI St. Louis" at bounding box center [101, 25] width 180 height 37
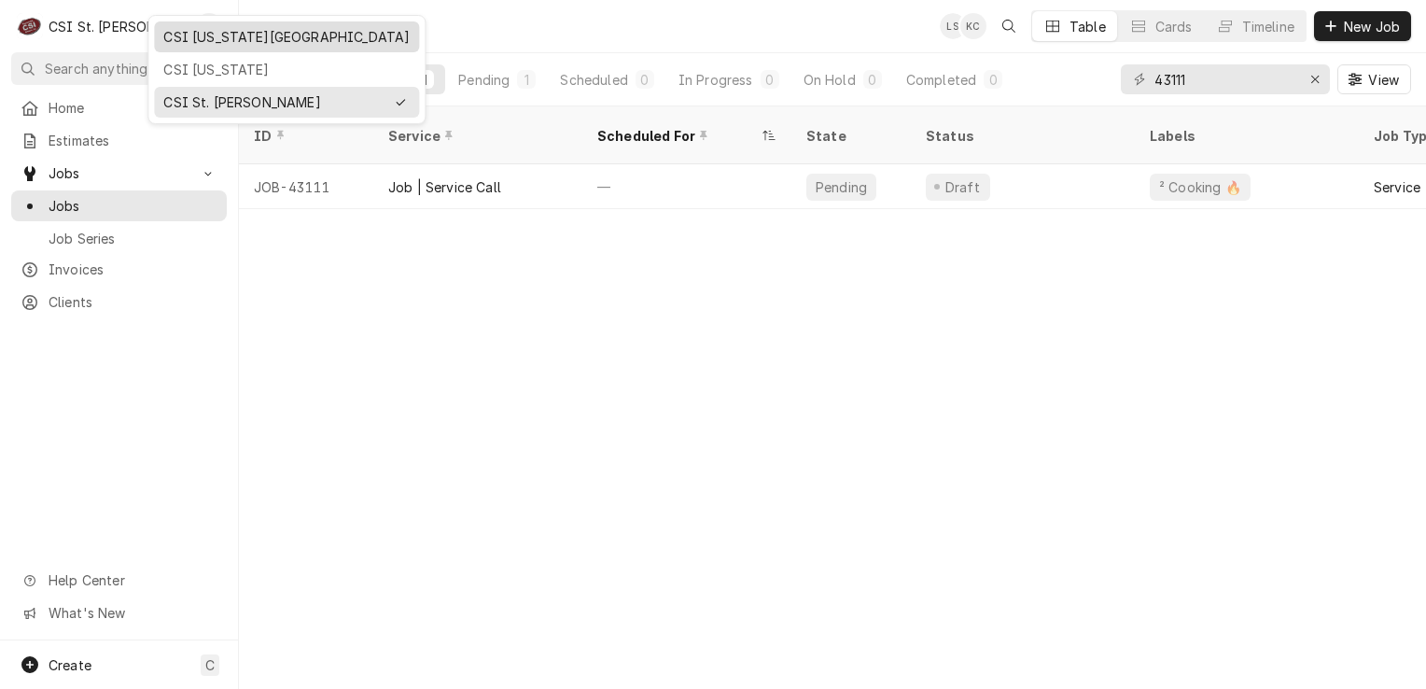
click at [215, 35] on div "CSI [US_STATE][GEOGRAPHIC_DATA]" at bounding box center [286, 37] width 246 height 20
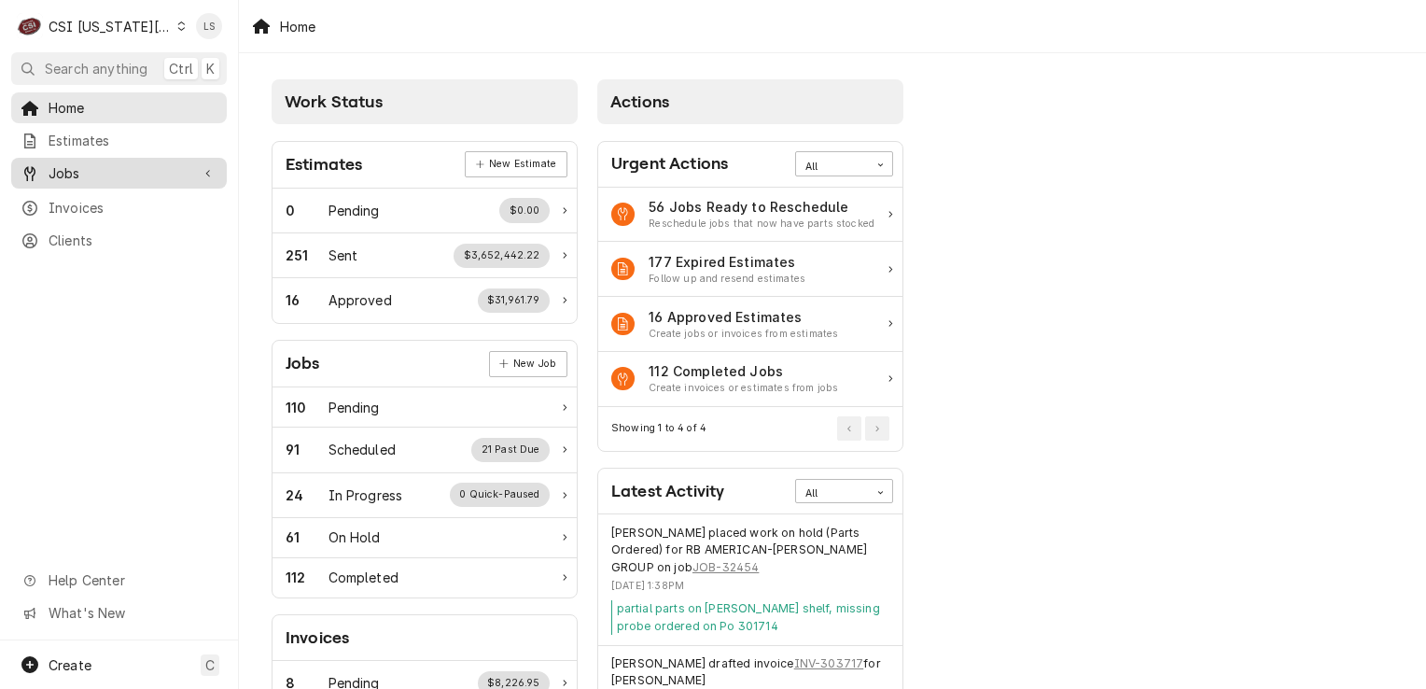
click at [80, 163] on span "Jobs" at bounding box center [119, 173] width 141 height 20
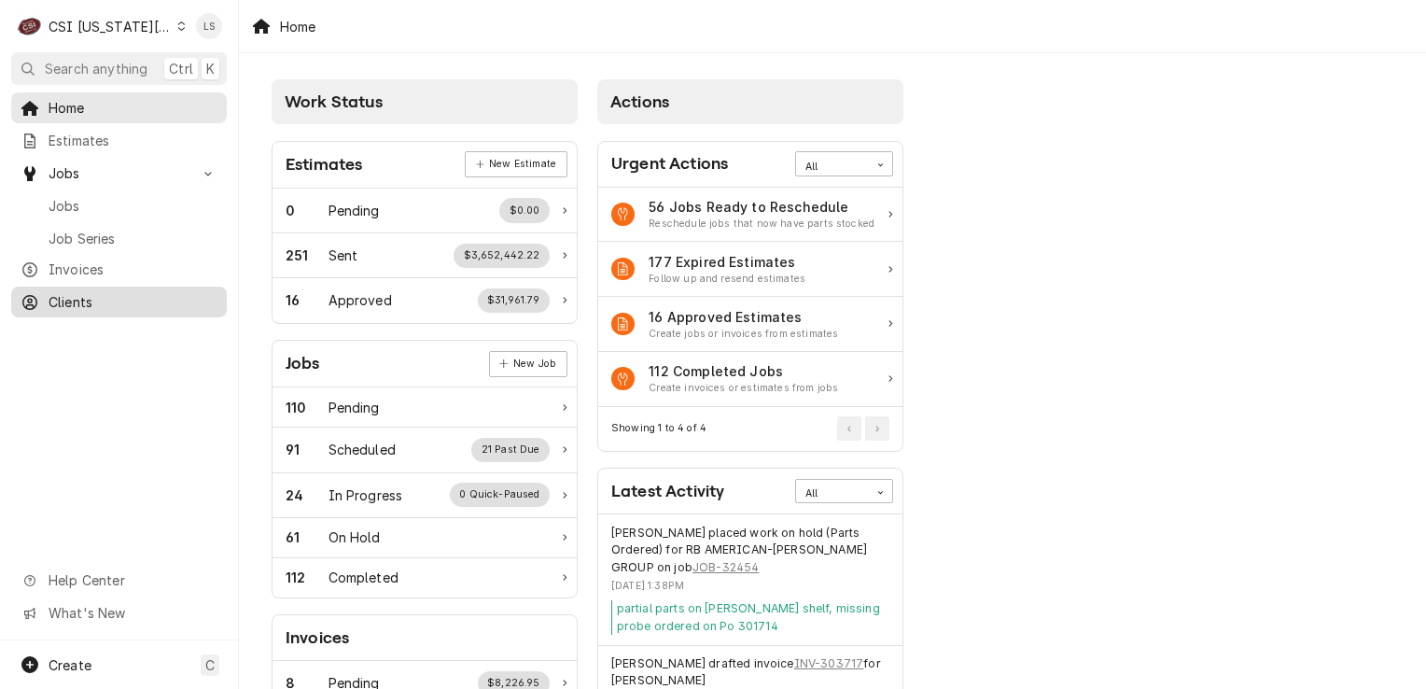
click at [71, 292] on span "Clients" at bounding box center [133, 302] width 169 height 20
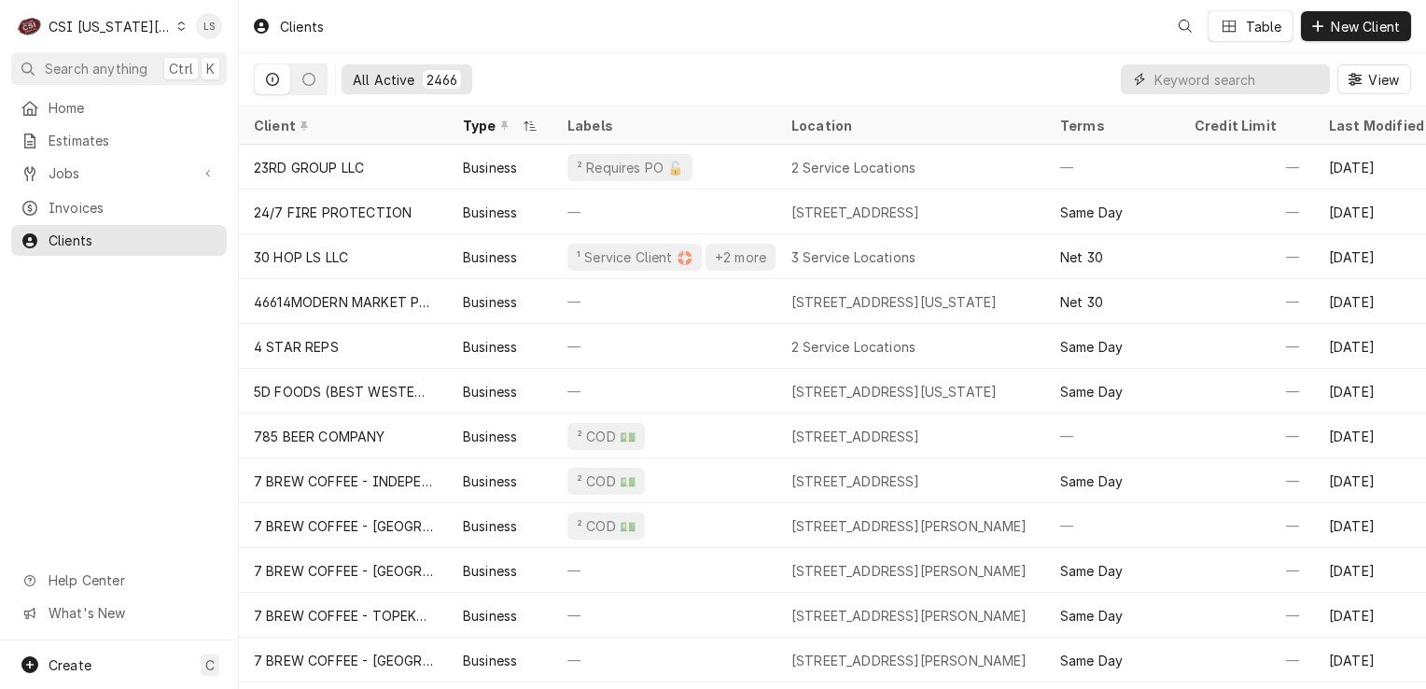
click at [1296, 80] on input "Dynamic Content Wrapper" at bounding box center [1238, 79] width 166 height 30
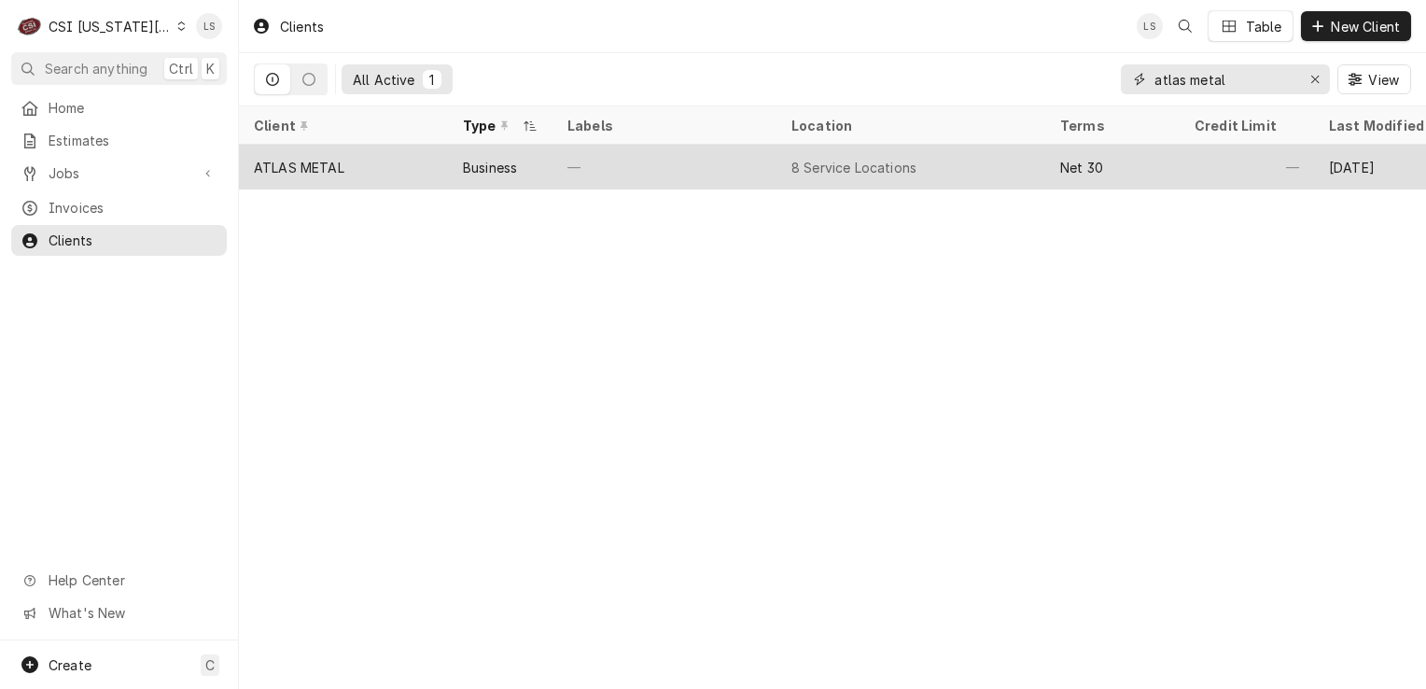
type input "atlas metal"
click at [564, 169] on div "—" at bounding box center [665, 167] width 224 height 45
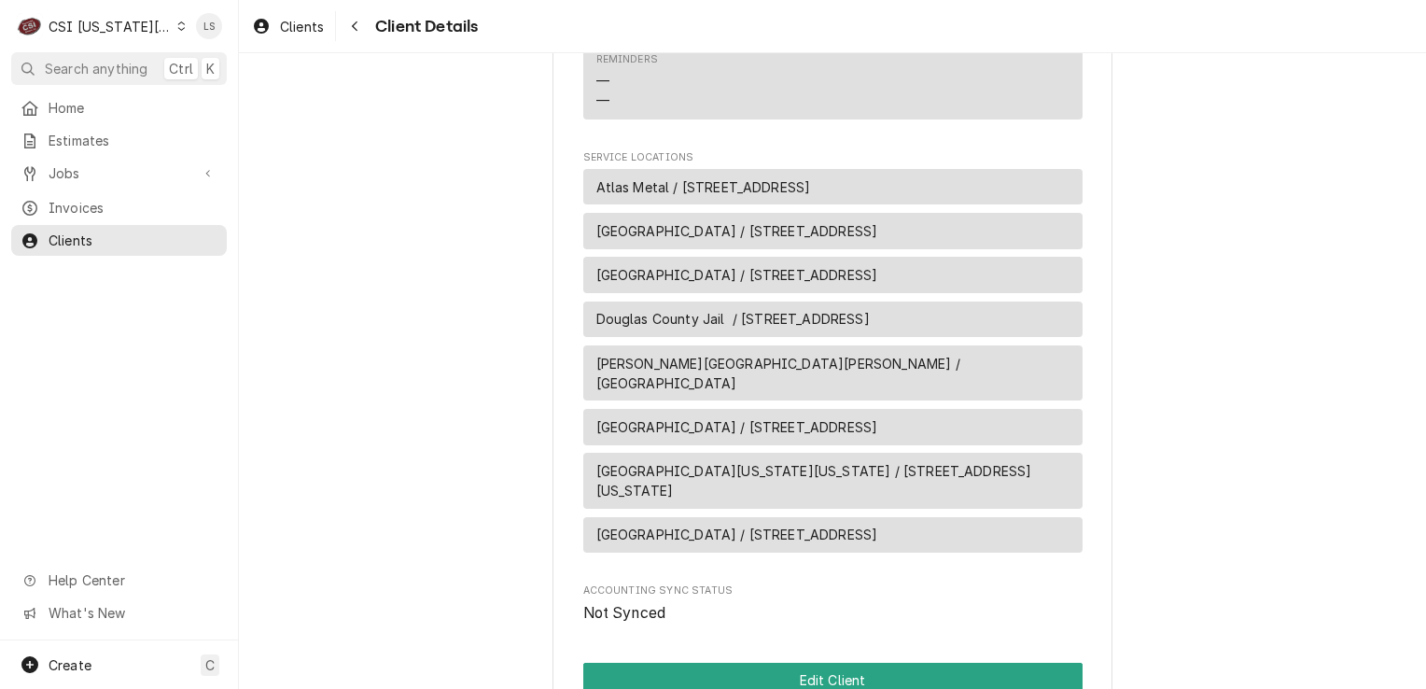
scroll to position [1120, 0]
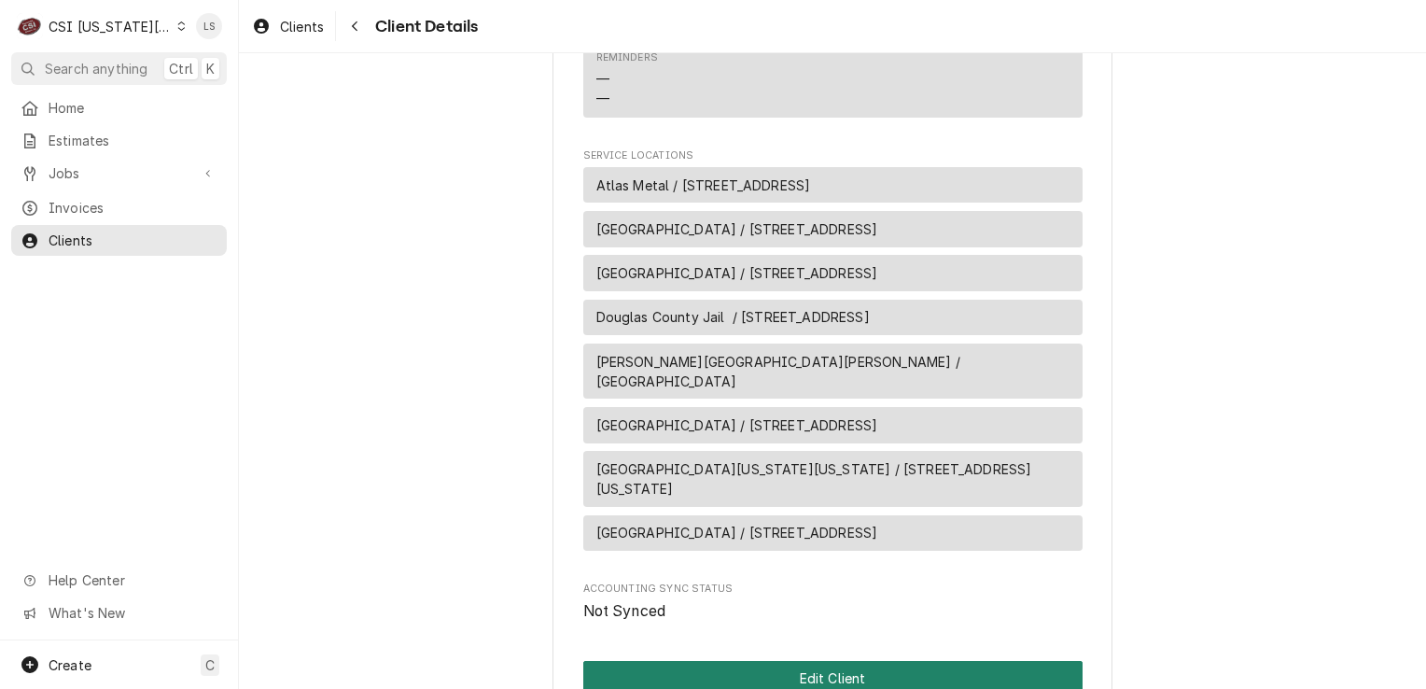
click at [844, 661] on button "Edit Client" at bounding box center [832, 678] width 499 height 35
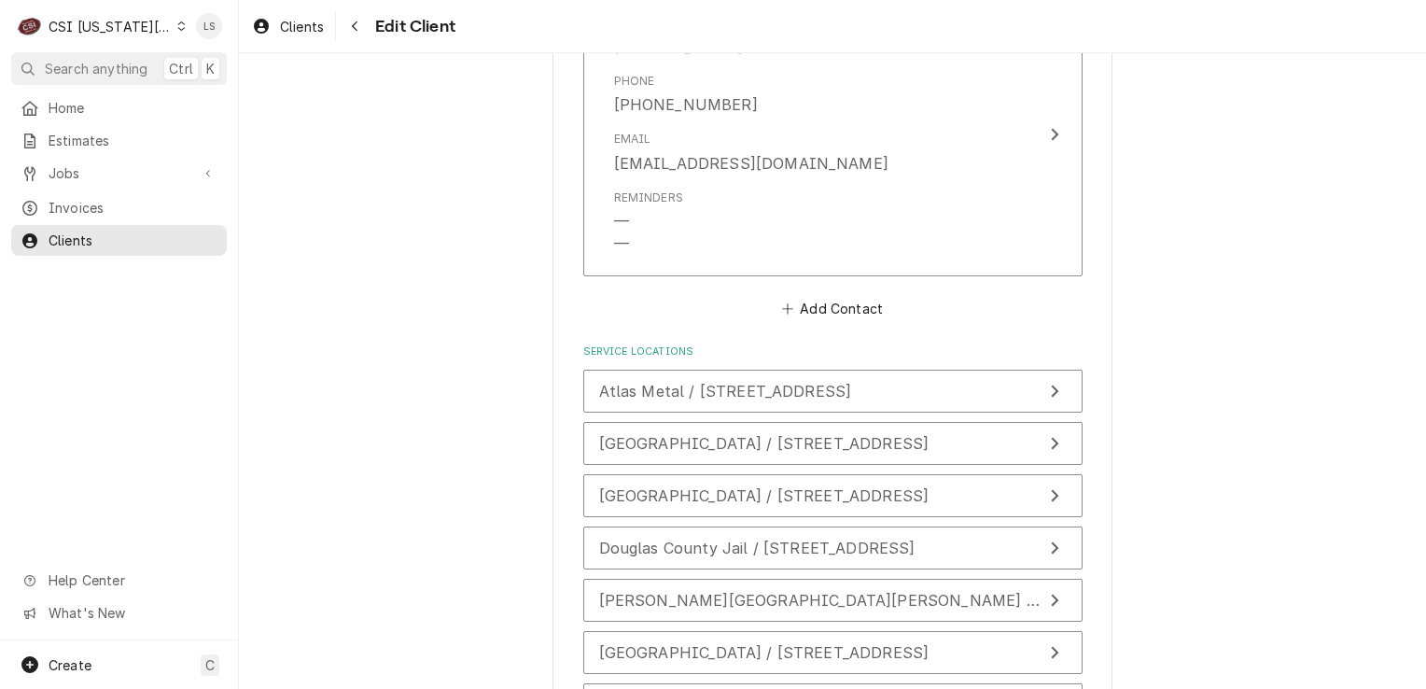
scroll to position [2341, 0]
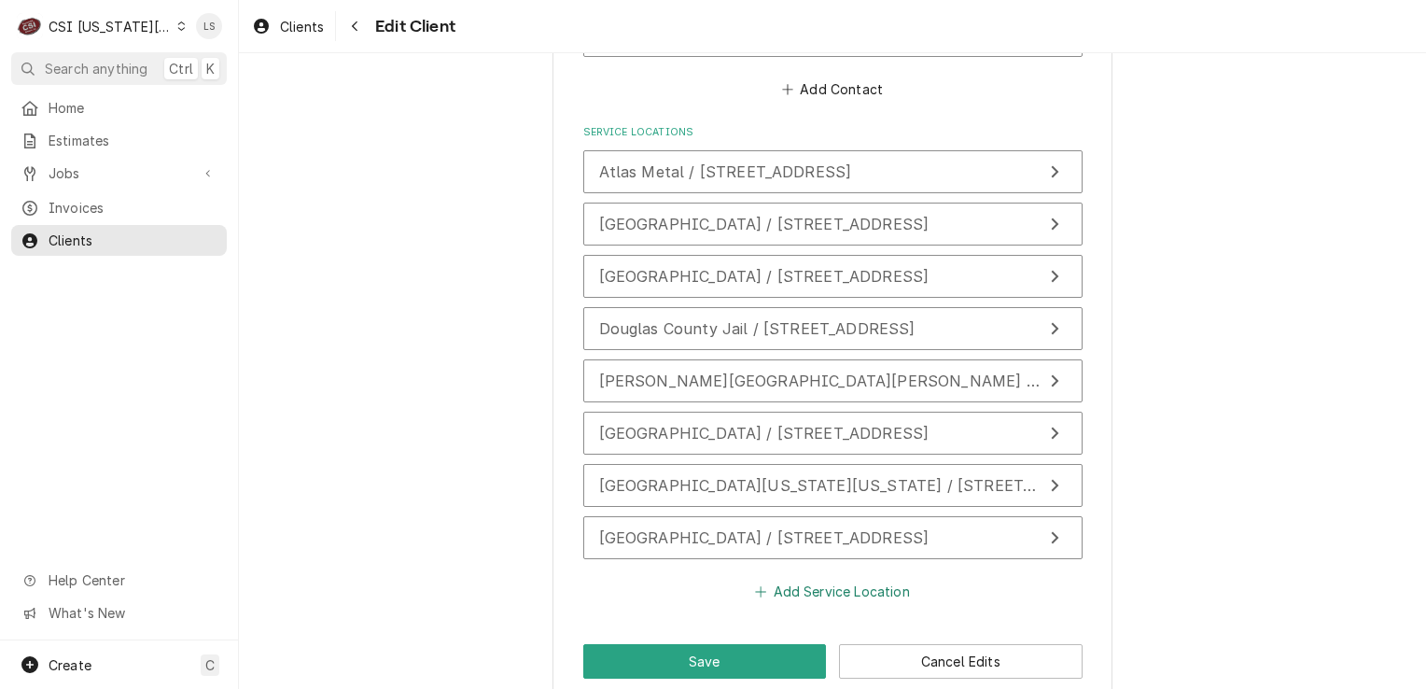
click at [786, 579] on button "Add Service Location" at bounding box center [832, 592] width 161 height 26
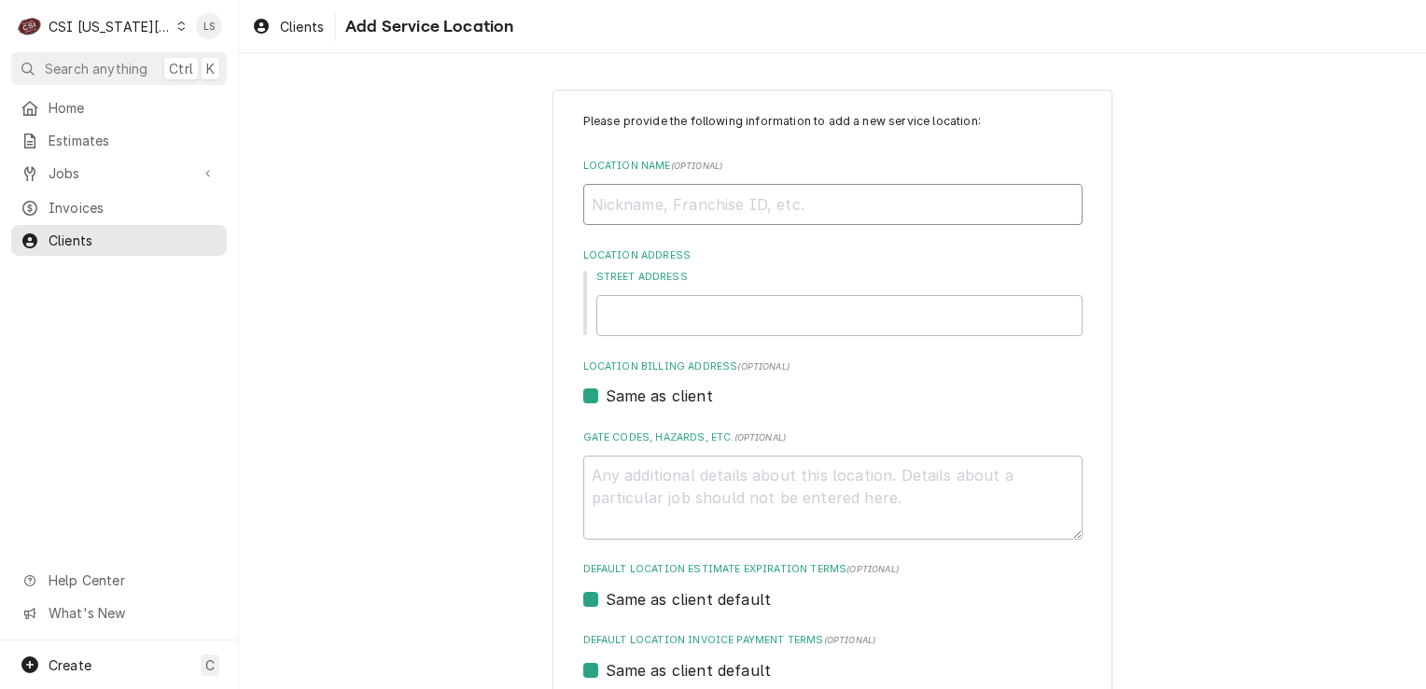
click at [657, 200] on input "Location Name ( optional )" at bounding box center [832, 204] width 499 height 41
type textarea "x"
type input "L"
type textarea "x"
type input "Le"
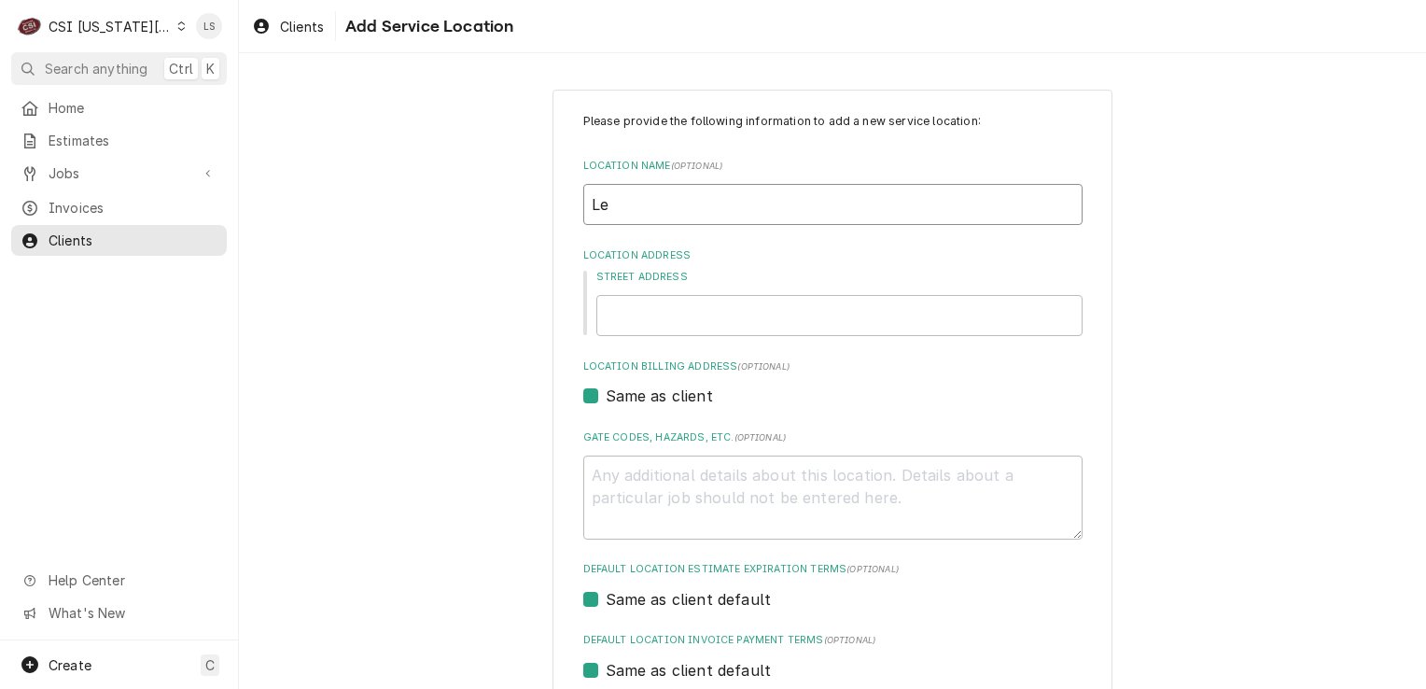
type textarea "x"
type input "[PERSON_NAME]"
type textarea "x"
type input "Lewi"
type textarea "x"
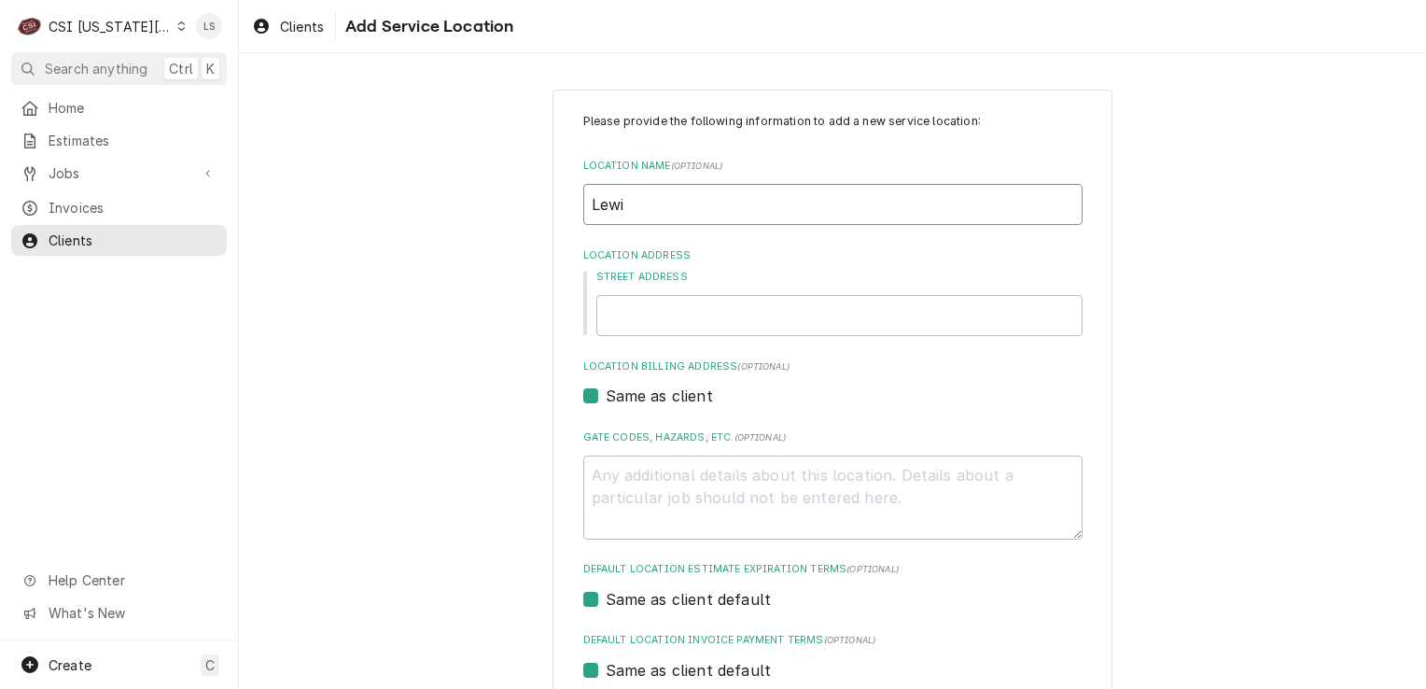
type input "[PERSON_NAME]"
type textarea "x"
type input "[PERSON_NAME] a"
type textarea "x"
type input "[PERSON_NAME] an"
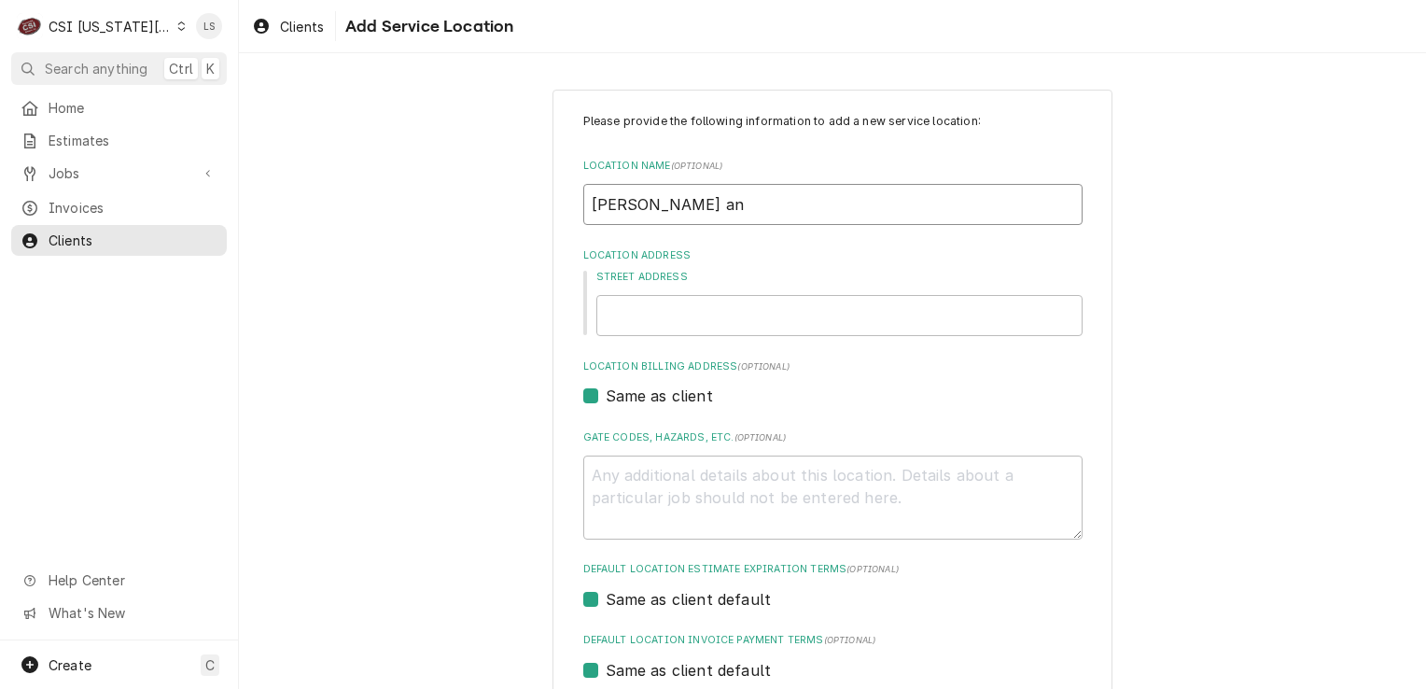
type textarea "x"
type input "[PERSON_NAME] and"
type textarea "x"
type input "[PERSON_NAME] and C"
type textarea "x"
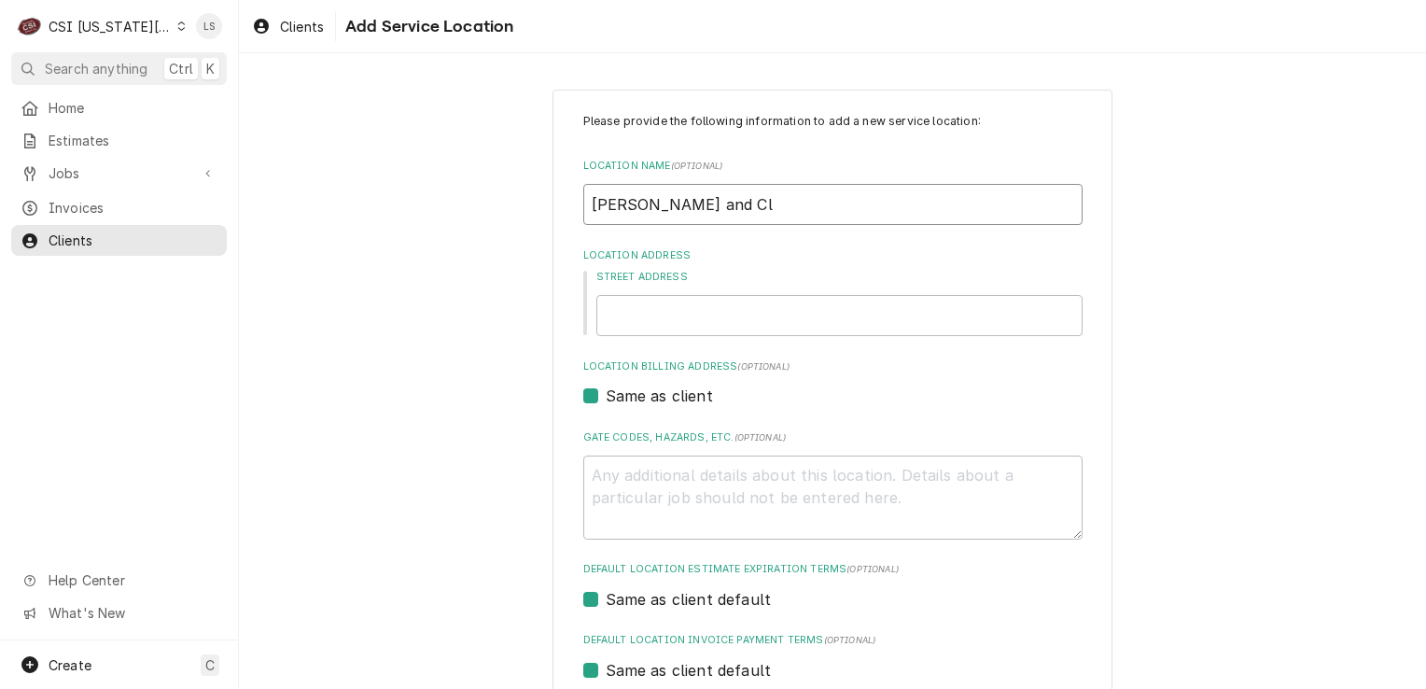
type input "[PERSON_NAME] and Cla"
type textarea "x"
type input "[PERSON_NAME] and Clar"
type textarea "x"
type input "[PERSON_NAME] and [PERSON_NAME]"
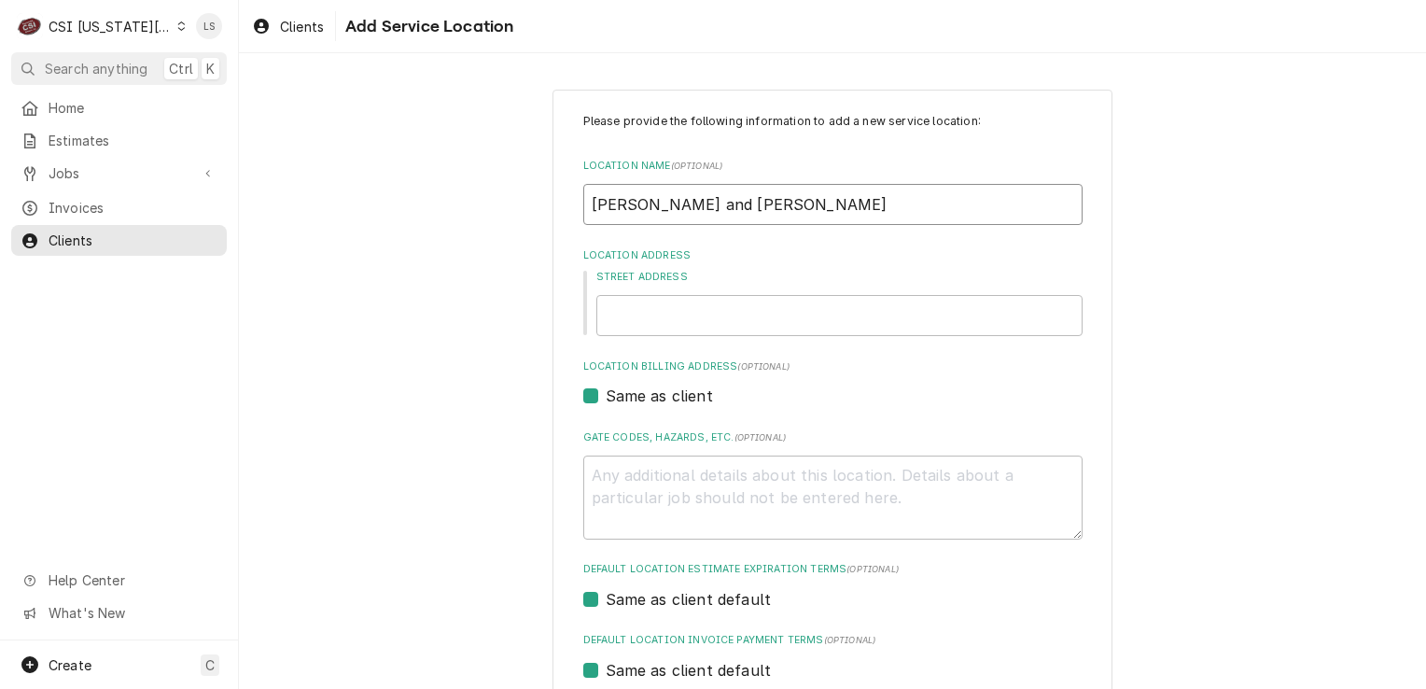
type textarea "x"
type input "[PERSON_NAME] and [PERSON_NAME]"
type textarea "x"
type input "[PERSON_NAME] and [PERSON_NAME] e"
type textarea "x"
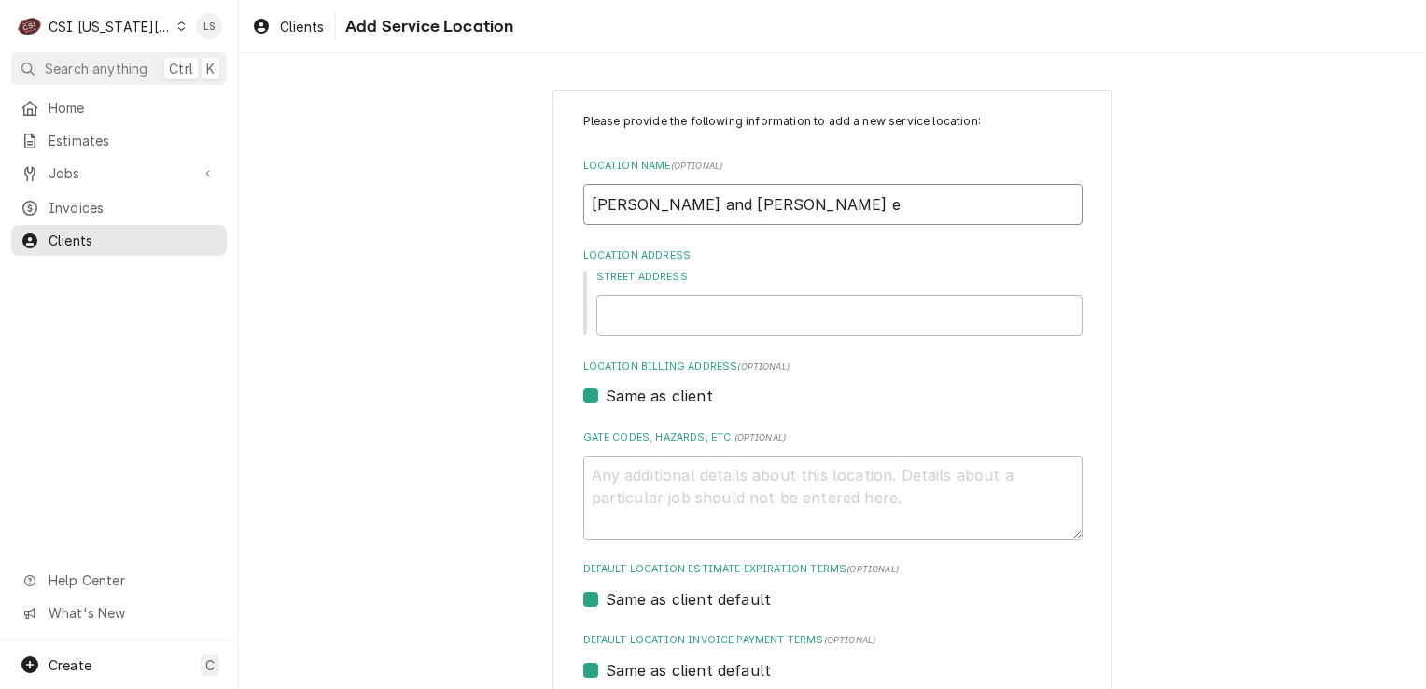
type input "[PERSON_NAME] and [PERSON_NAME] el"
type textarea "x"
type input "[PERSON_NAME] and [PERSON_NAME] ele"
type textarea "x"
type input "[PERSON_NAME] and [PERSON_NAME] el"
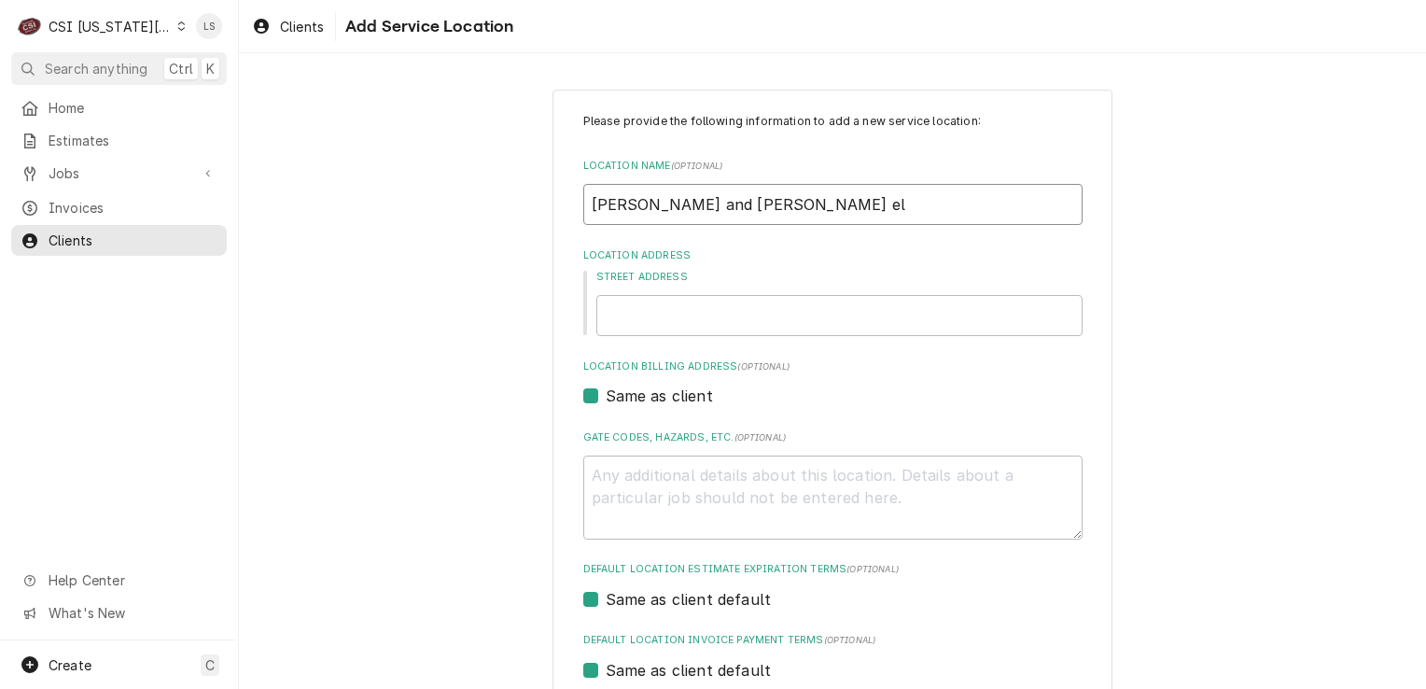
type textarea "x"
type input "[PERSON_NAME] and [PERSON_NAME] e"
type textarea "x"
type input "[PERSON_NAME] and [PERSON_NAME]"
type textarea "x"
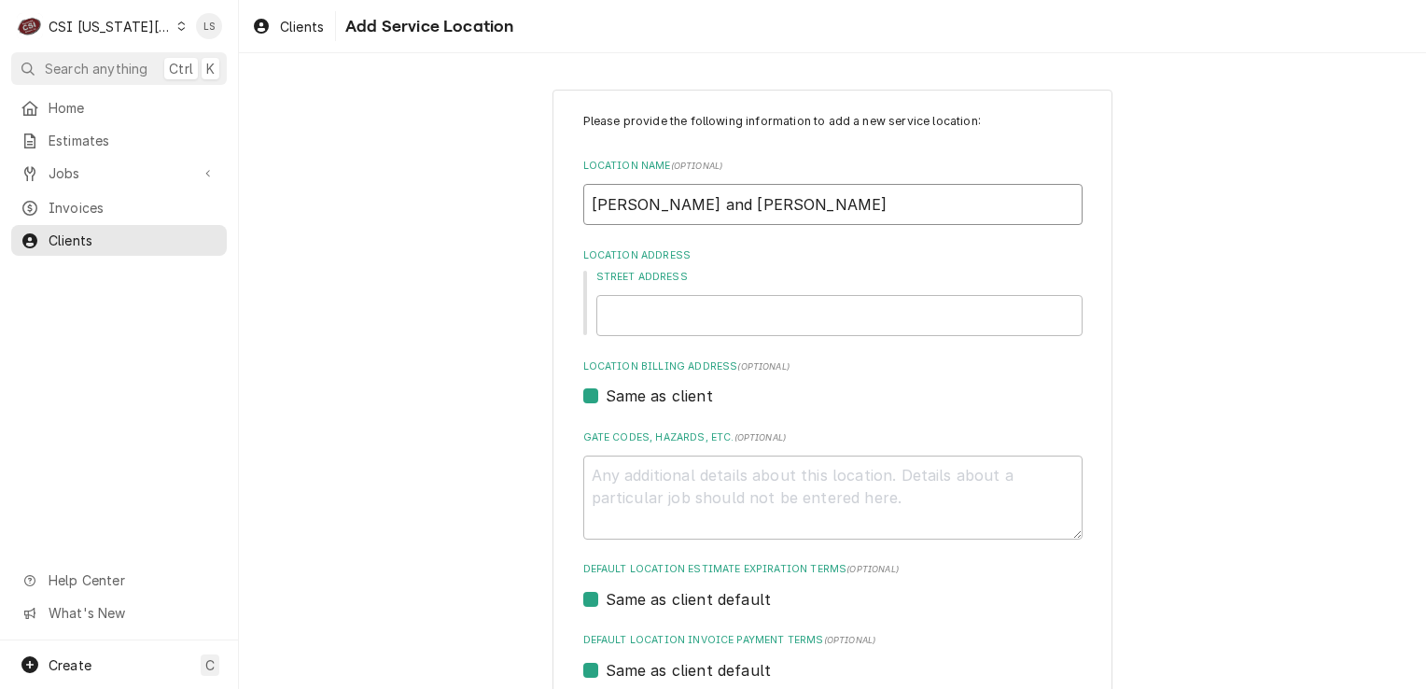
type input "[PERSON_NAME] and [PERSON_NAME] E"
type textarea "x"
type input "[PERSON_NAME] and [PERSON_NAME]"
type textarea "x"
type input "[PERSON_NAME] and [PERSON_NAME] Ele"
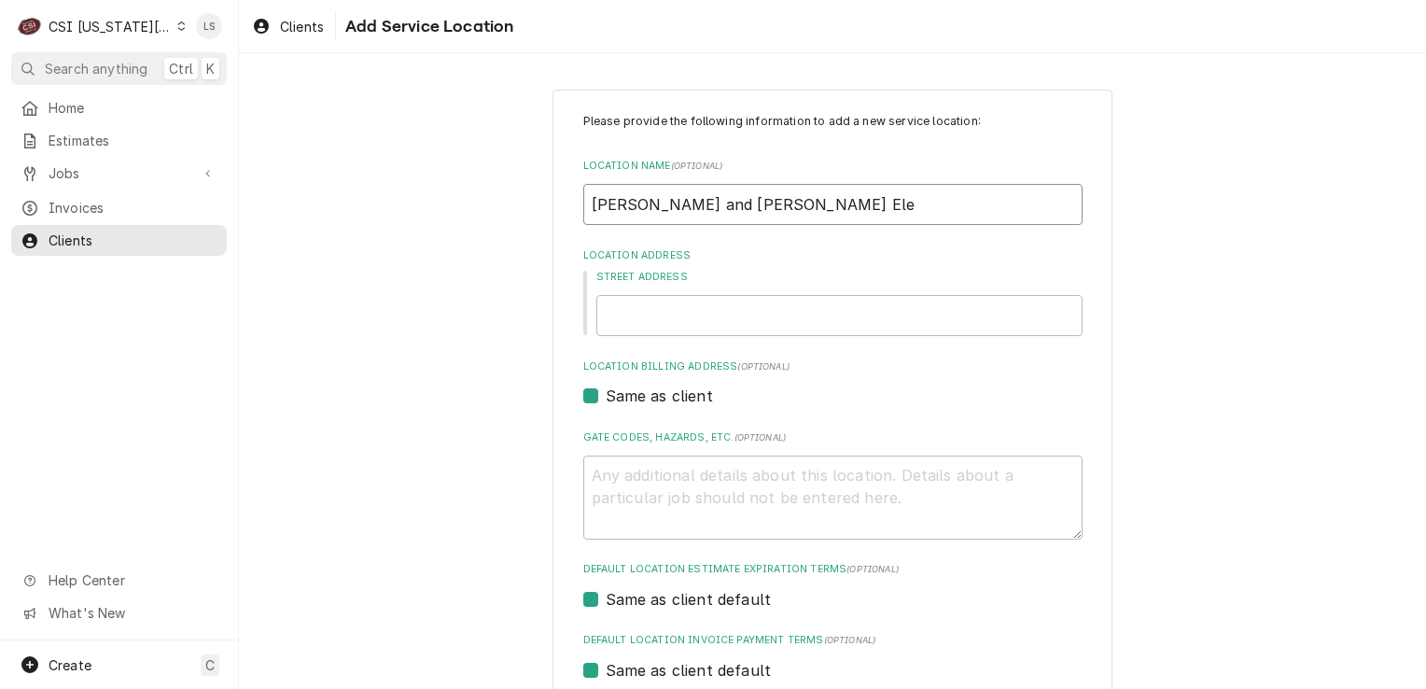
type textarea "x"
type input "[PERSON_NAME] and [PERSON_NAME] Elem"
type textarea "x"
type input "[PERSON_NAME] and [PERSON_NAME] Eleme"
type textarea "x"
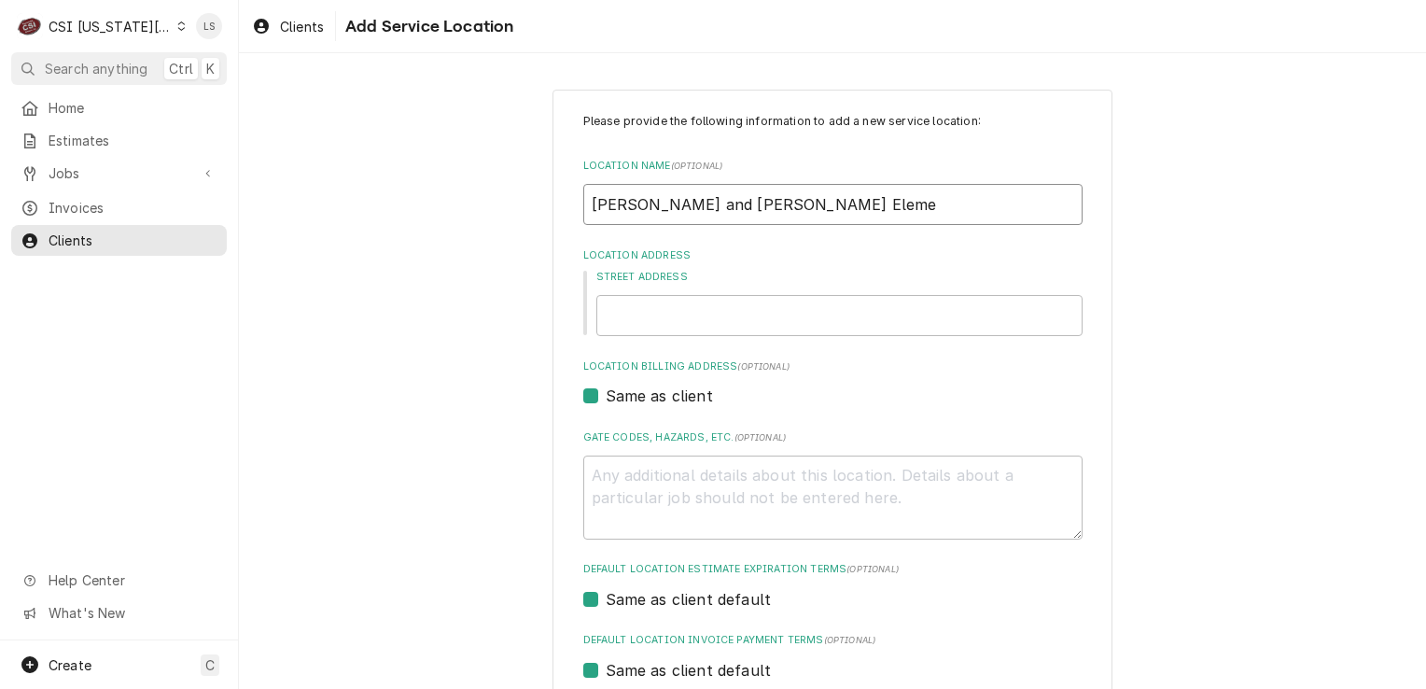
type input "[PERSON_NAME] and [PERSON_NAME]"
type textarea "x"
type input "[PERSON_NAME] and [PERSON_NAME] Element"
type textarea "x"
type input "[PERSON_NAME] and [PERSON_NAME] Elementa"
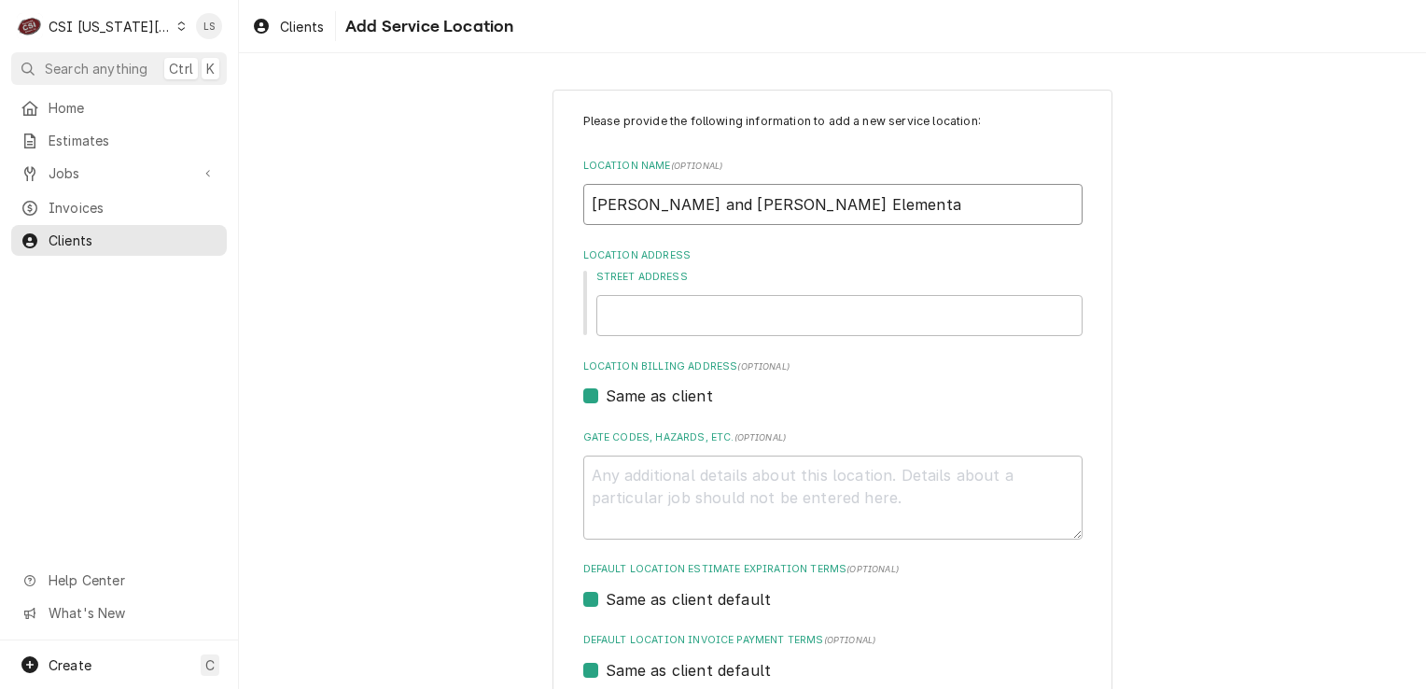
type textarea "x"
type input "[PERSON_NAME] and [PERSON_NAME] Elementar"
type textarea "x"
type input "[PERSON_NAME][GEOGRAPHIC_DATA][PERSON_NAME]"
type textarea "x"
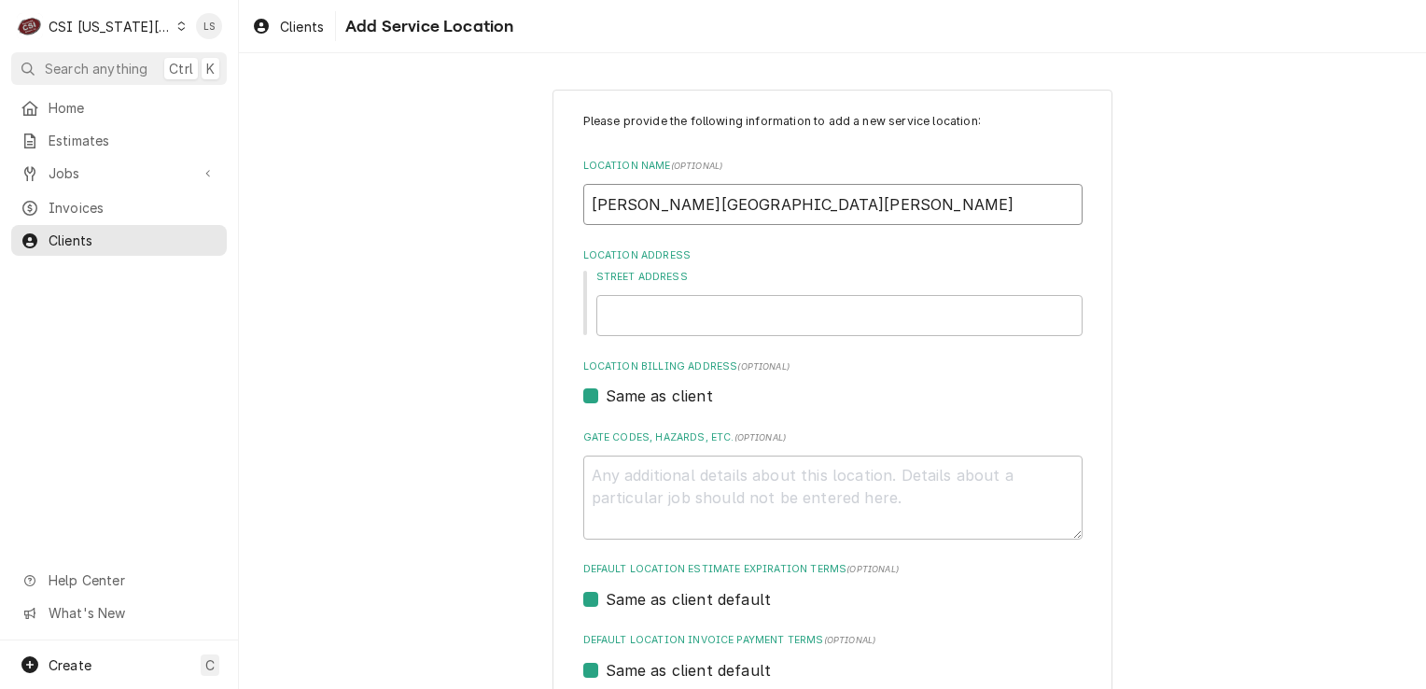
type input "[PERSON_NAME][GEOGRAPHIC_DATA][PERSON_NAME]"
paste input "[GEOGRAPHIC_DATA]"
type textarea "x"
type input "[GEOGRAPHIC_DATA]"
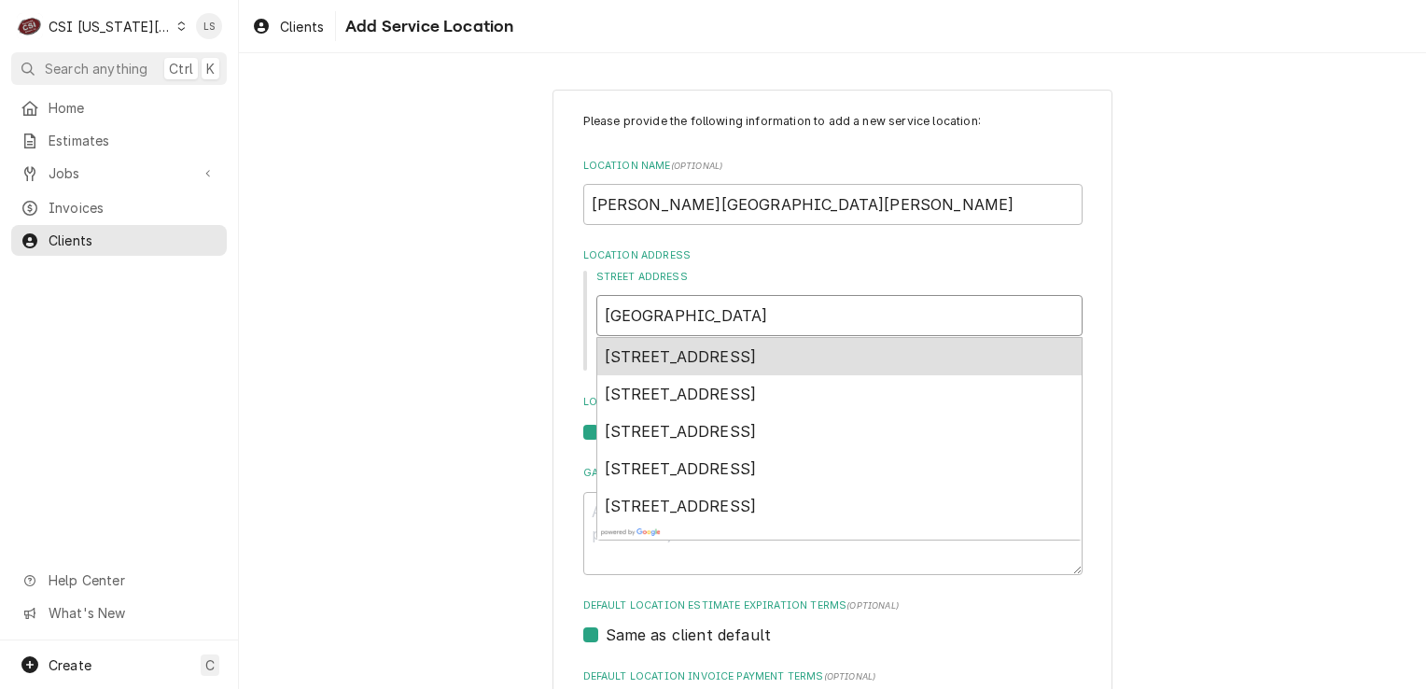
click at [740, 362] on span "[STREET_ADDRESS]" at bounding box center [681, 356] width 152 height 19
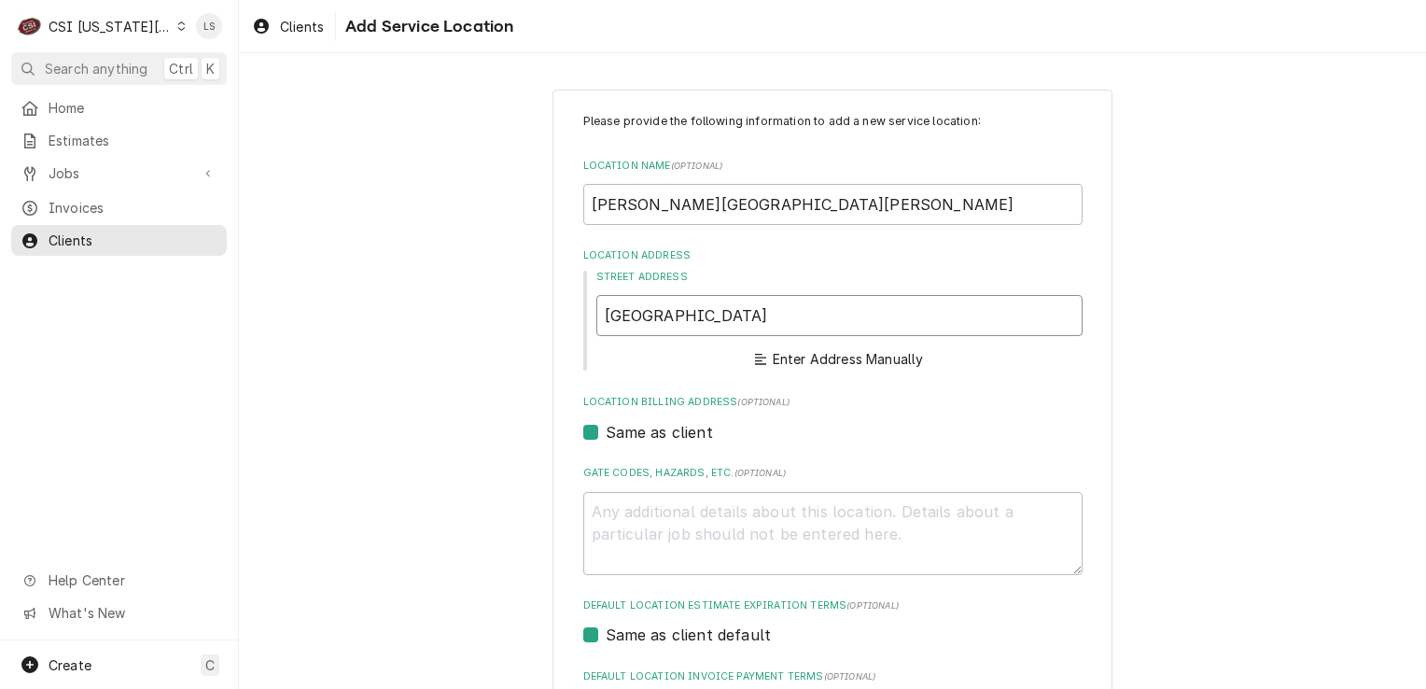
type textarea "x"
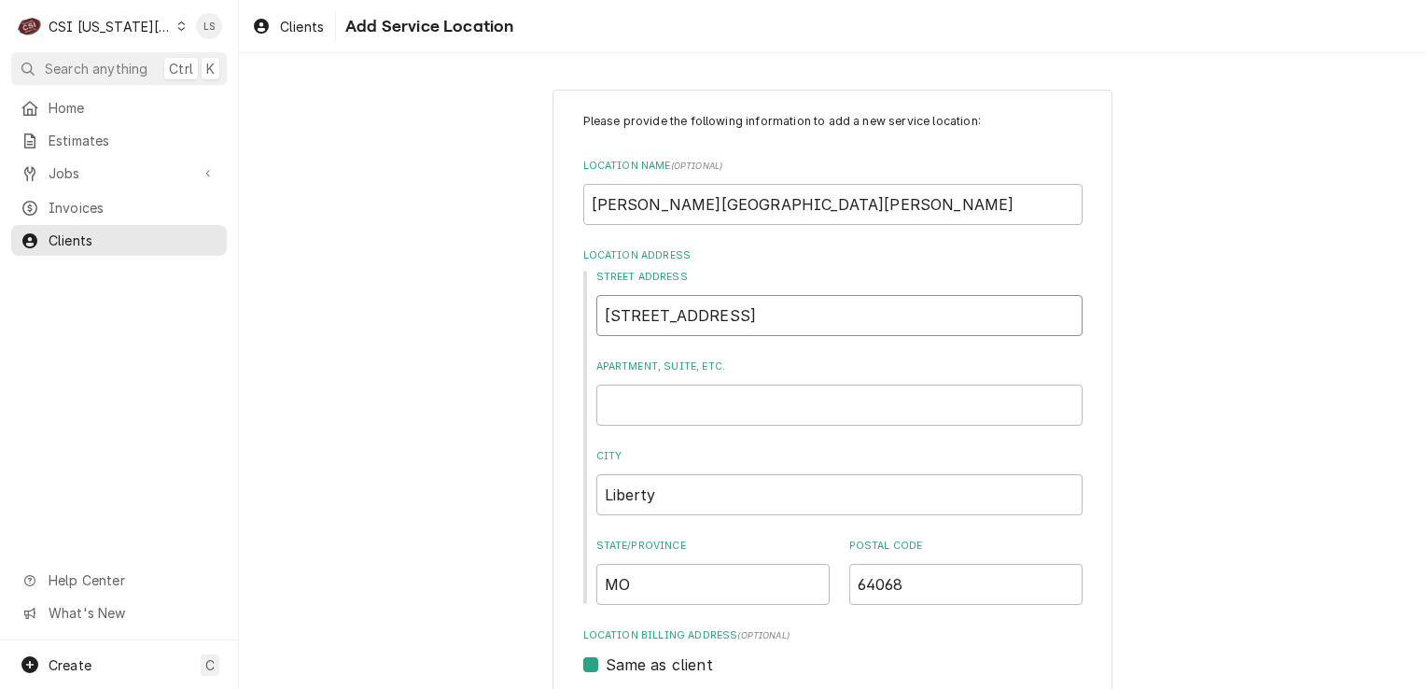
scroll to position [187, 0]
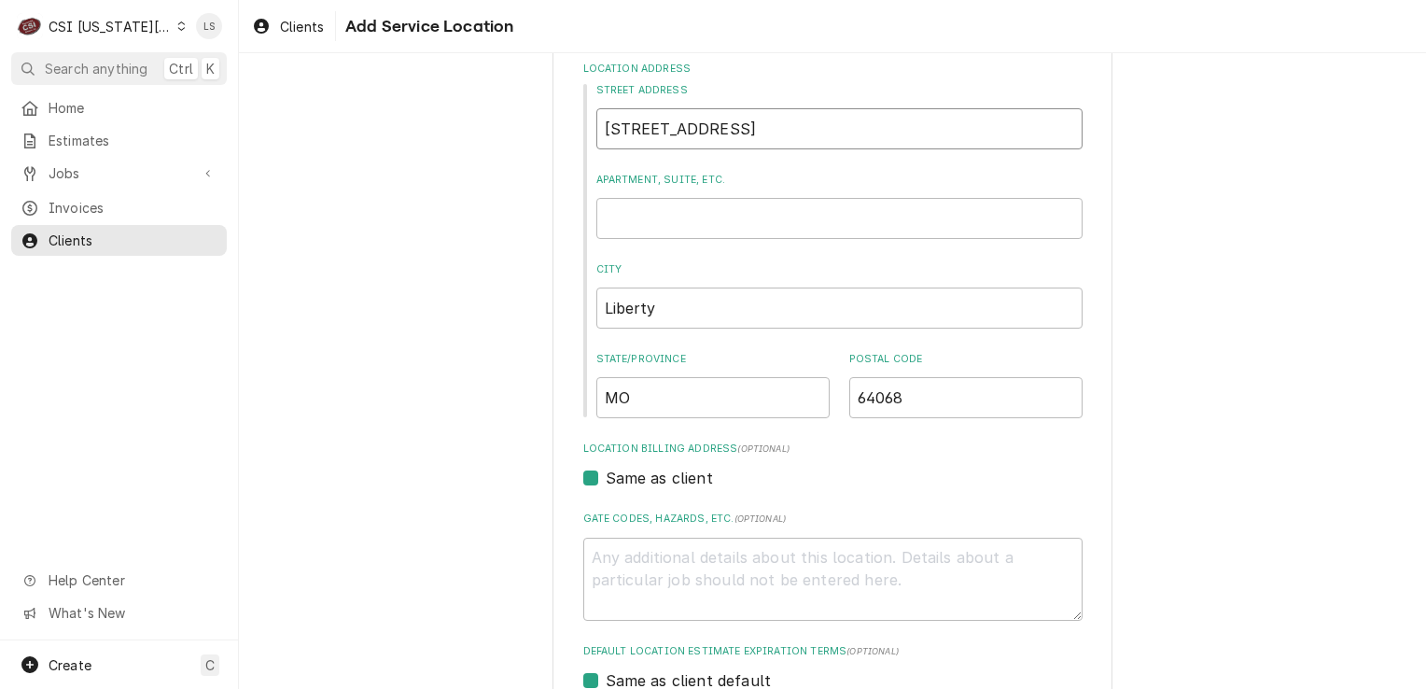
type input "[STREET_ADDRESS]"
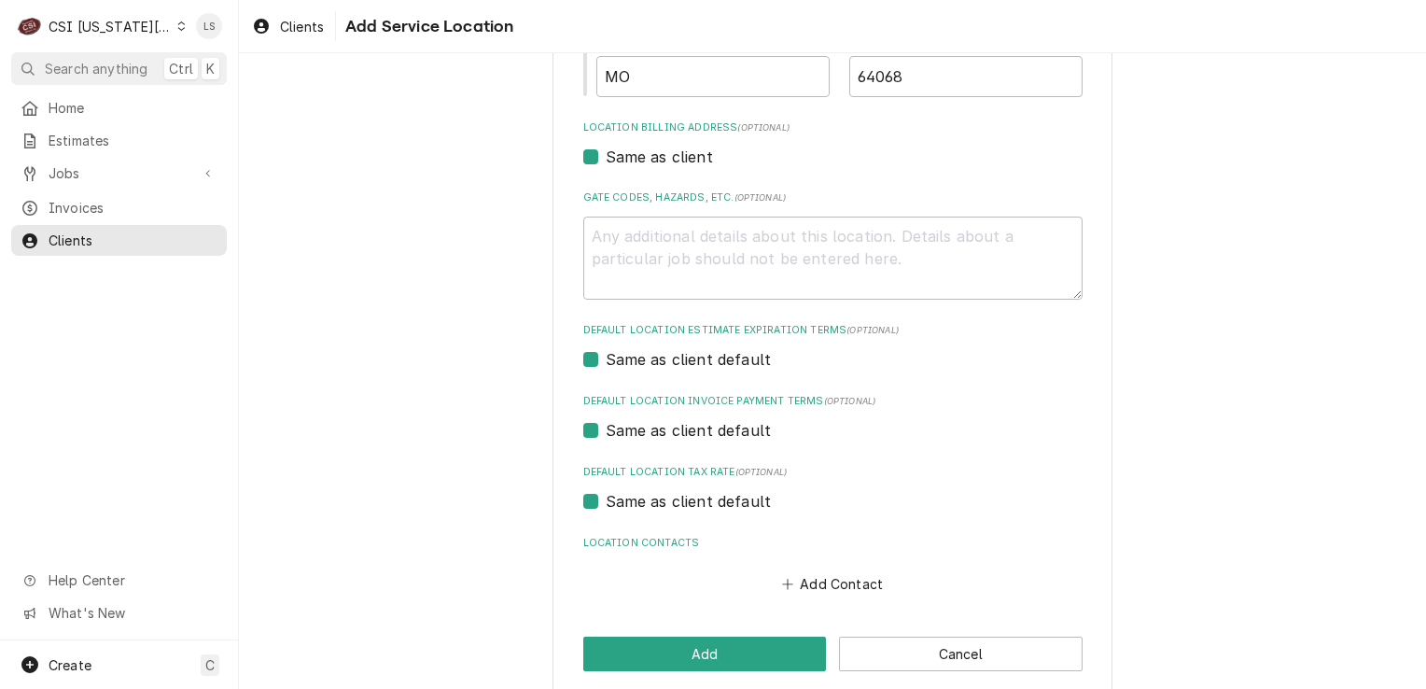
scroll to position [528, 0]
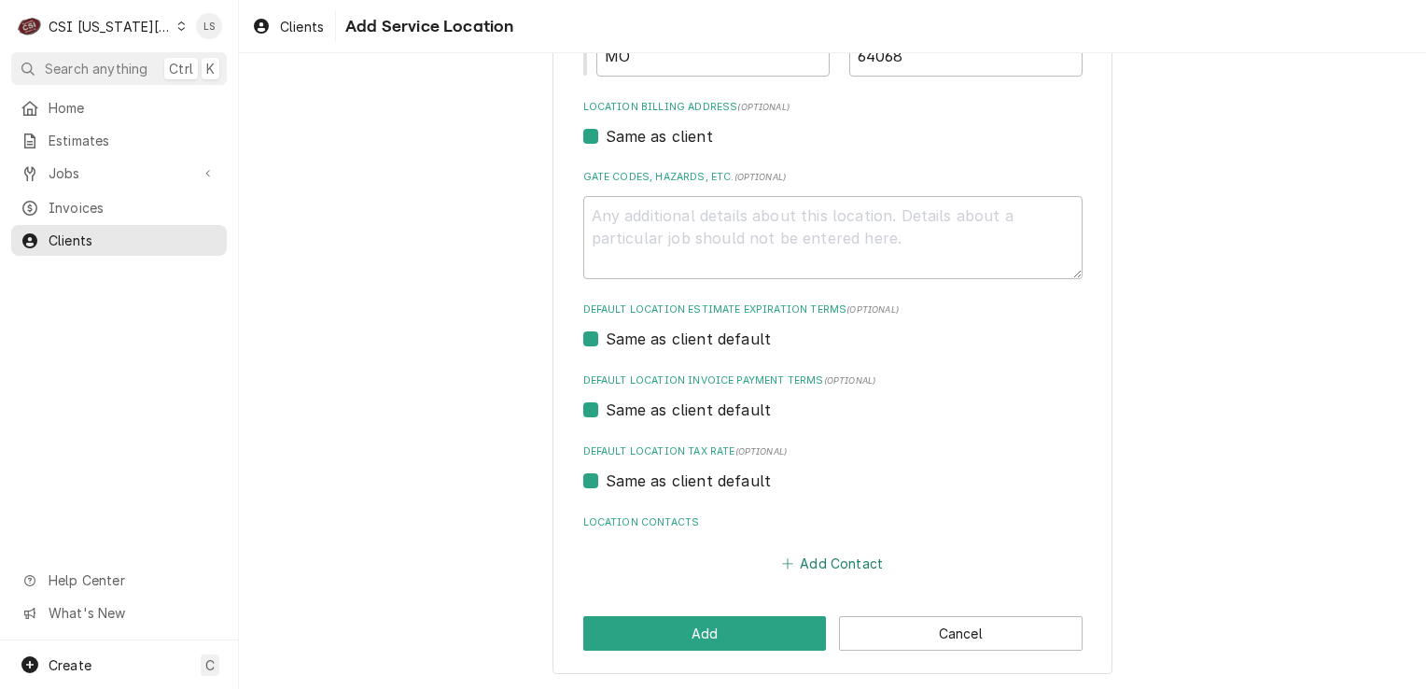
click at [798, 561] on button "Add Contact" at bounding box center [832, 564] width 107 height 26
type textarea "x"
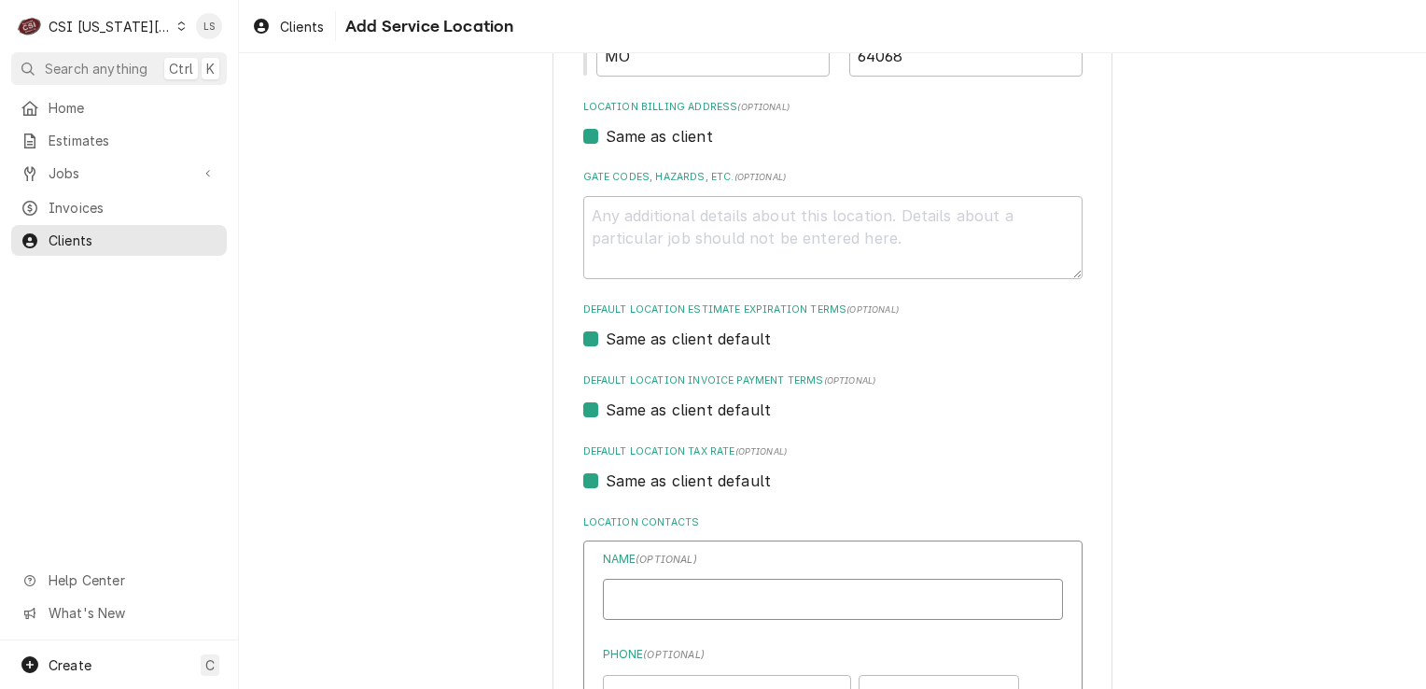
paste input "[PERSON_NAME]"
type input "[PERSON_NAME]"
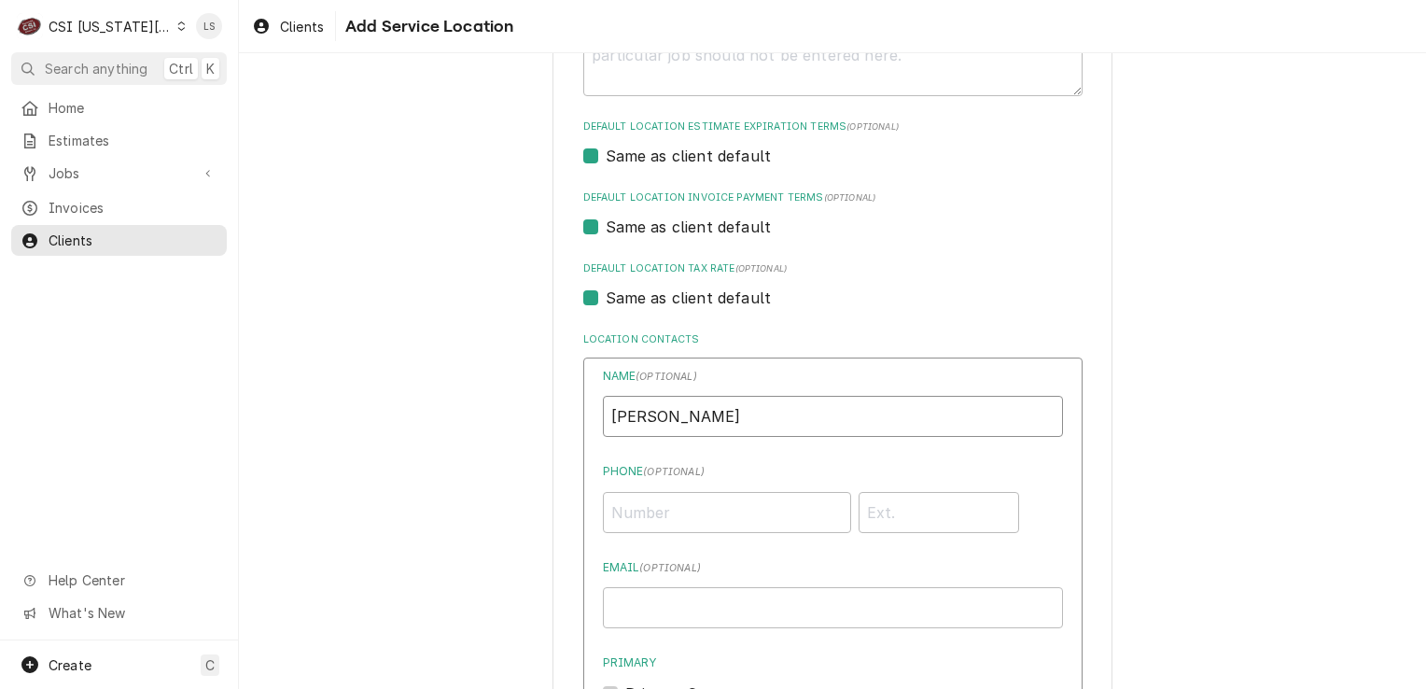
scroll to position [715, 0]
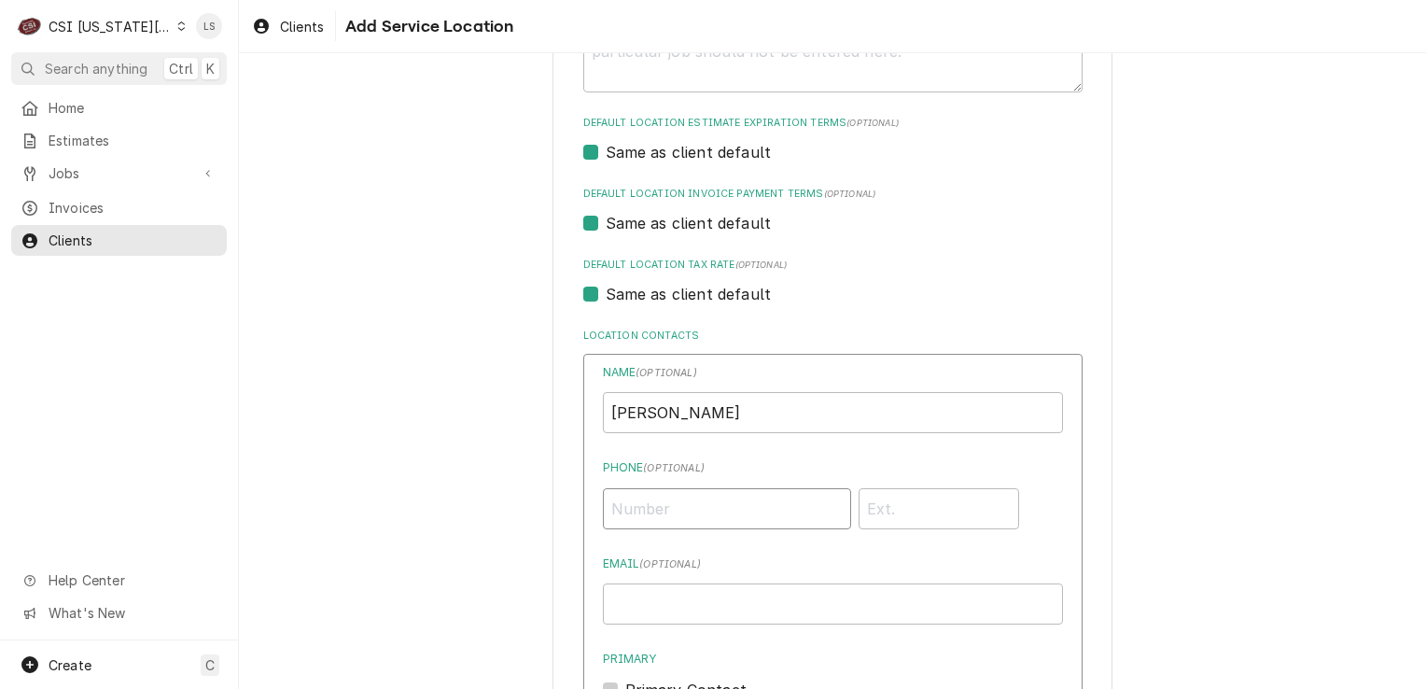
type input "[PHONE_NUMBER]"
type input "[PERSON_NAME]"
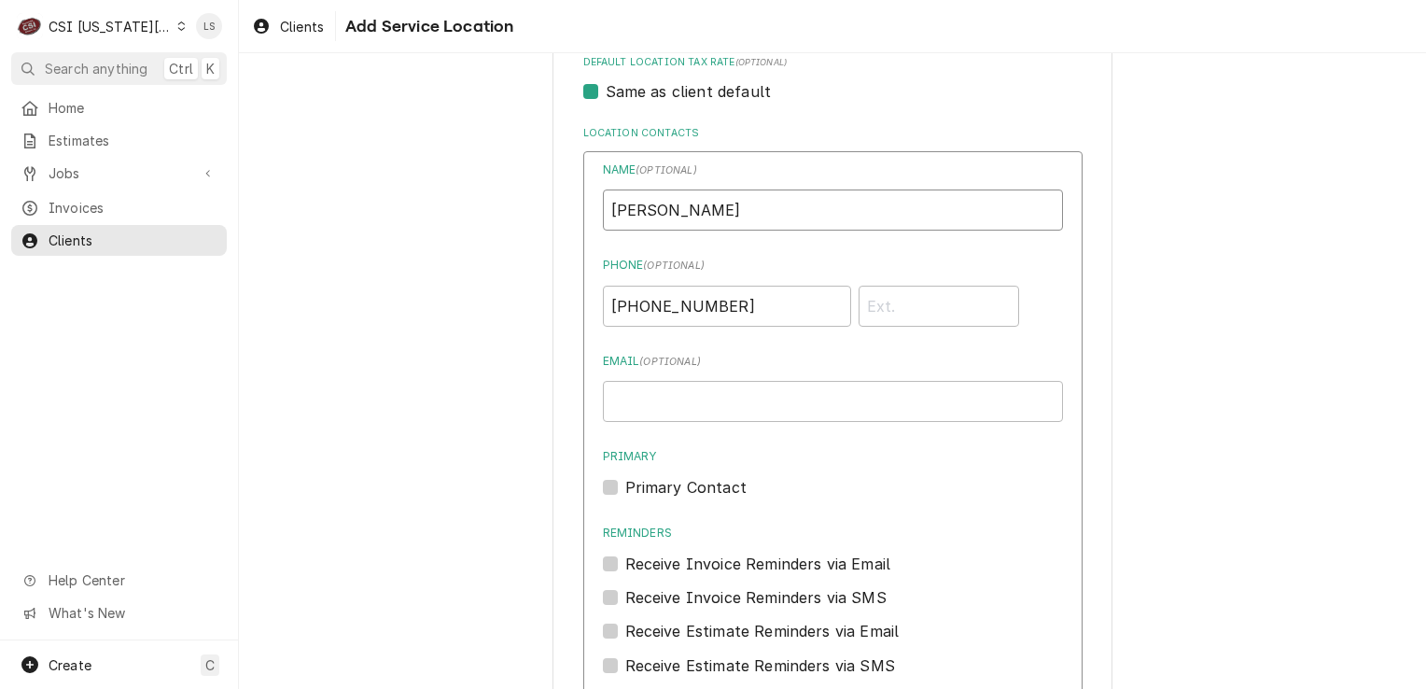
scroll to position [1088, 0]
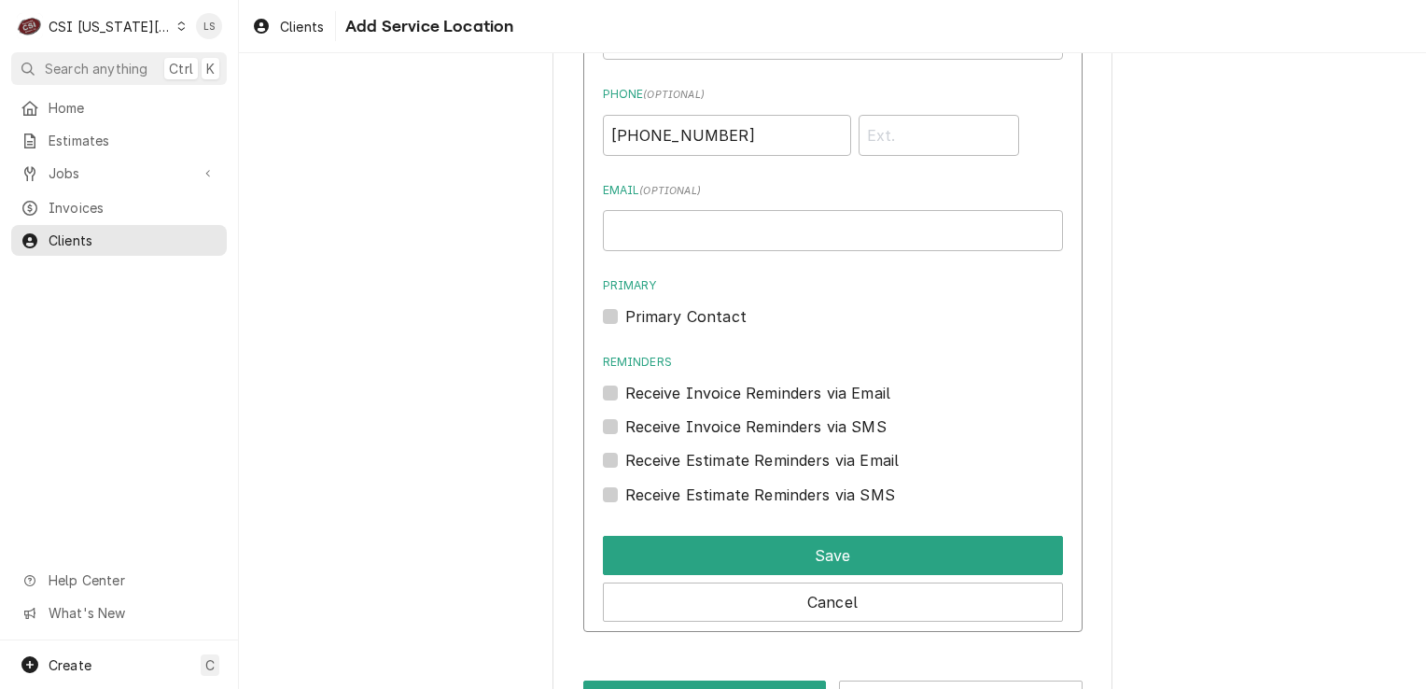
click at [625, 316] on label "Primary Contact" at bounding box center [685, 316] width 121 height 22
click at [625, 316] on input "Primary" at bounding box center [855, 325] width 460 height 41
checkbox input "true"
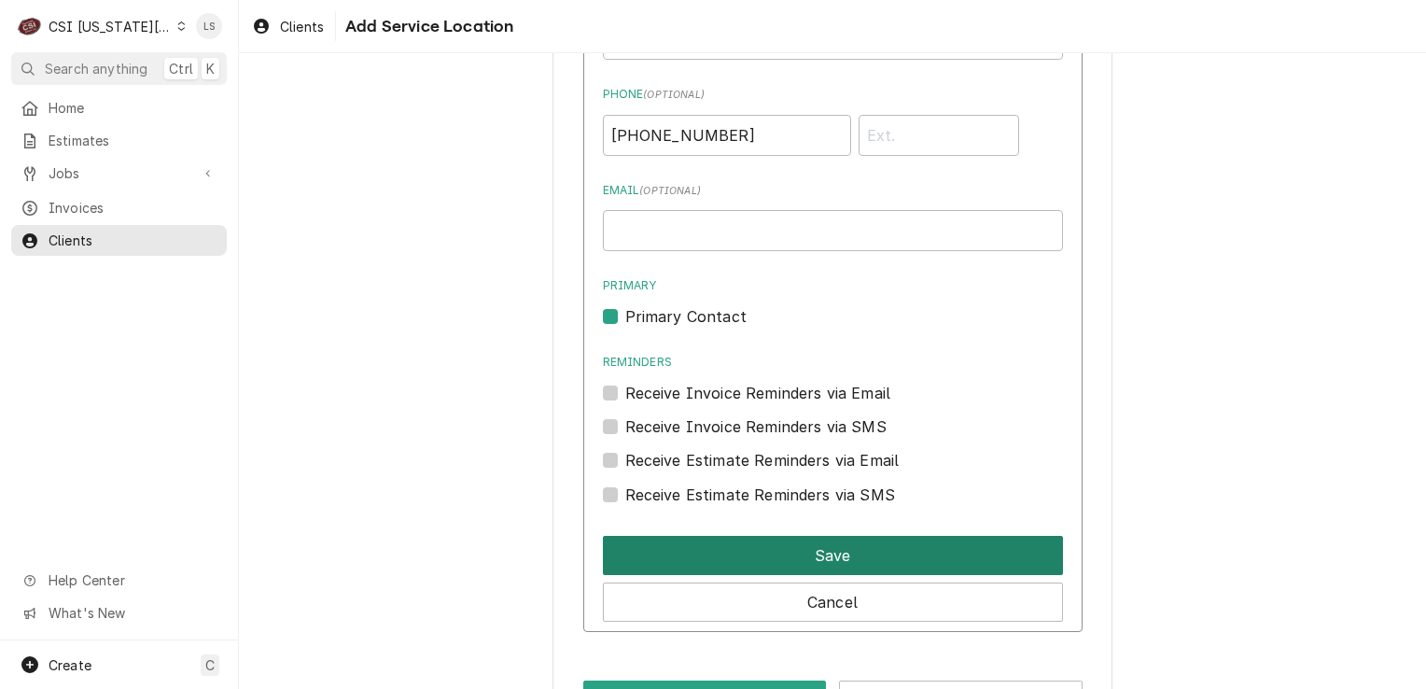
click at [758, 552] on button "Save" at bounding box center [833, 555] width 460 height 39
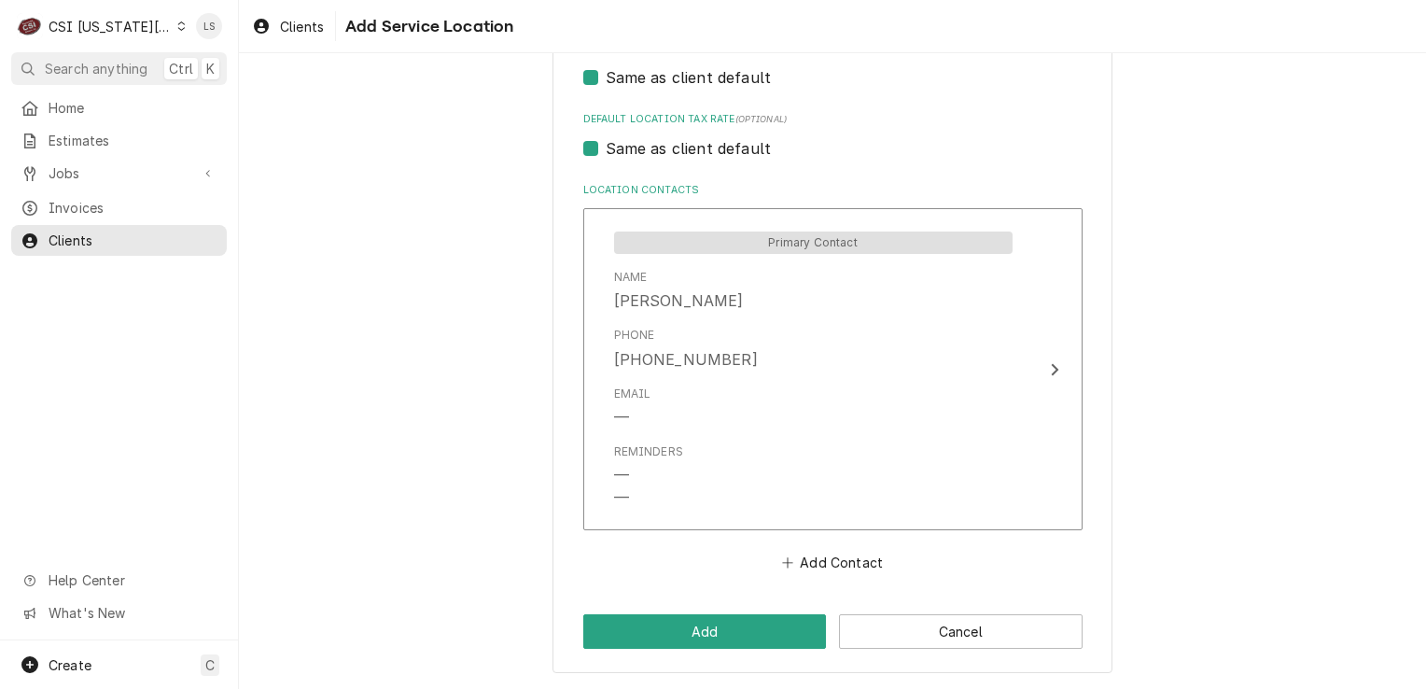
scroll to position [859, 0]
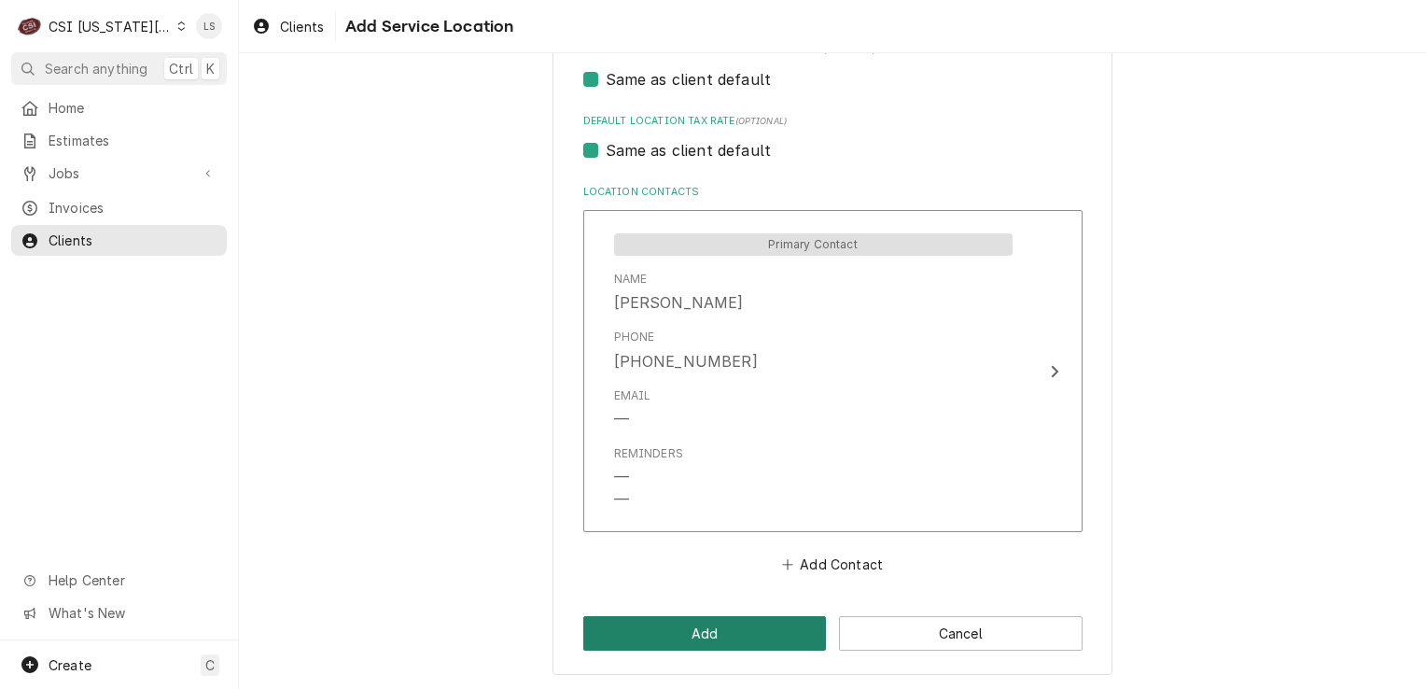
click at [715, 635] on button "Add" at bounding box center [705, 633] width 244 height 35
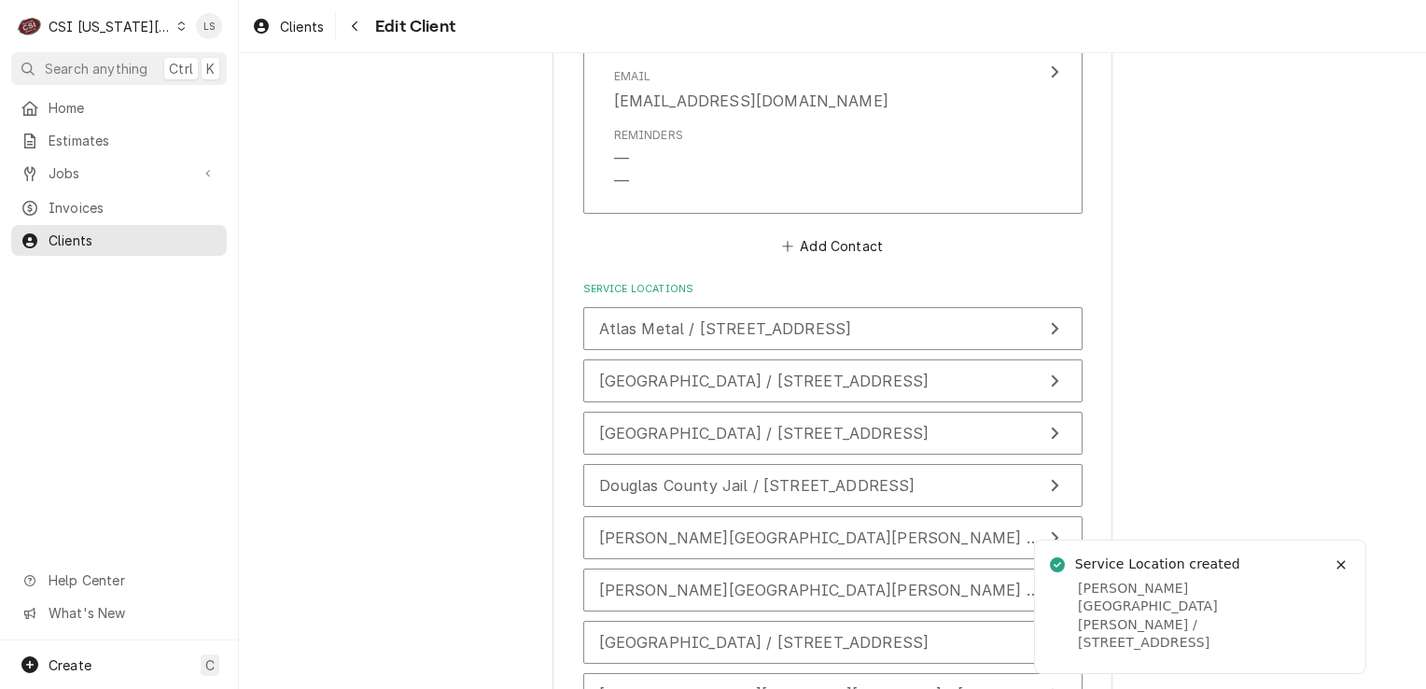
scroll to position [2392, 0]
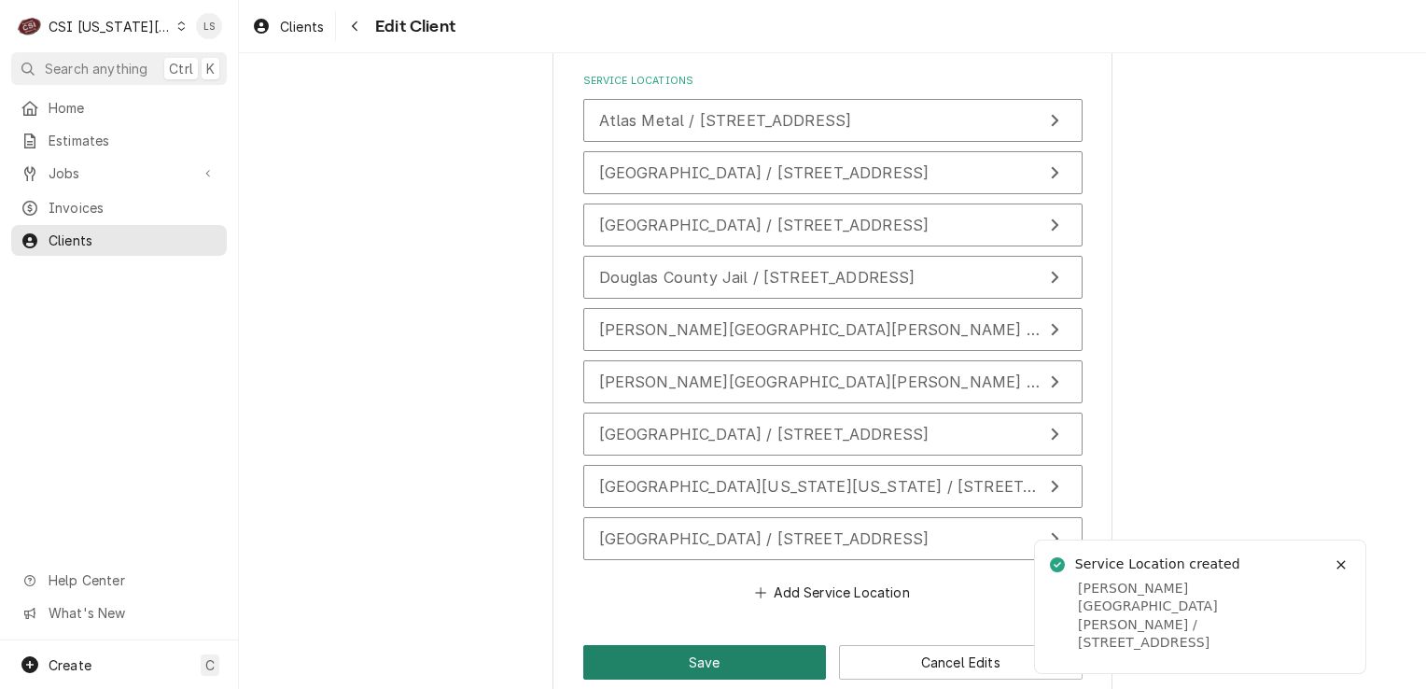
click at [700, 645] on button "Save" at bounding box center [705, 662] width 244 height 35
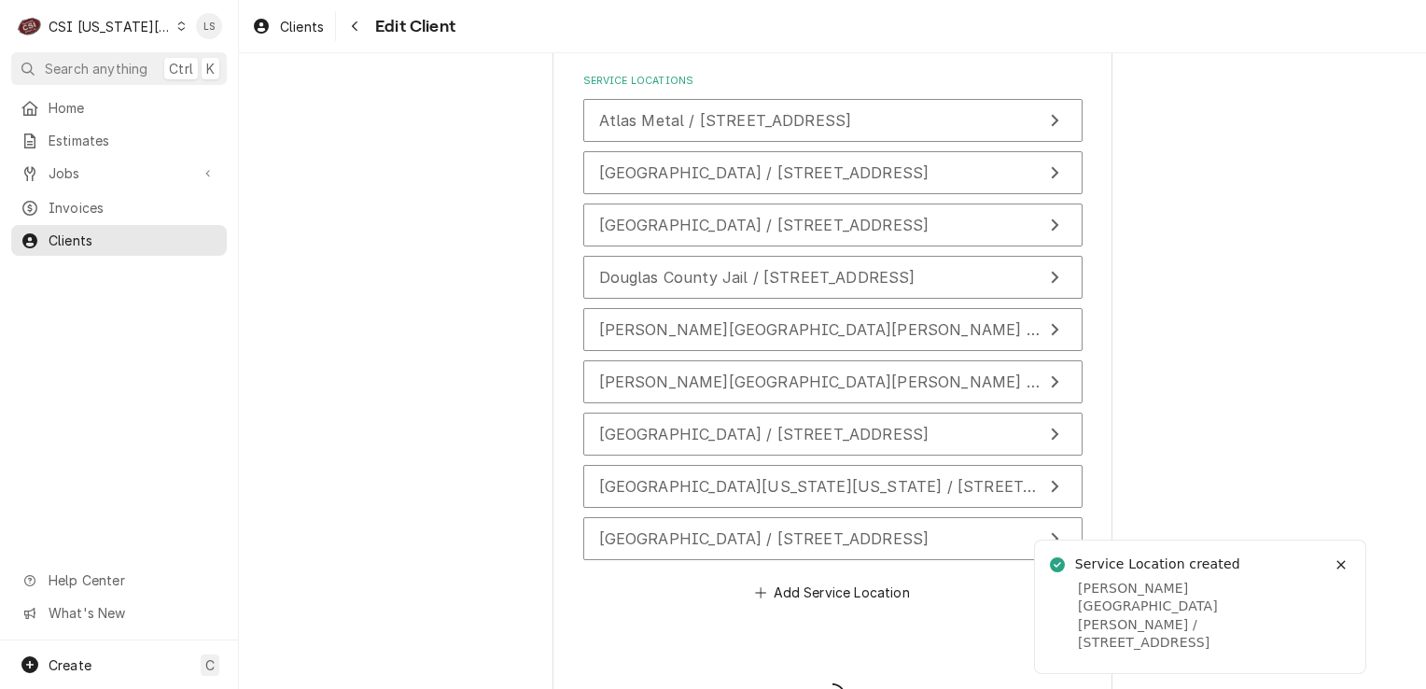
type textarea "x"
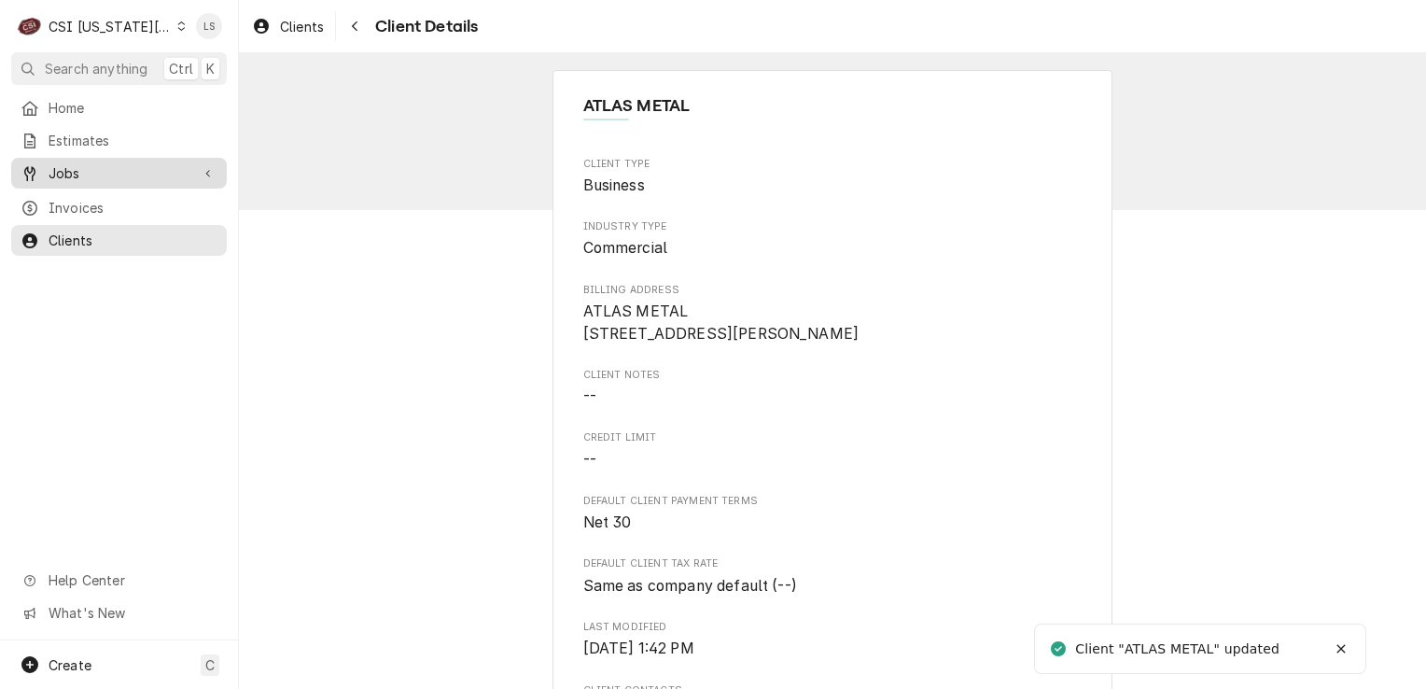
click at [136, 181] on link "Jobs" at bounding box center [119, 173] width 216 height 31
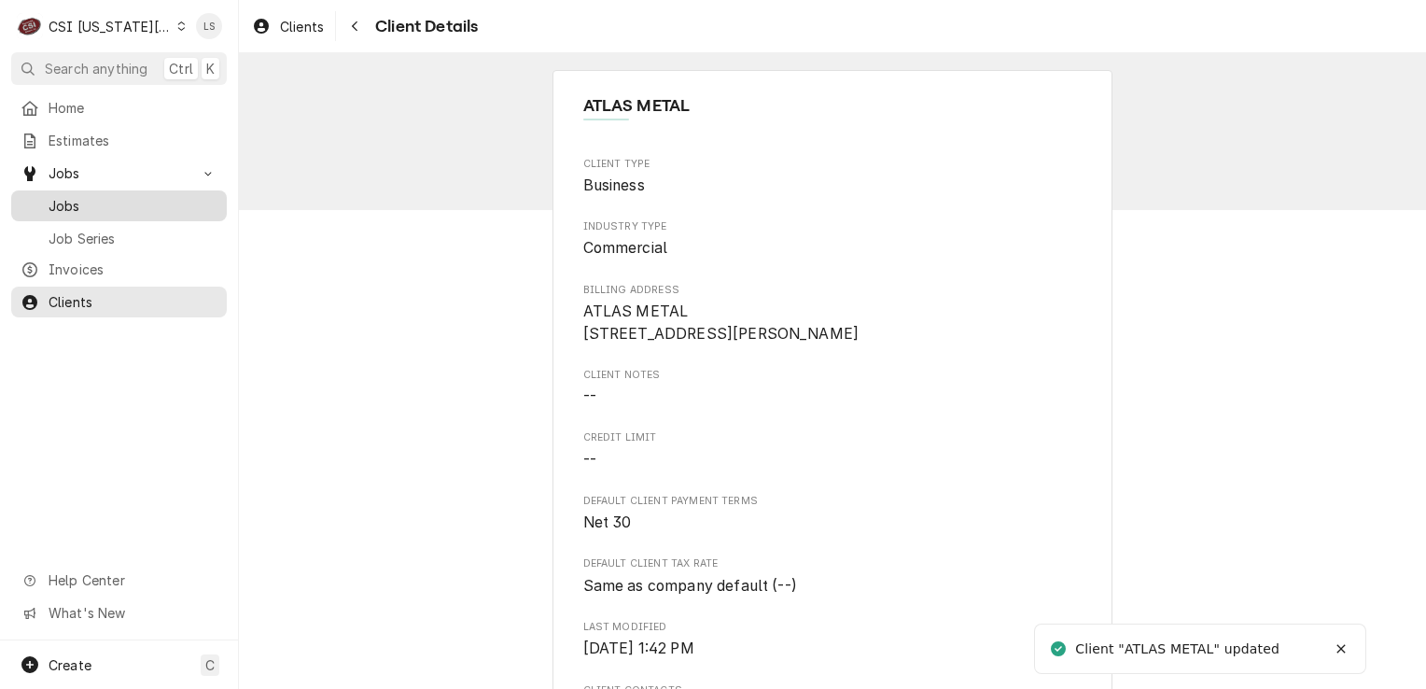
click at [126, 196] on span "Jobs" at bounding box center [133, 206] width 169 height 20
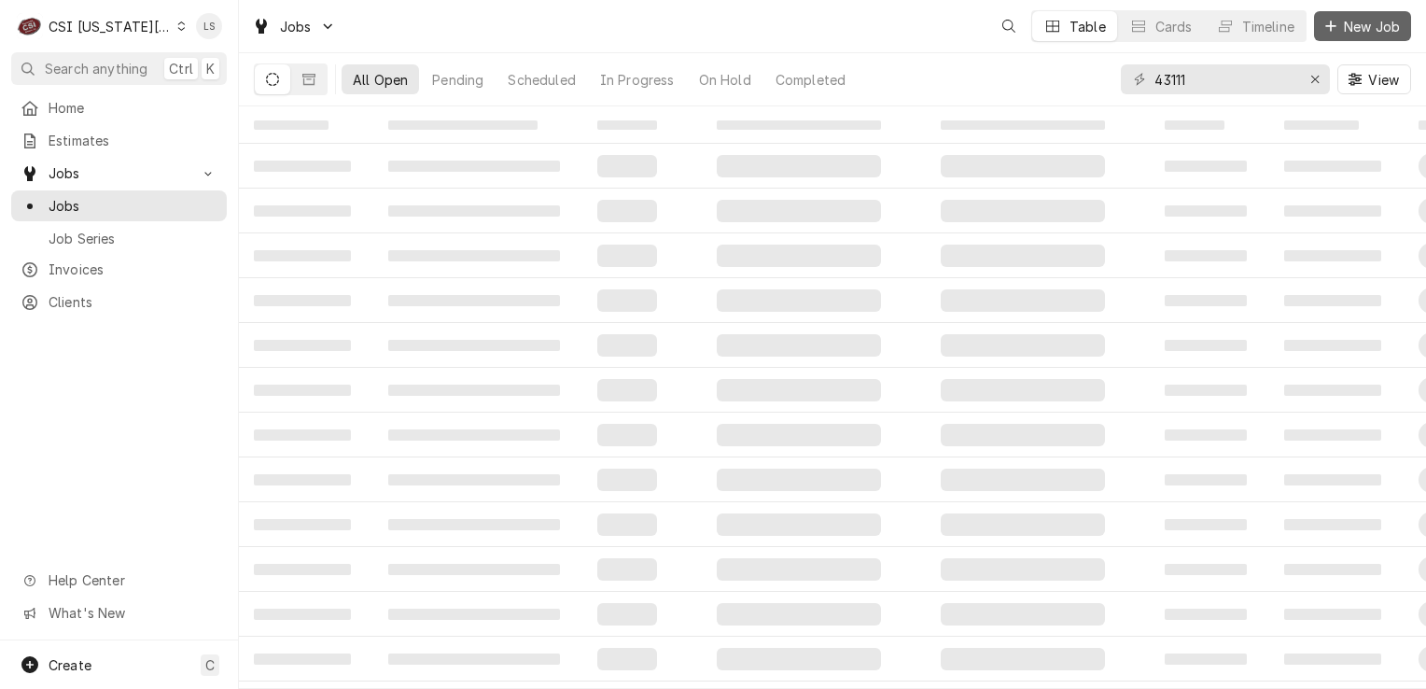
click at [1369, 30] on span "New Job" at bounding box center [1371, 27] width 63 height 20
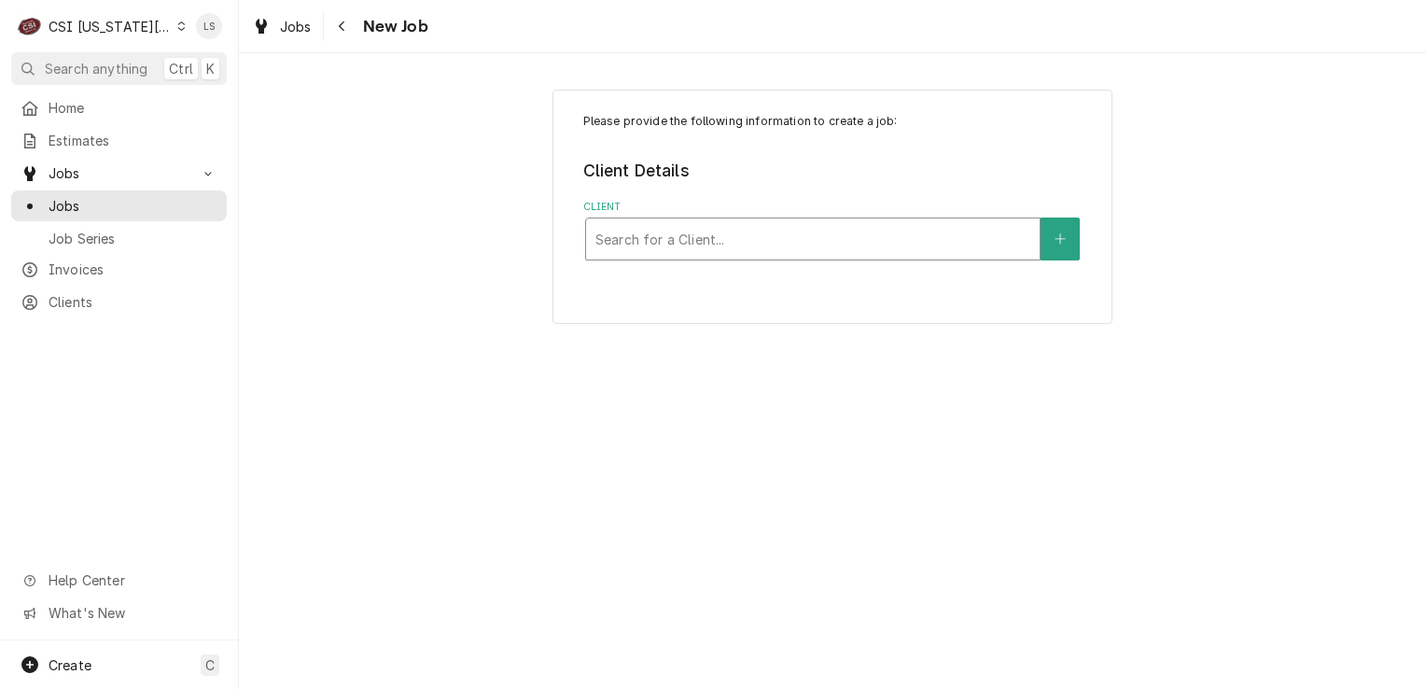
click at [647, 251] on div "Client" at bounding box center [813, 239] width 435 height 34
type input "atlas metal"
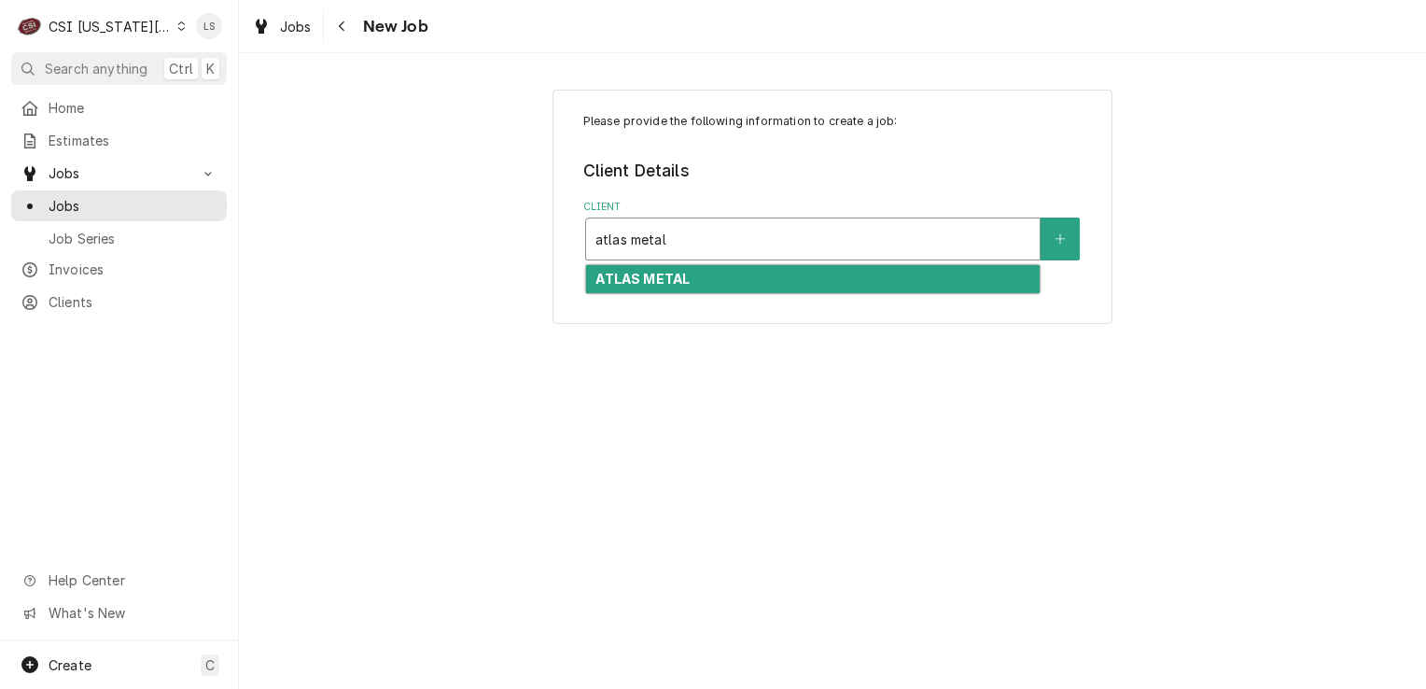
click at [665, 281] on strong "ATLAS METAL" at bounding box center [643, 279] width 94 height 16
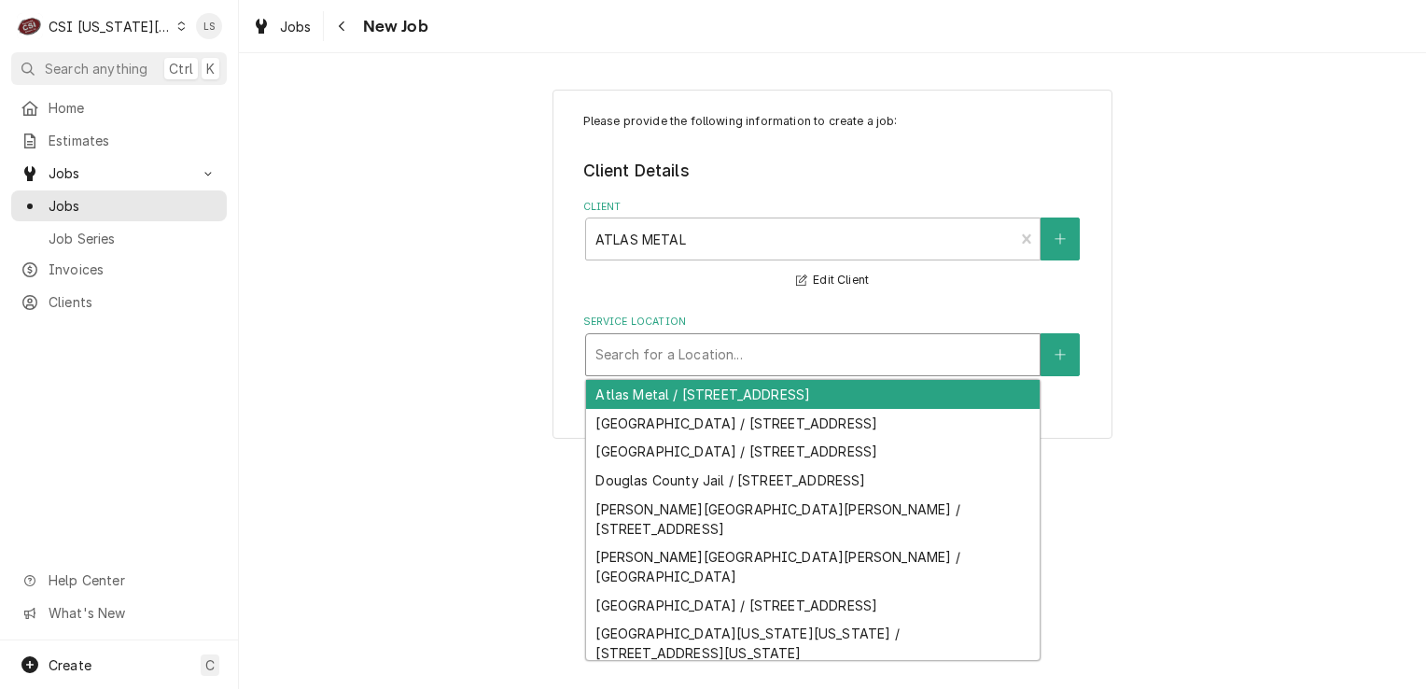
click at [698, 358] on div "Service Location" at bounding box center [813, 355] width 435 height 34
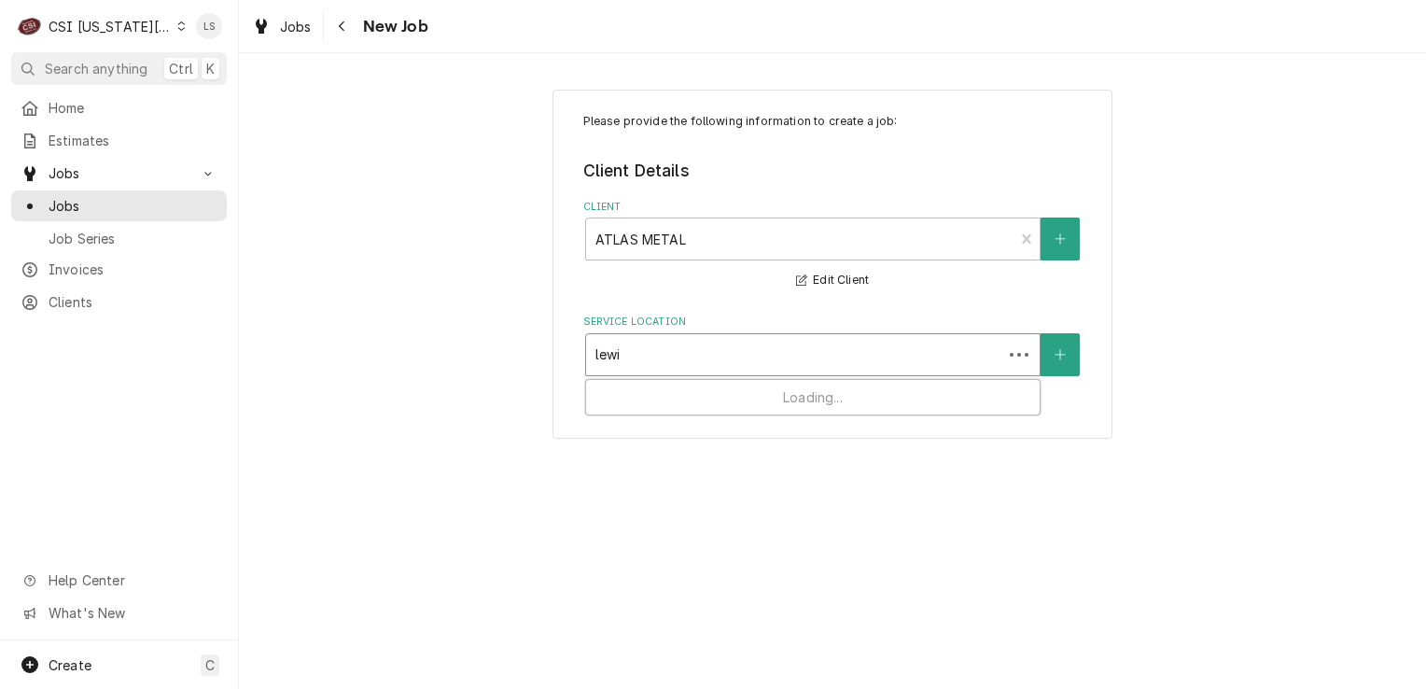
type input "[PERSON_NAME]"
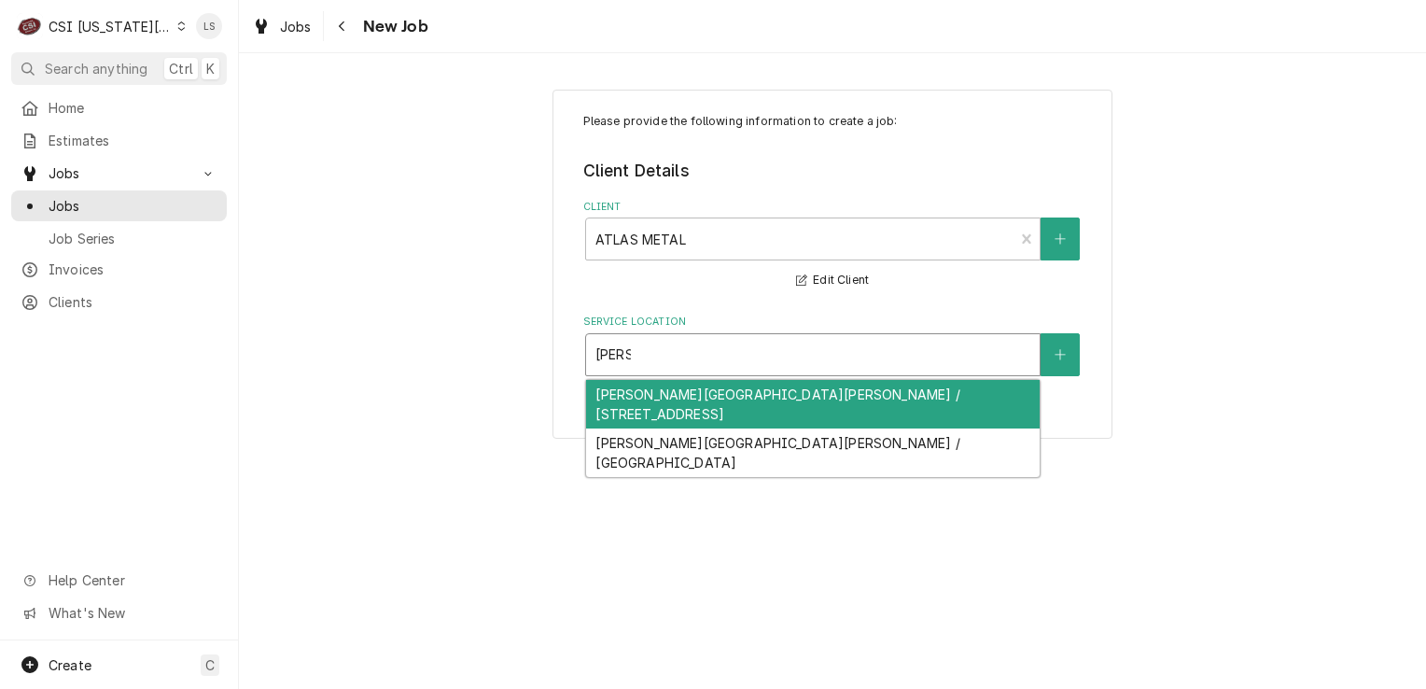
click at [756, 395] on div "[PERSON_NAME][GEOGRAPHIC_DATA][PERSON_NAME] / [STREET_ADDRESS]" at bounding box center [813, 404] width 454 height 49
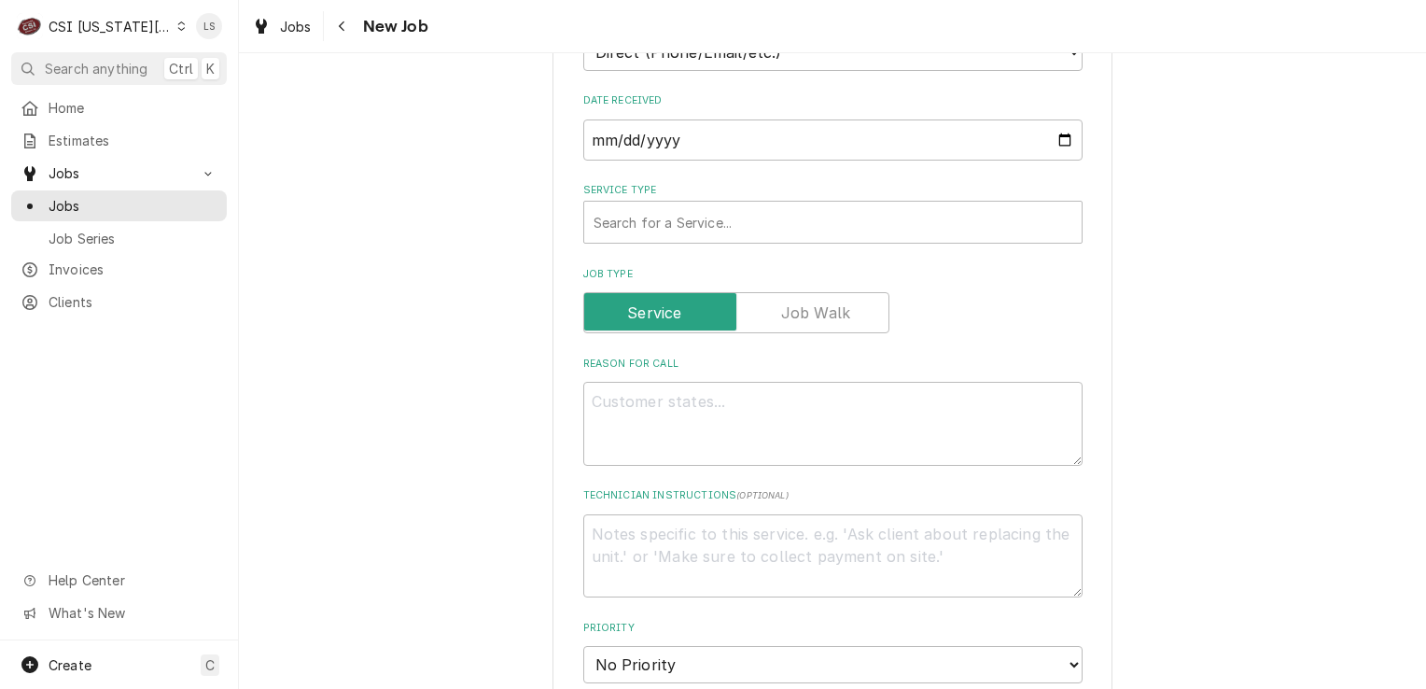
scroll to position [373, 0]
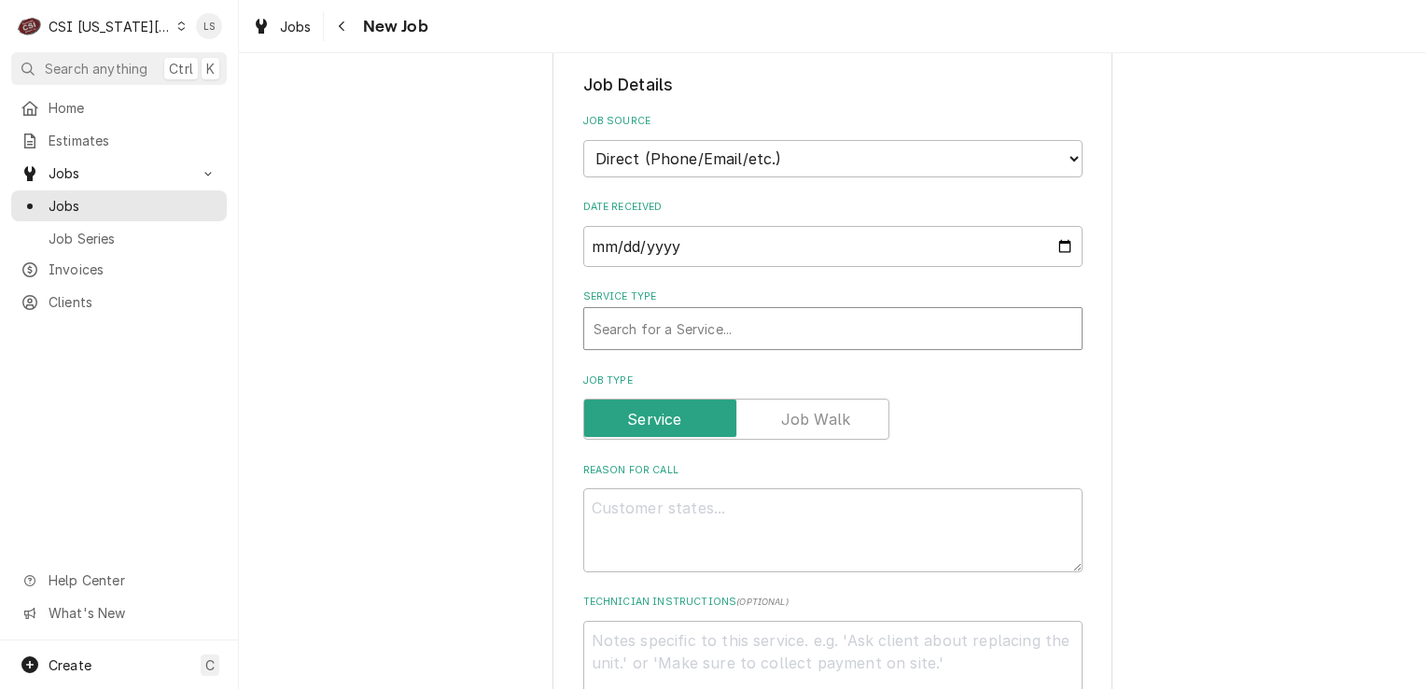
click at [624, 330] on div "Service Type" at bounding box center [833, 329] width 479 height 34
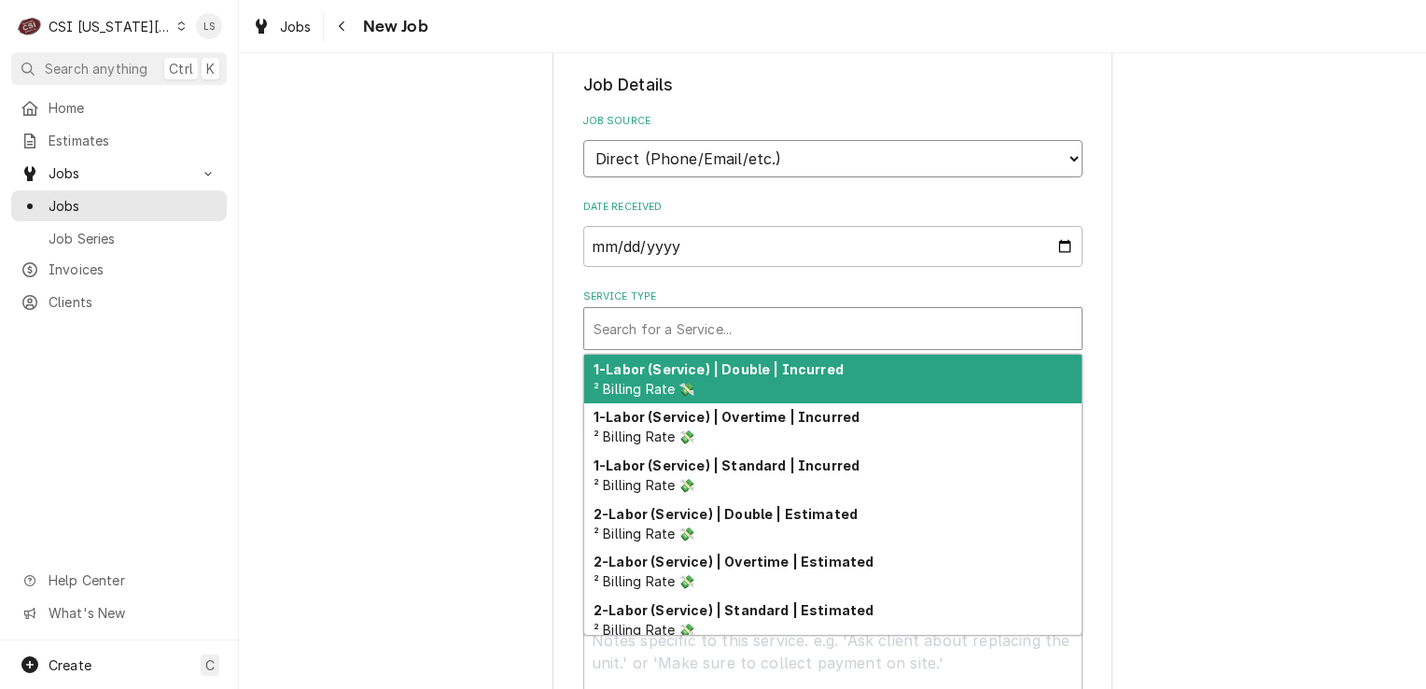
drag, startPoint x: 605, startPoint y: 140, endPoint x: 608, endPoint y: 155, distance: 15.2
click at [605, 140] on select "Direct (Phone/Email/etc.) Service Channel Corrigo Ecotrak Other" at bounding box center [832, 158] width 499 height 37
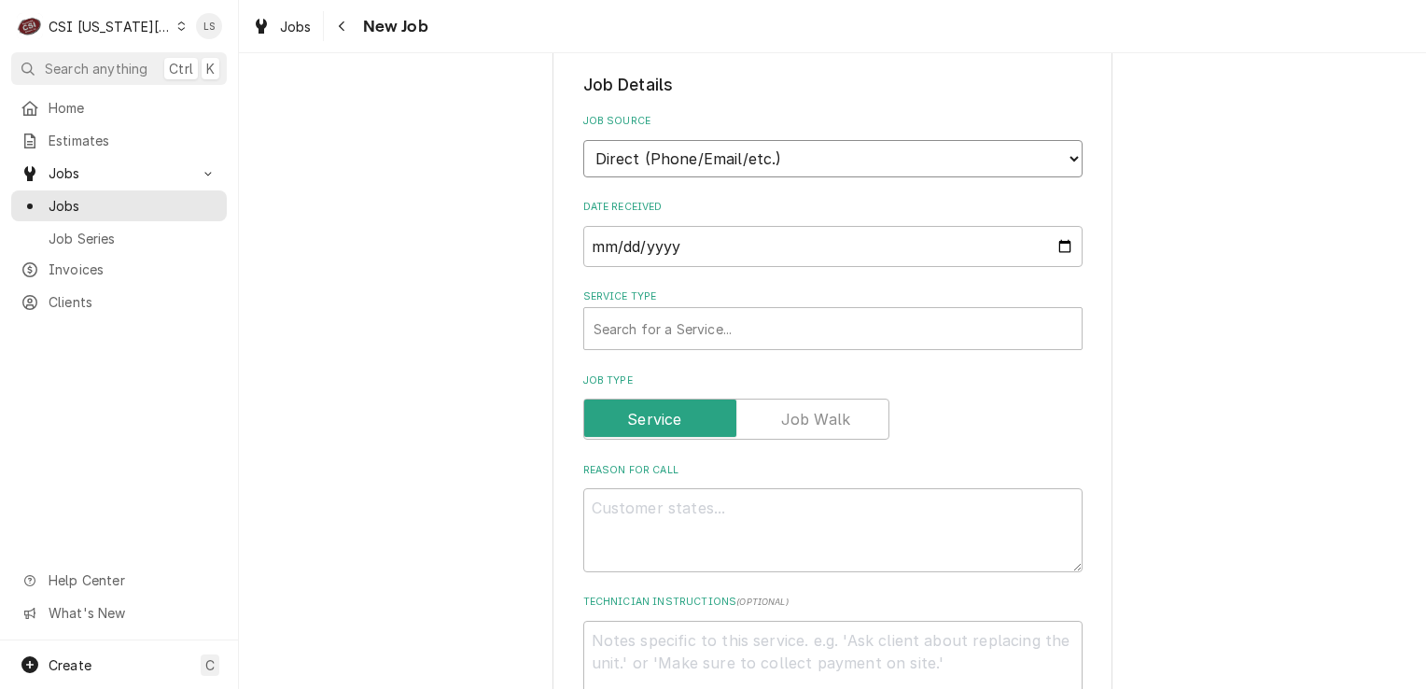
select select "100"
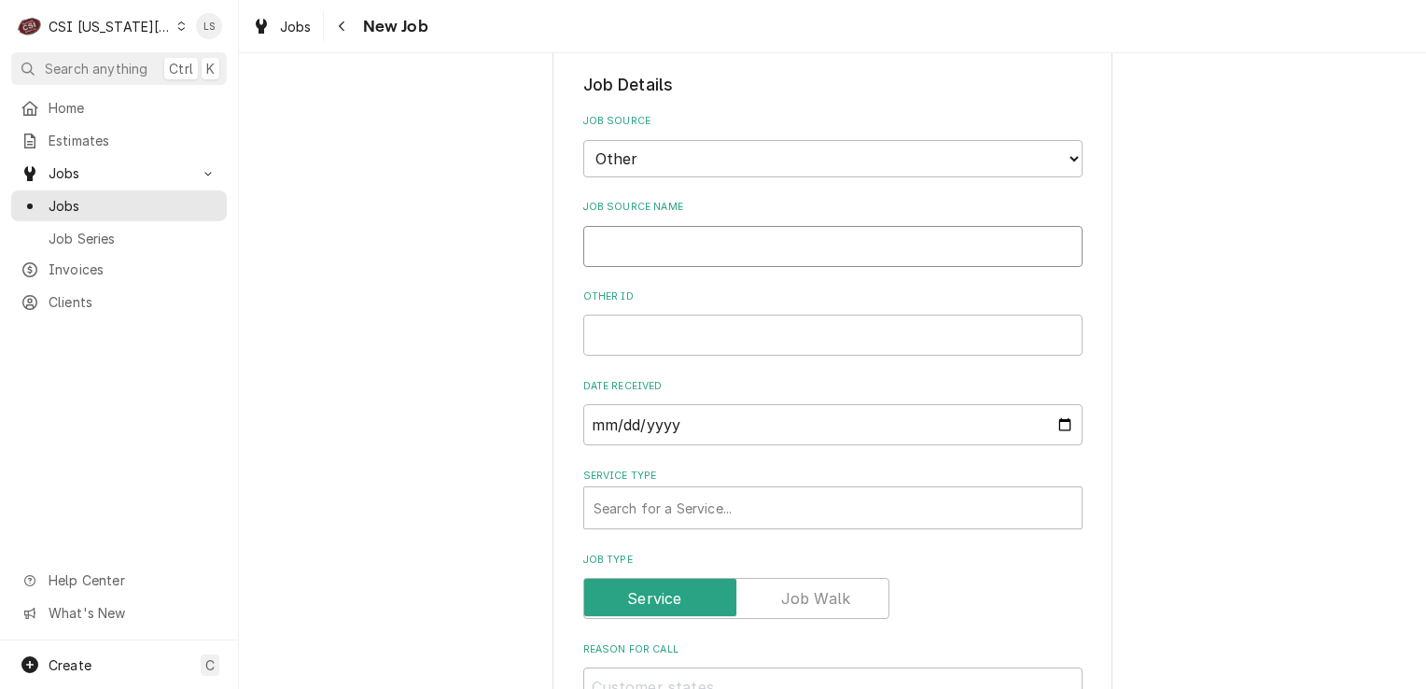
click at [612, 242] on input "Job Source Name" at bounding box center [832, 246] width 499 height 41
type textarea "x"
type input "A"
type textarea "x"
type input "At"
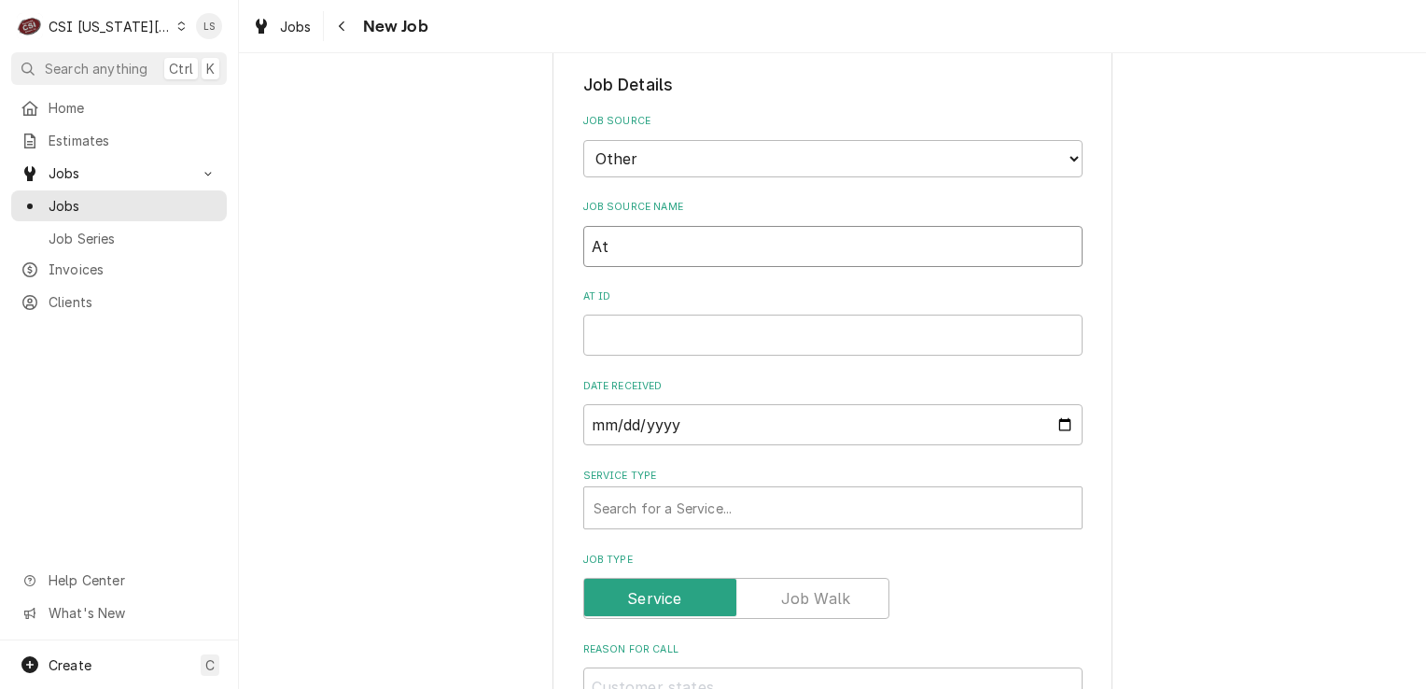
type textarea "x"
type input "Atl"
type textarea "x"
type input "Atla"
type textarea "x"
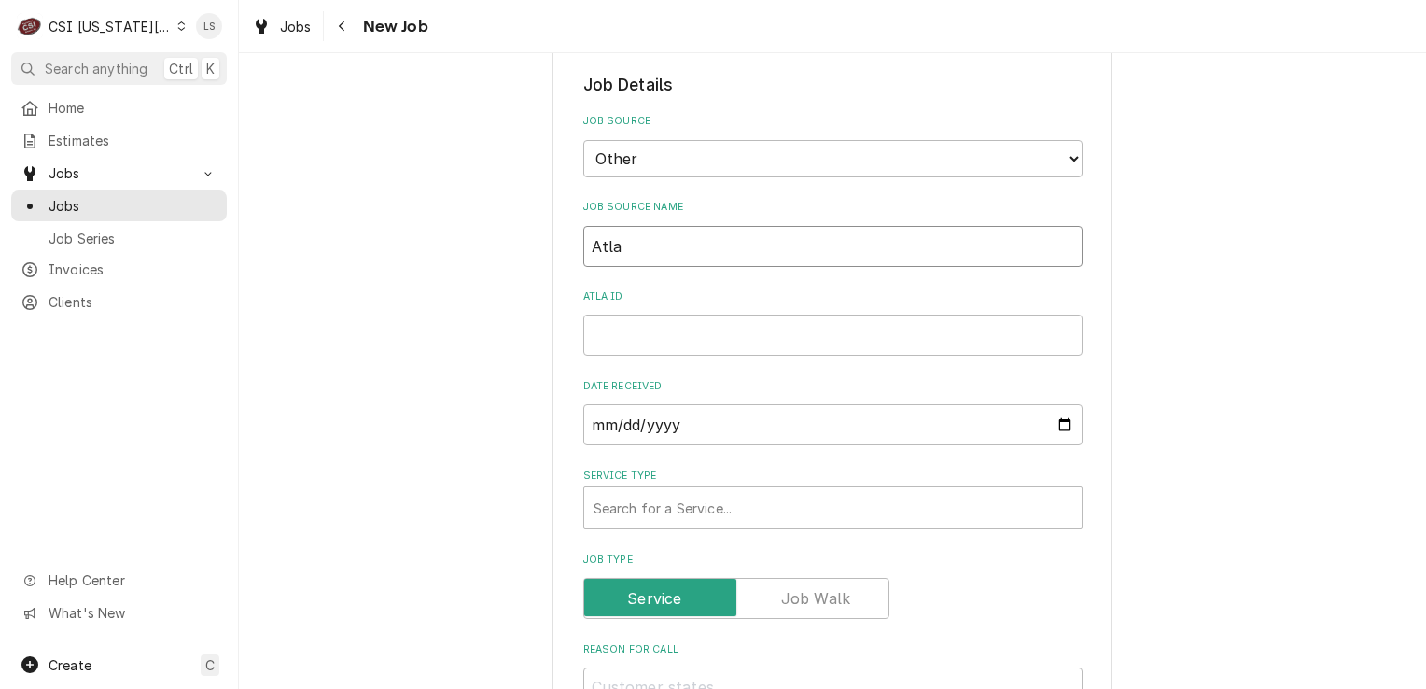
type input "Atlas"
type textarea "x"
type input "Atlas"
type textarea "x"
type input "Atlas M"
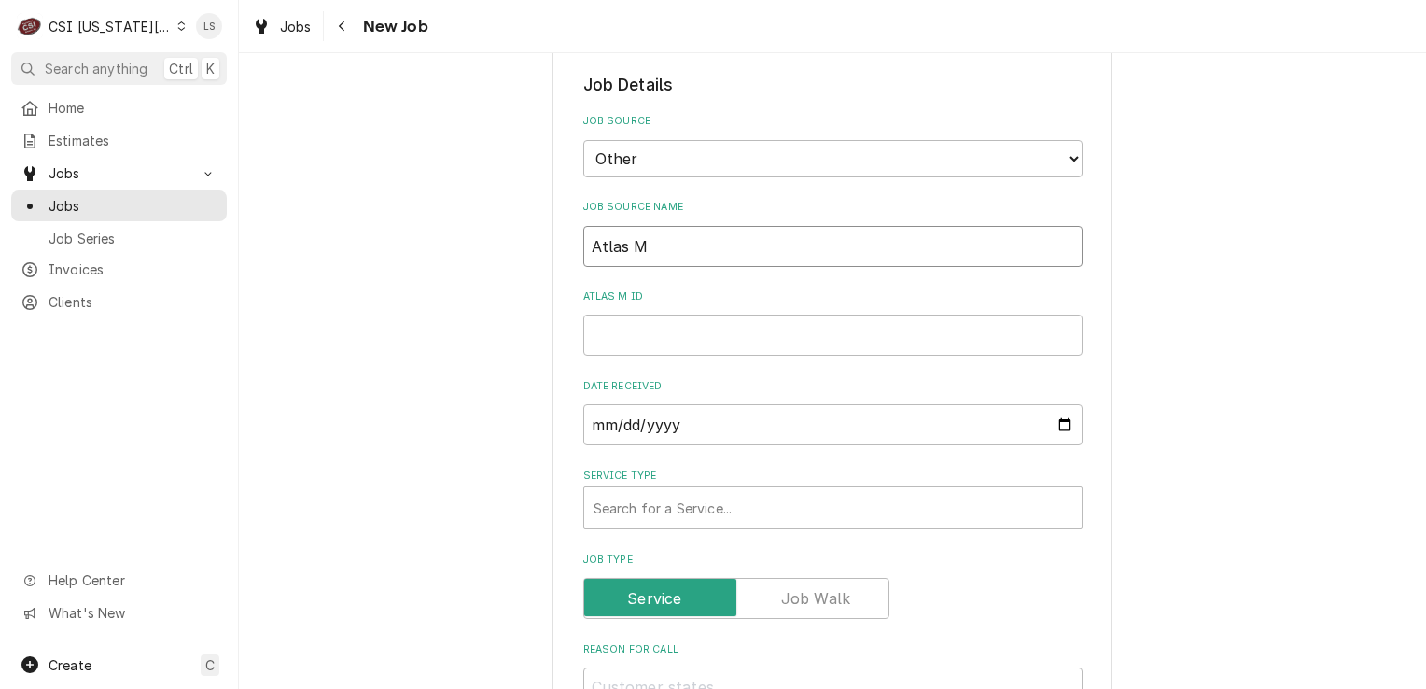
type textarea "x"
type input "Atlas Me"
type textarea "x"
type input "Atlas Met"
type textarea "x"
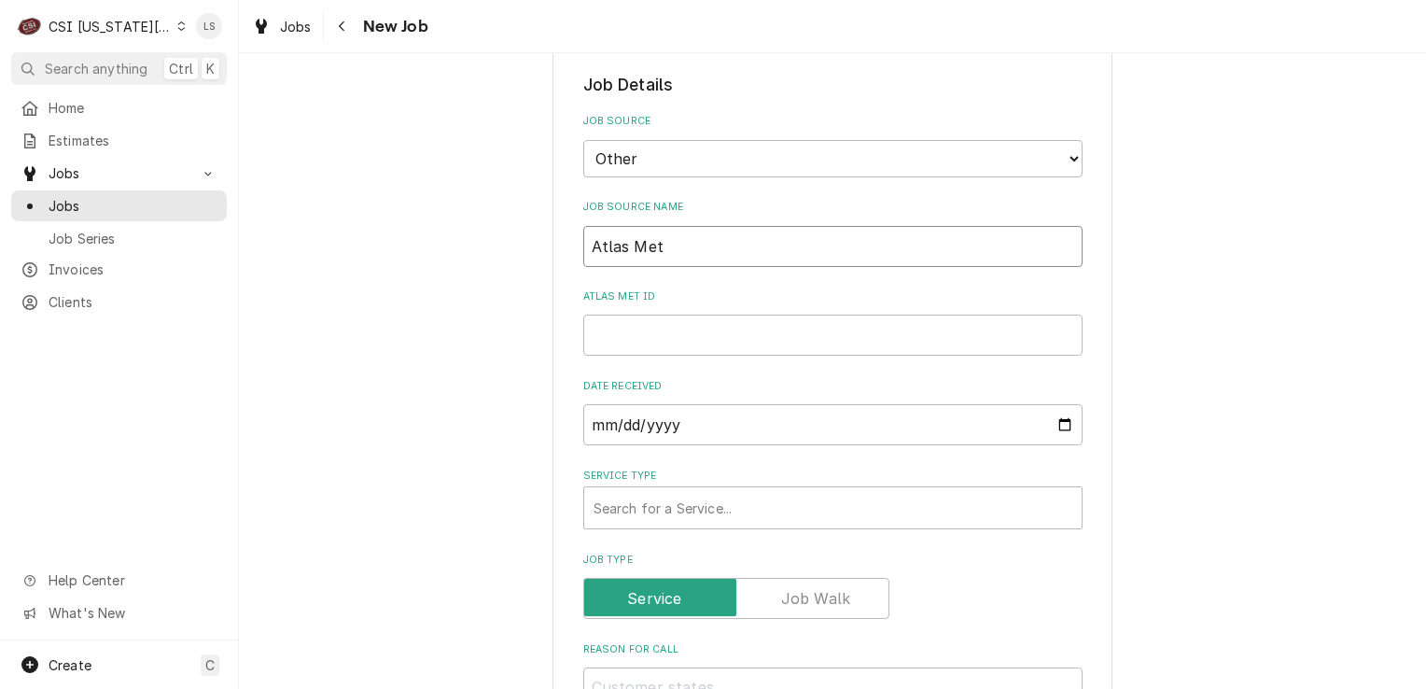
type input "Atlas Meta"
type textarea "x"
type input "Atlas Metal"
type textarea "x"
type input "Atlas Metal"
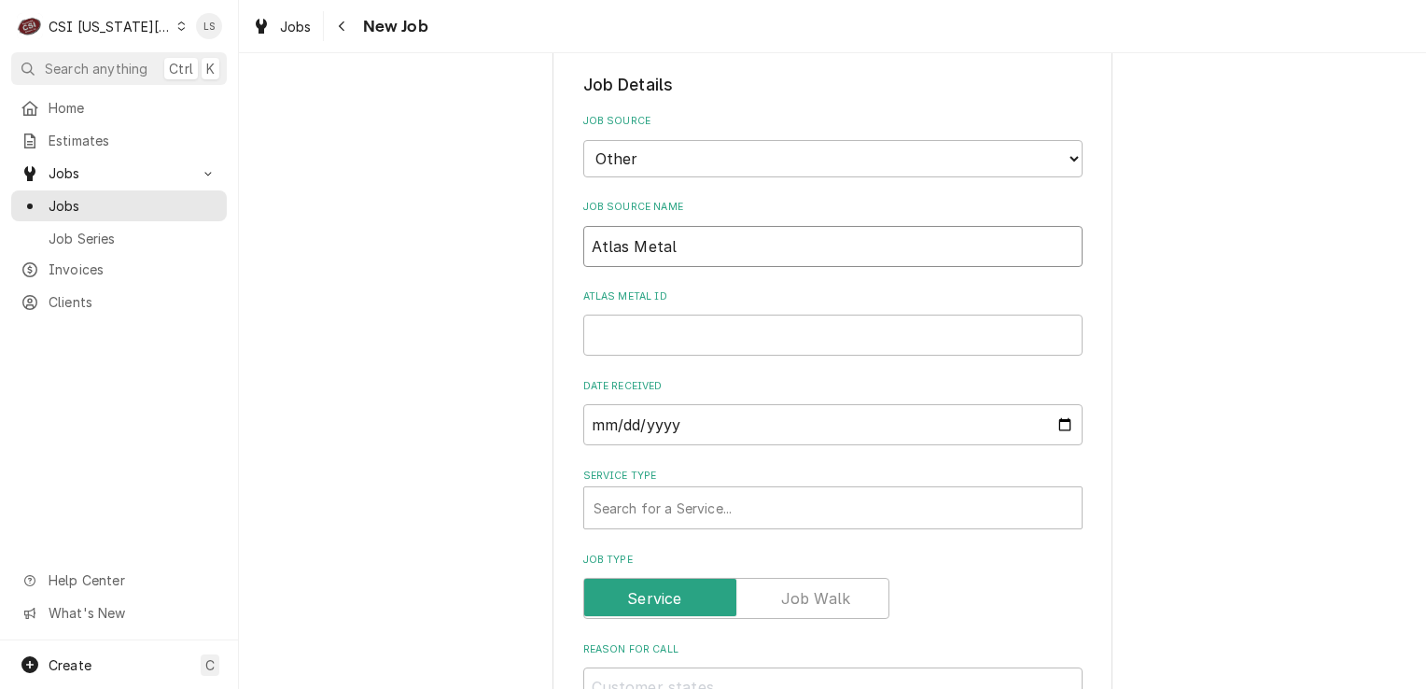
type textarea "x"
type input "Atlas Metal P"
type textarea "x"
type input "Atlas Metal PO"
type textarea "x"
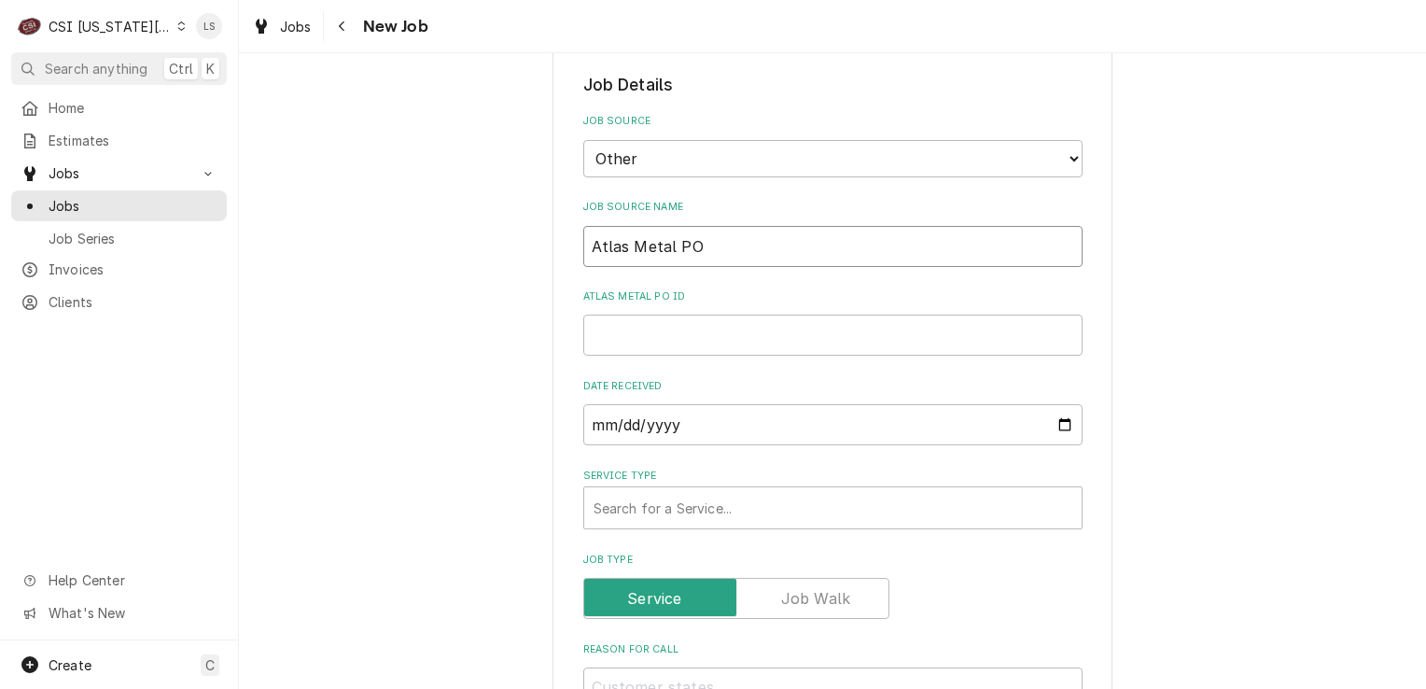
type input "Atlas Metal PO"
paste input "WAR-00-57039"
type textarea "x"
type input "WAR-00-57039"
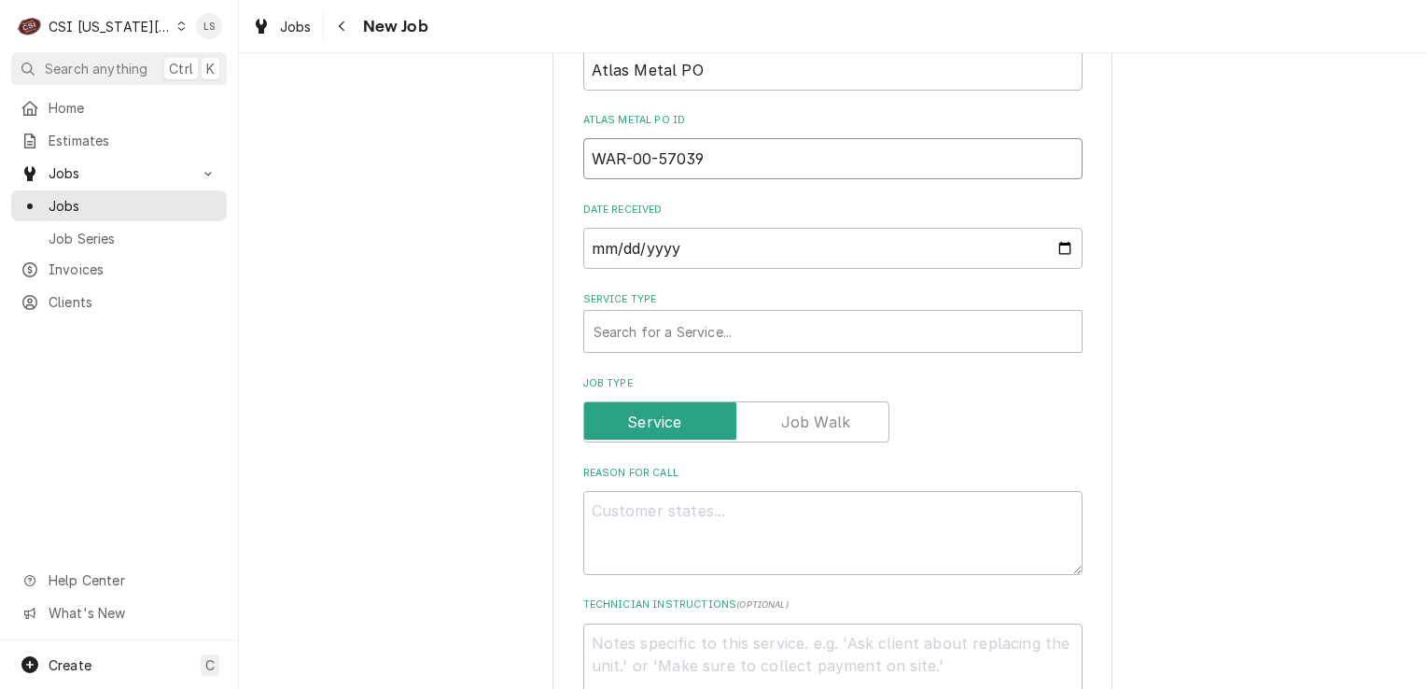
type textarea "x"
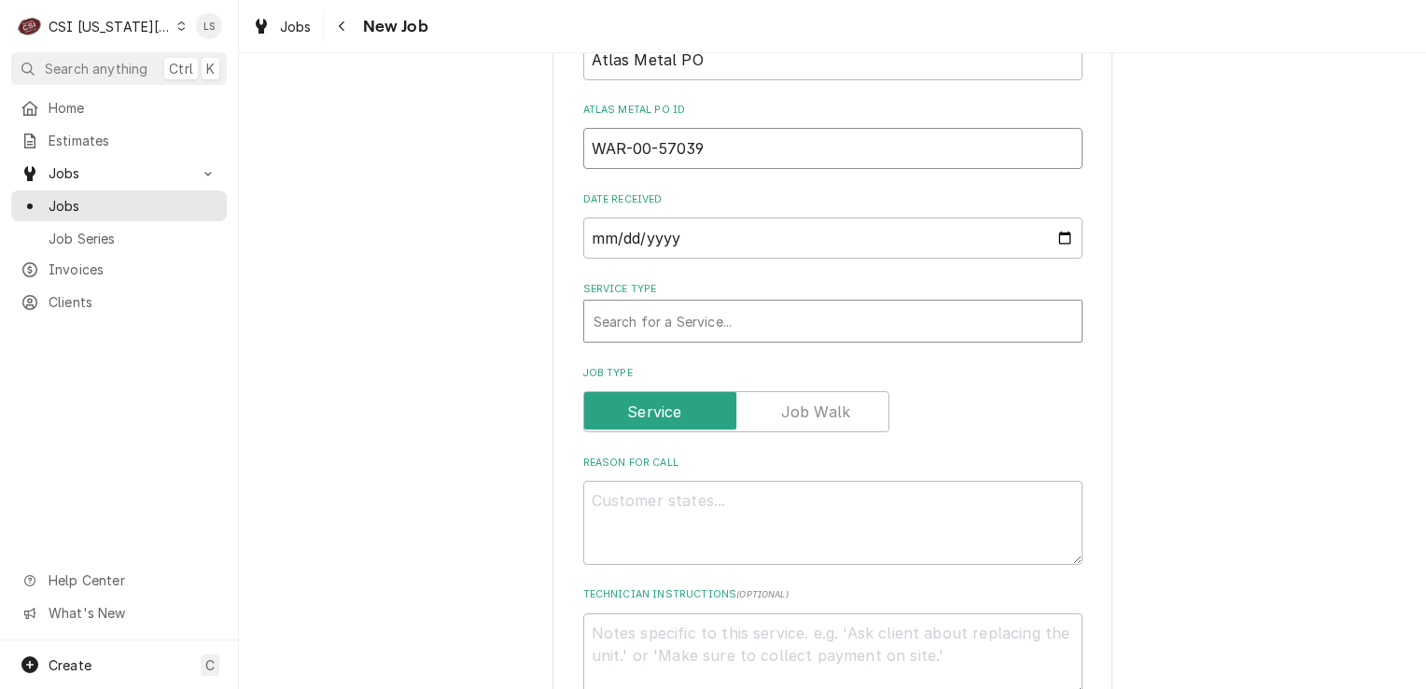
type input "WAR-00-57039"
click at [627, 328] on div "Service Type" at bounding box center [833, 321] width 479 height 34
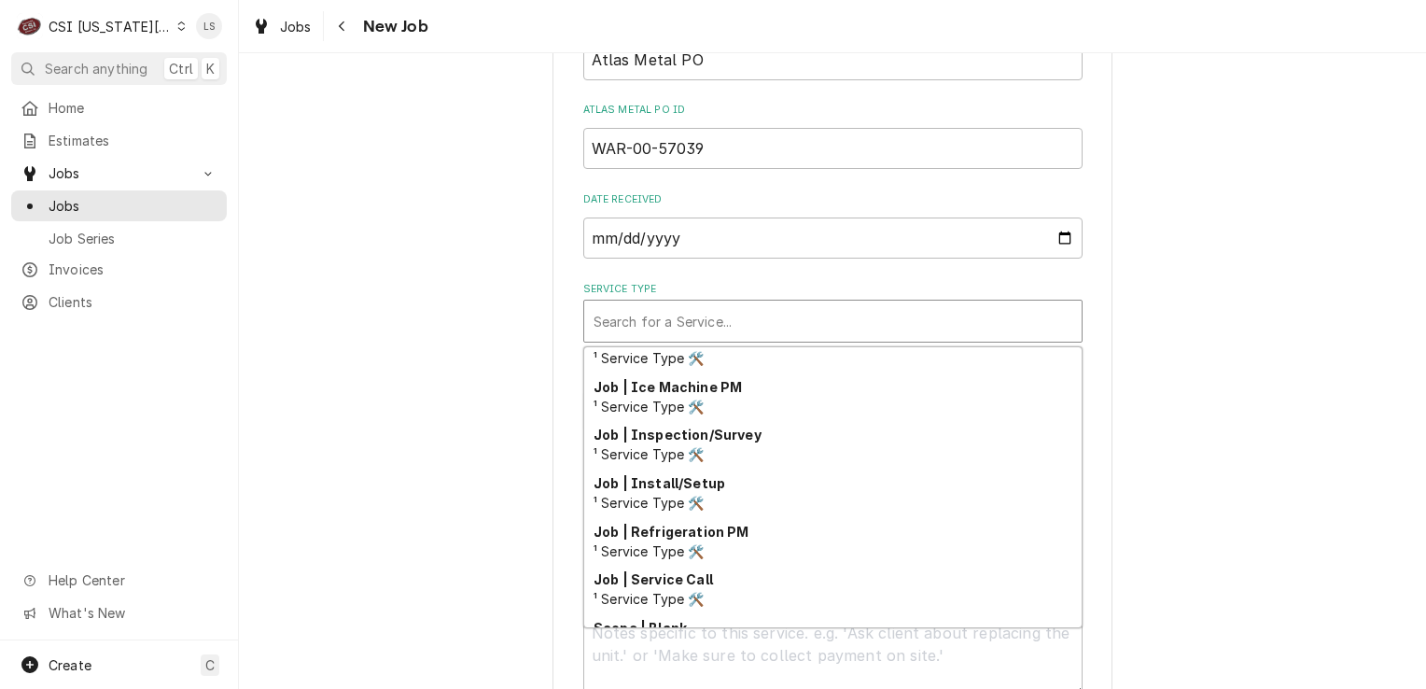
scroll to position [1057, 0]
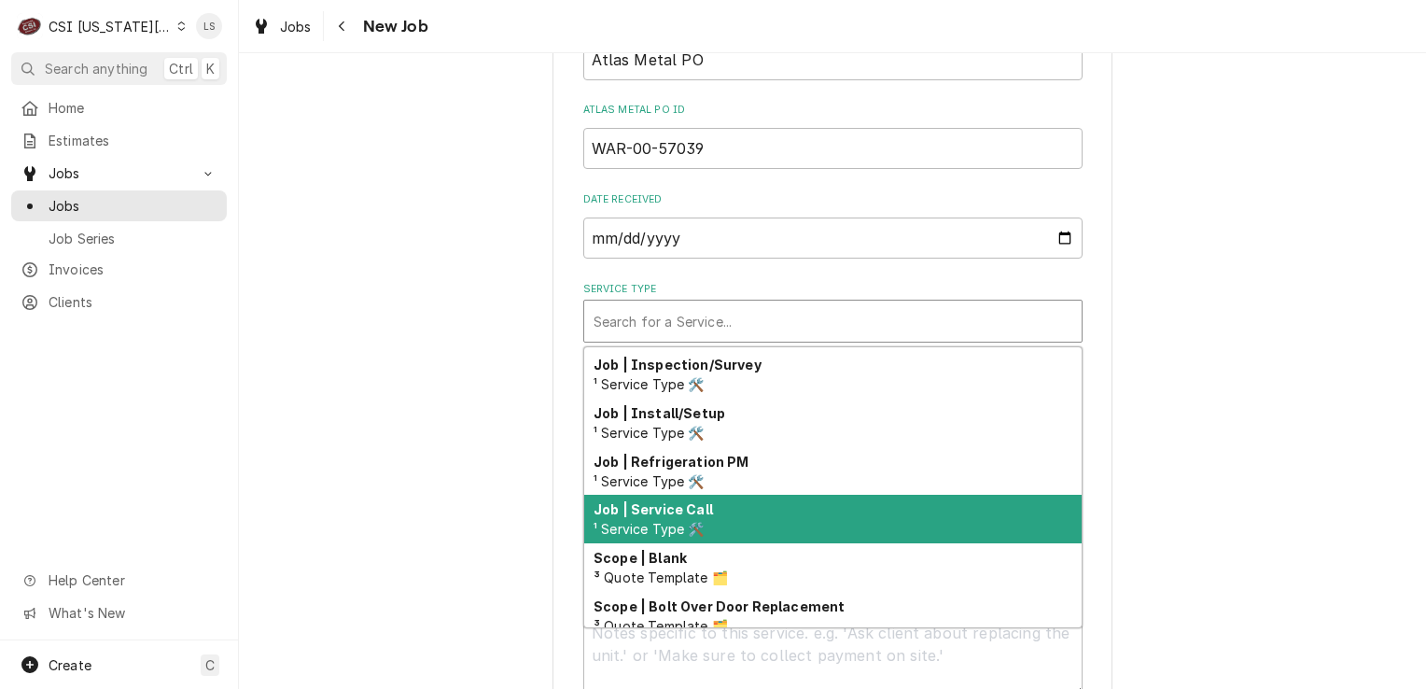
click at [677, 506] on strong "Job | Service Call" at bounding box center [653, 509] width 119 height 16
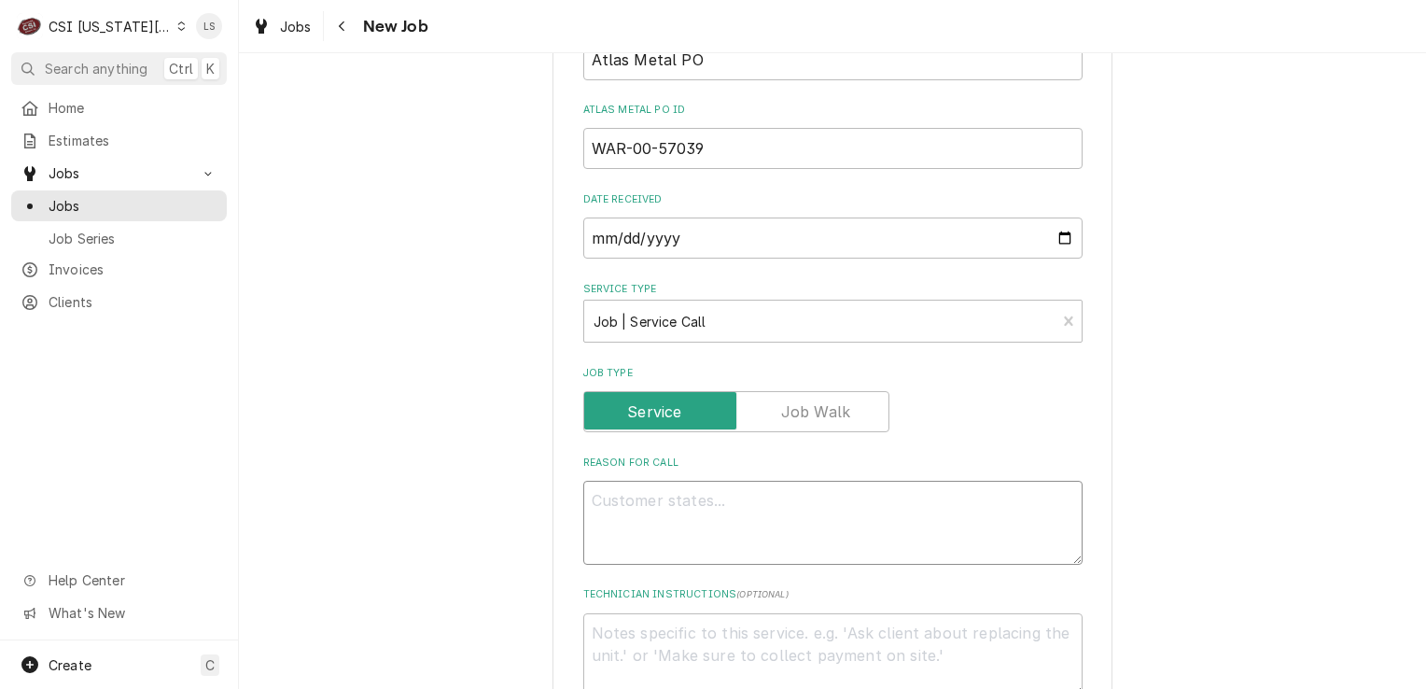
click at [657, 517] on textarea "Reason For Call" at bounding box center [832, 523] width 499 height 84
type textarea "x"
type textarea "H"
type textarea "x"
type textarea "Ho"
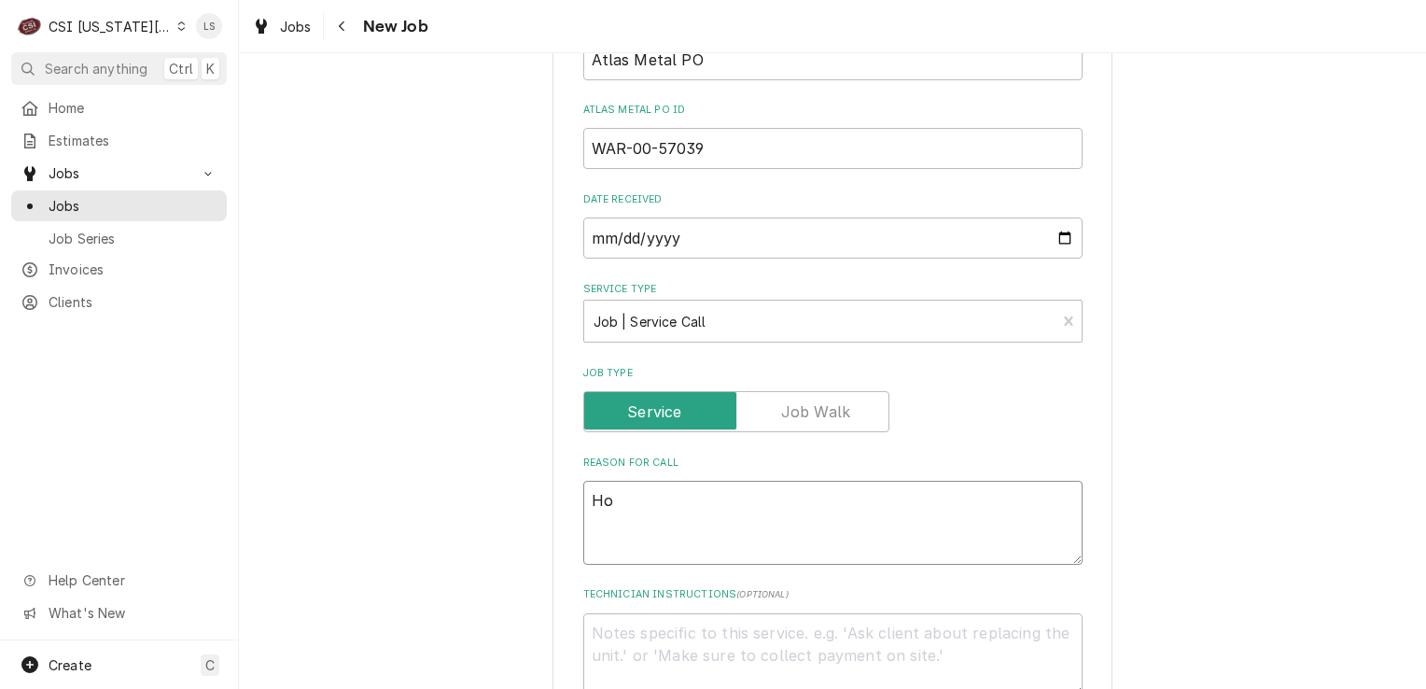
type textarea "x"
type textarea "Hot"
type textarea "x"
type textarea "Hot"
type textarea "x"
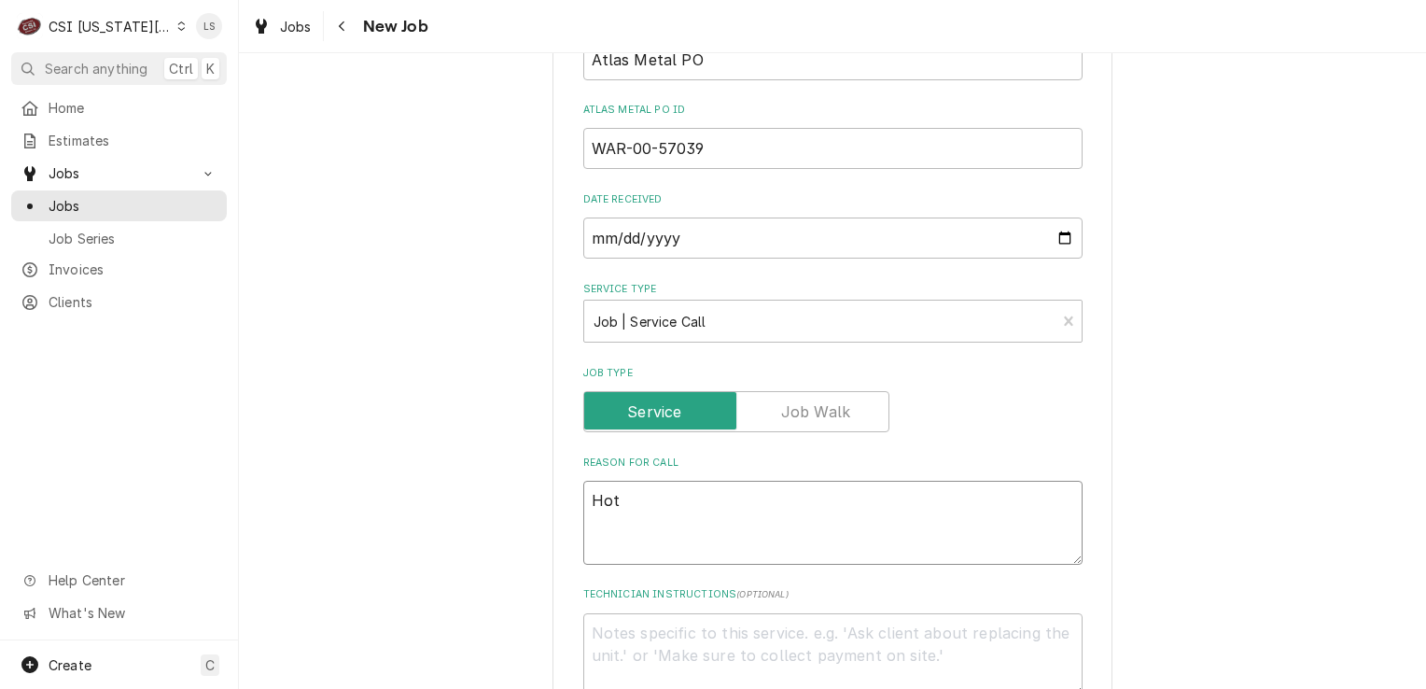
type textarea "Hot w"
type textarea "x"
type textarea "Hot we"
type textarea "x"
type textarea "Hot wel"
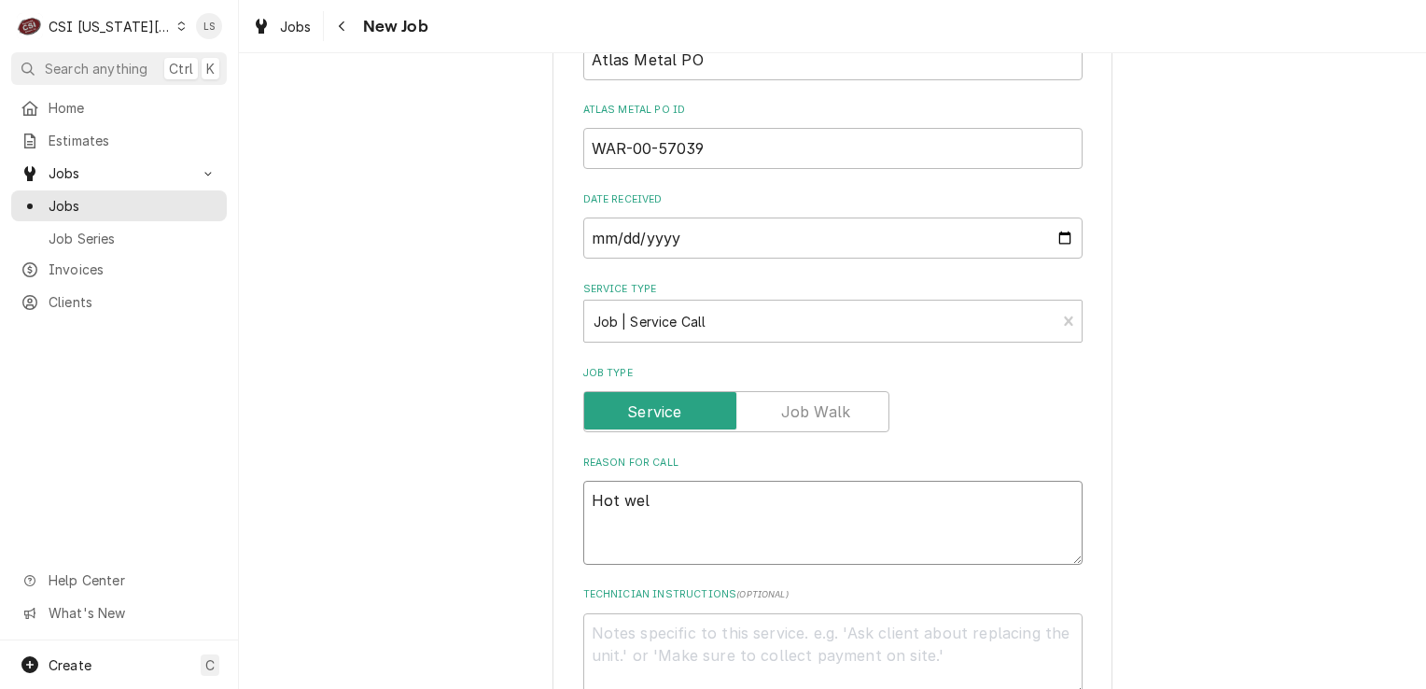
type textarea "x"
type textarea "Hot well"
type textarea "x"
type textarea "Hot well"
type textarea "x"
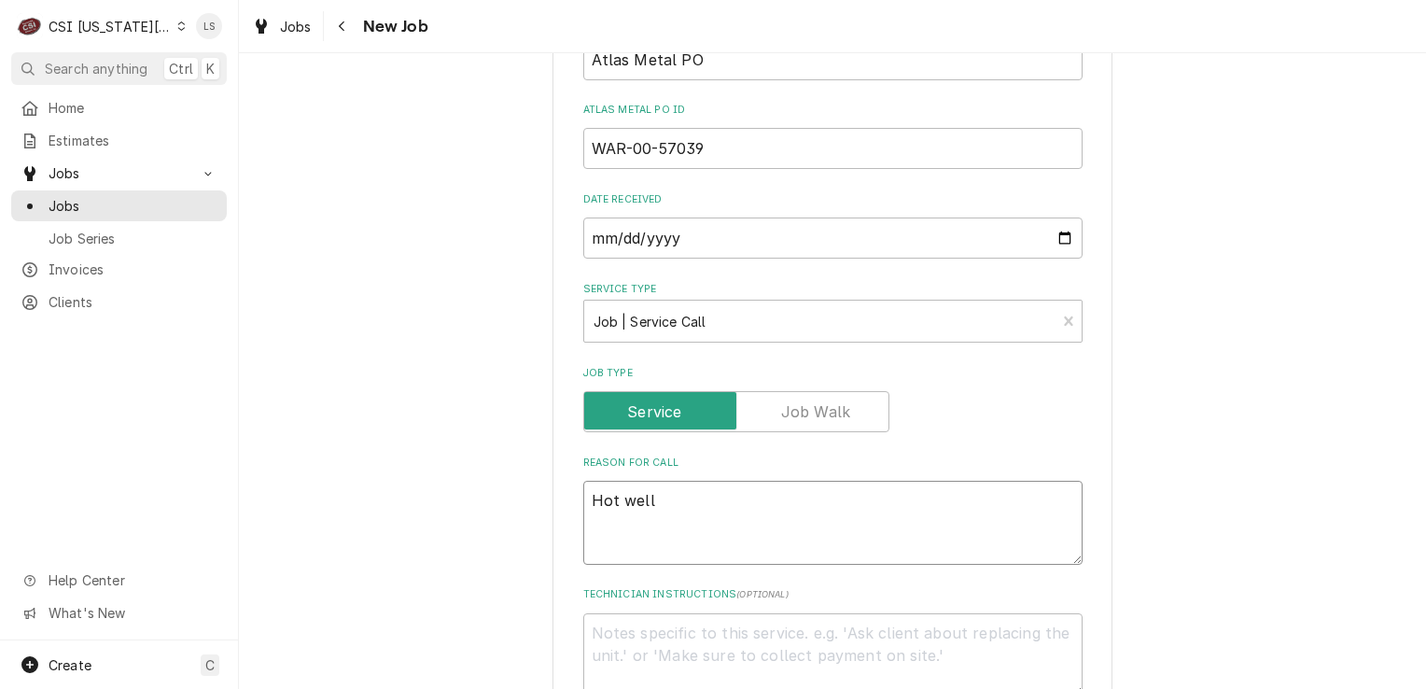
type textarea "Hot well -"
type textarea "x"
type textarea "Hot well -"
type textarea "x"
type textarea "Hot well -"
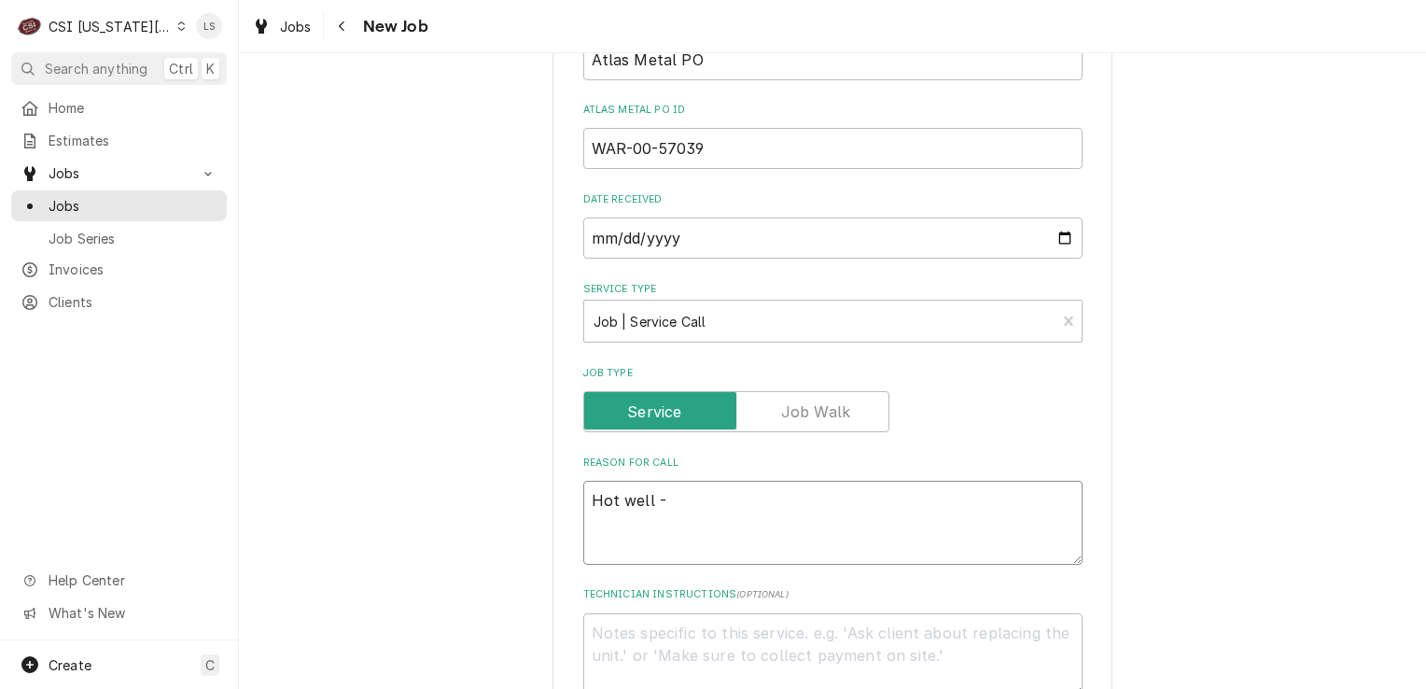
drag, startPoint x: 666, startPoint y: 498, endPoint x: 562, endPoint y: 490, distance: 103.9
click at [562, 490] on div "Please provide the following information to create a job: Client Details Client…" at bounding box center [833, 564] width 560 height 2069
type textarea "x"
paste textarea "hot food drop in well"
type textarea "x"
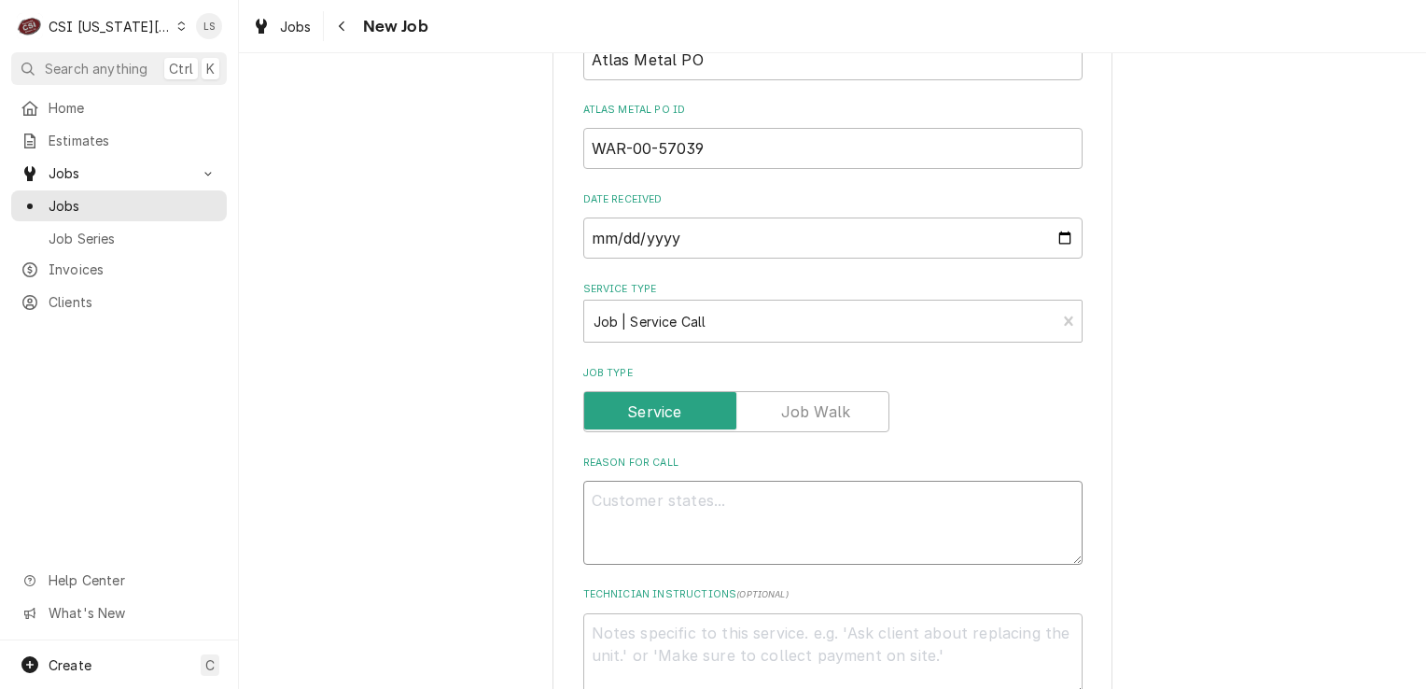
type textarea "hot food drop in well"
type textarea "x"
type textarea "hot food drop in well"
type textarea "x"
type textarea "hot food drop in well -"
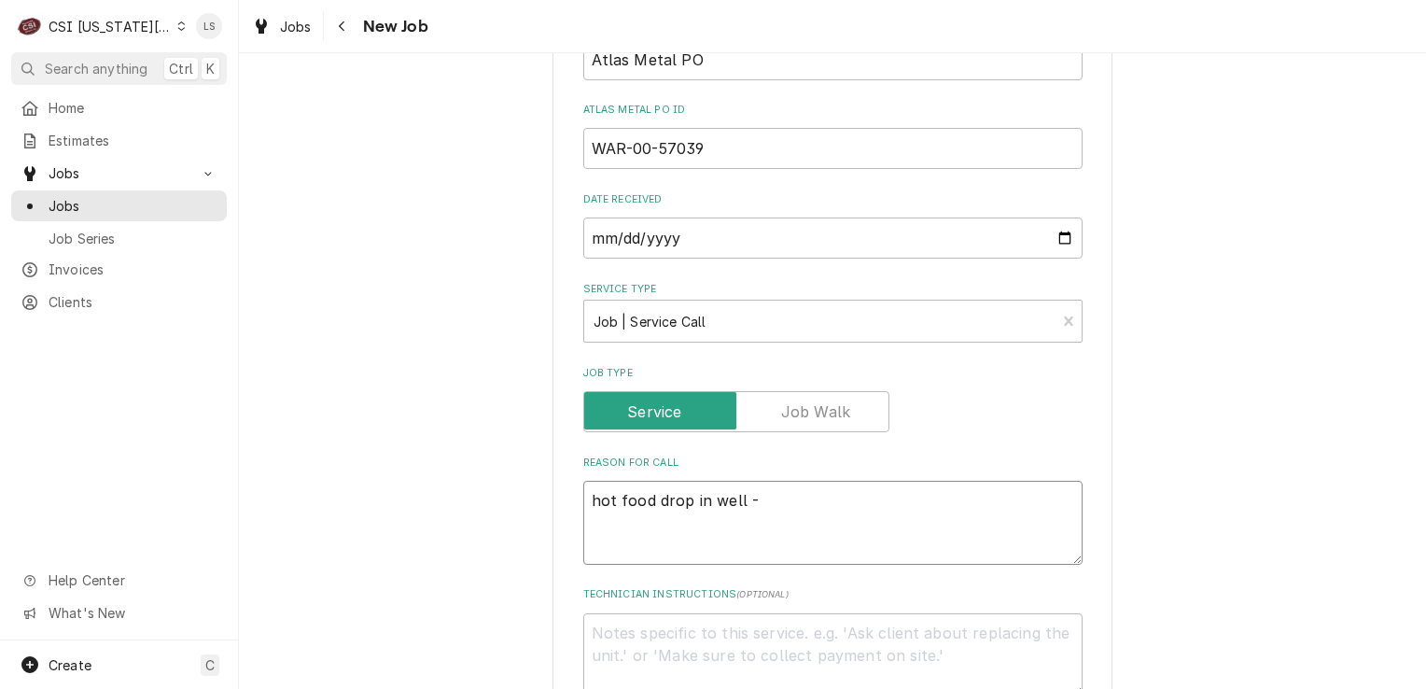
type textarea "x"
type textarea "hot food drop in well -"
type textarea "x"
type textarea "hot food drop in well -"
type textarea "x"
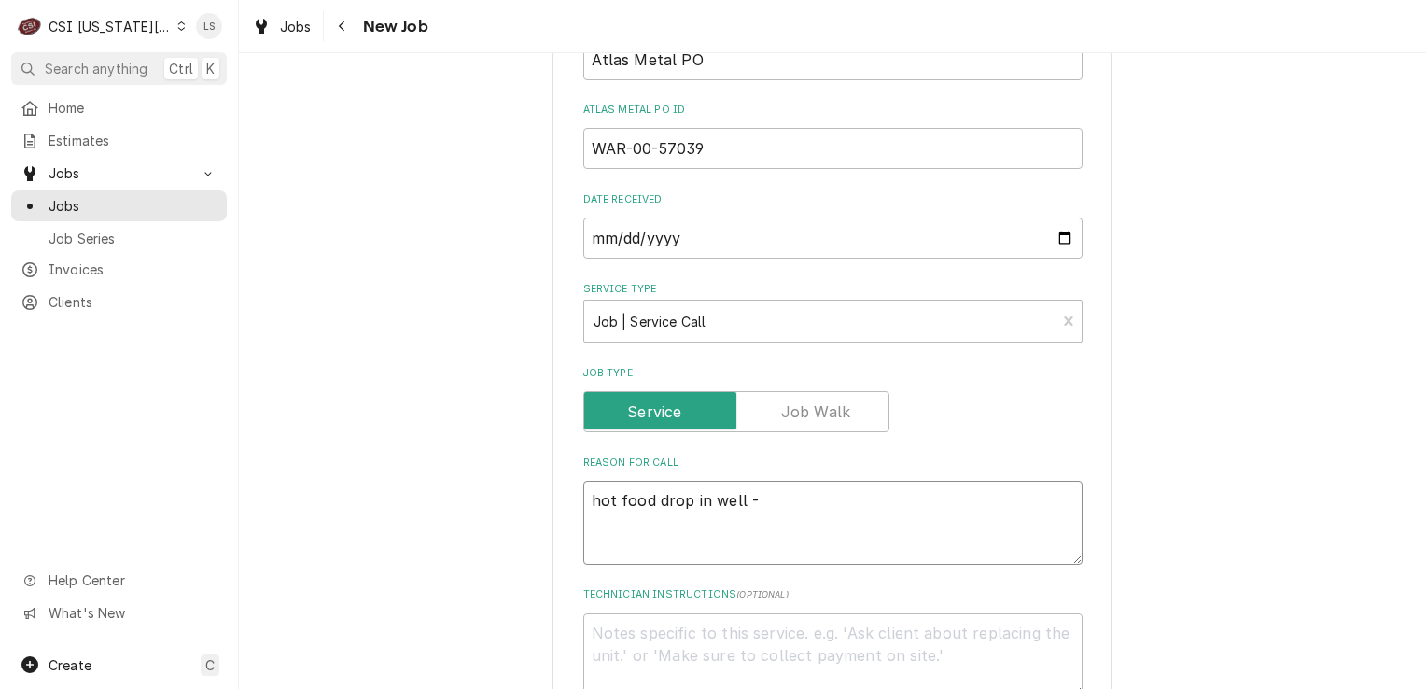
type textarea "hot food drop in well - u"
type textarea "x"
type textarea "hot food drop in well - un"
type textarea "x"
type textarea "hot food drop in well - uni"
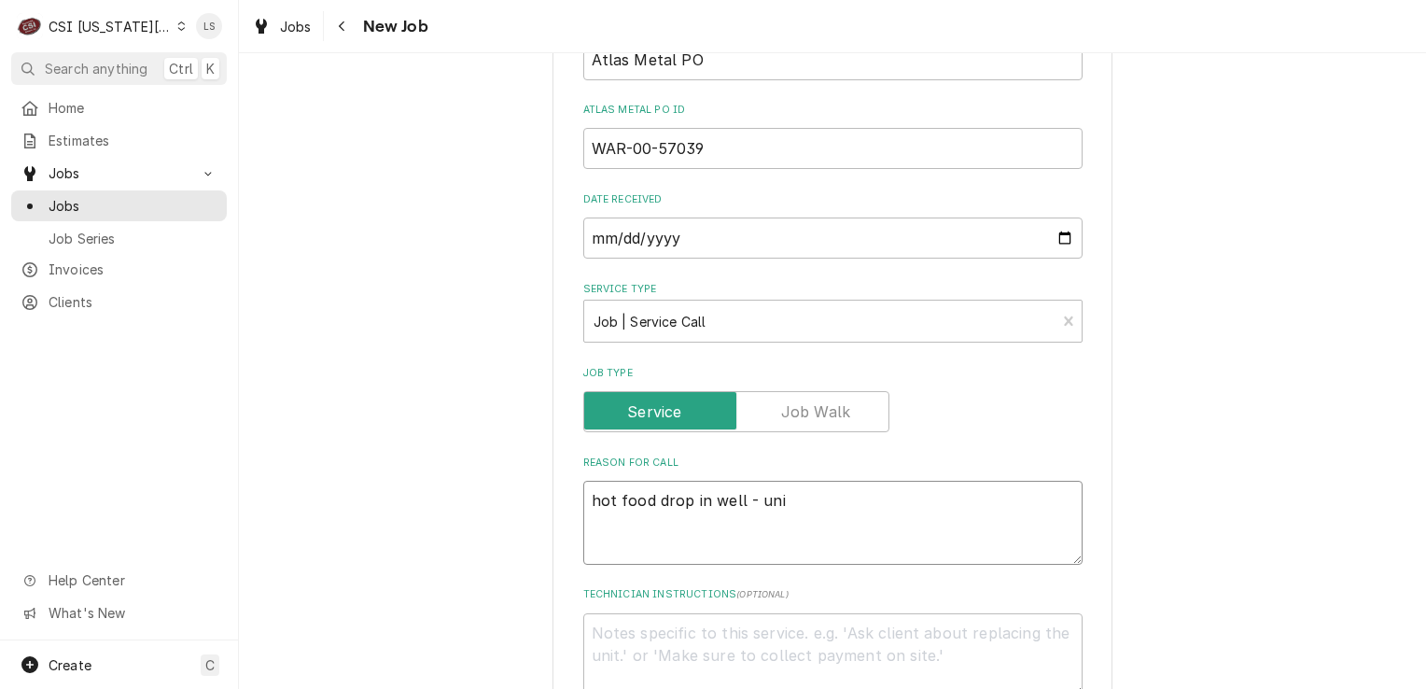
type textarea "x"
type textarea "hot food drop in well - unit"
type textarea "x"
type textarea "hot food drop in well - unit"
type textarea "x"
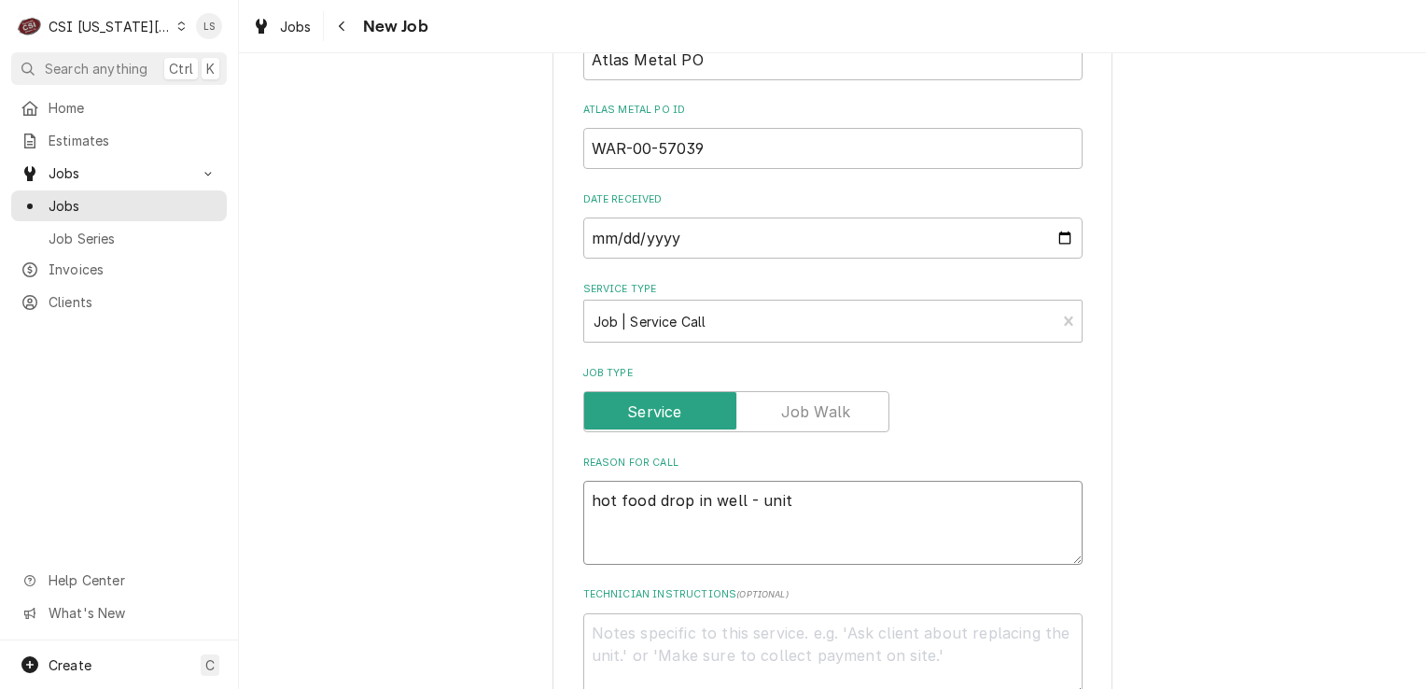
type textarea "hot food drop in well - unit i"
type textarea "x"
type textarea "hot food drop in well - unit is"
type textarea "x"
type textarea "hot food drop in well - unit is"
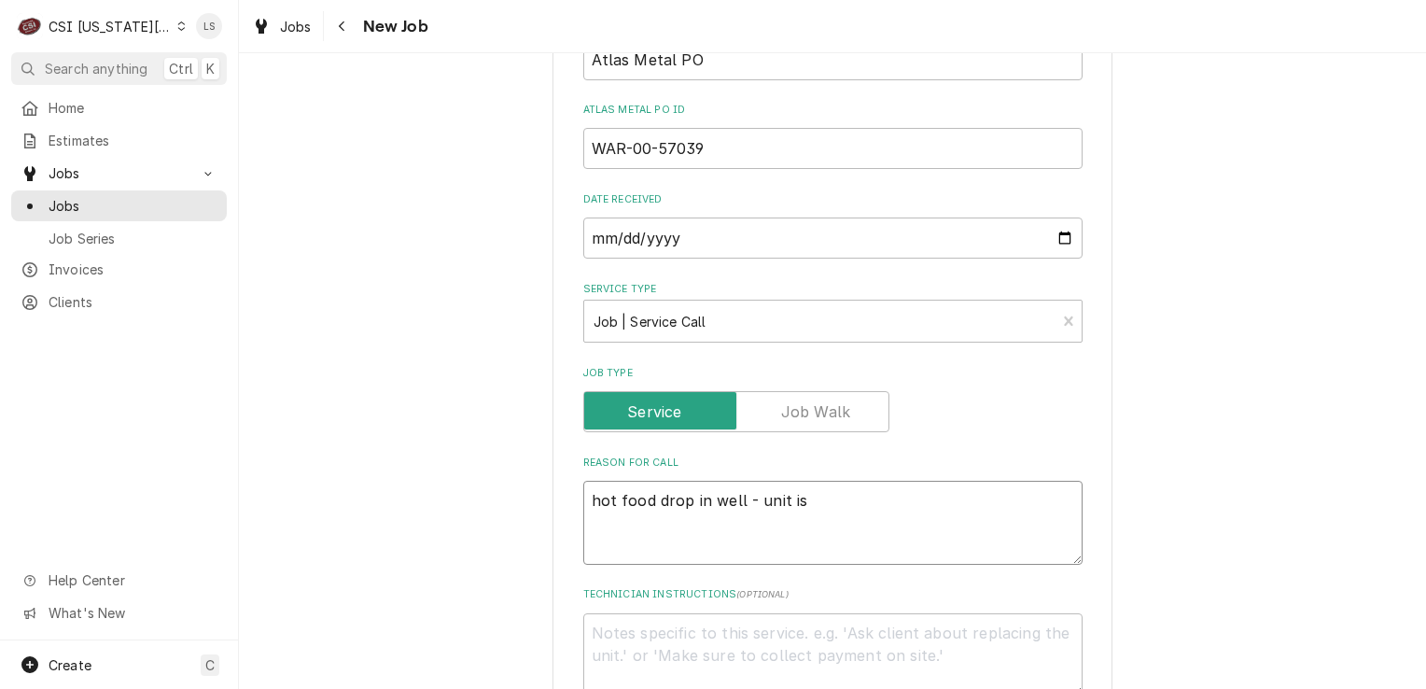
type textarea "x"
type textarea "hot food drop in well - unit is n"
type textarea "x"
type textarea "hot food drop in well - unit is no"
type textarea "x"
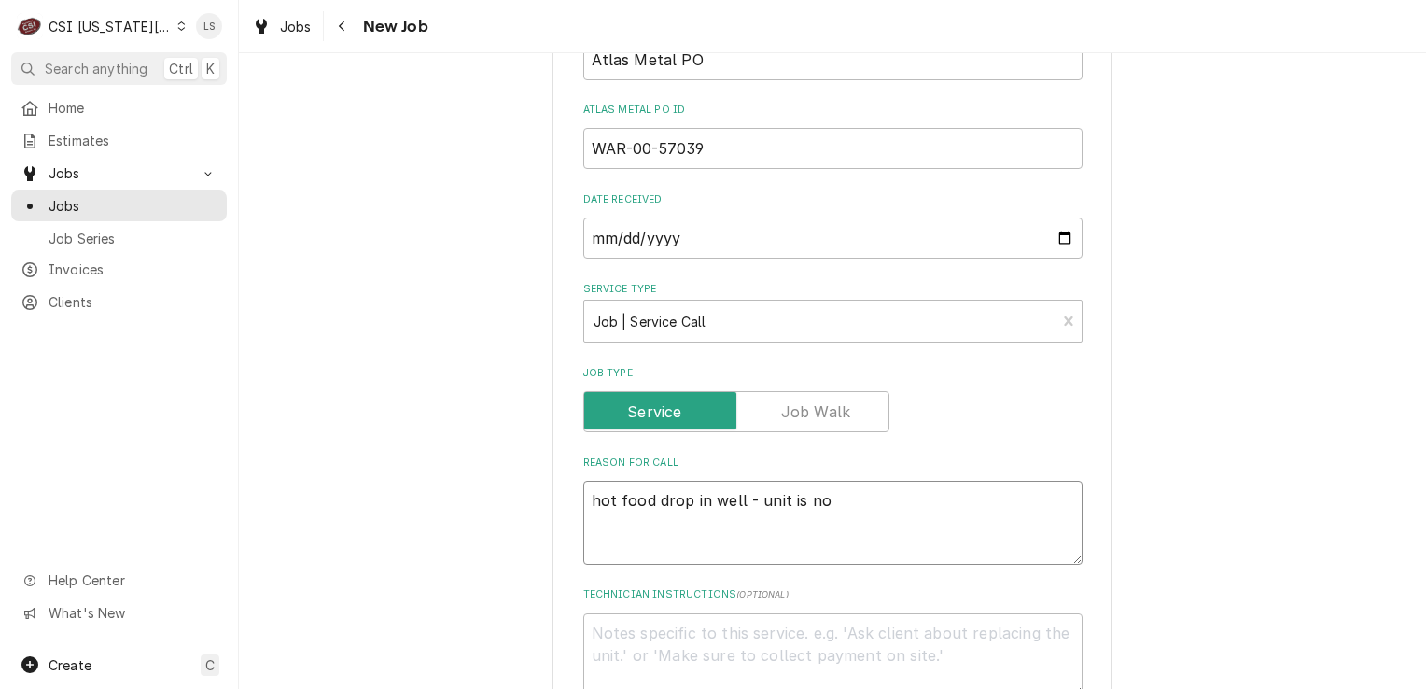
type textarea "hot food drop in well - unit is not"
type textarea "x"
type textarea "hot food drop in well - unit is not"
type textarea "x"
type textarea "hot food drop in well - unit is not wo"
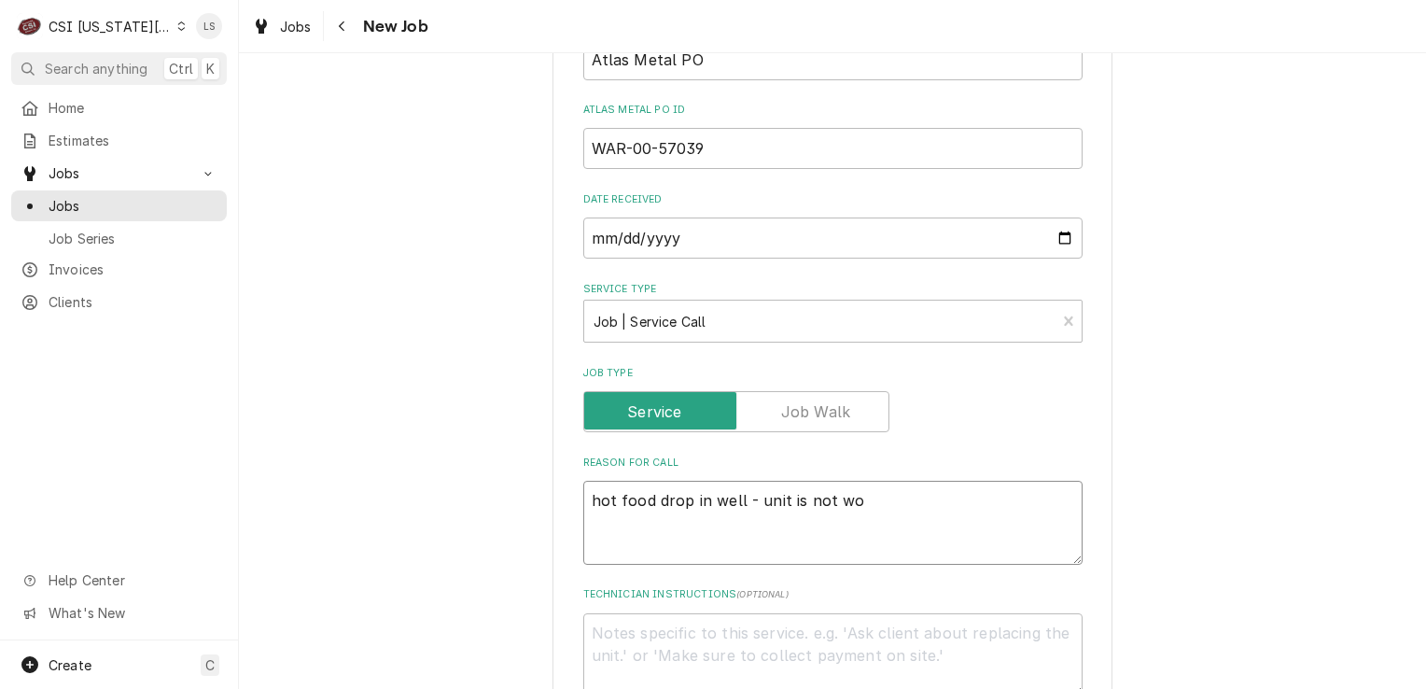
type textarea "x"
type textarea "hot food drop in well - unit is not wor"
type textarea "x"
type textarea "hot food drop in well - unit is not wori"
type textarea "x"
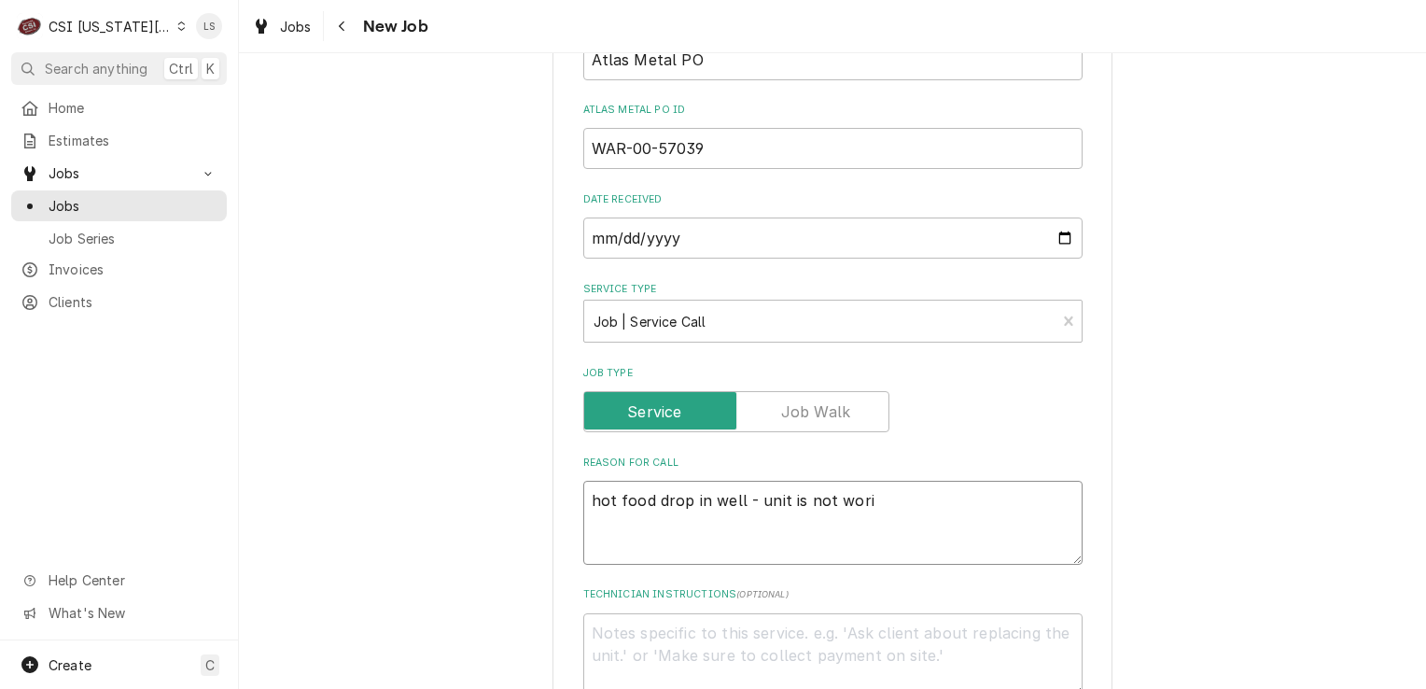
type textarea "hot food drop in well - unit is not wor"
type textarea "x"
type textarea "hot food drop in well - unit is not work"
type textarea "x"
type textarea "hot food drop in well - unit is not worki"
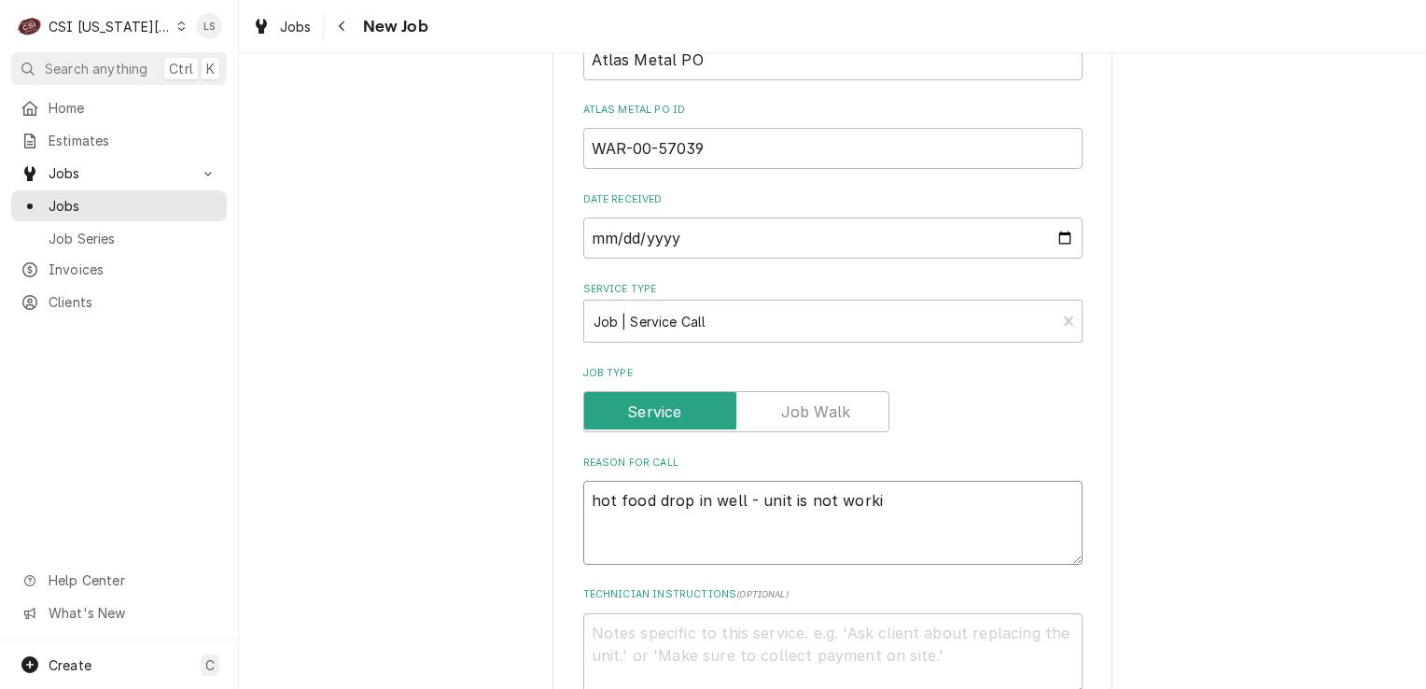
type textarea "x"
type textarea "hot food drop in well - unit is not working"
type textarea "x"
type textarea "hot food drop in well - unit is not working"
type textarea "x"
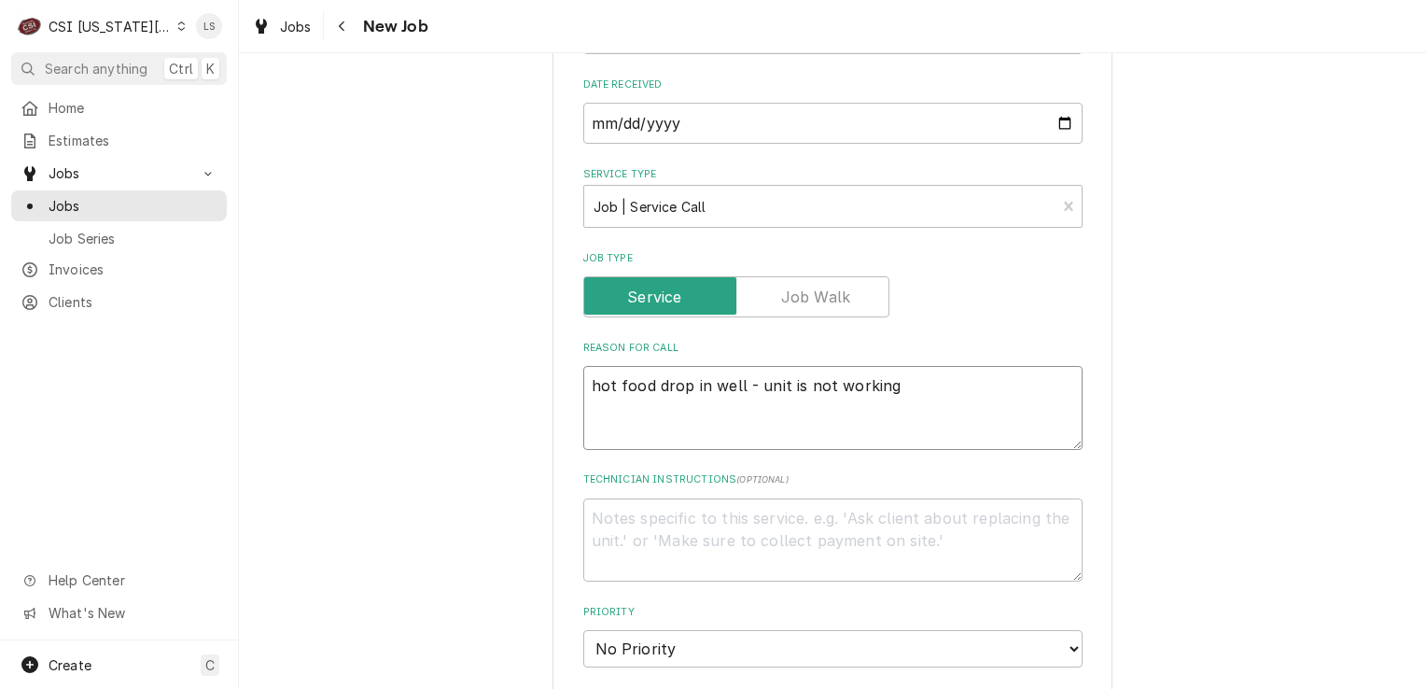
scroll to position [840, 0]
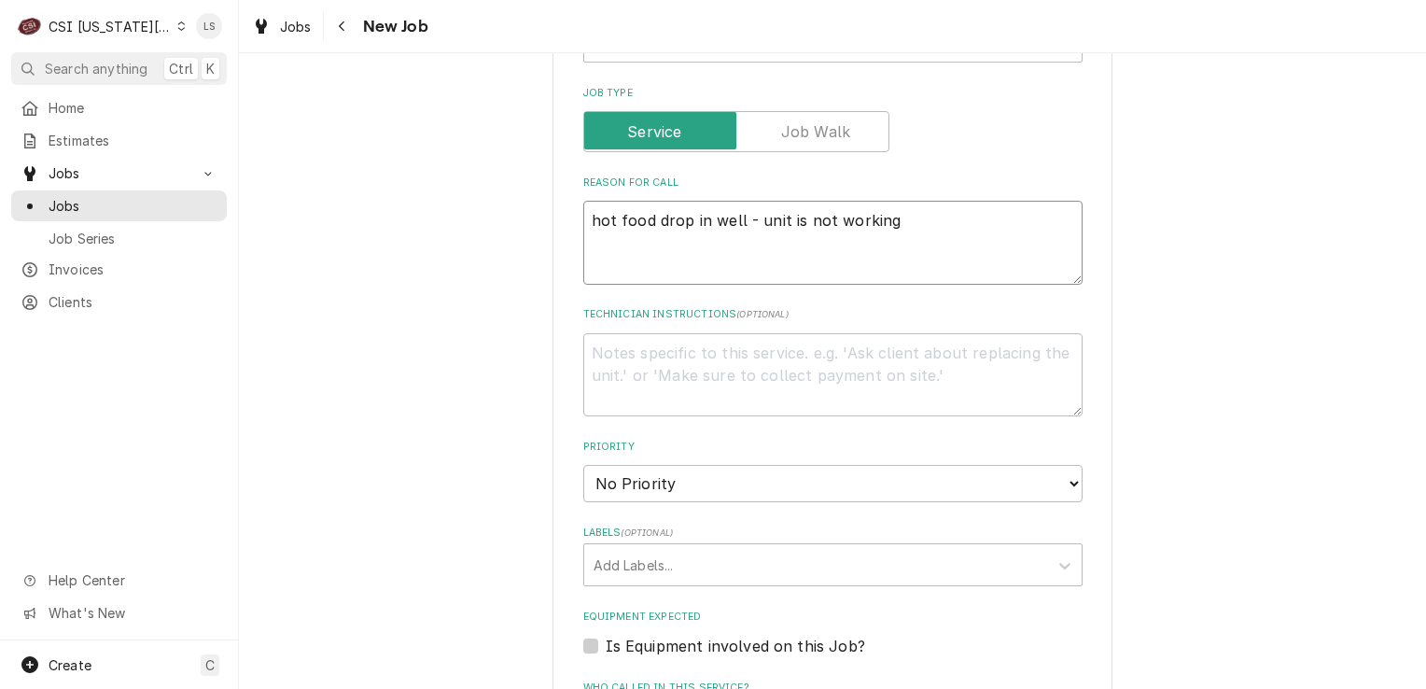
type textarea "hot food drop in well - unit is not working"
click at [778, 401] on textarea "Technician Instructions ( optional )" at bounding box center [832, 375] width 499 height 84
paste textarea "FOLLOW UP ***PLEASE CONTACT ATLAS WITH DIAGNOSIS AND PICS/VIDEOS.***"
type textarea "x"
type textarea "FOLLOW UP ***PLEASE CONTACT ATLAS WITH DIAGNOSIS AND PICS/VIDEOS.***"
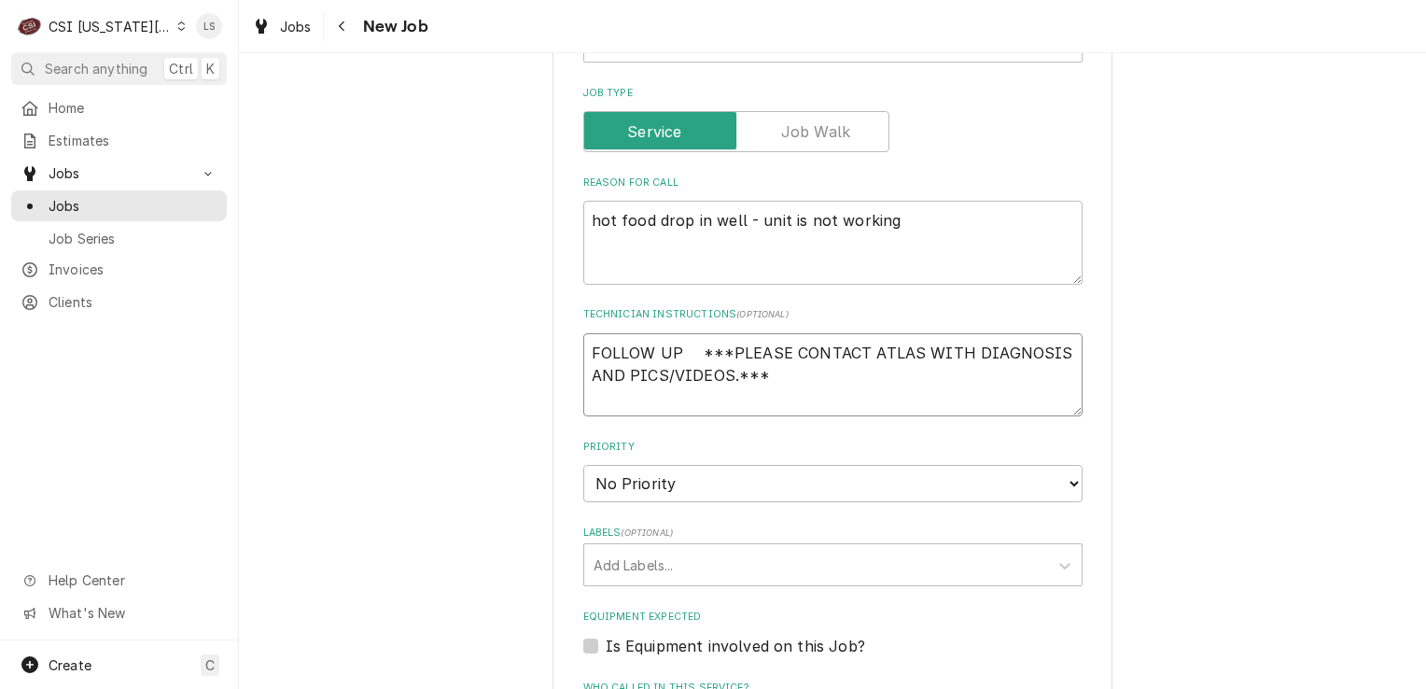
drag, startPoint x: 691, startPoint y: 347, endPoint x: 513, endPoint y: 343, distance: 177.4
click at [513, 343] on div "Please provide the following information to create a job: Client Details Client…" at bounding box center [832, 283] width 1187 height 2101
type textarea "x"
type textarea "***PLEASE CONTACT ATLAS WITH DIAGNOSIS AND PICS/VIDEOS.***"
type textarea "x"
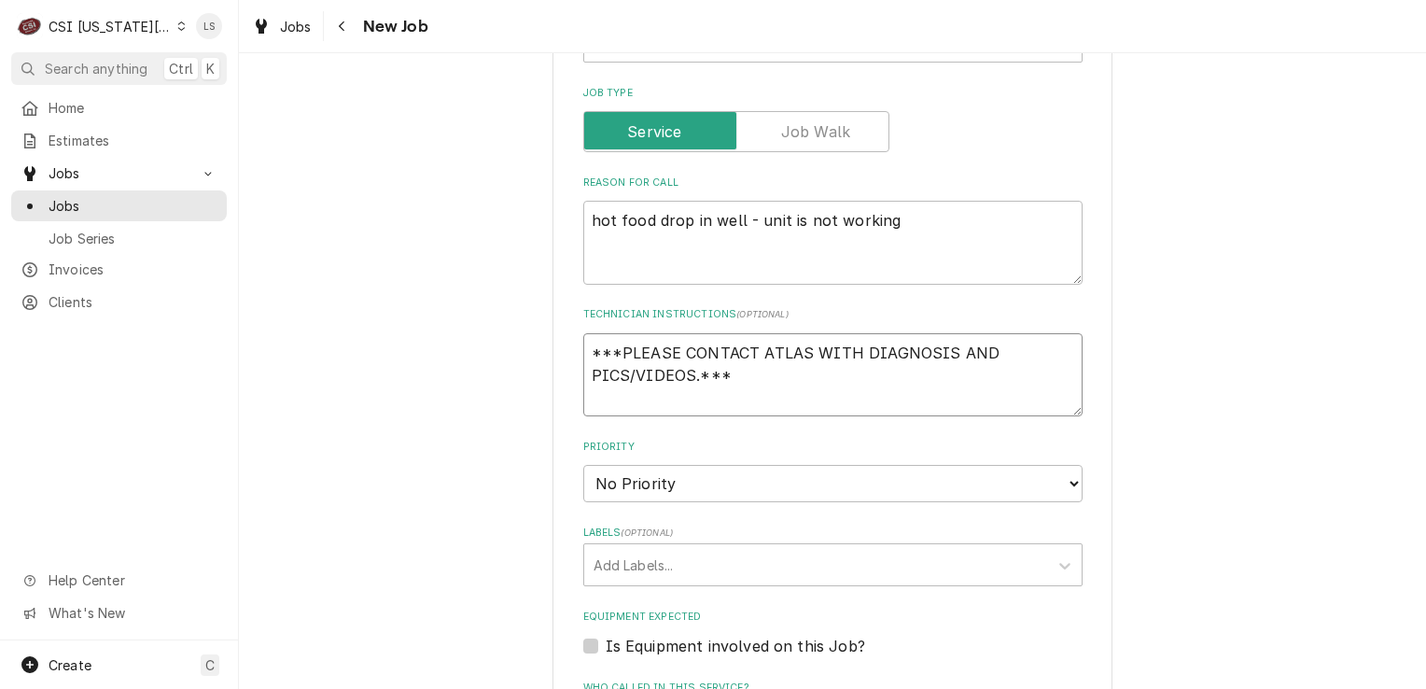
type textarea "***PLEASE CONTACT ATLAS WITH DIAGNOSIS AND PICS/VIDEOS.***"
click at [742, 372] on textarea "***PLEASE CONTACT ATLAS WITH DIAGNOSIS AND PICS/VIDEOS.***" at bounding box center [832, 375] width 499 height 84
type textarea "x"
type textarea "***PLEASE CONTACT ATLAS WITH DIAGNOSIS AND PICS/VIDEOS.***"
type textarea "x"
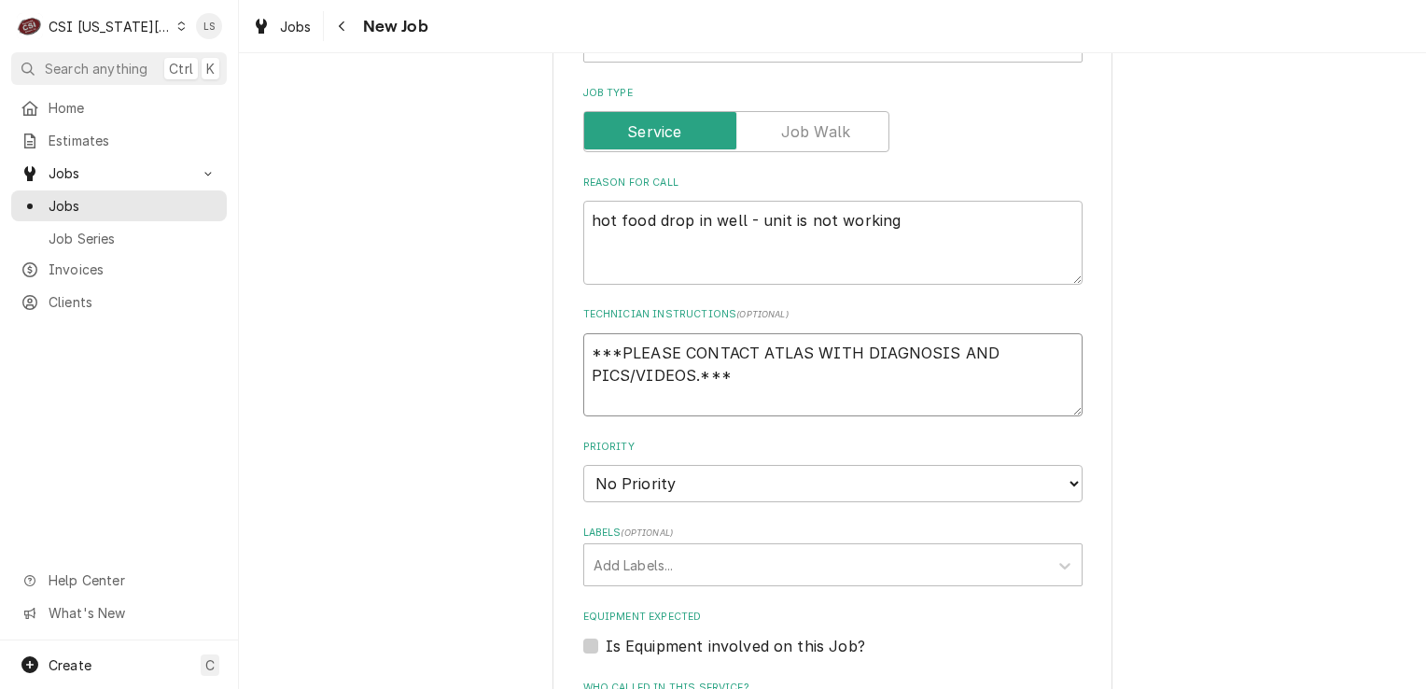
type textarea "***PLEASE CONTACT ATLAS WITH DIAGNOSIS AND PICS/VIDEOS.***"
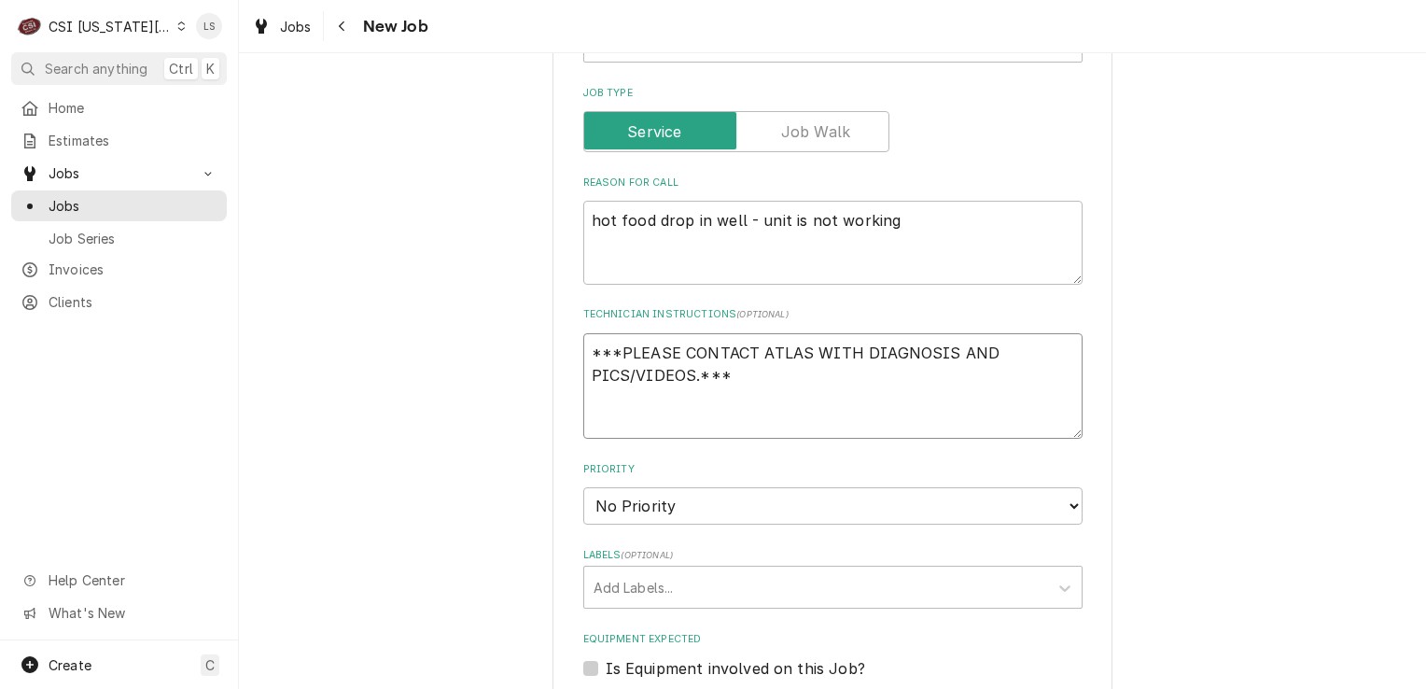
paste textarea "Please reach out to Karla or I with any questions on set up."
type textarea "x"
type textarea "***PLEASE CONTACT ATLAS WITH DIAGNOSIS AND PICS/VIDEOS.*** Please reach out to …"
click at [797, 425] on textarea "***PLEASE CONTACT ATLAS WITH DIAGNOSIS AND PICS/VIDEOS.*** Please reach out to …" at bounding box center [832, 386] width 499 height 106
type textarea "x"
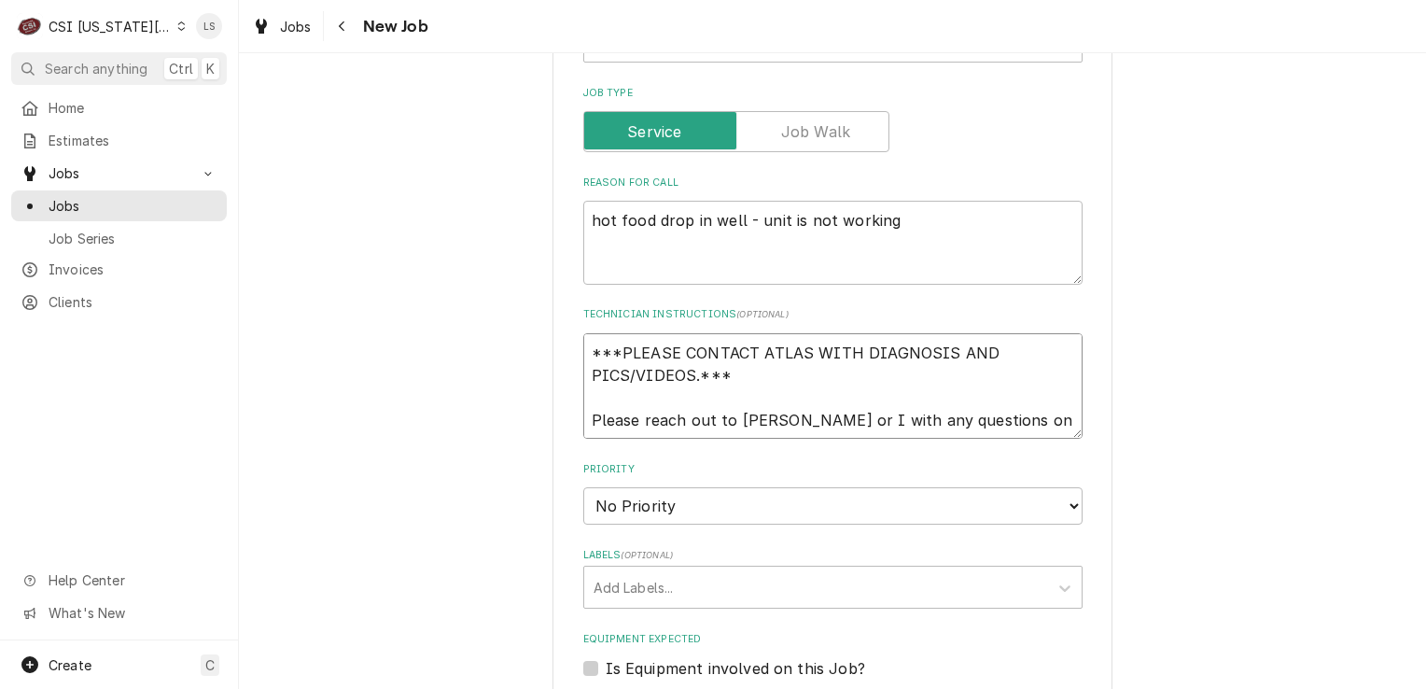
type textarea "***PLEASE CONTACT ATLAS WITH DIAGNOSIS AND PICS/VIDEOS.*** Please reach out to …"
type textarea "x"
type textarea "***PLEASE CONTACT ATLAS WITH DIAGNOSIS AND PICS/VIDEOS.*** Please reach out to …"
type textarea "x"
type textarea "***PLEASE CONTACT ATLAS WITH DIAGNOSIS AND PICS/VIDEOS.*** Please reach out to …"
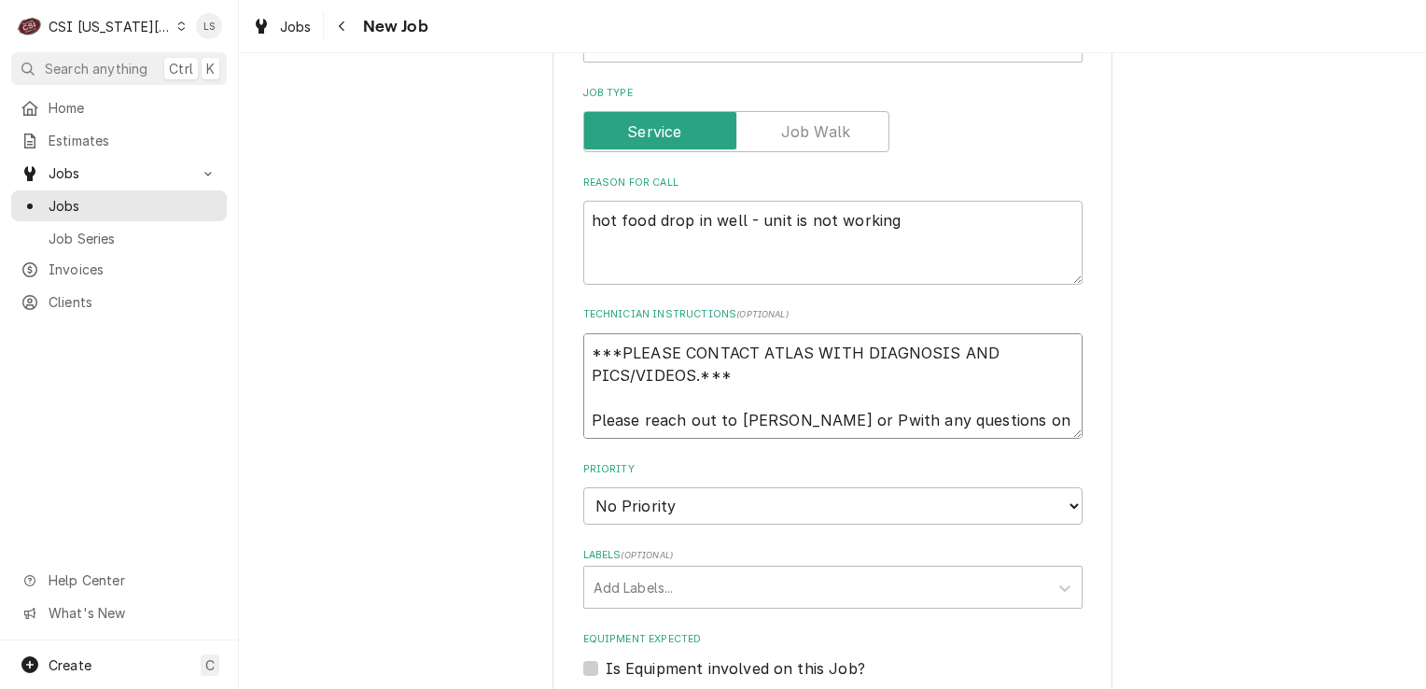
type textarea "x"
type textarea "***PLEASE CONTACT ATLAS WITH DIAGNOSIS AND PICS/VIDEOS.*** Please reach out to …"
type textarea "x"
type textarea "***PLEASE CONTACT ATLAS WITH DIAGNOSIS AND PICS/VIDEOS.*** Please reach out to …"
type textarea "x"
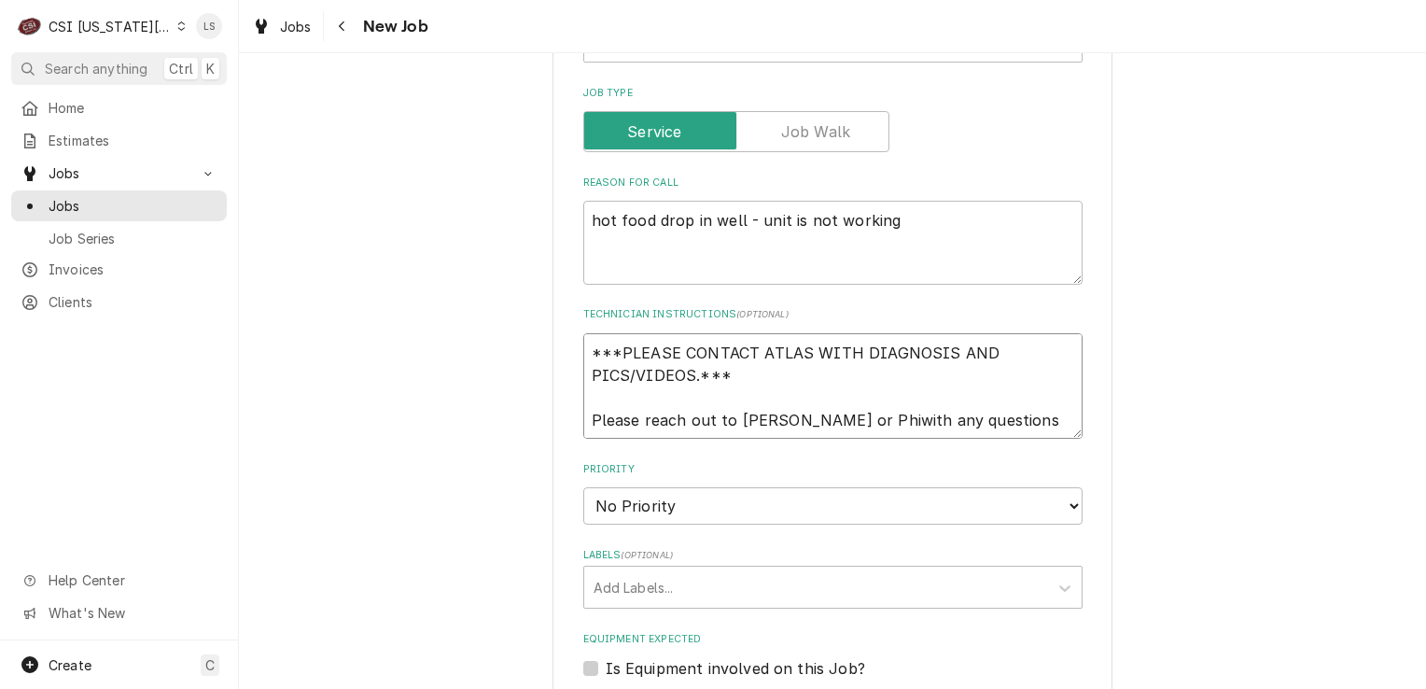
type textarea "***PLEASE CONTACT ATLAS WITH DIAGNOSIS AND PICS/VIDEOS.*** Please reach out to …"
type textarea "x"
type textarea "***PLEASE CONTACT ATLAS WITH DIAGNOSIS AND PICS/VIDEOS.*** Please reach out to …"
type textarea "x"
type textarea "***PLEASE CONTACT ATLAS WITH DIAGNOSIS AND PICS/VIDEOS.*** Please reach out to …"
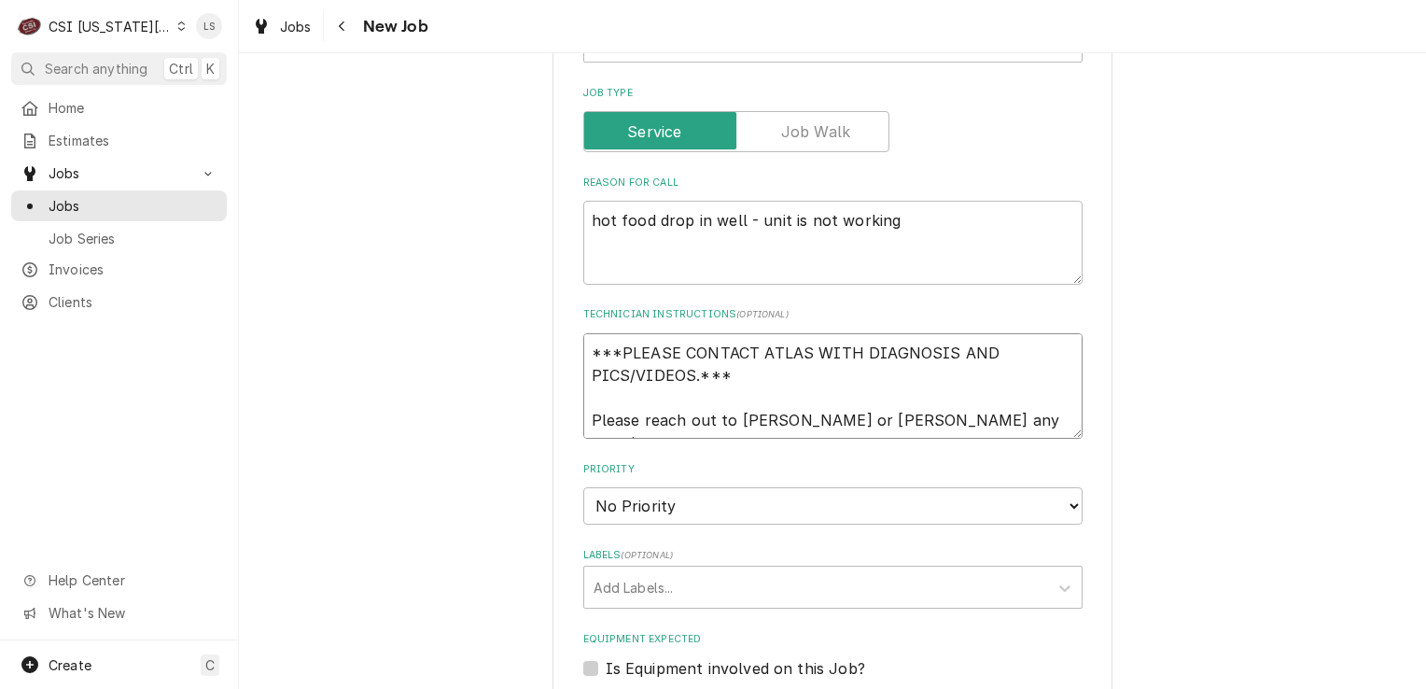
type textarea "x"
type textarea "***PLEASE CONTACT ATLAS WITH DIAGNOSIS AND PICS/VIDEOS.*** Please reach out to …"
type textarea "x"
type textarea "***PLEASE CONTACT ATLAS WITH DIAGNOSIS AND PICS/VIDEOS.*** Please reach out to …"
type textarea "x"
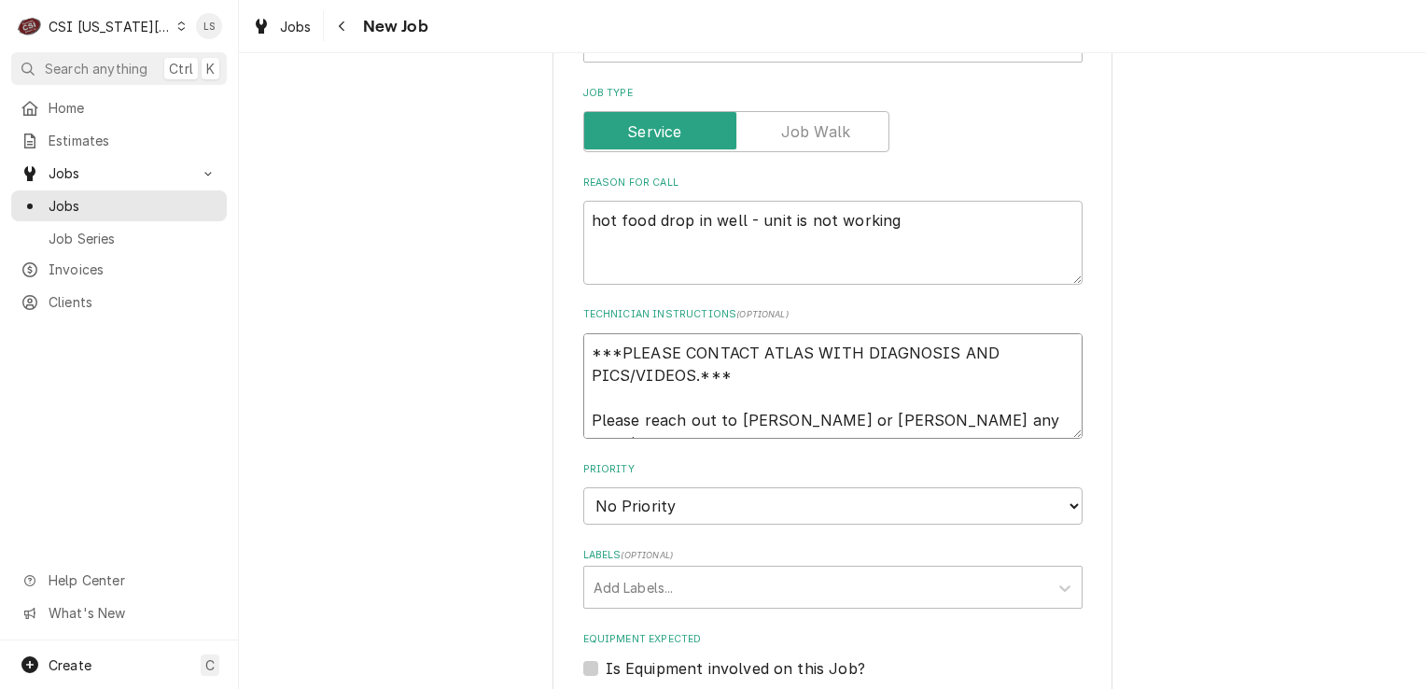
type textarea "***PLEASE CONTACT ATLAS WITH DIAGNOSIS AND PICS/VIDEOS.*** Please reach out to …"
type textarea "x"
type textarea "***PLEASE CONTACT ATLAS WITH DIAGNOSIS AND PICS/VIDEOS.*** Please reach out to …"
type textarea "x"
type textarea "***PLEASE CONTACT ATLAS WITH DIAGNOSIS AND PICS/VIDEOS.*** Please reach out to …"
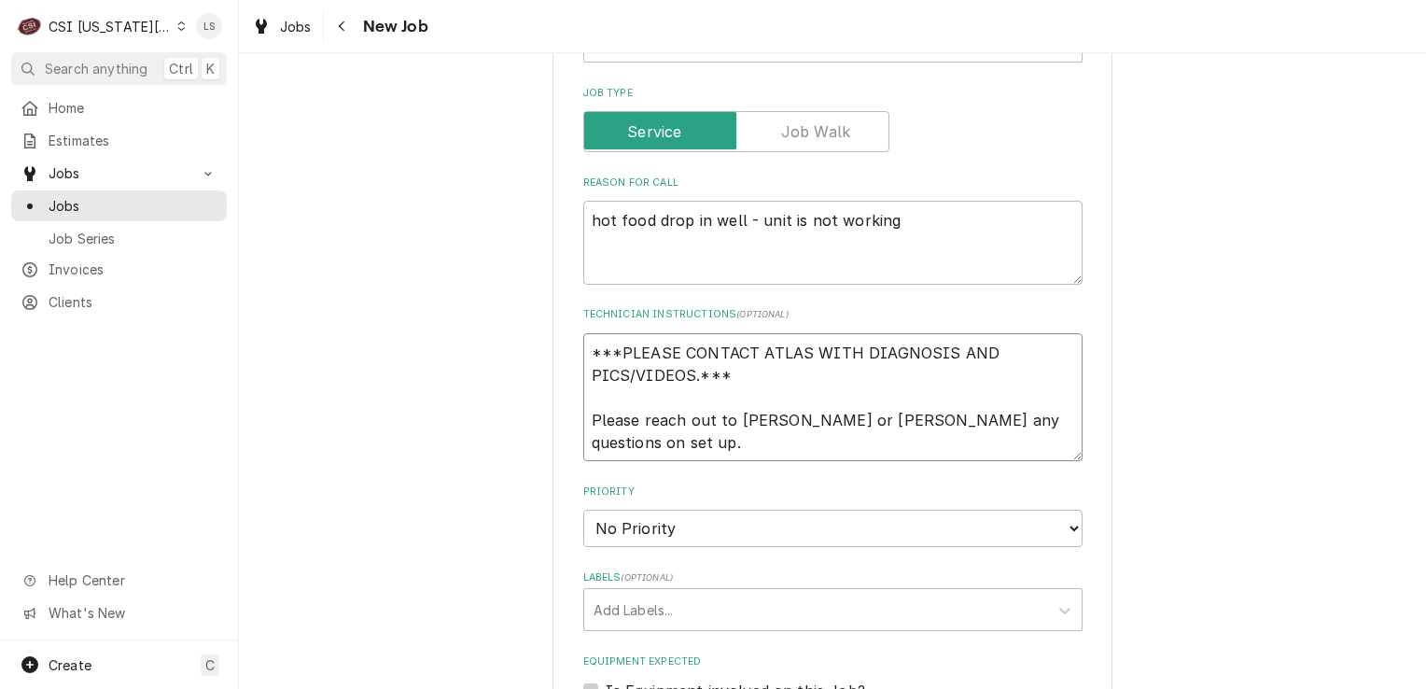
type textarea "x"
type textarea "***PLEASE CONTACT ATLAS WITH DIAGNOSIS AND PICS/VIDEOS.*** Please reach out to …"
click at [633, 438] on textarea "***PLEASE CONTACT ATLAS WITH DIAGNOSIS AND PICS/VIDEOS.*** Please reach out to …" at bounding box center [832, 397] width 499 height 129
type textarea "x"
type textarea "***PLEASE CONTACT ATLAS WITH DIAGNOSIS AND PICS/VIDEOS.*** Please reach out to …"
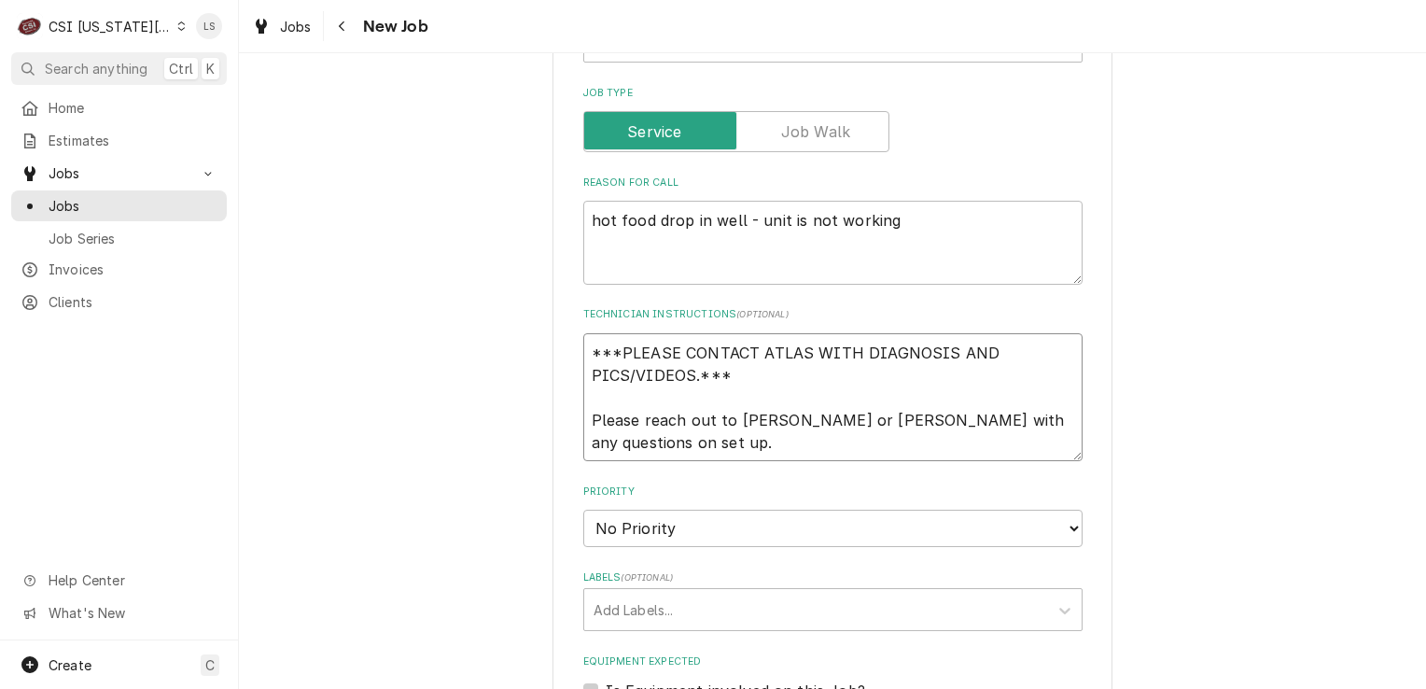
type textarea "x"
type textarea "***PLEASE CONTACT ATLAS WITH DIAGNOSIS AND PICS/VIDEOS.*** Please reach out to …"
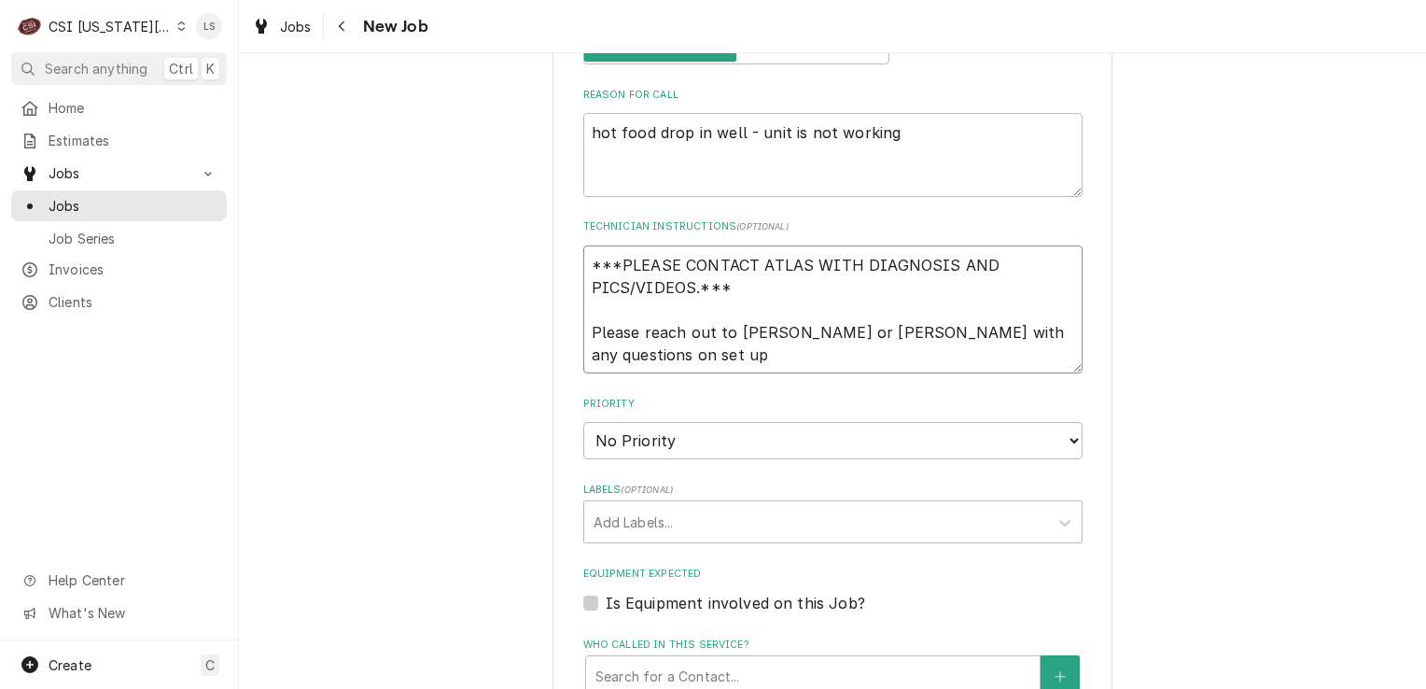
scroll to position [1027, 0]
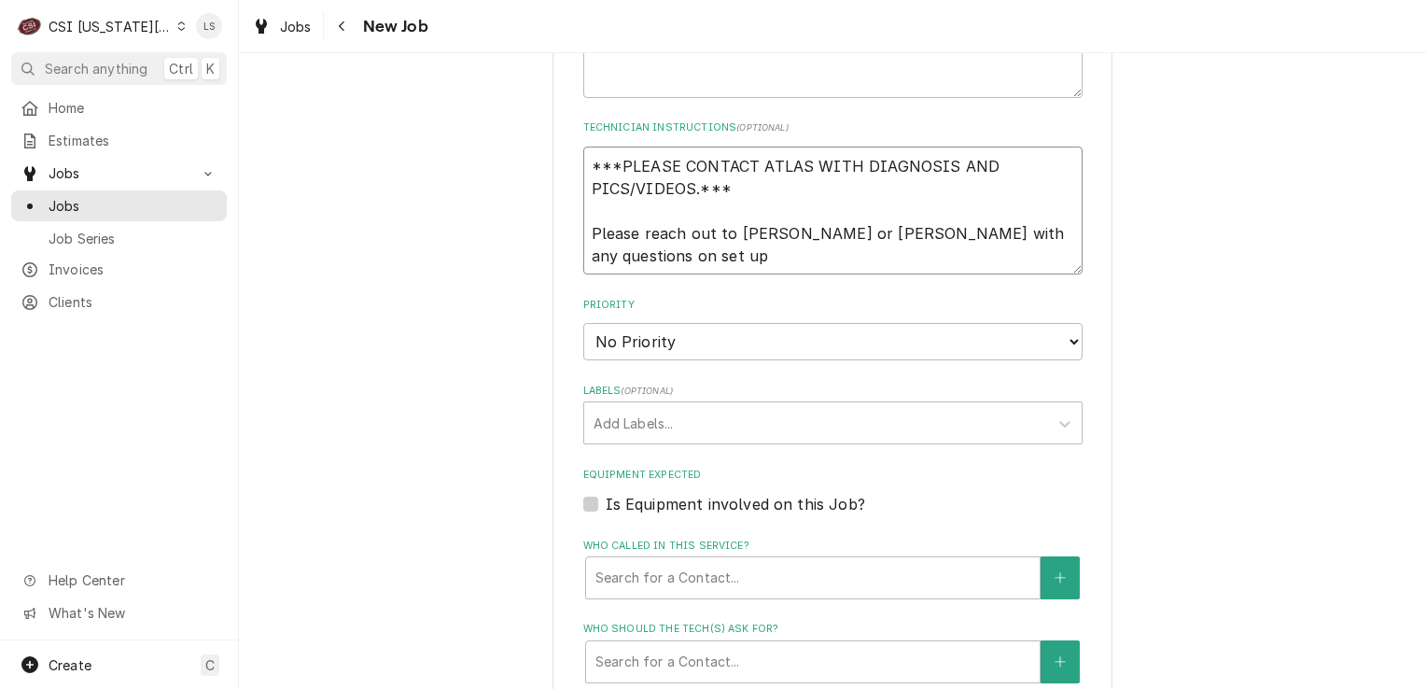
type textarea "x"
type textarea "***PLEASE CONTACT ATLAS WITH DIAGNOSIS AND PICS/VIDEOS.*** Please reach out to …"
click at [612, 329] on select "No Priority Urgent High Medium Low" at bounding box center [832, 341] width 499 height 37
select select "4"
click at [583, 323] on select "No Priority Urgent High Medium Low" at bounding box center [832, 341] width 499 height 37
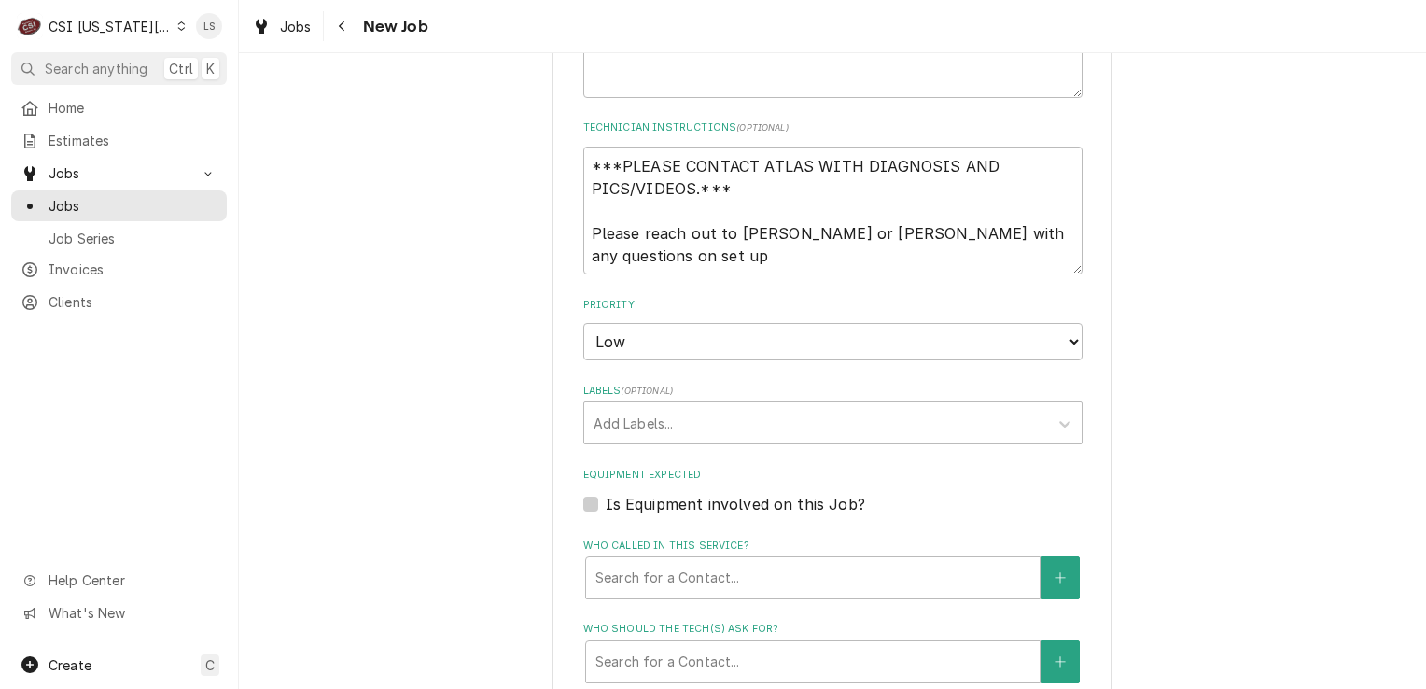
click at [614, 440] on fieldset "Job Details Job Source Direct (Phone/Email/etc.) Service Channel Corrigo Ecotra…" at bounding box center [832, 224] width 499 height 1611
type textarea "x"
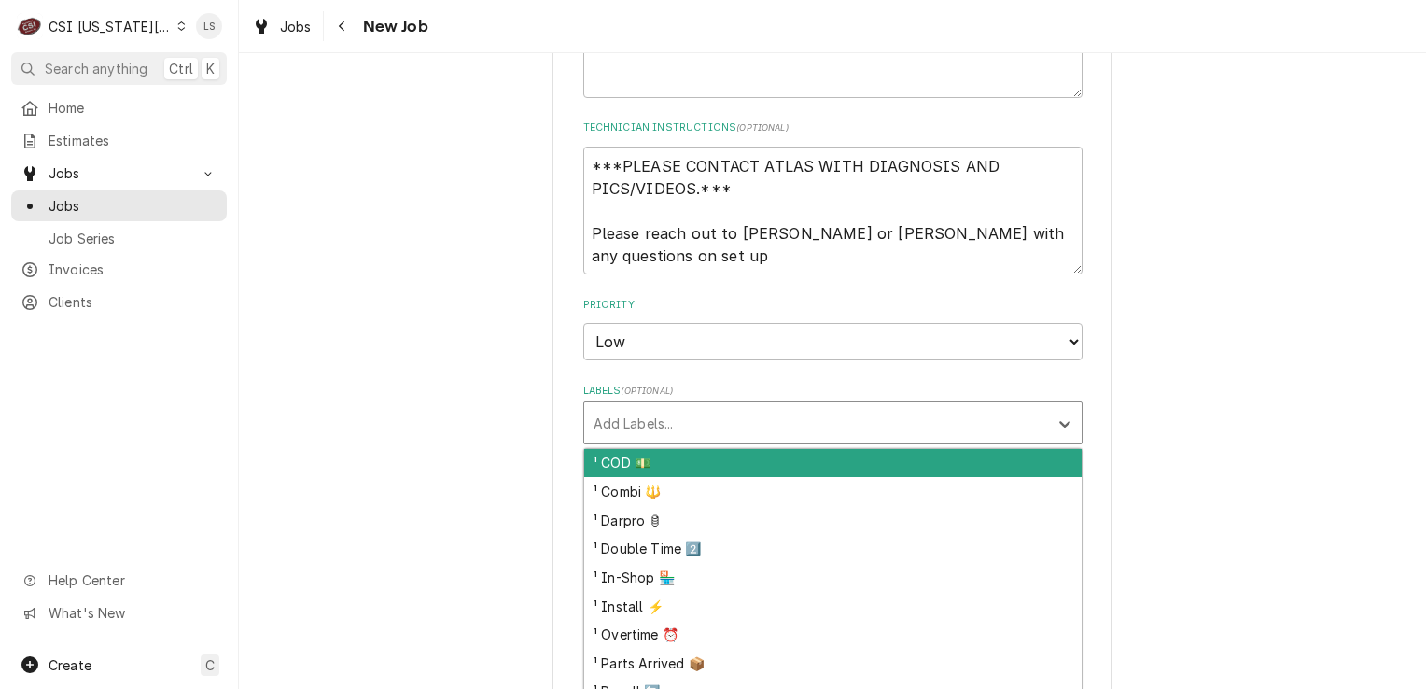
click at [614, 434] on div "Labels" at bounding box center [816, 423] width 445 height 34
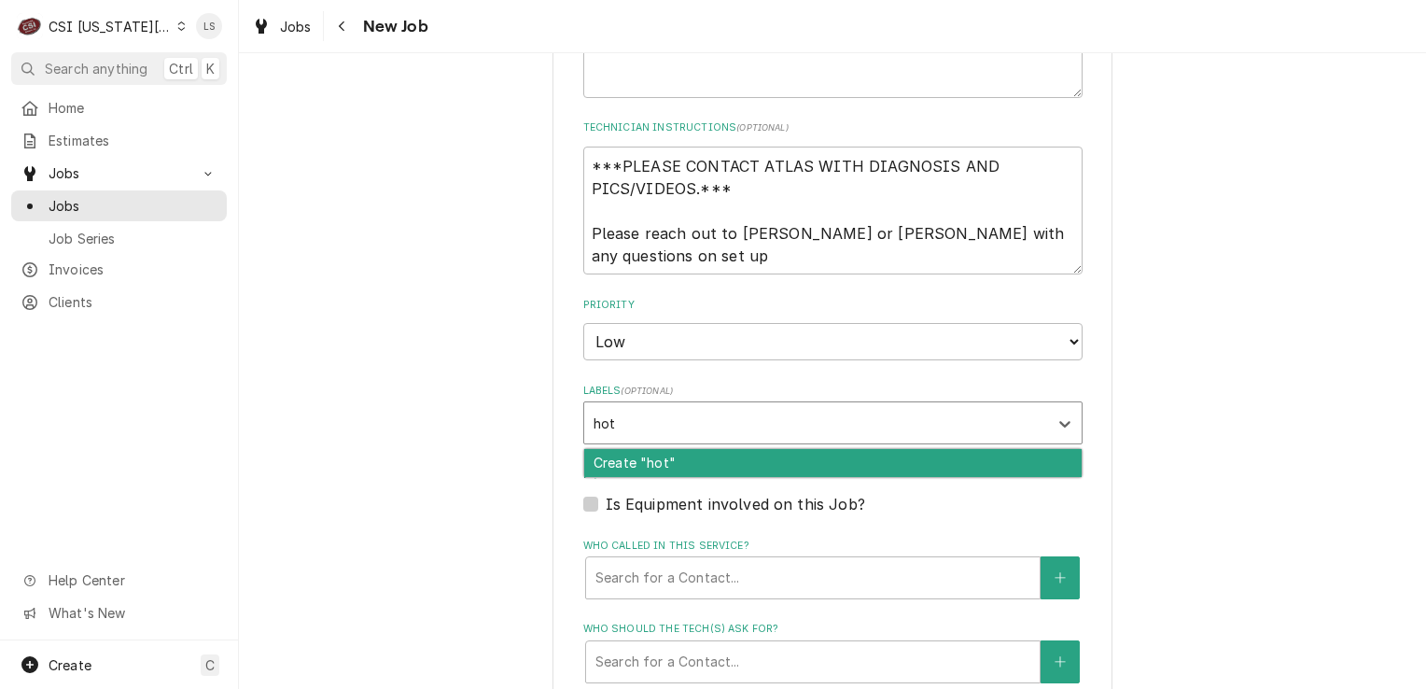
type input "ho"
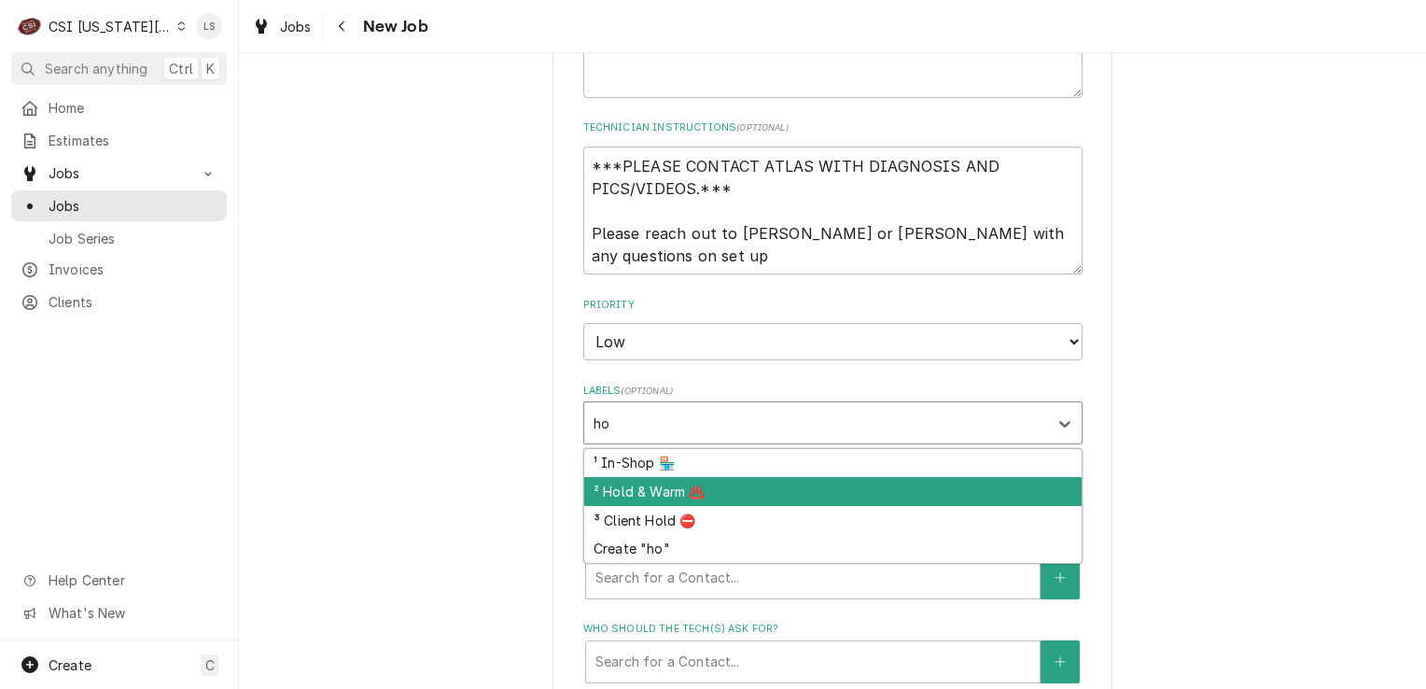
type textarea "x"
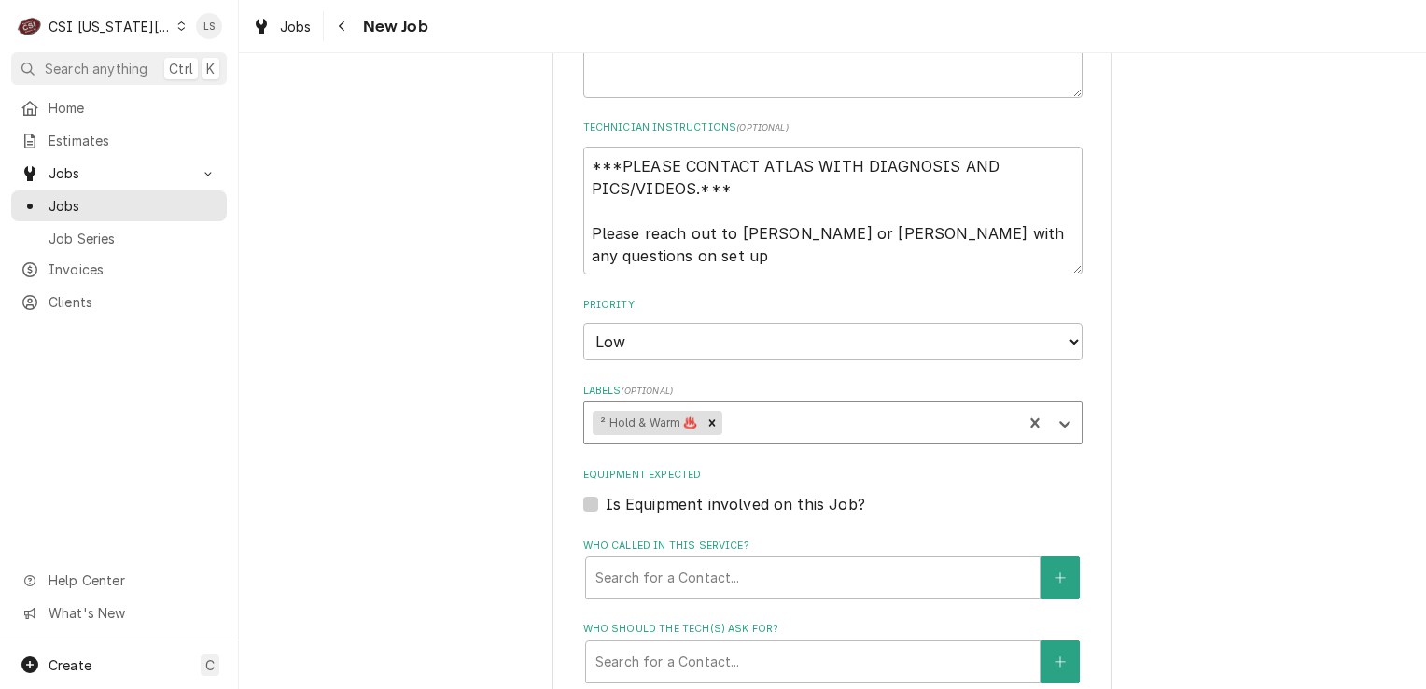
type textarea "x"
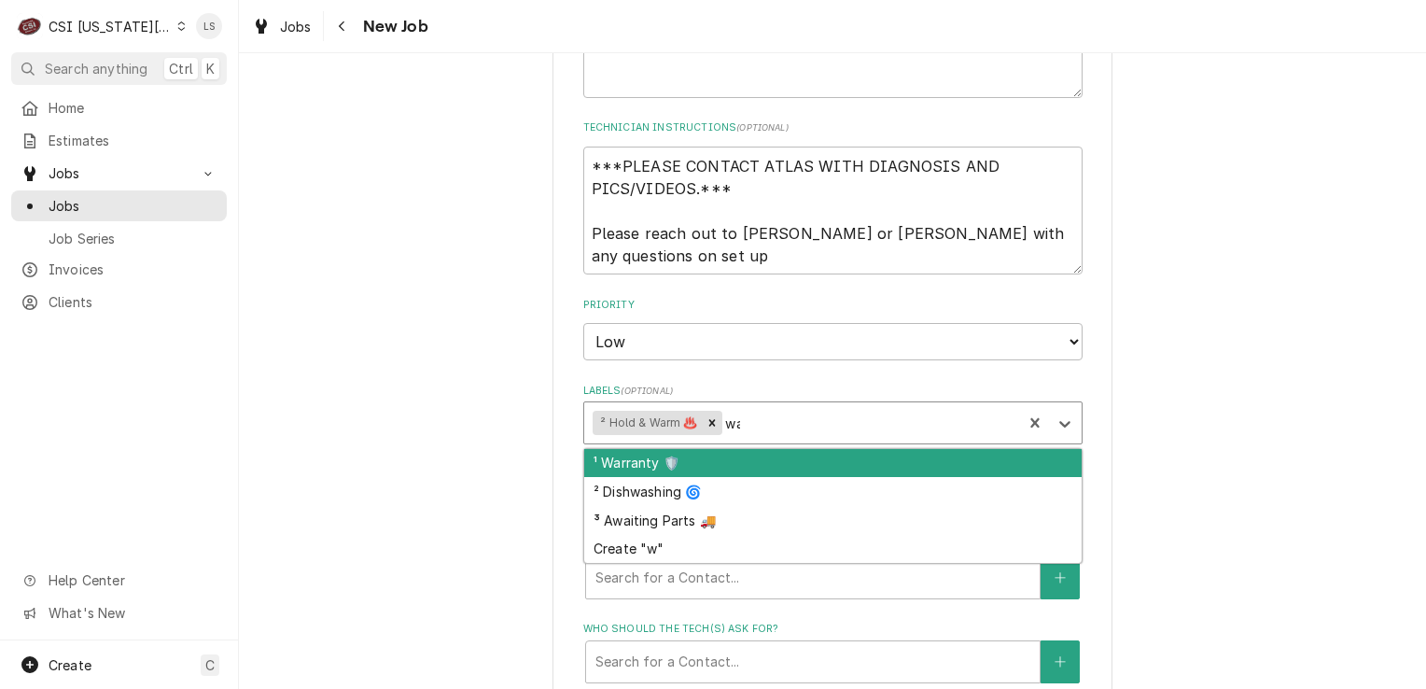
type input "war"
type textarea "x"
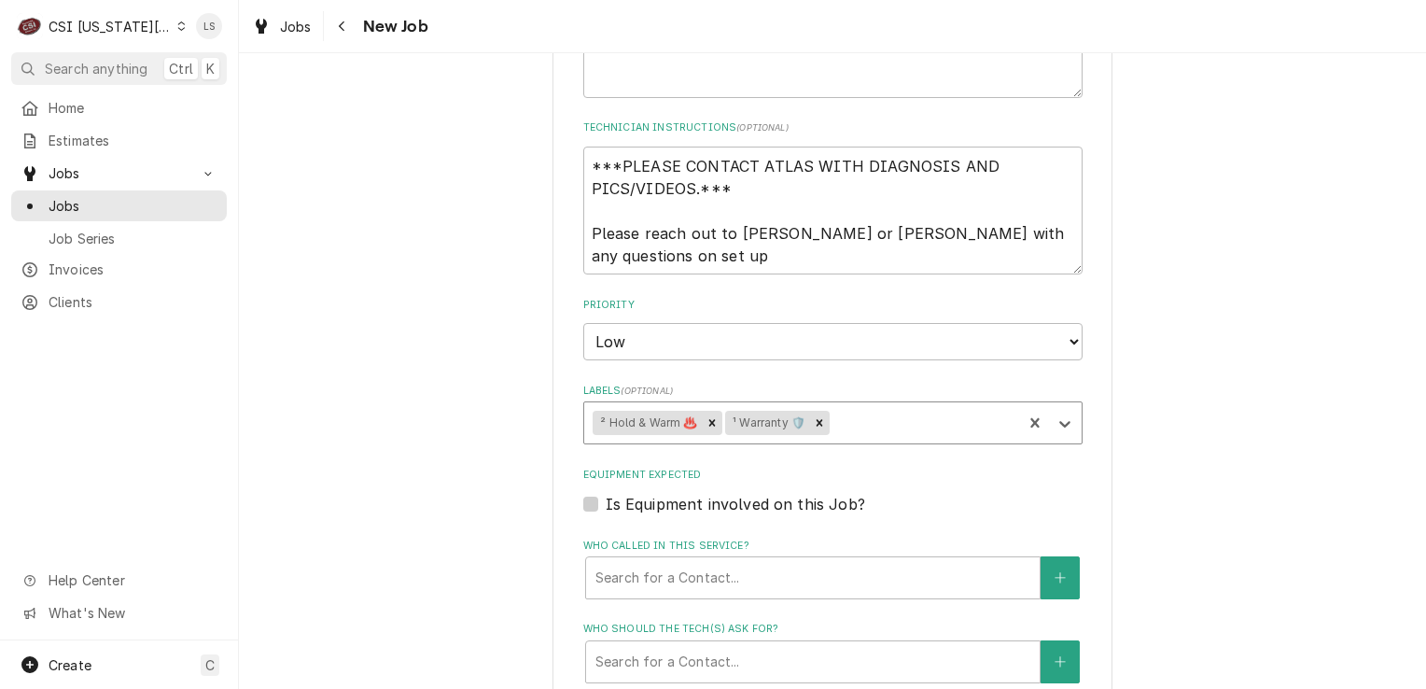
type textarea "x"
drag, startPoint x: 586, startPoint y: 503, endPoint x: 427, endPoint y: 459, distance: 165.5
click at [606, 504] on label "Is Equipment involved on this Job?" at bounding box center [736, 504] width 260 height 22
click at [606, 504] on input "Equipment Expected" at bounding box center [855, 513] width 499 height 41
checkbox input "true"
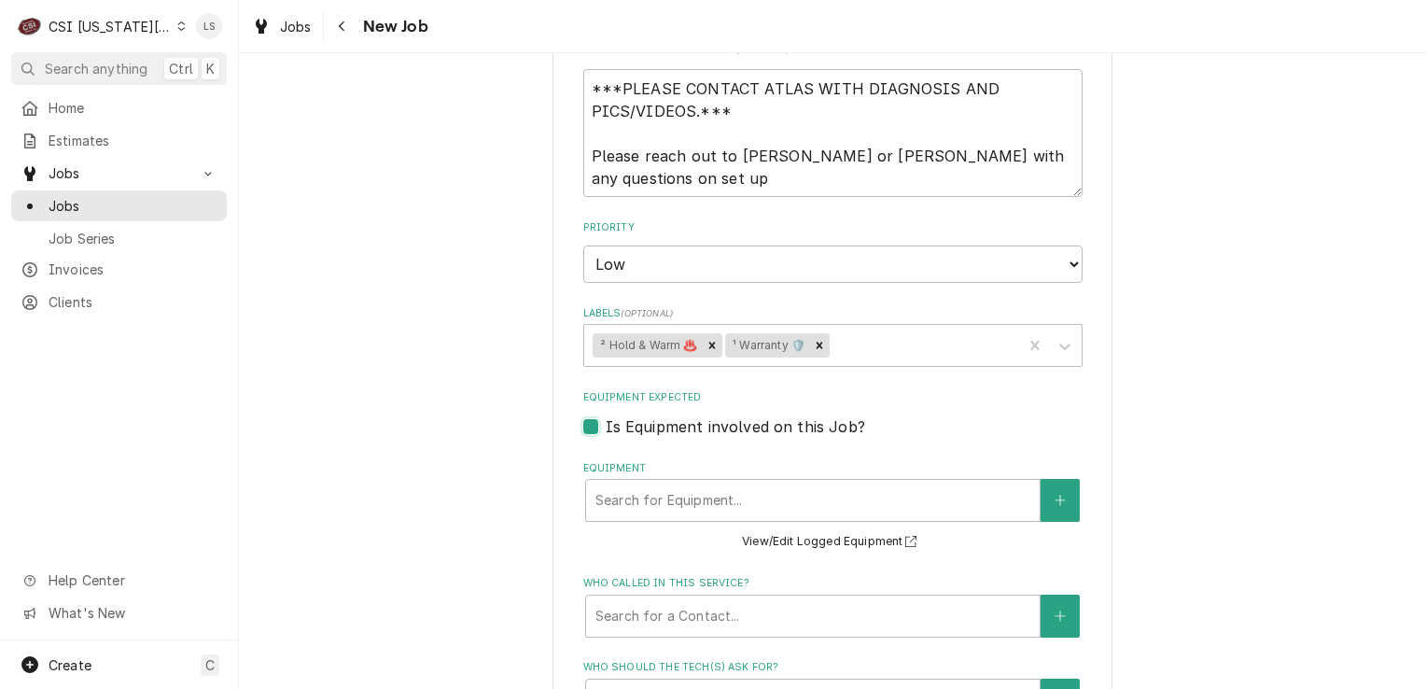
scroll to position [1214, 0]
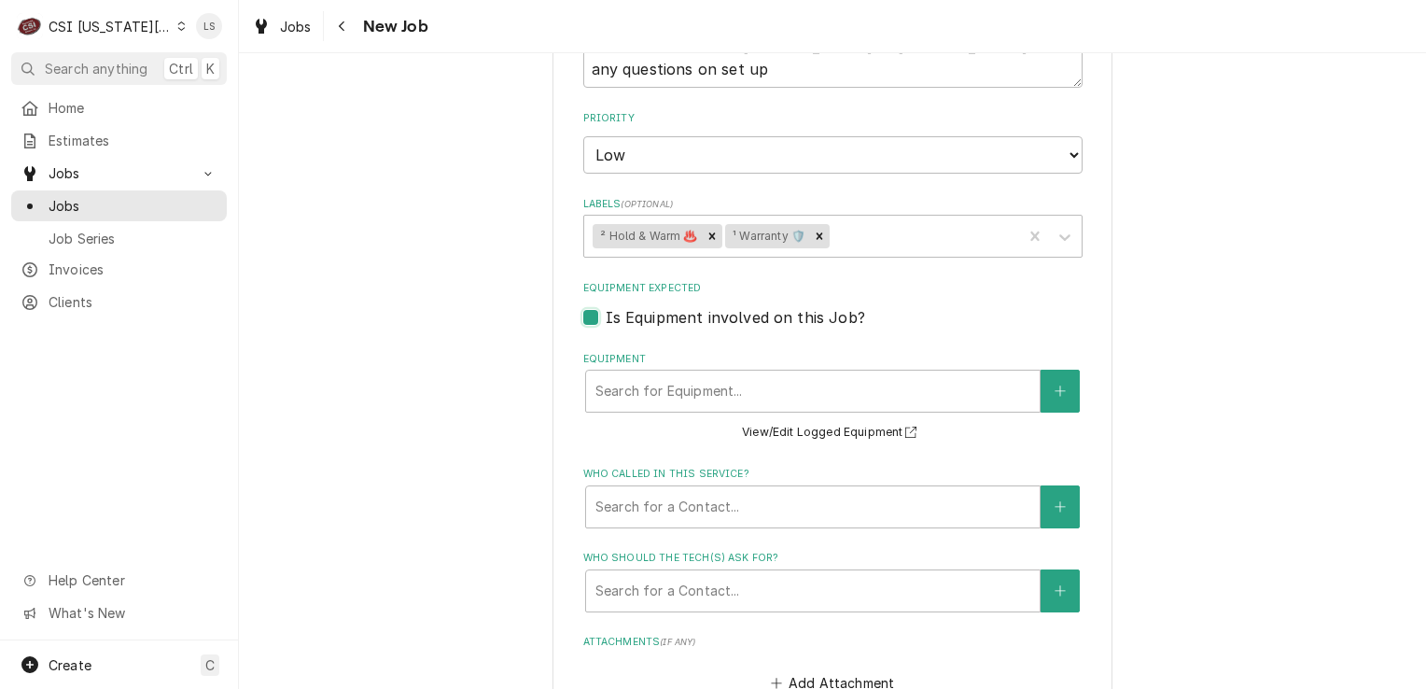
type textarea "x"
click at [1041, 395] on button "Equipment" at bounding box center [1060, 391] width 39 height 43
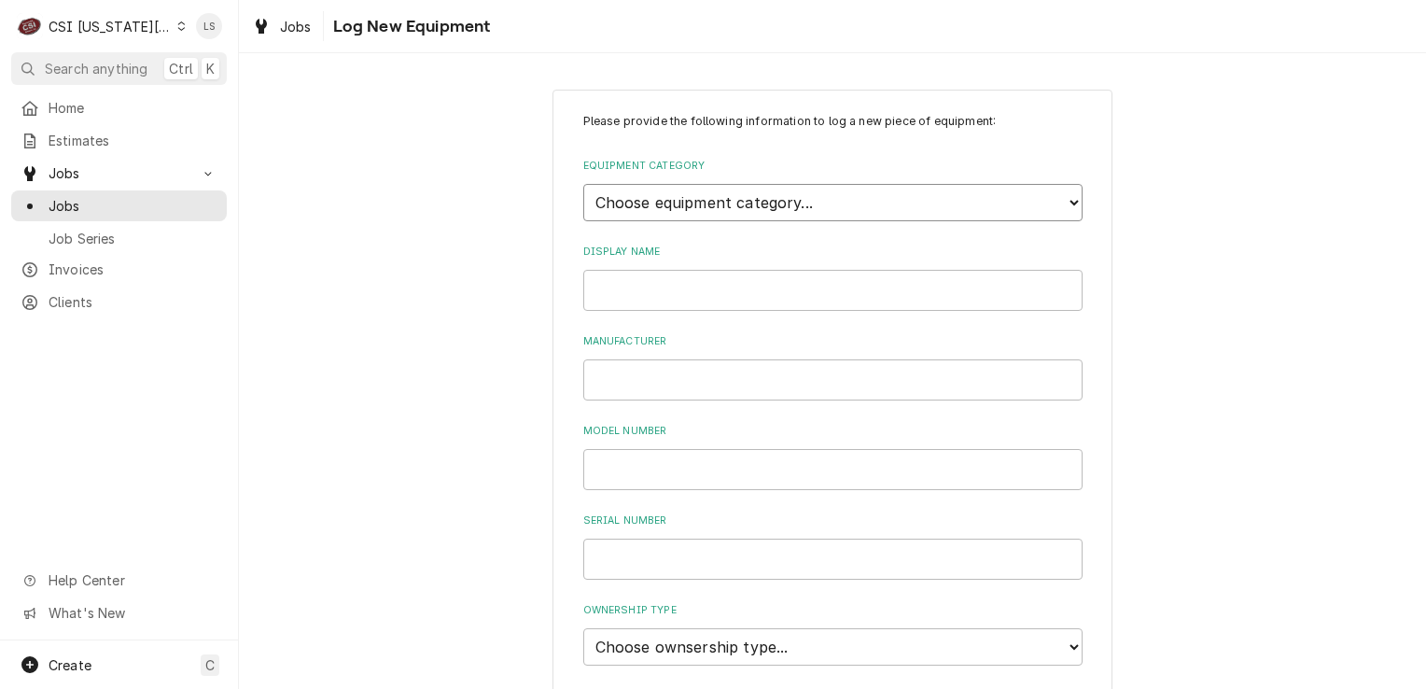
click at [685, 205] on select "Choose equipment category... Cooking Equipment Fryers Ice Machines Ovens and Ra…" at bounding box center [832, 202] width 499 height 37
select select "7"
click at [583, 184] on select "Choose equipment category... Cooking Equipment Fryers Ice Machines Ovens and Ra…" at bounding box center [832, 202] width 499 height 37
click at [636, 282] on select "Choose equipment type... Bun Warmer Dish and Tray Dispenser Display Cabinet Dra…" at bounding box center [832, 288] width 499 height 37
select select "141"
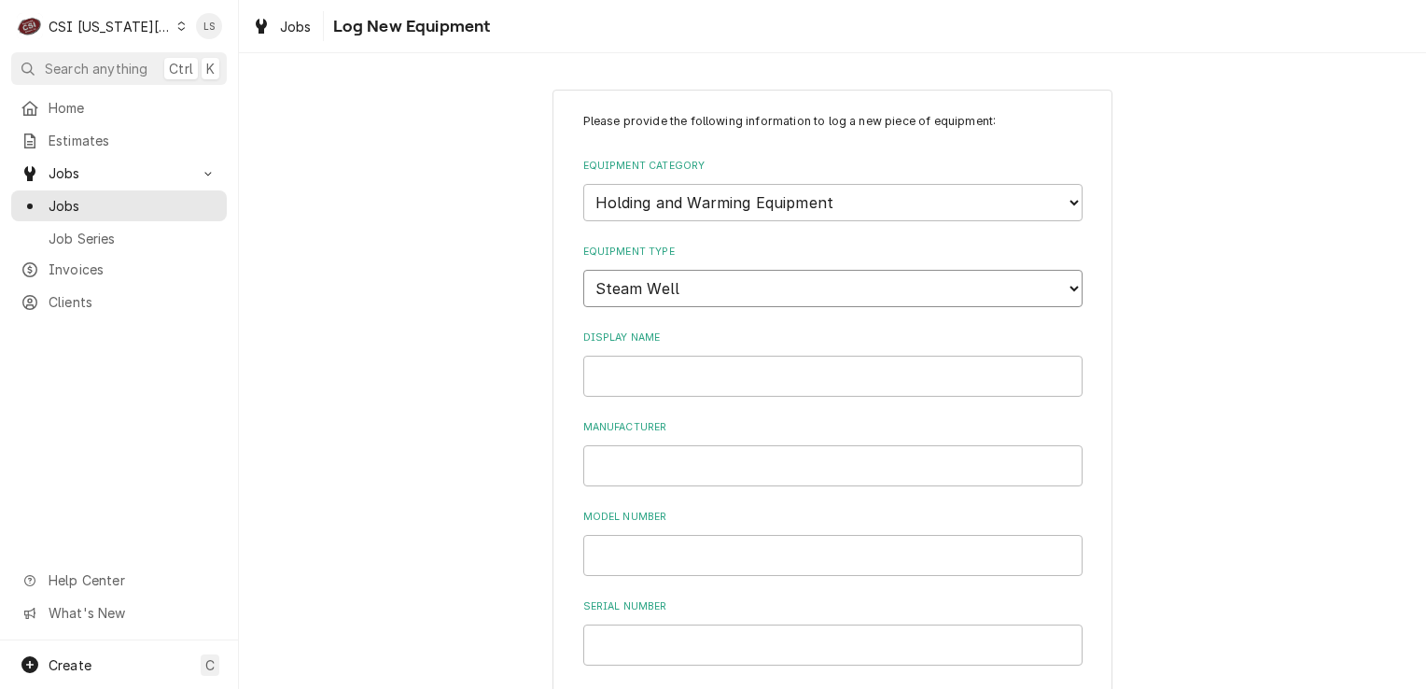
click at [583, 270] on select "Choose equipment type... Bun Warmer Dish and Tray Dispenser Display Cabinet Dra…" at bounding box center [832, 288] width 499 height 37
click at [620, 378] on input "Display Name" at bounding box center [832, 376] width 499 height 41
type input "Hot Well"
click at [629, 459] on input "Manufacturer" at bounding box center [832, 465] width 499 height 41
type input "Atlas Metal"
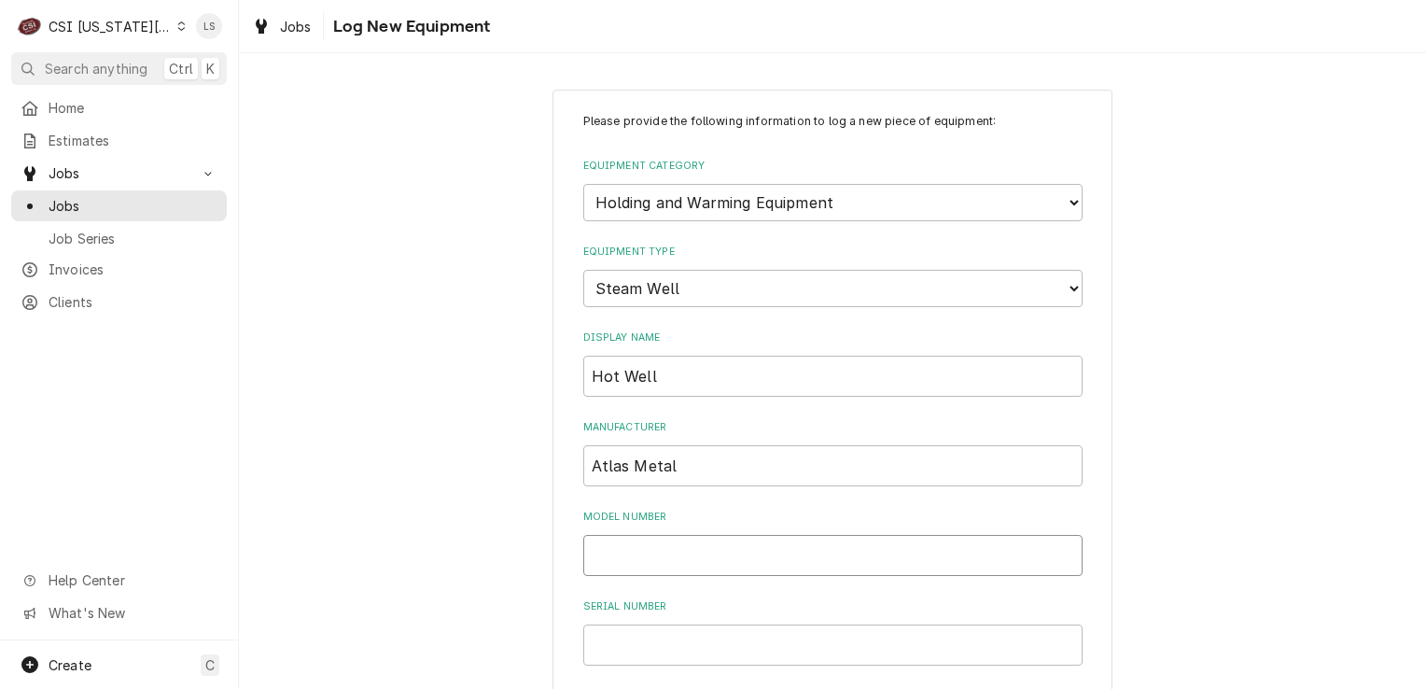
paste input "WIH-3"
type input "WIH-3"
paste input "25061484A"
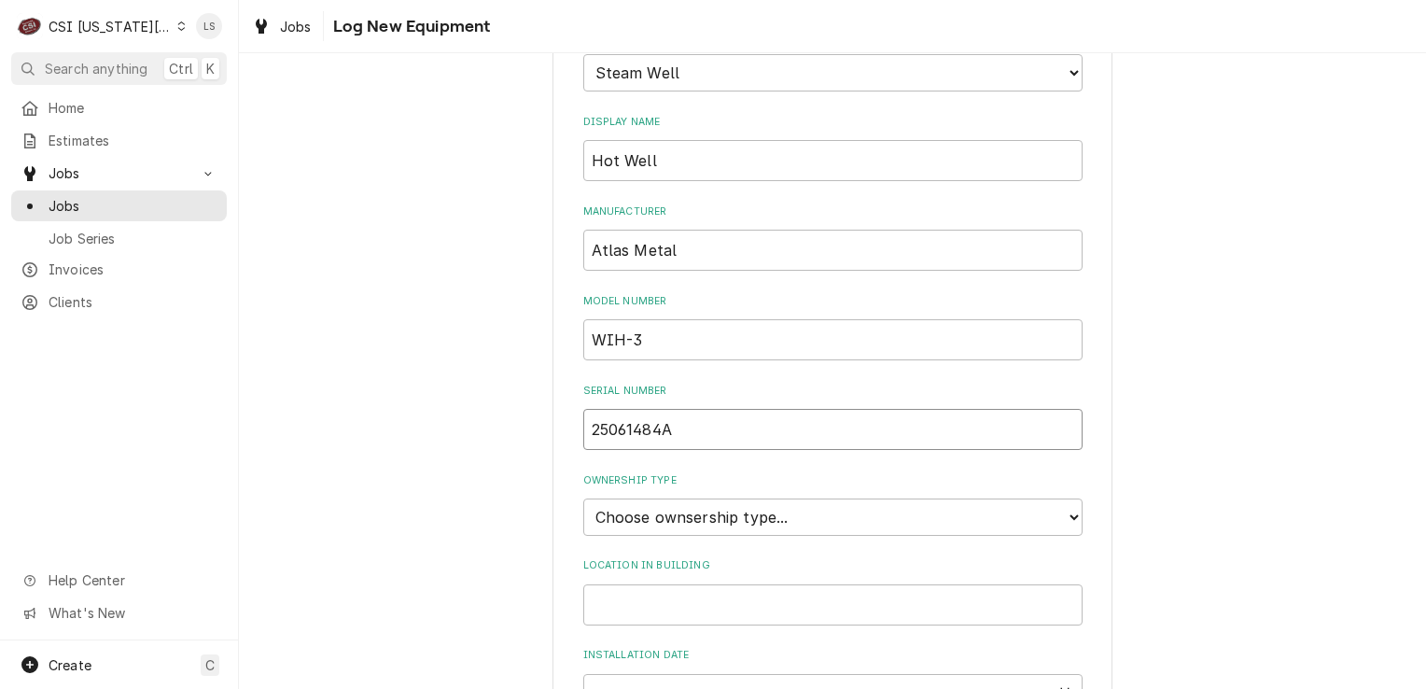
scroll to position [373, 0]
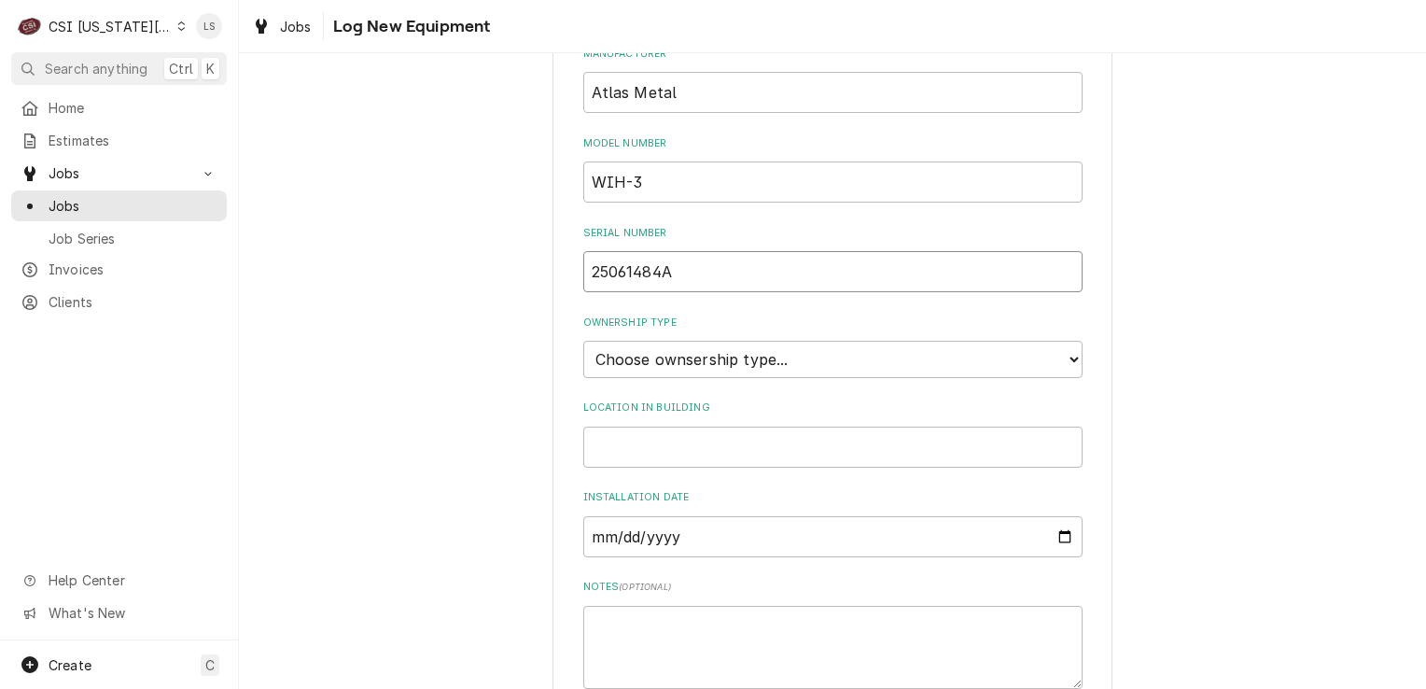
type input "25061484A"
click at [620, 368] on select "Choose ownsership type... Unknown Owned Leased Rented" at bounding box center [832, 359] width 499 height 37
select select "1"
click at [583, 341] on select "Choose ownsership type... Unknown Owned Leased Rented" at bounding box center [832, 359] width 499 height 37
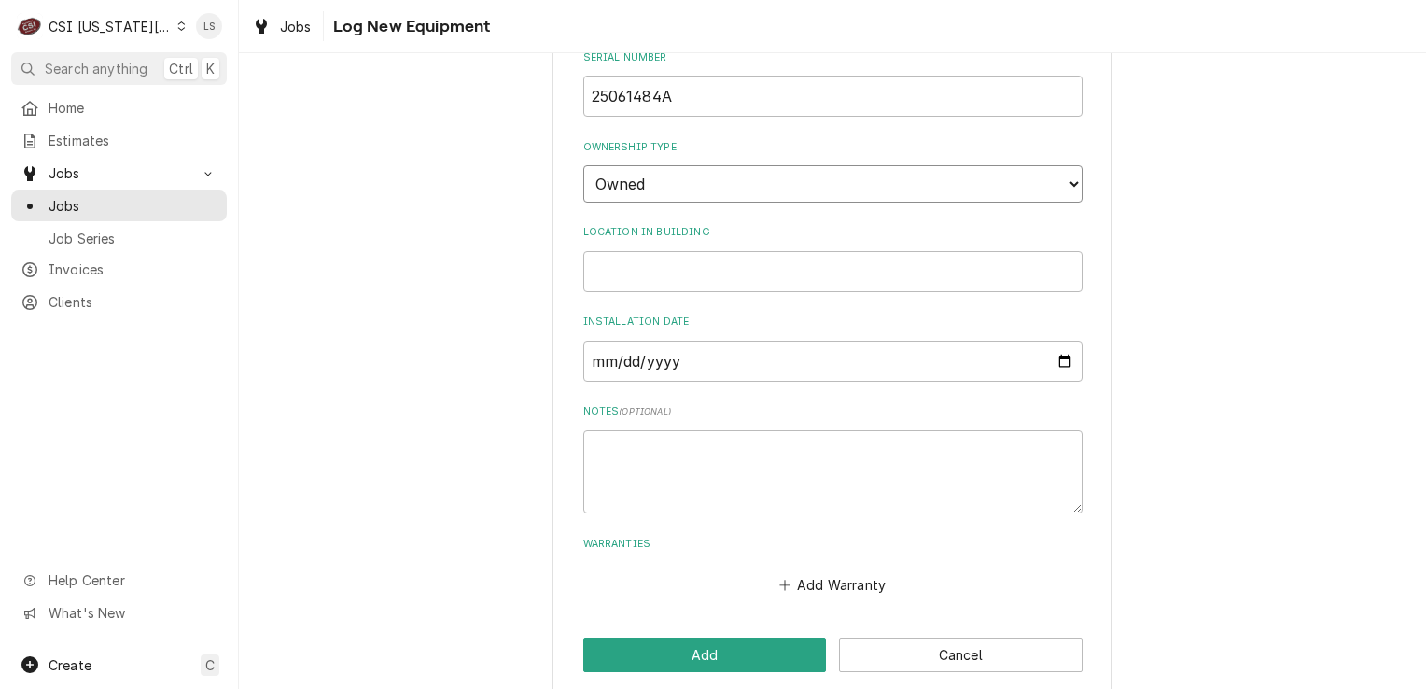
scroll to position [566, 0]
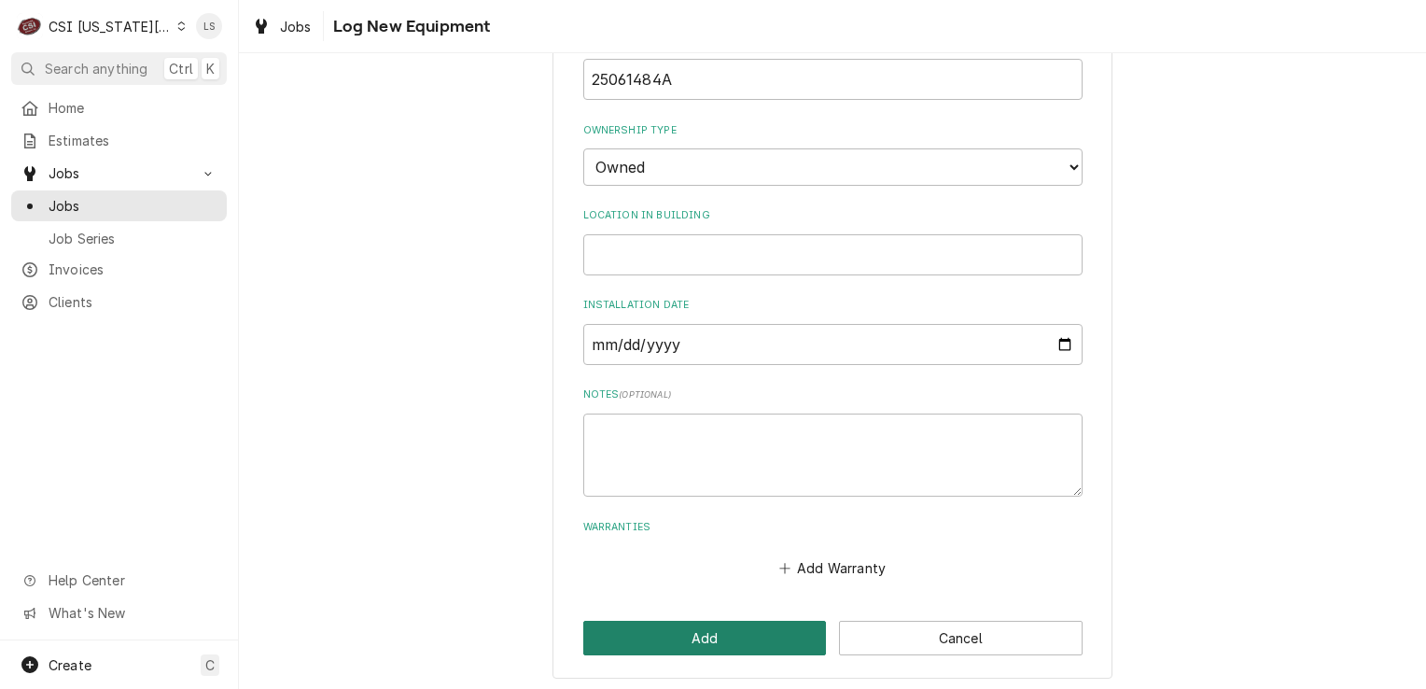
click at [702, 625] on button "Add" at bounding box center [705, 638] width 244 height 35
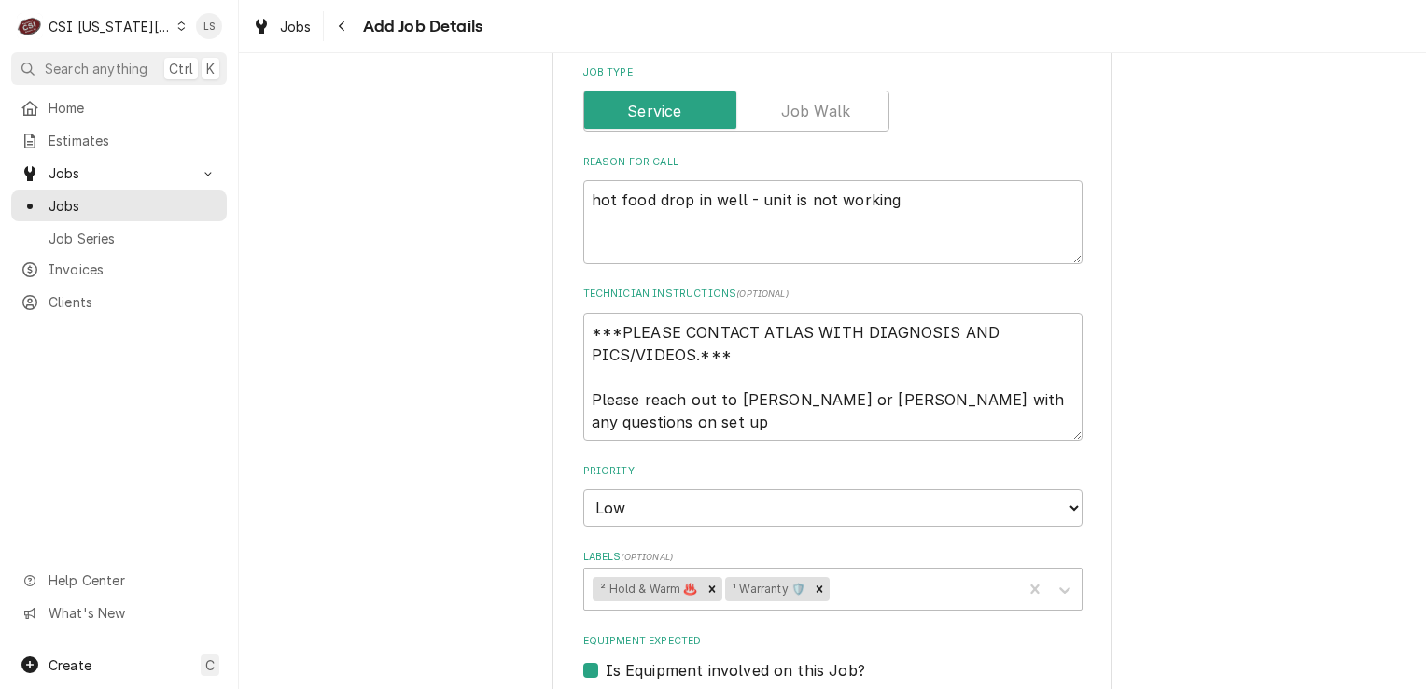
scroll to position [747, 0]
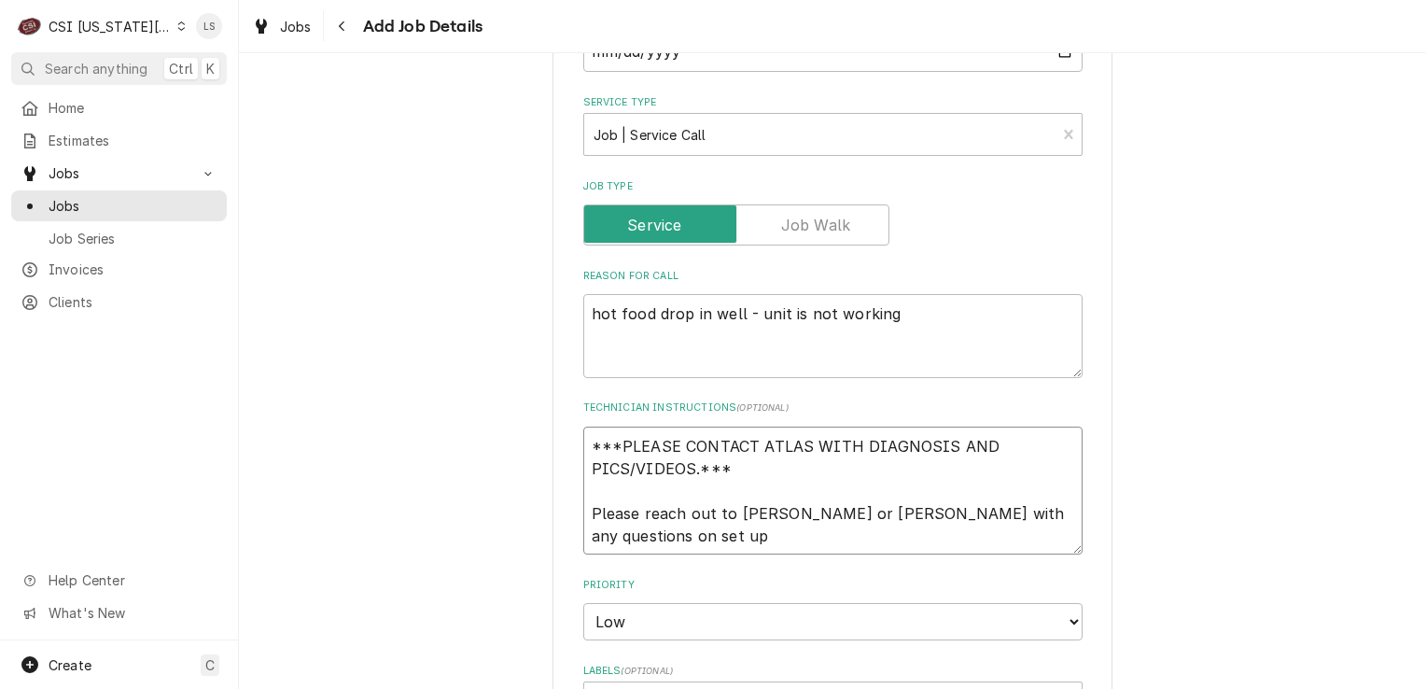
click at [672, 530] on textarea "***PLEASE CONTACT ATLAS WITH DIAGNOSIS AND PICS/VIDEOS.*** Please reach out to …" at bounding box center [832, 491] width 499 height 129
type textarea "x"
type textarea "***PLEASE CONTACT ATLAS WITH DIAGNOSIS AND PICS/VIDEOS.*** Please reach out to …"
type textarea "x"
type textarea "***PLEASE CONTACT ATLAS WITH DIAGNOSIS AND PICS/VIDEOS.*** Please reach out to …"
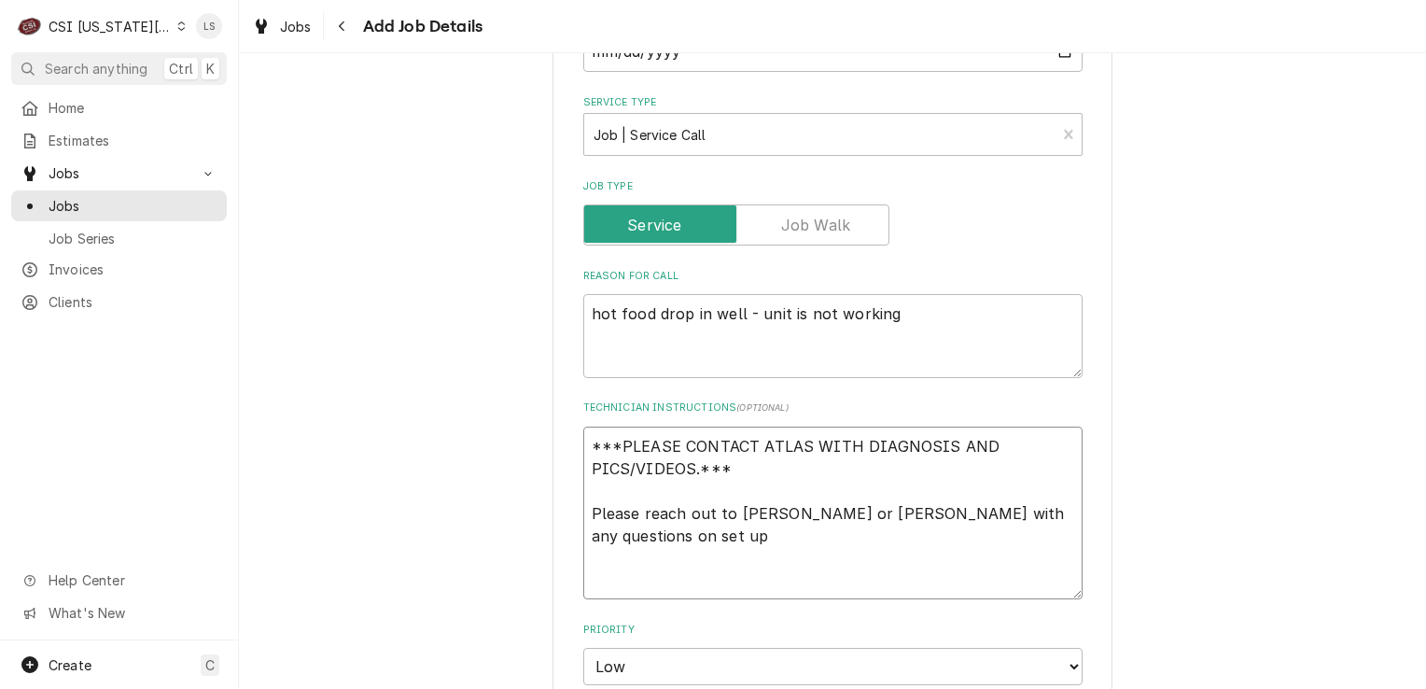
paste textarea "**** ATLAS WILL COVER PARTS AND LABOR FOR (1) YEAR AS DESCRIBED ON THE ATTACHED…"
type textarea "x"
type textarea "***PLEASE CONTACT ATLAS WITH DIAGNOSIS AND PICS/VIDEOS.*** Please reach out to …"
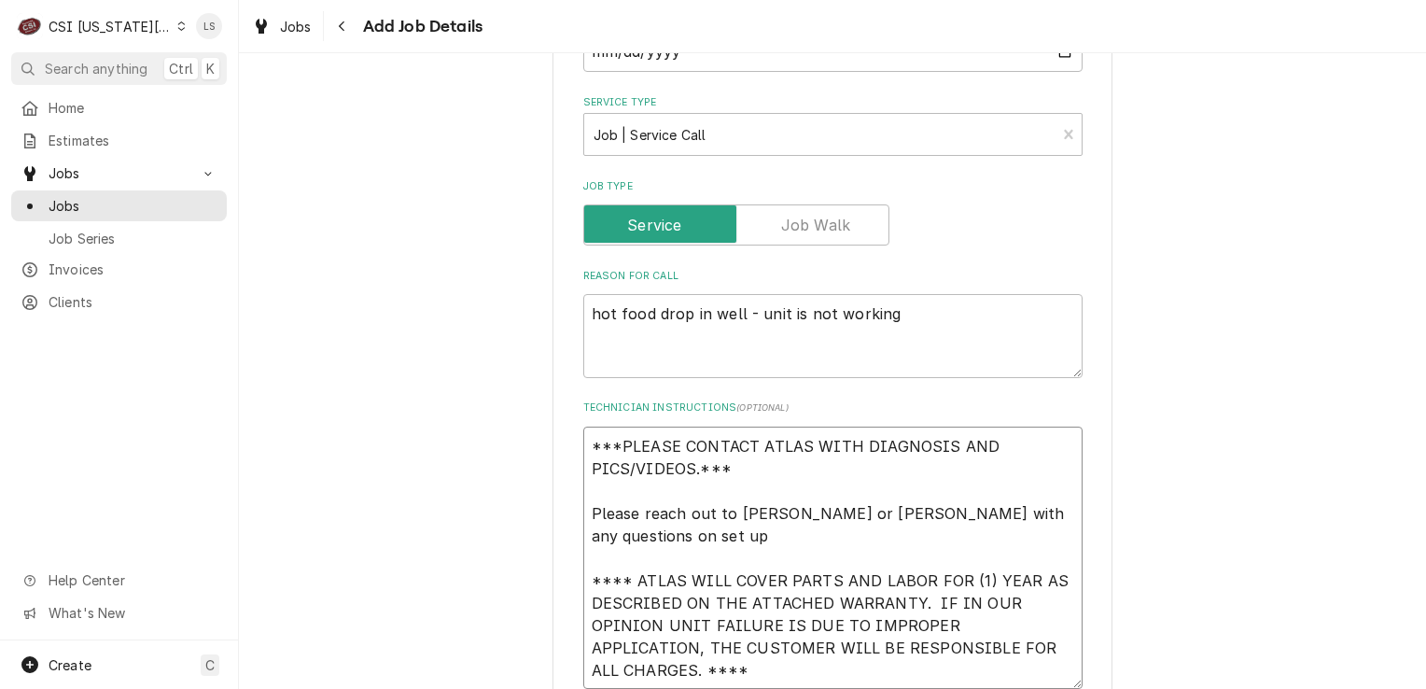
drag, startPoint x: 607, startPoint y: 460, endPoint x: 556, endPoint y: 441, distance: 54.1
click at [556, 441] on div "Please provide the following information to create a job: Client Details Client…" at bounding box center [833, 536] width 560 height 2387
click at [641, 541] on textarea "***PLEASE CONTACT ATLAS WITH DIAGNOSIS AND PICS/VIDEOS.*** Please reach out to …" at bounding box center [832, 558] width 499 height 263
type textarea "x"
type textarea "***PLEASE CONTACT ATLAS WITH DIAGNOSIS AND PICS/VIDEOS.*** Please reach out to …"
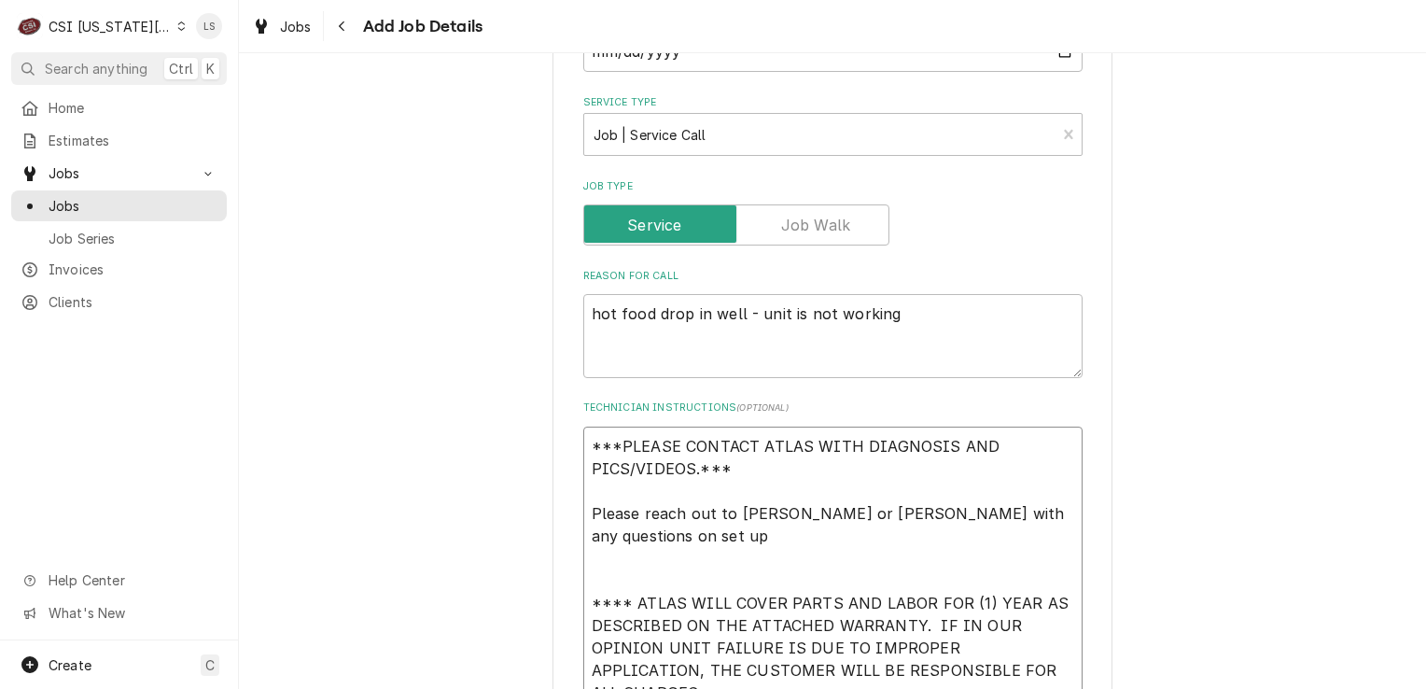
type textarea "x"
type textarea "***PLEASE CONTACT ATLAS WITH DIAGNOSIS AND PICS/VIDEOS.*** Please reach out to …"
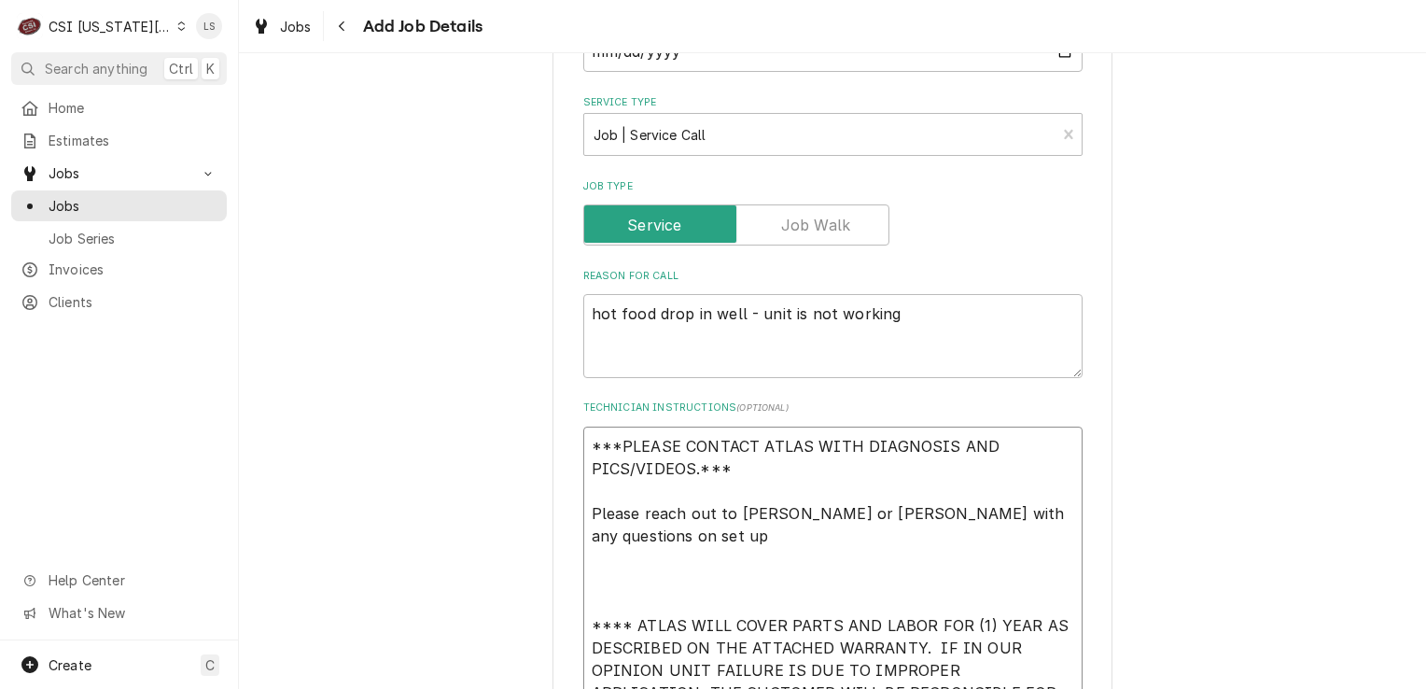
paste textarea "***PLEASE CONTACT ATLAS WITH DIAGNOSIS AND PICS/VIDEOS.***"
type textarea "x"
type textarea "***PLEASE CONTACT ATLAS WITH DIAGNOSIS AND PICS/VIDEOS.*** Please reach out to …"
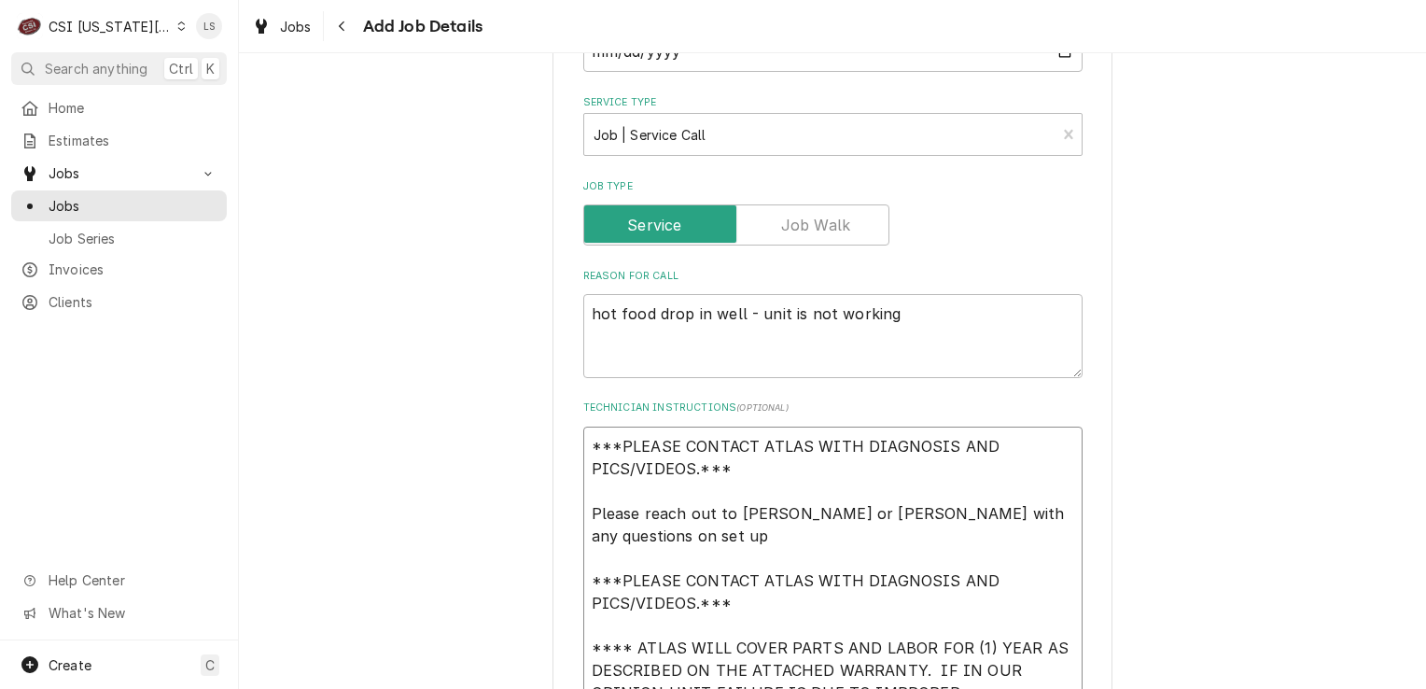
click at [583, 502] on textarea "***PLEASE CONTACT ATLAS WITH DIAGNOSIS AND PICS/VIDEOS.*** Please reach out to …" at bounding box center [832, 592] width 499 height 330
drag, startPoint x: 768, startPoint y: 476, endPoint x: 530, endPoint y: 428, distance: 242.9
click at [530, 428] on div "Please provide the following information to create a job: Client Details Client…" at bounding box center [832, 569] width 1187 height 2487
type textarea "x"
type textarea "Please reach out to Karla or Phil Potter with any questions on set up ***PLEASE…"
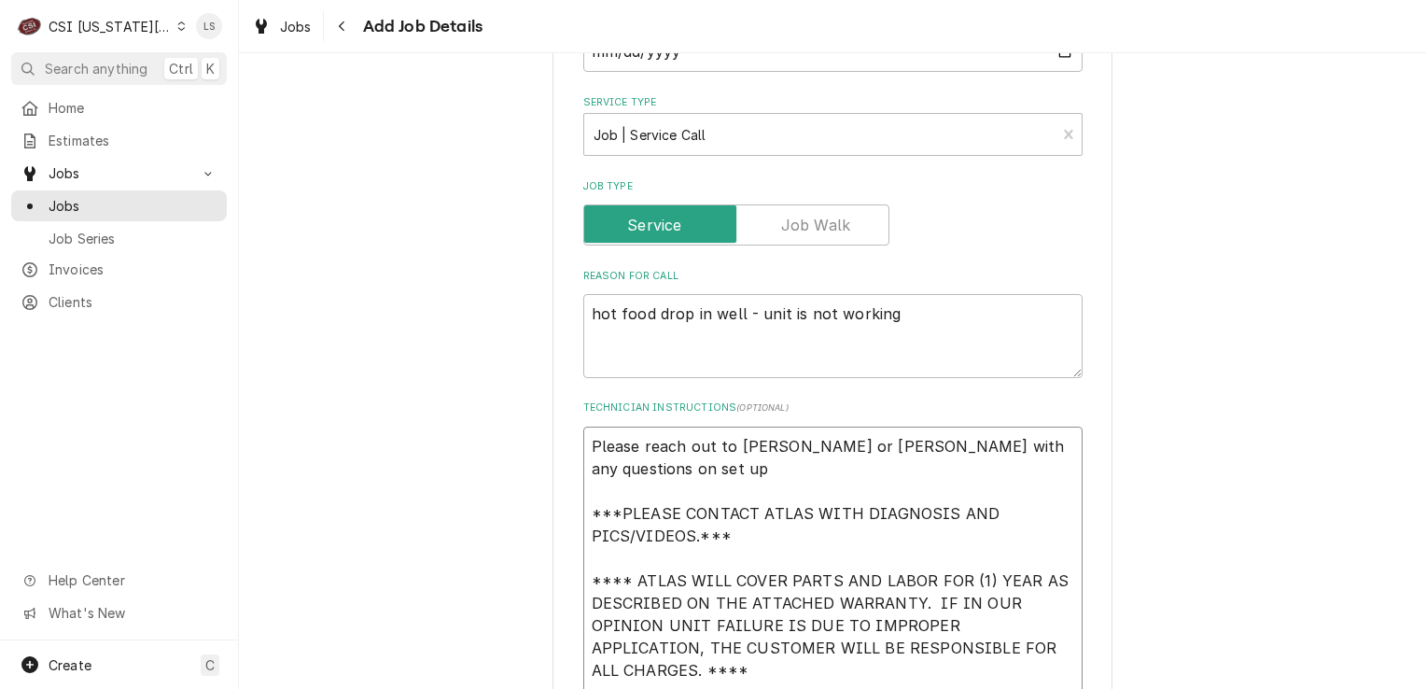
click at [584, 462] on textarea "Please reach out to Karla or Phil Potter with any questions on set up ***PLEASE…" at bounding box center [832, 570] width 499 height 286
type textarea "x"
type textarea "Please reach out to Karla or Phil Potter with any questions on set up ***PLEASE…"
type textarea "x"
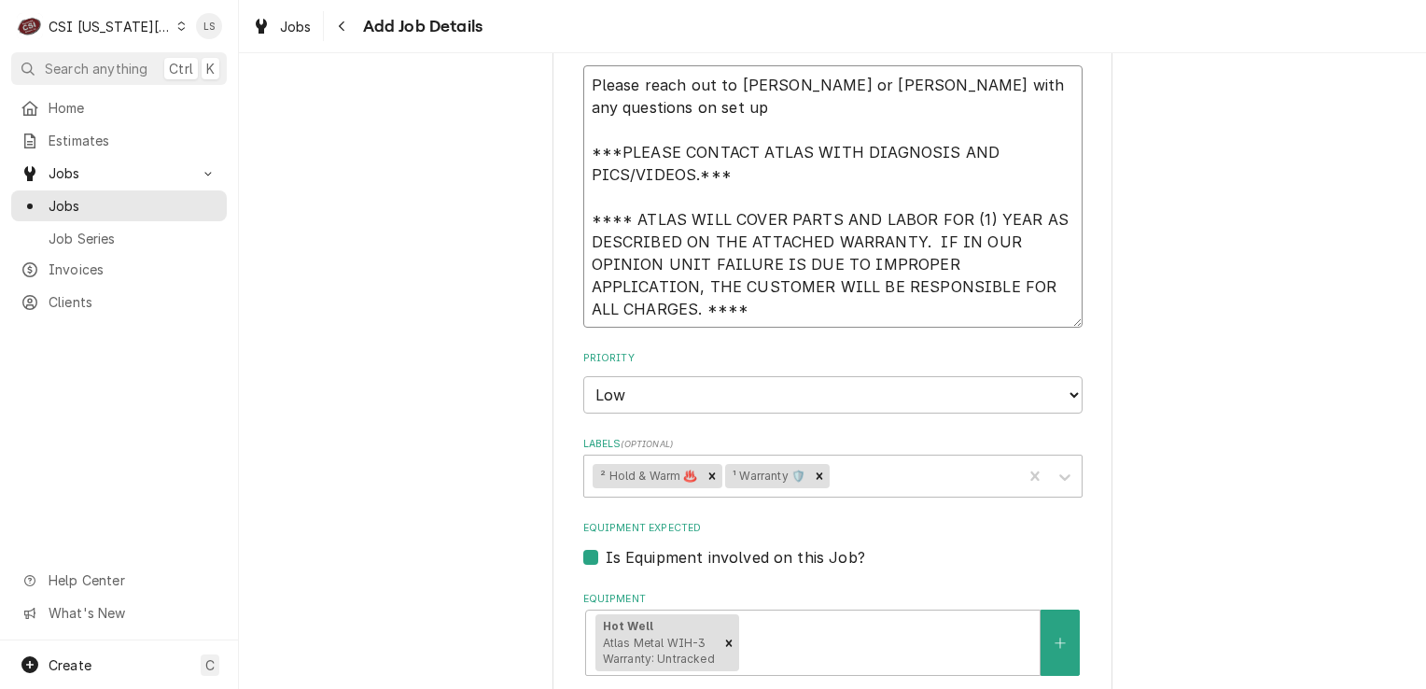
scroll to position [1120, 0]
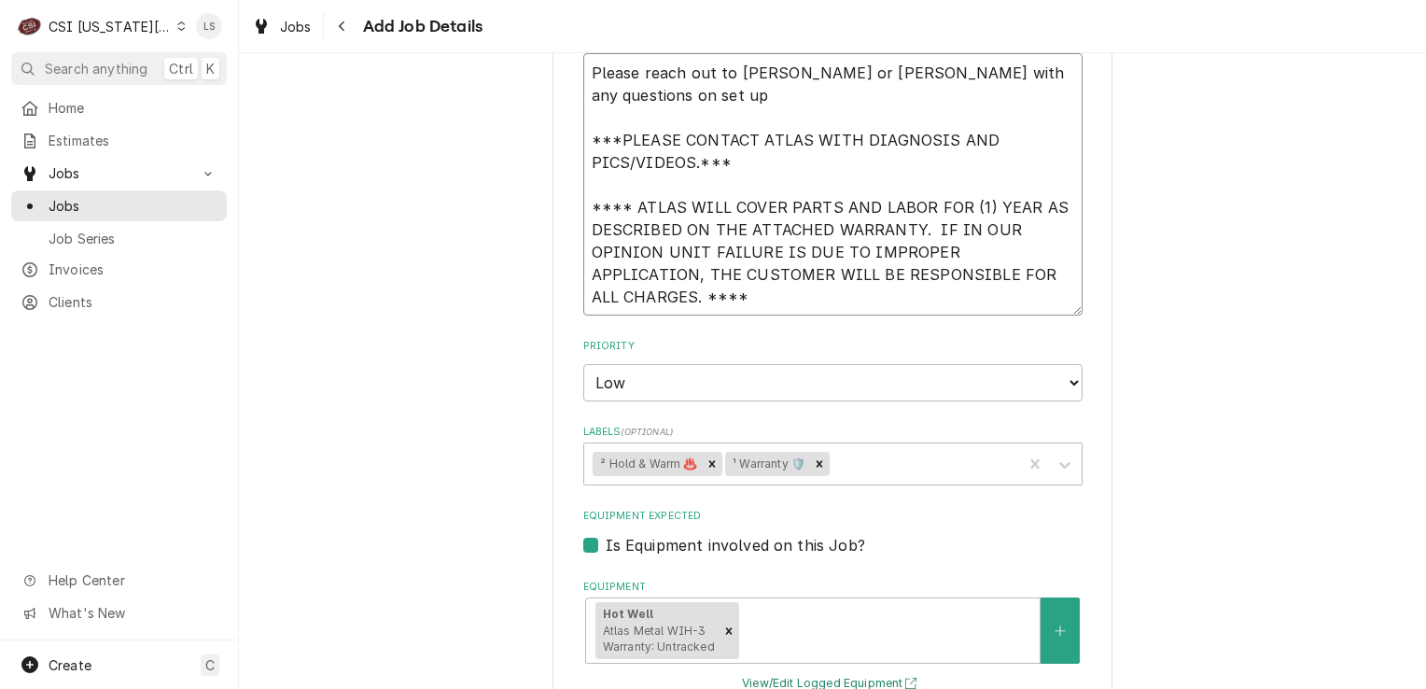
type textarea "Please reach out to Karla or Phil Potter with any questions on set up ***PLEASE…"
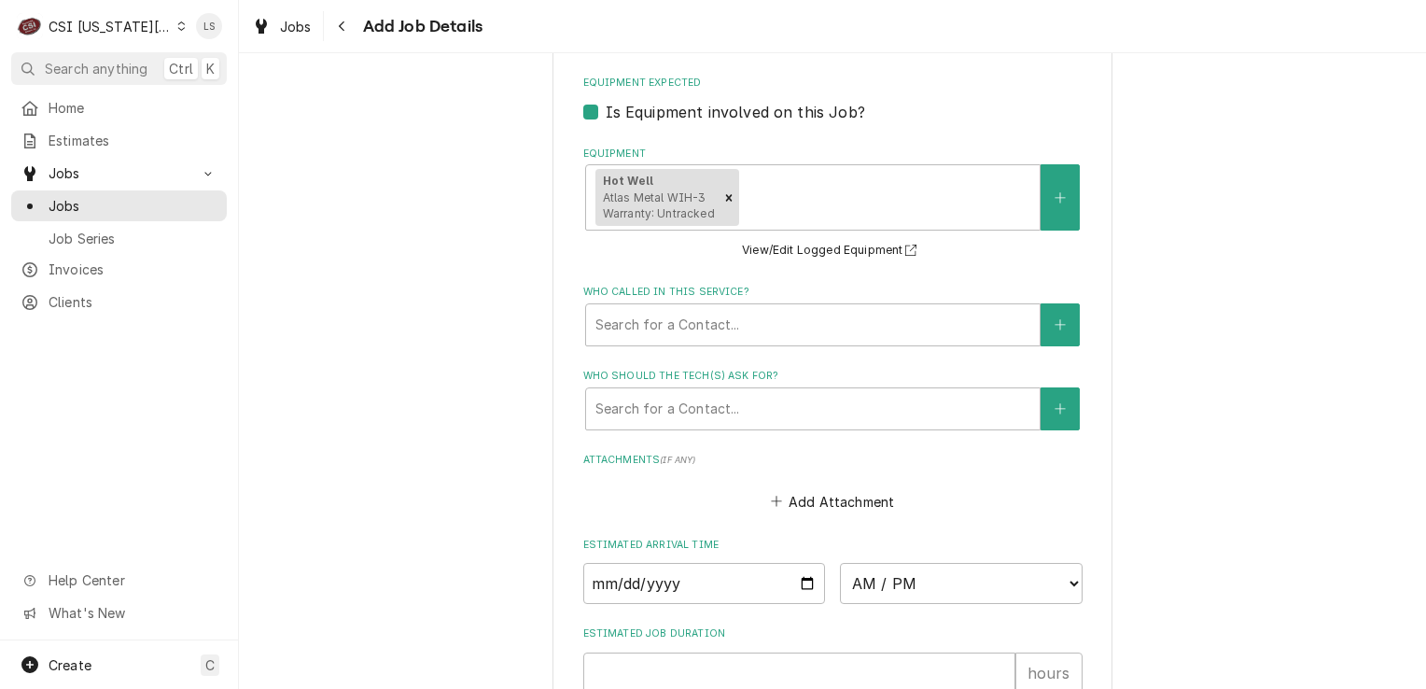
scroll to position [1587, 0]
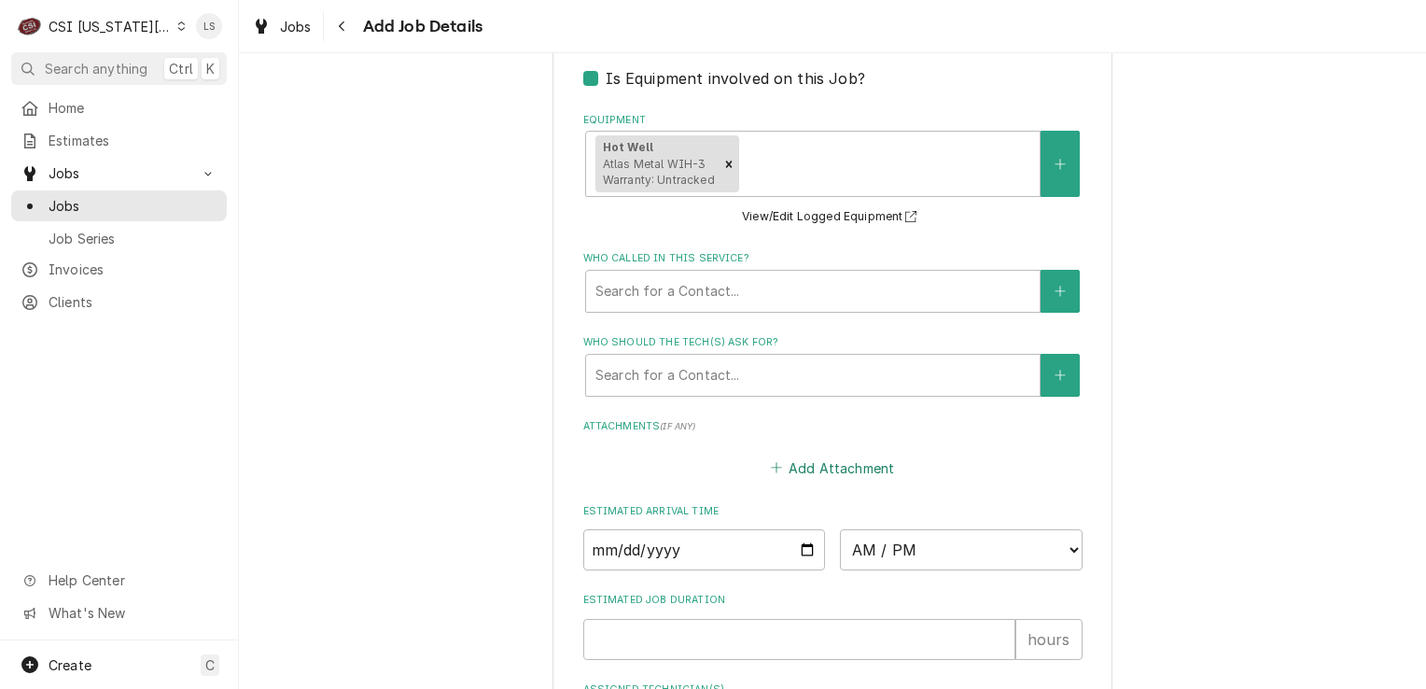
click at [835, 461] on button "Add Attachment" at bounding box center [832, 468] width 131 height 26
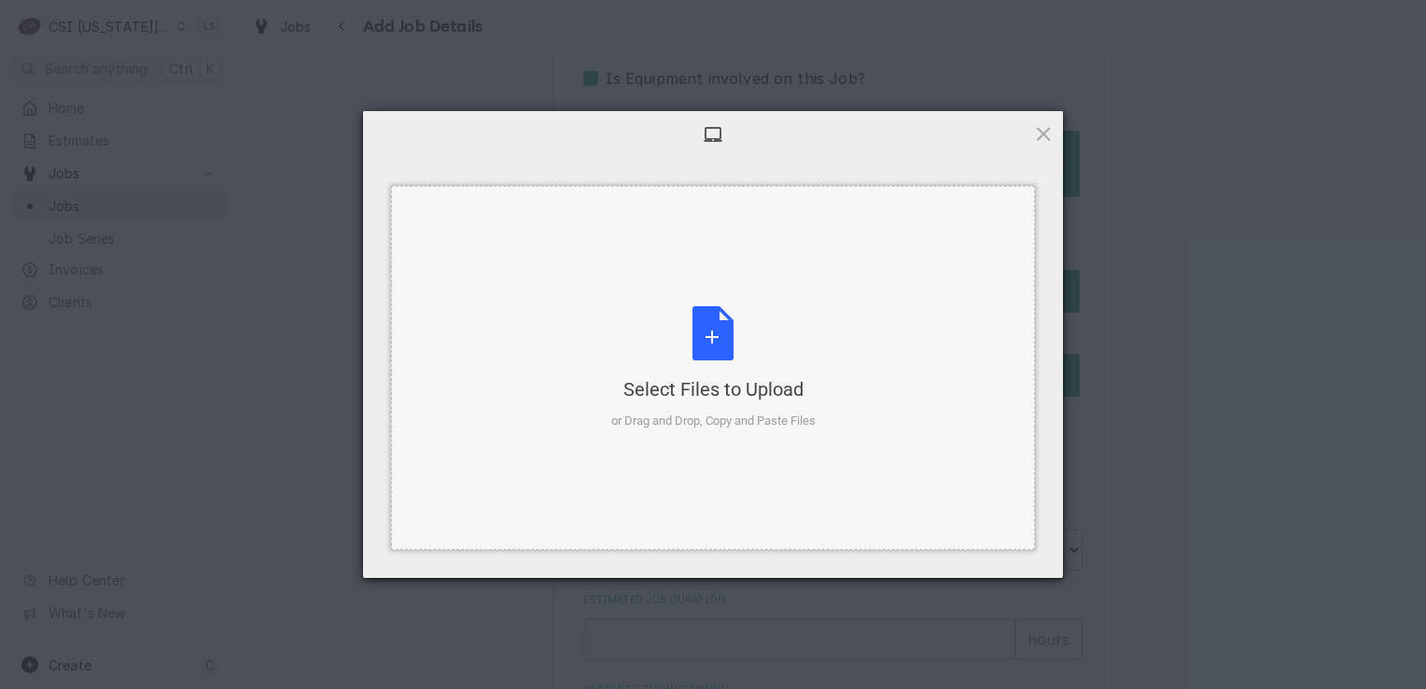
click at [696, 361] on div "Select Files to Upload or Drag and Drop, Copy and Paste Files" at bounding box center [713, 368] width 204 height 124
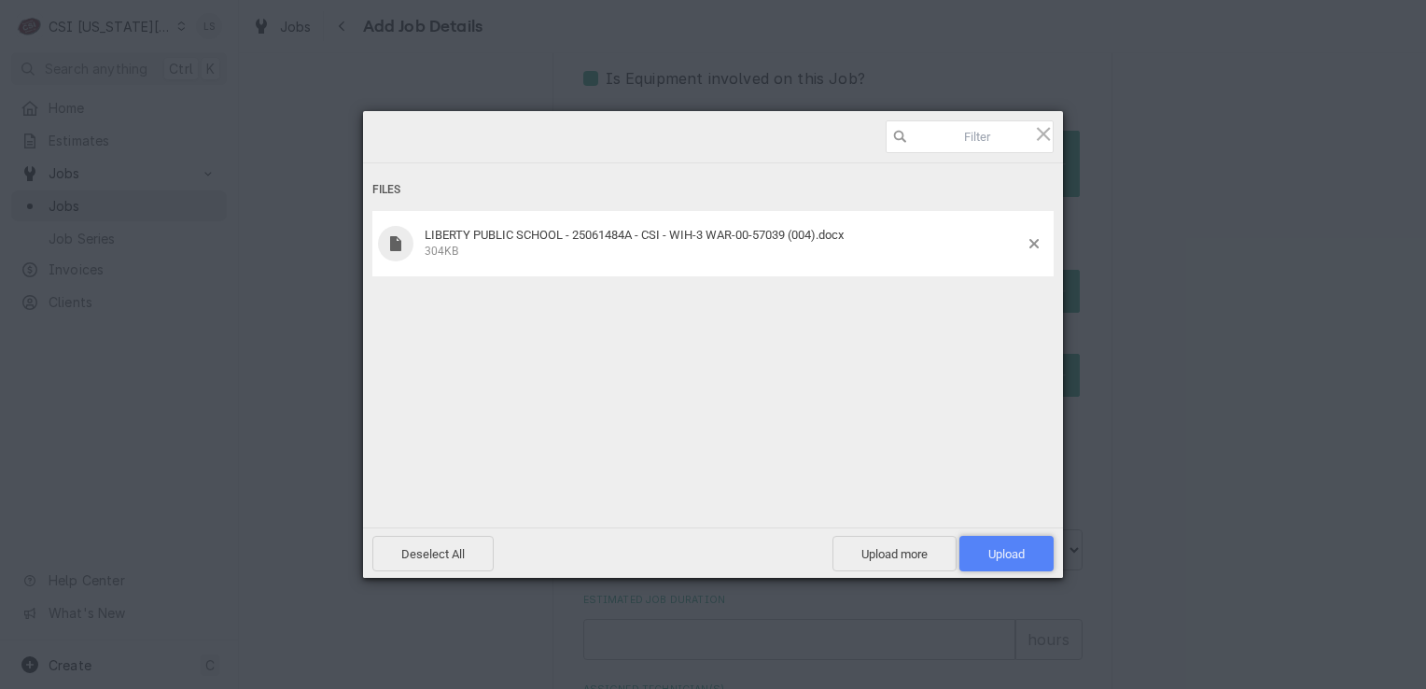
click at [999, 558] on span "Upload 1" at bounding box center [1007, 554] width 36 height 14
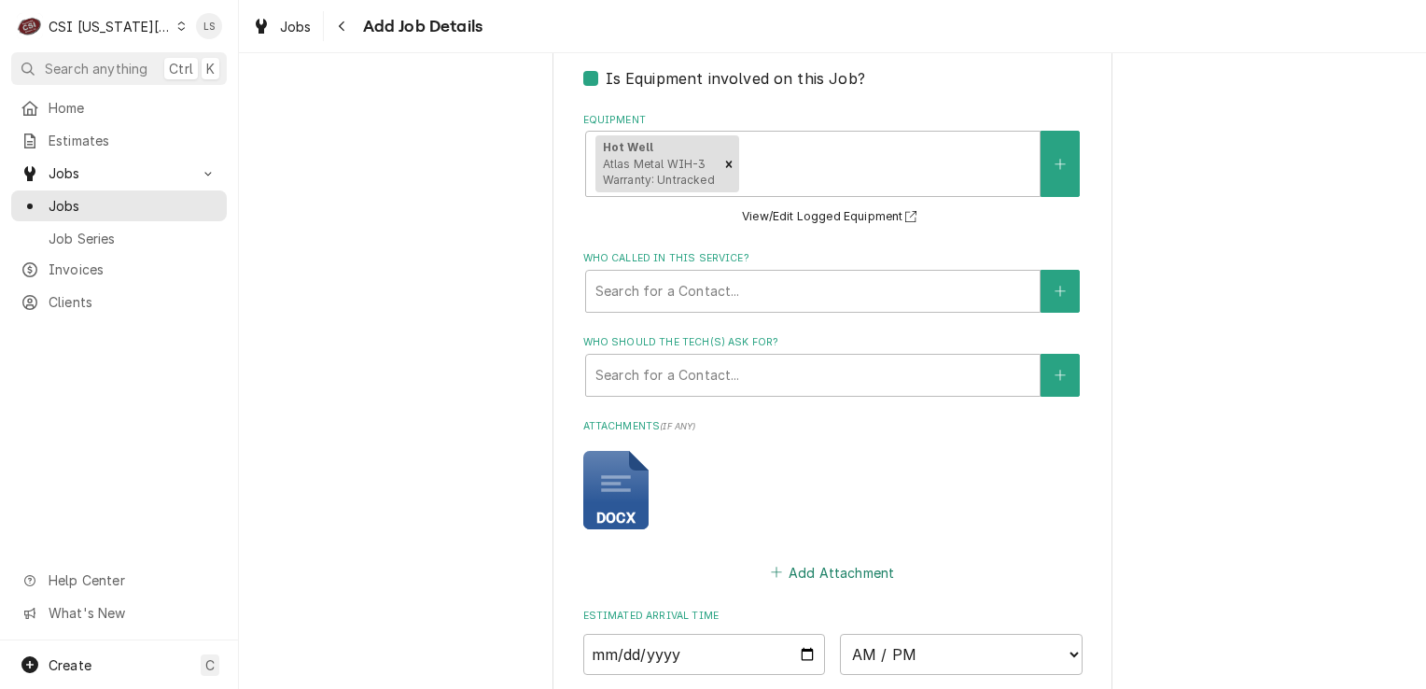
click at [818, 574] on button "Add Attachment" at bounding box center [832, 572] width 131 height 26
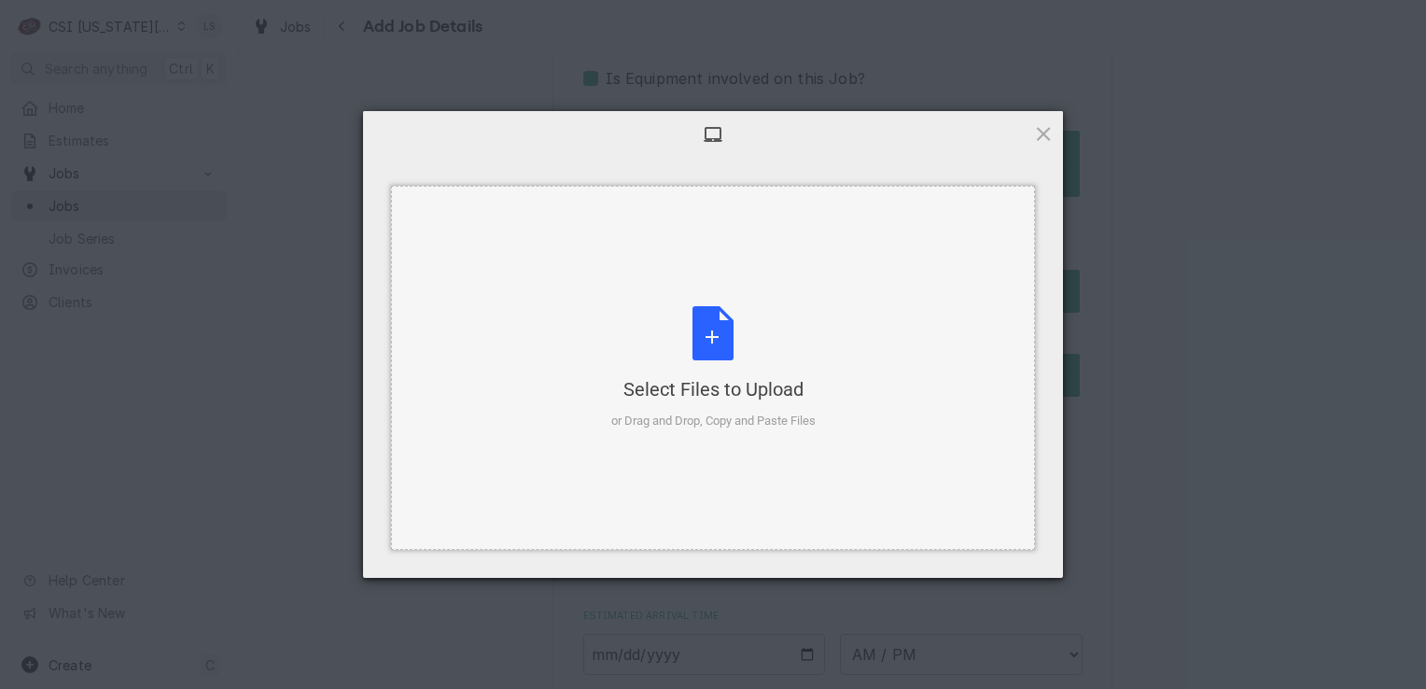
click at [726, 352] on div "Select Files to Upload or Drag and Drop, Copy and Paste Files" at bounding box center [713, 368] width 204 height 124
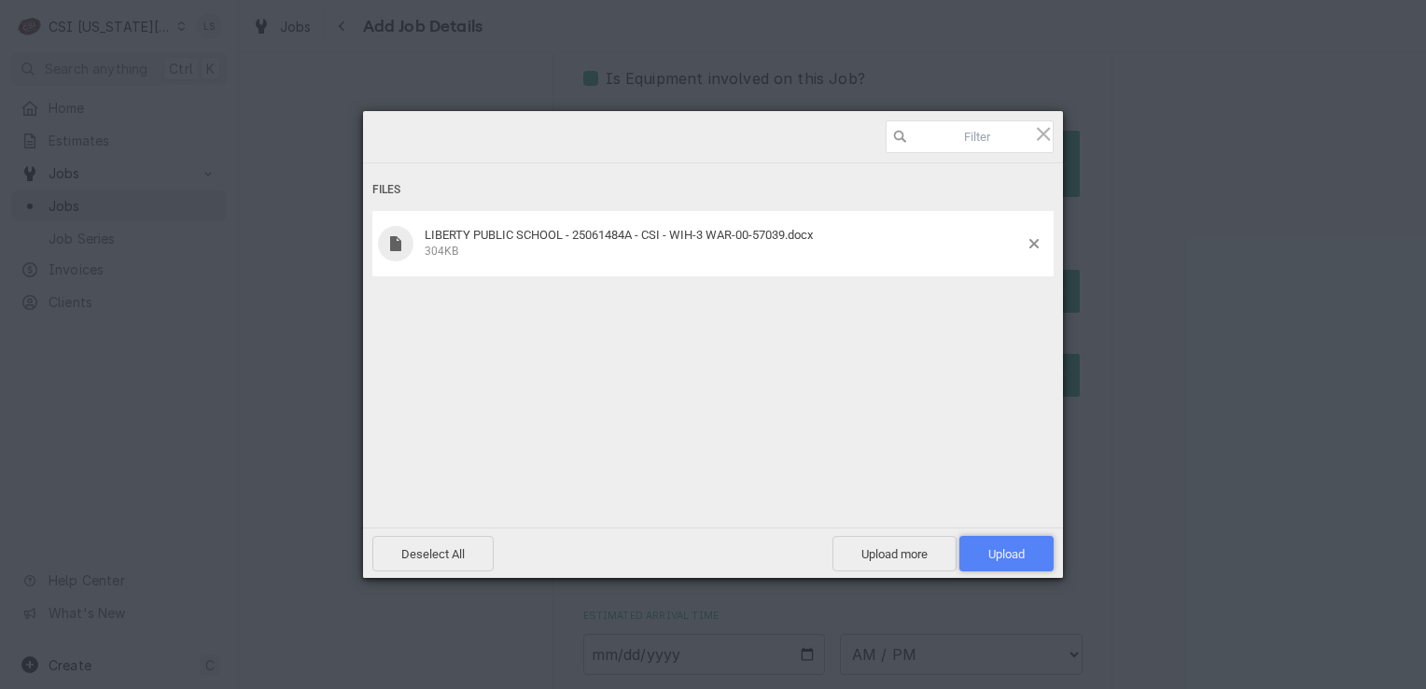
click at [991, 553] on span "Upload 1" at bounding box center [1007, 554] width 36 height 14
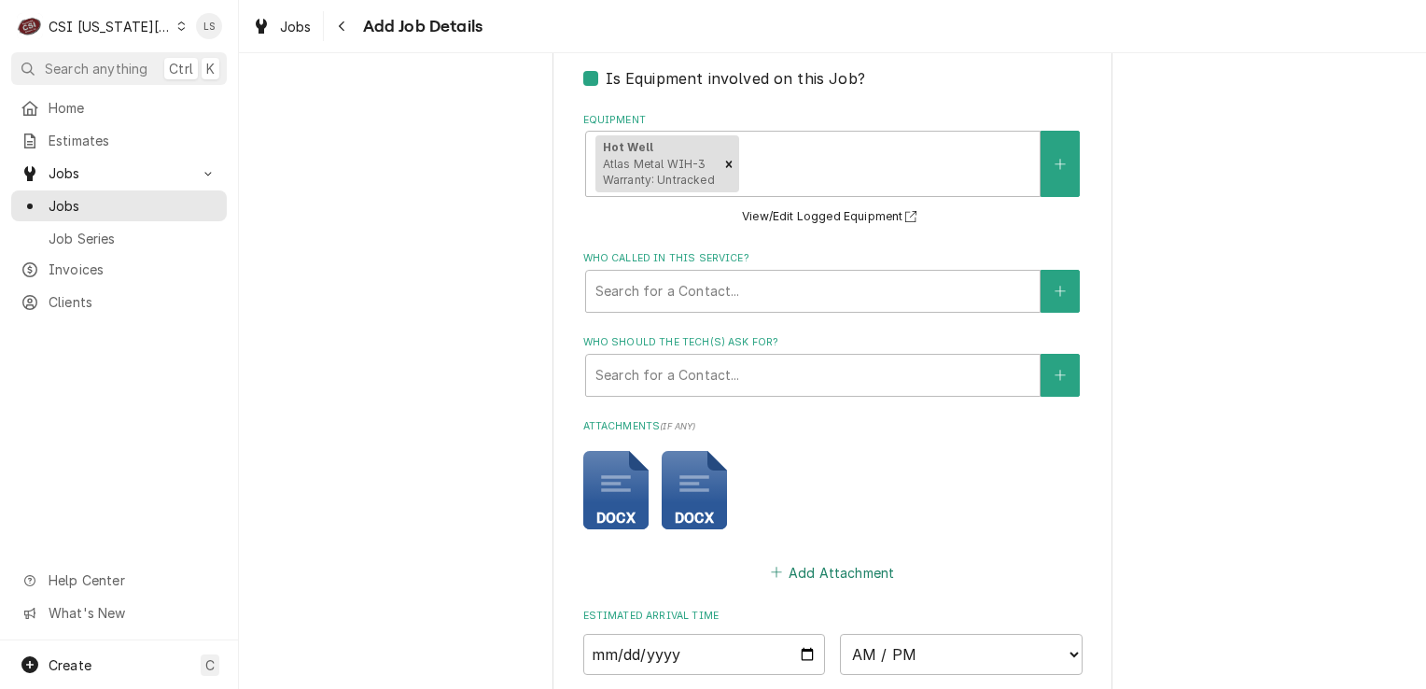
click at [808, 563] on button "Add Attachment" at bounding box center [832, 572] width 131 height 26
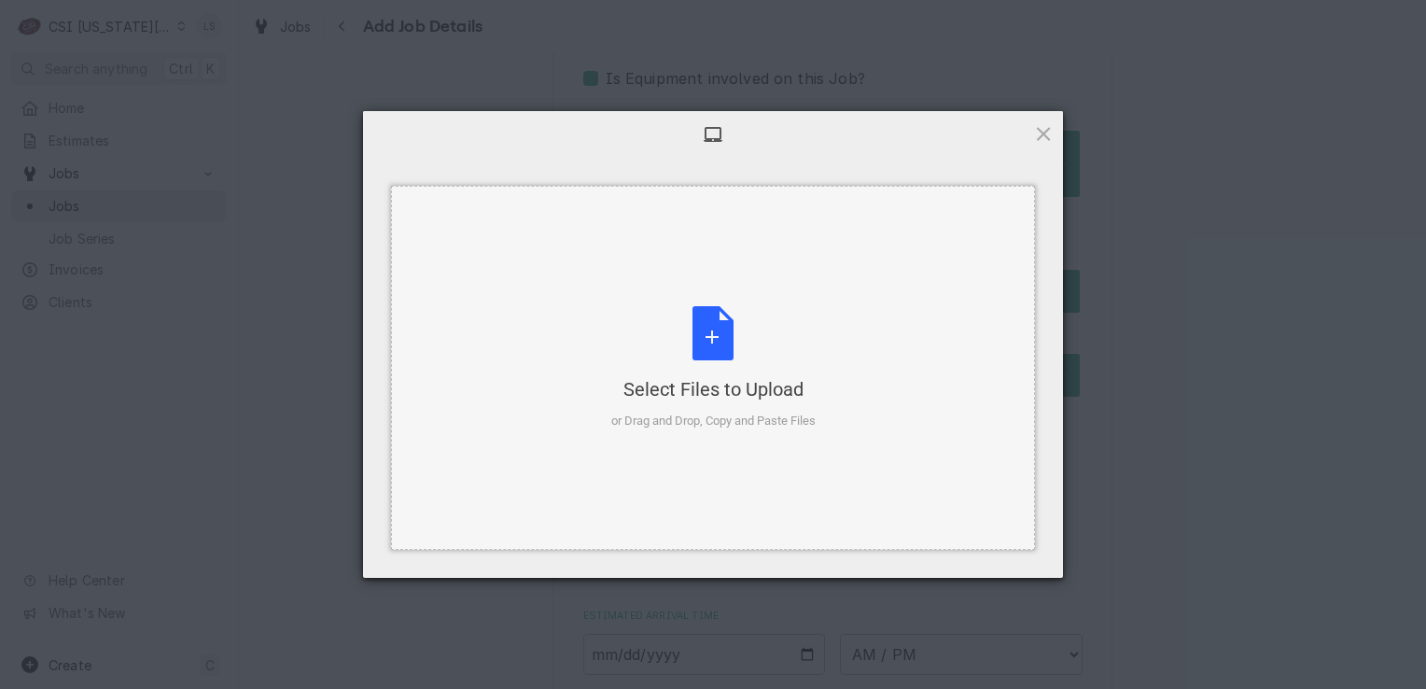
click at [713, 367] on div "Select Files to Upload or Drag and Drop, Copy and Paste Files" at bounding box center [713, 368] width 204 height 124
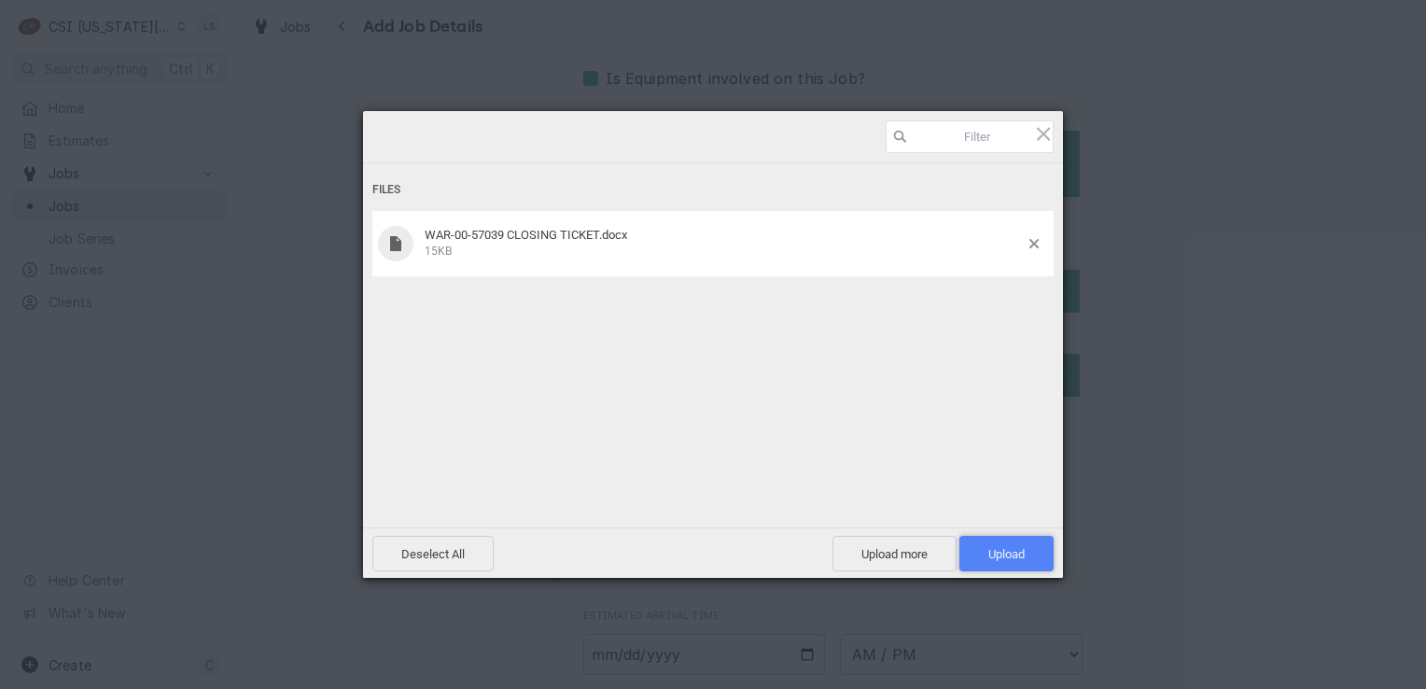
click at [982, 546] on span "Upload 1" at bounding box center [1007, 553] width 94 height 35
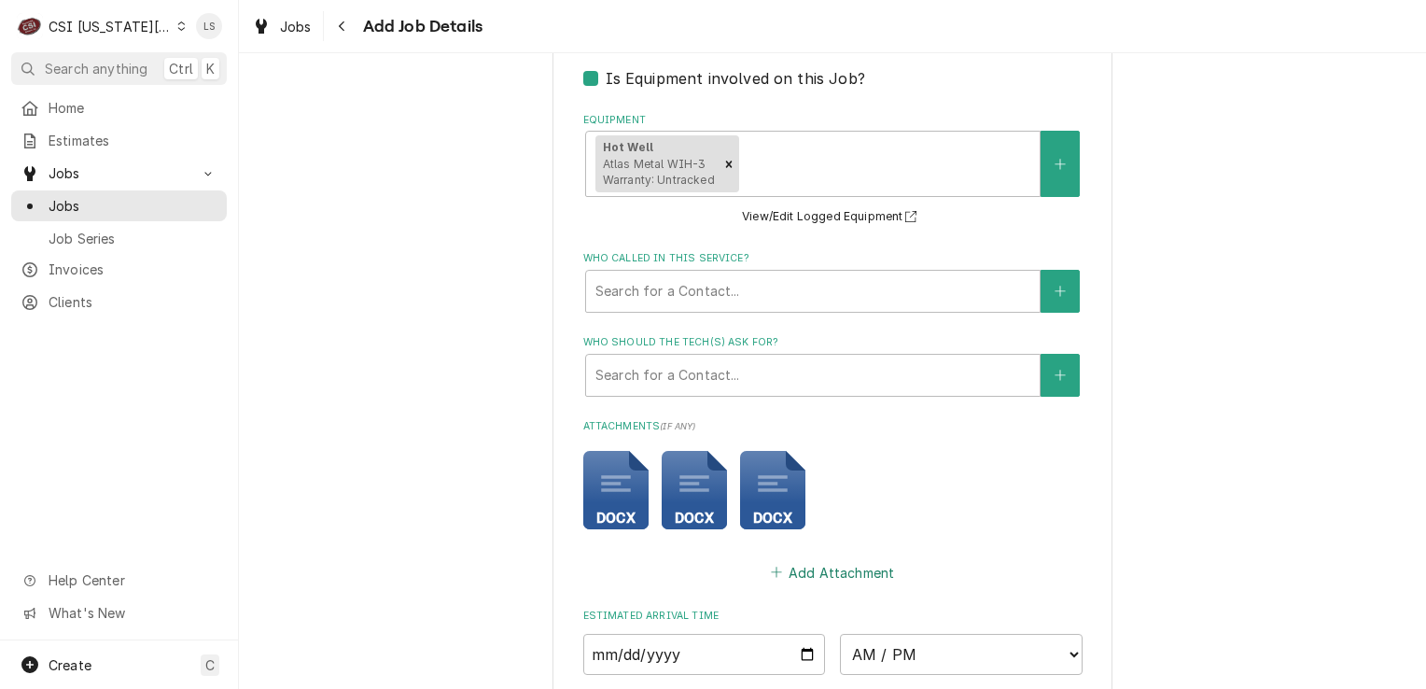
click at [808, 562] on button "Add Attachment" at bounding box center [832, 572] width 131 height 26
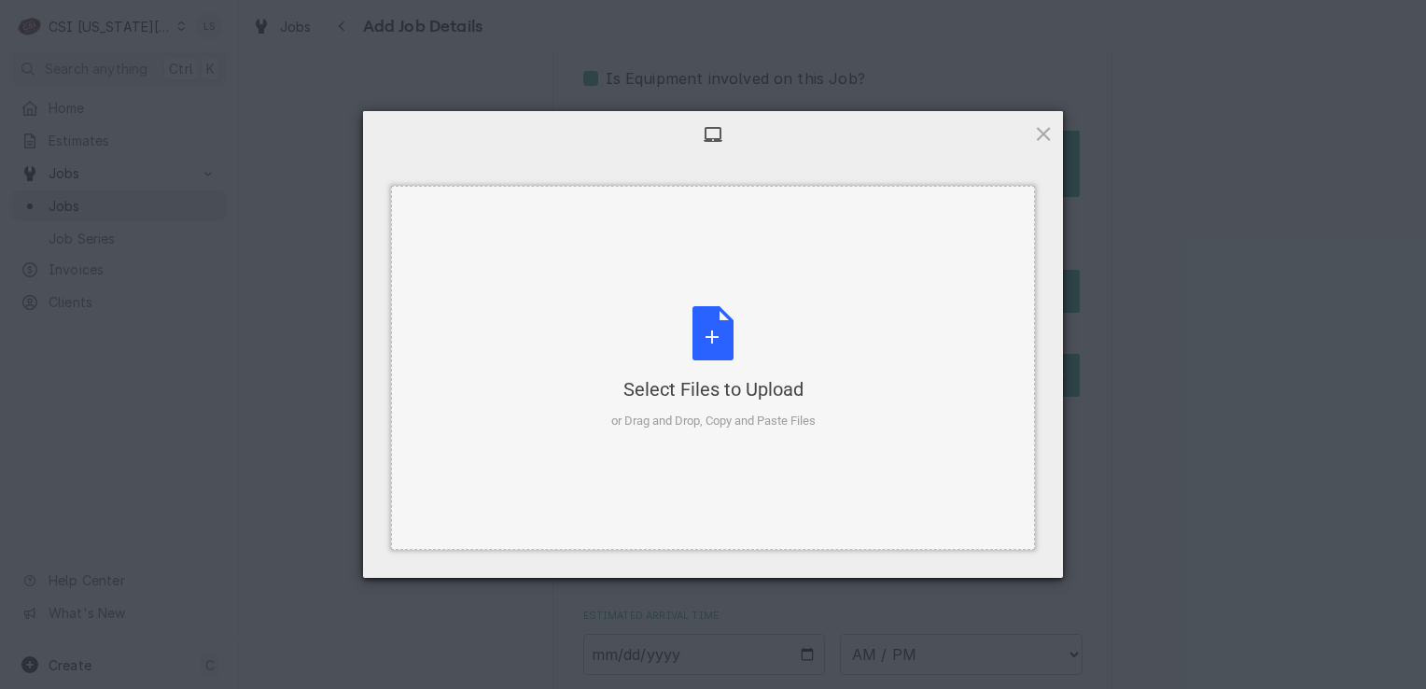
click at [709, 372] on div "Select Files to Upload or Drag and Drop, Copy and Paste Files" at bounding box center [713, 368] width 204 height 124
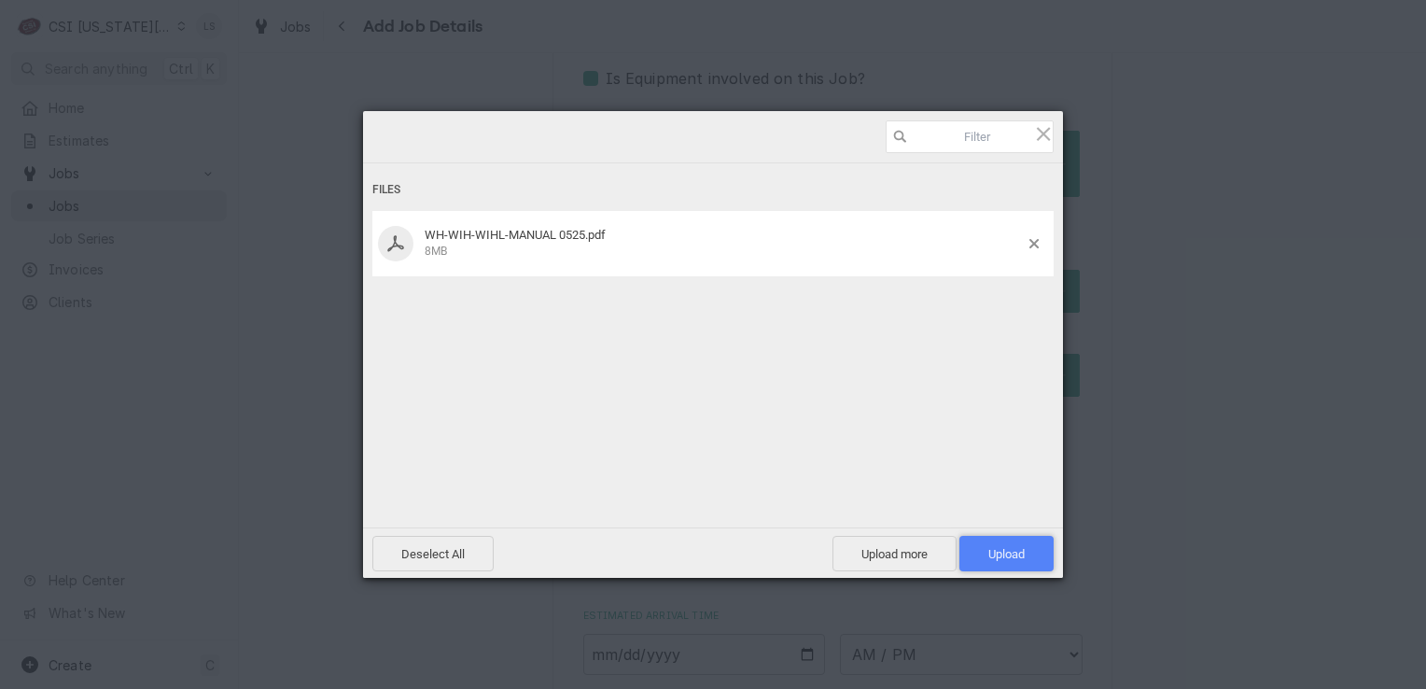
click at [1011, 557] on span "Upload 1" at bounding box center [1007, 554] width 36 height 14
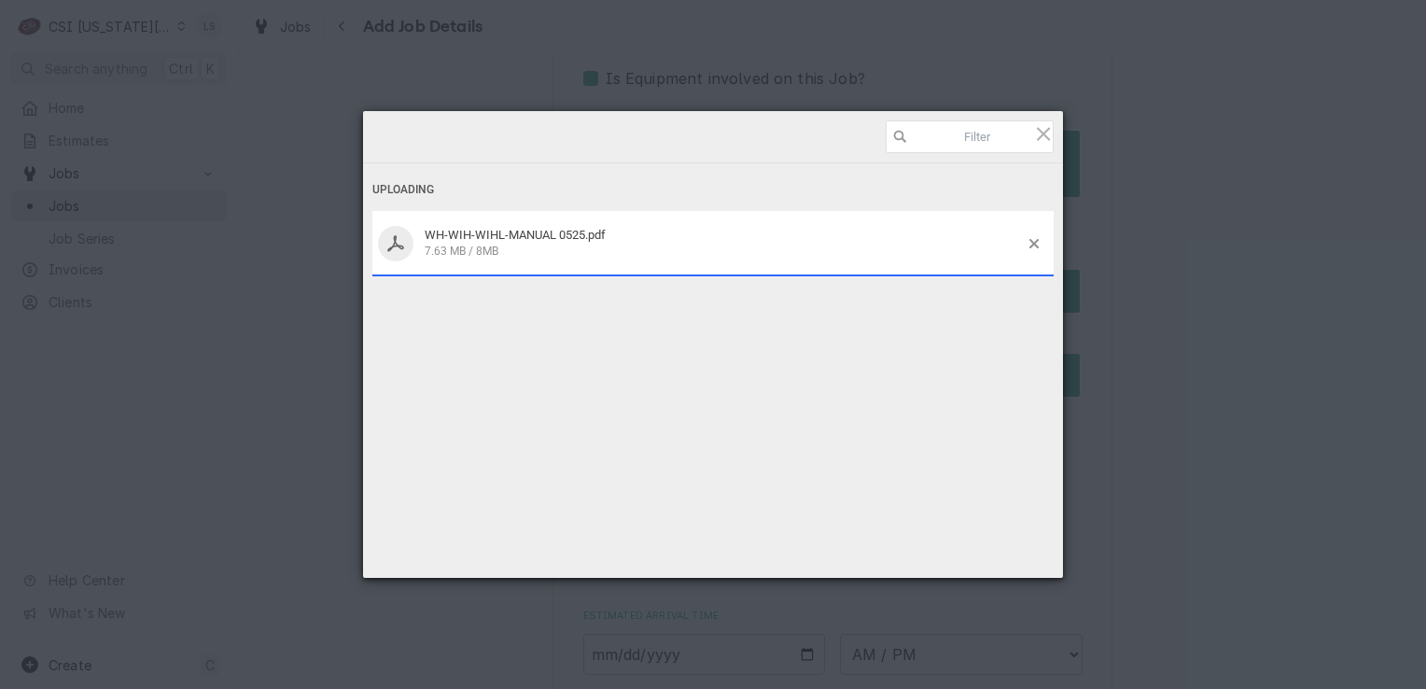
drag, startPoint x: 1277, startPoint y: 218, endPoint x: 1070, endPoint y: 346, distance: 243.5
click at [1277, 218] on div "Uploading WH-WIH-WIHL-MANUAL 0525.pdf 7.63 MB / 8MB Deselect All Upload more Up…" at bounding box center [713, 344] width 1426 height 689
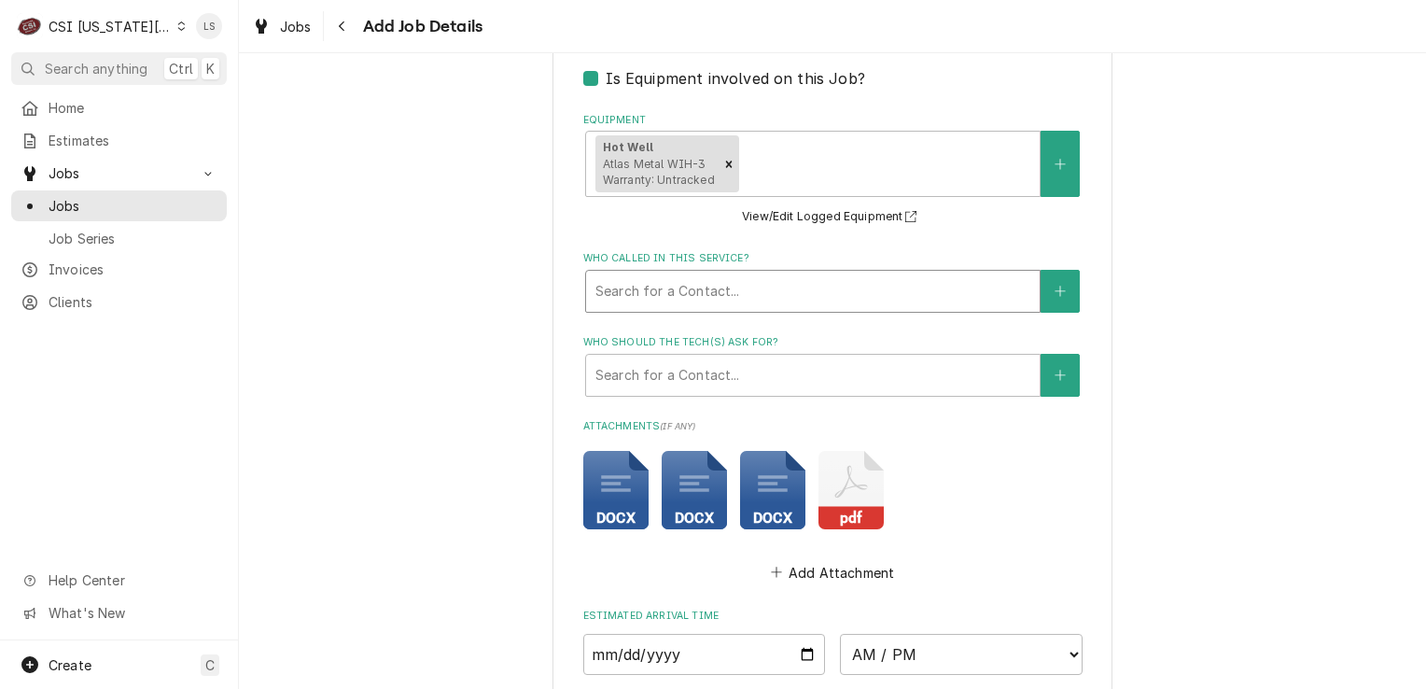
click at [933, 282] on div "Who called in this service?" at bounding box center [813, 291] width 435 height 34
click at [1045, 285] on button "Who called in this service?" at bounding box center [1060, 291] width 39 height 43
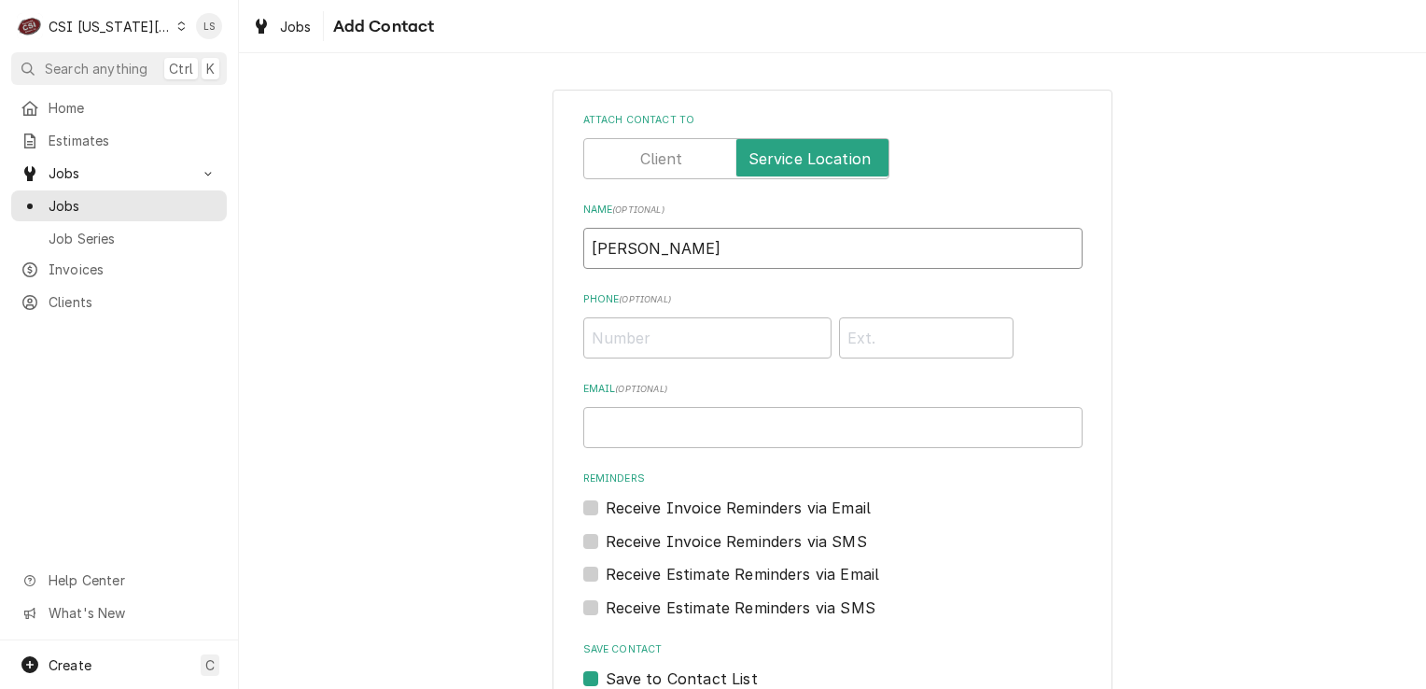
drag, startPoint x: 740, startPoint y: 253, endPoint x: 515, endPoint y: 252, distance: 225.0
click at [515, 252] on div "Attach contact to Name ( optional ) kay Phone ( optional ) Email ( optional ) R…" at bounding box center [832, 438] width 1187 height 731
click at [676, 345] on input "Phone ( optional )" at bounding box center [707, 337] width 248 height 41
paste input "karlam@atlasfoodserv.com"
click at [620, 341] on input "Phone ( optional )" at bounding box center [707, 337] width 248 height 41
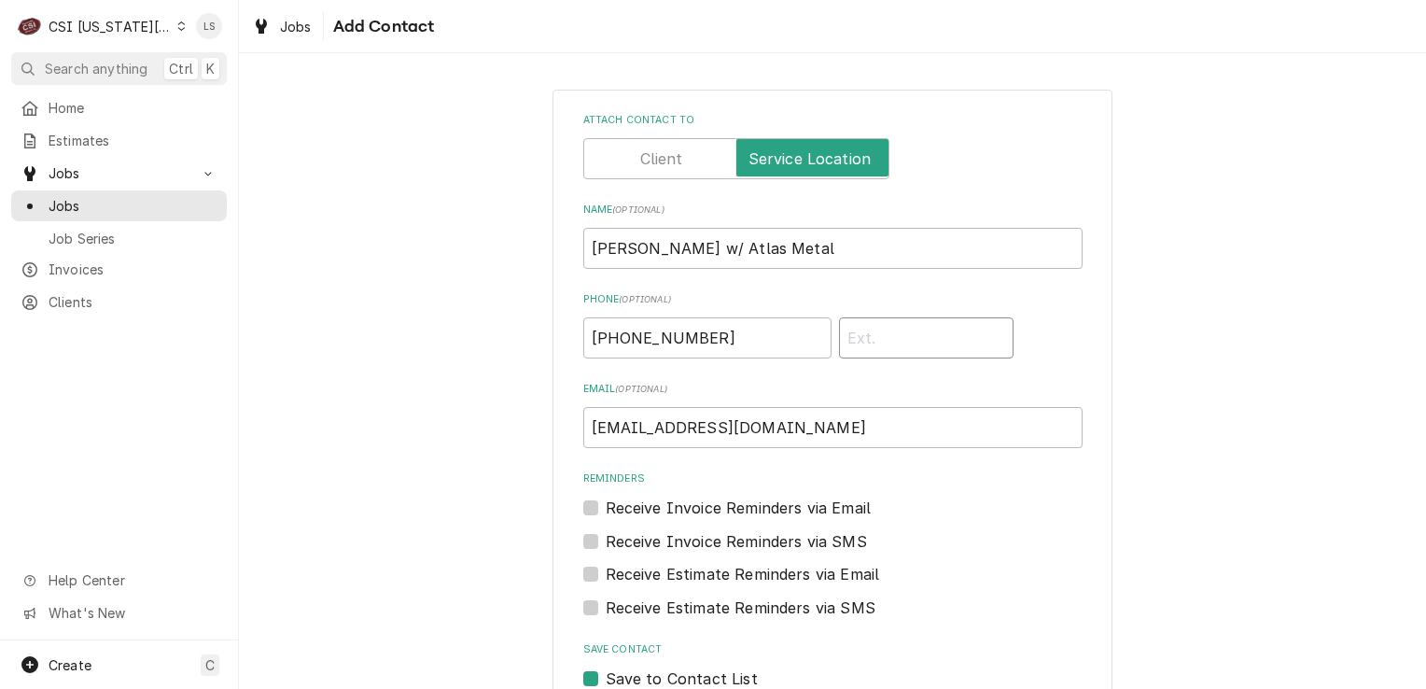
click at [892, 357] on input "Phone" at bounding box center [926, 337] width 175 height 41
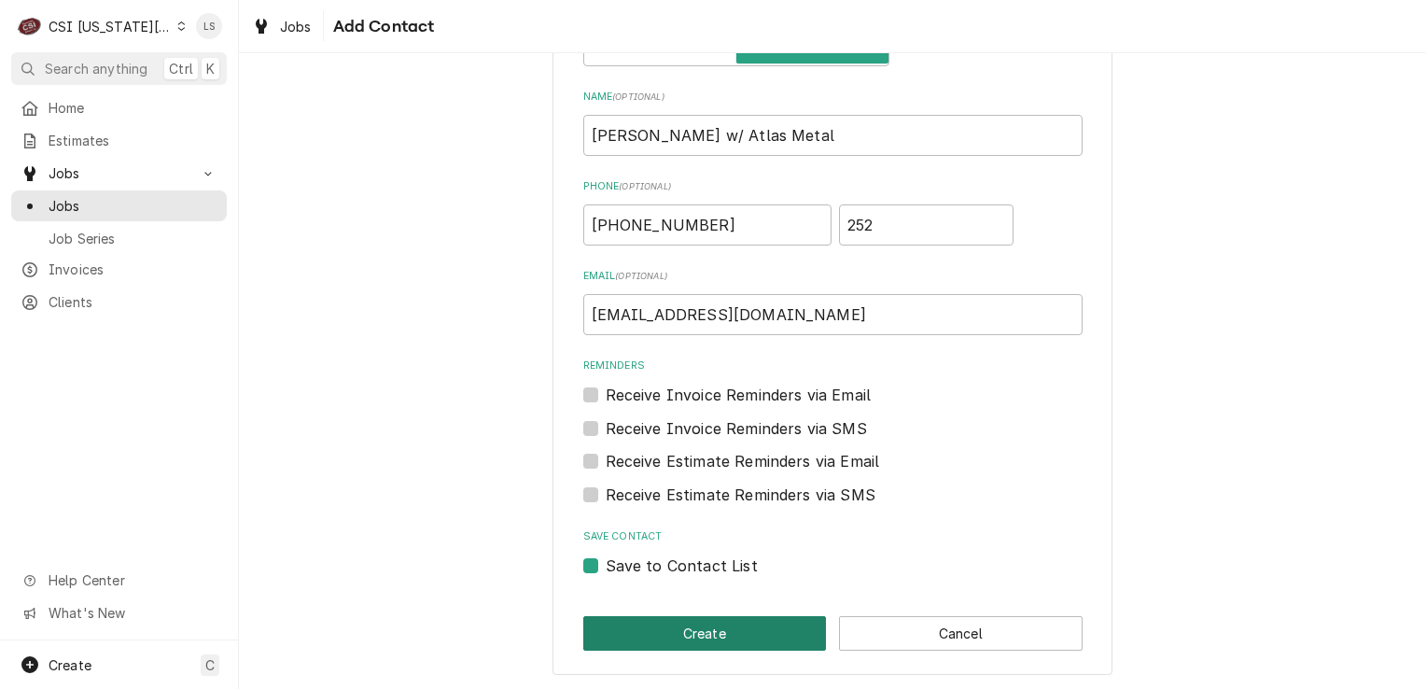
click at [713, 637] on button "Create" at bounding box center [705, 633] width 244 height 35
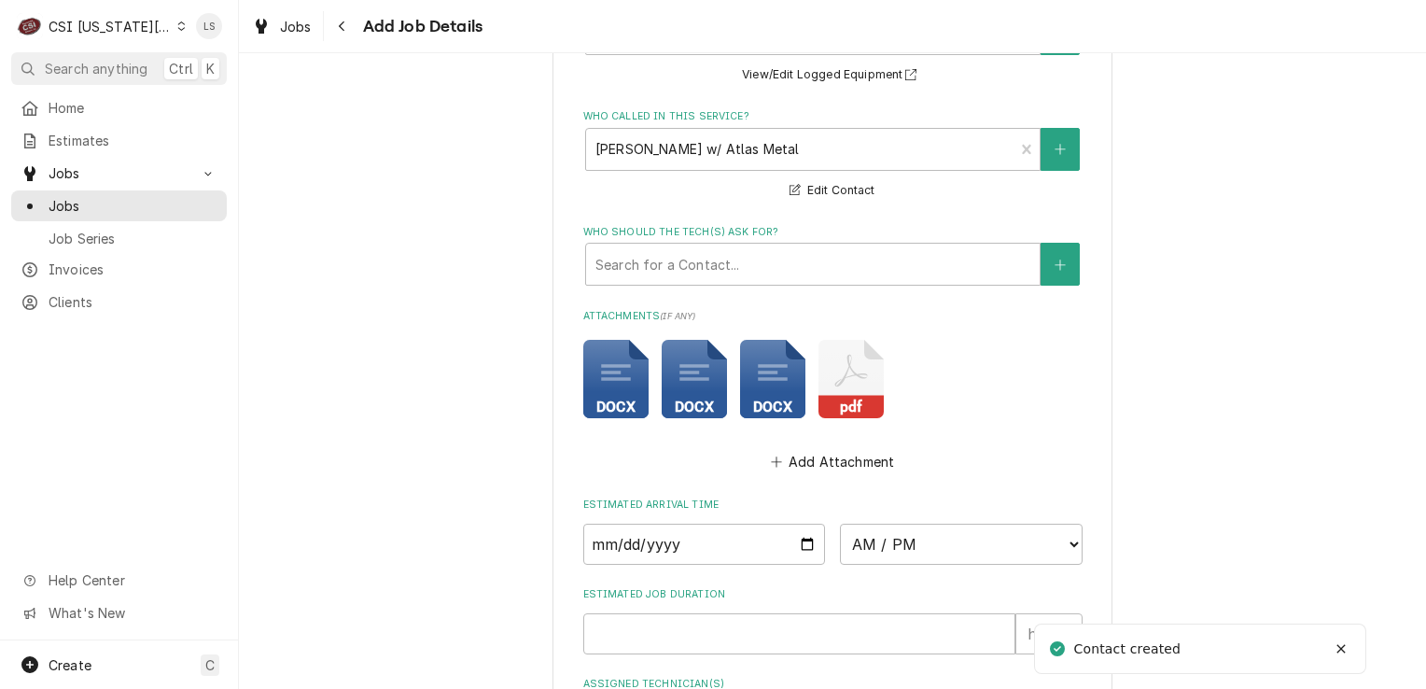
scroll to position [1750, 0]
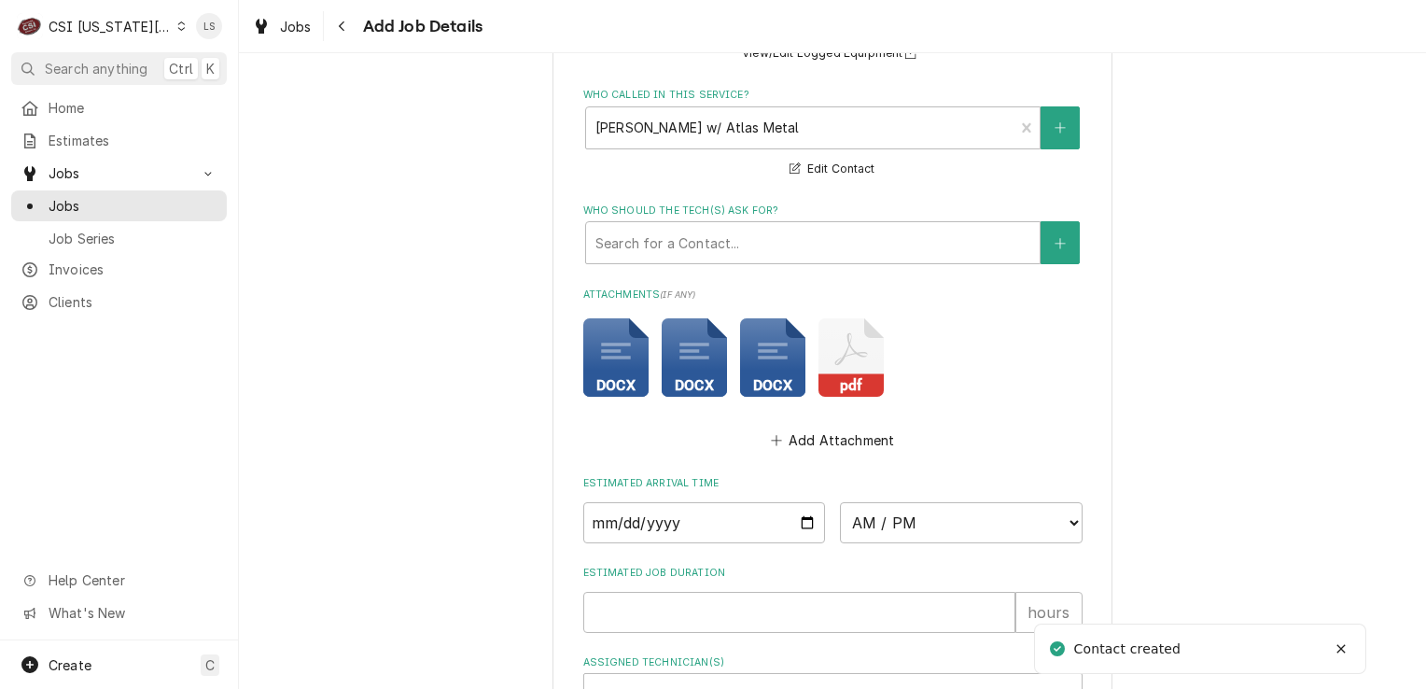
click at [642, 413] on div "Attachments ( if any ) docx docx docx pdf Add Attachment" at bounding box center [832, 371] width 499 height 166
click at [626, 255] on div "Search for a Contact..." at bounding box center [813, 242] width 454 height 41
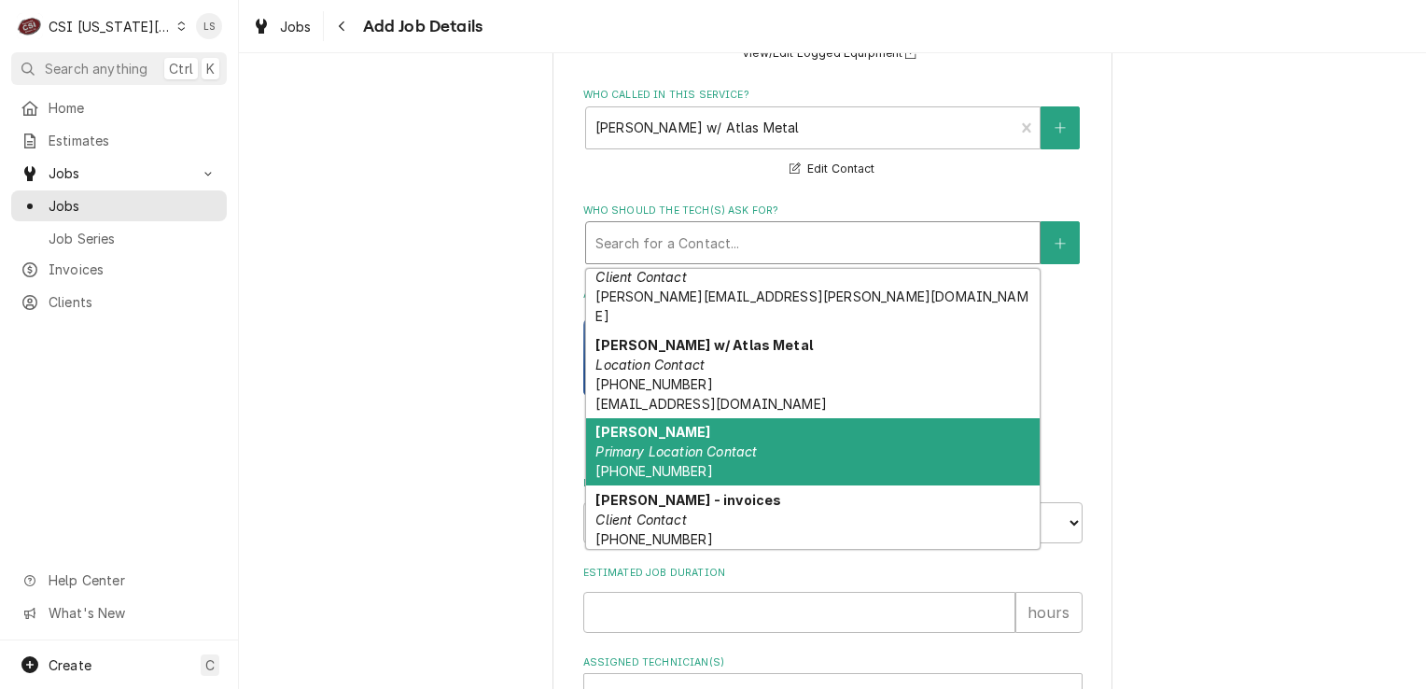
scroll to position [97, 0]
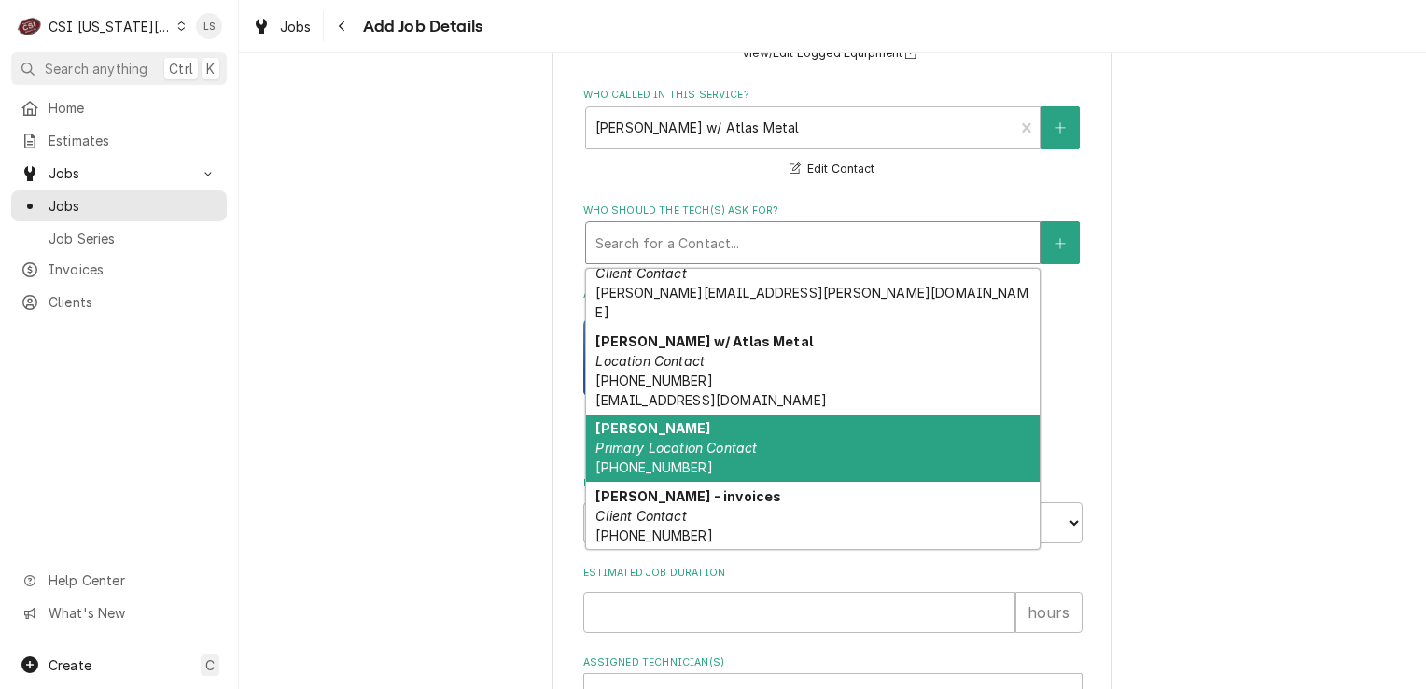
click at [683, 440] on em "Primary Location Contact" at bounding box center [676, 448] width 161 height 16
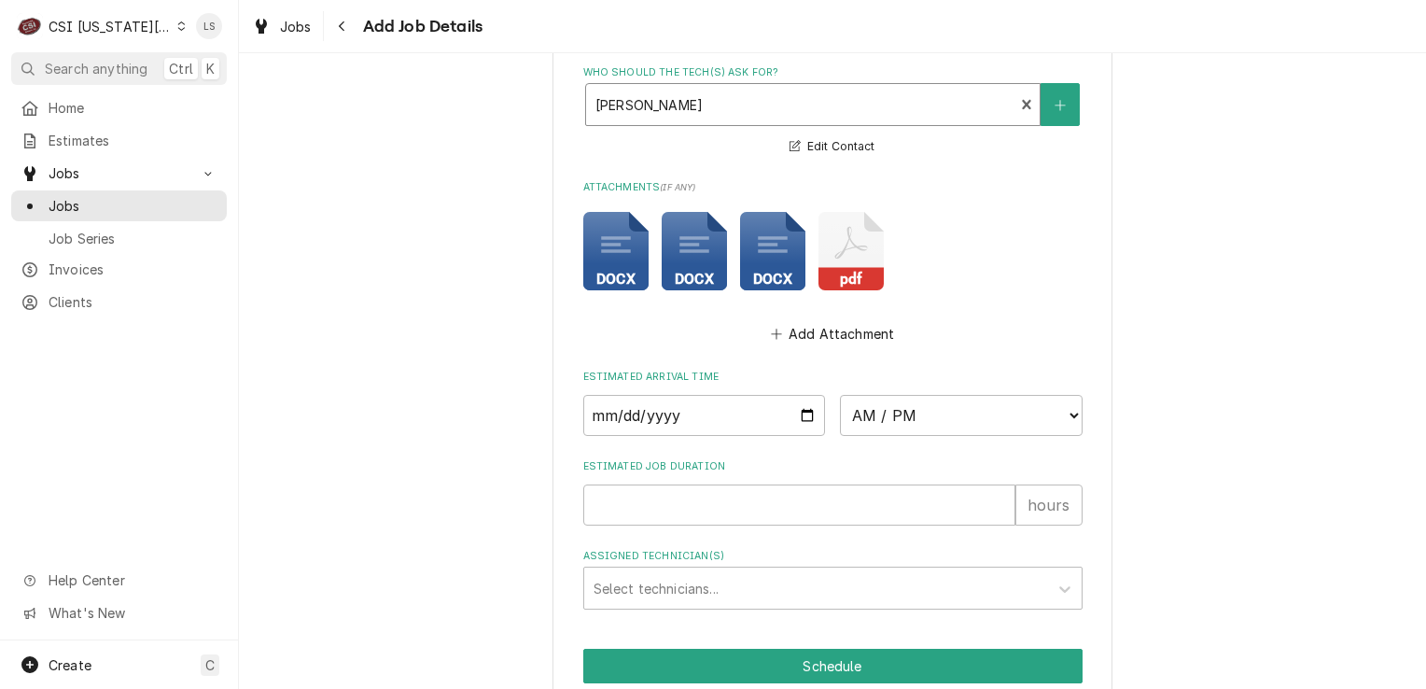
scroll to position [1963, 0]
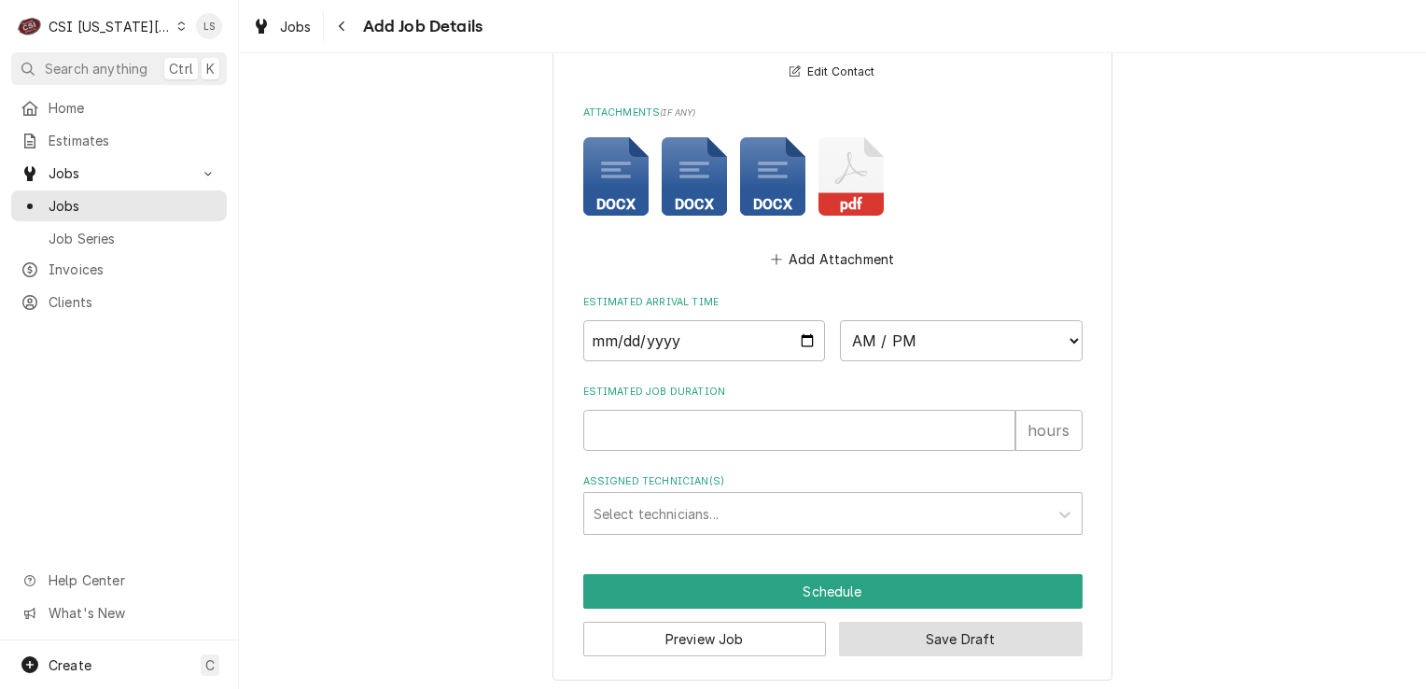
click at [912, 627] on button "Save Draft" at bounding box center [961, 639] width 244 height 35
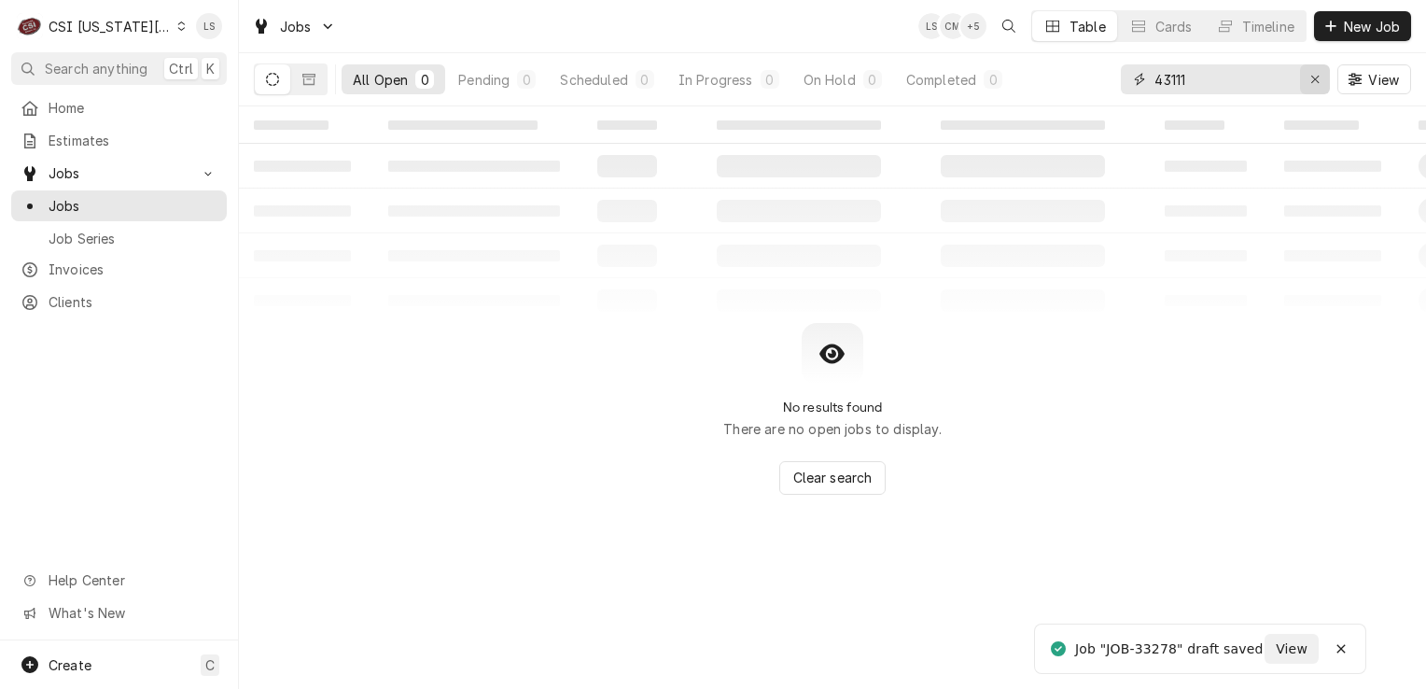
click at [1306, 91] on button "Erase input" at bounding box center [1315, 79] width 30 height 30
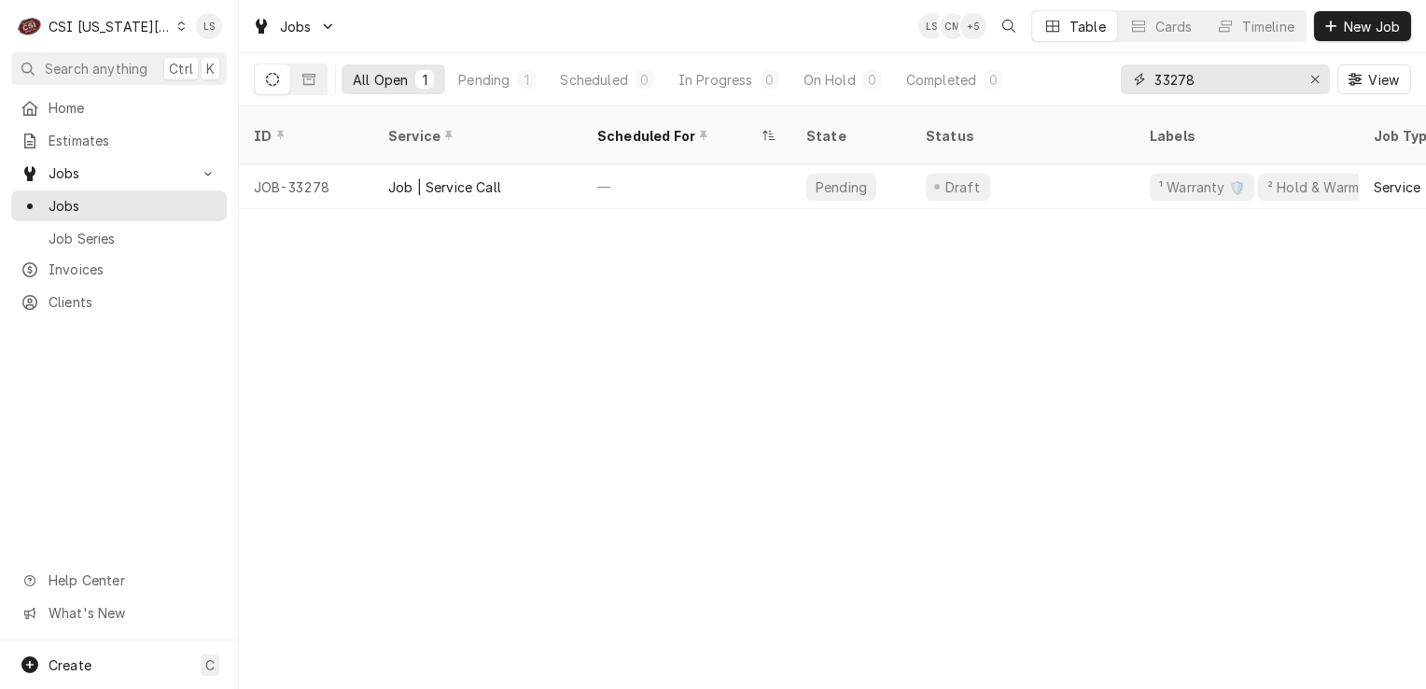
type input "33278"
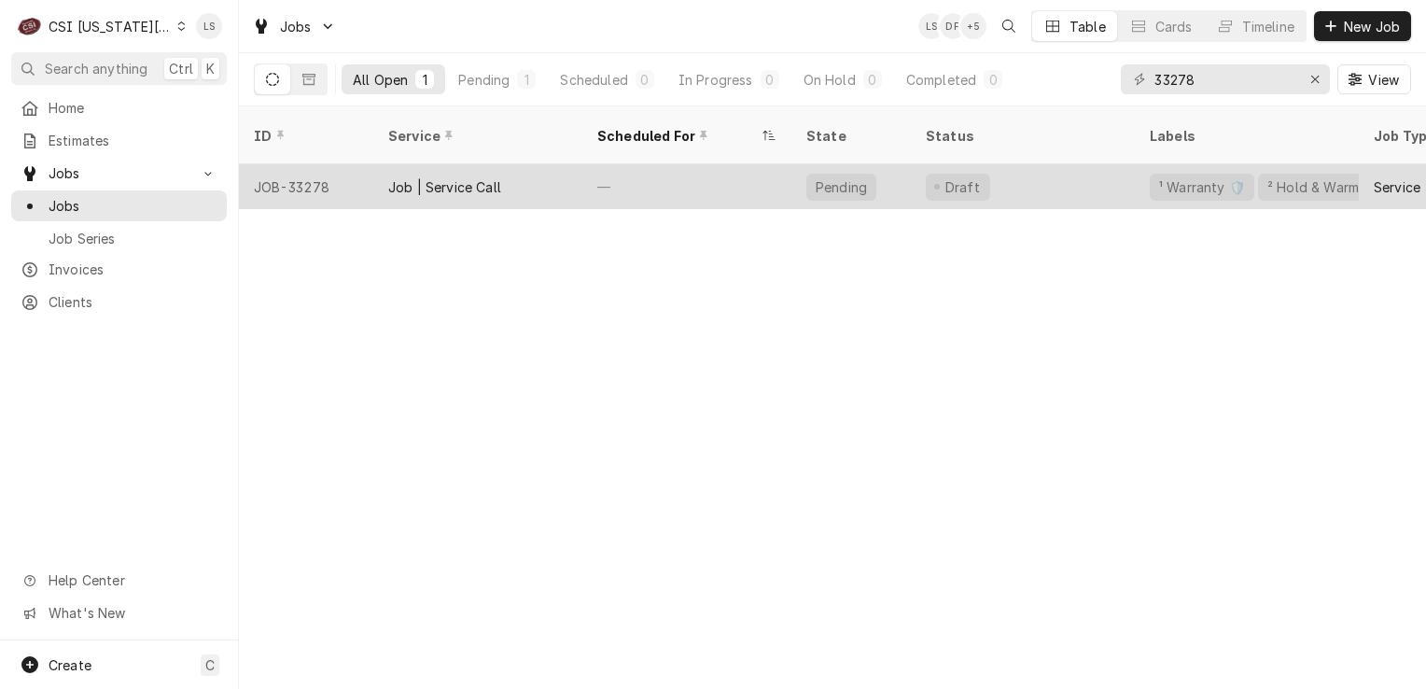
click at [300, 165] on div "JOB-33278" at bounding box center [306, 186] width 134 height 45
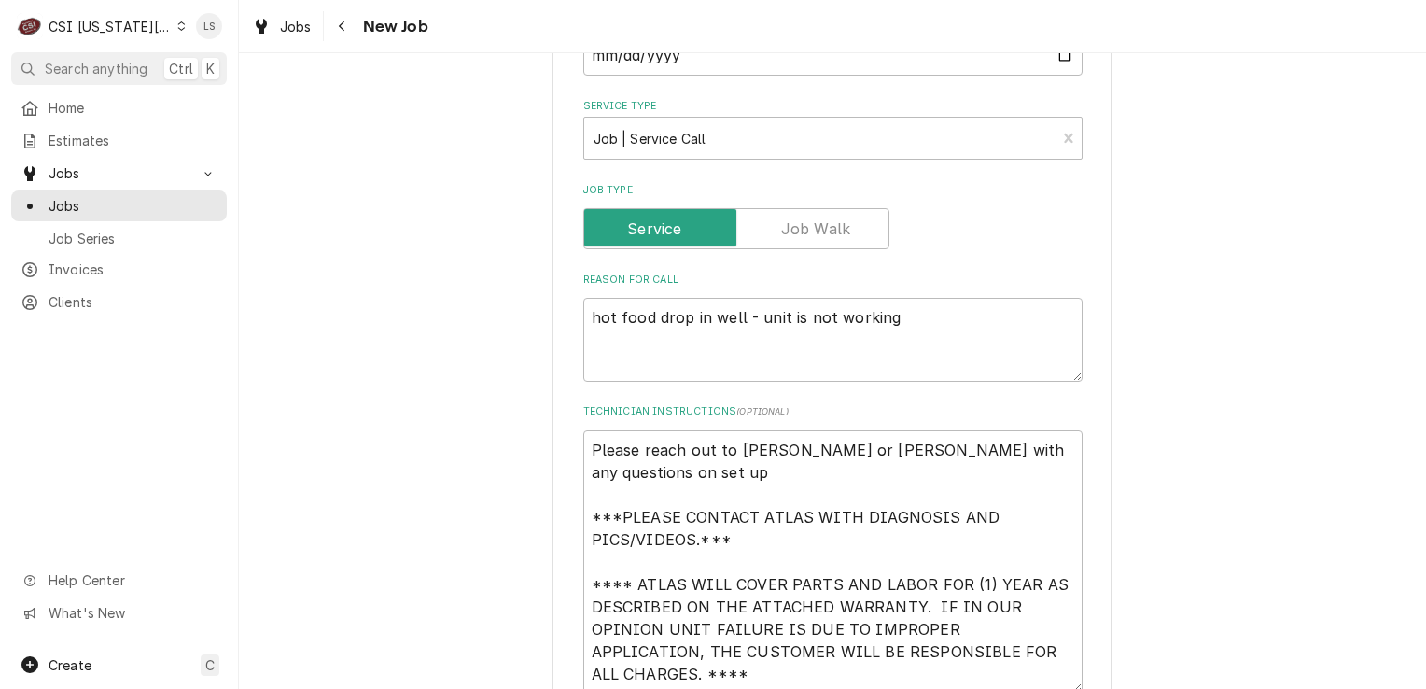
scroll to position [747, 0]
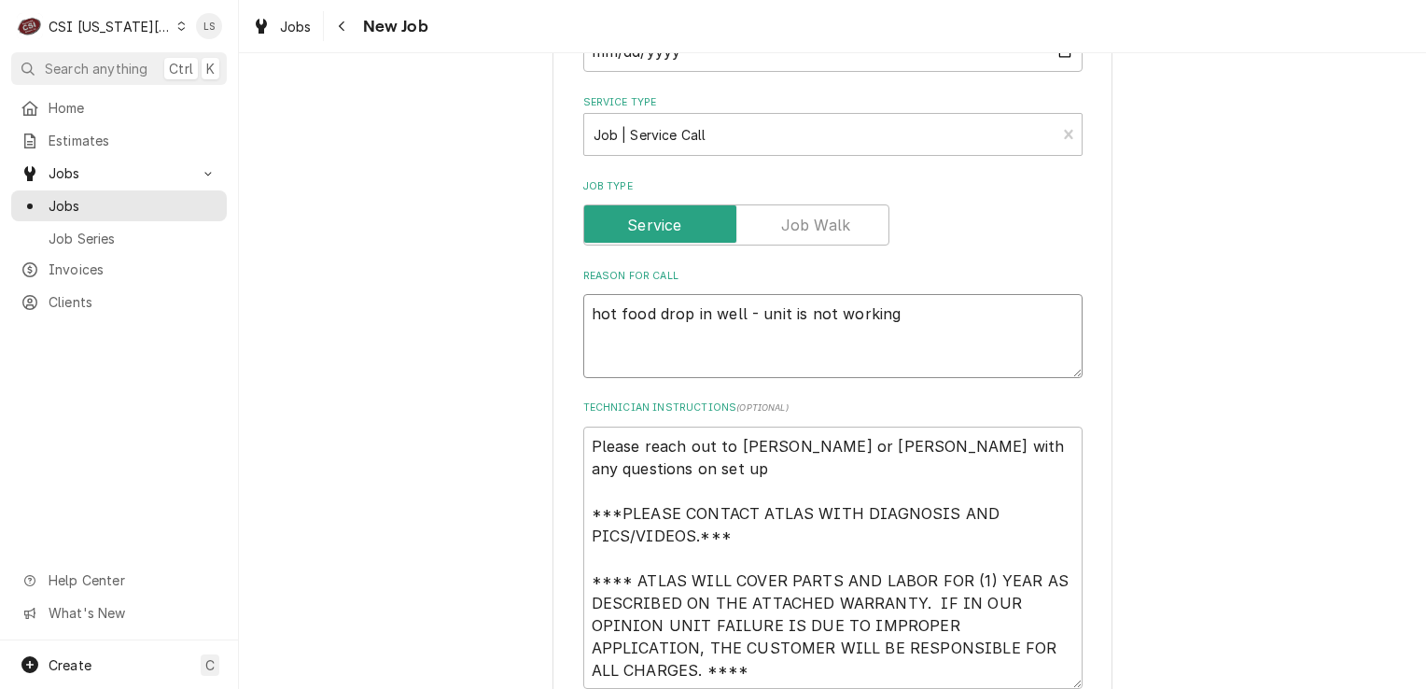
drag, startPoint x: 889, startPoint y: 322, endPoint x: 739, endPoint y: 318, distance: 149.4
click at [739, 318] on textarea "hot food drop in well - unit is not working" at bounding box center [832, 336] width 499 height 84
type textarea "x"
type textarea "hot food drop in well"
type textarea "x"
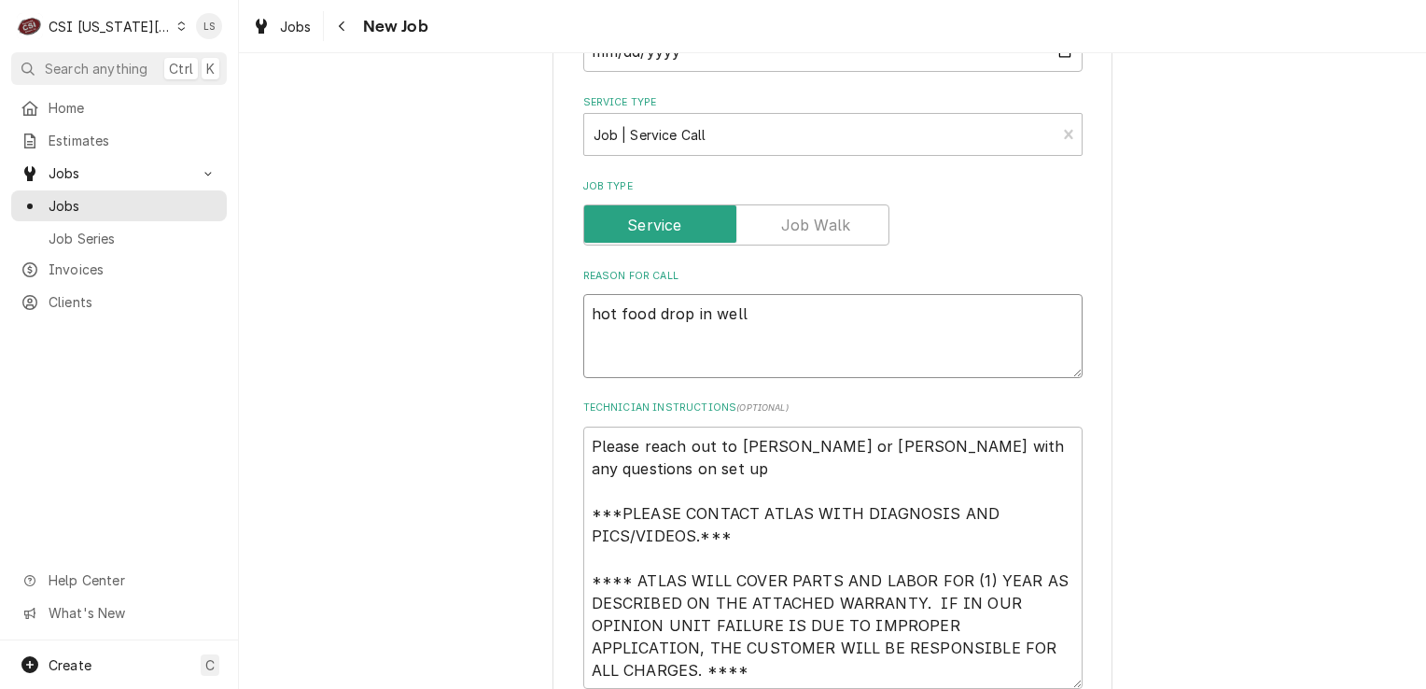
type textarea "hot food drop in well -"
type textarea "x"
type textarea "hot food drop in well -"
paste textarea "not operating properly"."
type textarea "x"
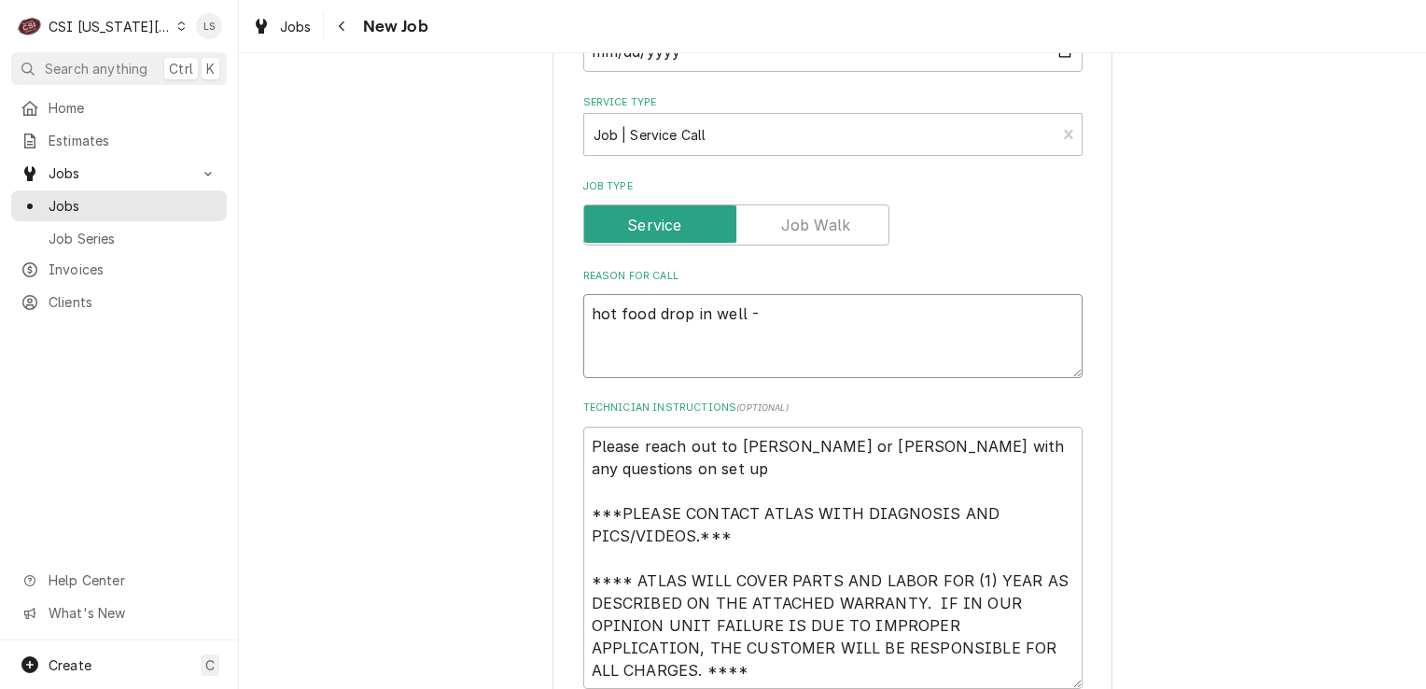
type textarea "hot food drop in well - not operating properly"."
type textarea "x"
type textarea "hot food drop in well - not operating properly"."
type textarea "x"
type textarea "hot food drop in well - not operating properly""
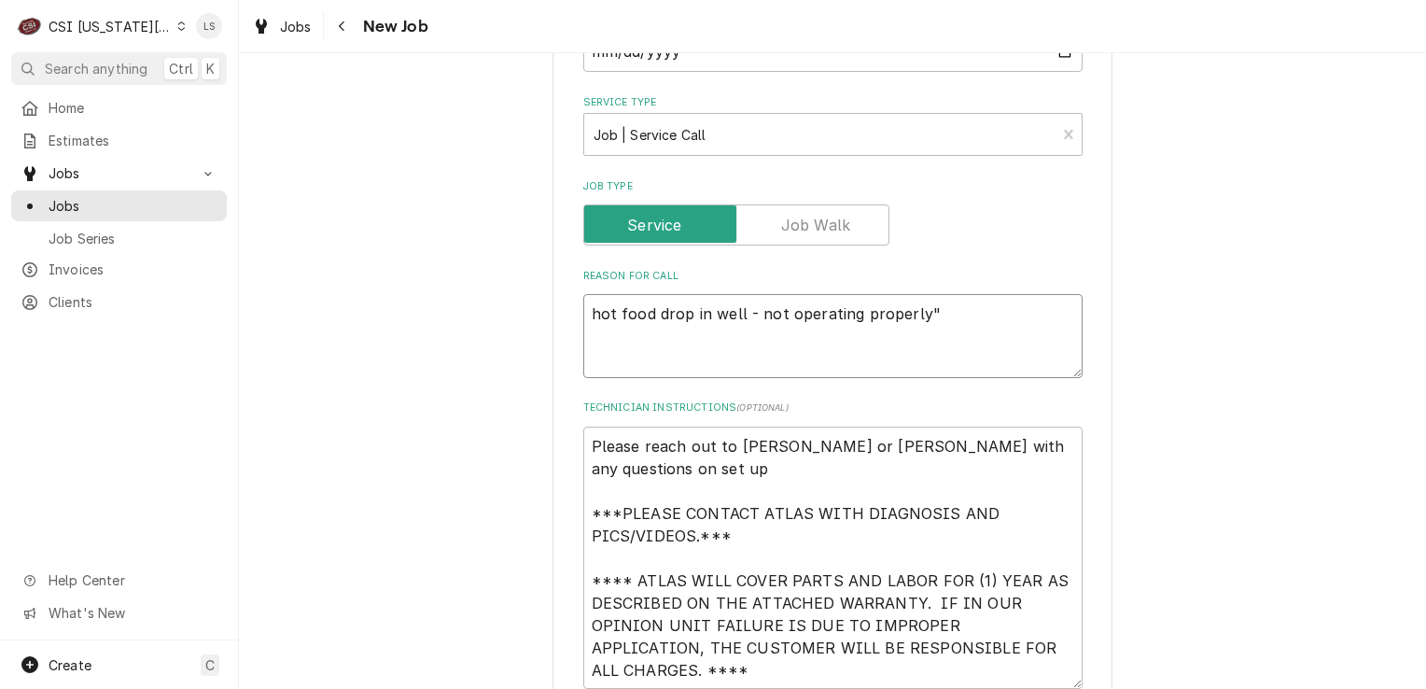
type textarea "x"
type textarea "hot food drop in well - not operating properly"
type textarea "x"
type textarea "hot food drop in well - not operating properl"
type textarea "x"
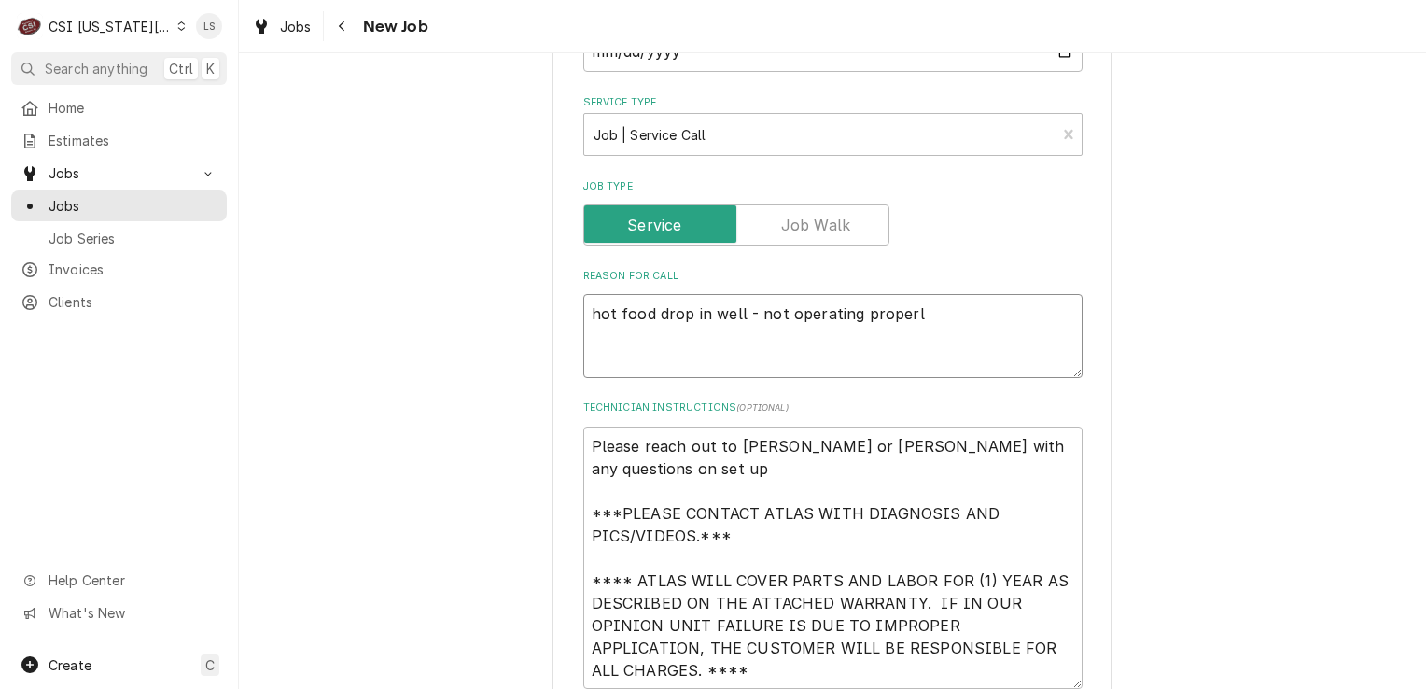
type textarea "hot food drop in well - not operating properly"
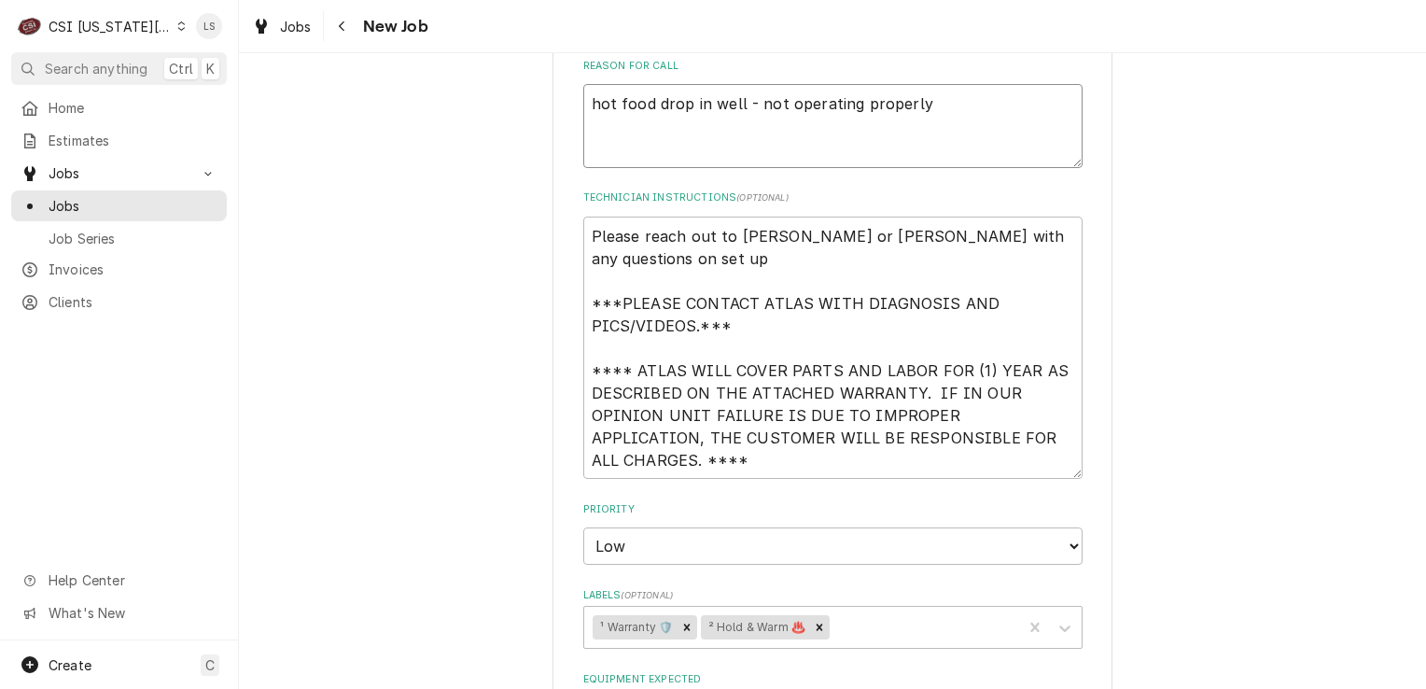
type textarea "x"
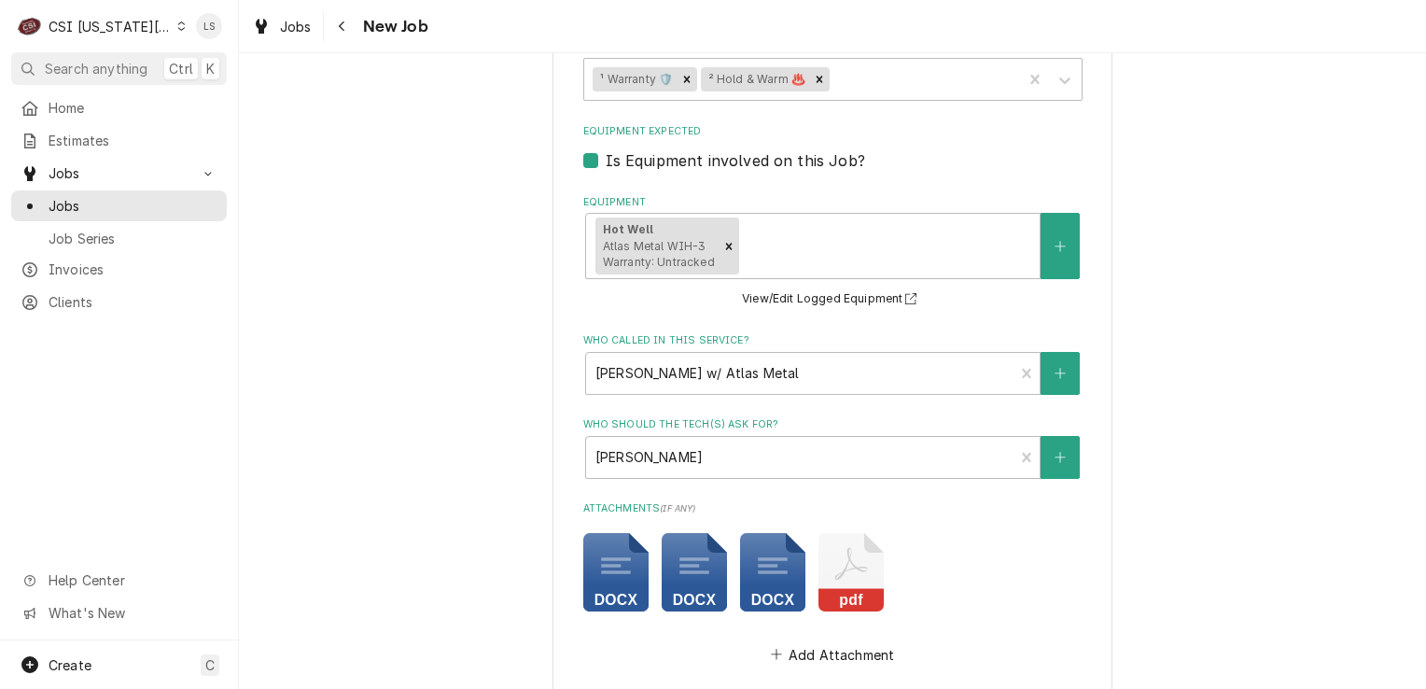
scroll to position [1947, 0]
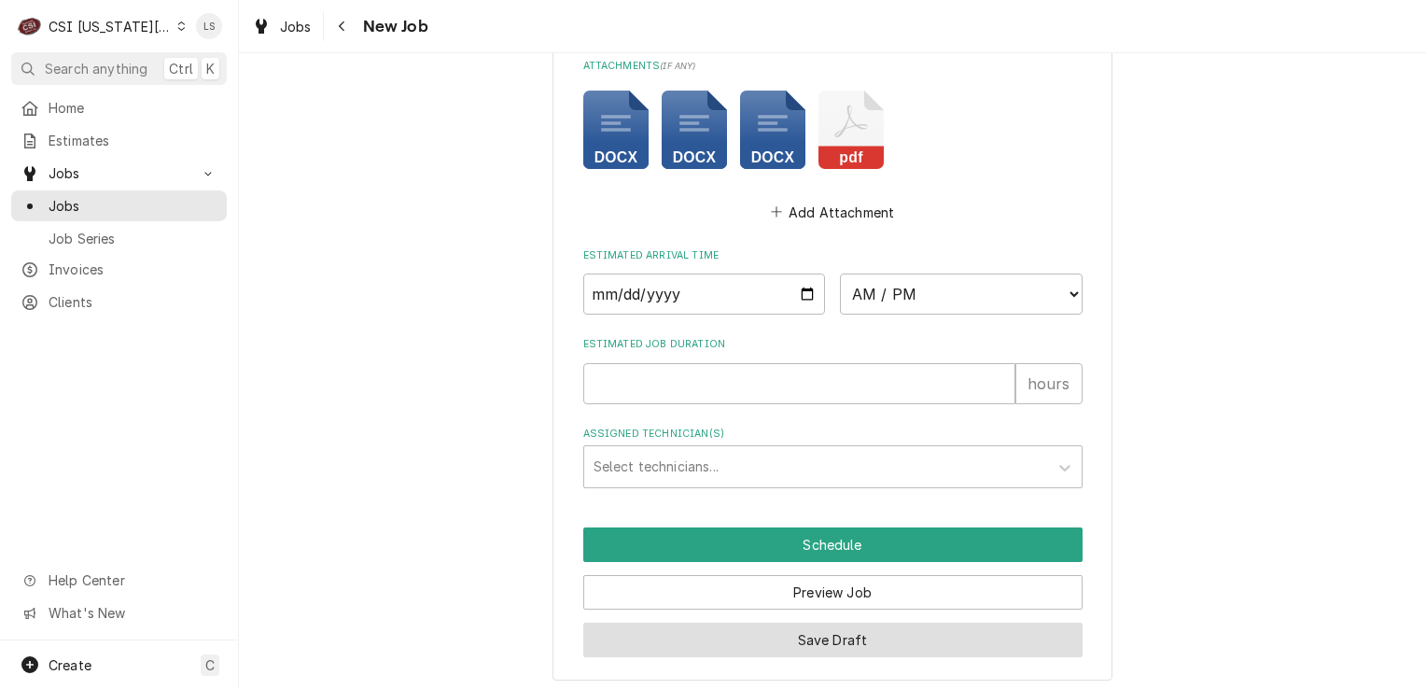
type textarea "hot food drop in well - not operating properly"
click at [821, 635] on button "Save Draft" at bounding box center [832, 640] width 499 height 35
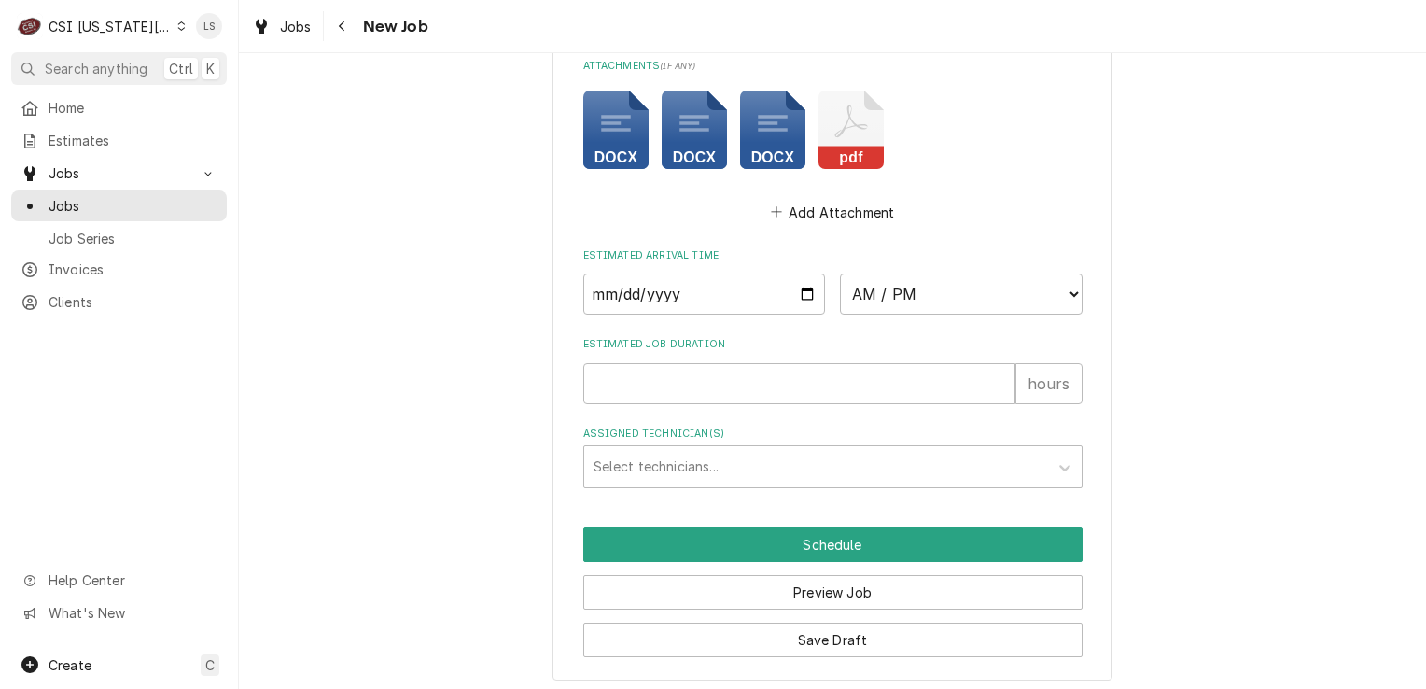
scroll to position [1884, 0]
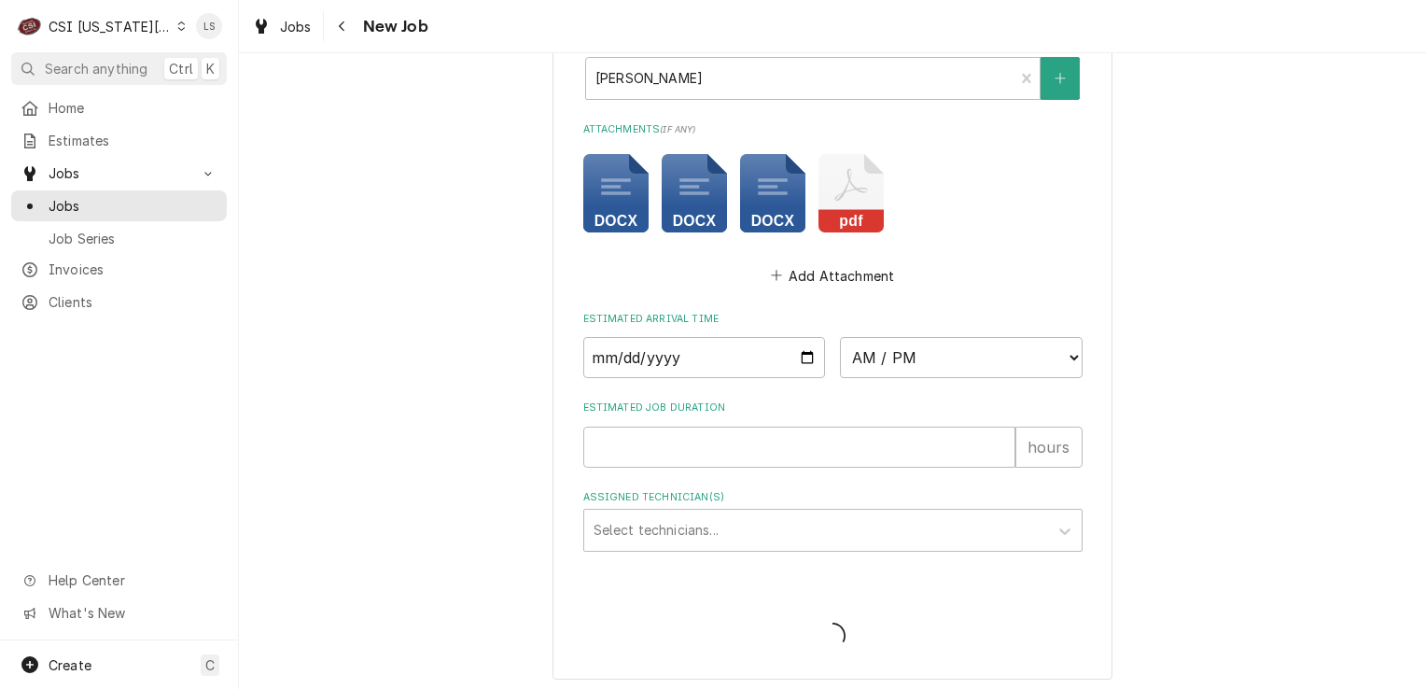
type textarea "x"
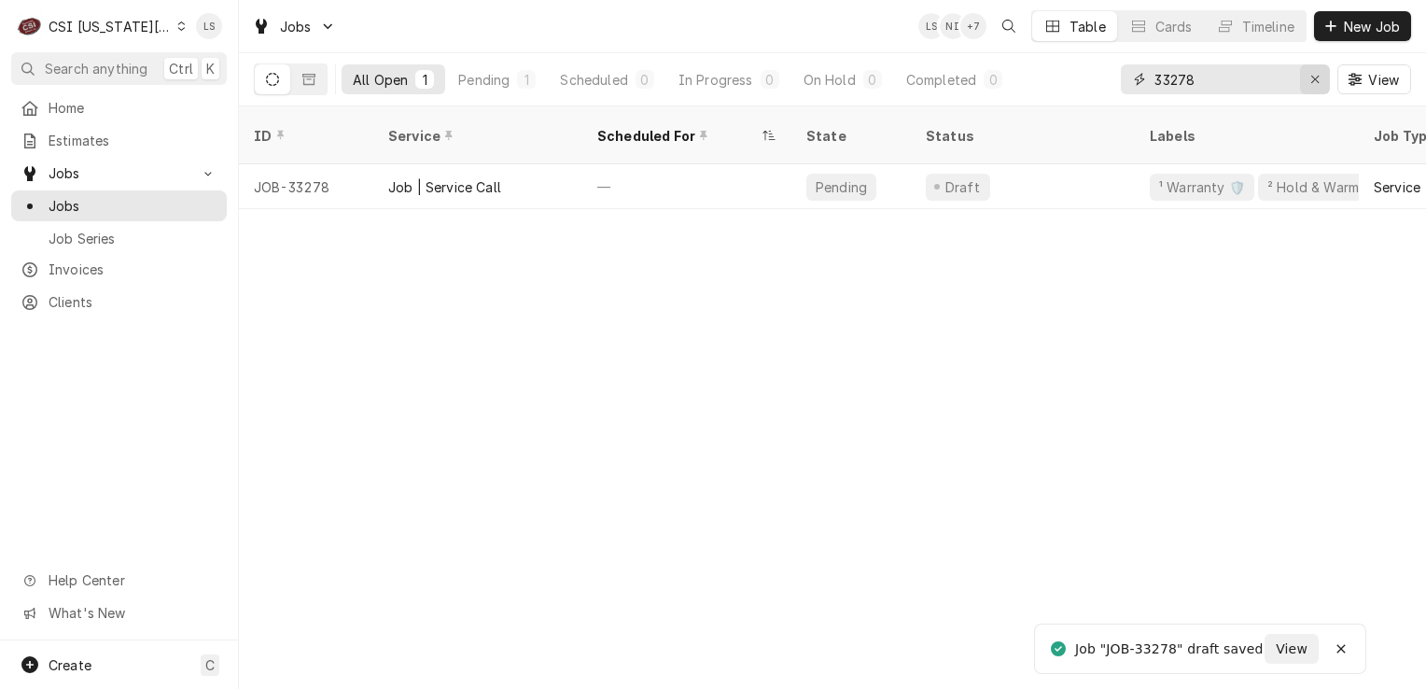
click at [1308, 76] on div "Erase input" at bounding box center [1315, 79] width 19 height 19
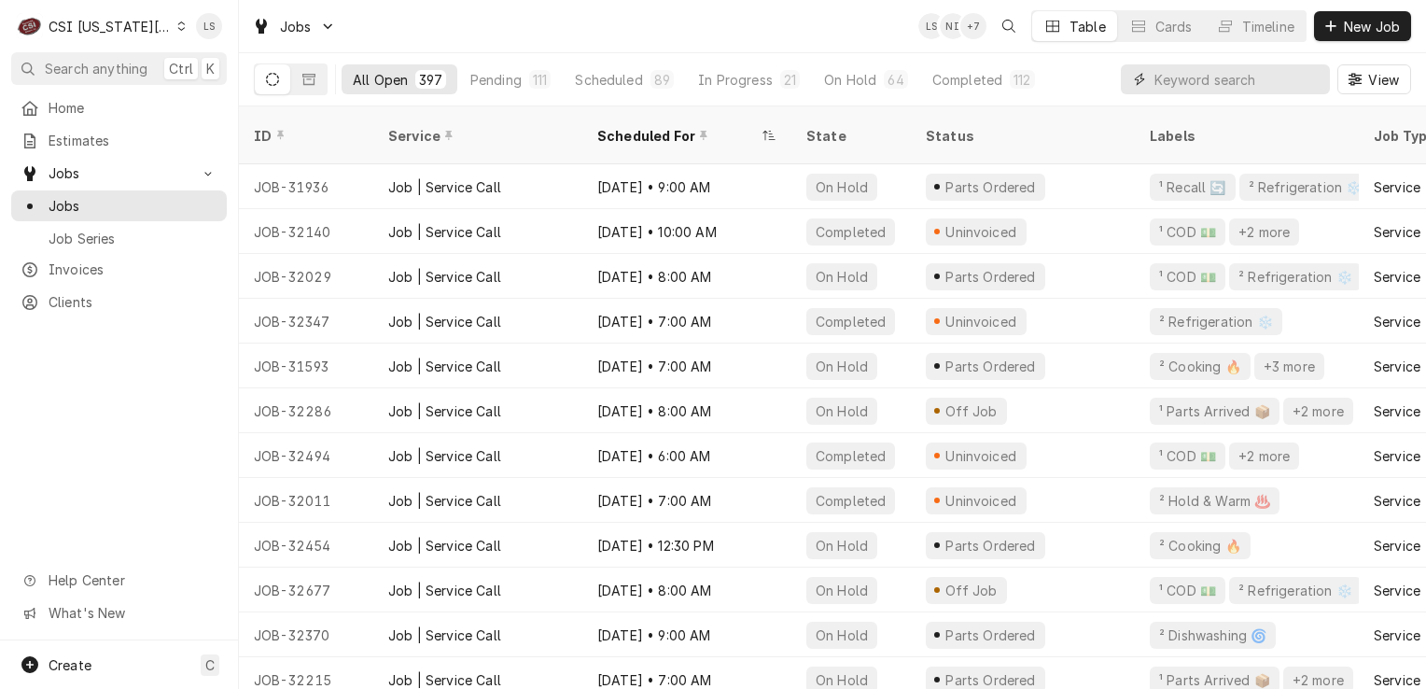
click at [1238, 83] on input "Dynamic Content Wrapper" at bounding box center [1238, 79] width 166 height 30
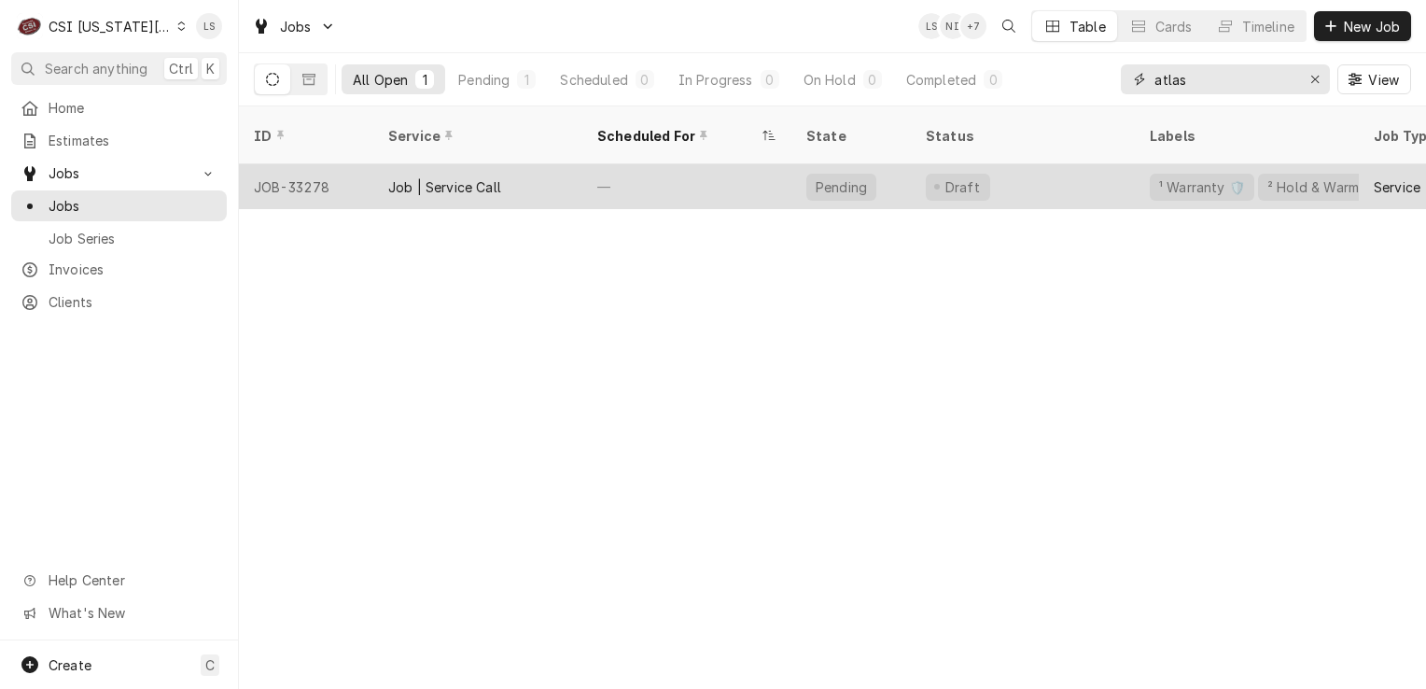
type input "atlas"
click at [247, 169] on div "JOB-33278" at bounding box center [306, 186] width 134 height 45
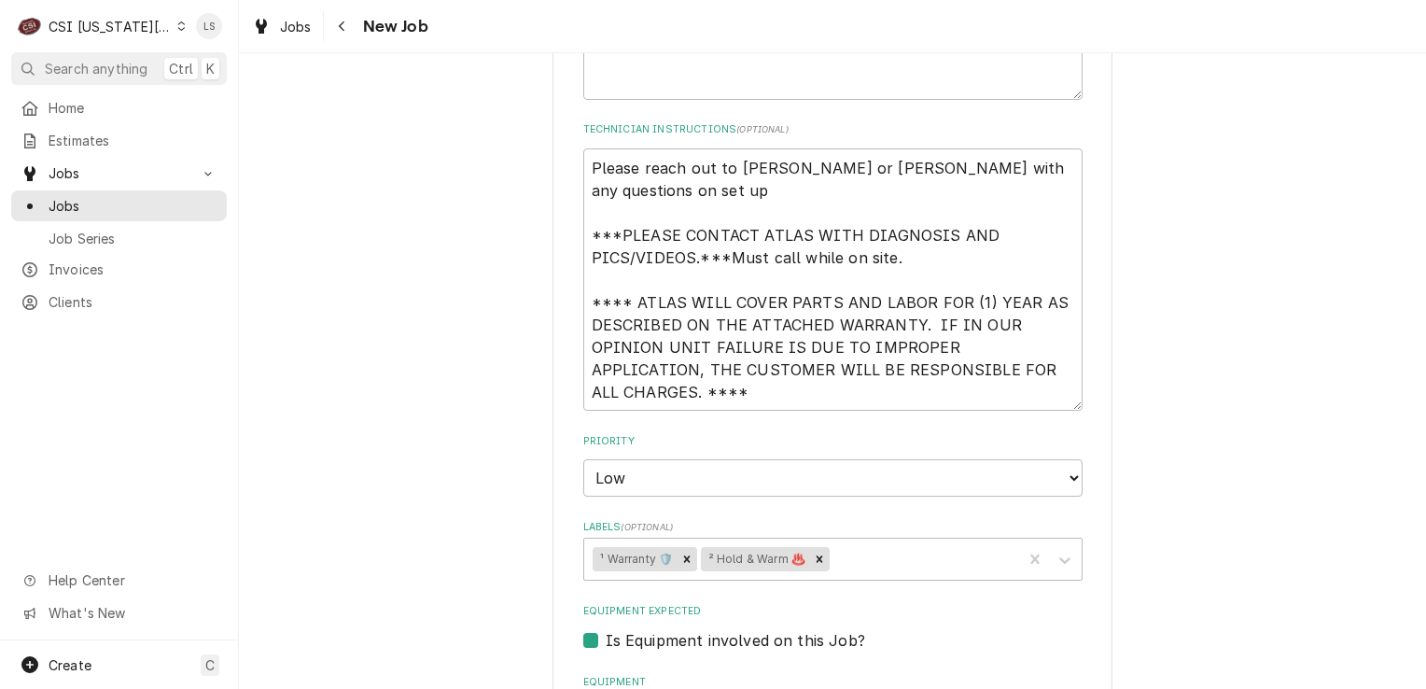
scroll to position [1027, 0]
click at [621, 193] on textarea "Please reach out to Karla or Phil Potter with any questions on set up ***PLEASE…" at bounding box center [832, 278] width 499 height 263
type textarea "x"
type textarea "Please reach out to Karla or Phil Potter with any questions on set up ***PLEASE…"
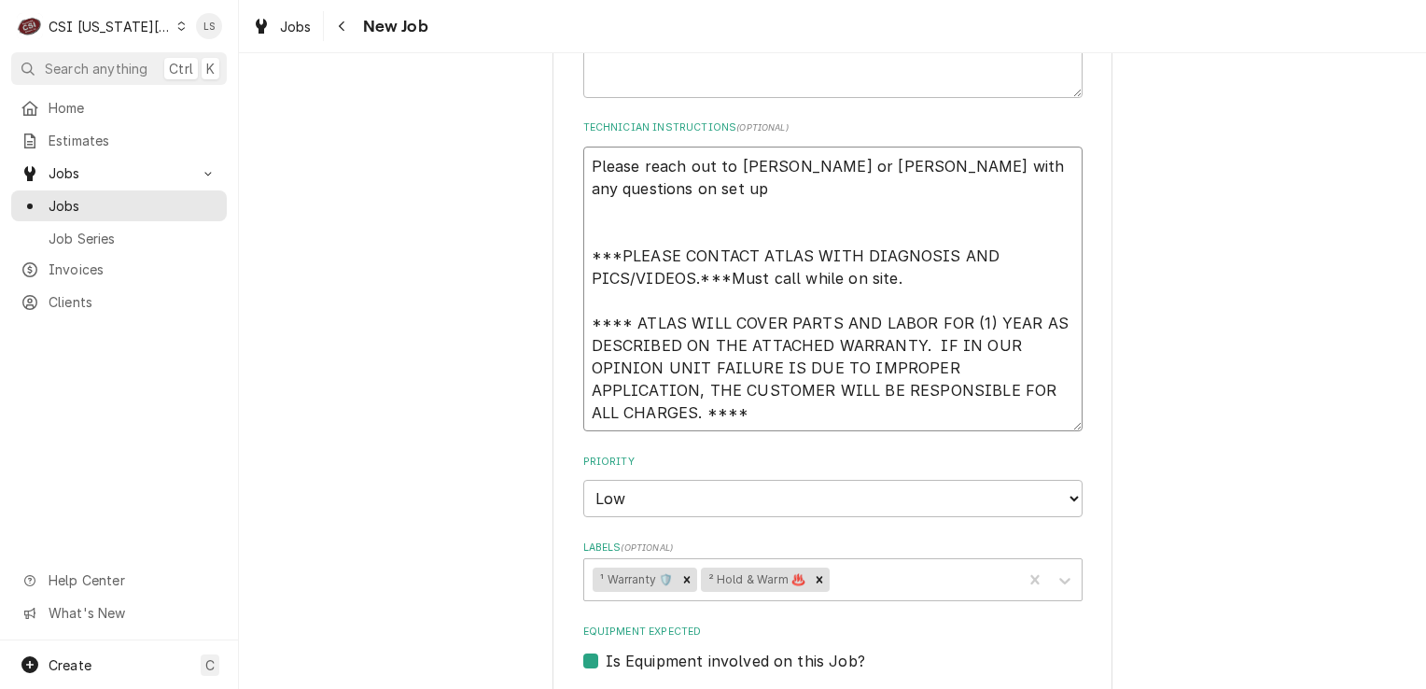
type textarea "x"
type textarea "Please reach out to Karla or Phil Potter with any questions on set up ***PLEASE…"
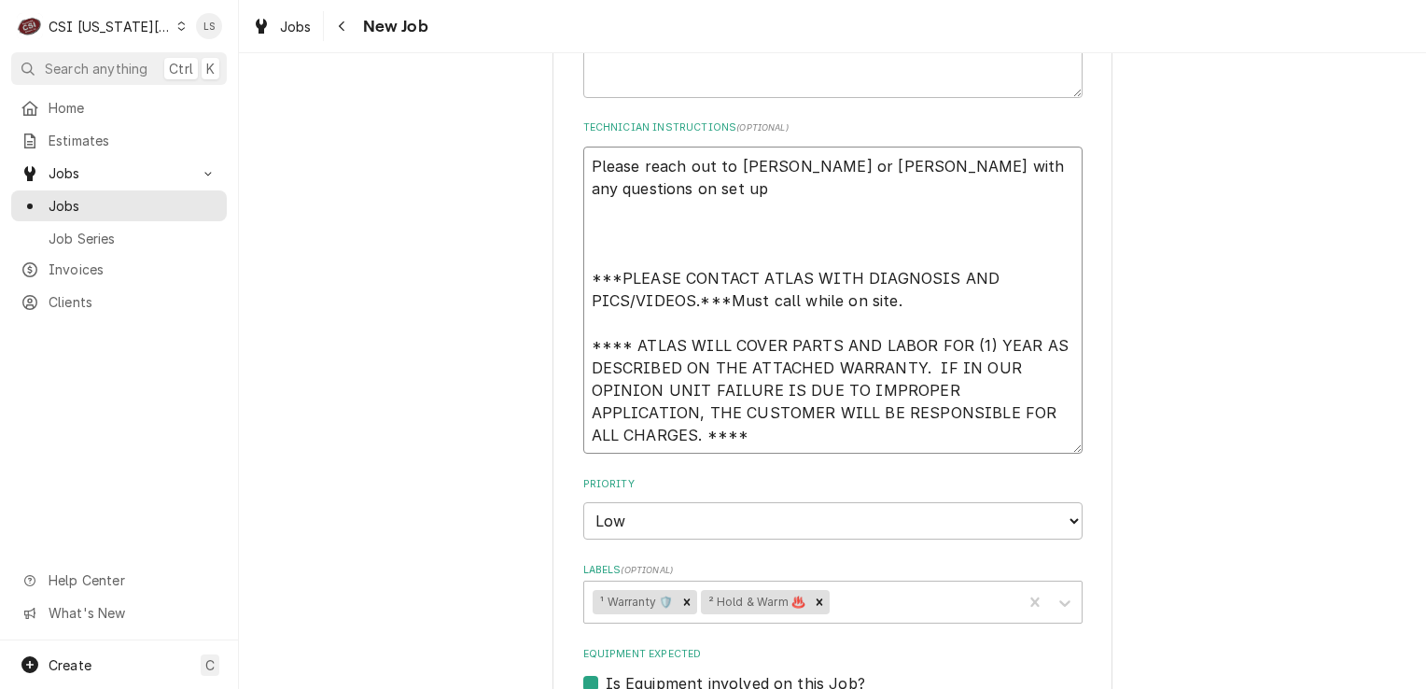
type textarea "x"
type textarea "Please reach out to Karla or Phil Potter with any questions on set up * ***PLEA…"
type textarea "x"
type textarea "Please reach out to Karla or Phil Potter with any questions on set up ** ***PLE…"
type textarea "x"
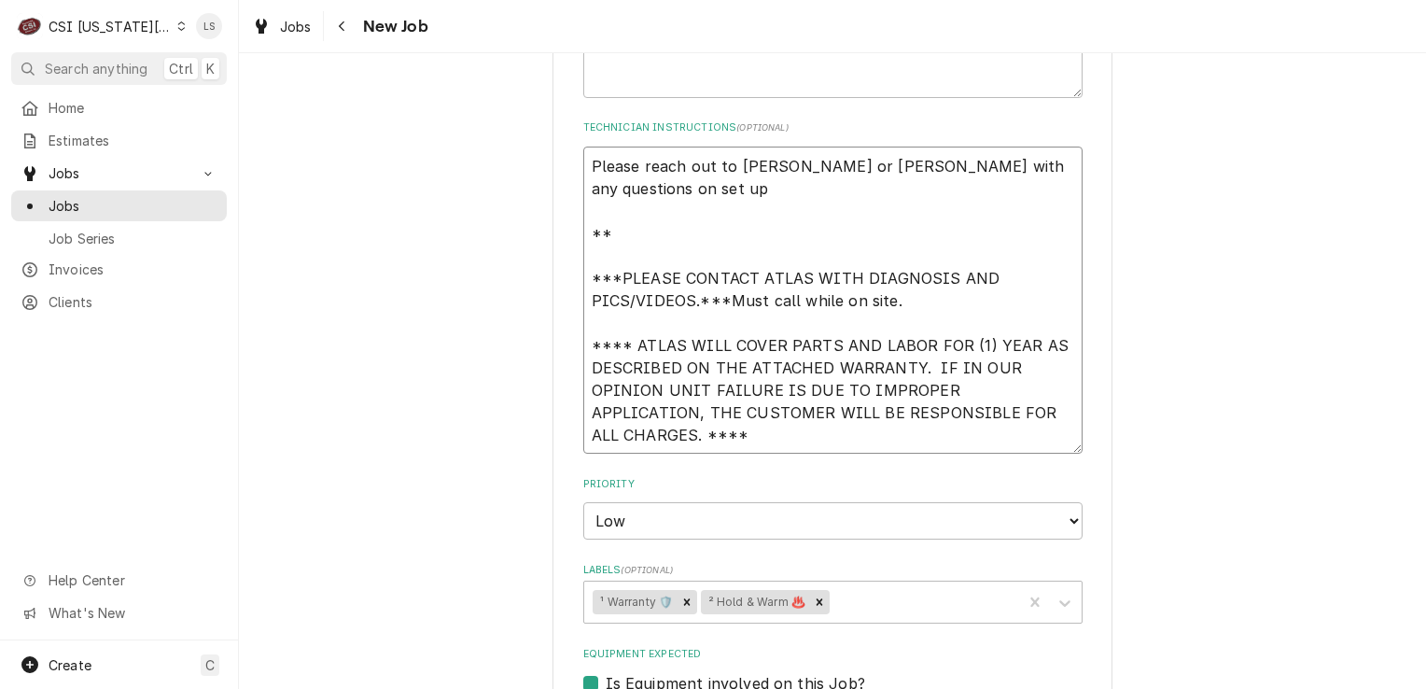
type textarea "Please reach out to Karla or Phil Potter with any questions on set up ** ***PLE…"
paste textarea "THE TECH HAVE TO MAKE THE POINT OF CONTACT TO SIGN IT AT THE END OF THE SERVICE…"
type textarea "x"
type textarea "Please reach out to Karla or Phil Potter with any questions on set up ** THE TE…"
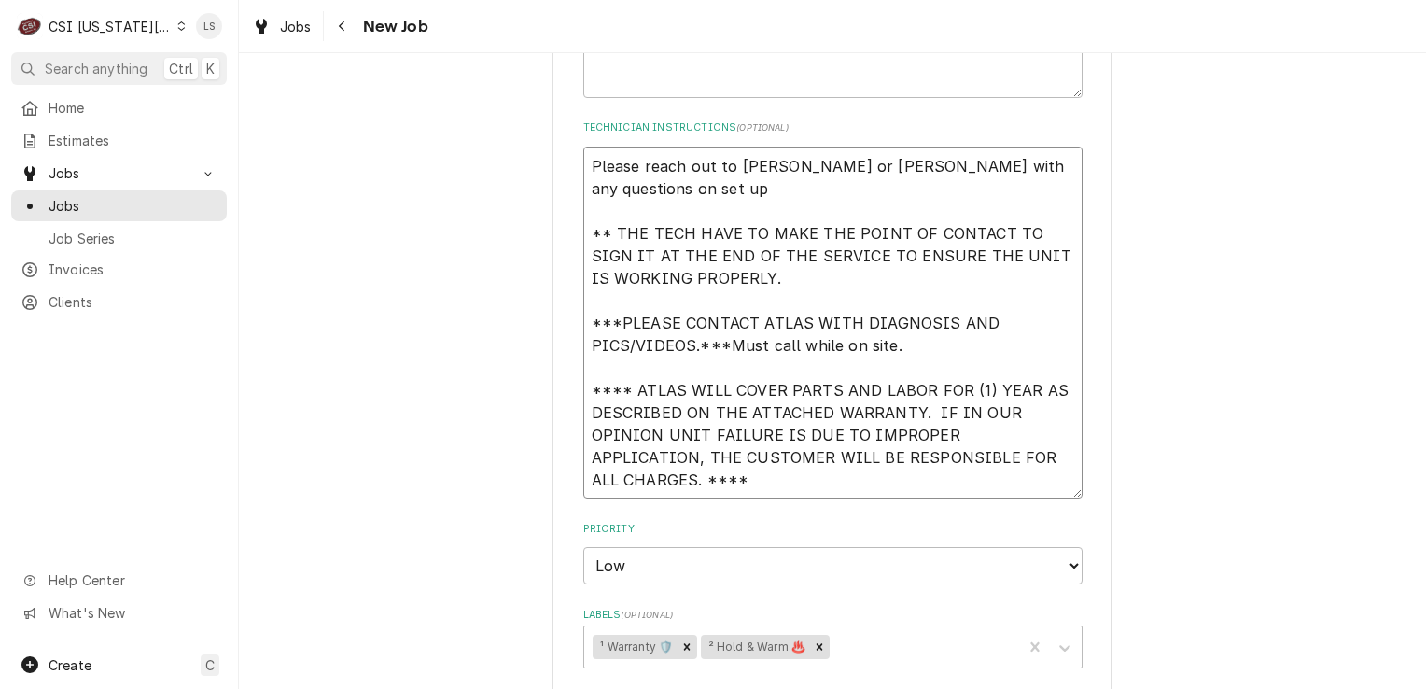
type textarea "x"
type textarea "Please reach out to Karla or Phil Potter with any questions on set up ** THE TE…"
type textarea "x"
type textarea "Please reach out to Karla or Phil Potter with any questions on set up ** THE TE…"
type textarea "x"
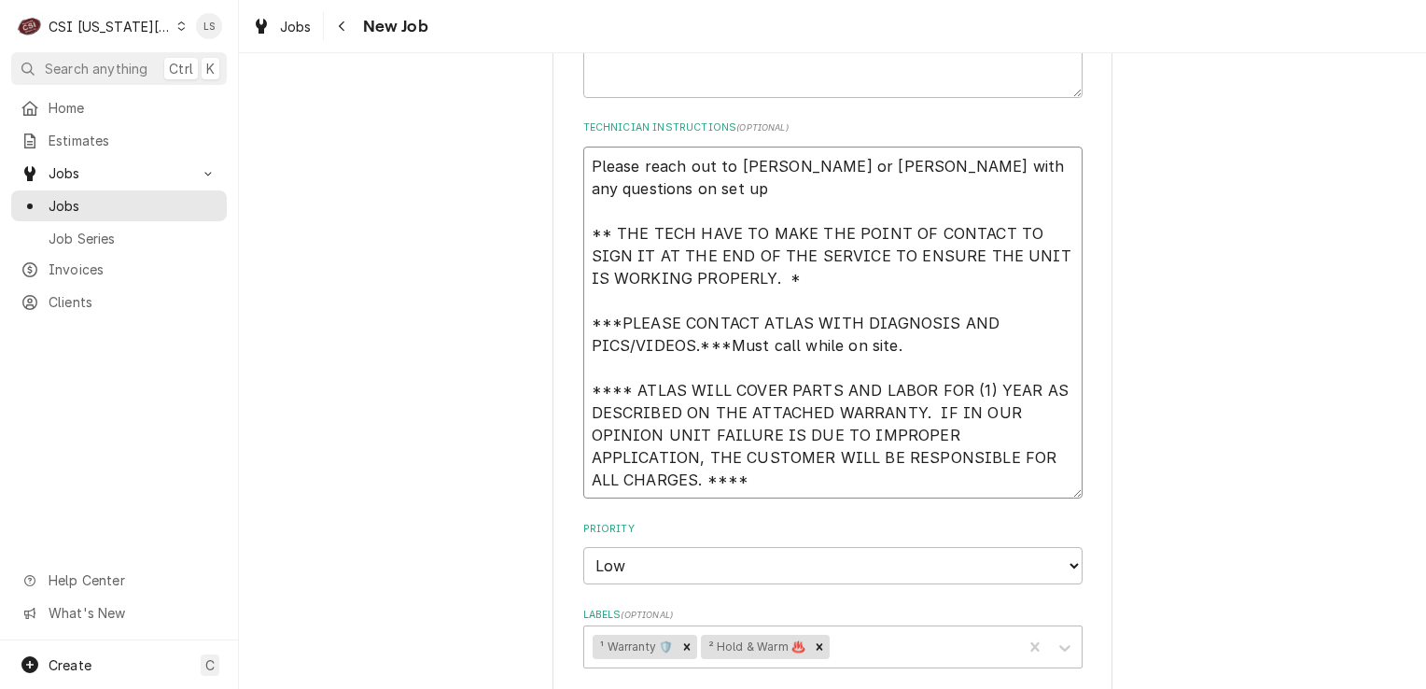
type textarea "Please reach out to Karla or Phil Potter with any questions on set up ** THE TE…"
type textarea "x"
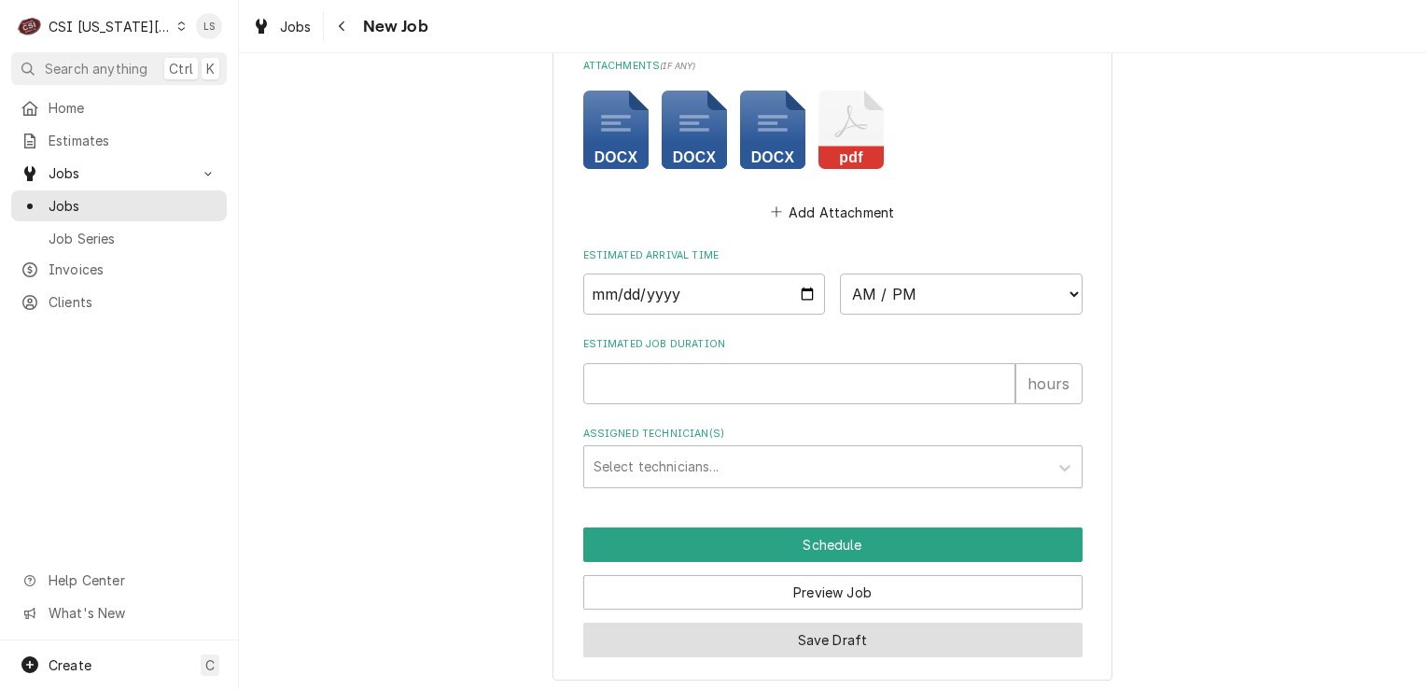
type textarea "Please reach out to Karla or Phil Potter with any questions on set up ** THE TE…"
click at [792, 623] on button "Save Draft" at bounding box center [832, 640] width 499 height 35
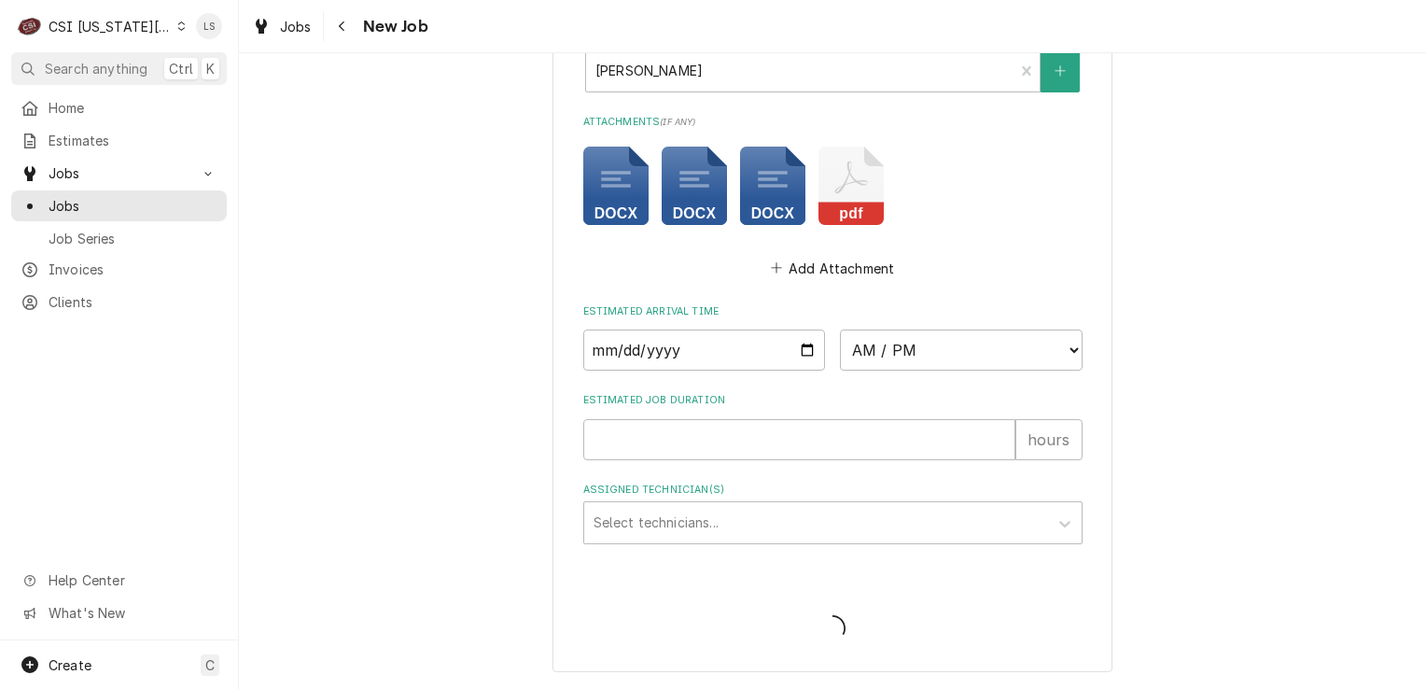
scroll to position [1973, 0]
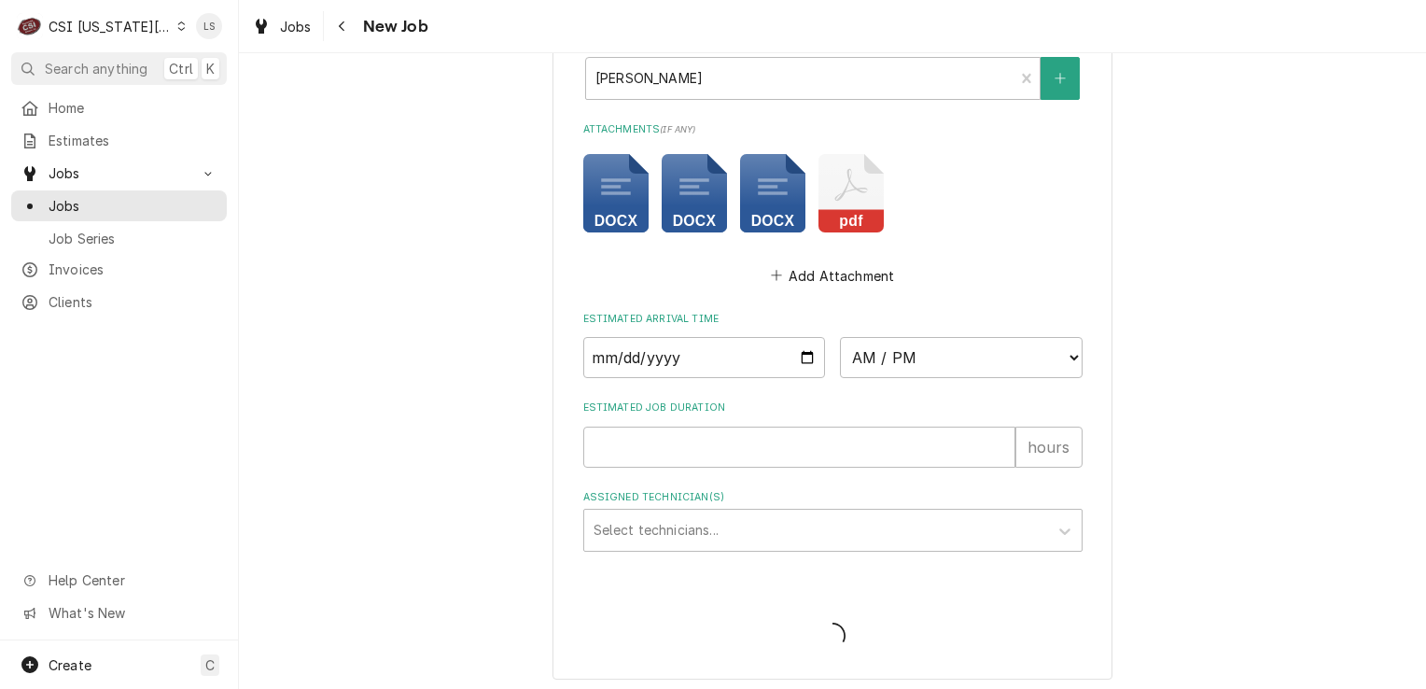
type textarea "x"
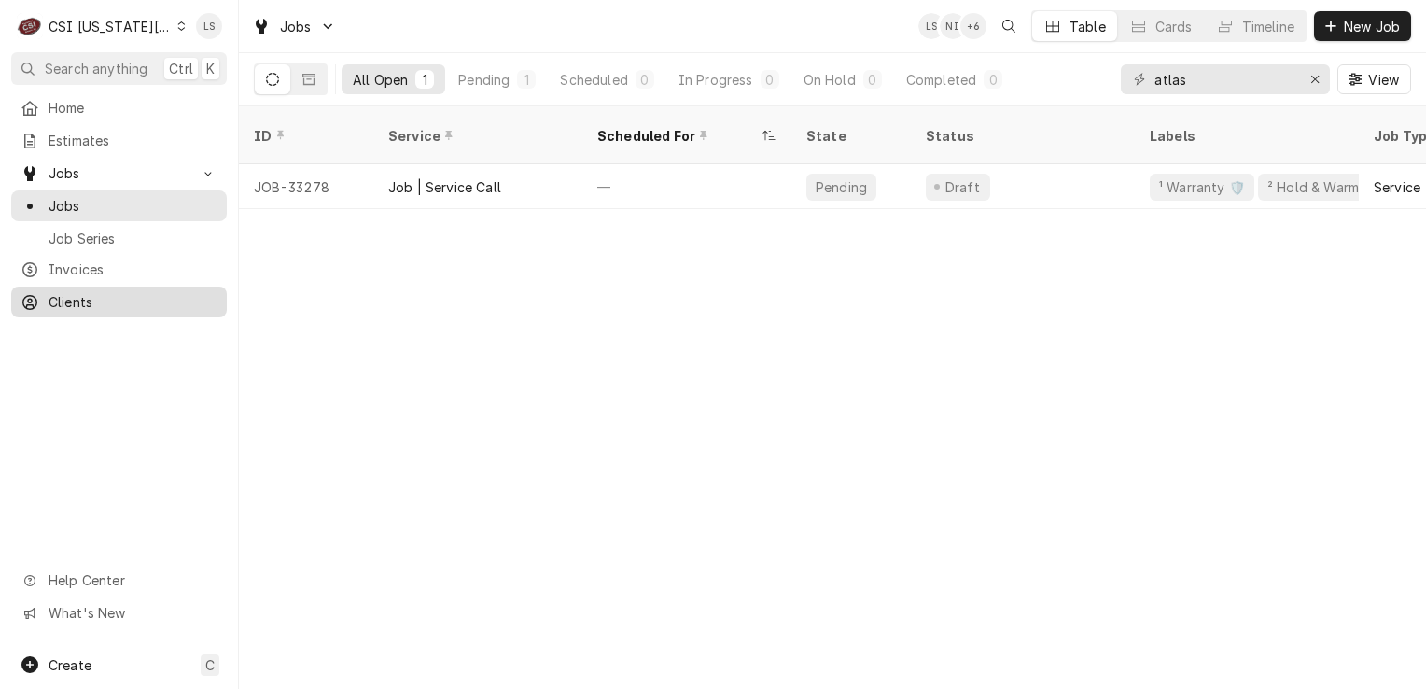
click at [101, 303] on span "Clients" at bounding box center [133, 302] width 169 height 20
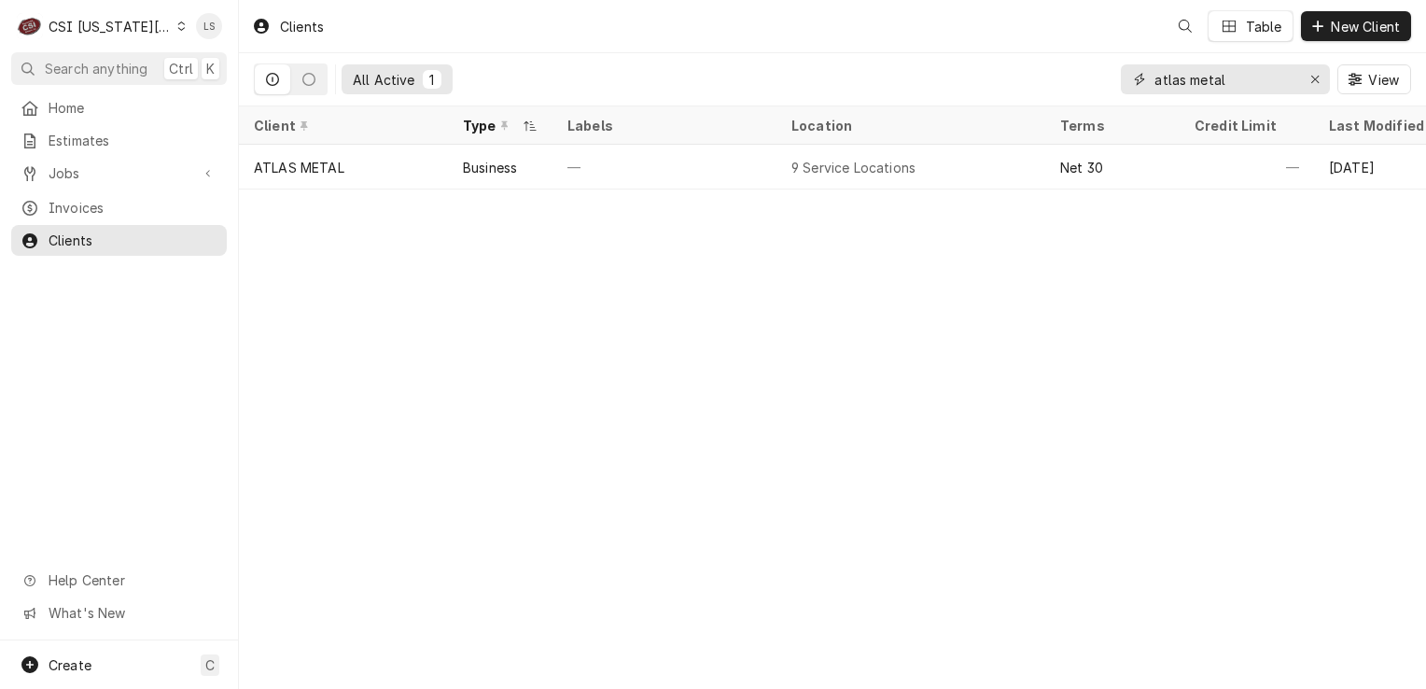
drag, startPoint x: 1322, startPoint y: 80, endPoint x: 1290, endPoint y: 96, distance: 35.5
click at [1319, 80] on div "Erase input" at bounding box center [1315, 79] width 19 height 19
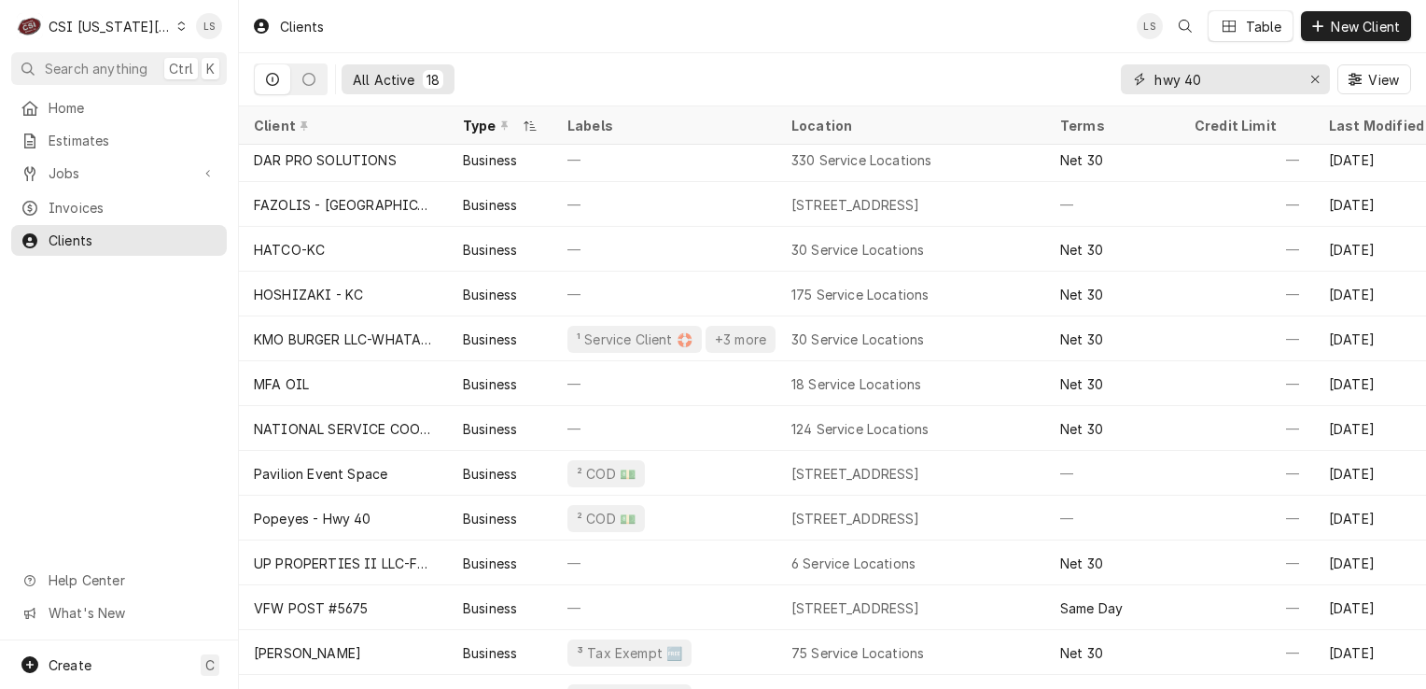
scroll to position [273, 0]
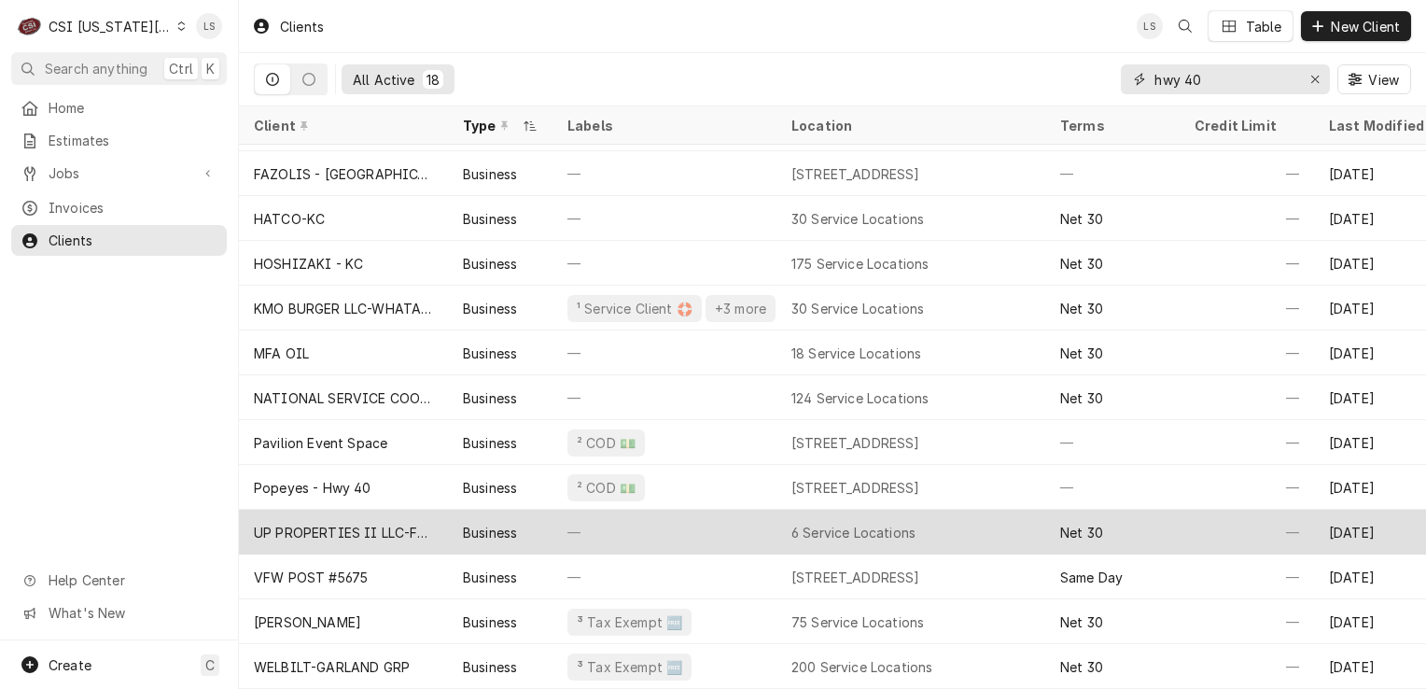
type input "hwy 40"
click at [370, 523] on div "UP PROPERTIES II LLC-FAZOLI'S RESTAURANT" at bounding box center [343, 533] width 179 height 20
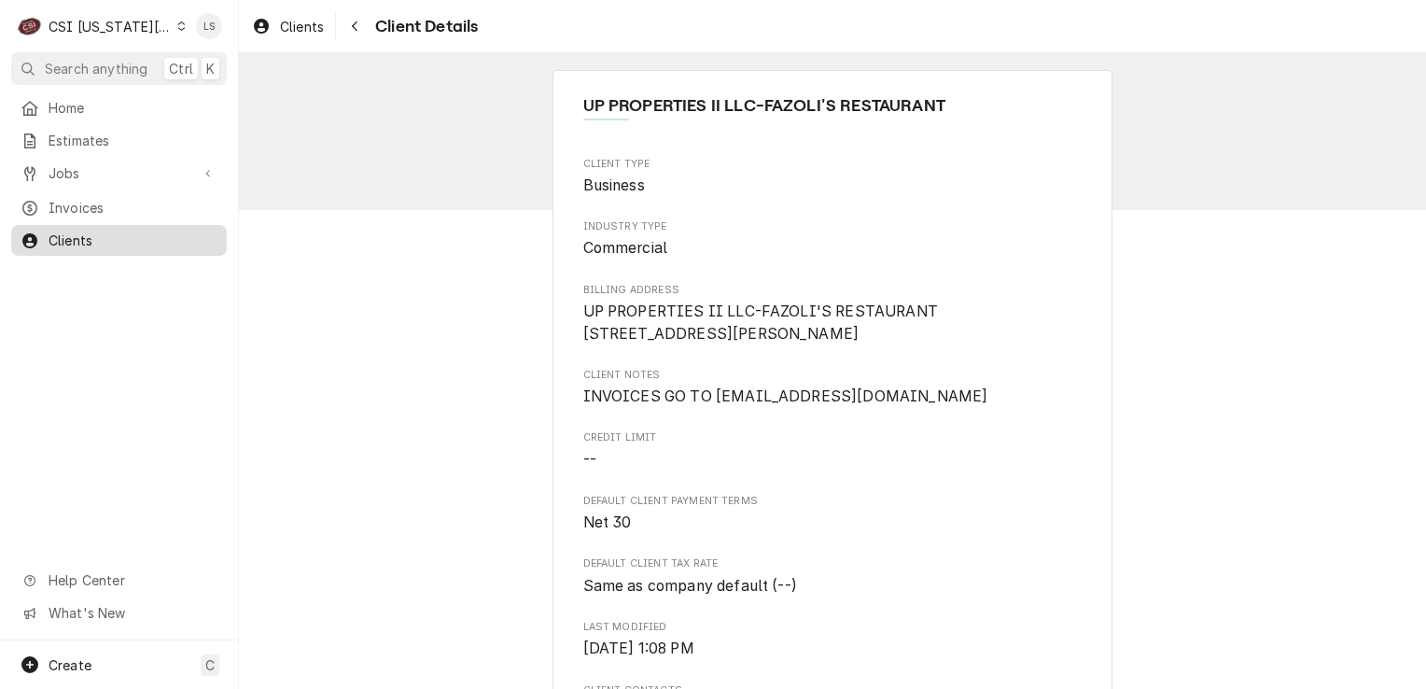
click at [67, 231] on span "Clients" at bounding box center [133, 241] width 169 height 20
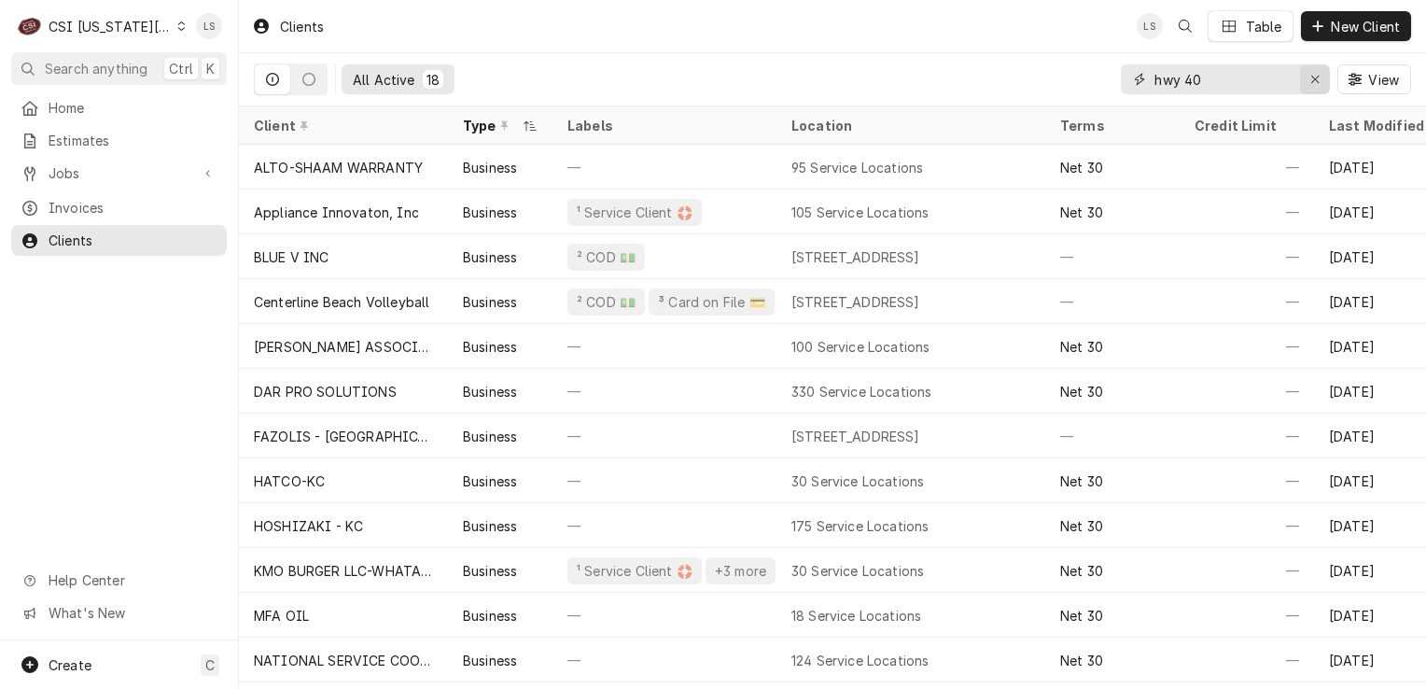
click at [1320, 78] on div "Erase input" at bounding box center [1315, 79] width 19 height 19
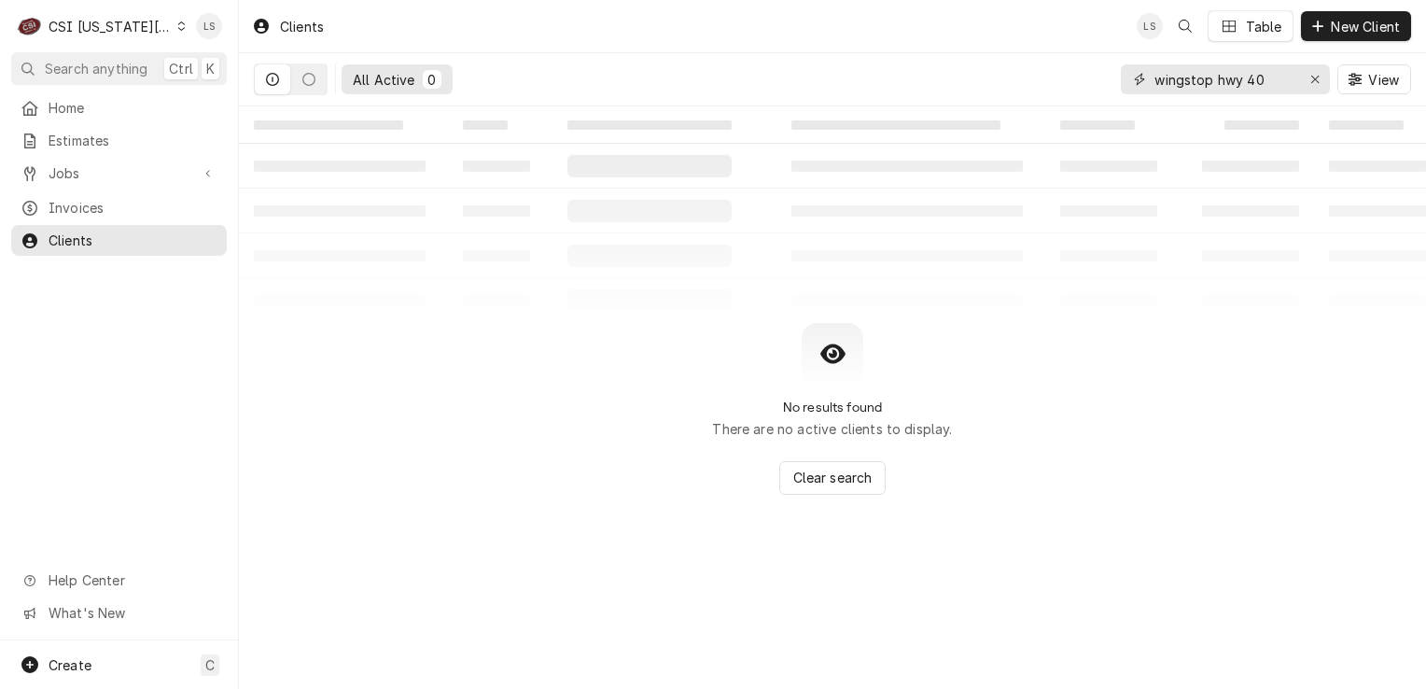
click at [1284, 80] on input "wingstop hwy 40" at bounding box center [1225, 79] width 140 height 30
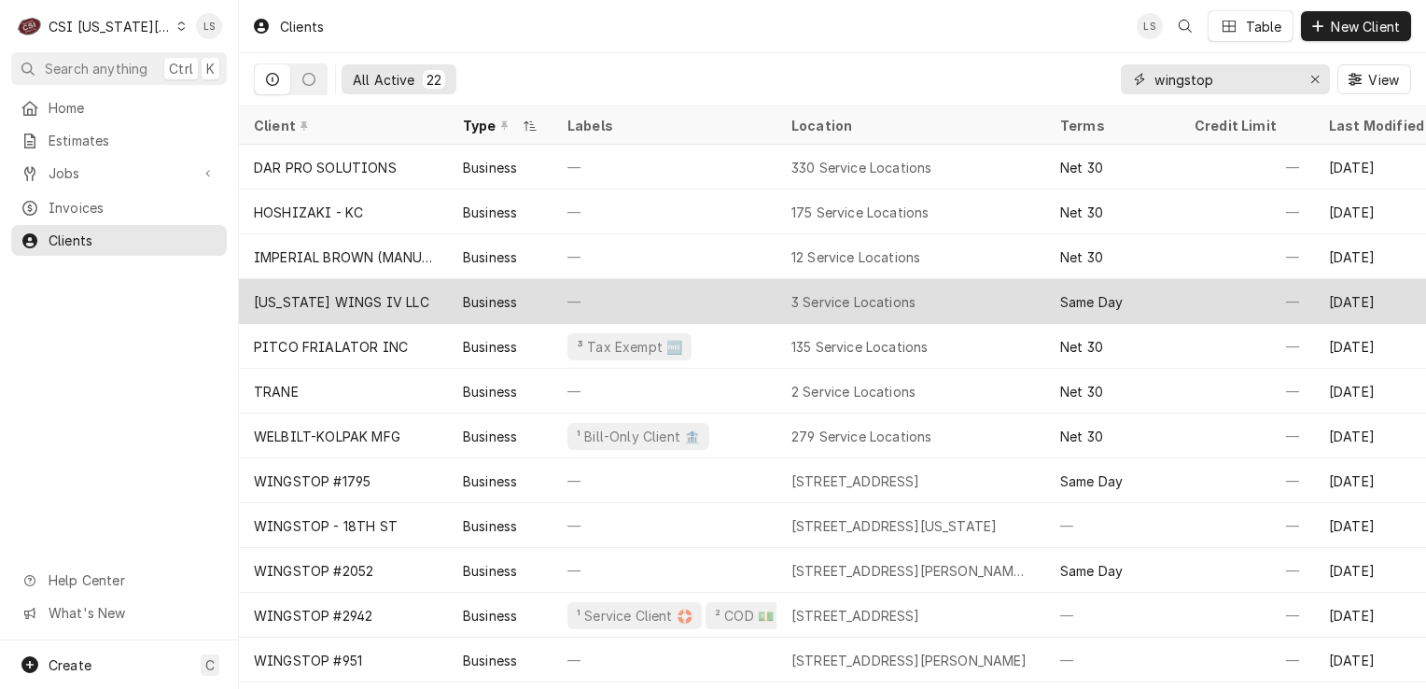
type input "wingstop"
click at [421, 305] on div "MISSOURI WINGS IV LLC" at bounding box center [341, 302] width 175 height 20
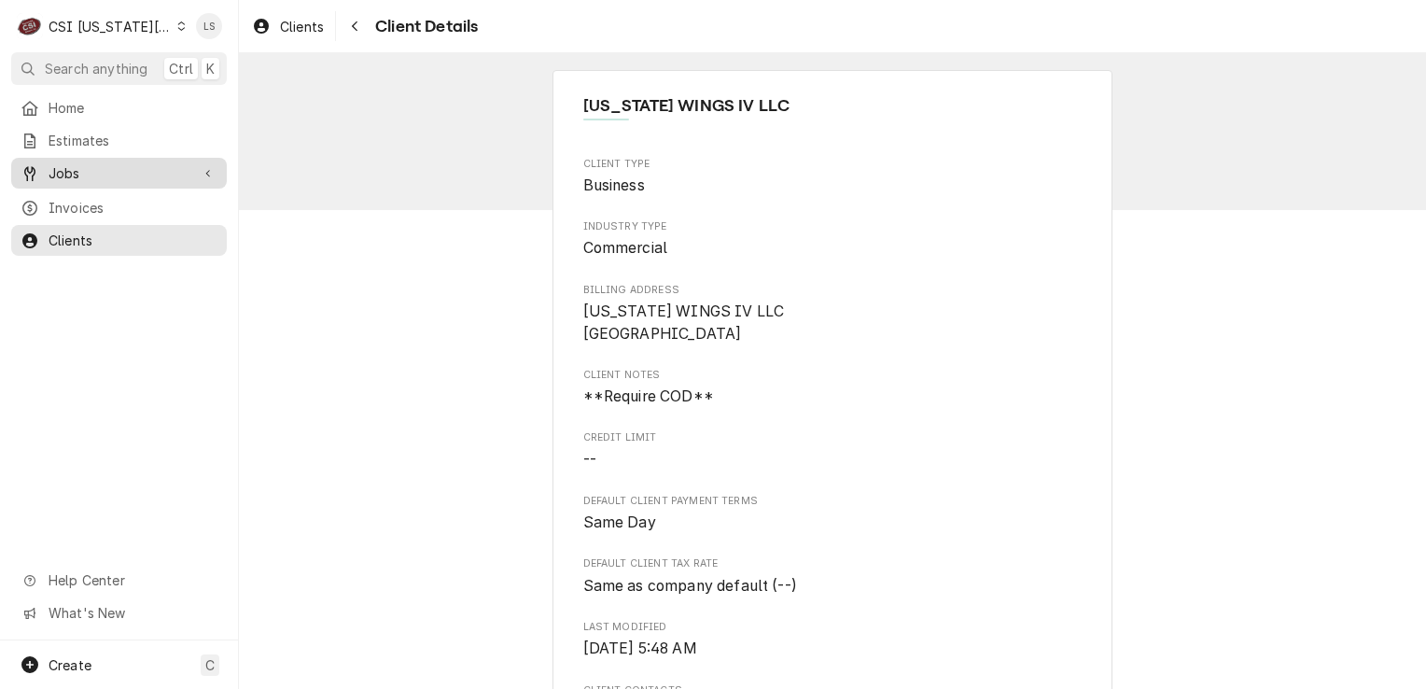
click at [77, 174] on span "Jobs" at bounding box center [119, 173] width 141 height 20
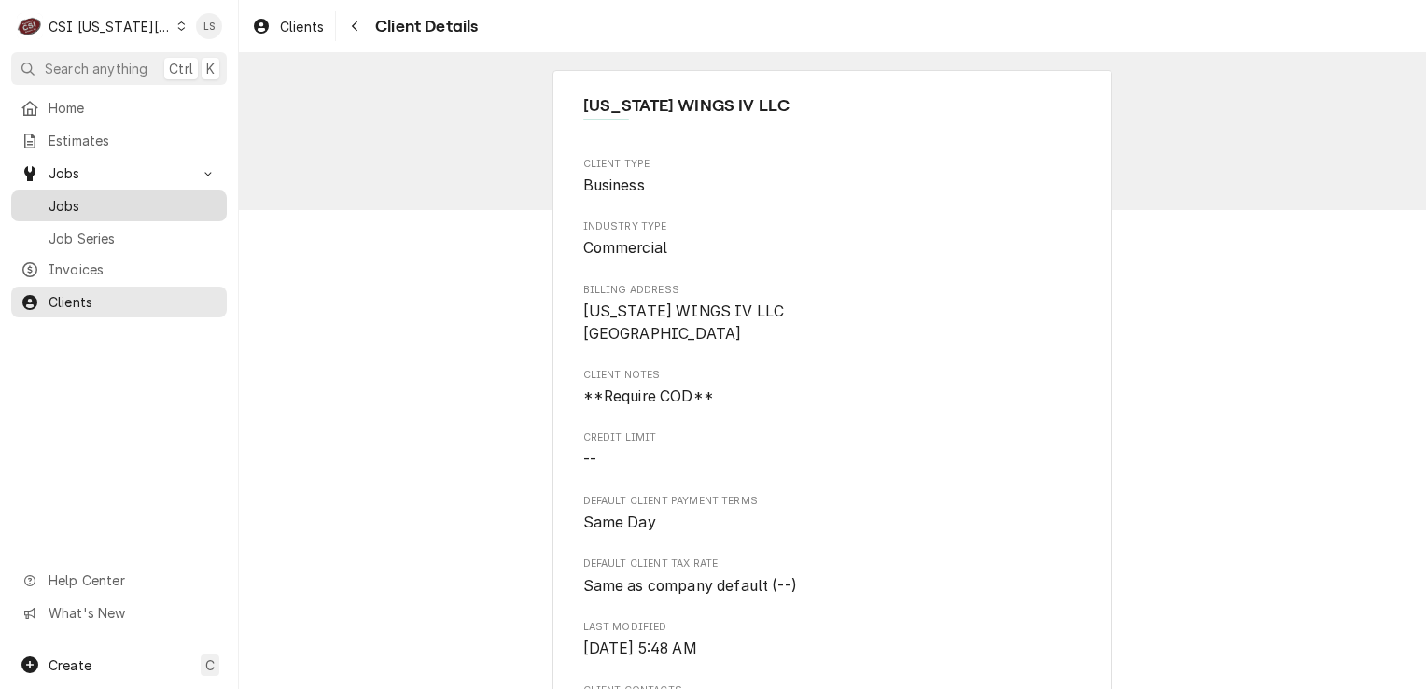
click at [86, 196] on span "Jobs" at bounding box center [133, 206] width 169 height 20
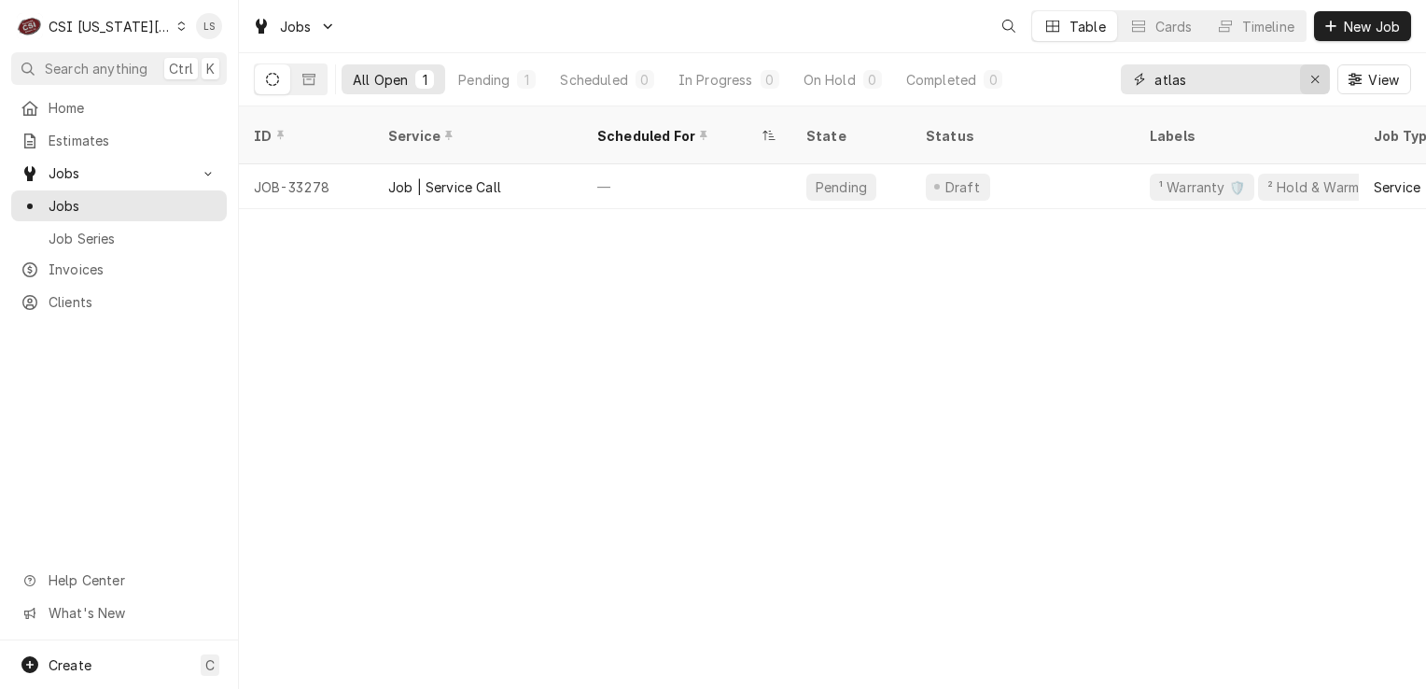
click at [1318, 85] on icon "Erase input" at bounding box center [1316, 79] width 10 height 13
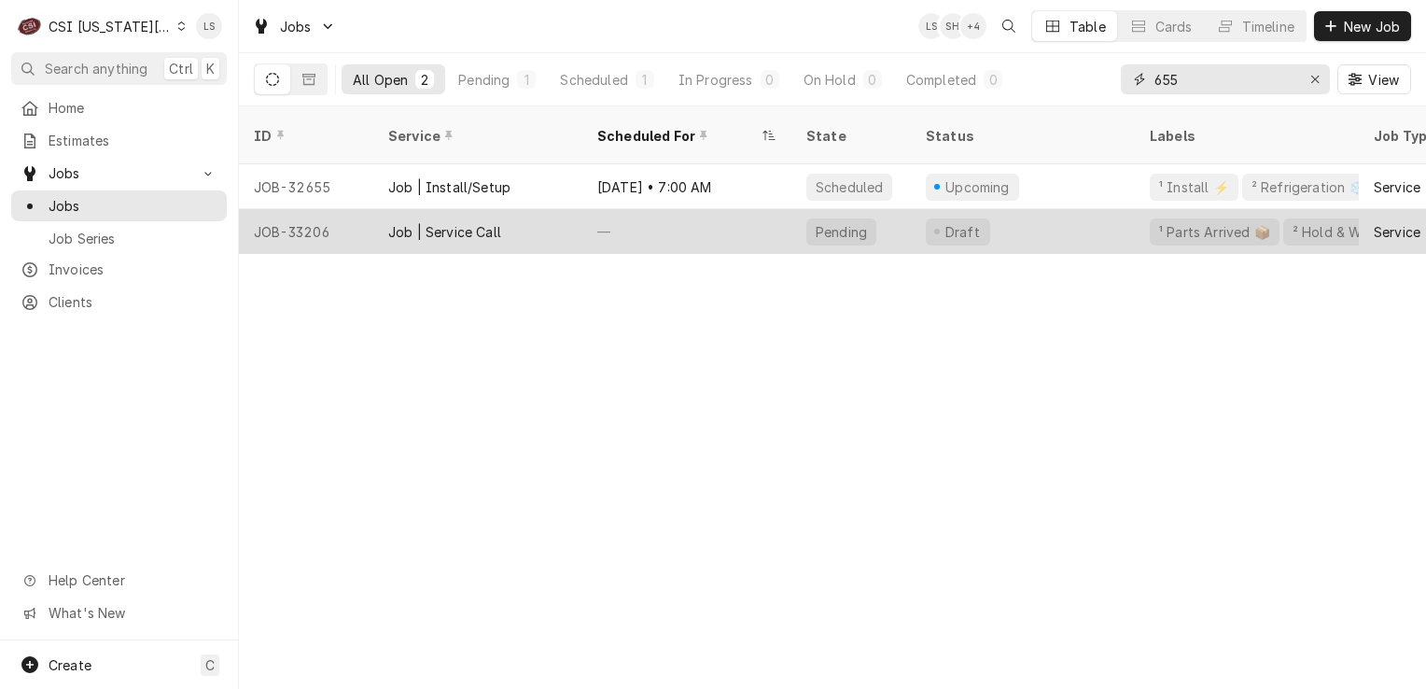
type input "655"
click at [280, 220] on div "JOB-33206" at bounding box center [306, 231] width 134 height 45
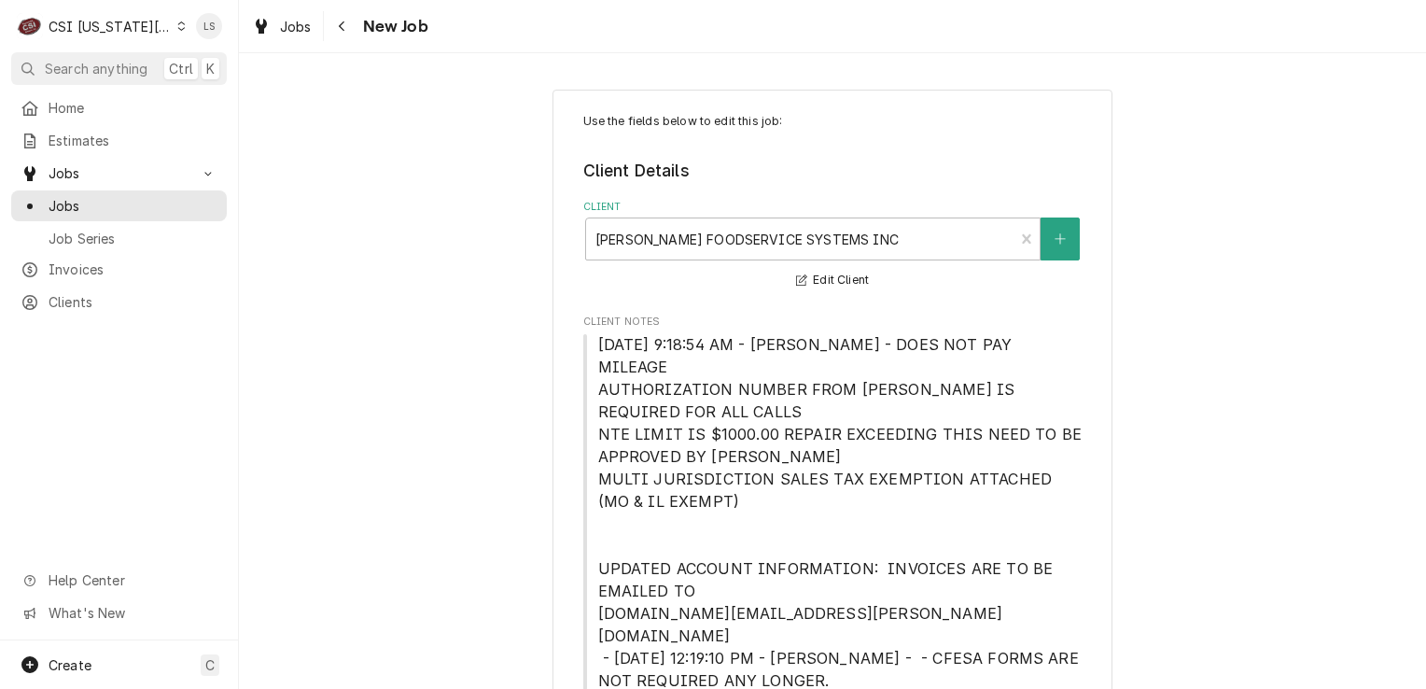
type textarea "x"
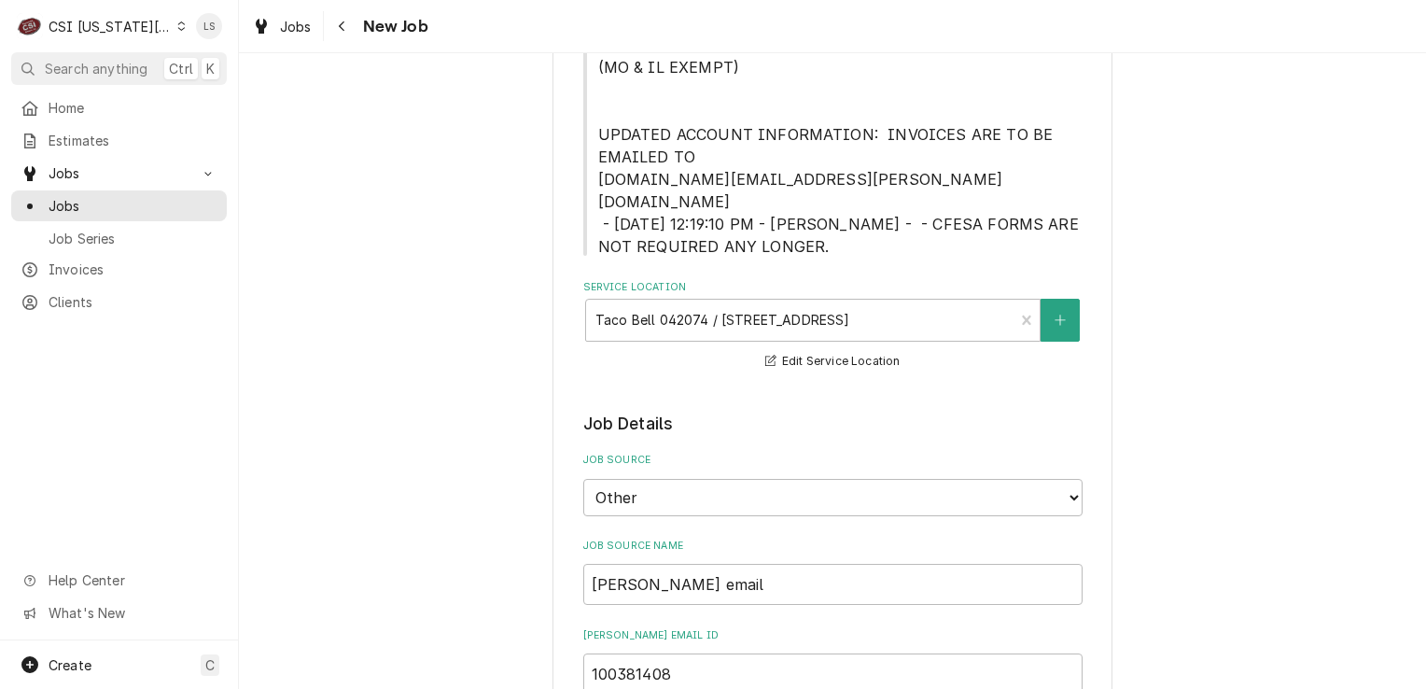
scroll to position [467, 0]
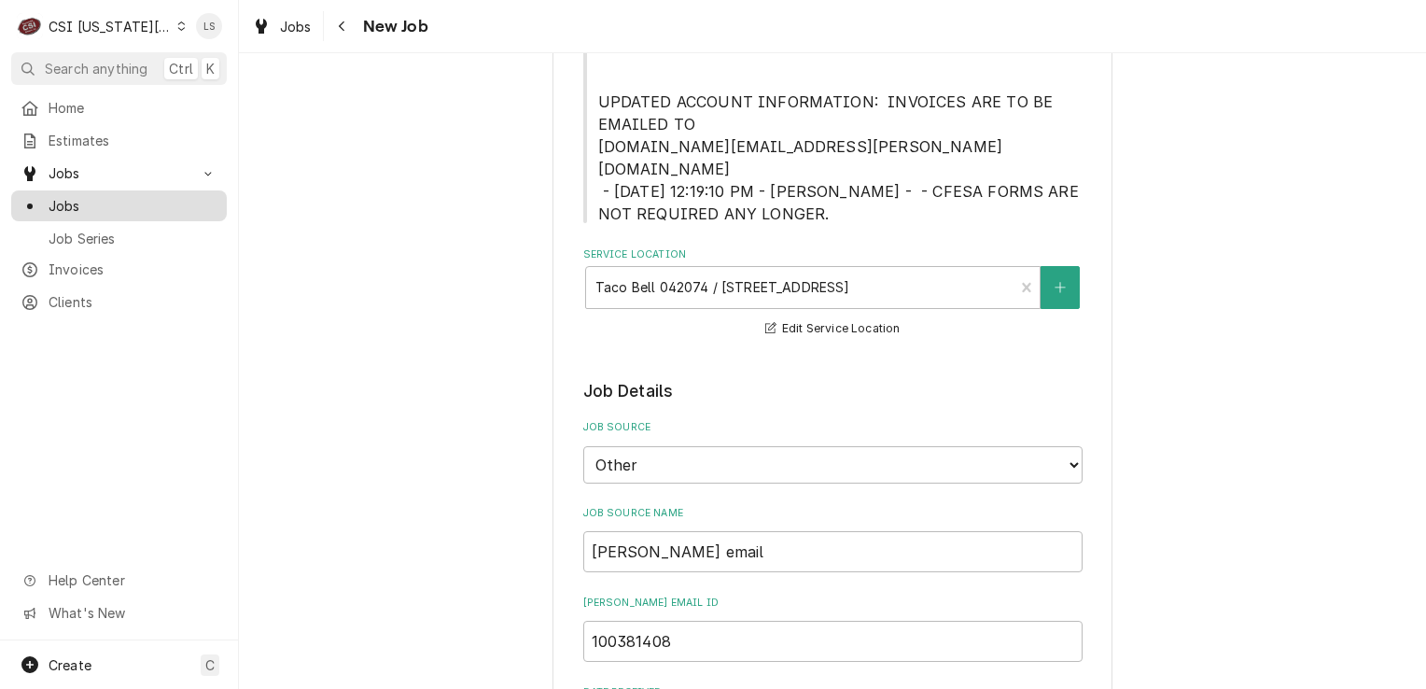
click at [105, 203] on span "Jobs" at bounding box center [133, 206] width 169 height 20
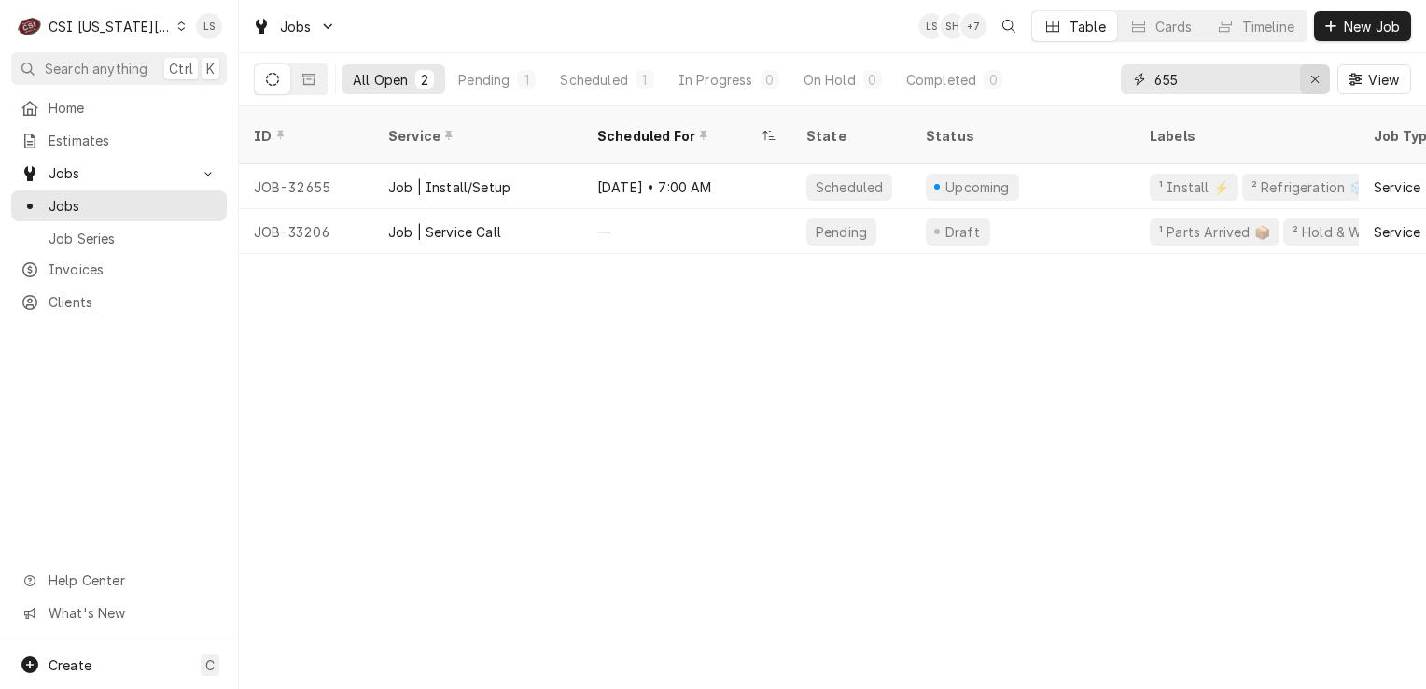
click at [1307, 83] on div "Erase input" at bounding box center [1315, 79] width 19 height 19
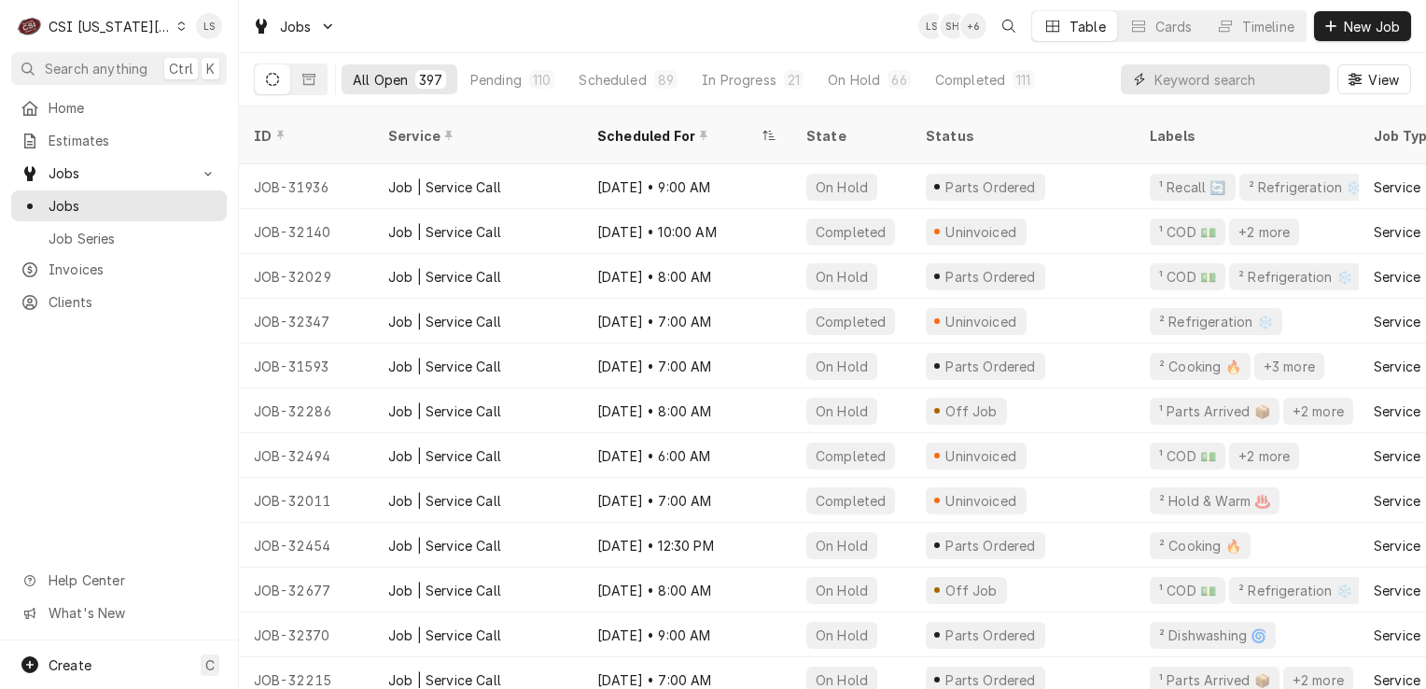
click at [1172, 91] on input "Dynamic Content Wrapper" at bounding box center [1238, 79] width 166 height 30
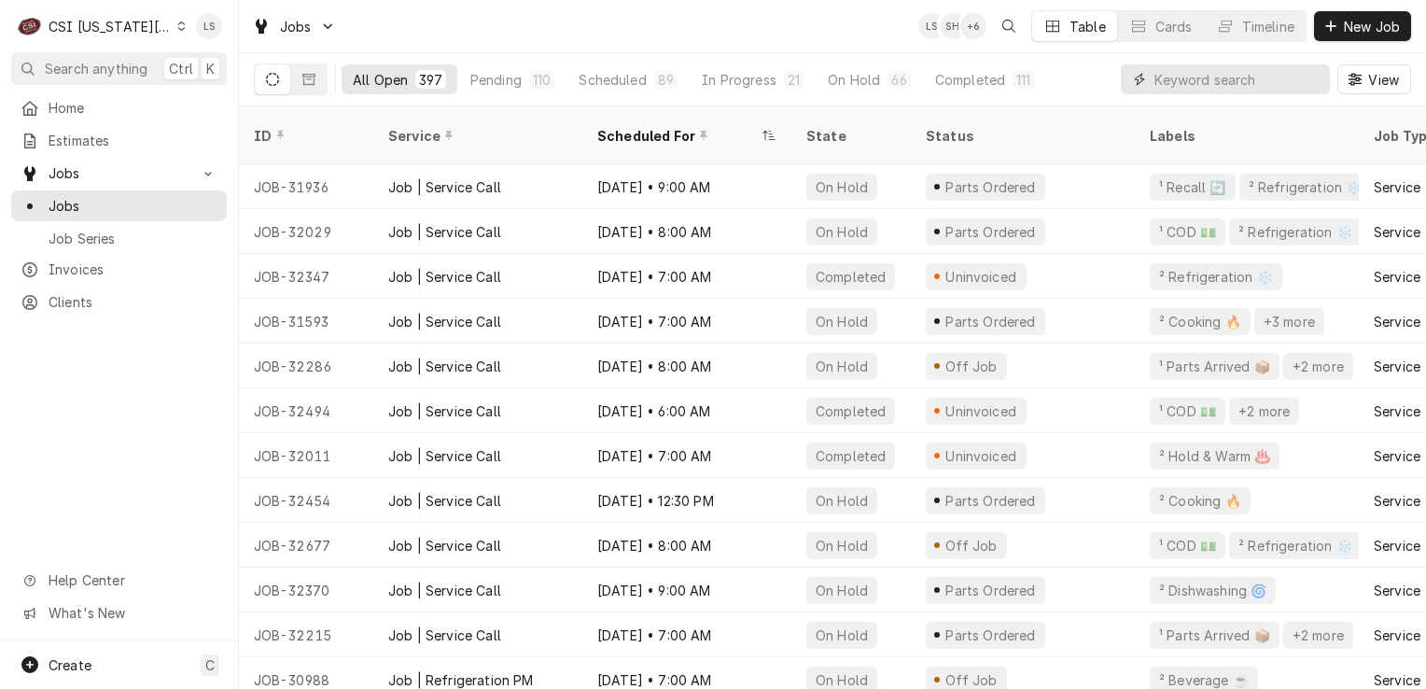
paste input "32991"
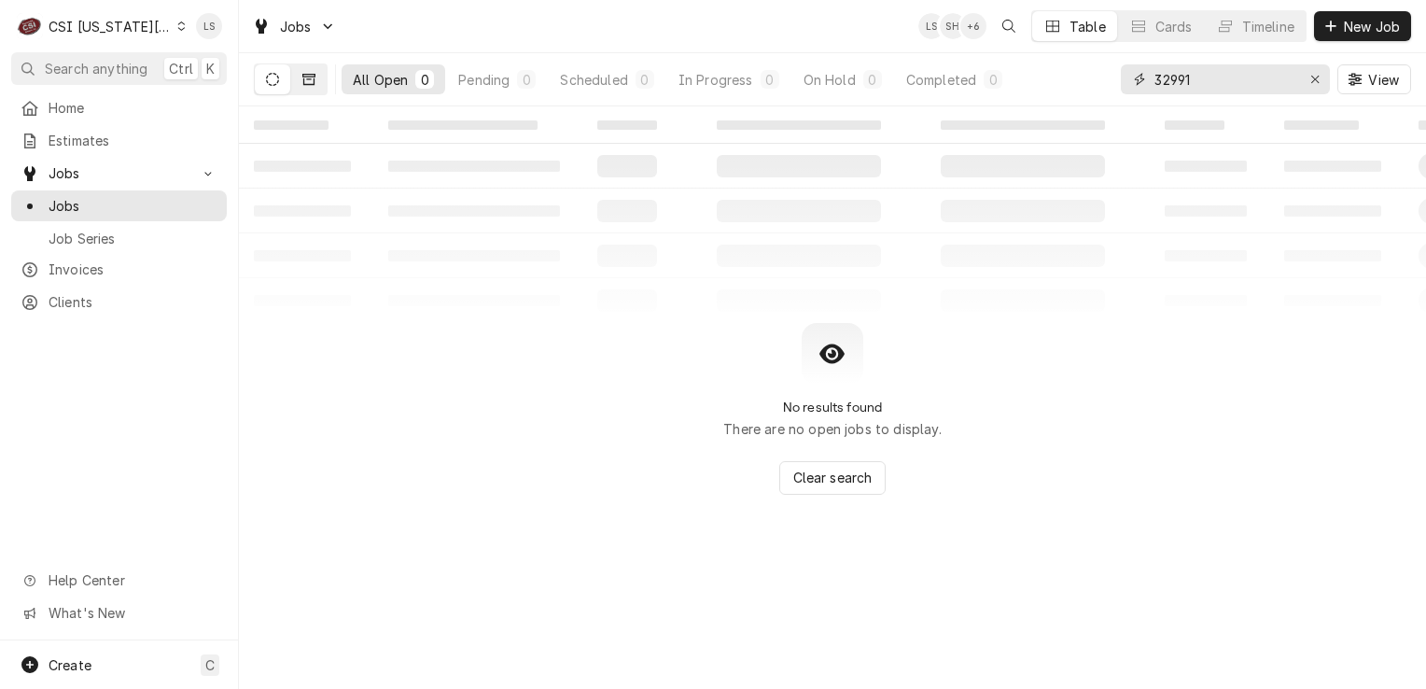
type input "32991"
click at [310, 87] on button "Dynamic Content Wrapper" at bounding box center [308, 79] width 35 height 30
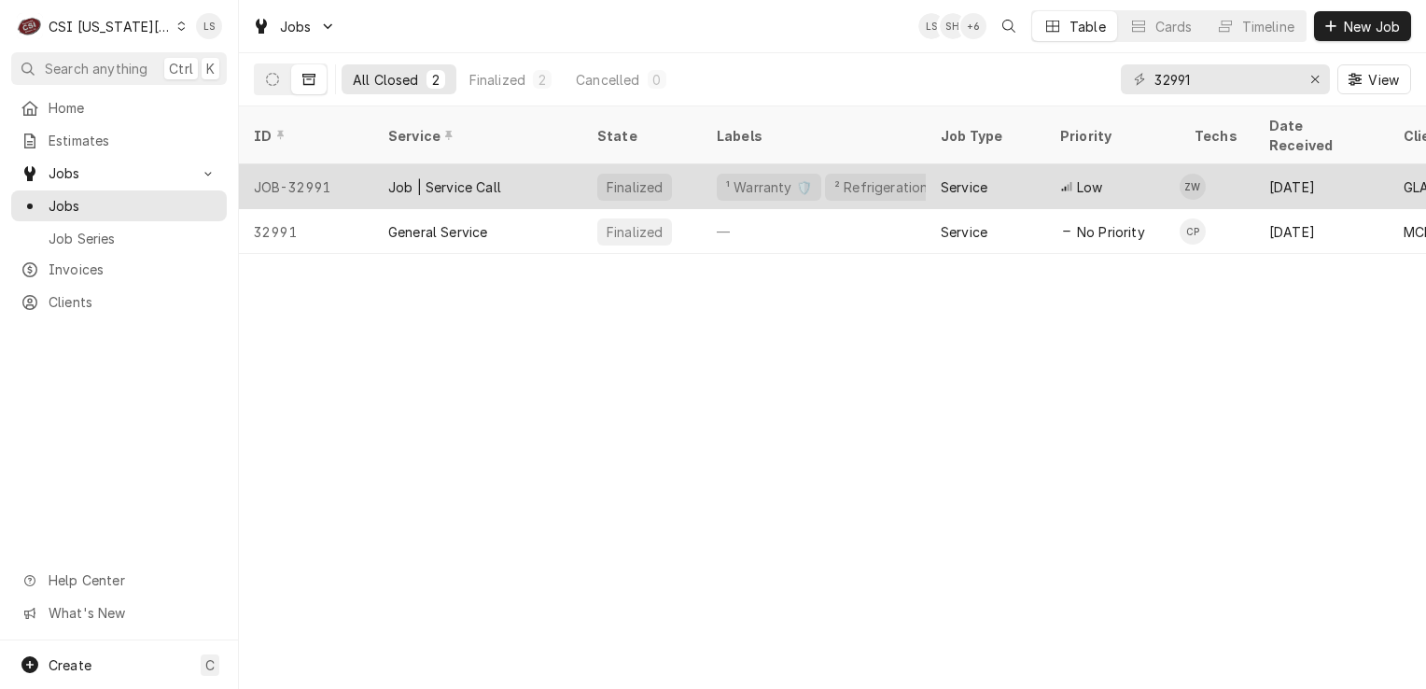
click at [284, 165] on div "JOB-32991" at bounding box center [306, 186] width 134 height 45
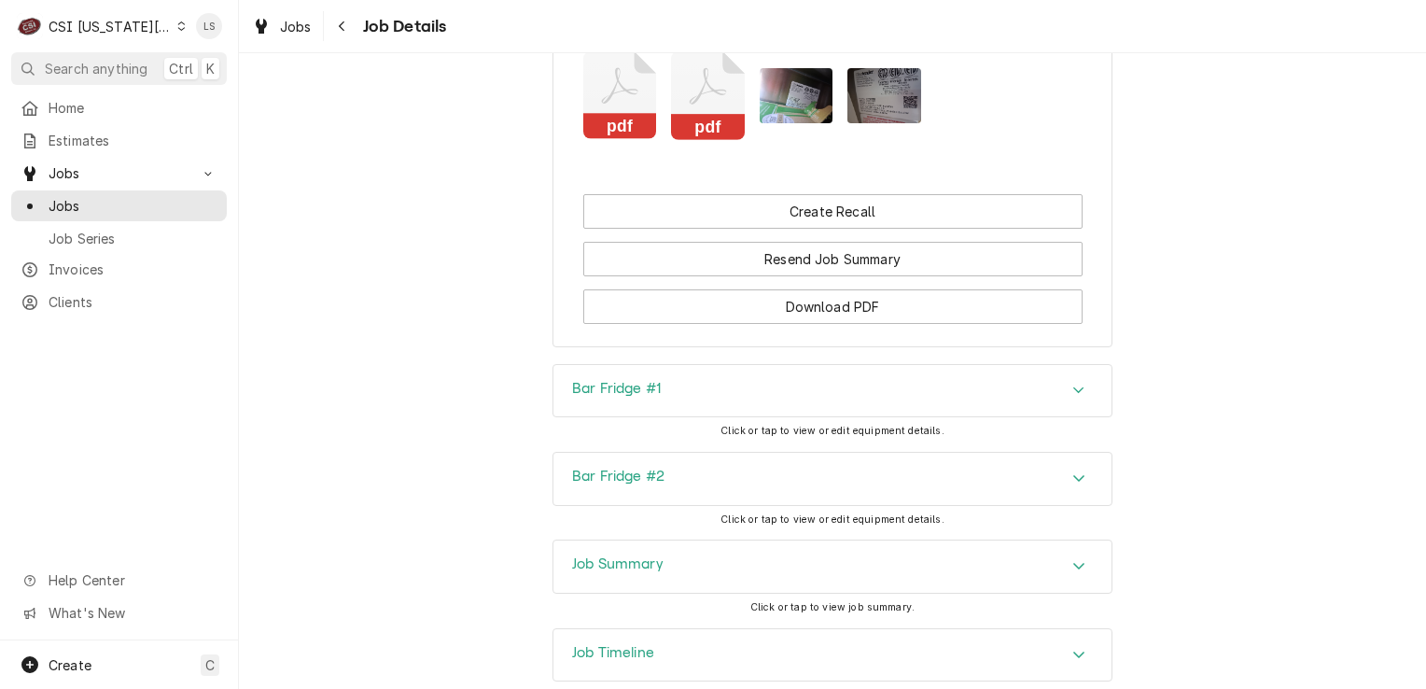
scroll to position [2334, 0]
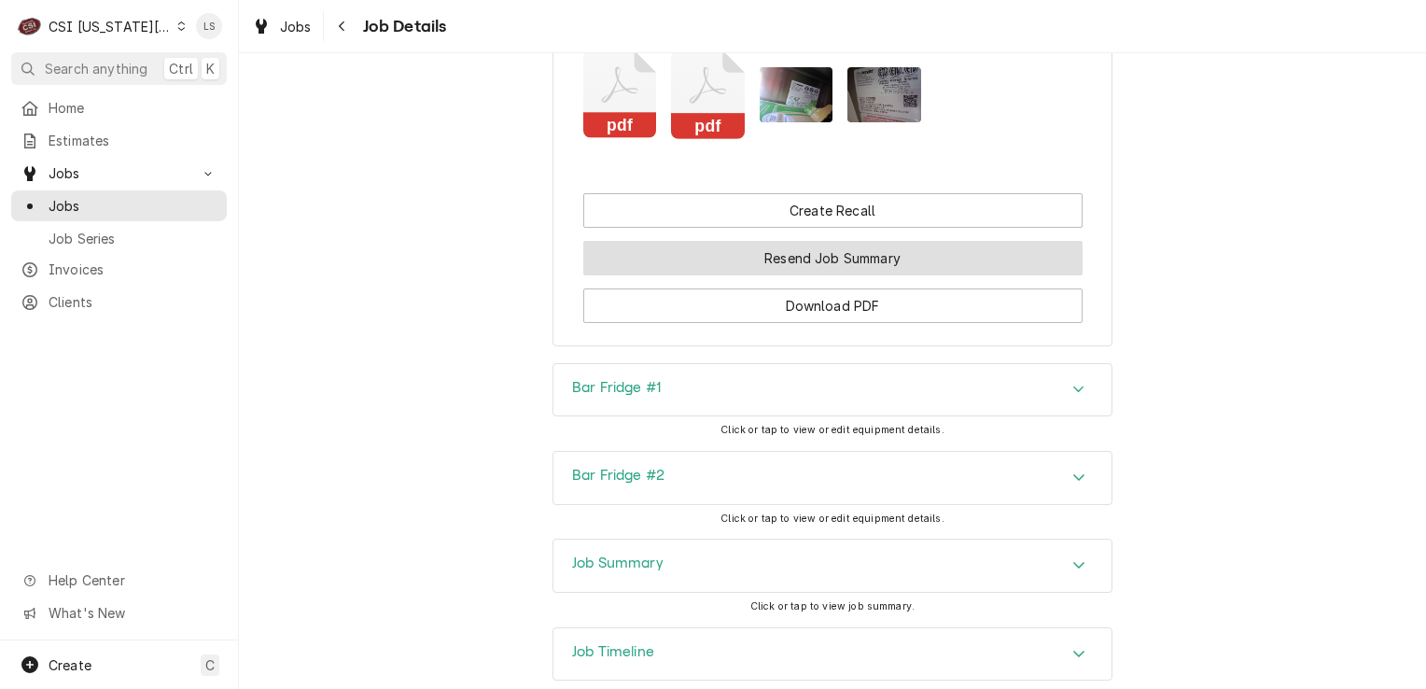
click at [810, 275] on button "Resend Job Summary" at bounding box center [832, 258] width 499 height 35
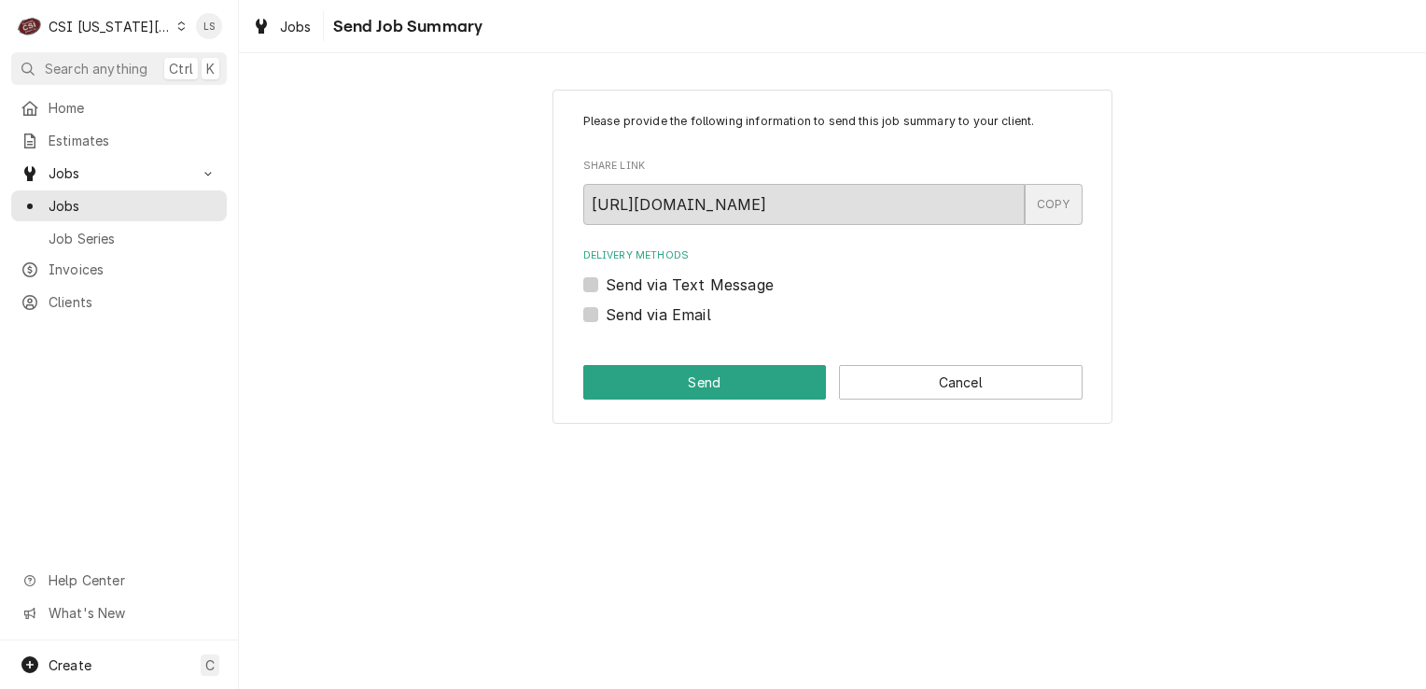
click at [1064, 207] on div "COPY" at bounding box center [1054, 204] width 58 height 41
click at [106, 196] on span "Jobs" at bounding box center [133, 206] width 169 height 20
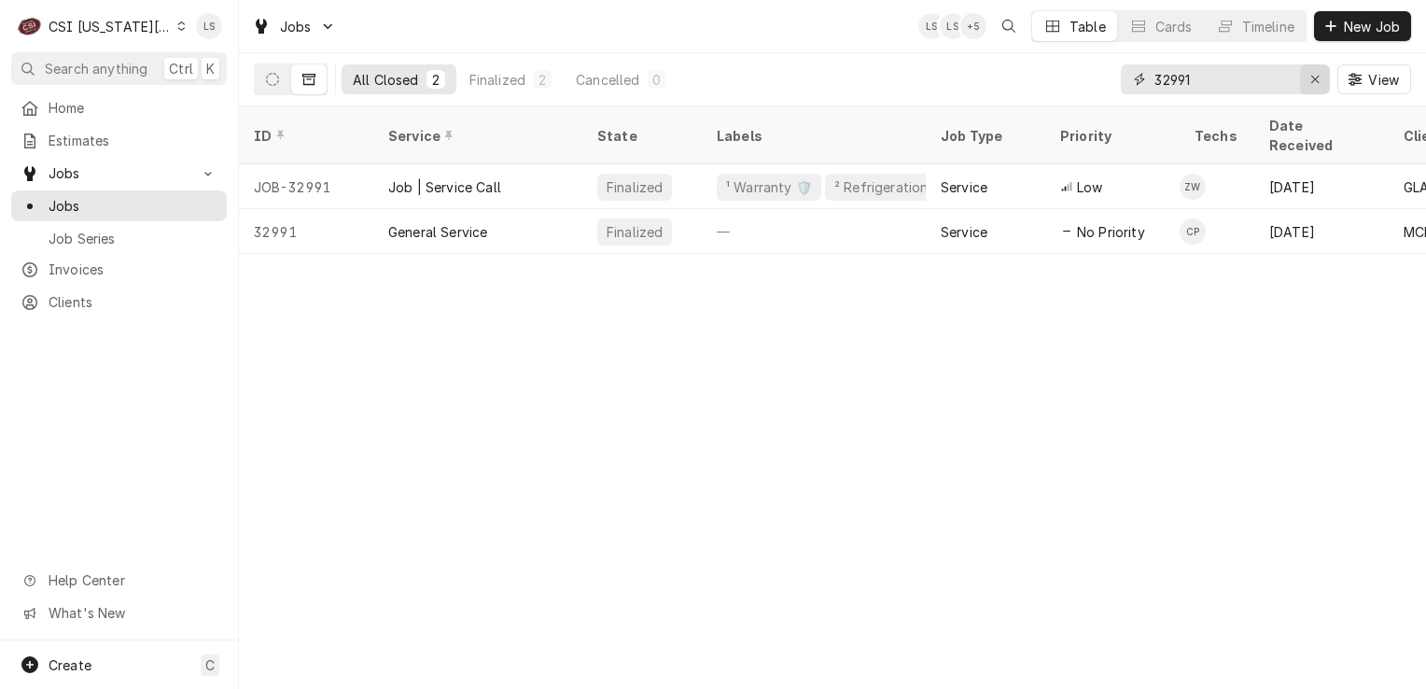
click at [1306, 82] on div "Erase input" at bounding box center [1315, 79] width 19 height 19
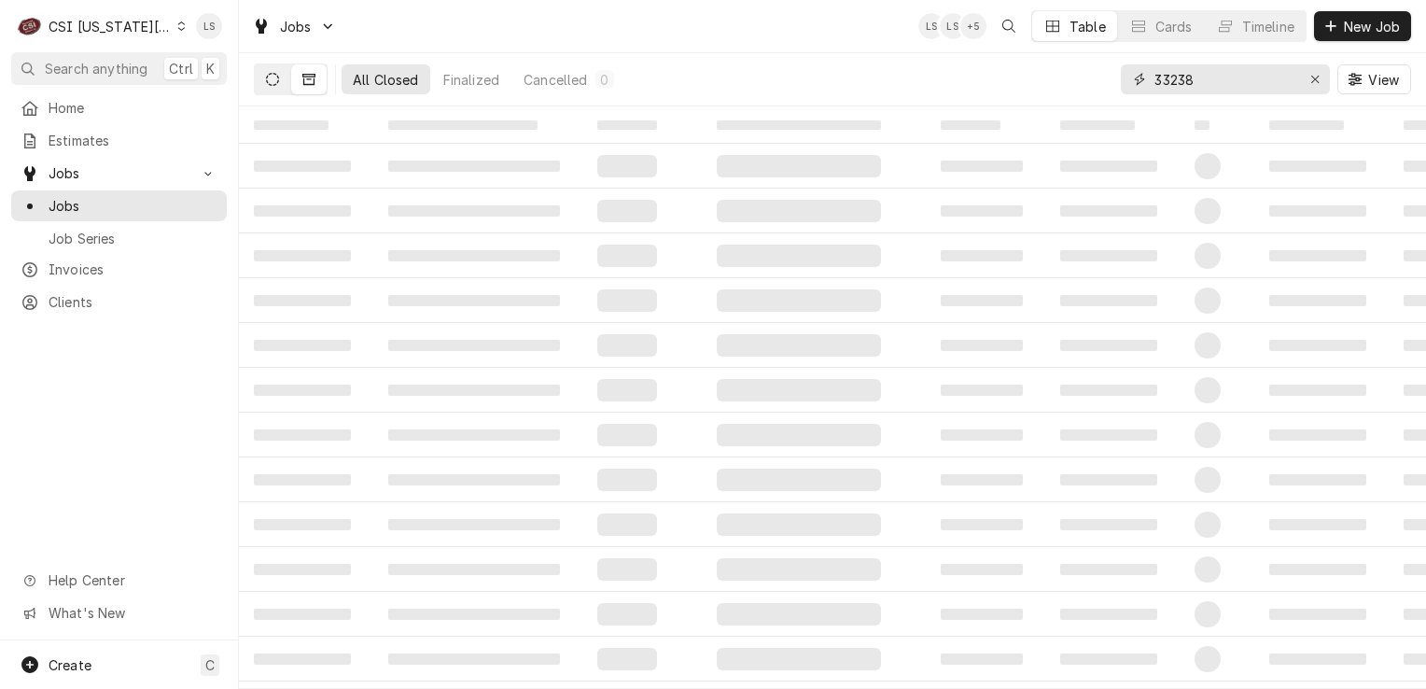
type input "33238"
click at [277, 84] on icon "Dynamic Content Wrapper" at bounding box center [272, 79] width 13 height 13
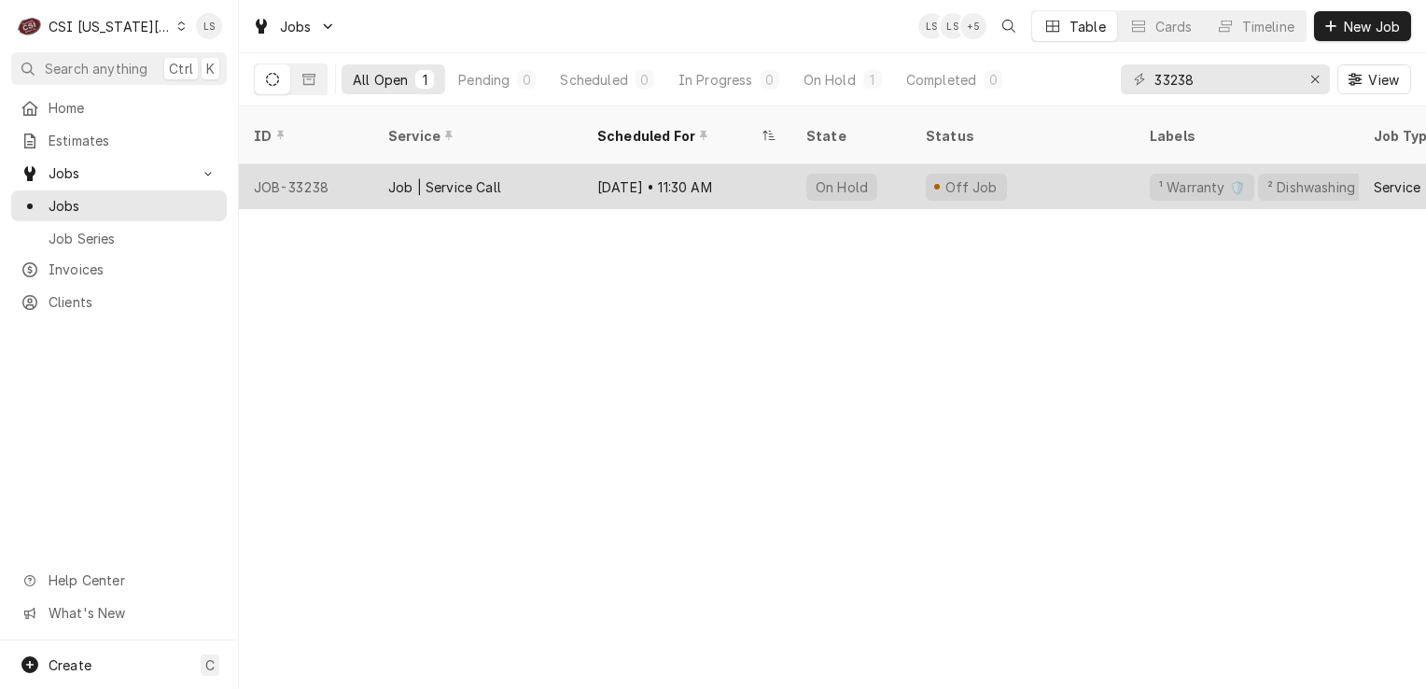
click at [297, 164] on div "JOB-33238" at bounding box center [306, 186] width 134 height 45
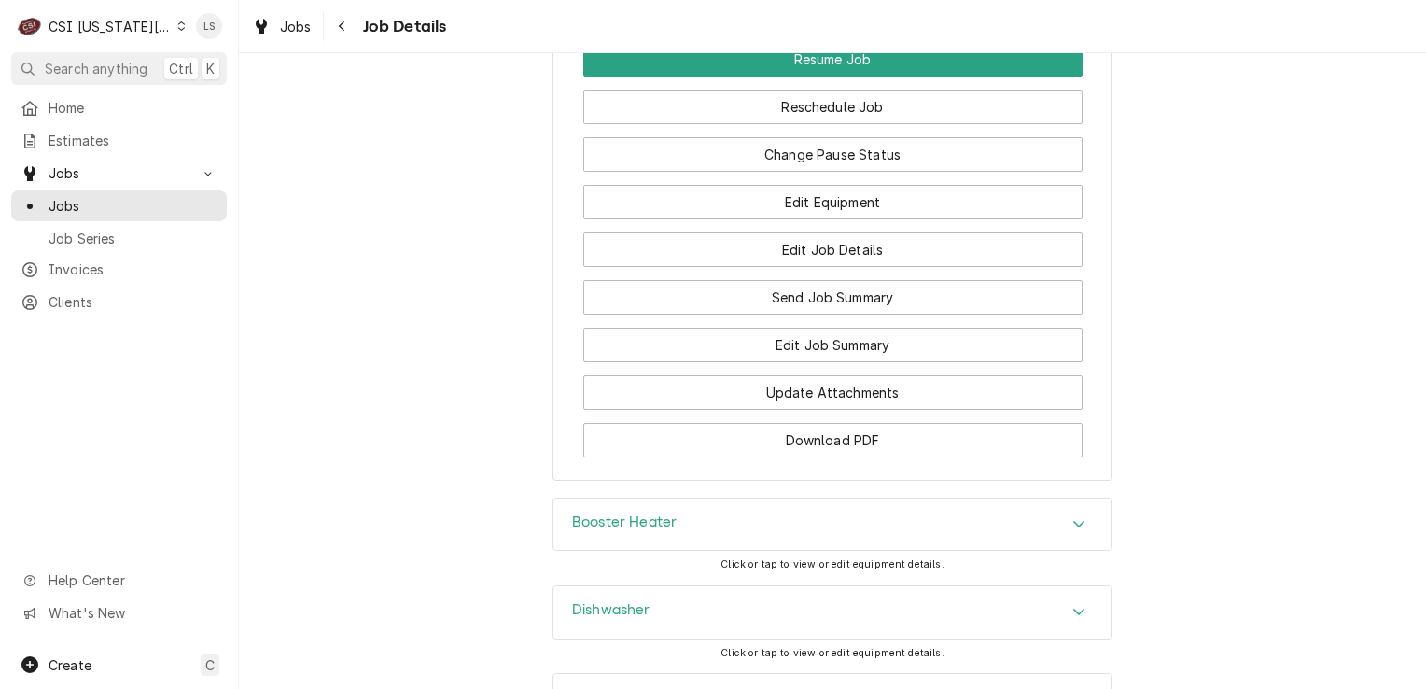
scroll to position [2793, 0]
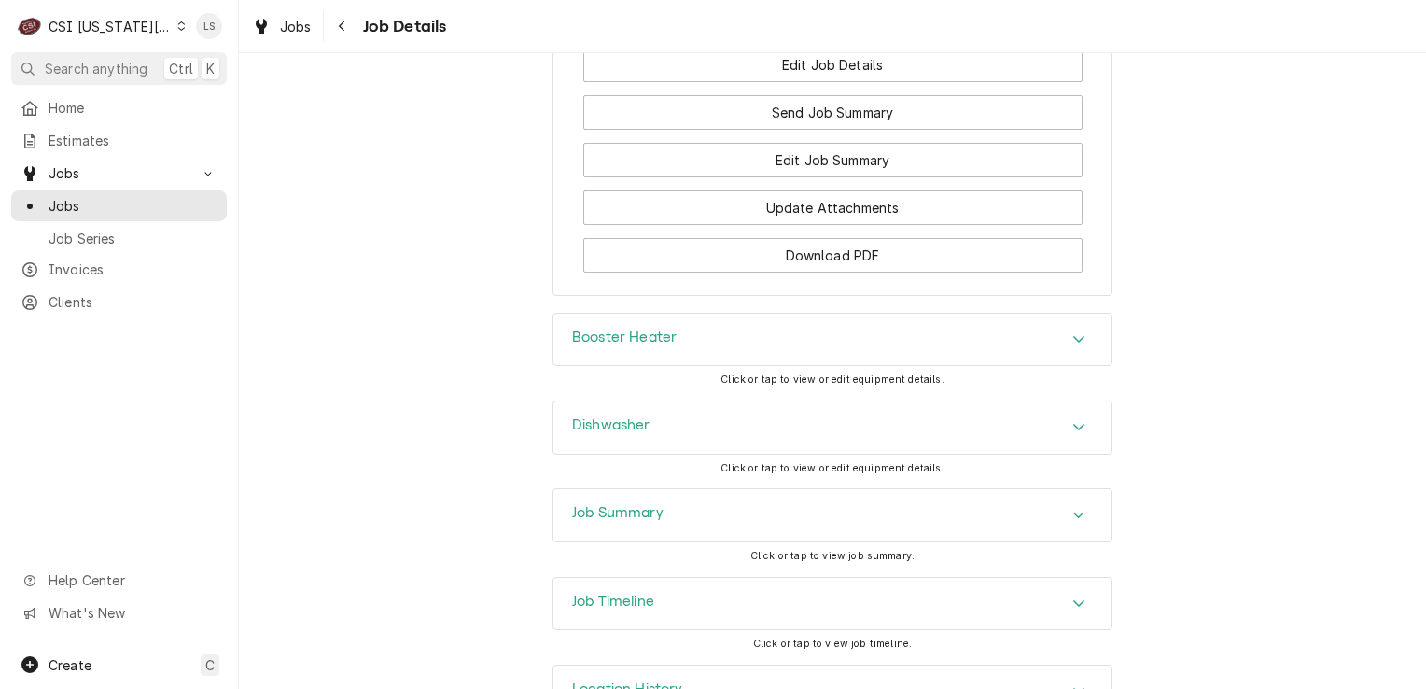
click at [1059, 489] on div "Job Summary" at bounding box center [833, 515] width 558 height 52
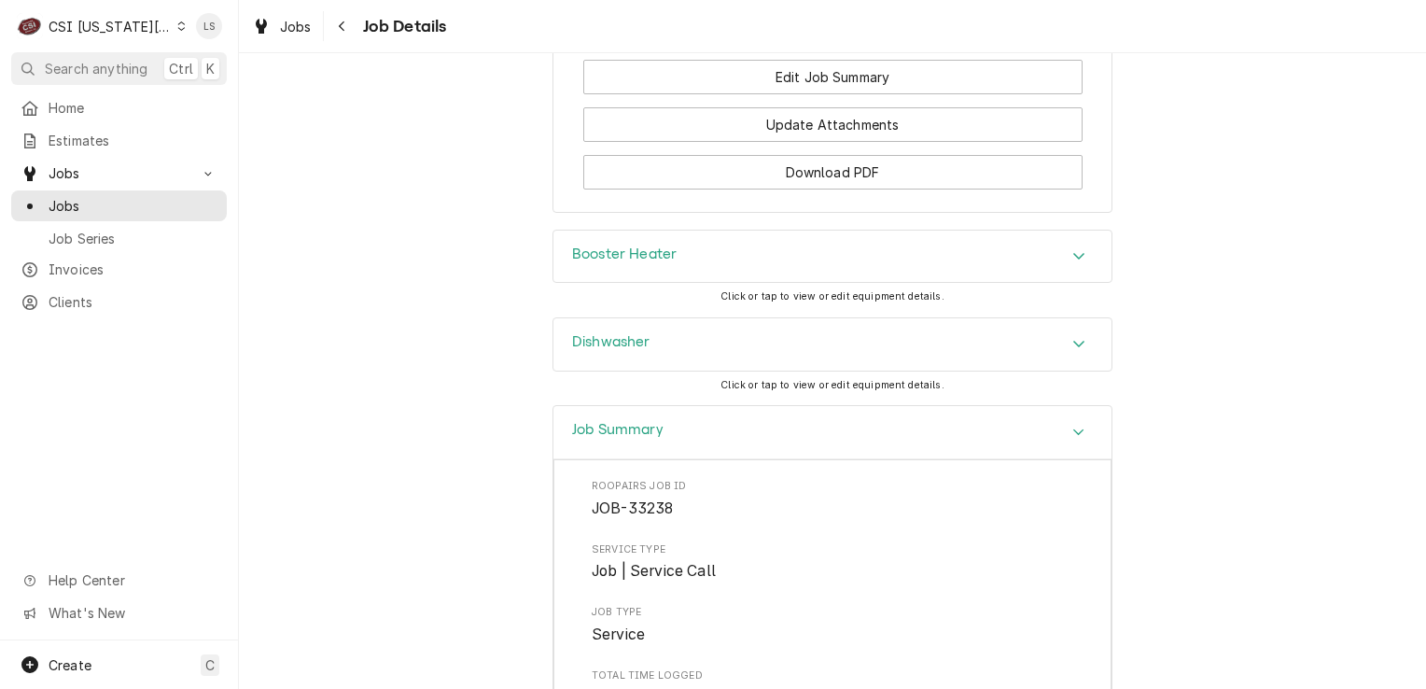
click at [1053, 406] on div "Job Summary" at bounding box center [833, 432] width 558 height 53
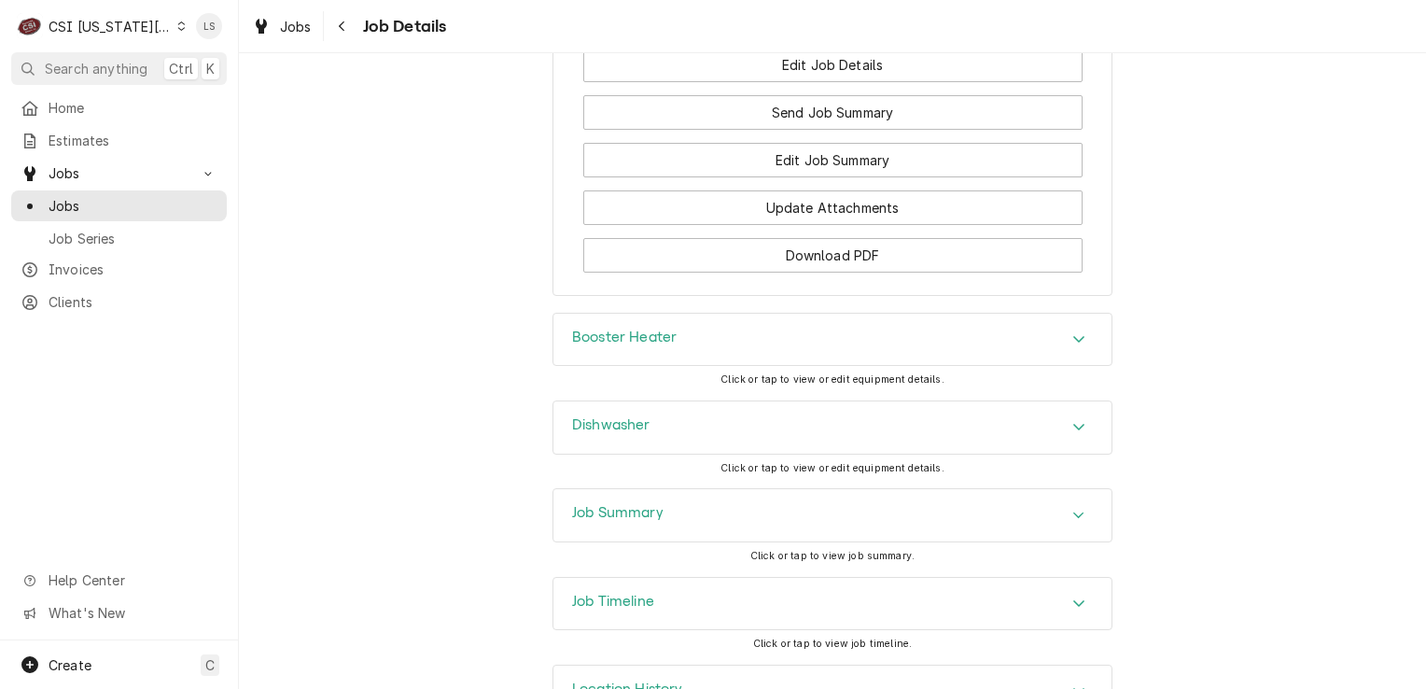
click at [1042, 314] on div "Booster Heater" at bounding box center [833, 340] width 558 height 52
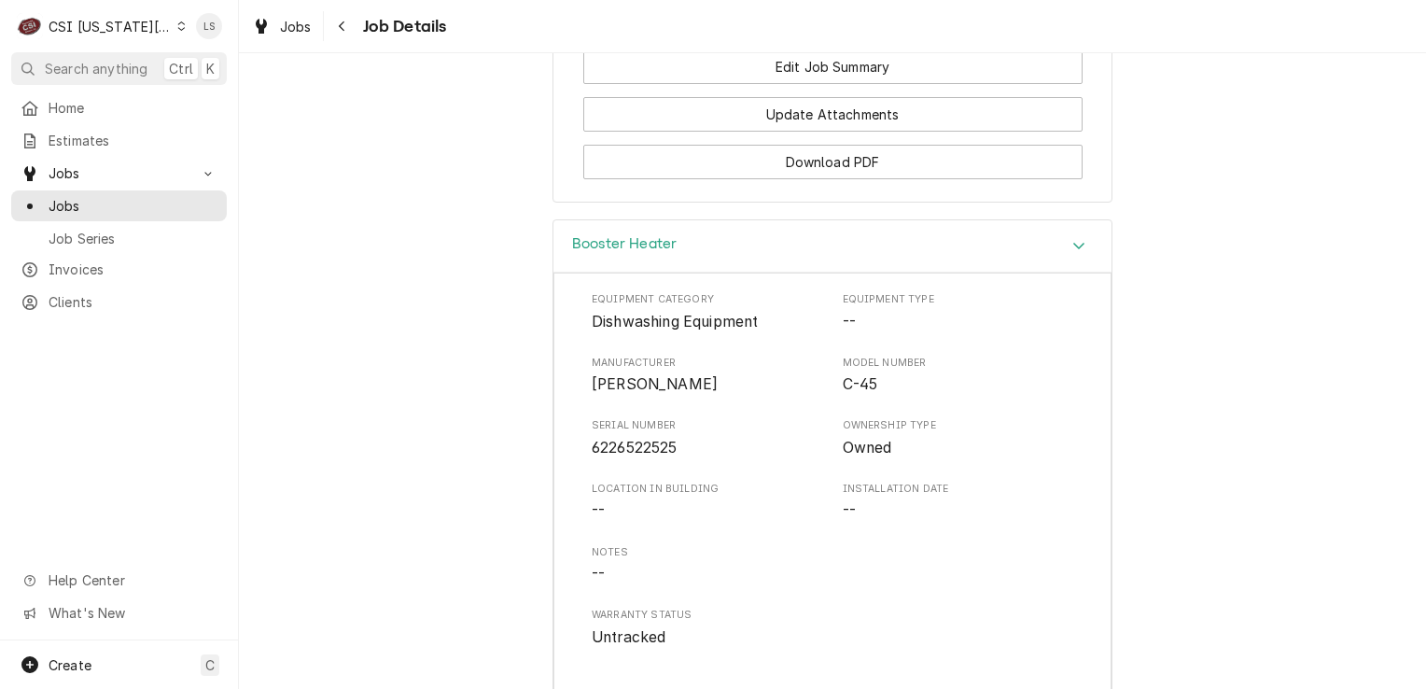
click at [1073, 238] on icon "Accordion Header" at bounding box center [1079, 245] width 13 height 15
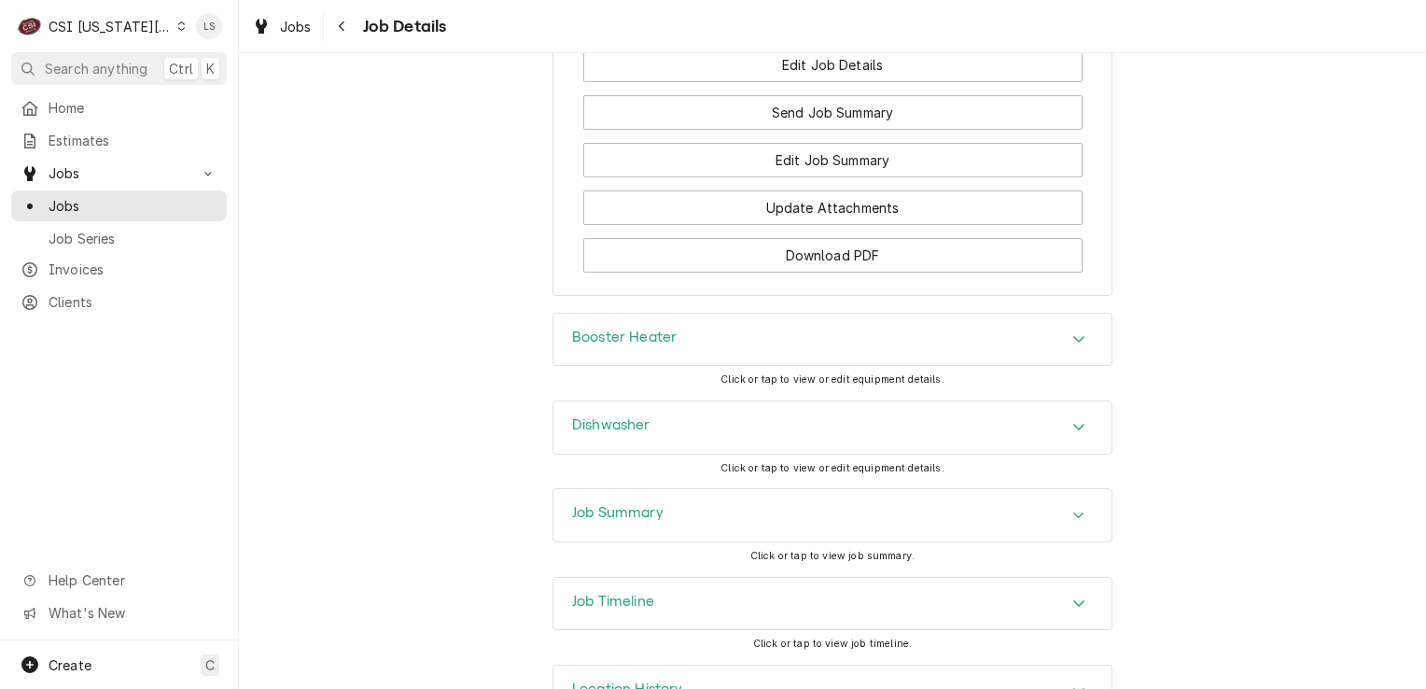
click at [1073, 331] on icon "Accordion Header" at bounding box center [1079, 338] width 13 height 15
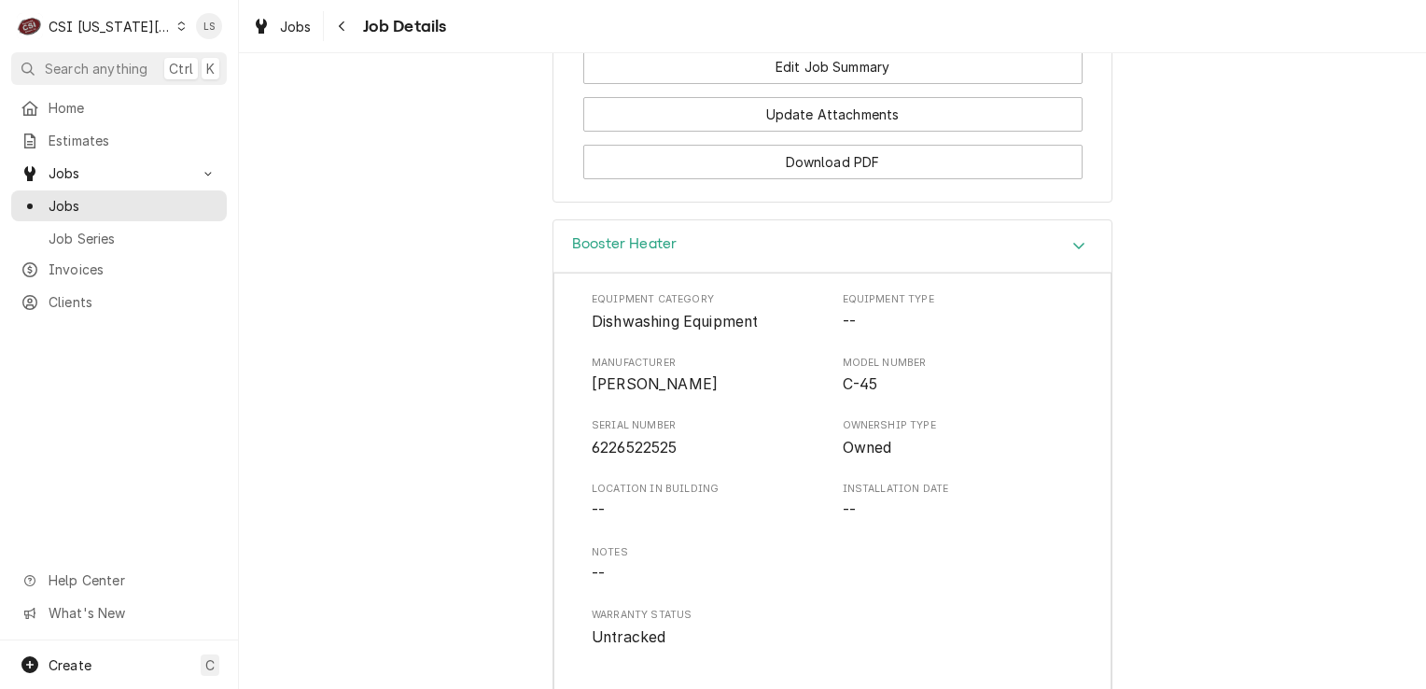
click at [1087, 220] on div "Booster Heater" at bounding box center [833, 246] width 558 height 53
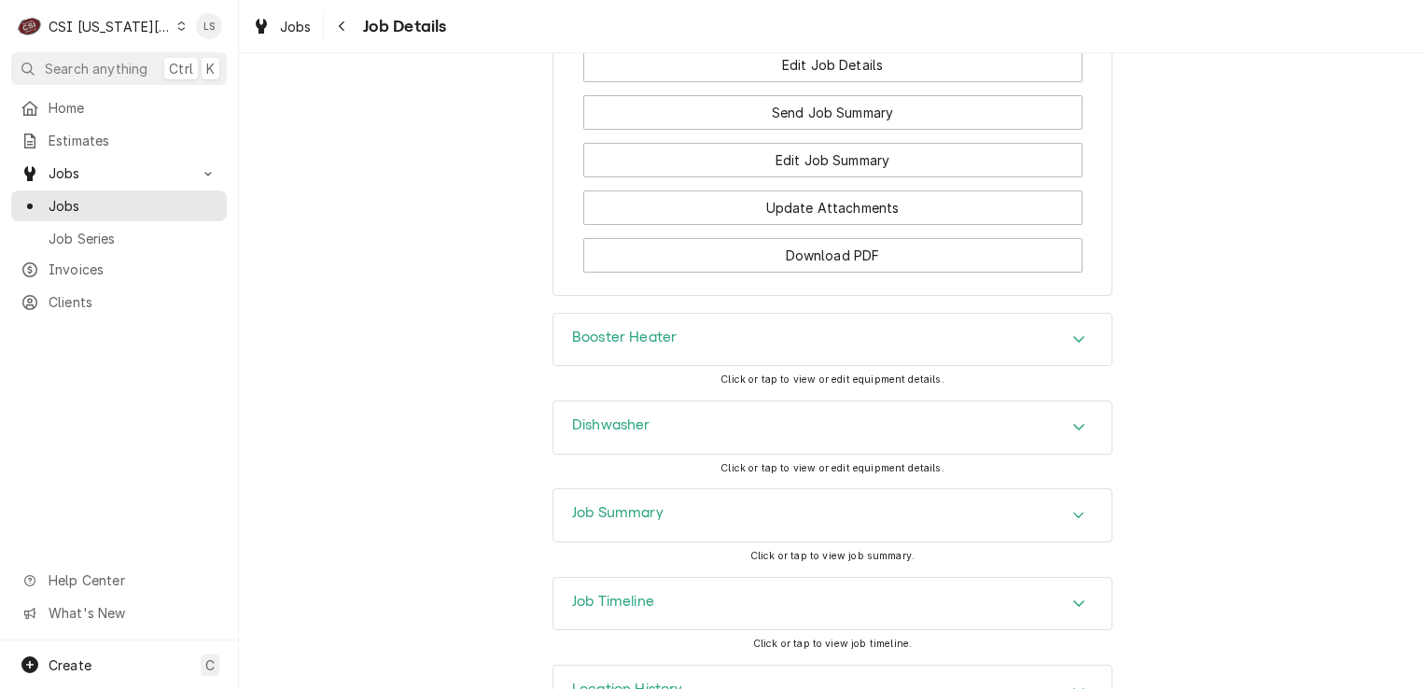
click at [1065, 504] on div "Accordion Header" at bounding box center [1079, 515] width 28 height 22
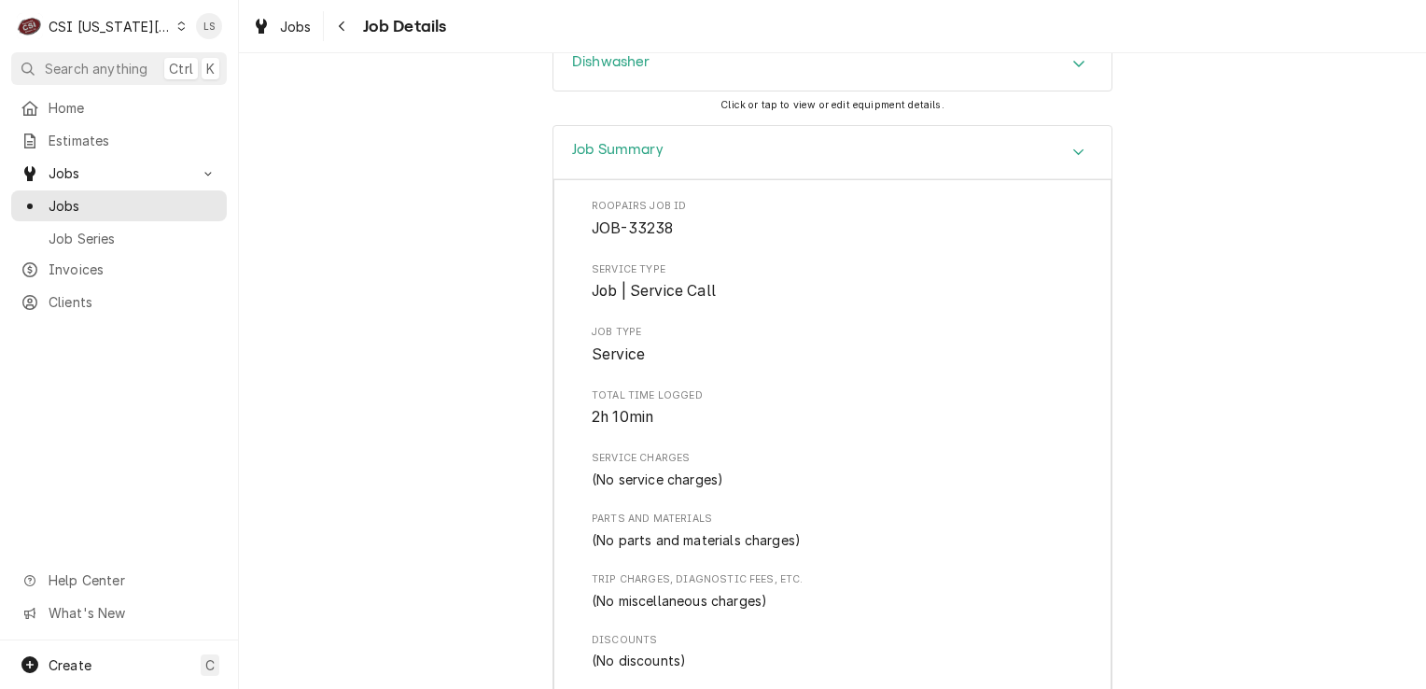
click at [1086, 141] on div "Accordion Header" at bounding box center [1079, 152] width 28 height 22
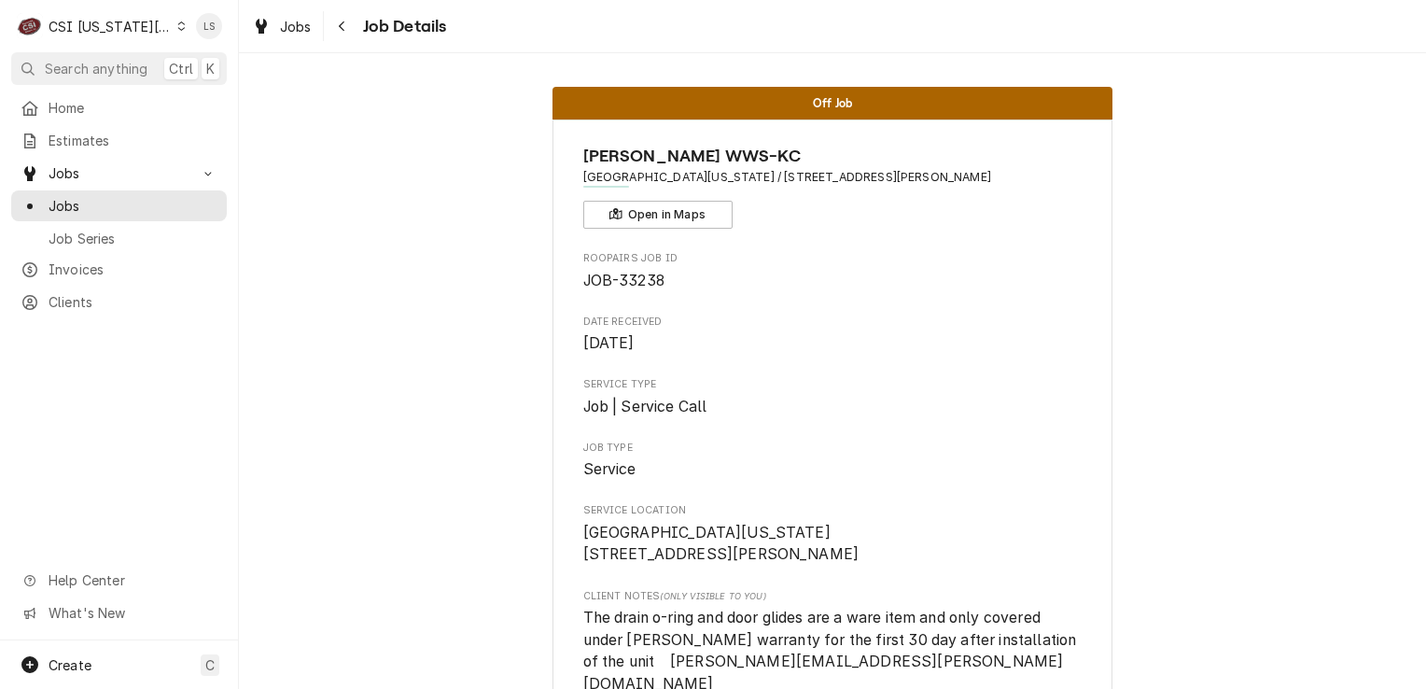
scroll to position [0, 0]
click at [177, 27] on icon "Dynamic Content Wrapper" at bounding box center [181, 25] width 8 height 9
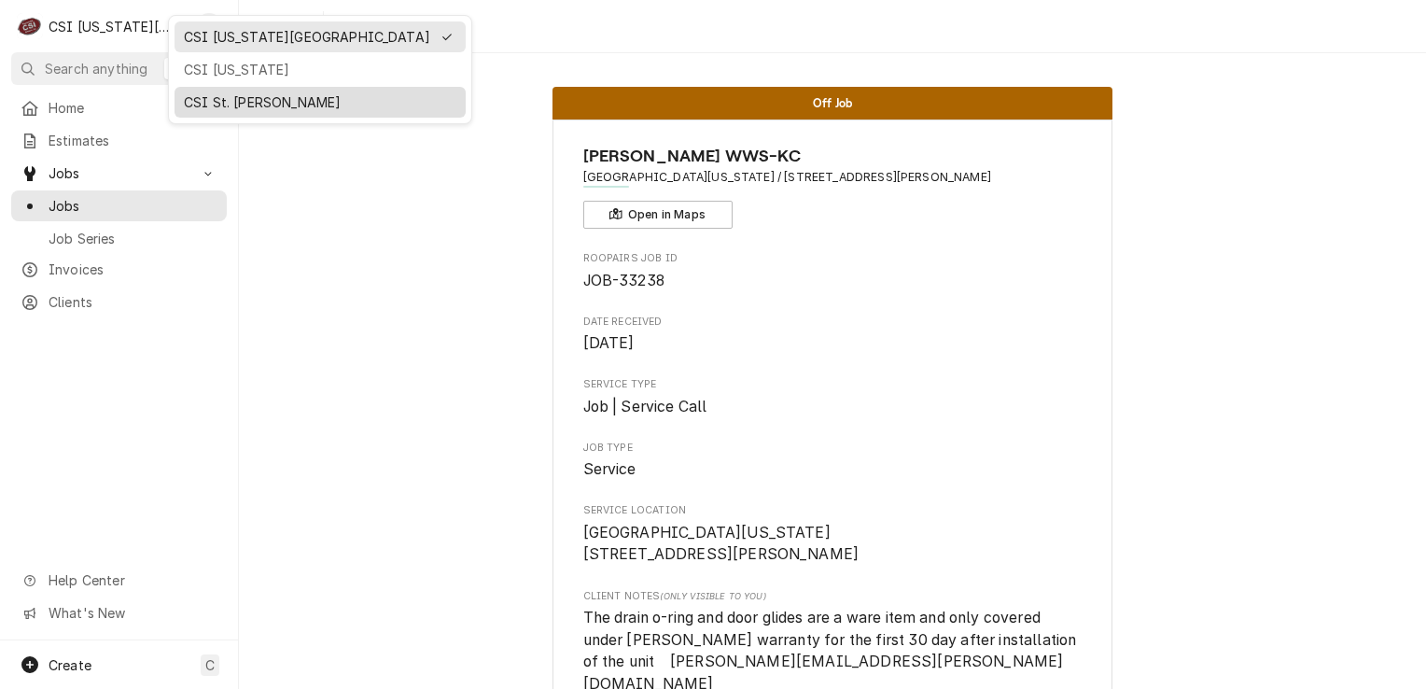
click at [203, 92] on div "CSI St. [PERSON_NAME]" at bounding box center [320, 102] width 273 height 20
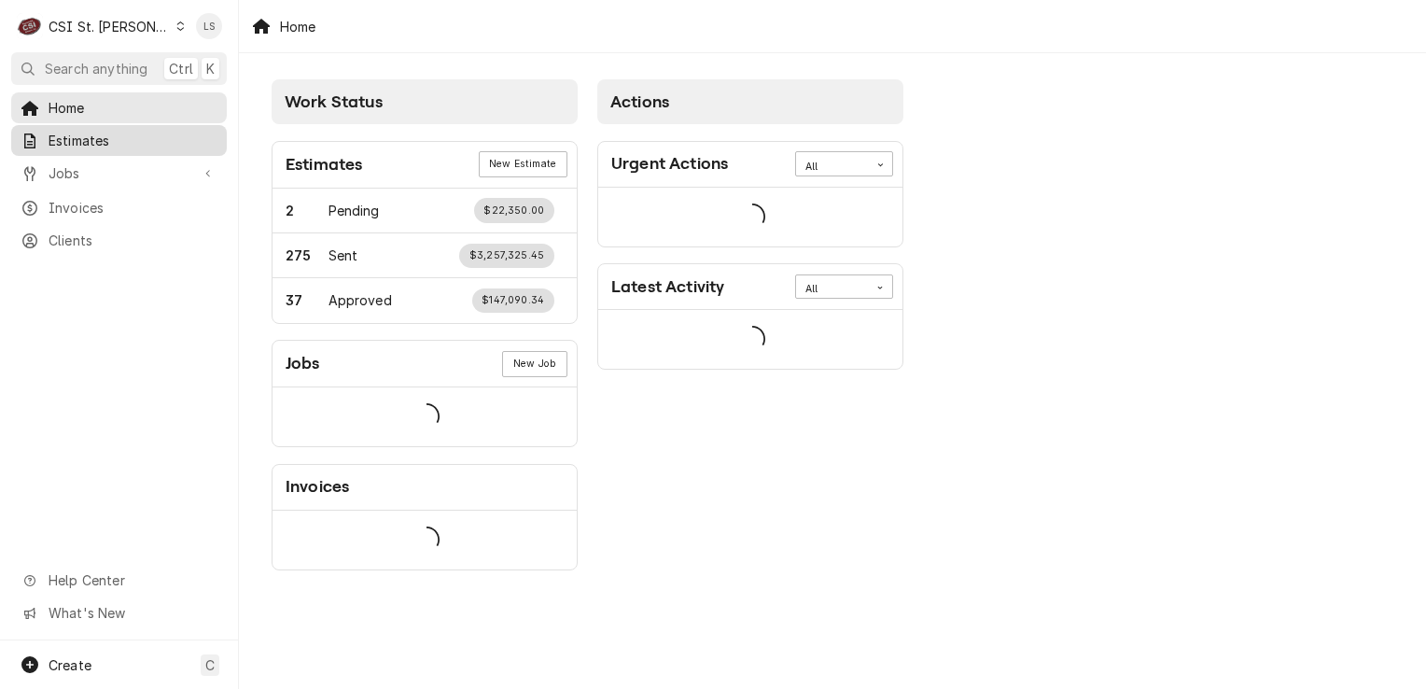
click at [81, 138] on span "Estimates" at bounding box center [133, 141] width 169 height 20
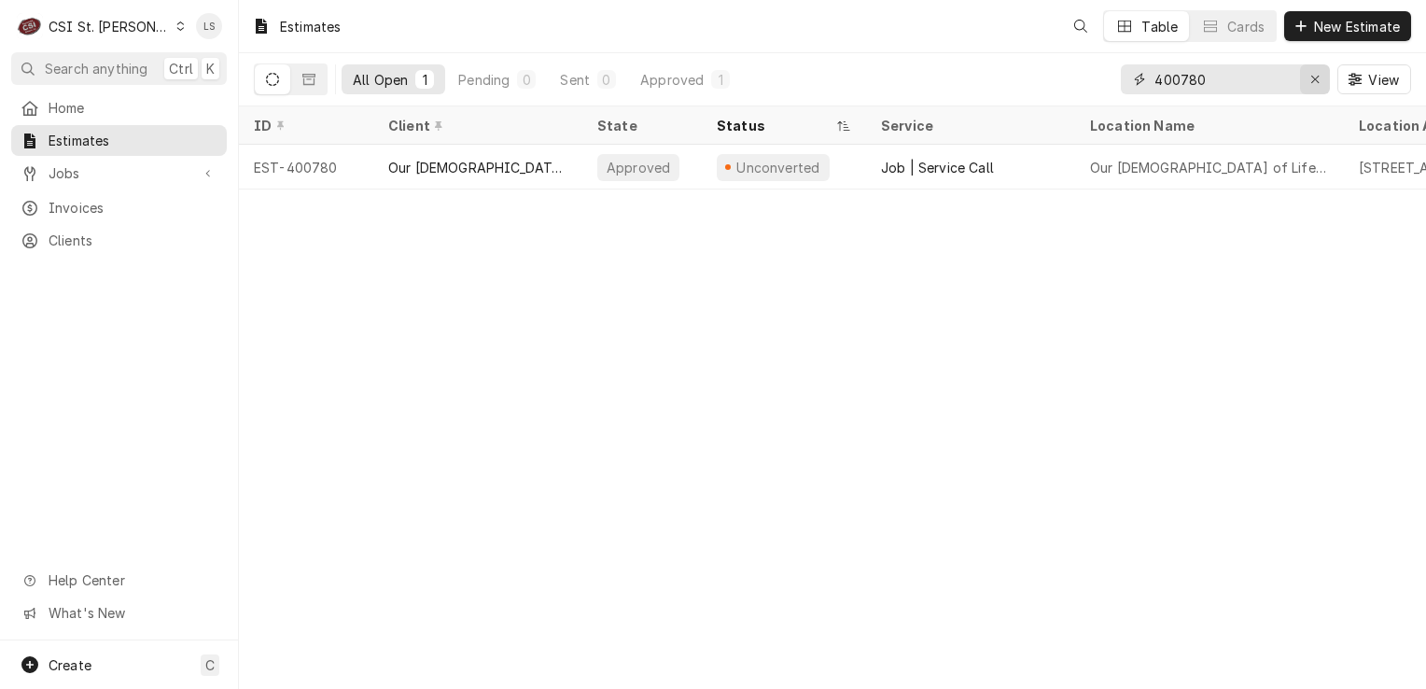
click at [1317, 79] on icon "Erase input" at bounding box center [1316, 79] width 10 height 13
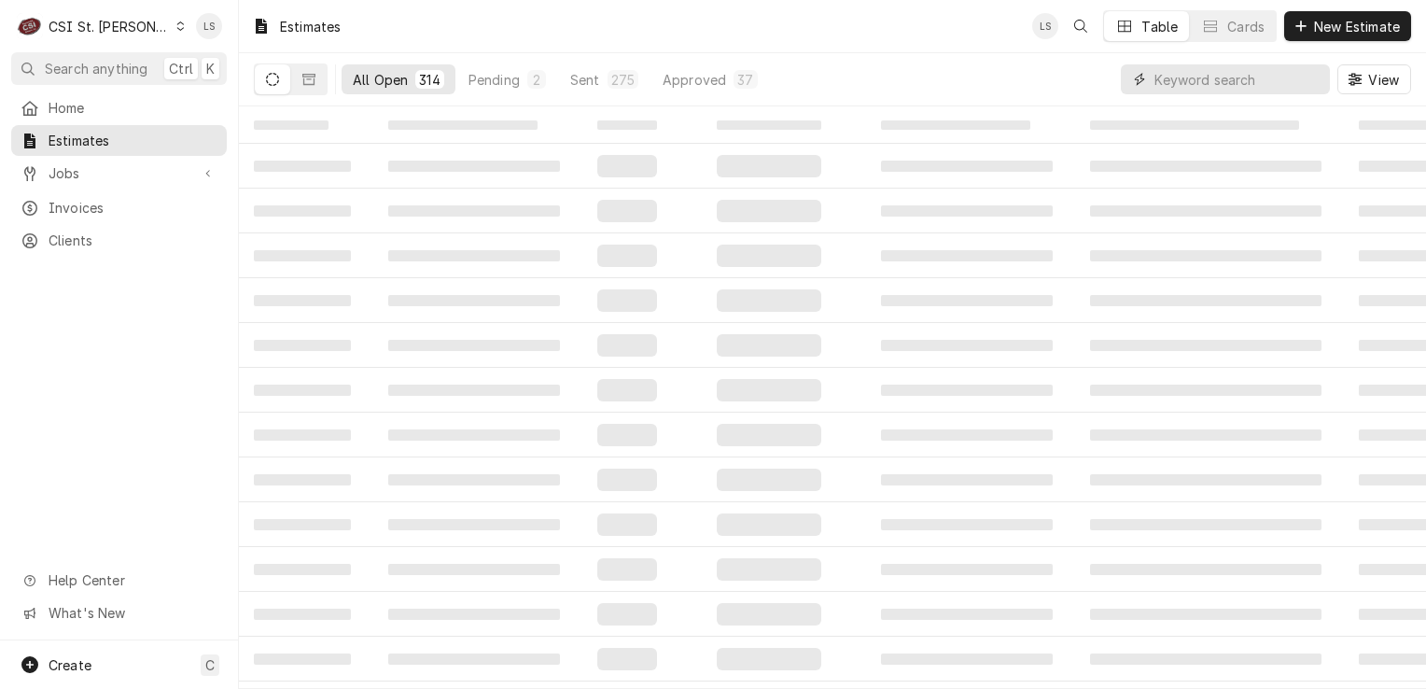
paste input "400780"
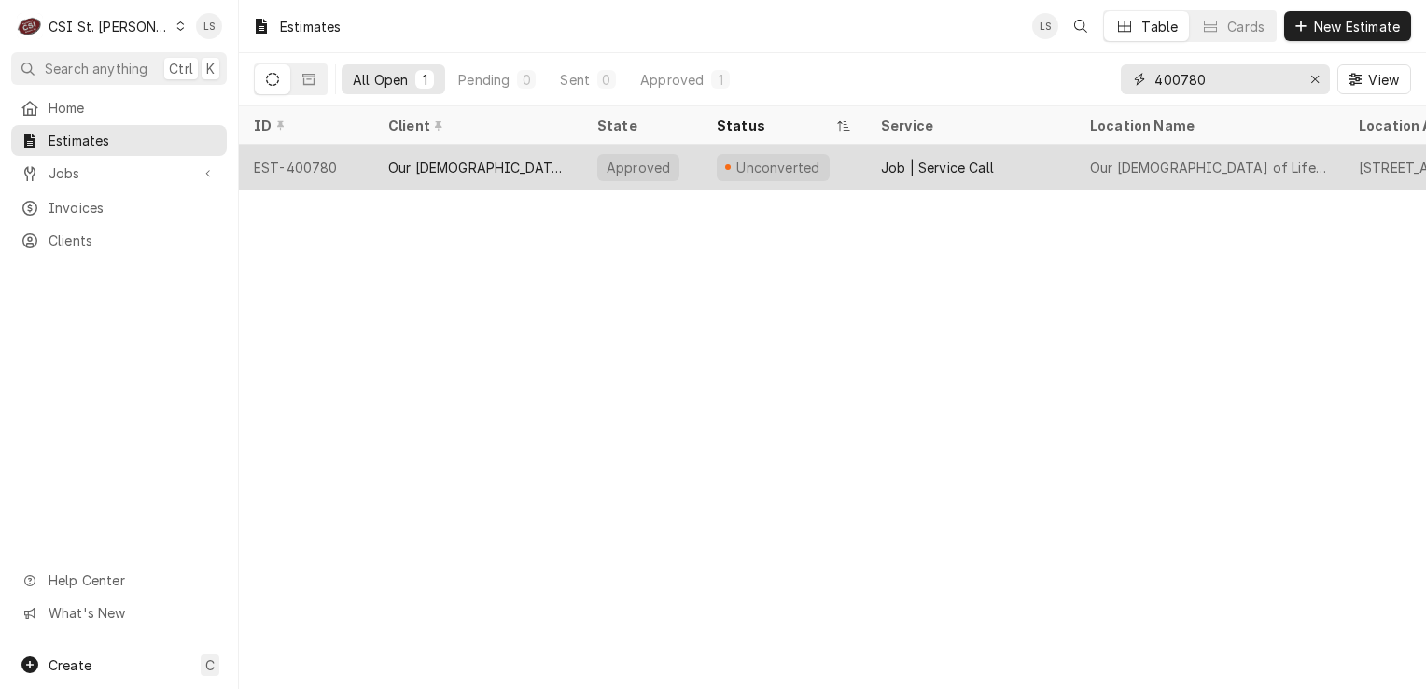
type input "400780"
click at [307, 170] on div "EST-400780" at bounding box center [306, 167] width 134 height 45
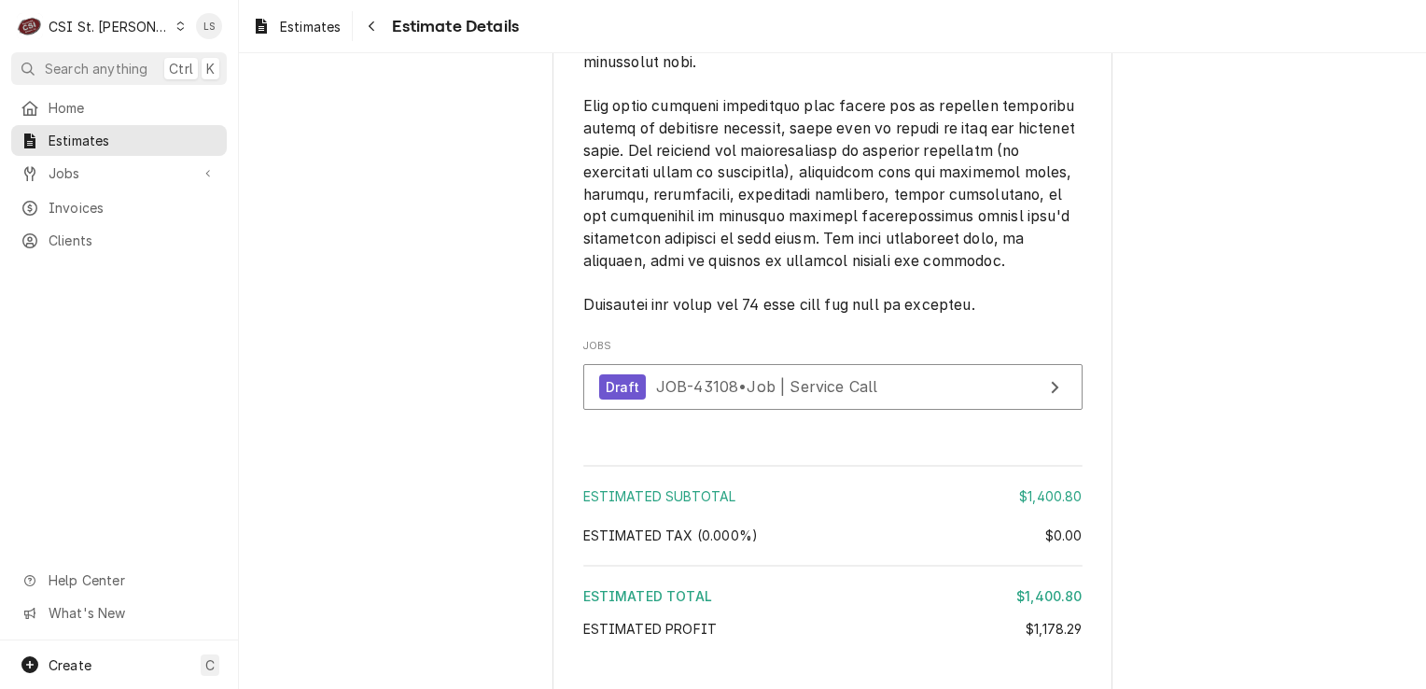
scroll to position [4117, 0]
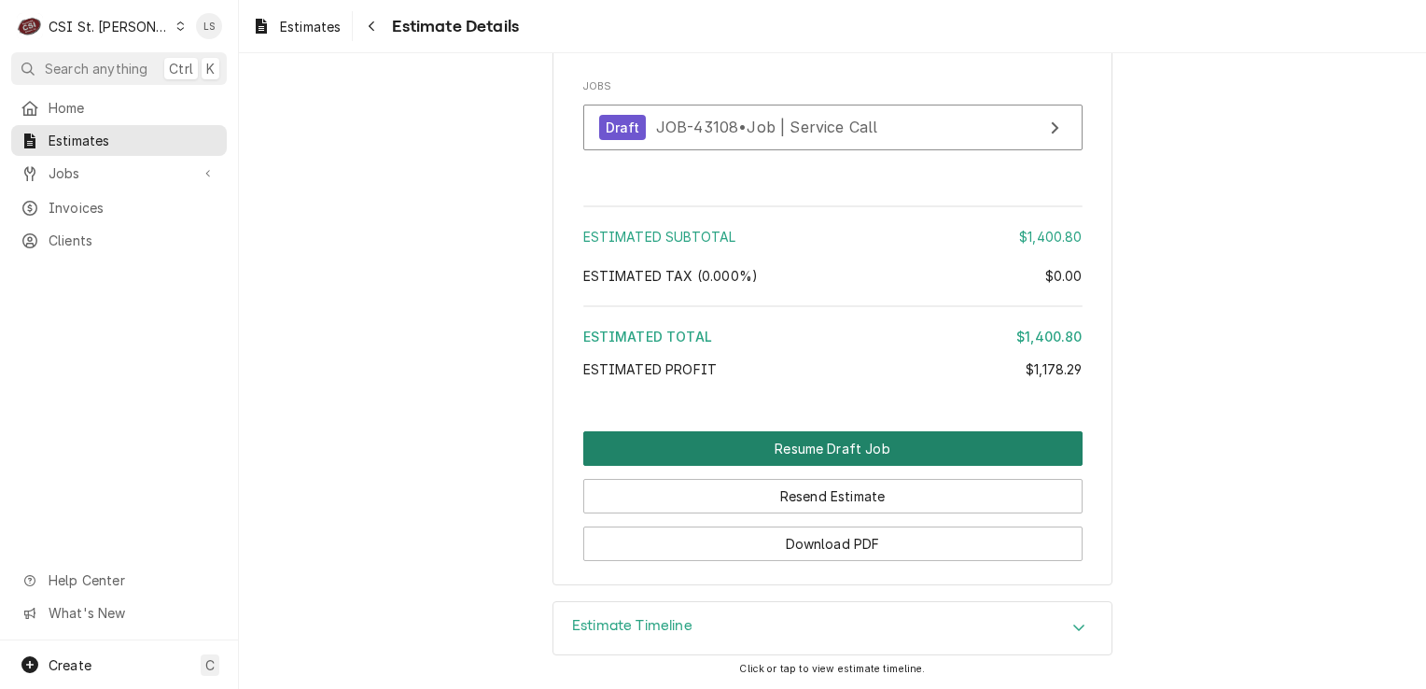
click at [893, 454] on button "Resume Draft Job" at bounding box center [832, 448] width 499 height 35
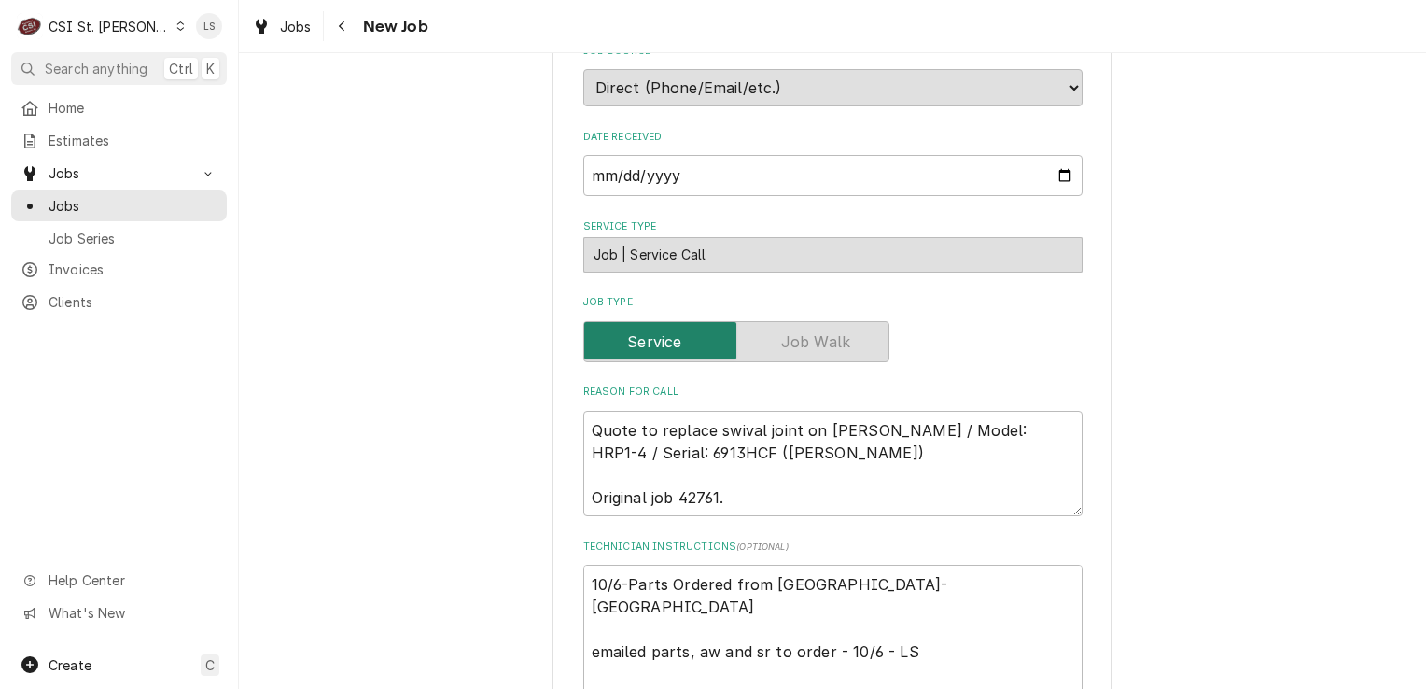
scroll to position [840, 0]
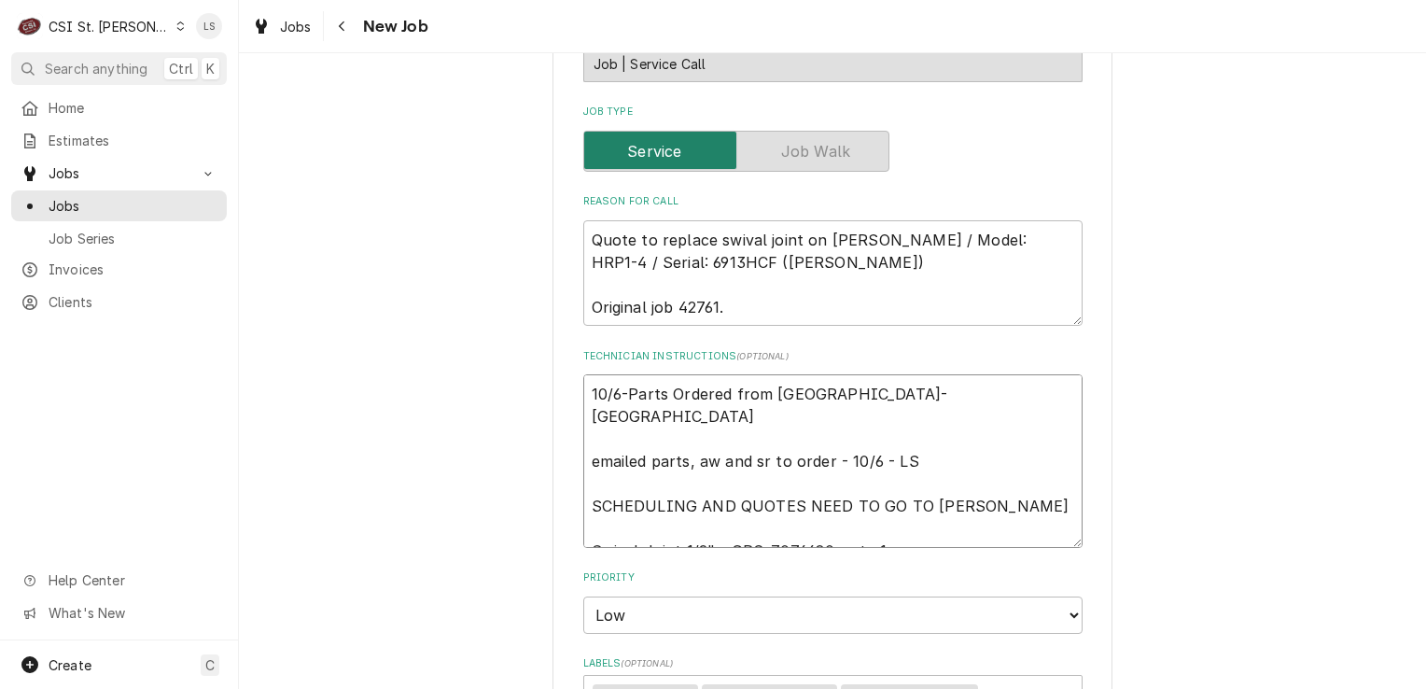
click at [583, 394] on textarea "10/6-Parts Ordered from [GEOGRAPHIC_DATA]-[GEOGRAPHIC_DATA] emailed parts, aw a…" at bounding box center [832, 461] width 499 height 174
type textarea "x"
type textarea "10/6-Parts Ordered from [GEOGRAPHIC_DATA]-[GEOGRAPHIC_DATA] emailed parts, aw a…"
type textarea "x"
type textarea "10/6-Parts Ordered from [GEOGRAPHIC_DATA]-[GEOGRAPHIC_DATA] emailed parts, aw a…"
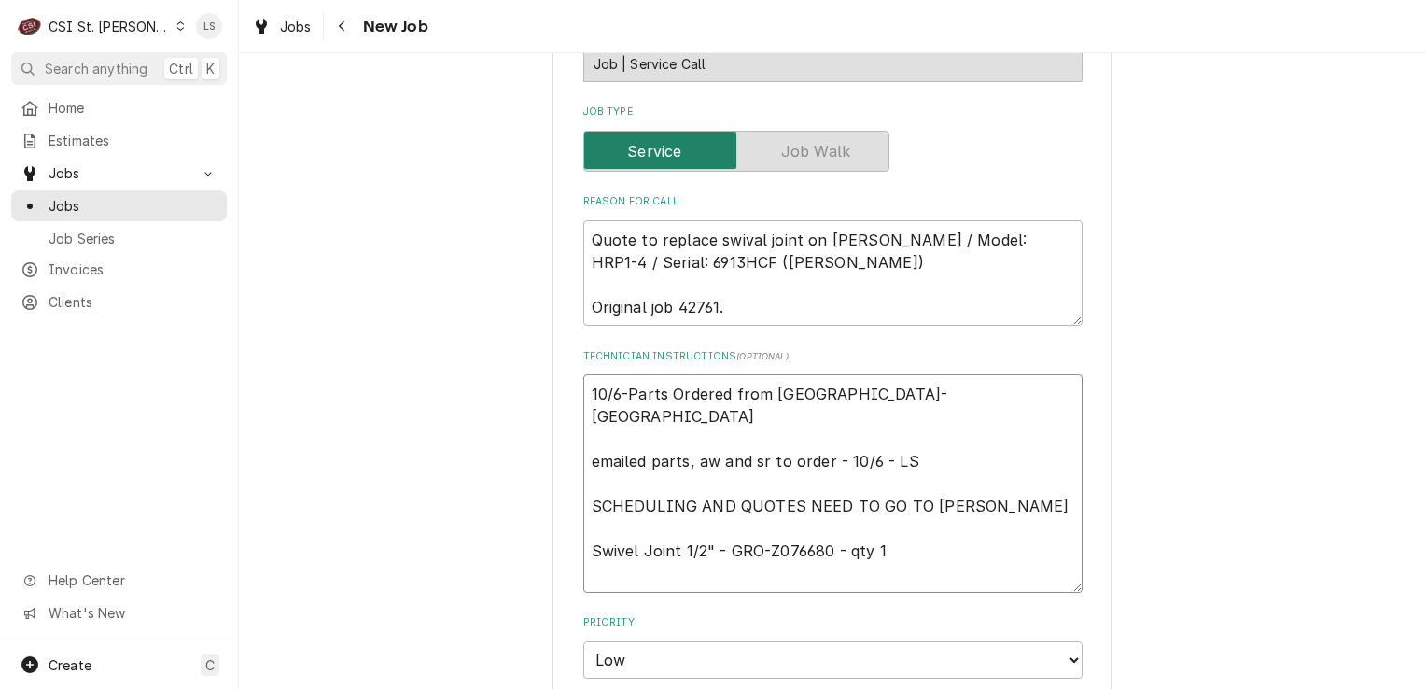
click at [583, 394] on textarea "10/6-Parts Ordered from [GEOGRAPHIC_DATA]-[GEOGRAPHIC_DATA] emailed parts, aw a…" at bounding box center [832, 483] width 499 height 218
type textarea "x"
type textarea "P 10/6-Parts Ordered from [GEOGRAPHIC_DATA]-[GEOGRAPHIC_DATA] emailed parts, aw…"
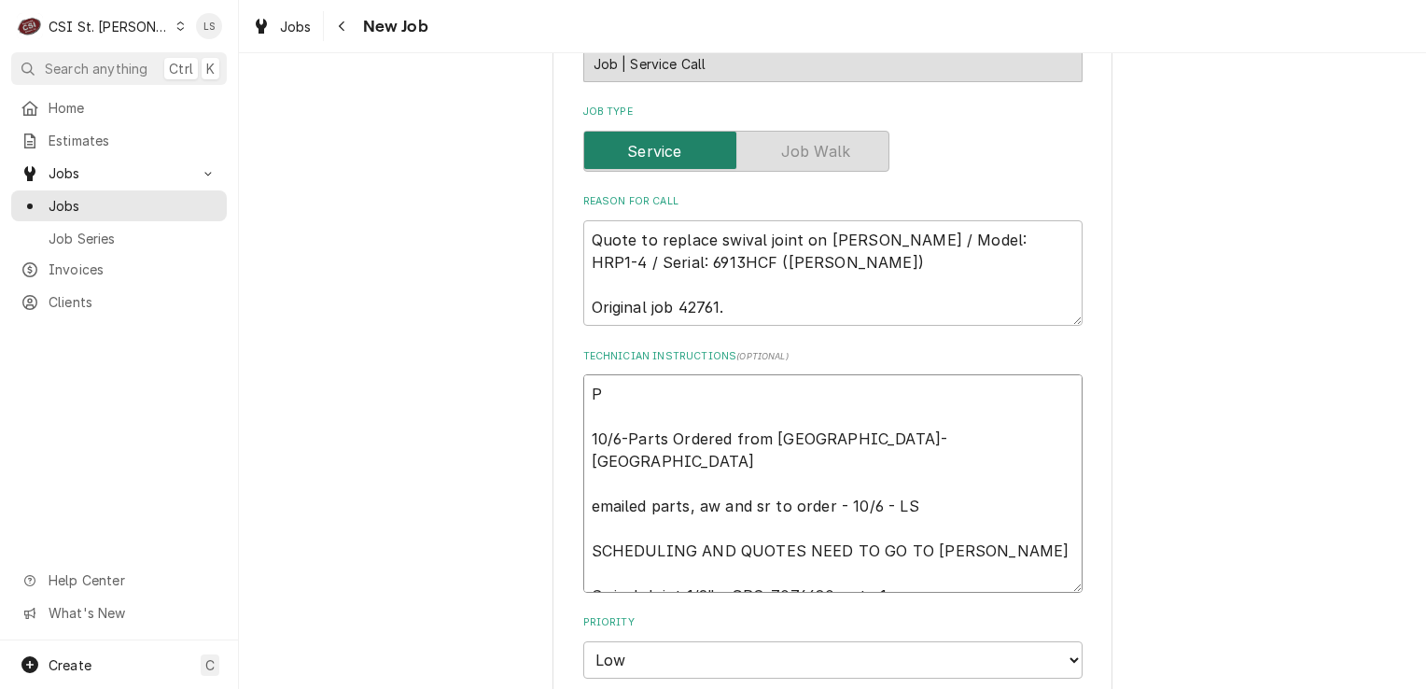
type textarea "x"
type textarea "PO 10/6-Parts Ordered from [GEOGRAPHIC_DATA]-[GEOGRAPHIC_DATA] emailed parts, a…"
type textarea "x"
type textarea "PO: 10/6-Parts Ordered from [GEOGRAPHIC_DATA]-[GEOGRAPHIC_DATA] emailed parts, …"
paste textarea "184593"
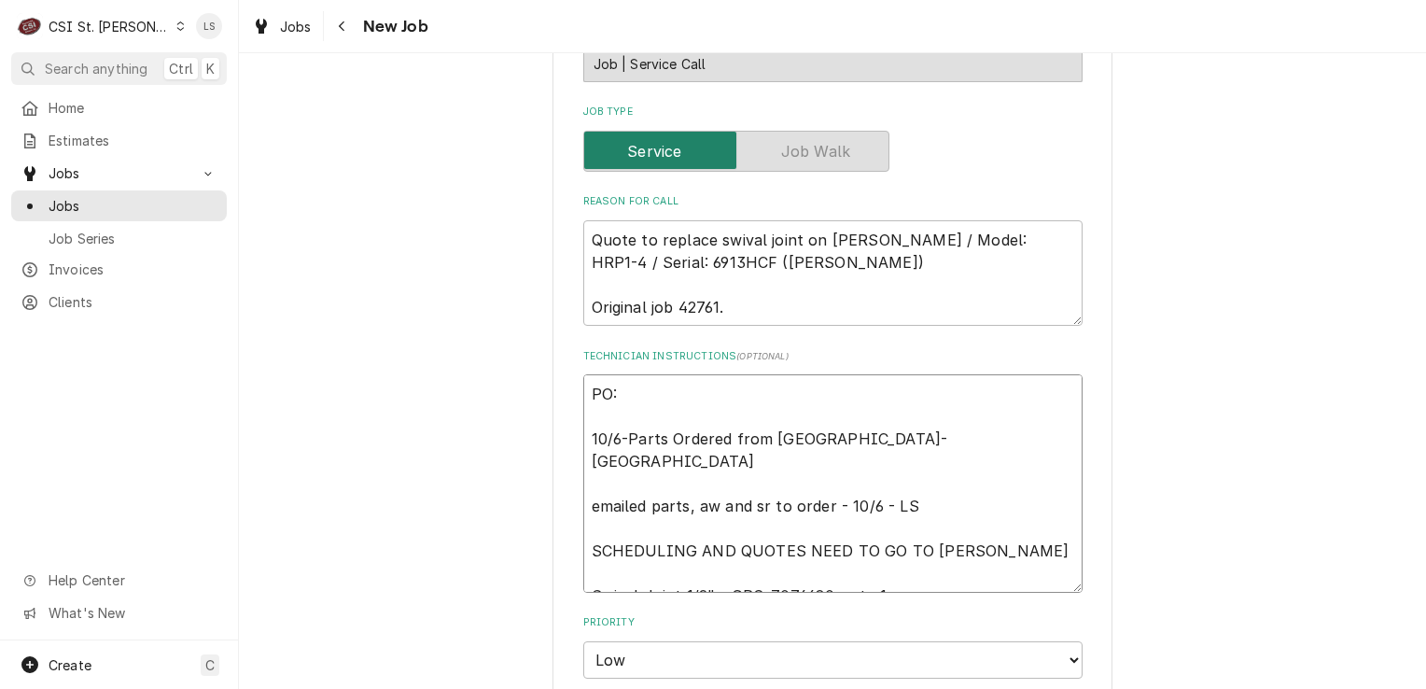
type textarea "x"
type textarea "PO: 184593 10/6-Parts Ordered from [GEOGRAPHIC_DATA]-[GEOGRAPHIC_DATA] emailed …"
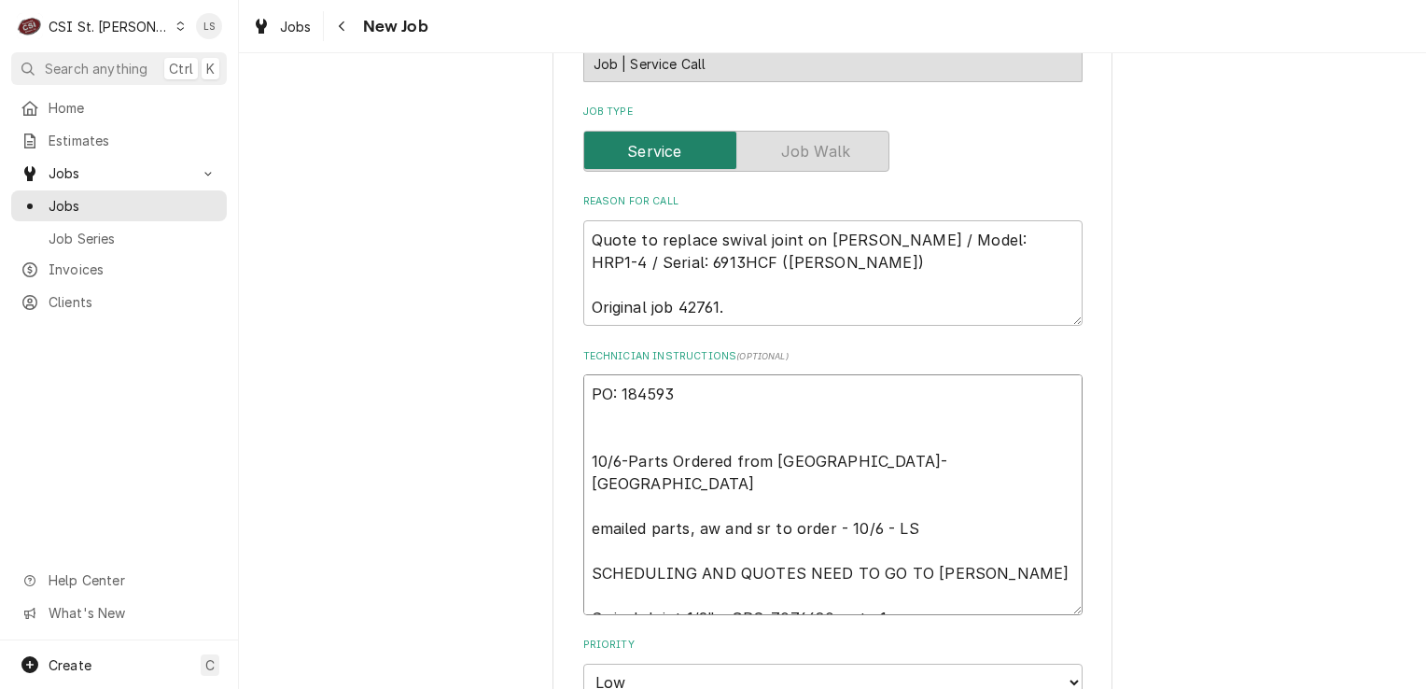
type textarea "x"
type textarea "PO: 184593 10/6-Parts Ordered from [GEOGRAPHIC_DATA]-[GEOGRAPHIC_DATA] emailed …"
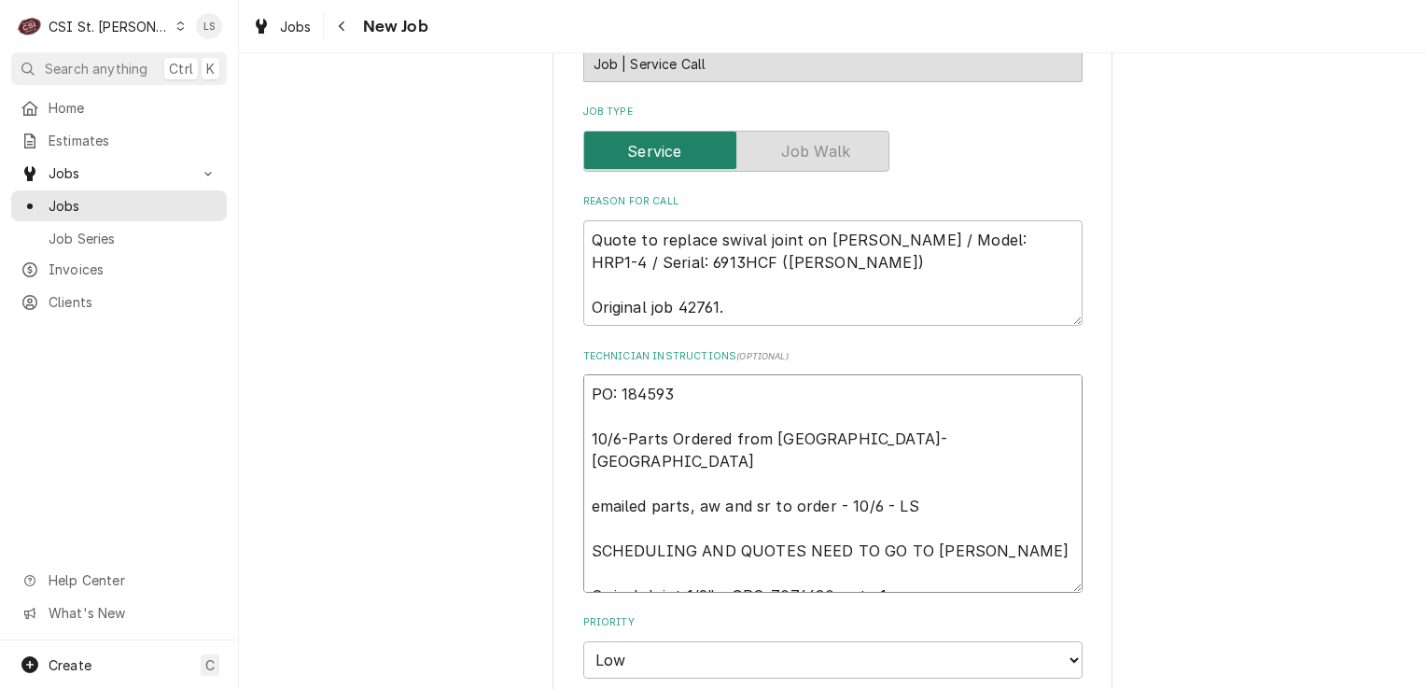
type textarea "x"
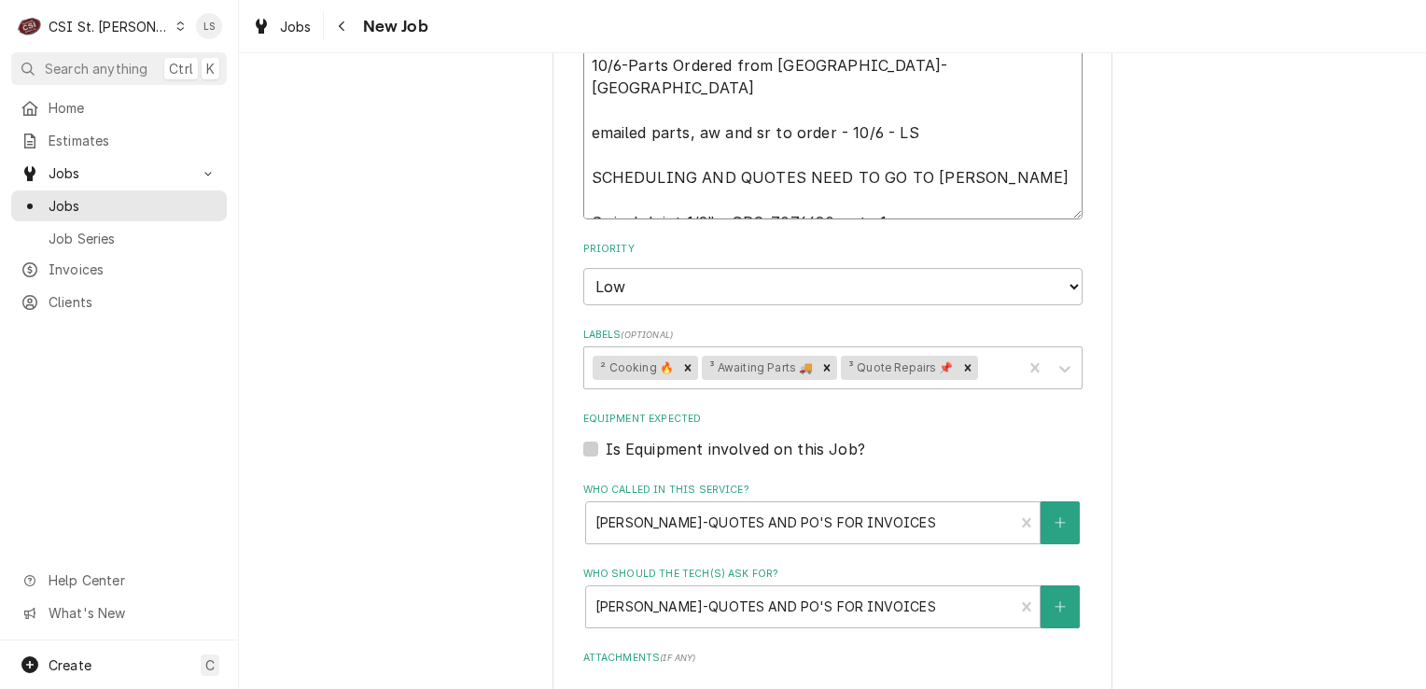
scroll to position [1587, 0]
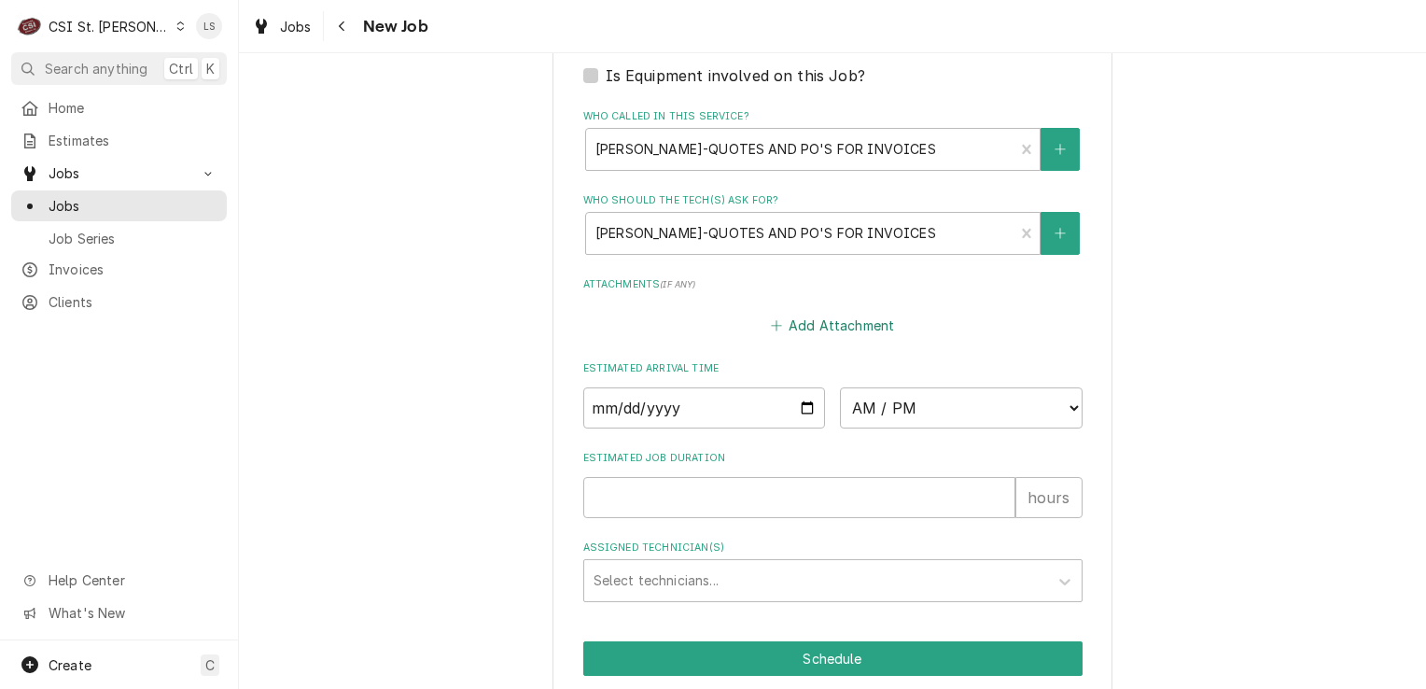
type textarea "PO: 184593 10/6-Parts Ordered from [GEOGRAPHIC_DATA]-[GEOGRAPHIC_DATA] emailed …"
click at [826, 316] on button "Add Attachment" at bounding box center [832, 326] width 131 height 26
type textarea "x"
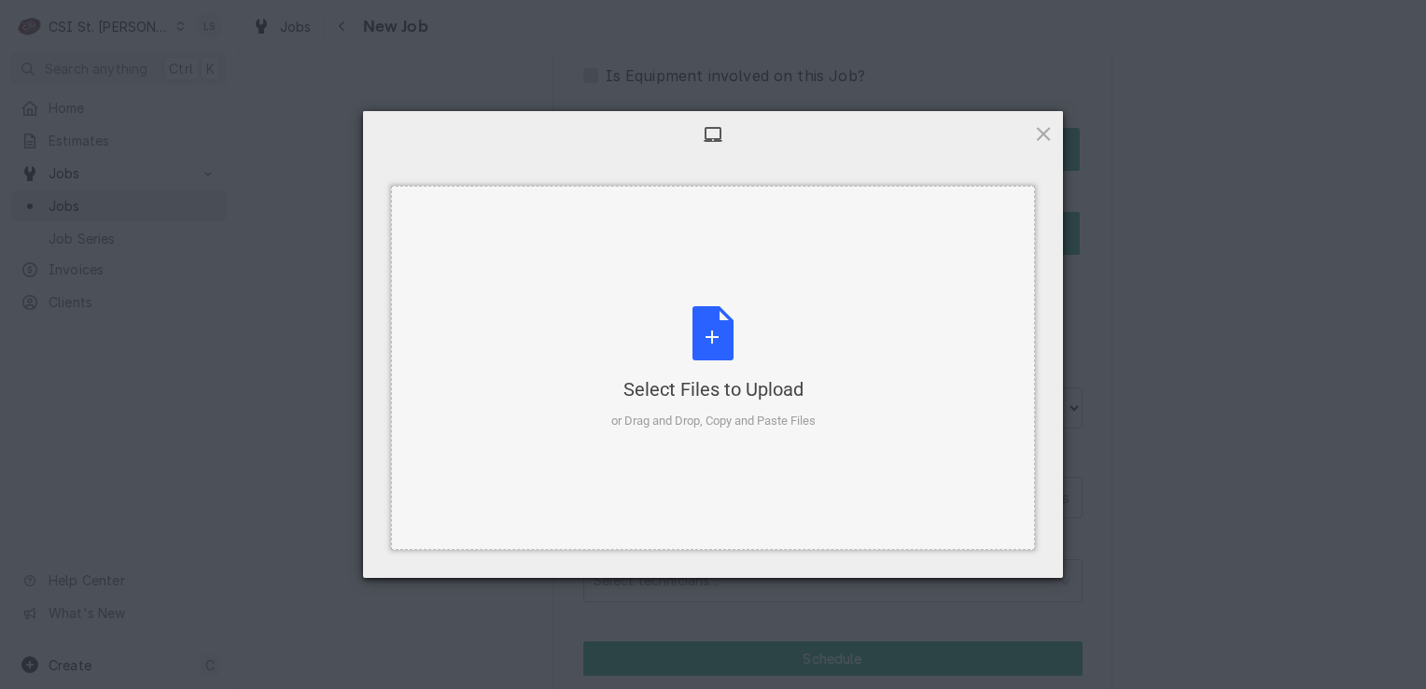
click at [710, 328] on div "Select Files to Upload or Drag and Drop, Copy and Paste Files" at bounding box center [713, 368] width 204 height 124
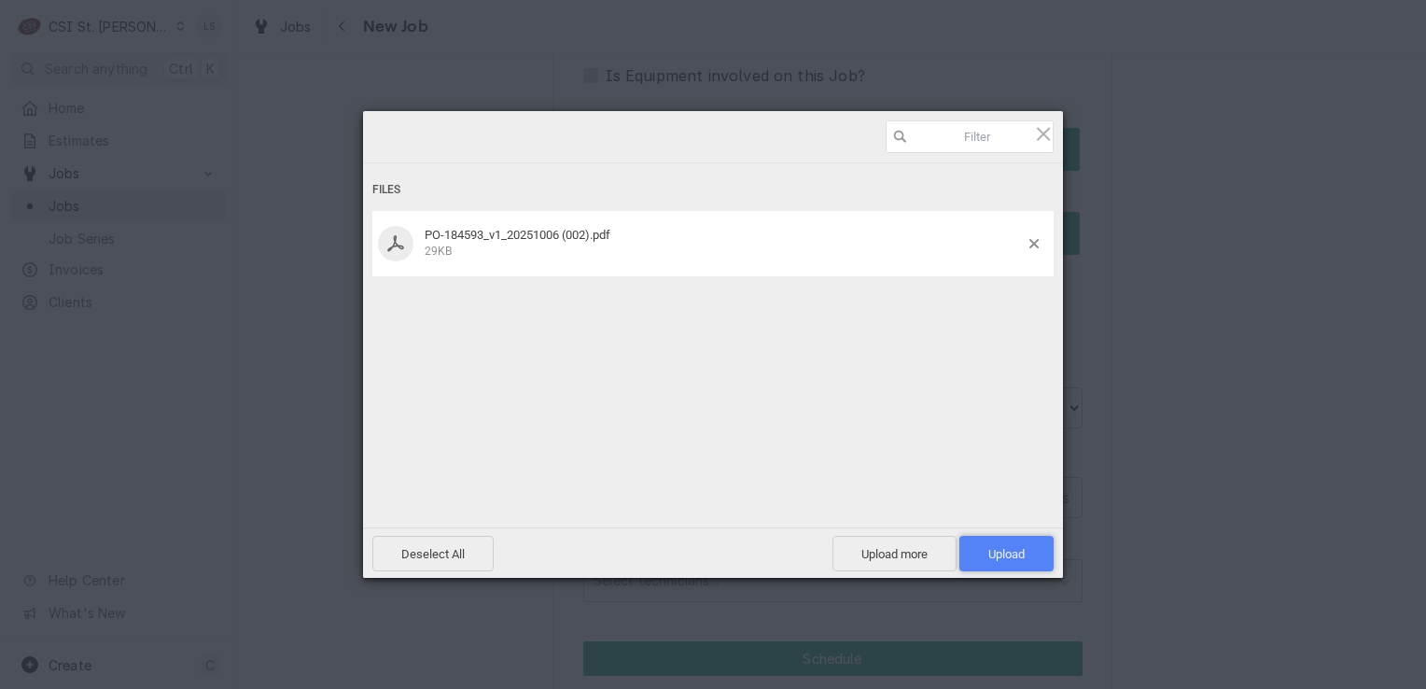
click at [1029, 556] on span "Upload 1" at bounding box center [1007, 553] width 94 height 35
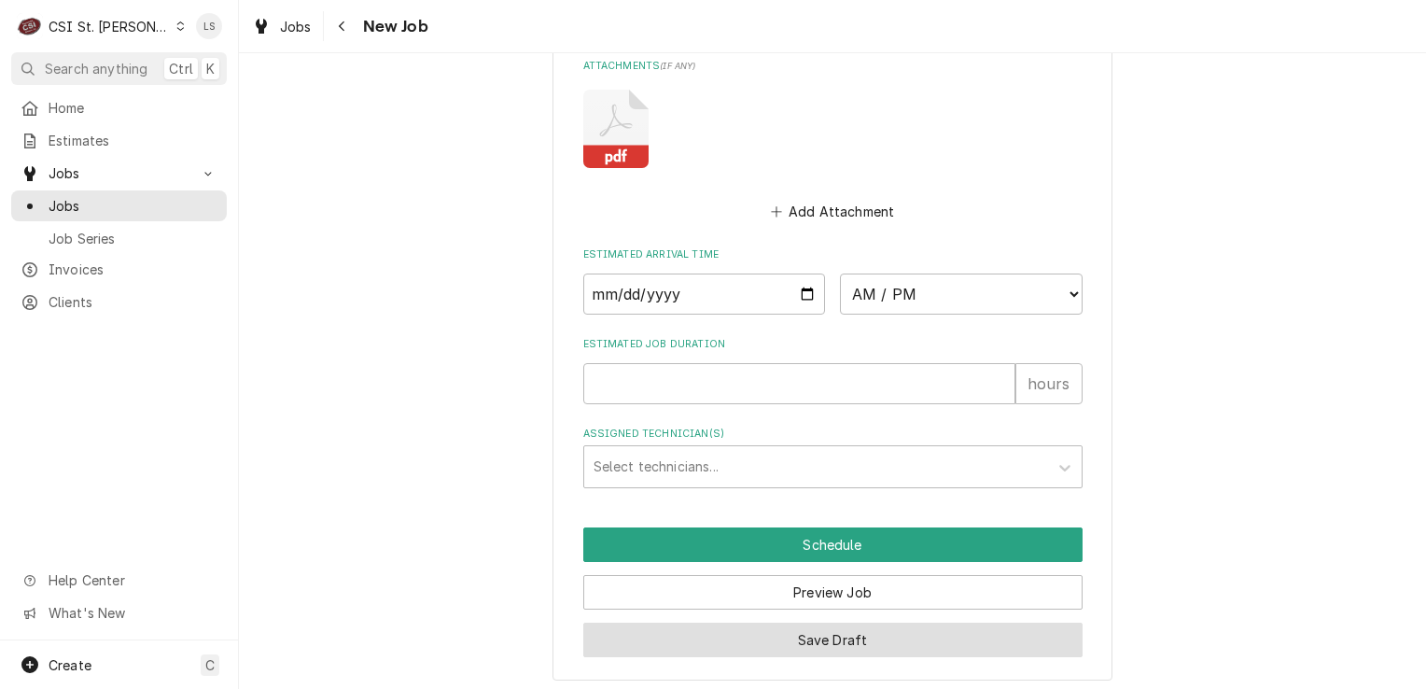
click at [819, 640] on button "Save Draft" at bounding box center [832, 640] width 499 height 35
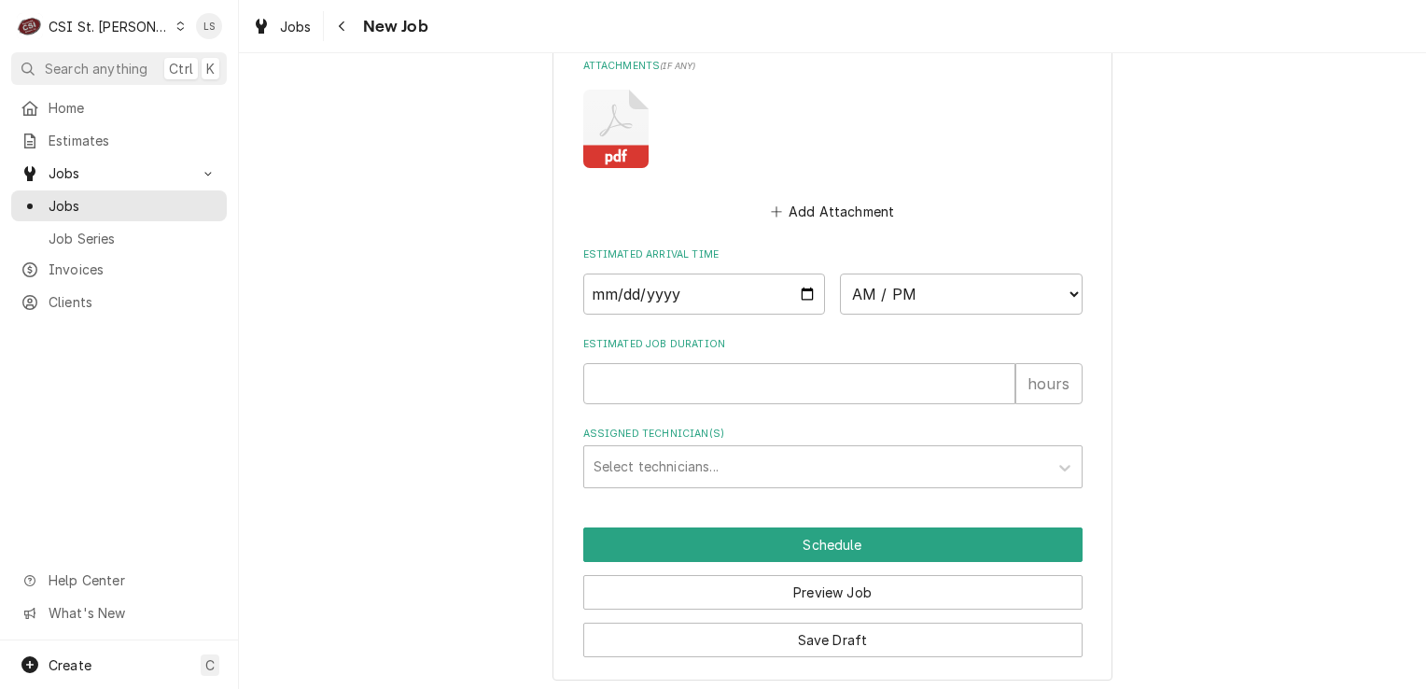
scroll to position [1742, 0]
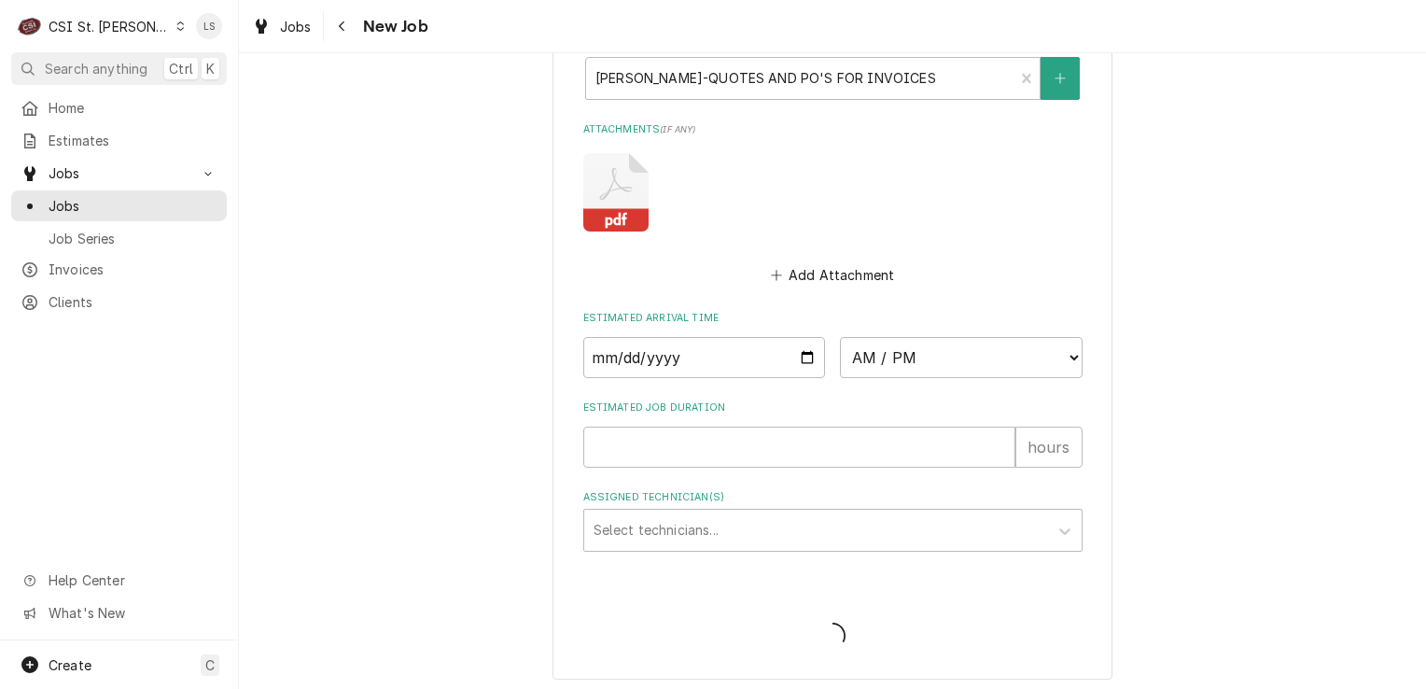
type textarea "x"
